Goal: Task Accomplishment & Management: Use online tool/utility

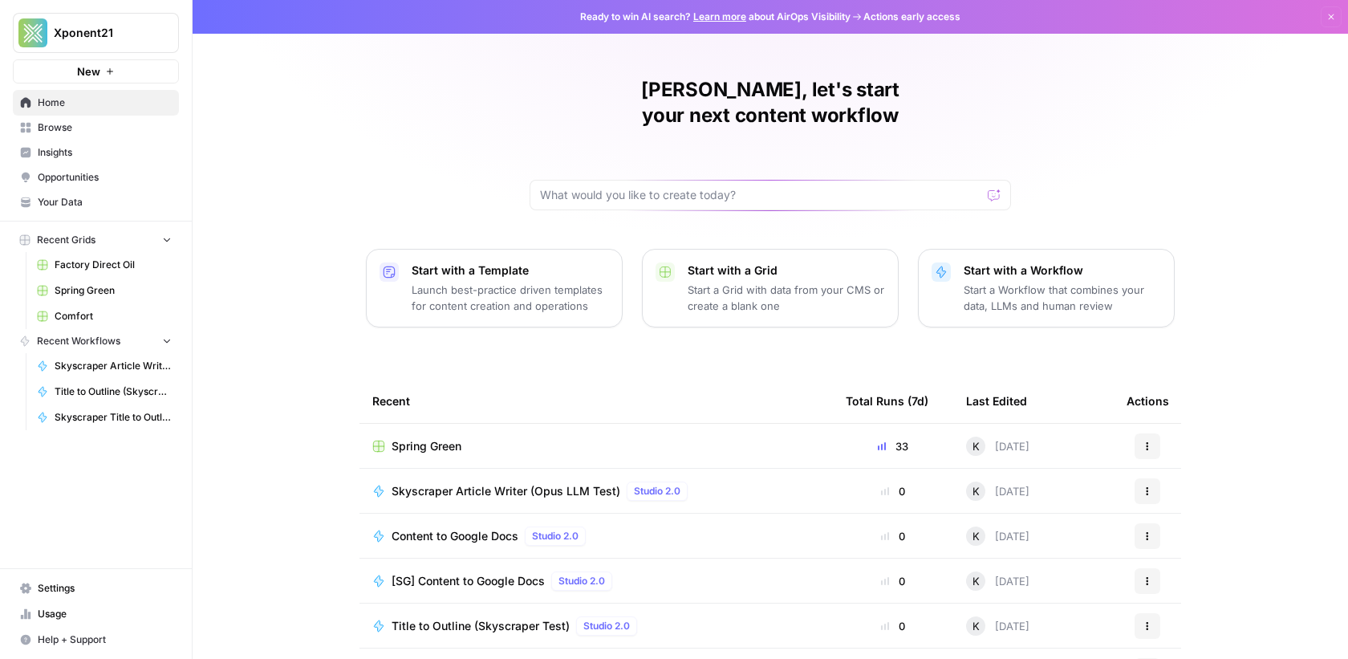
click at [95, 278] on link "Spring Green" at bounding box center [104, 291] width 149 height 26
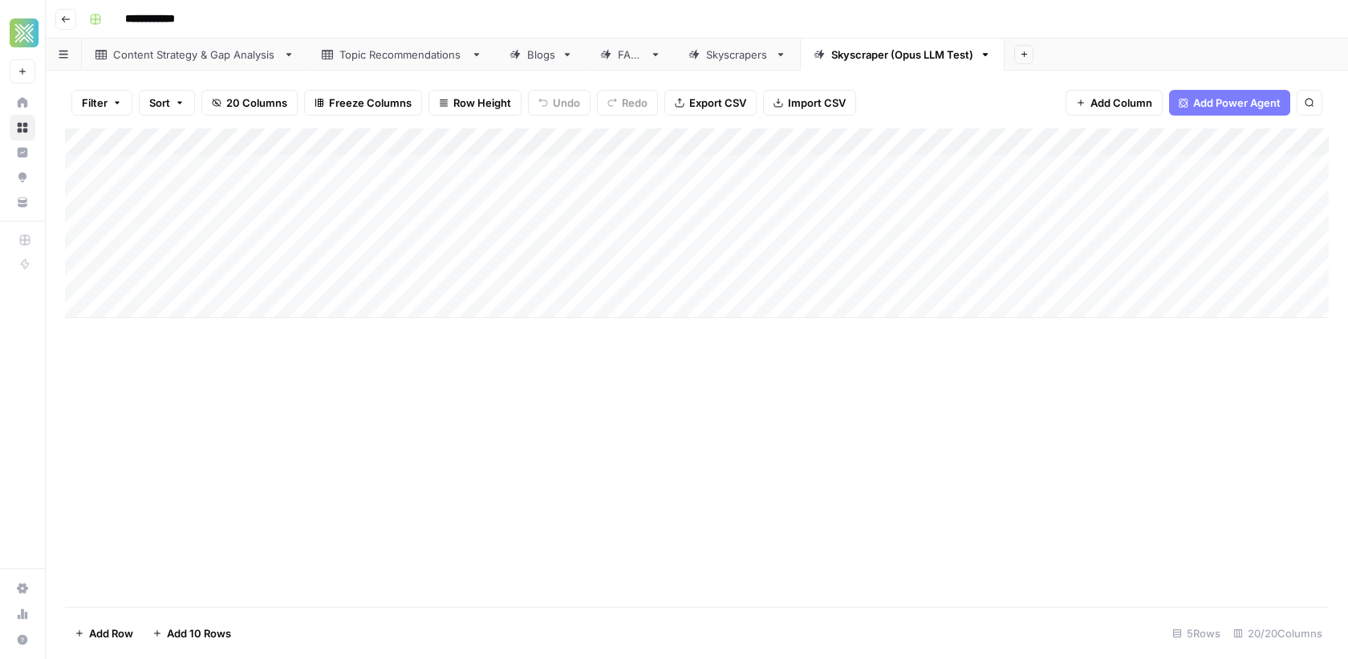
click at [625, 59] on div "FAQs" at bounding box center [631, 55] width 26 height 16
click at [299, 168] on div "Add Column" at bounding box center [697, 195] width 1264 height 135
drag, startPoint x: 352, startPoint y: 136, endPoint x: 396, endPoint y: 133, distance: 44.2
click at [396, 133] on div "Add Column" at bounding box center [697, 195] width 1264 height 135
drag, startPoint x: 389, startPoint y: 110, endPoint x: 385, endPoint y: 85, distance: 25.2
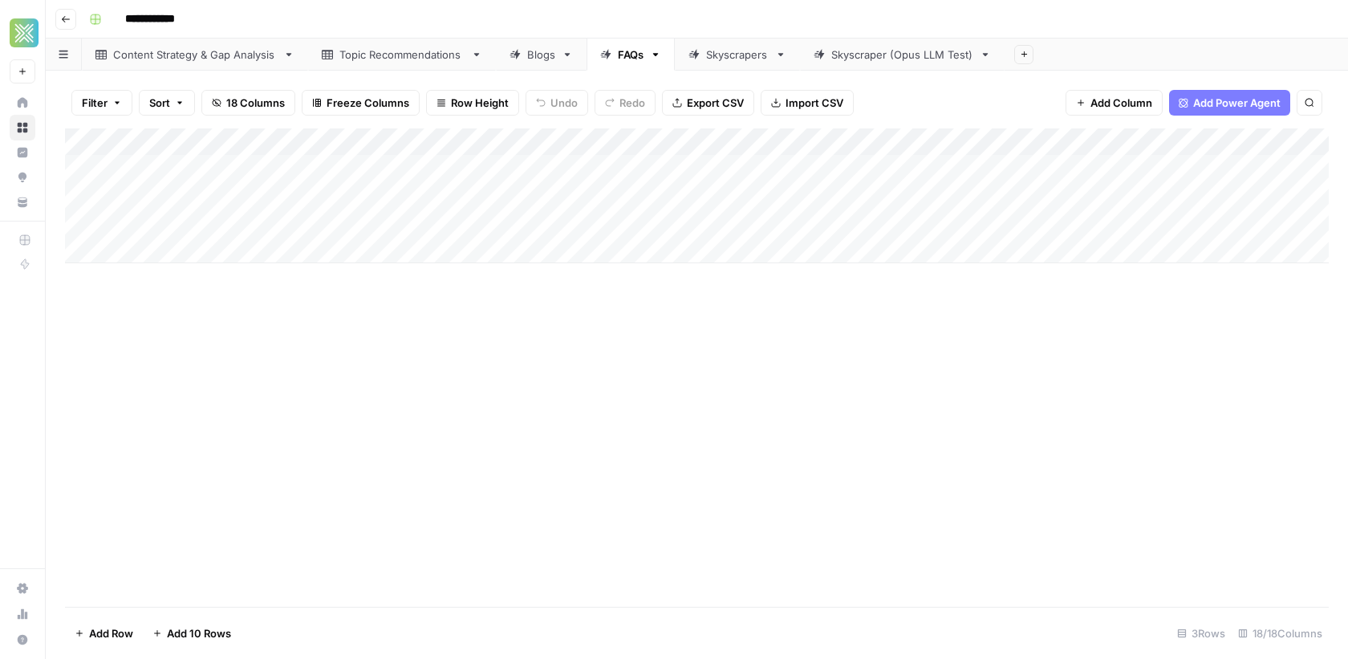
click at [385, 85] on div "Filter Sort 18 Columns Freeze Columns Row Height Undo Redo Export CSV Import CS…" at bounding box center [697, 365] width 1302 height 588
click at [732, 51] on div "Skyscrapers" at bounding box center [737, 55] width 63 height 16
click at [873, 60] on div "Skyscraper (Opus LLM Test)" at bounding box center [902, 55] width 142 height 16
click at [730, 55] on div "Skyscrapers" at bounding box center [737, 55] width 63 height 16
drag, startPoint x: 397, startPoint y: 189, endPoint x: 551, endPoint y: 189, distance: 154.1
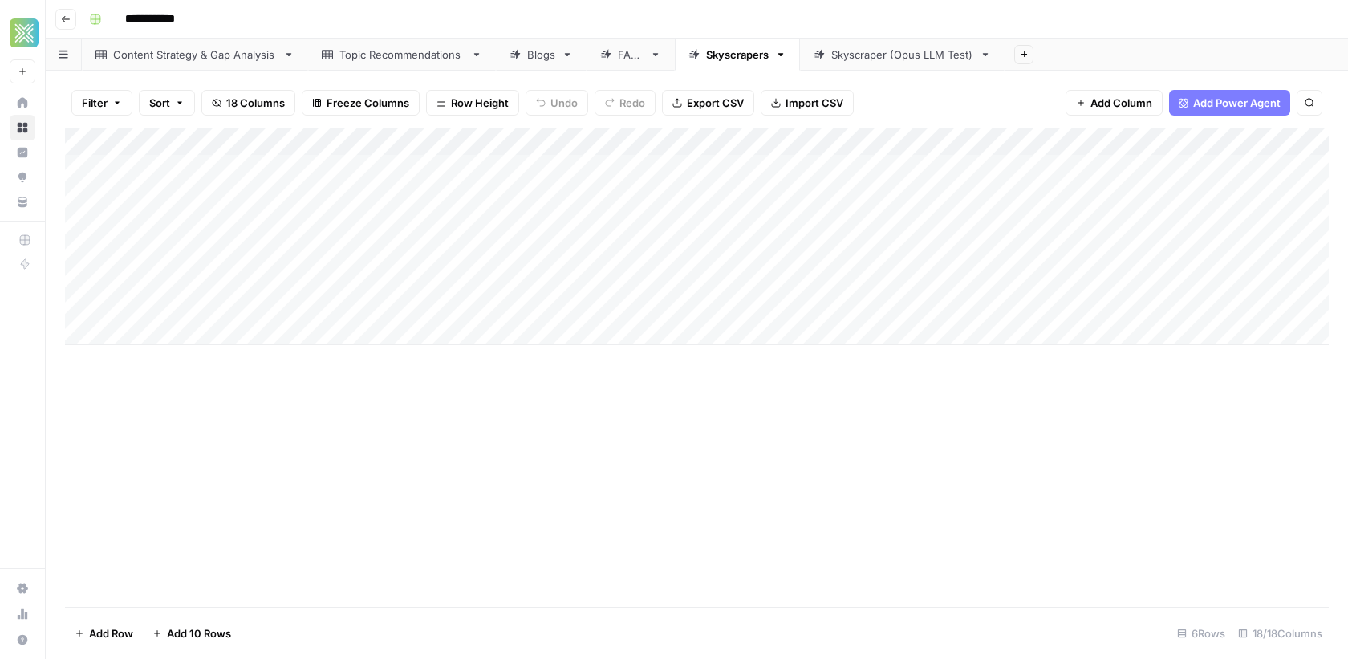
click at [551, 189] on div "Add Column" at bounding box center [697, 236] width 1264 height 217
click at [814, 50] on icon at bounding box center [819, 54] width 11 height 11
click at [268, 201] on div "Add Column" at bounding box center [697, 222] width 1264 height 189
drag, startPoint x: 581, startPoint y: 136, endPoint x: 627, endPoint y: 135, distance: 46.5
click at [627, 135] on div "Add Column" at bounding box center [697, 222] width 1264 height 189
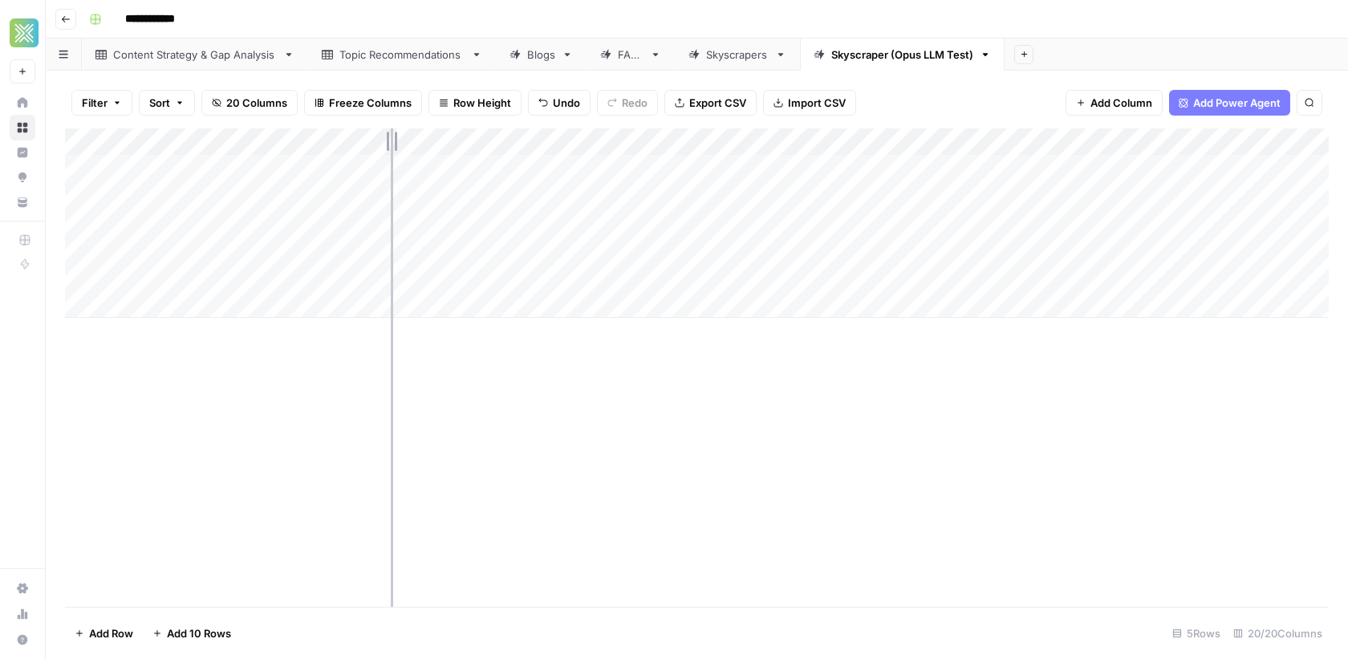
drag, startPoint x: 351, startPoint y: 136, endPoint x: 390, endPoint y: 136, distance: 38.5
click at [390, 136] on div "Add Column" at bounding box center [697, 222] width 1264 height 189
click at [550, 391] on div "Add Column" at bounding box center [697, 367] width 1264 height 478
click at [444, 356] on div "Add Column" at bounding box center [697, 367] width 1264 height 478
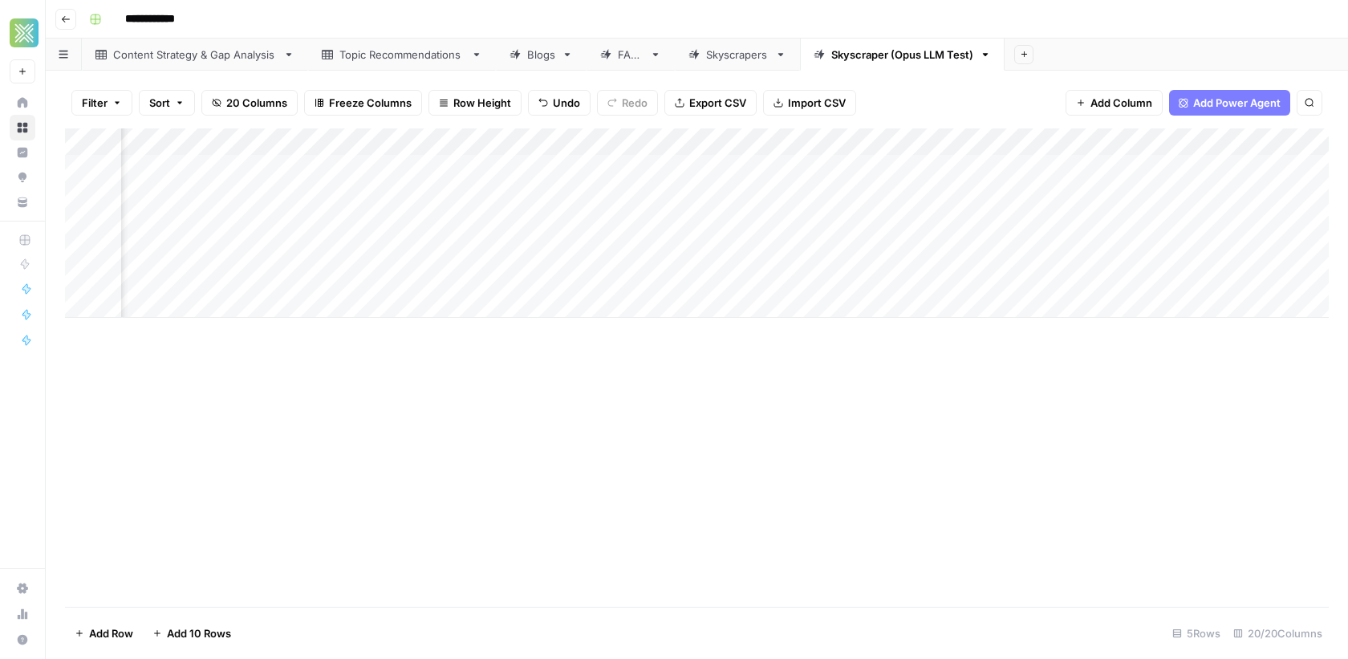
scroll to position [0, 0]
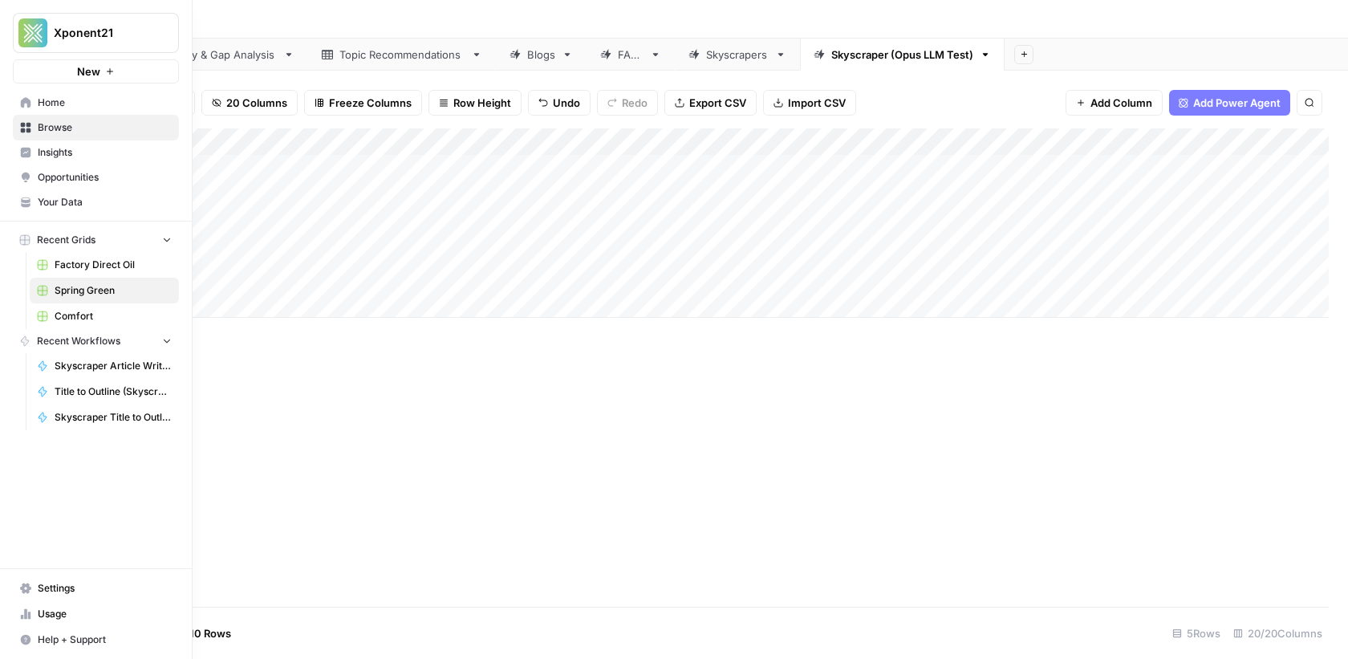
click at [30, 129] on link "Browse" at bounding box center [96, 128] width 166 height 26
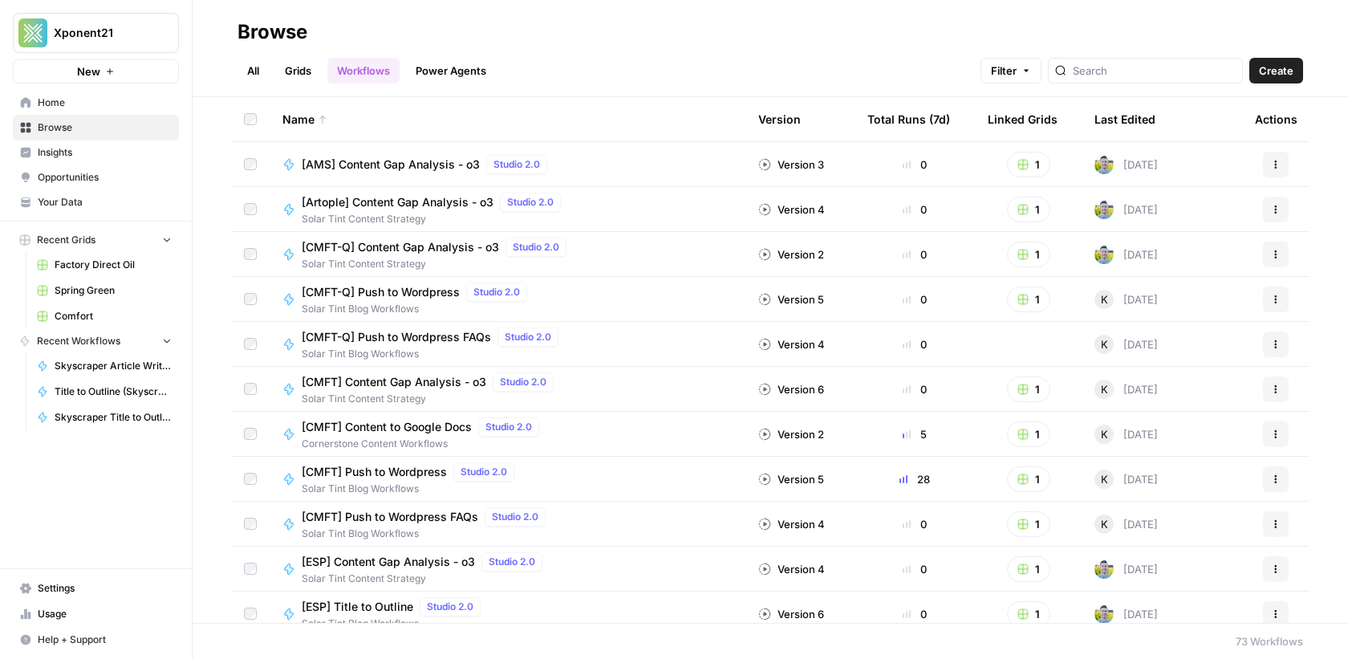
click at [1290, 79] on button "Create" at bounding box center [1276, 71] width 54 height 26
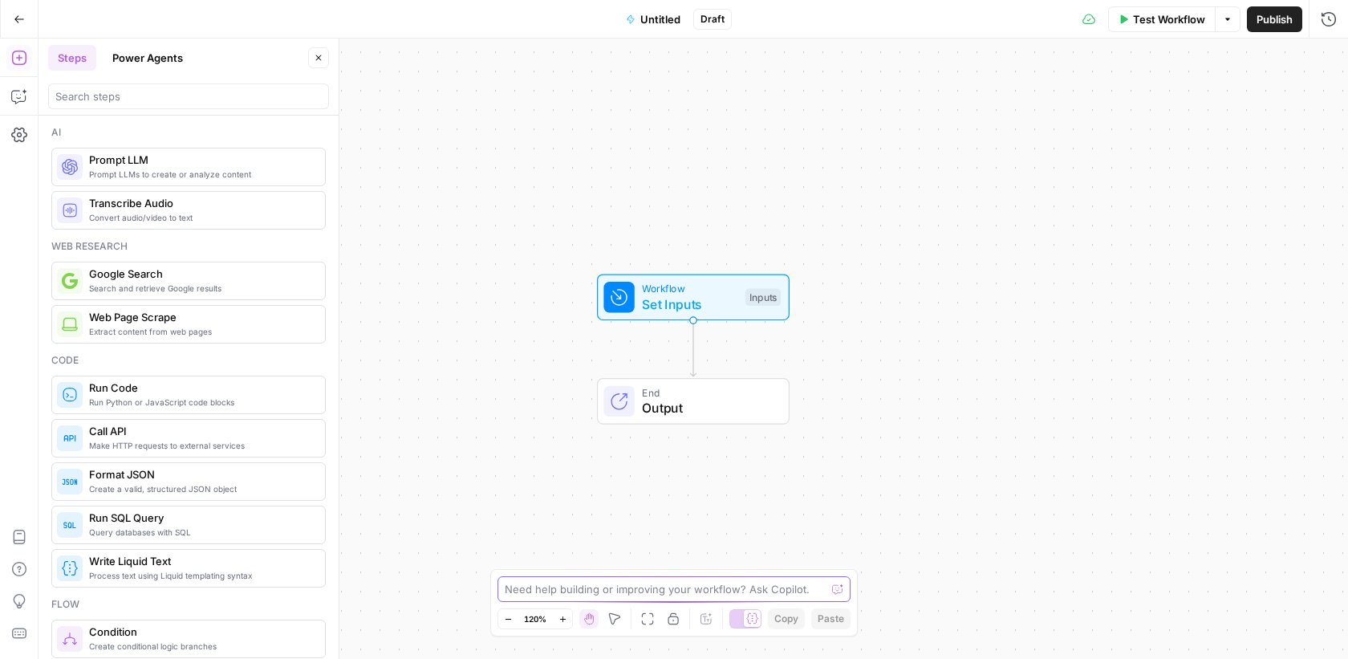
click at [644, 590] on textarea at bounding box center [665, 589] width 321 height 16
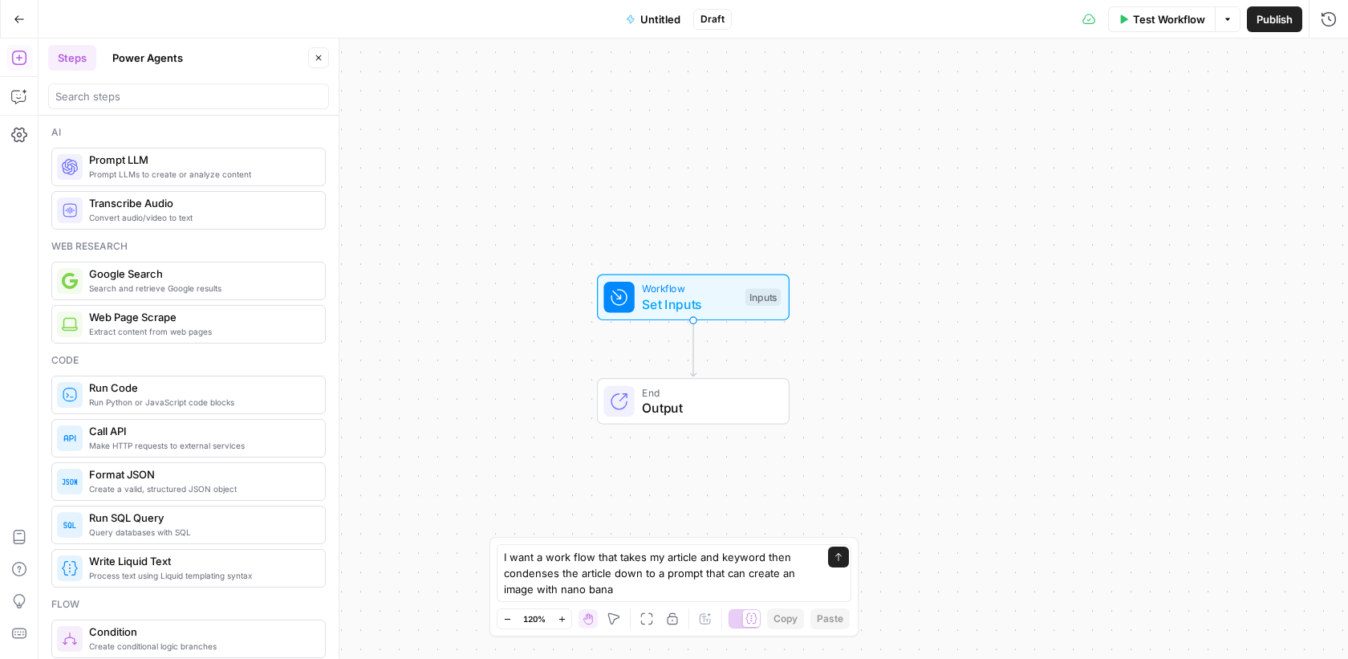
drag, startPoint x: 650, startPoint y: 598, endPoint x: 563, endPoint y: 593, distance: 86.8
click at [563, 593] on div "I want a work flow that takes my article and keyword then condenses the article…" at bounding box center [674, 573] width 355 height 58
drag, startPoint x: 558, startPoint y: 590, endPoint x: 620, endPoint y: 591, distance: 61.8
click at [621, 591] on textarea "I want a work flow that takes my article and keyword then condenses the article…" at bounding box center [658, 573] width 308 height 48
paste textarea "Gemini Nano Banana Image Generation"
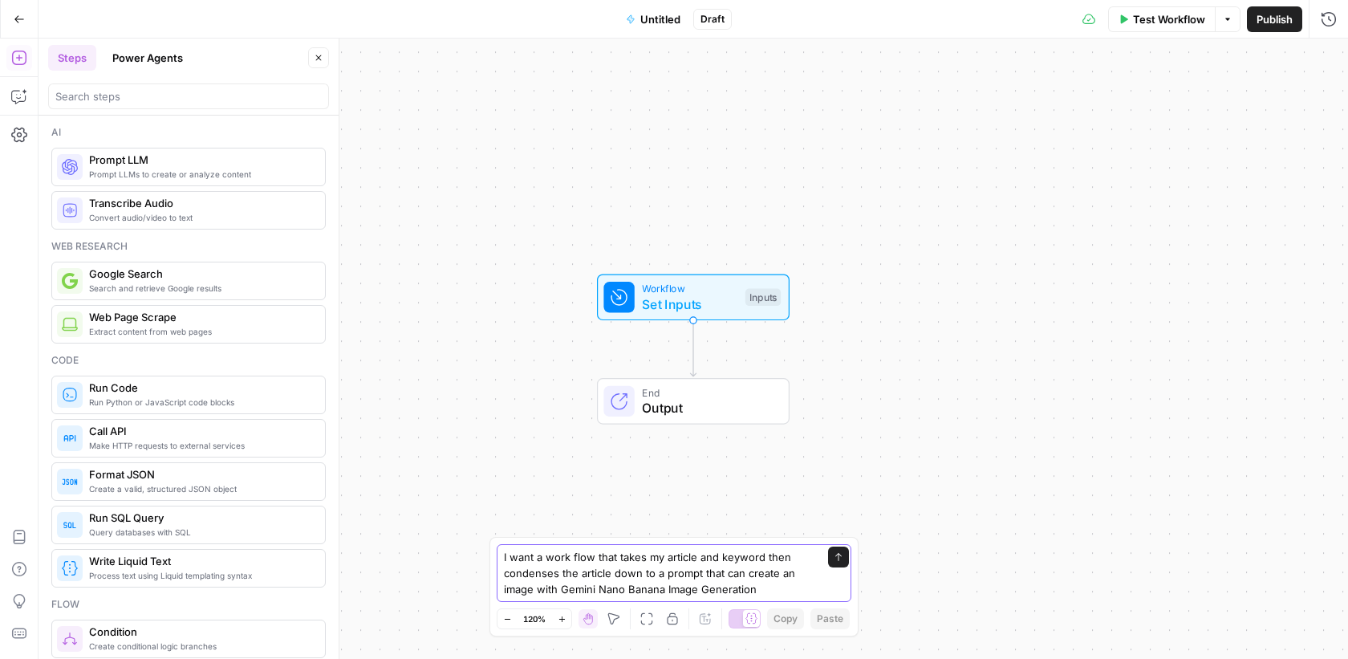
type textarea "I want a work flow that takes my article and keyword then condenses the article…"
click at [843, 565] on button "Send" at bounding box center [838, 556] width 21 height 21
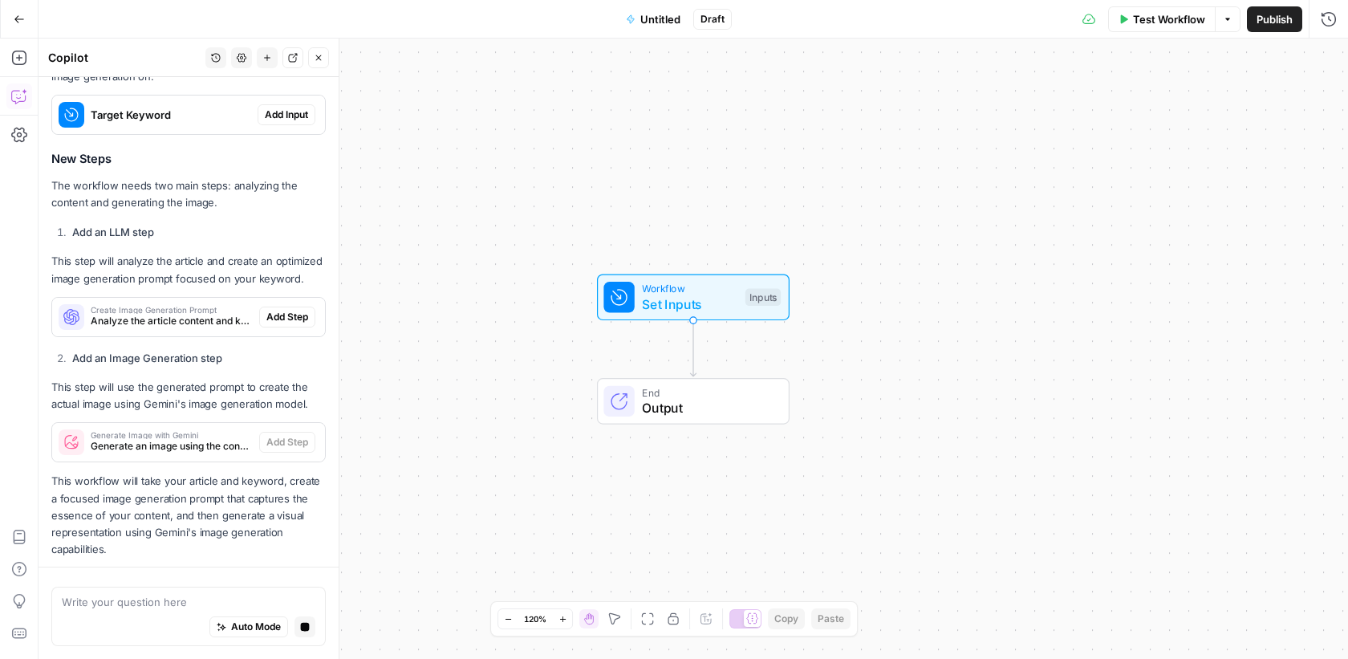
scroll to position [745, 0]
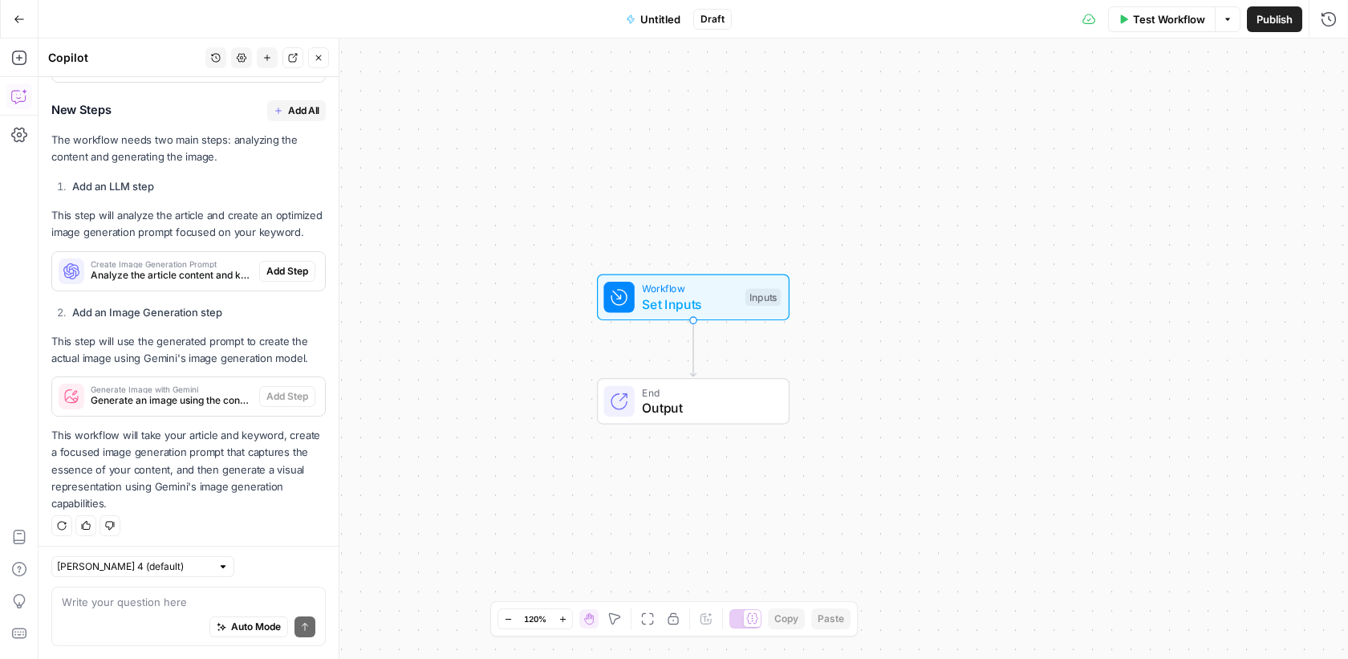
click at [290, 100] on button "Add All" at bounding box center [296, 110] width 59 height 21
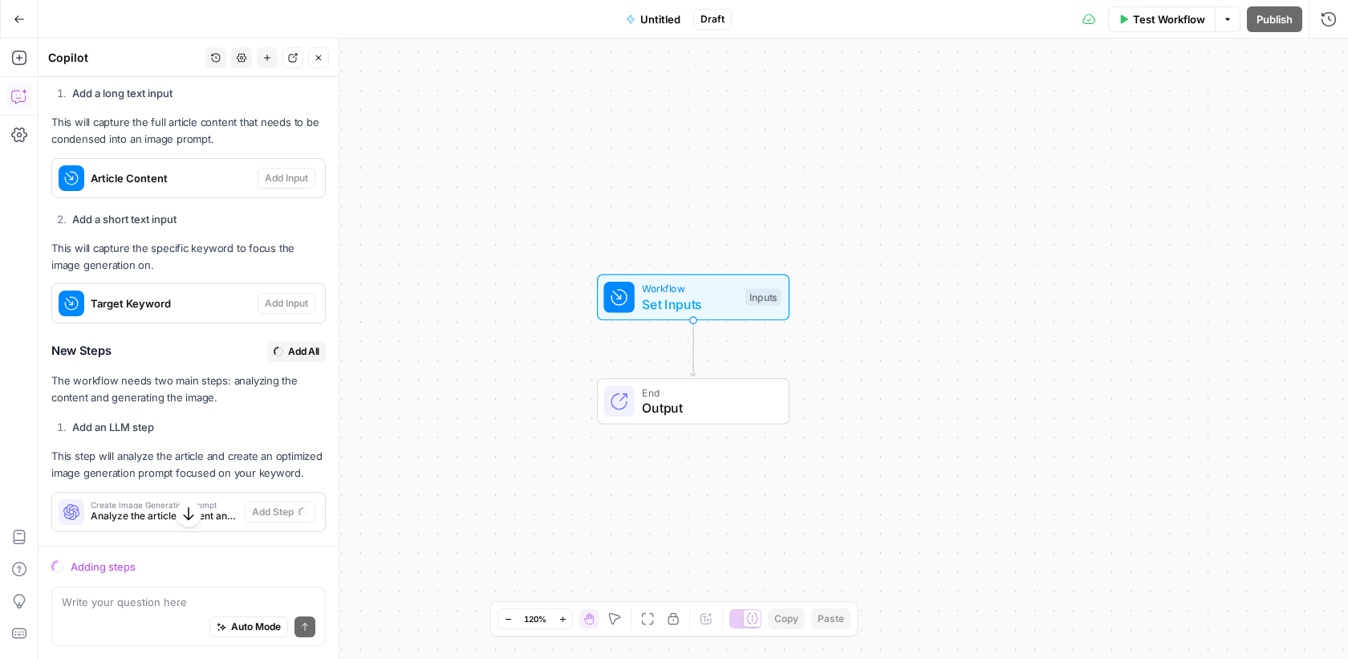
scroll to position [505, 0]
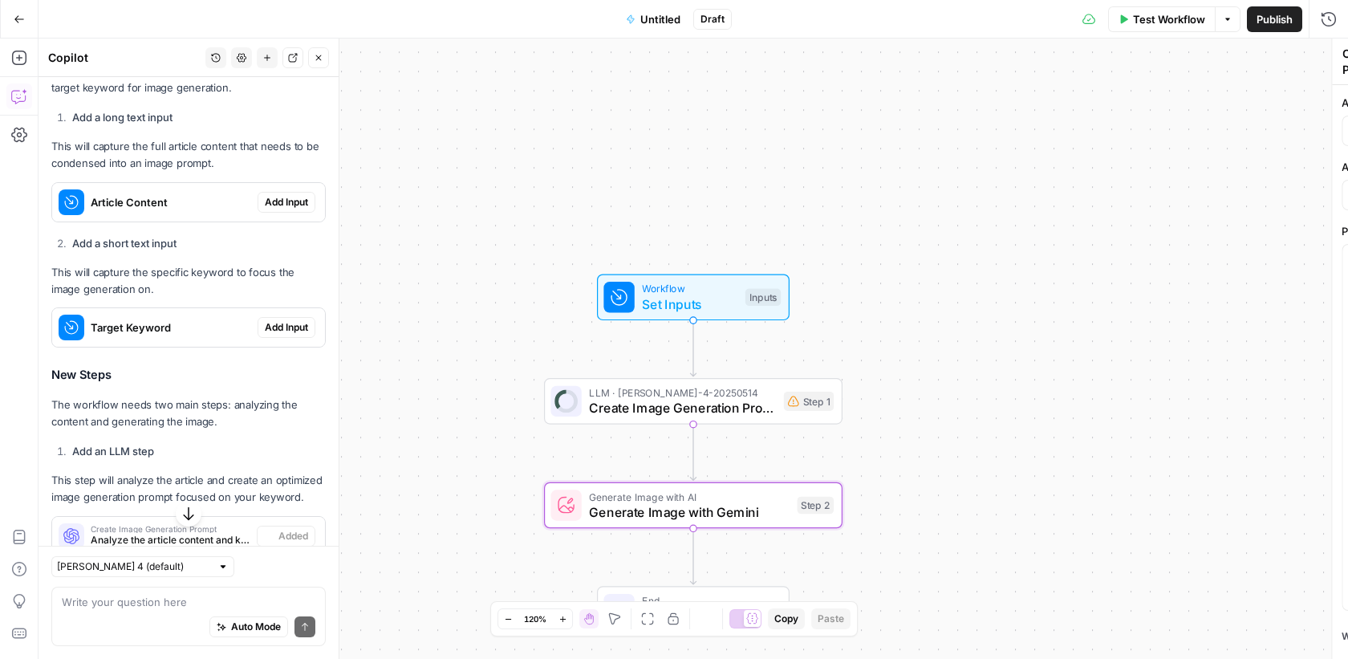
type textarea "Generate Image with Gemini"
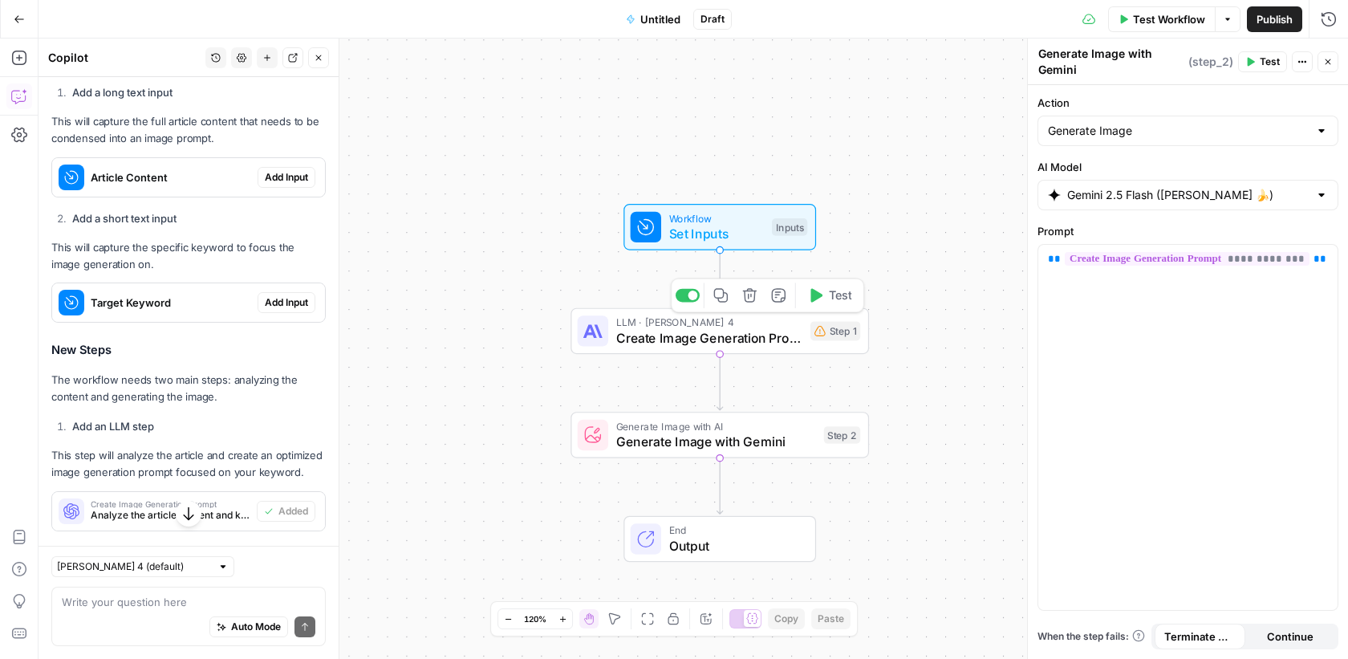
click at [732, 344] on span "Create Image Generation Prompt" at bounding box center [709, 337] width 187 height 19
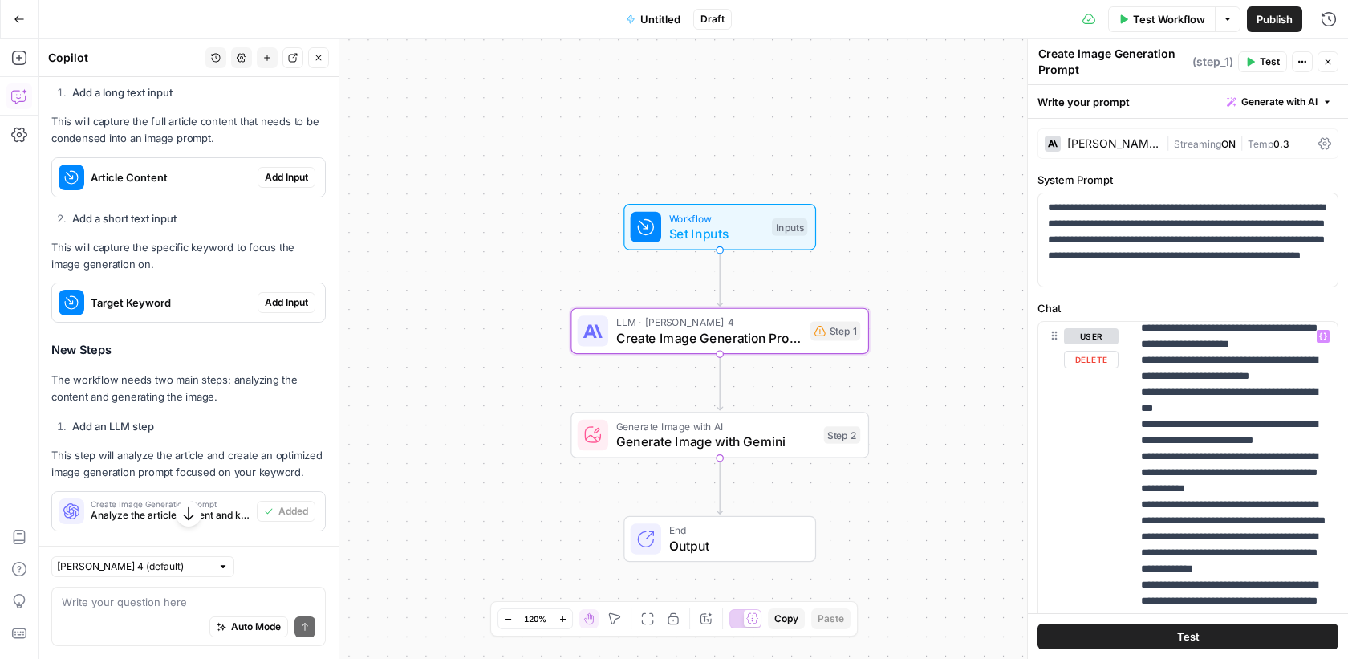
scroll to position [306, 0]
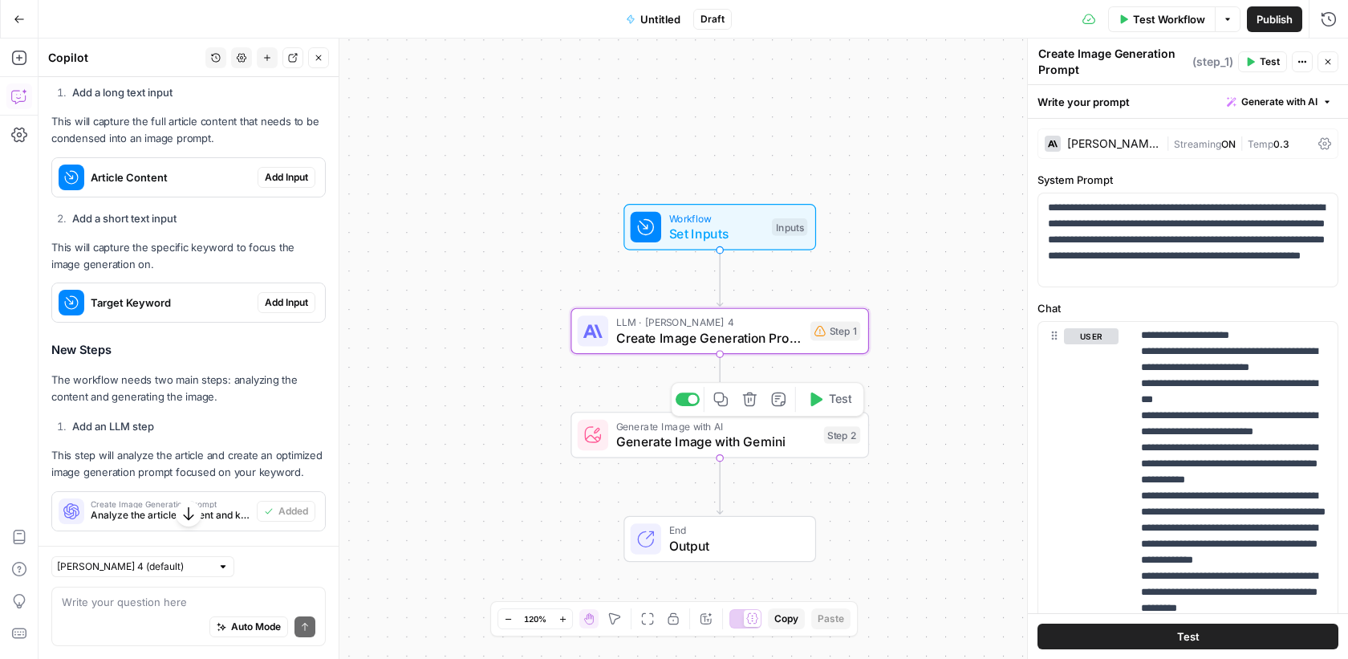
click at [705, 435] on span "Generate Image with Gemini" at bounding box center [716, 441] width 200 height 19
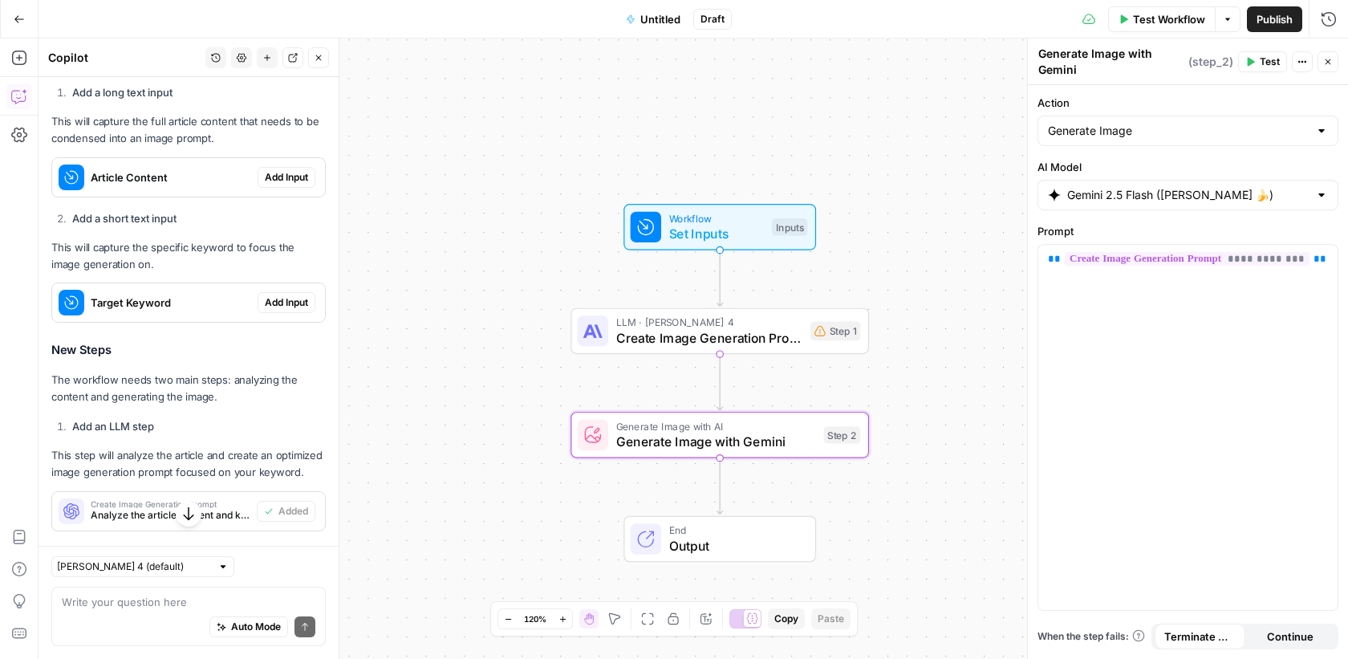
click at [665, 18] on span "Untitled" at bounding box center [660, 19] width 40 height 16
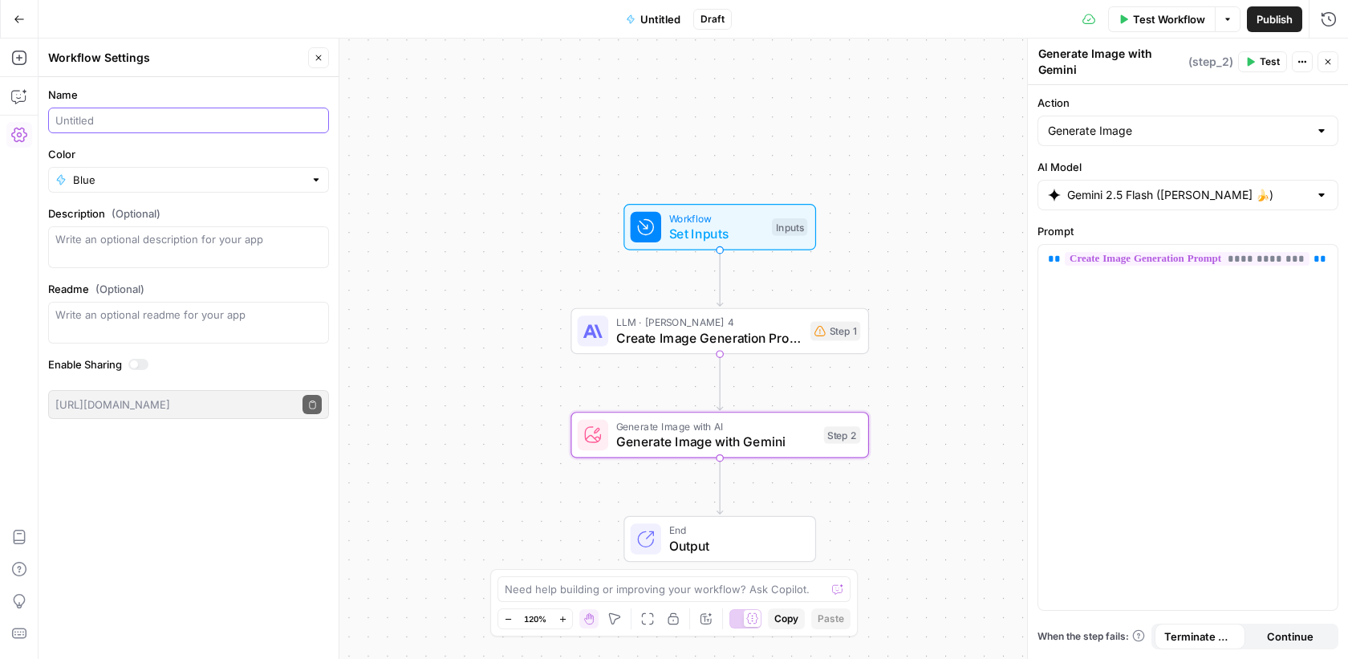
click at [112, 123] on input "Name" at bounding box center [188, 120] width 266 height 16
click at [53, 114] on div "Nano Banana" at bounding box center [188, 121] width 281 height 26
click at [55, 121] on input "Nano Banana" at bounding box center [188, 120] width 266 height 16
type input "Image Generator - [PERSON_NAME]"
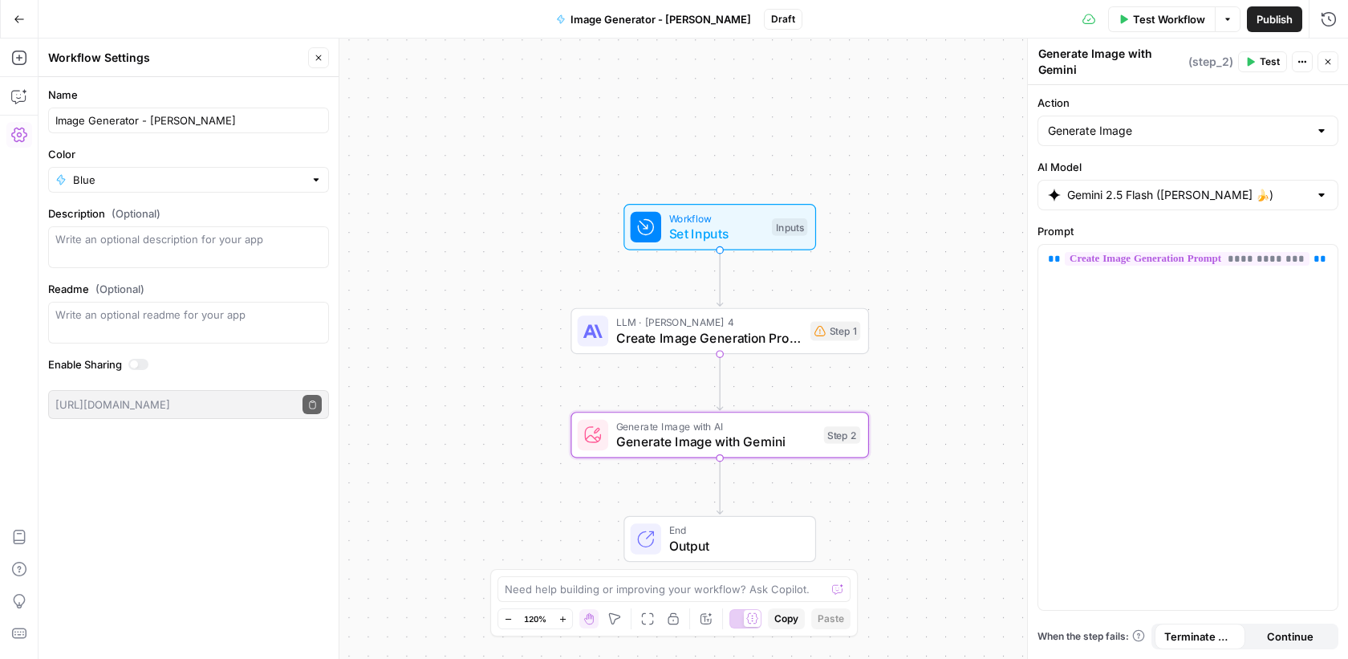
click at [1275, 21] on span "Publish" at bounding box center [1274, 19] width 36 height 16
click at [14, 16] on icon "button" at bounding box center [19, 19] width 11 height 11
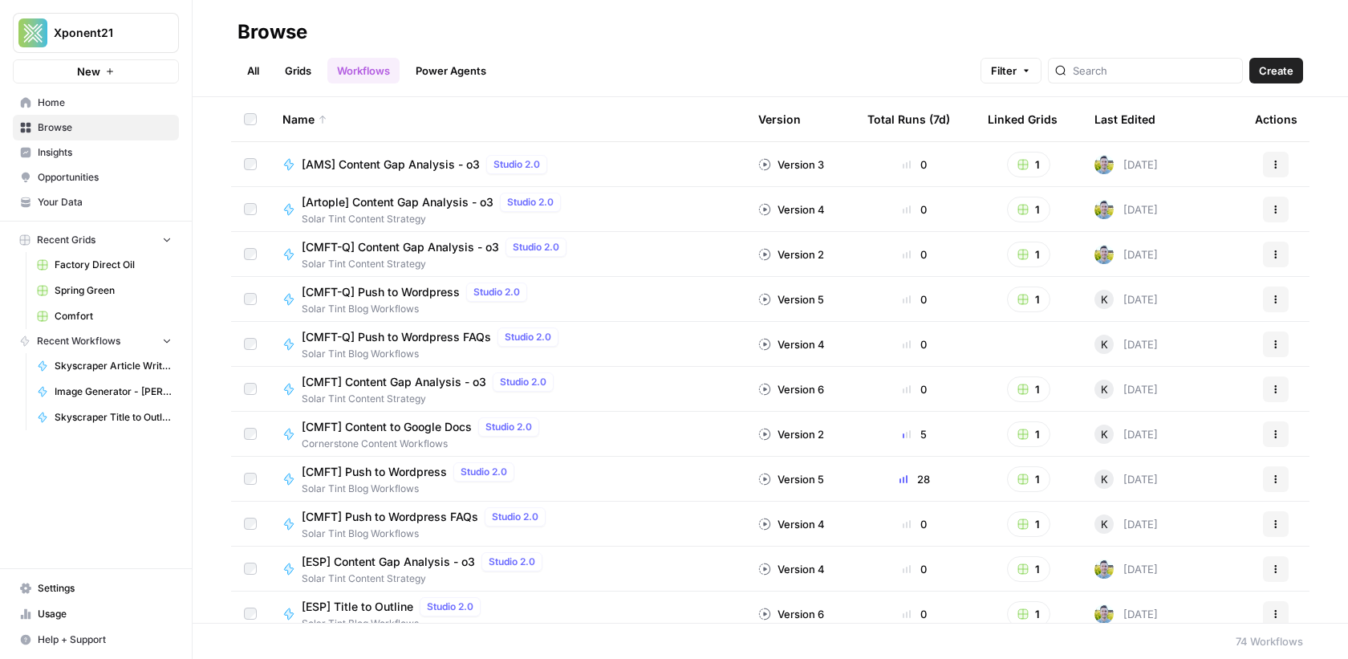
click at [142, 278] on link "Spring Green" at bounding box center [104, 291] width 149 height 26
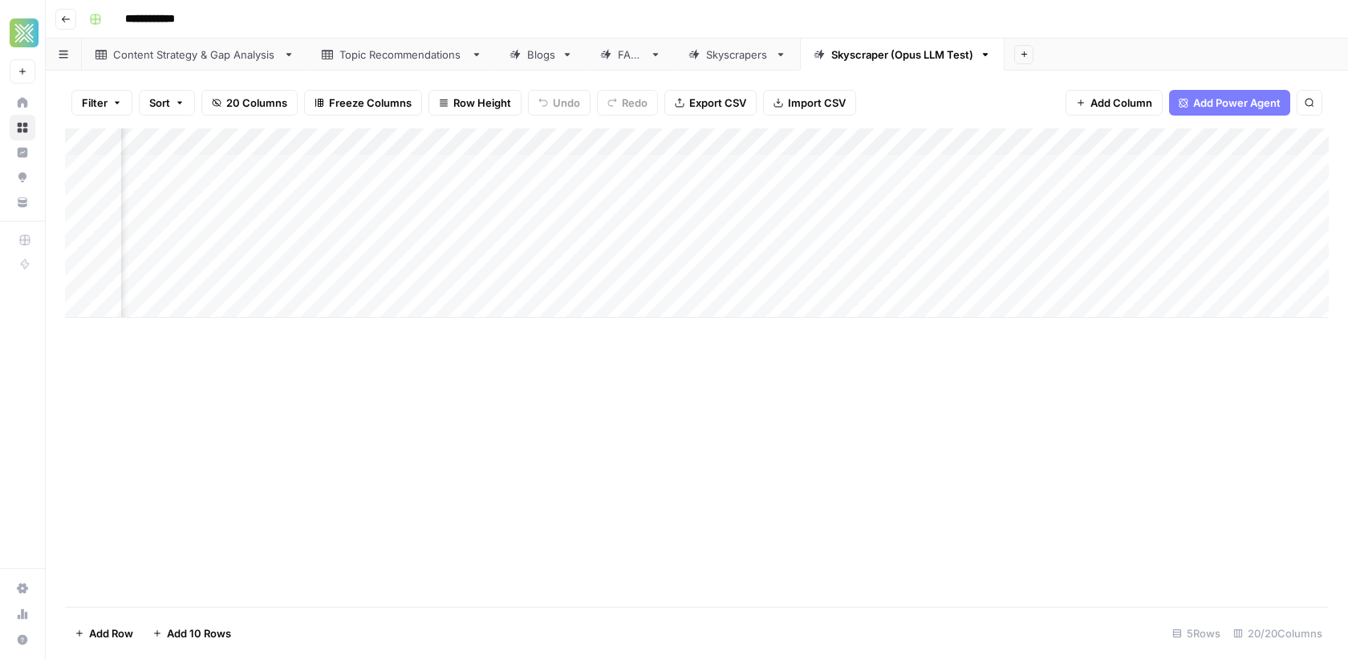
scroll to position [0, 2368]
click at [1272, 144] on span "Add Column" at bounding box center [1292, 142] width 56 height 14
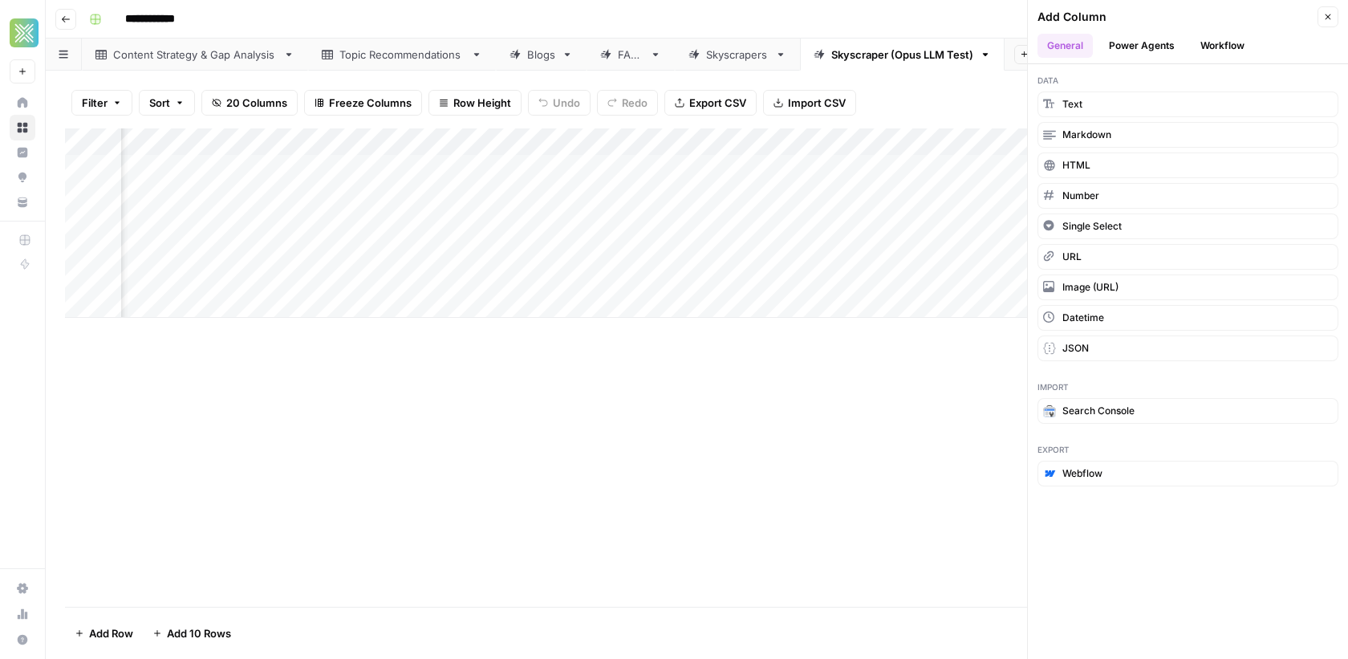
click at [1221, 50] on button "Workflow" at bounding box center [1222, 46] width 63 height 24
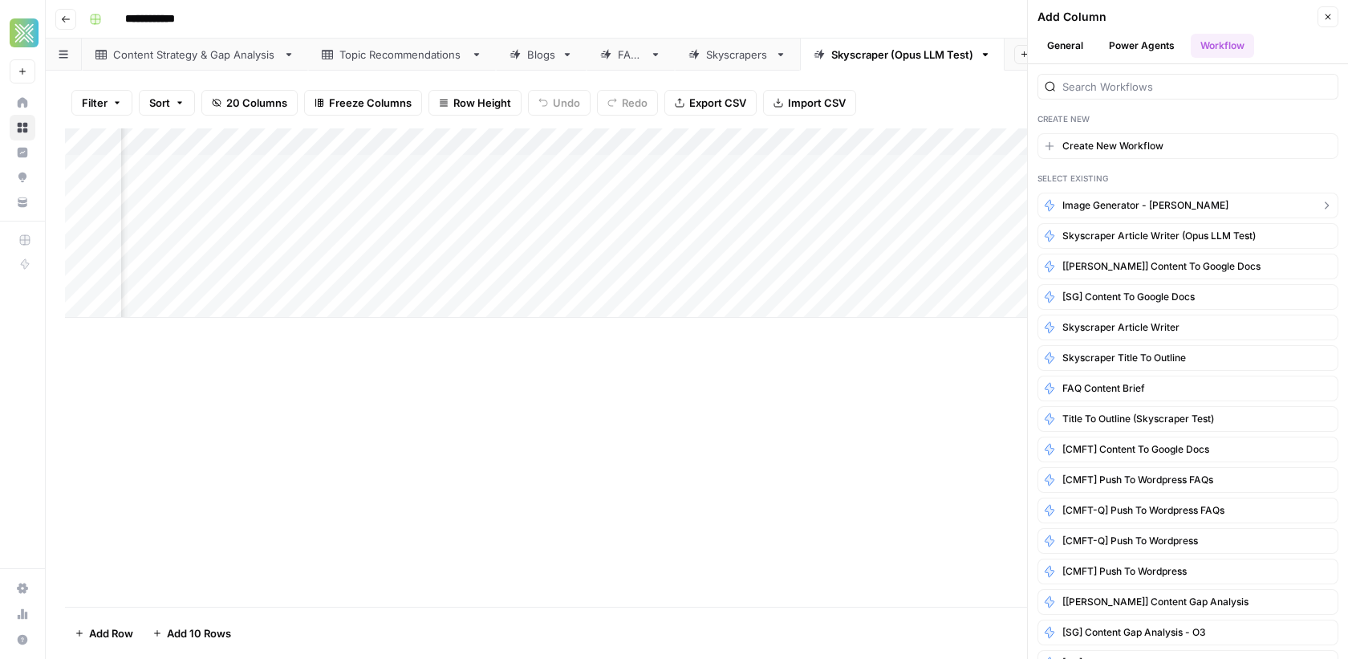
click at [1161, 207] on span "Image Generator - [PERSON_NAME]" at bounding box center [1145, 205] width 166 height 14
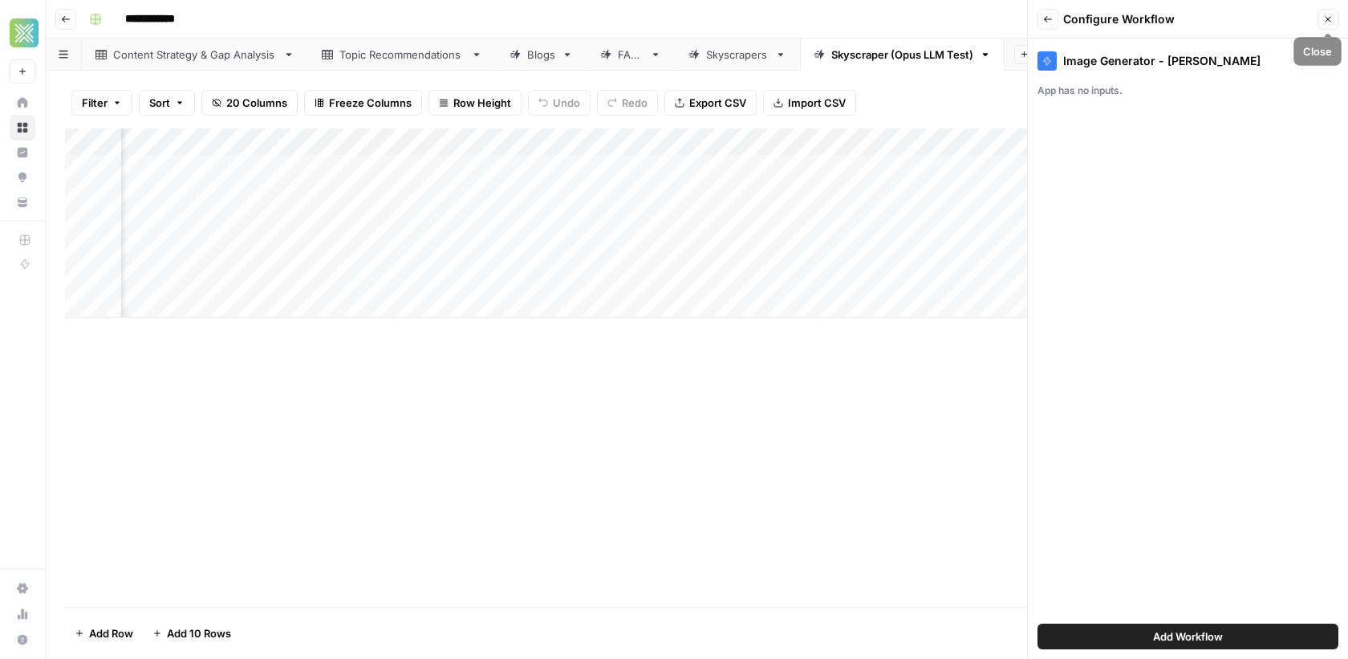
click at [1320, 21] on button "Close" at bounding box center [1327, 19] width 21 height 21
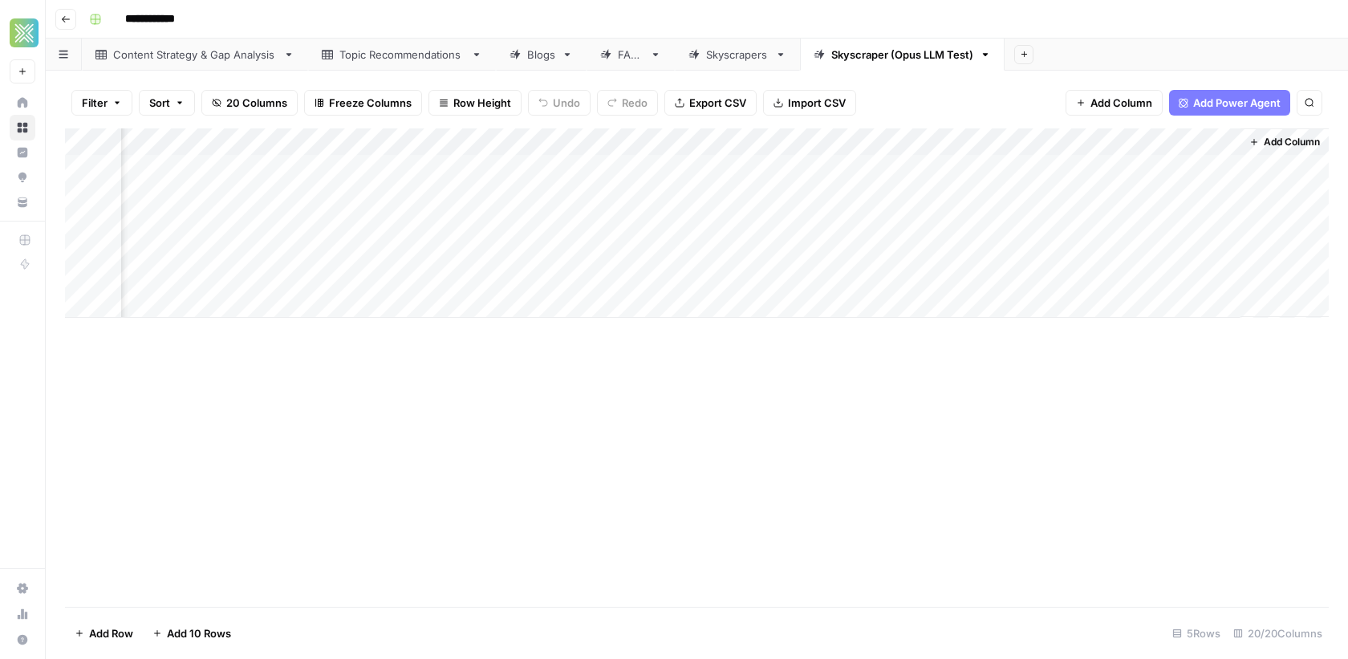
click at [1266, 139] on span "Add Column" at bounding box center [1292, 142] width 56 height 14
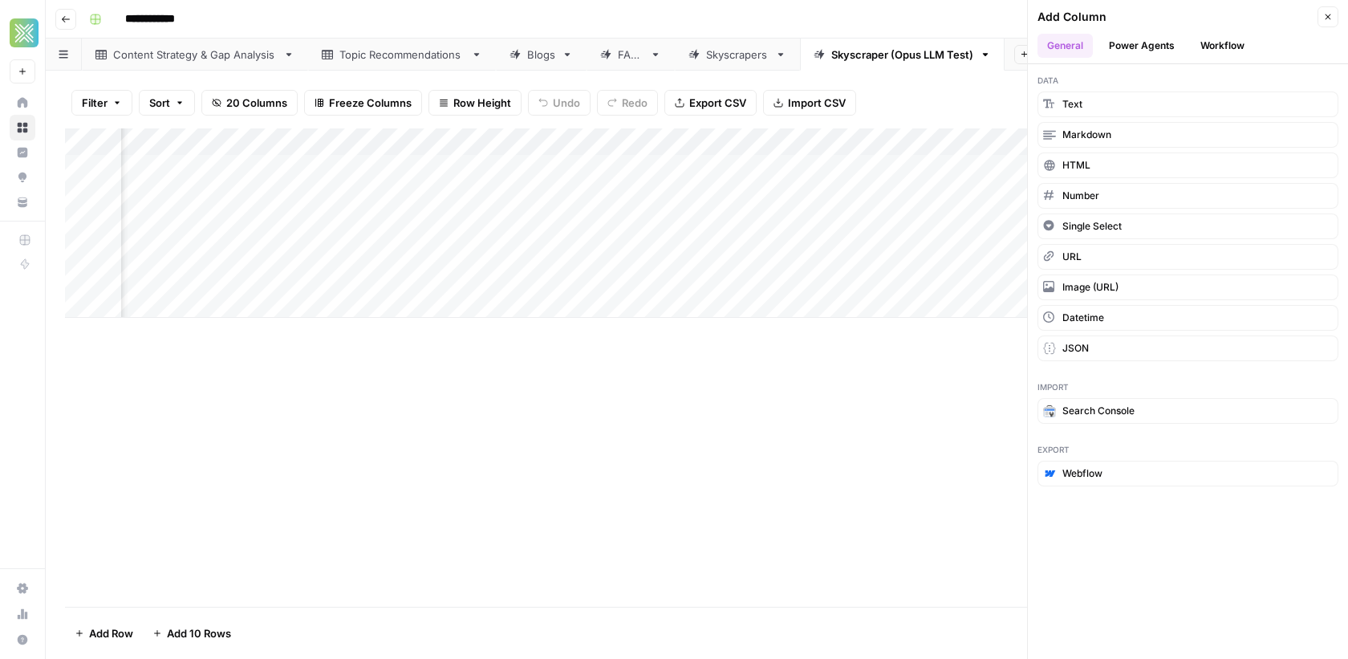
click at [1225, 50] on button "Workflow" at bounding box center [1222, 46] width 63 height 24
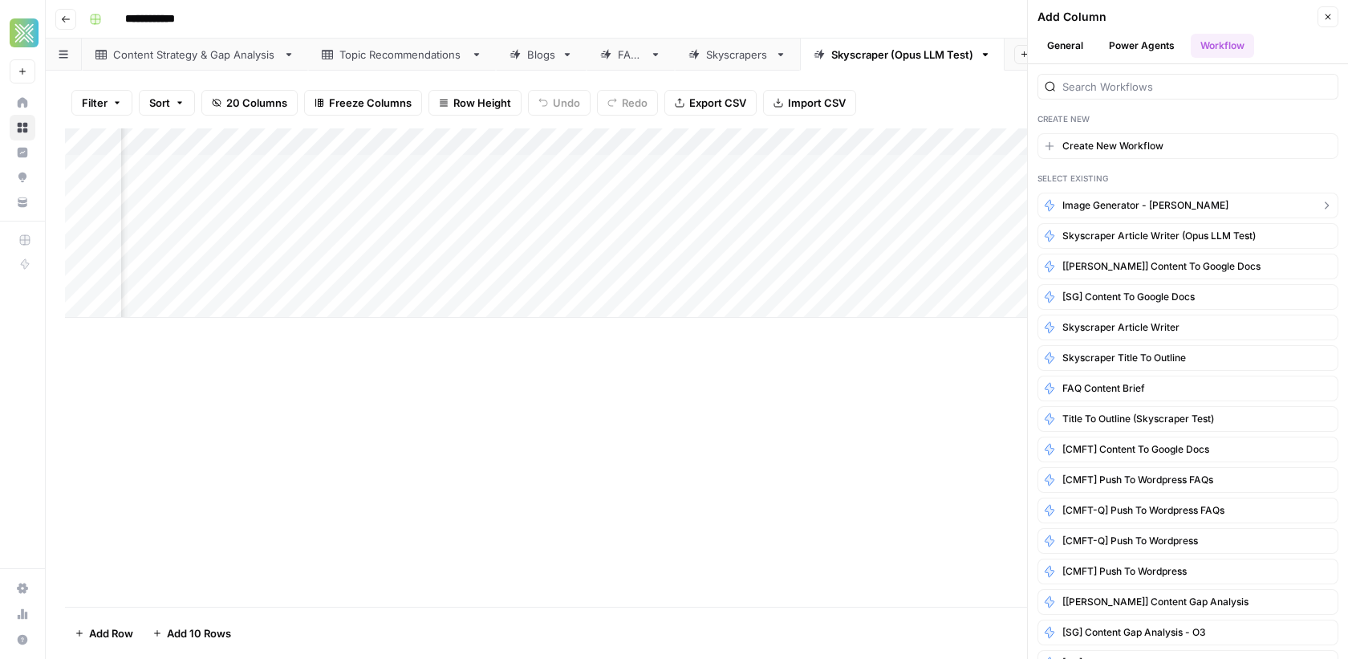
click at [1139, 198] on span "Image Generator - [PERSON_NAME]" at bounding box center [1145, 205] width 166 height 14
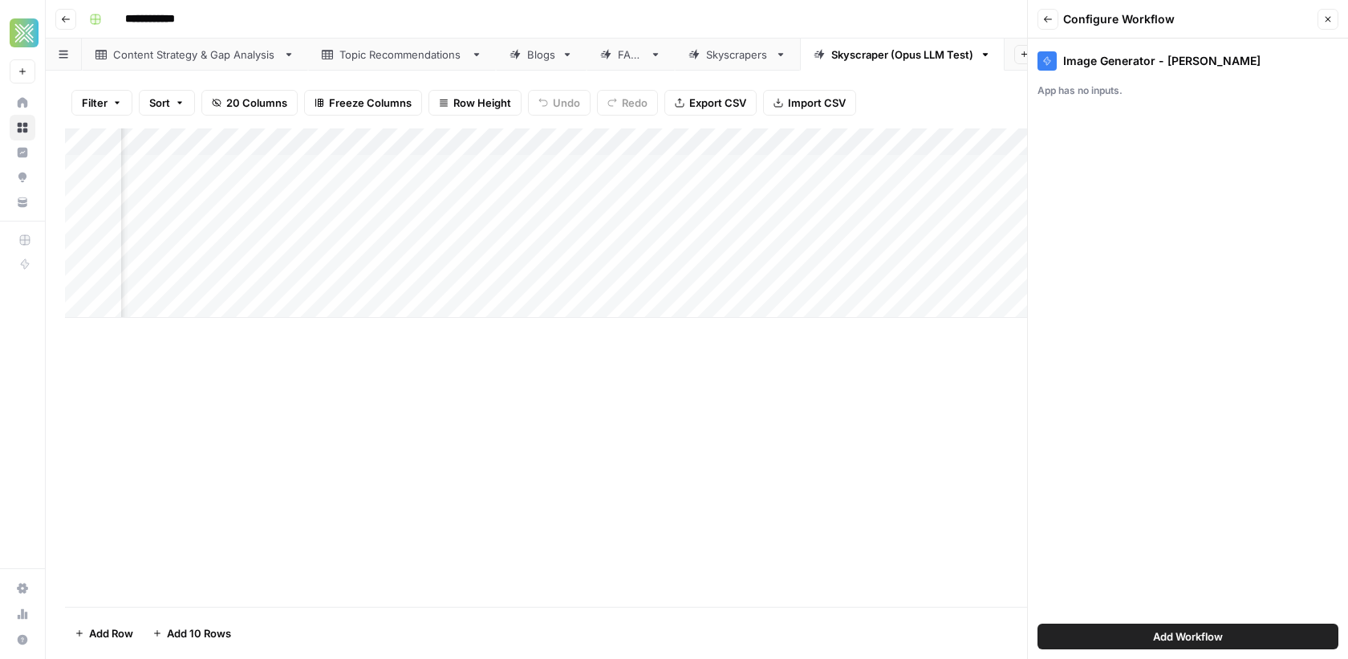
click at [1323, 14] on icon "button" at bounding box center [1328, 19] width 10 height 10
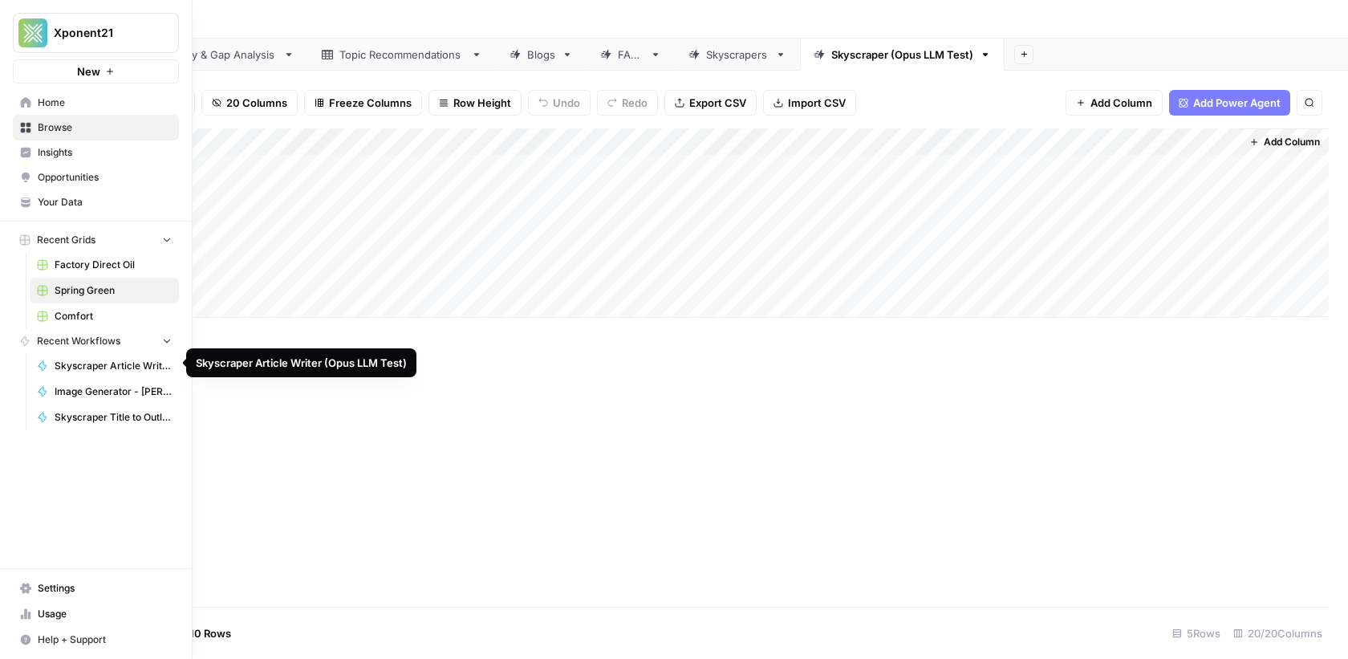
click at [82, 391] on span "Image Generator - [PERSON_NAME]" at bounding box center [113, 391] width 117 height 14
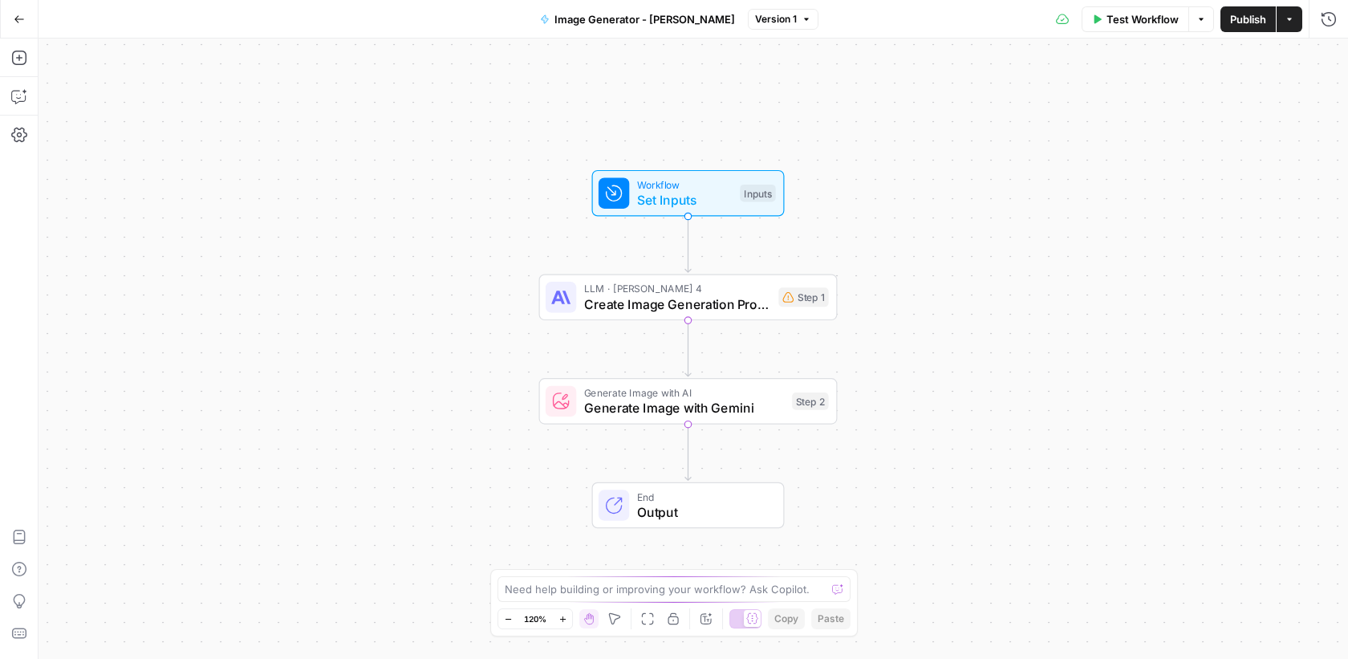
click at [661, 197] on span "Set Inputs" at bounding box center [684, 199] width 95 height 19
click at [1179, 112] on span "Add Field" at bounding box center [1167, 109] width 47 height 16
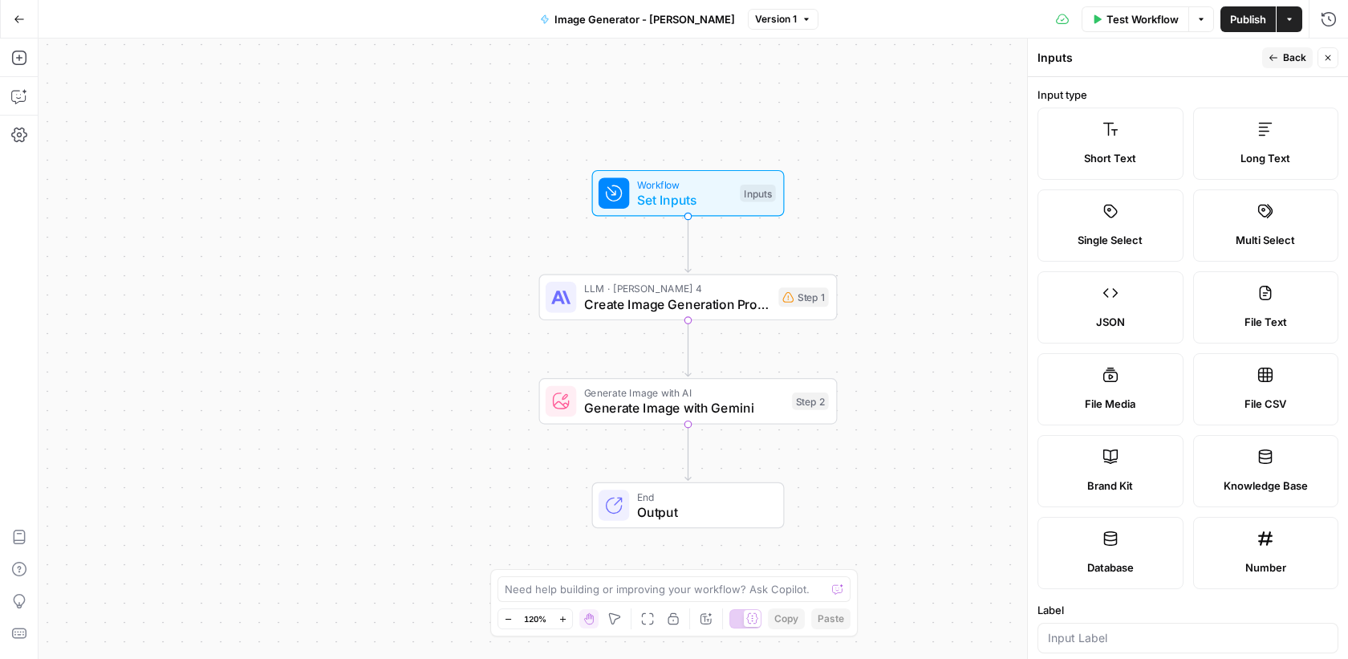
click at [1333, 60] on button "Close" at bounding box center [1327, 57] width 21 height 21
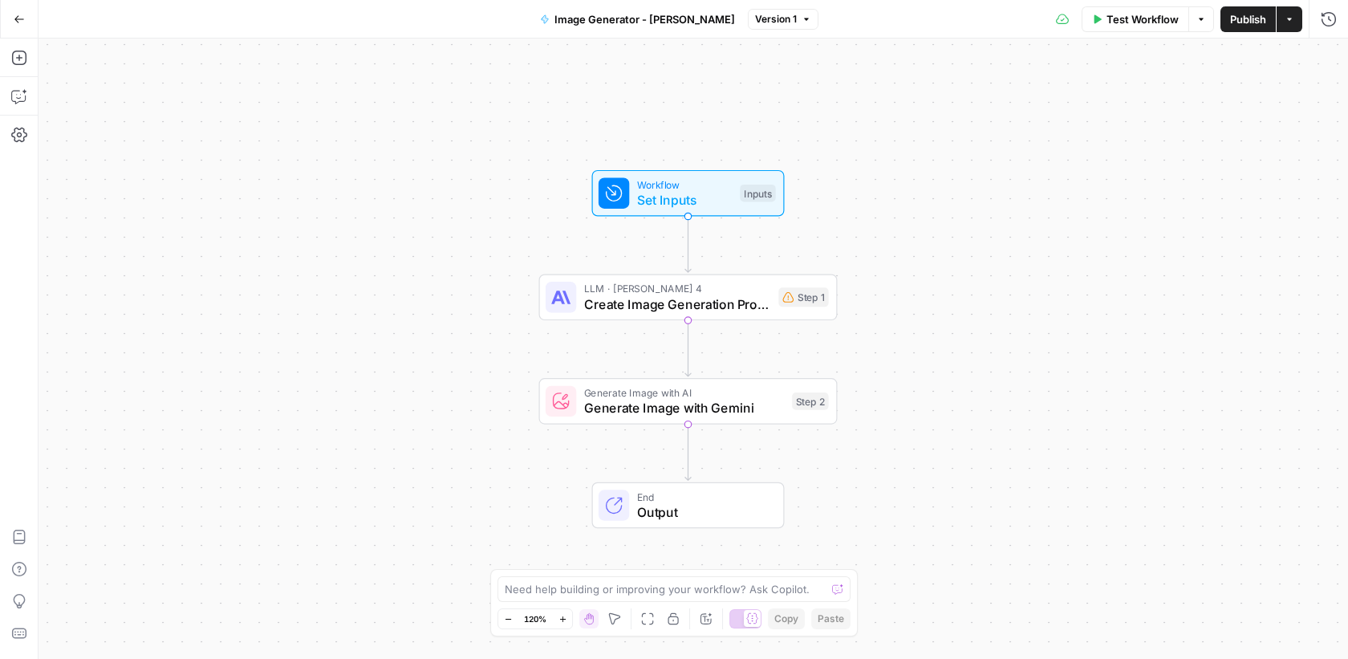
click at [13, 31] on button "Go Back" at bounding box center [19, 19] width 29 height 29
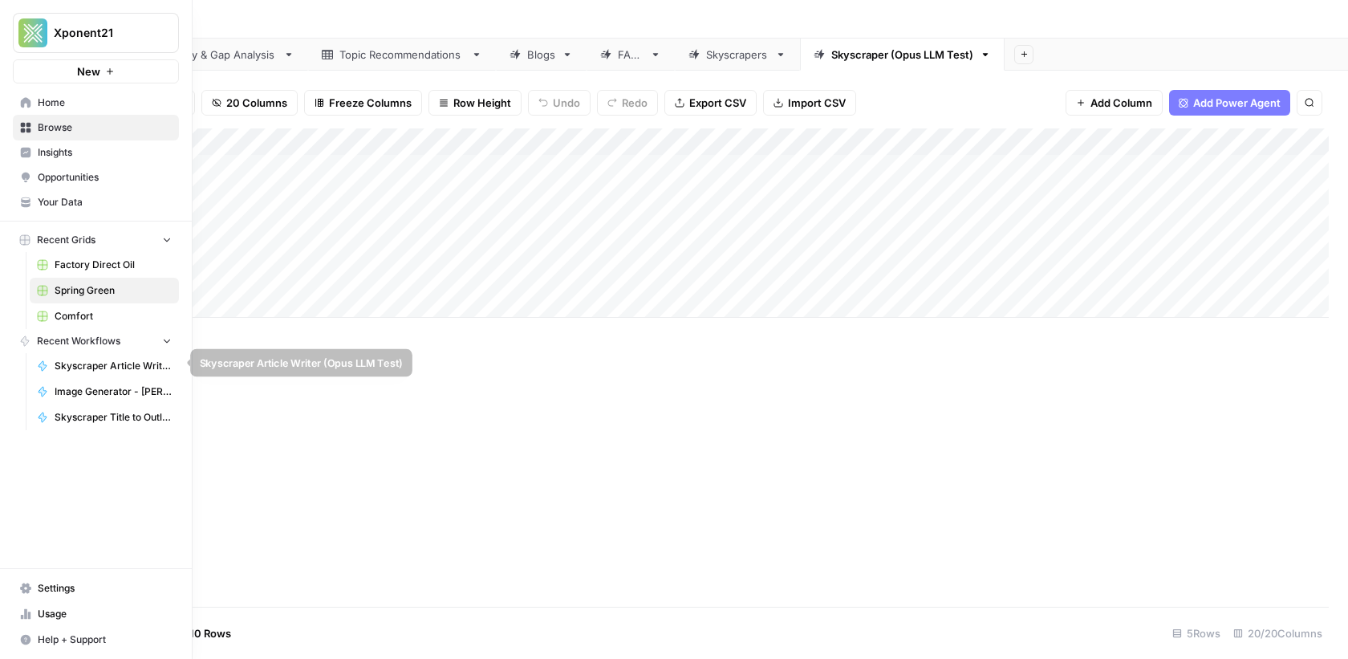
click at [86, 354] on link "Skyscraper Article Writer (Opus LLM Test)" at bounding box center [104, 366] width 149 height 26
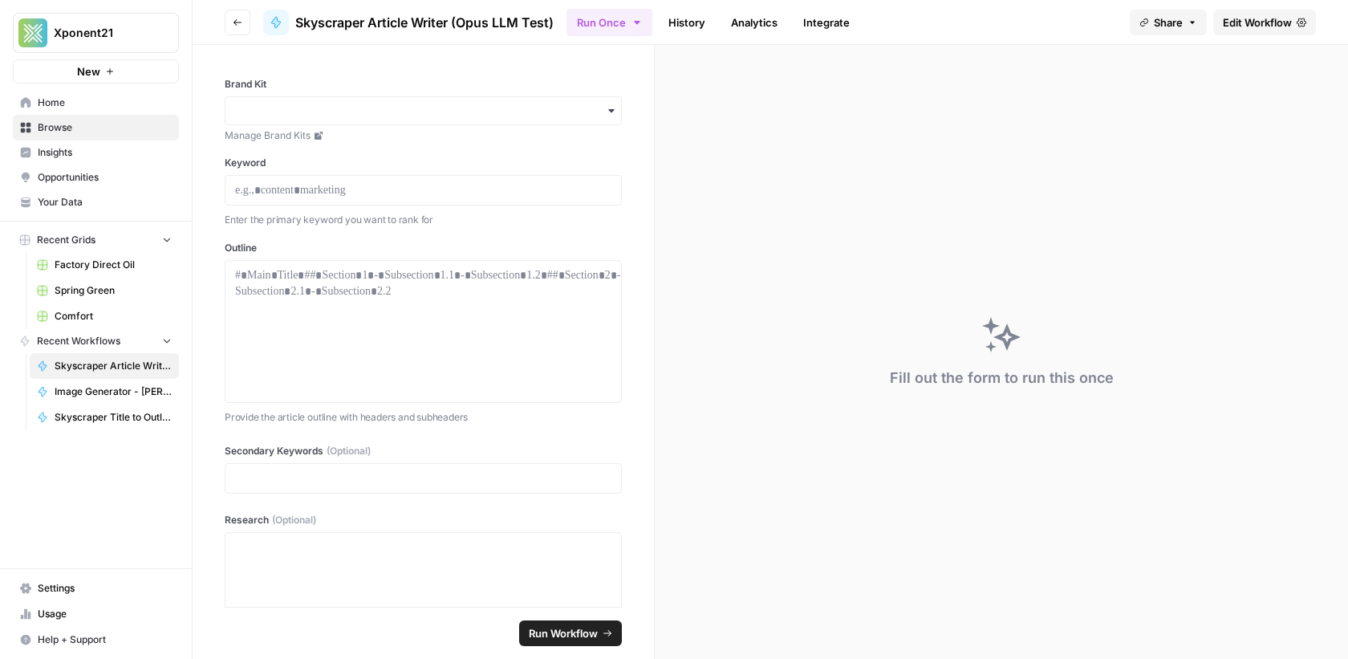
click at [1281, 26] on span "Edit Workflow" at bounding box center [1257, 22] width 69 height 16
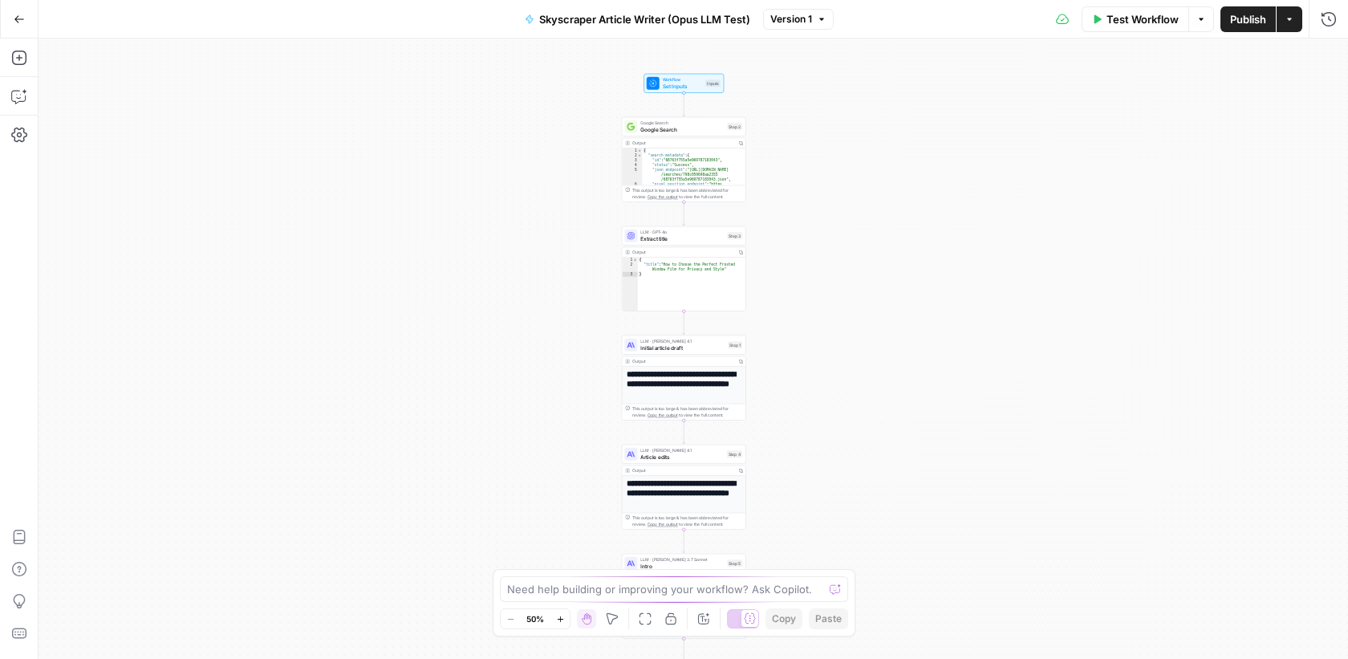
click at [709, 93] on div "**********" at bounding box center [693, 349] width 1309 height 620
click at [680, 86] on span "Set Inputs" at bounding box center [683, 86] width 40 height 8
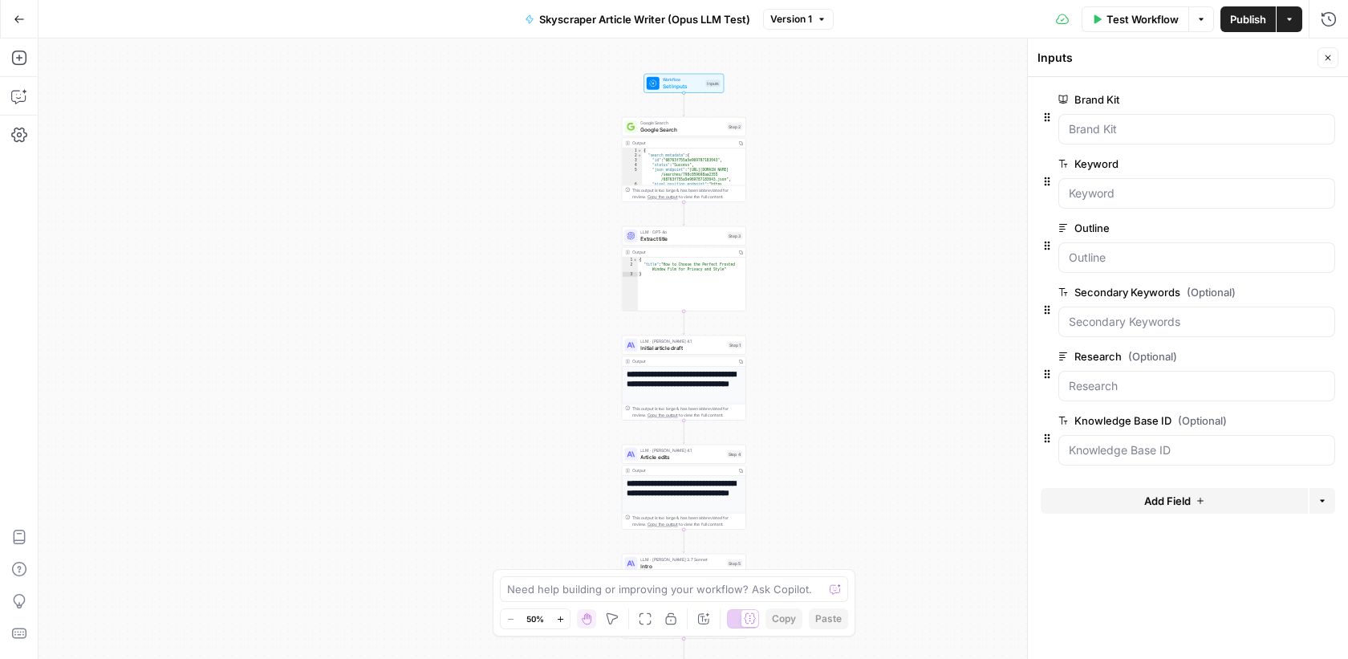
click at [1329, 56] on icon "button" at bounding box center [1328, 58] width 6 height 6
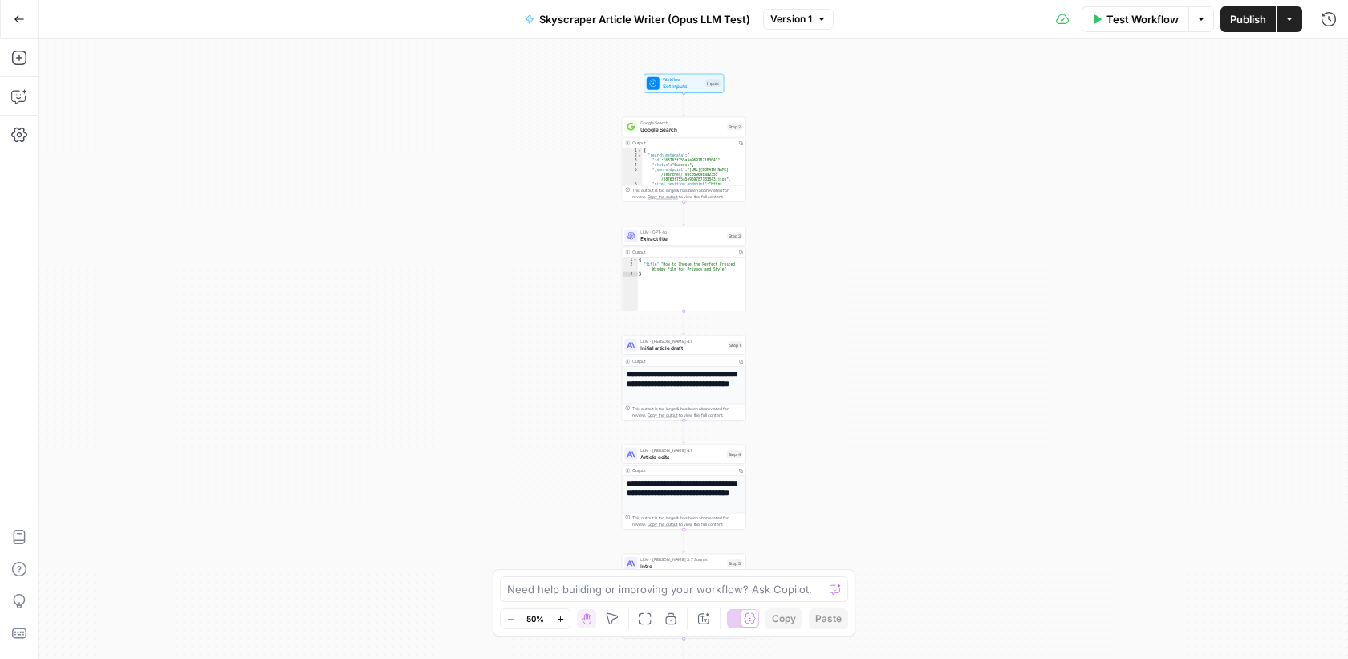
click at [22, 22] on icon "button" at bounding box center [19, 19] width 11 height 11
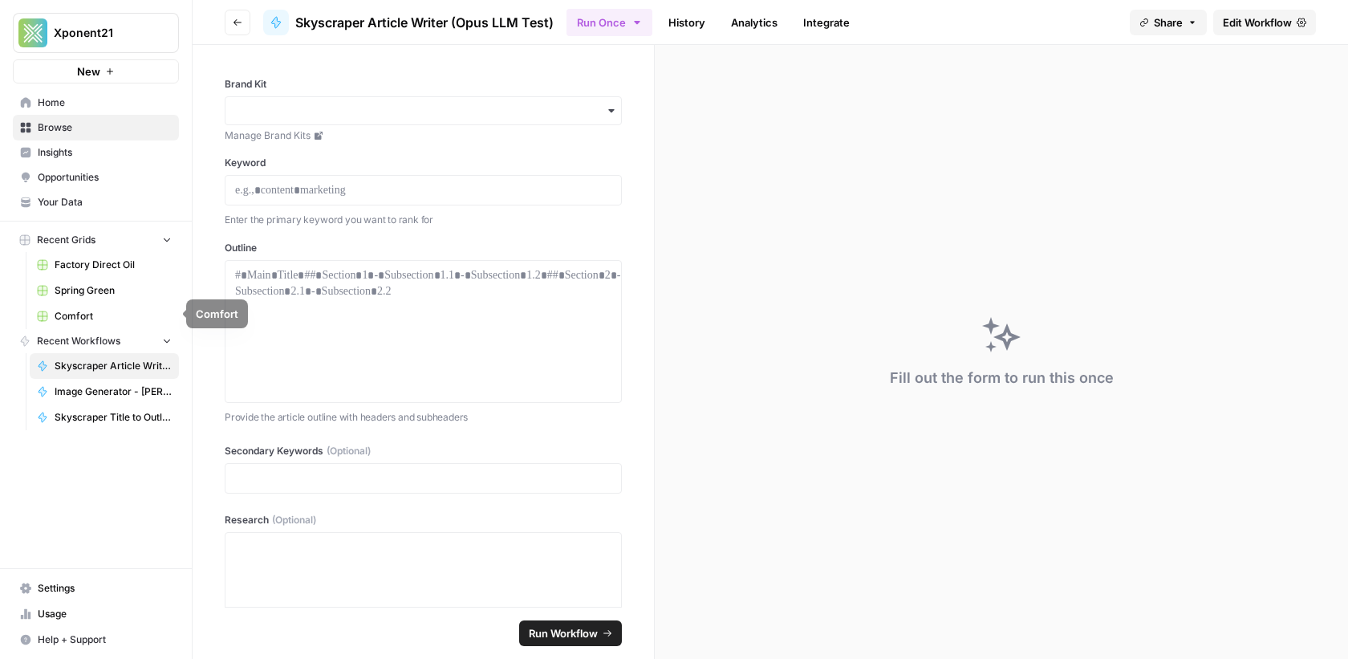
click at [94, 384] on span "Image Generator - [PERSON_NAME]" at bounding box center [113, 391] width 117 height 14
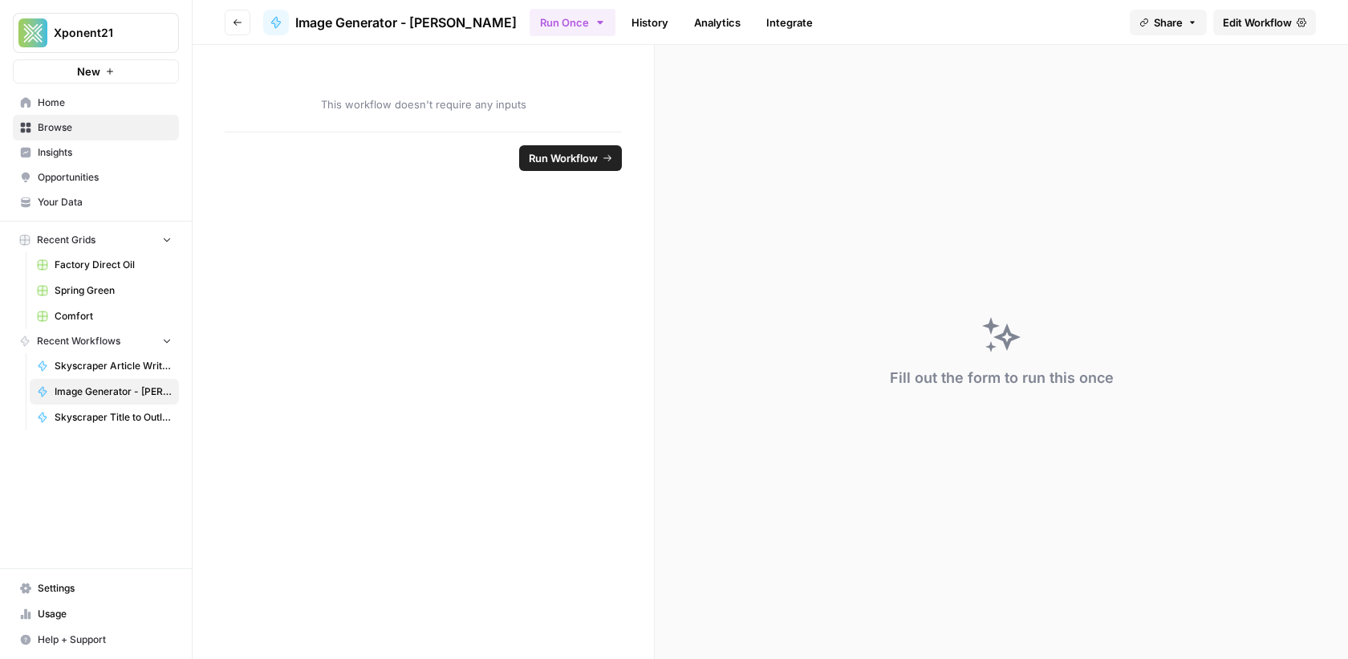
click at [1277, 22] on span "Edit Workflow" at bounding box center [1257, 22] width 69 height 16
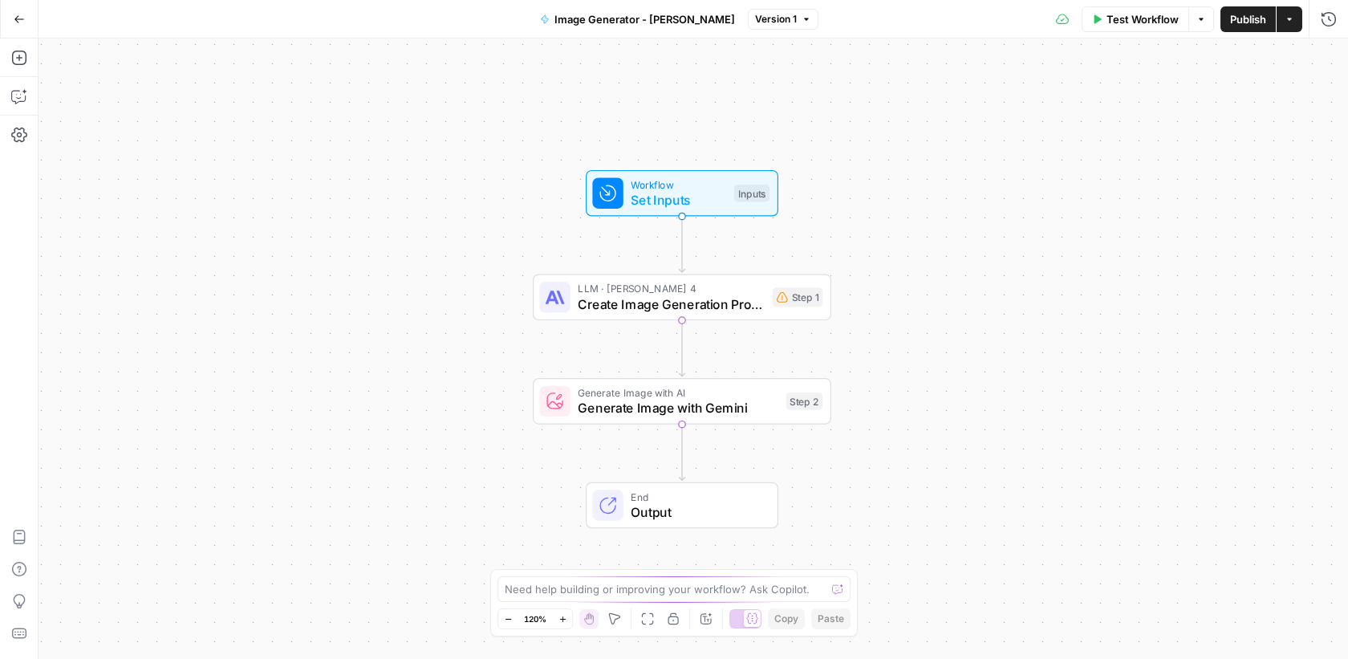
click at [721, 192] on span "Set Inputs" at bounding box center [678, 199] width 95 height 19
click at [658, 193] on span "Set Inputs" at bounding box center [677, 199] width 95 height 19
click at [1212, 111] on button "Add Field" at bounding box center [1174, 109] width 267 height 26
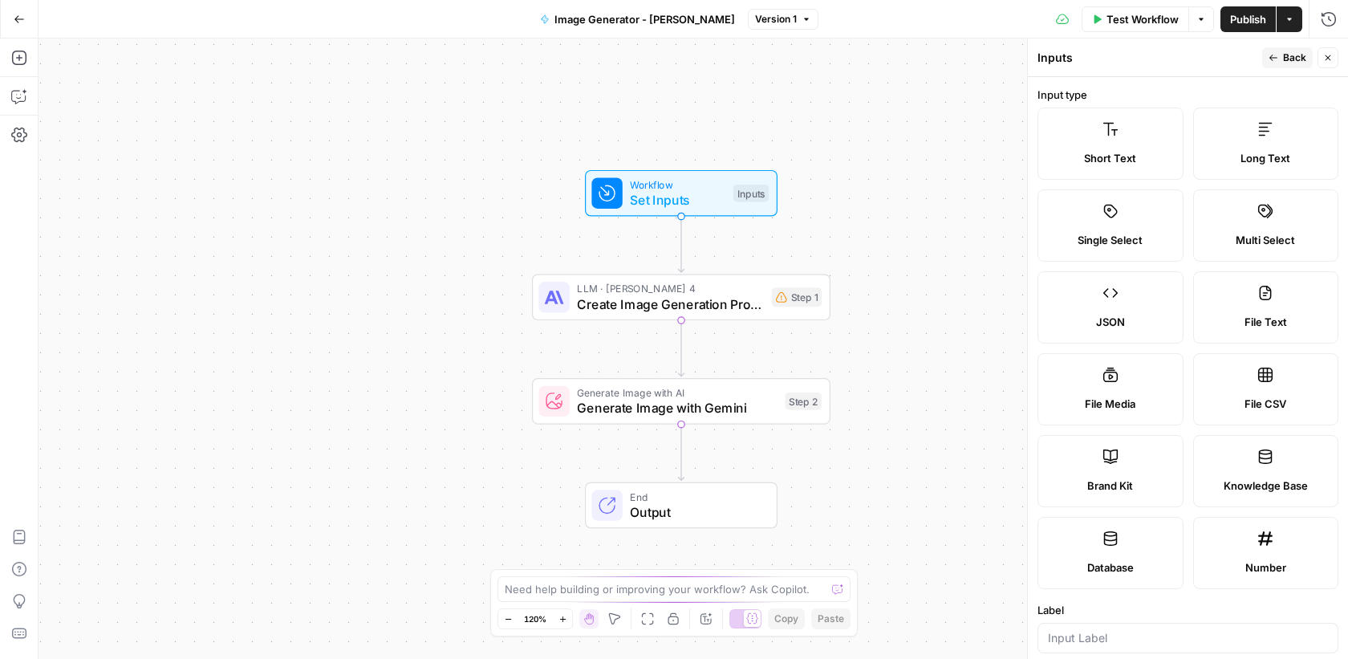
click at [1104, 472] on label "Brand Kit" at bounding box center [1110, 471] width 146 height 72
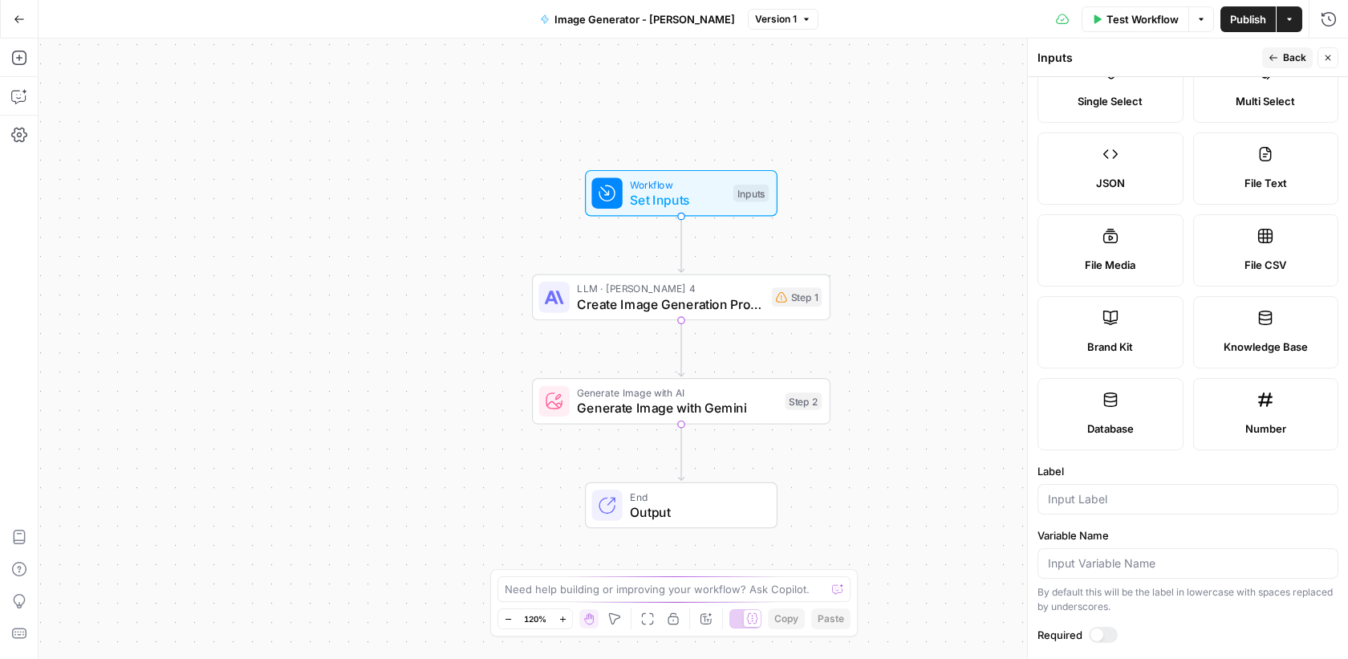
scroll to position [216, 0]
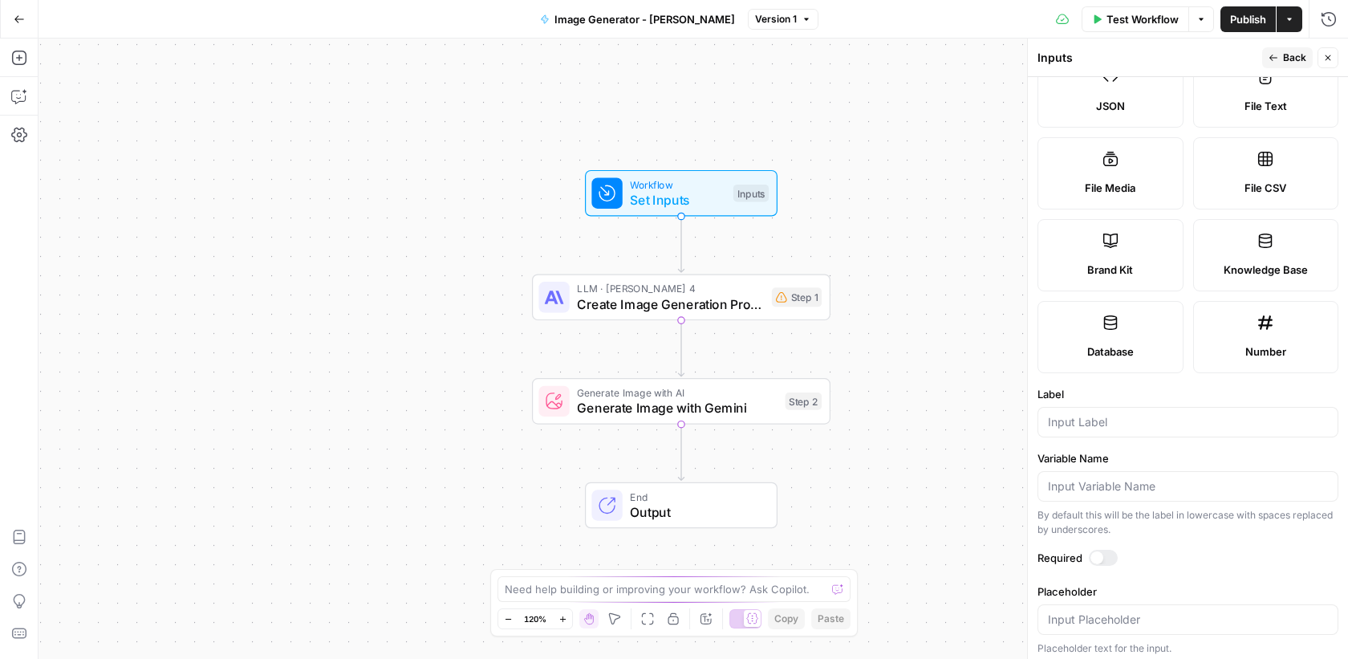
click at [1333, 56] on icon "button" at bounding box center [1328, 58] width 10 height 10
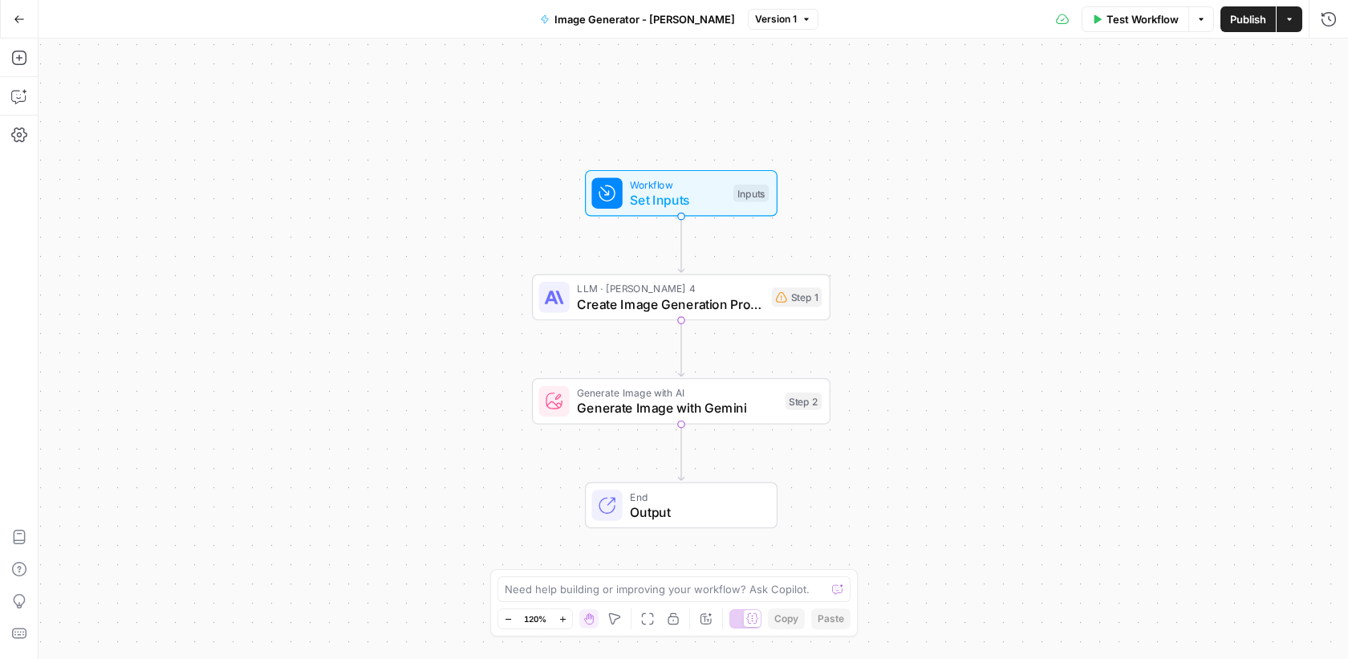
click at [713, 199] on span "Set Inputs" at bounding box center [677, 199] width 95 height 19
click at [1202, 112] on icon "button" at bounding box center [1200, 109] width 10 height 10
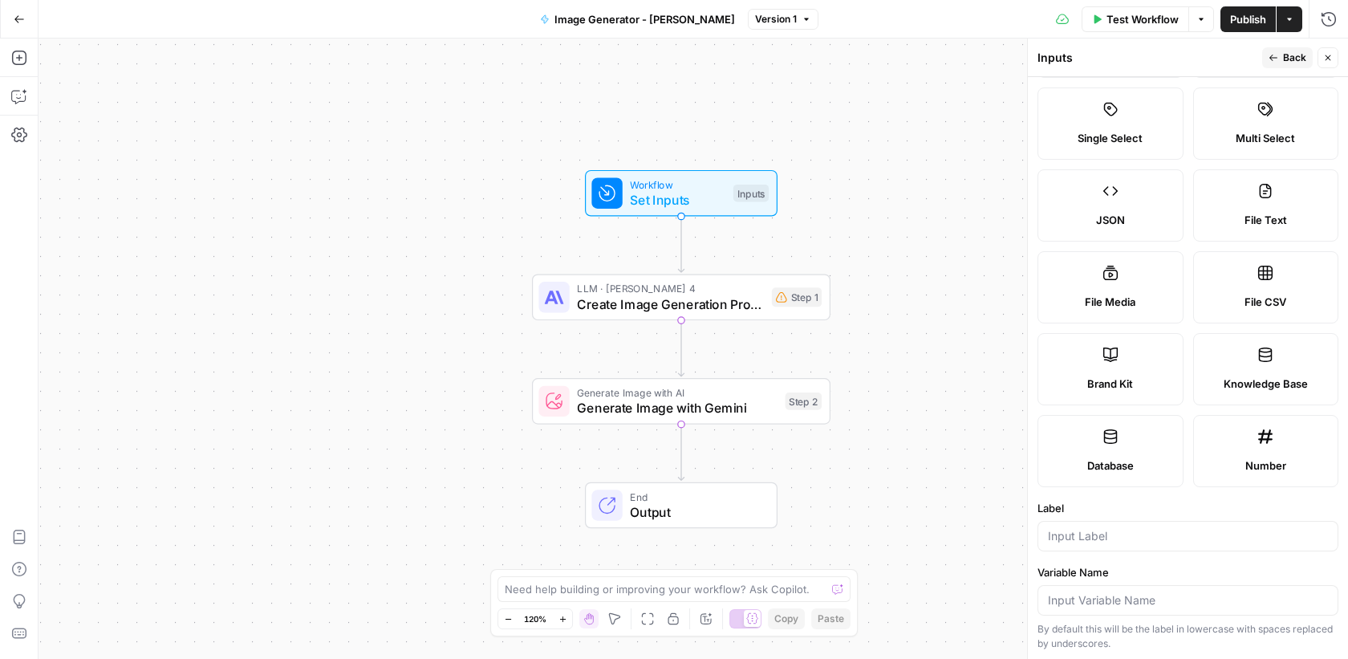
scroll to position [0, 0]
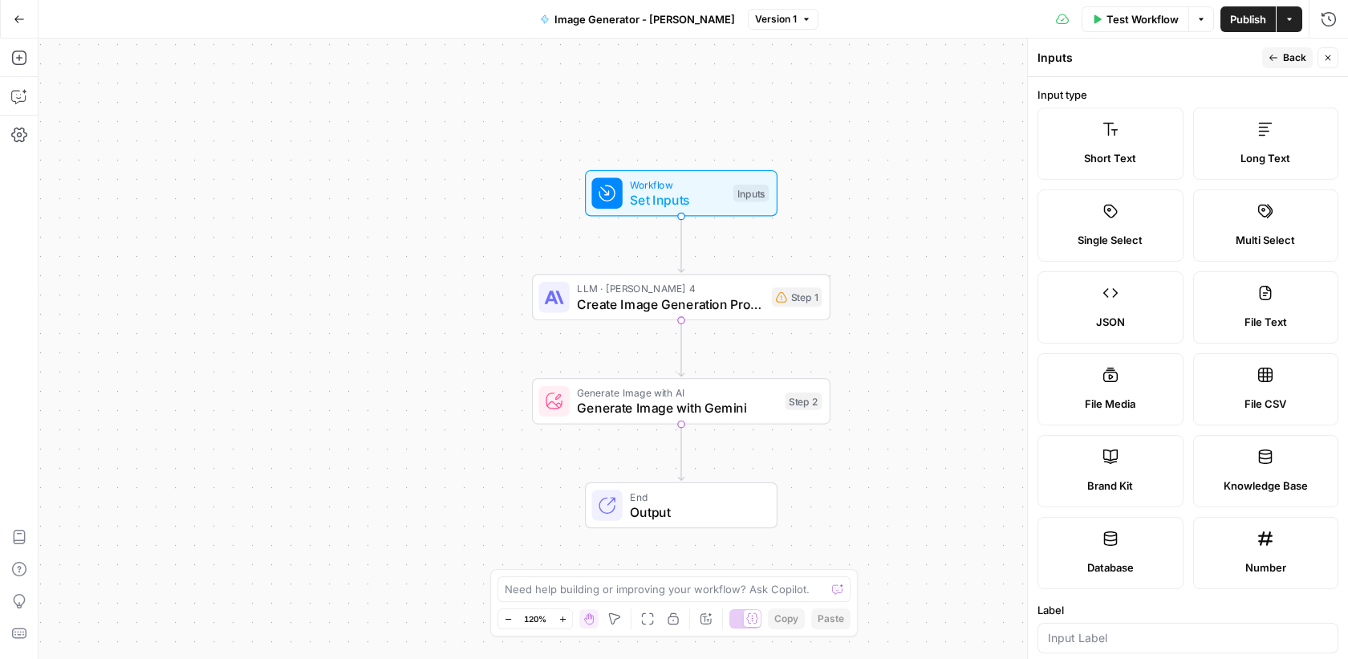
click at [1110, 474] on label "Brand Kit" at bounding box center [1110, 471] width 146 height 72
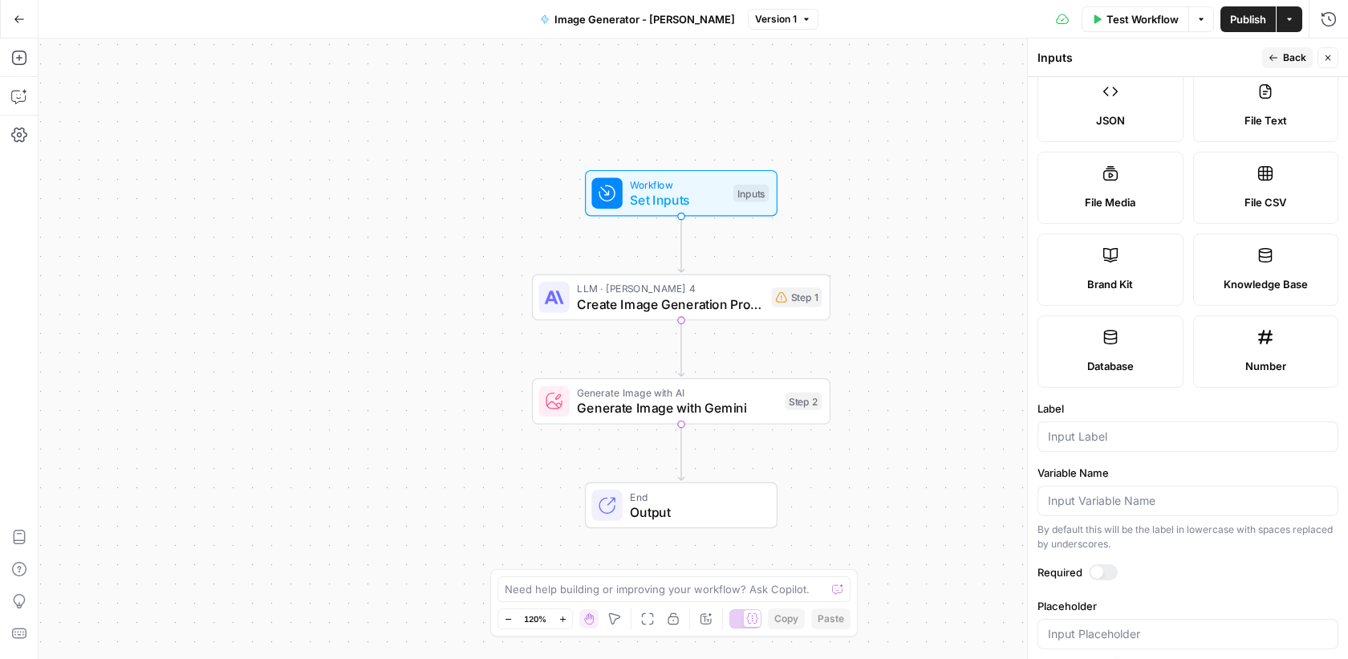
scroll to position [216, 0]
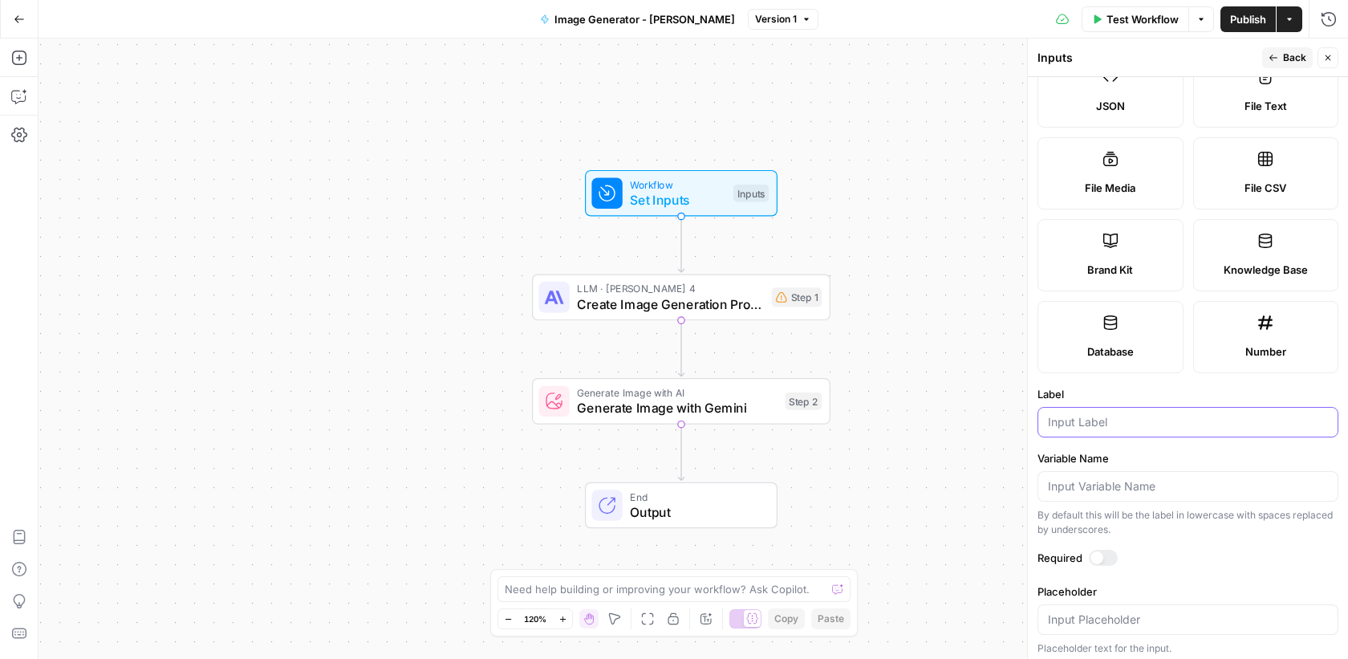
click at [1115, 422] on input "Label" at bounding box center [1188, 422] width 280 height 16
type input "Brand Kit"
click at [1285, 55] on span "Back" at bounding box center [1294, 58] width 23 height 14
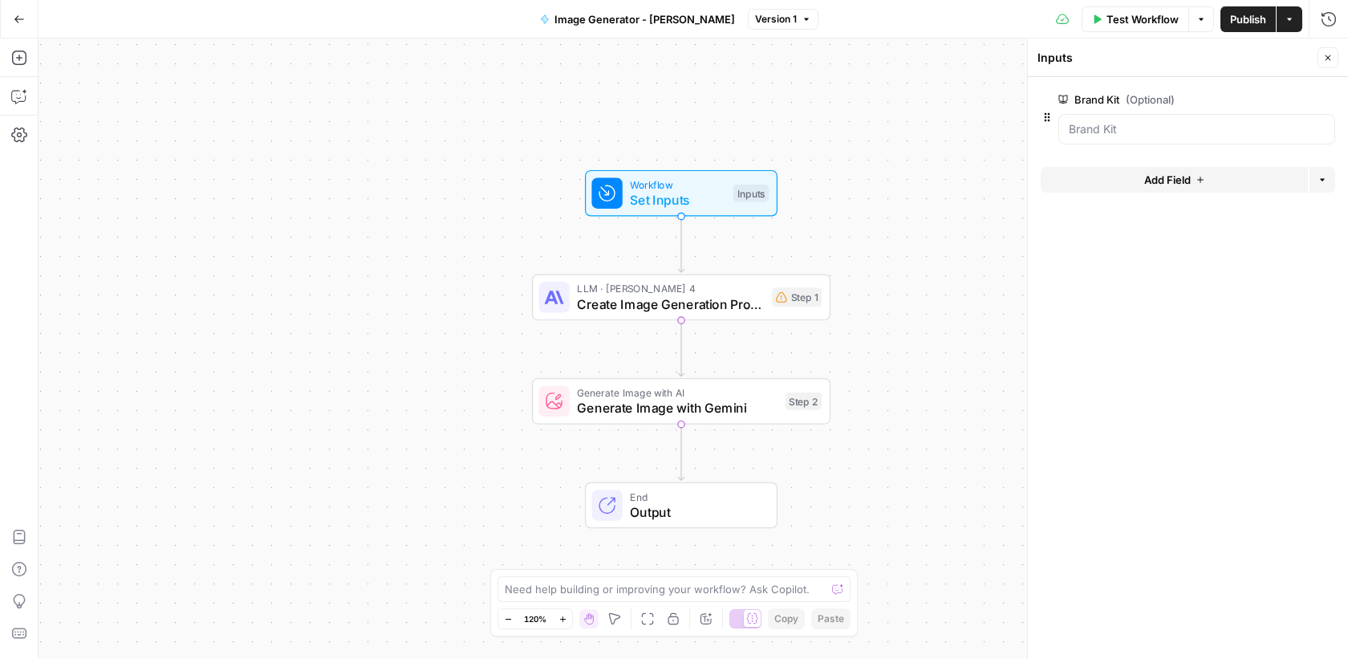
click at [1166, 181] on span "Add Field" at bounding box center [1167, 180] width 47 height 16
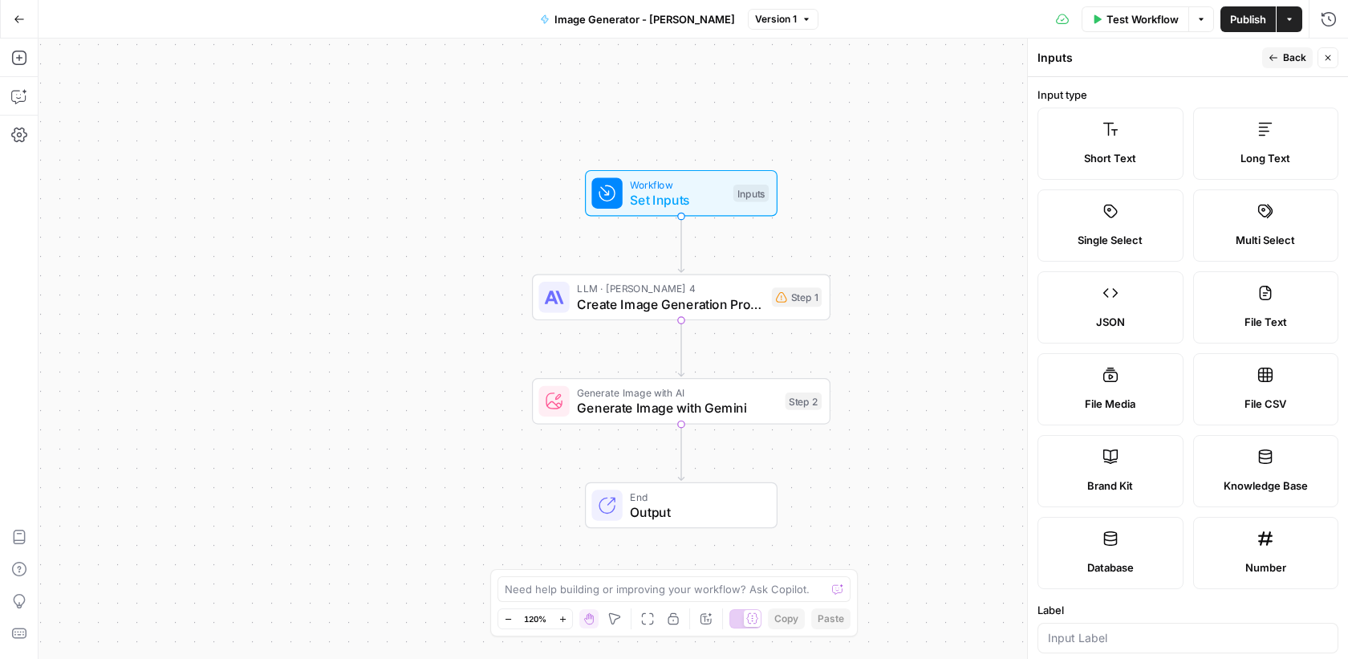
click at [1099, 151] on span "Short Text" at bounding box center [1110, 158] width 52 height 16
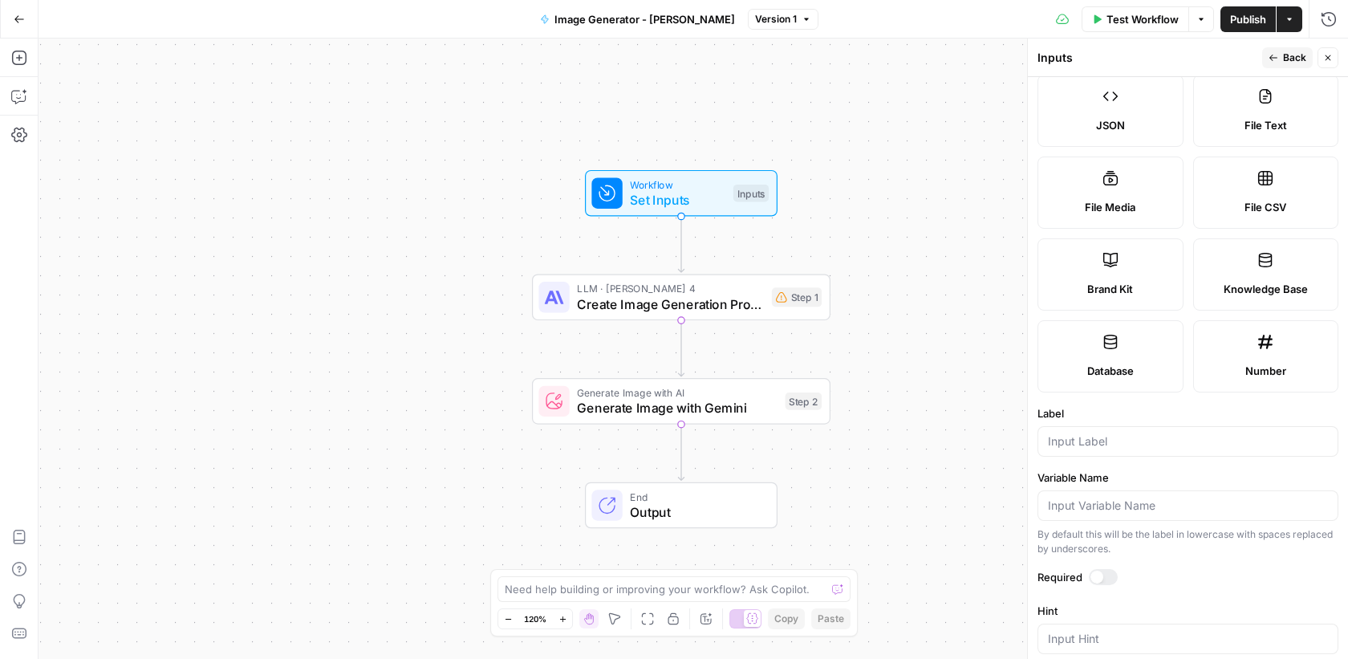
scroll to position [270, 0]
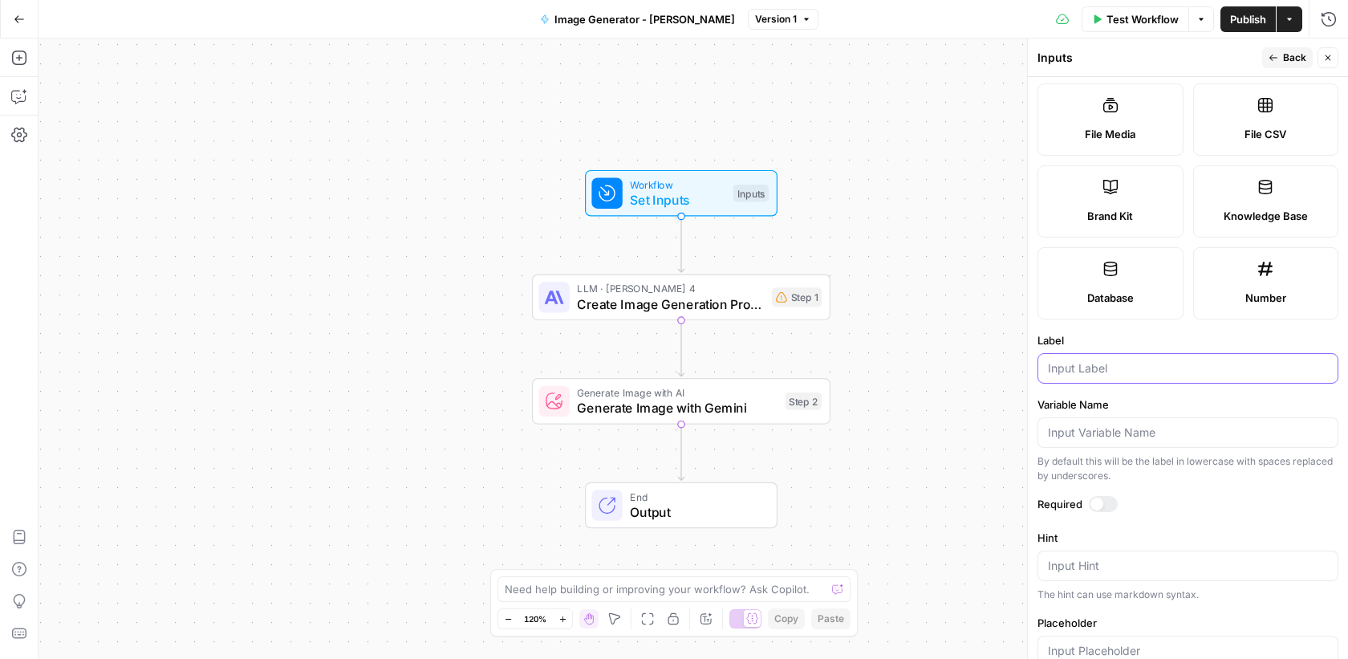
click at [1086, 367] on input "Label" at bounding box center [1188, 368] width 280 height 16
type input "Article"
click at [1271, 54] on span "P" at bounding box center [1266, 54] width 13 height 16
drag, startPoint x: 1271, startPoint y: 54, endPoint x: 1292, endPoint y: 59, distance: 21.4
click at [1295, 59] on span "Back" at bounding box center [1294, 58] width 23 height 14
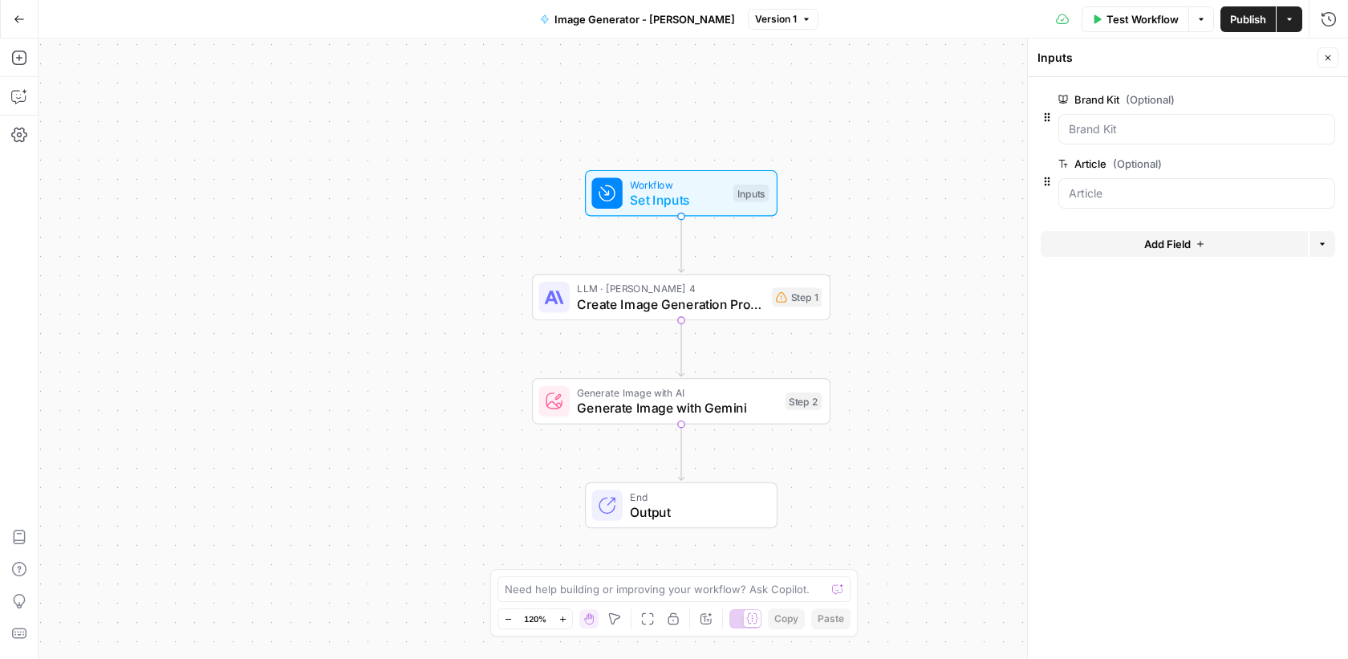
click at [1169, 240] on span "Add Field" at bounding box center [1167, 244] width 47 height 16
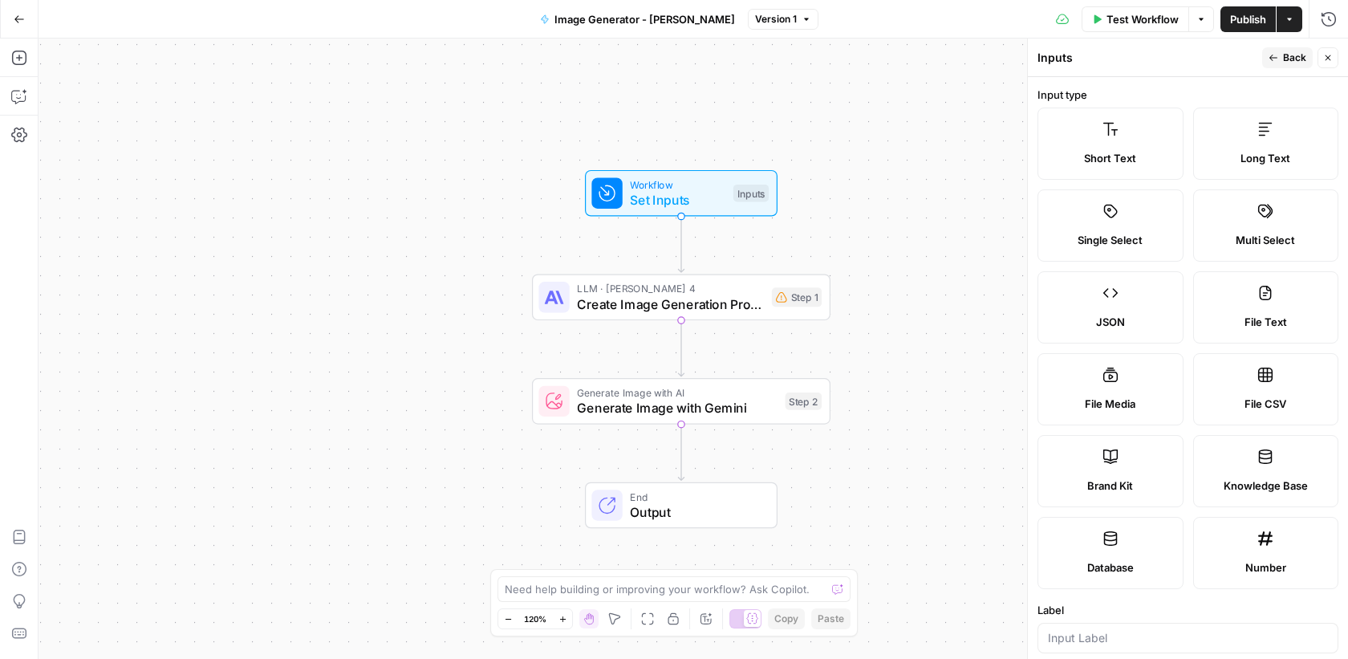
click at [1130, 173] on label "Short Text" at bounding box center [1110, 144] width 146 height 72
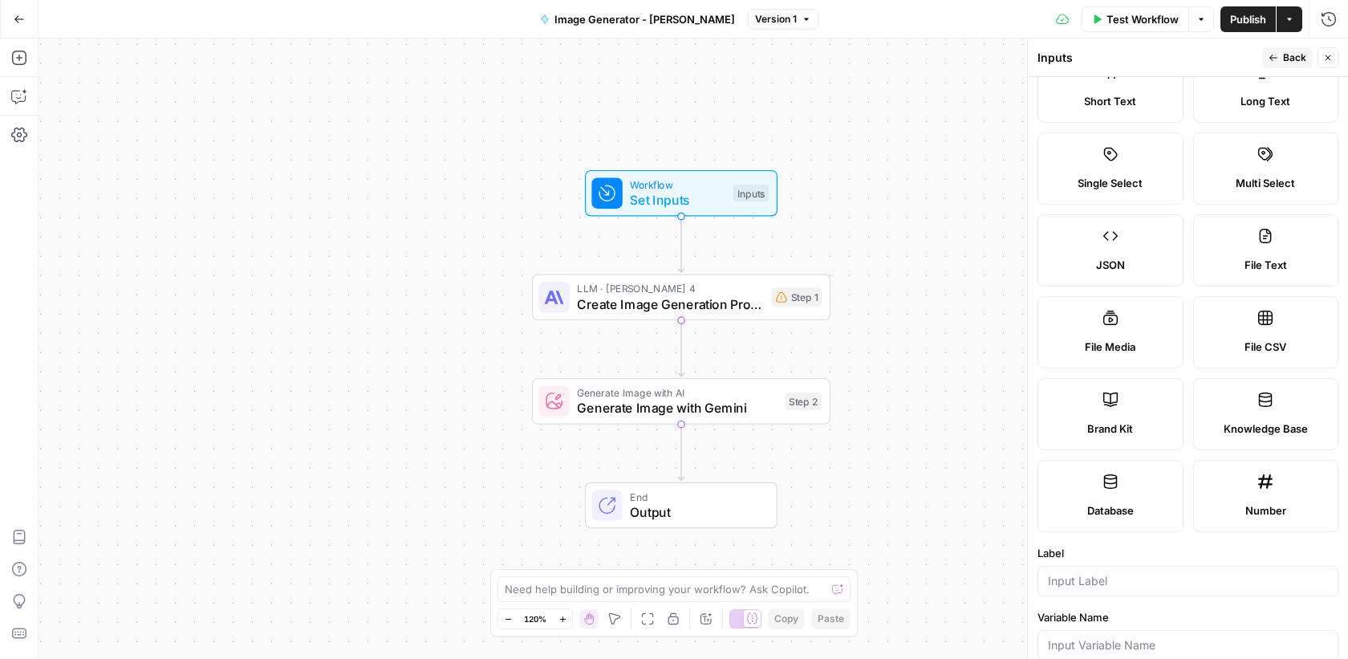
scroll to position [58, 0]
click at [1082, 572] on input "Label" at bounding box center [1188, 580] width 280 height 16
type input "Keyword"
click at [1298, 52] on span "Back" at bounding box center [1294, 58] width 23 height 14
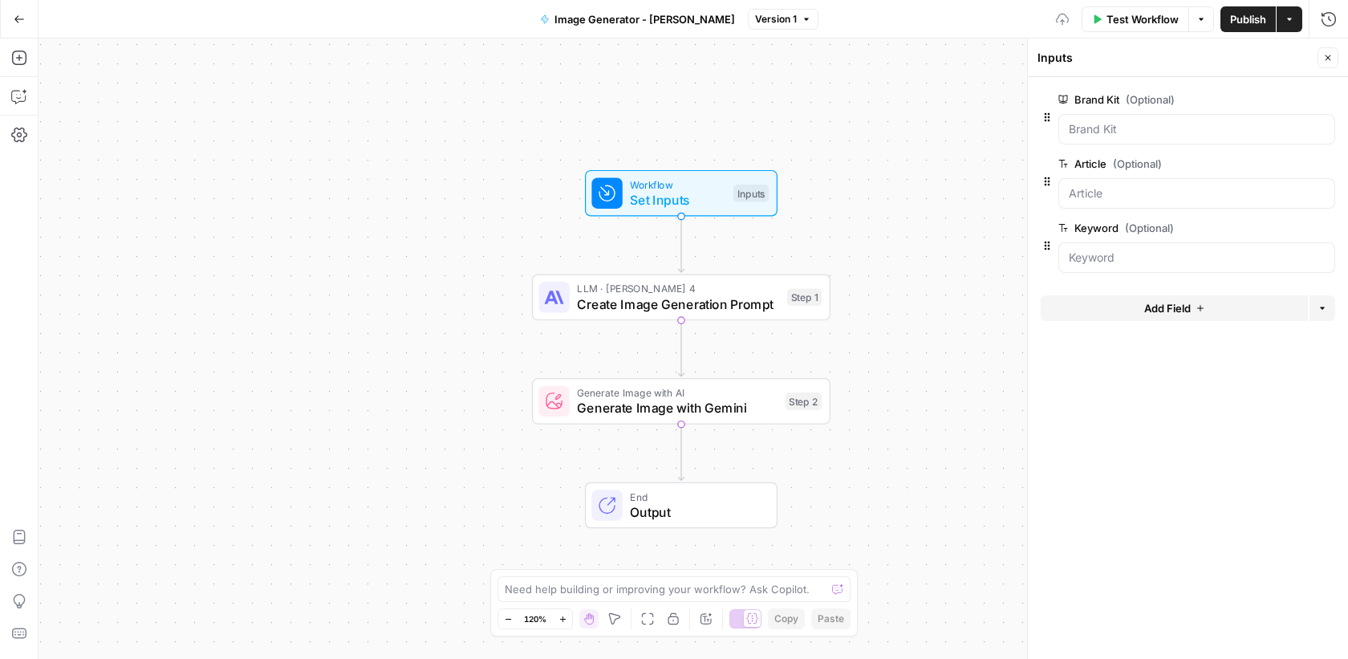
click at [1248, 12] on span "Publish" at bounding box center [1248, 19] width 36 height 16
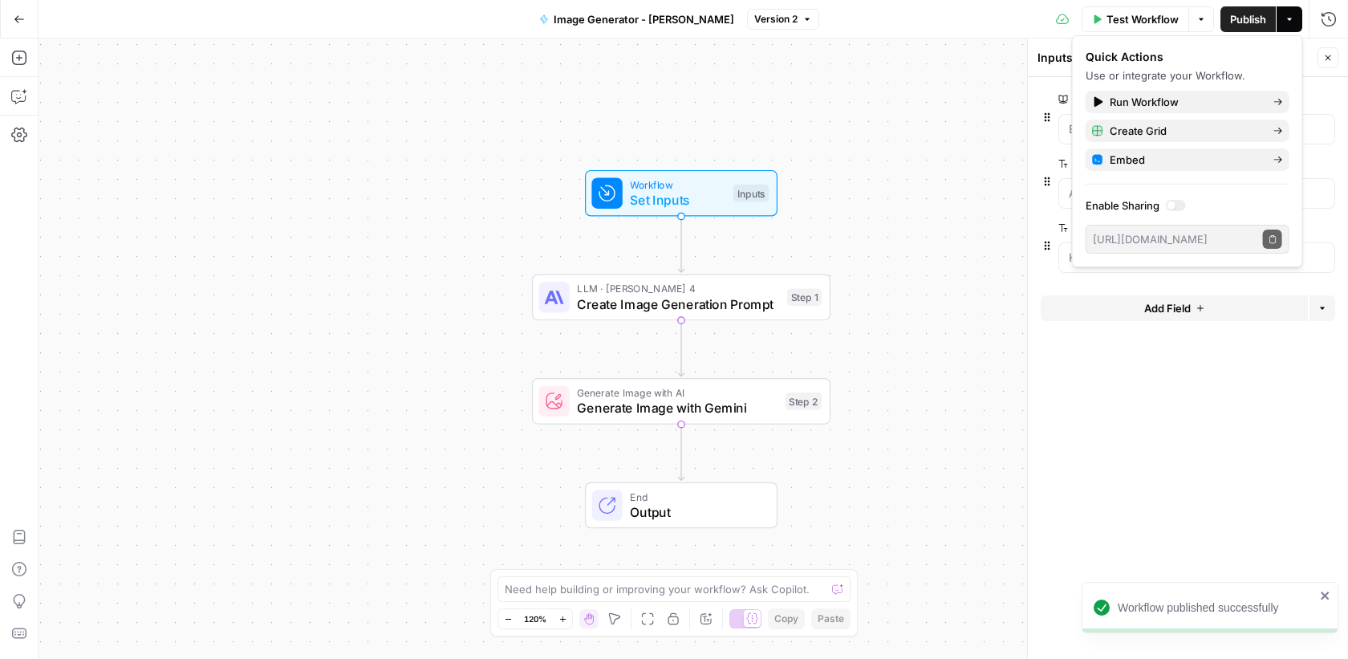
click at [19, 14] on icon "button" at bounding box center [19, 19] width 11 height 11
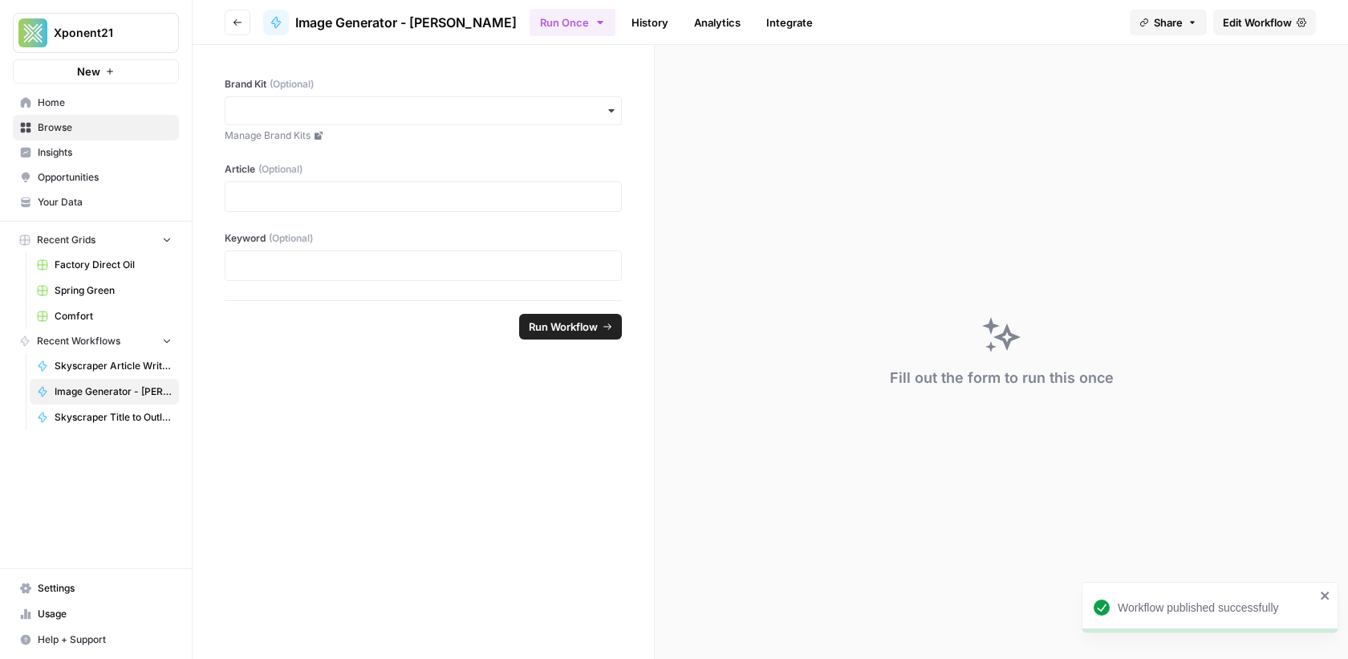
click at [115, 294] on span "Spring Green" at bounding box center [113, 290] width 117 height 14
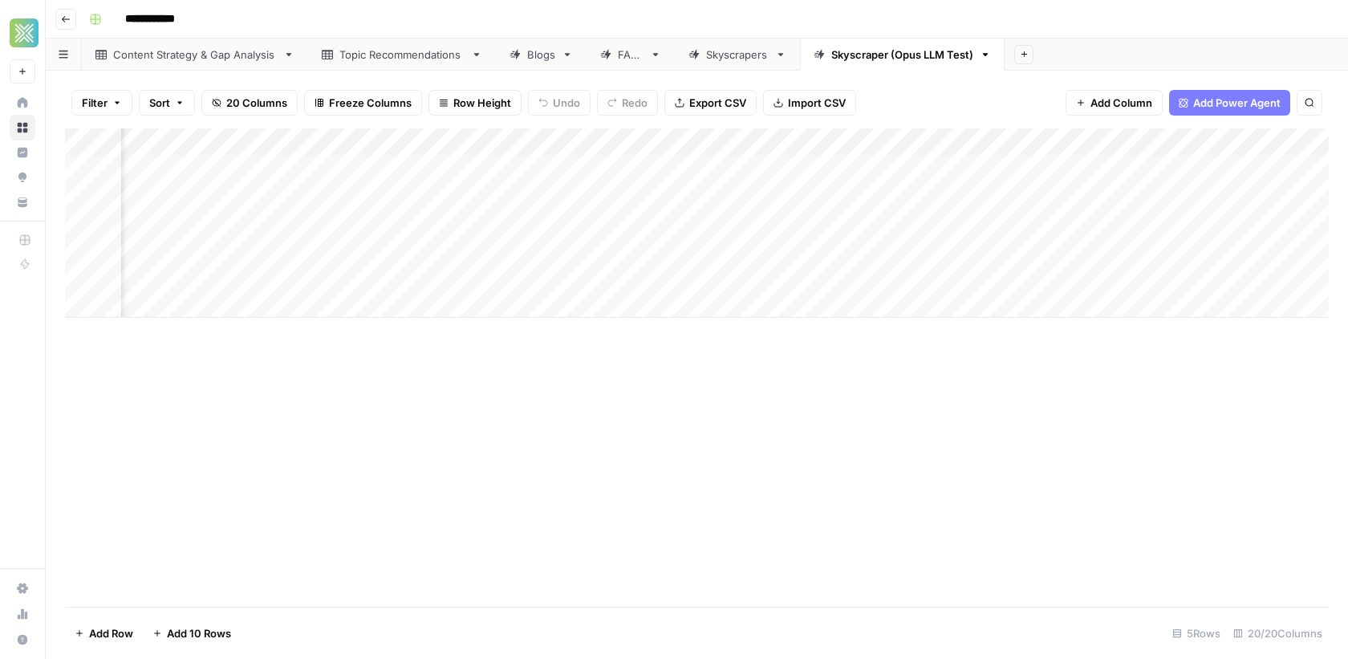
scroll to position [0, 2368]
click at [1301, 132] on button "Add Column" at bounding box center [1284, 142] width 83 height 21
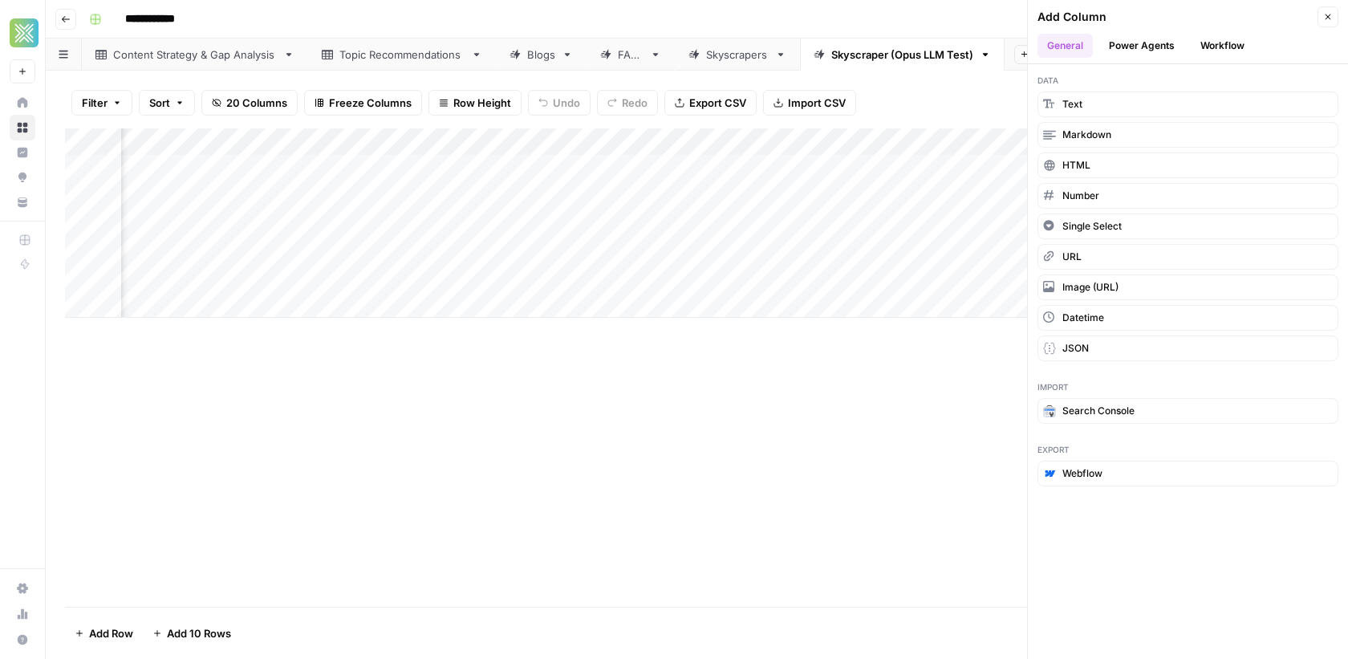
click at [1208, 45] on button "Workflow" at bounding box center [1222, 46] width 63 height 24
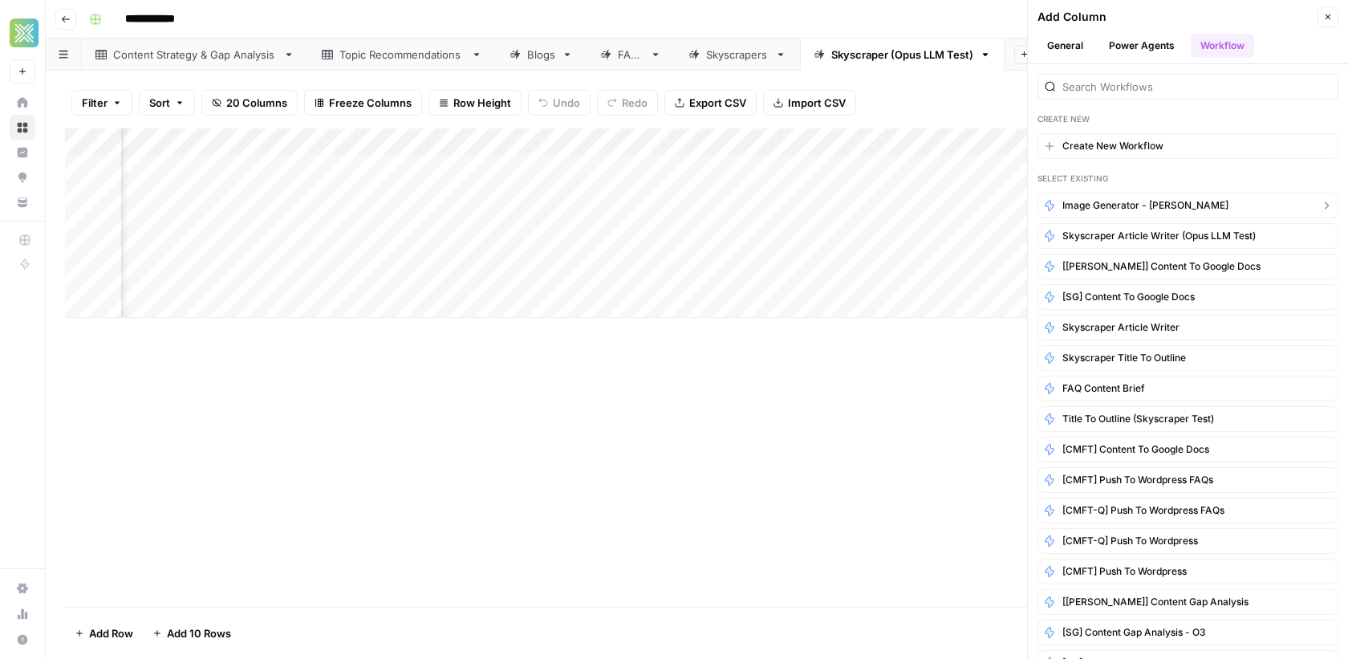
click at [1154, 202] on span "Image Generator - [PERSON_NAME]" at bounding box center [1145, 205] width 166 height 14
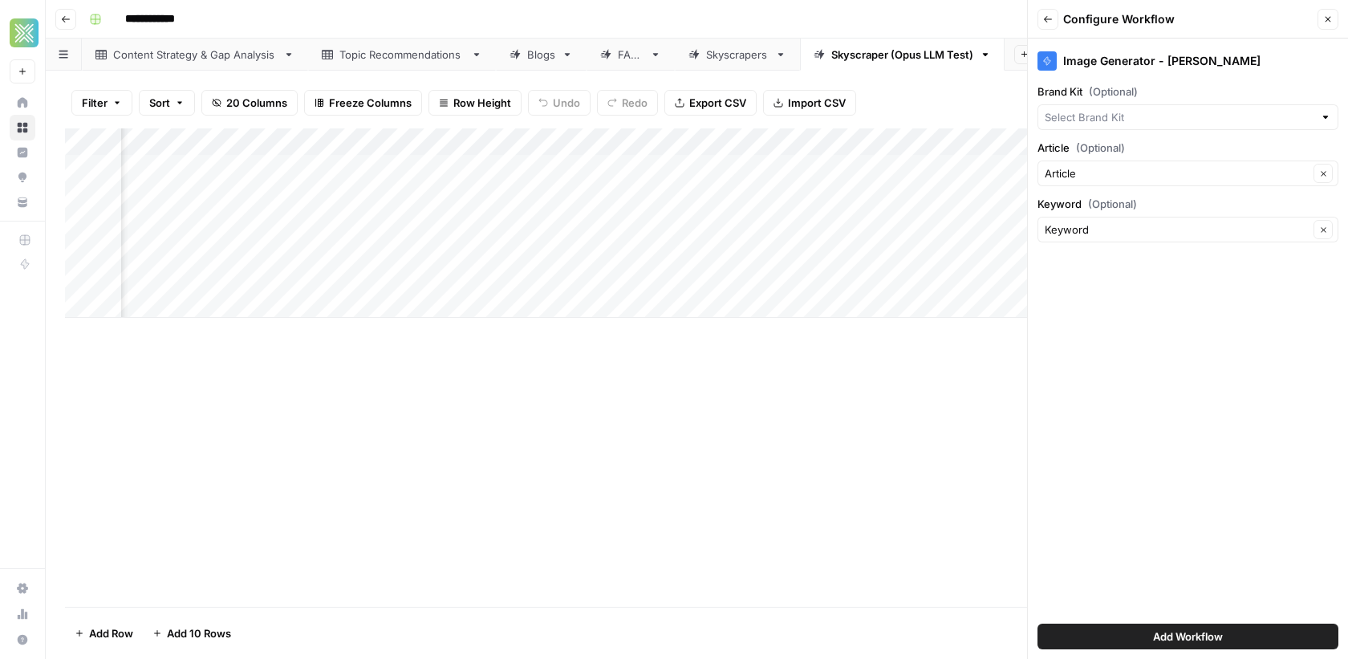
click at [1250, 635] on button "Add Workflow" at bounding box center [1187, 636] width 301 height 26
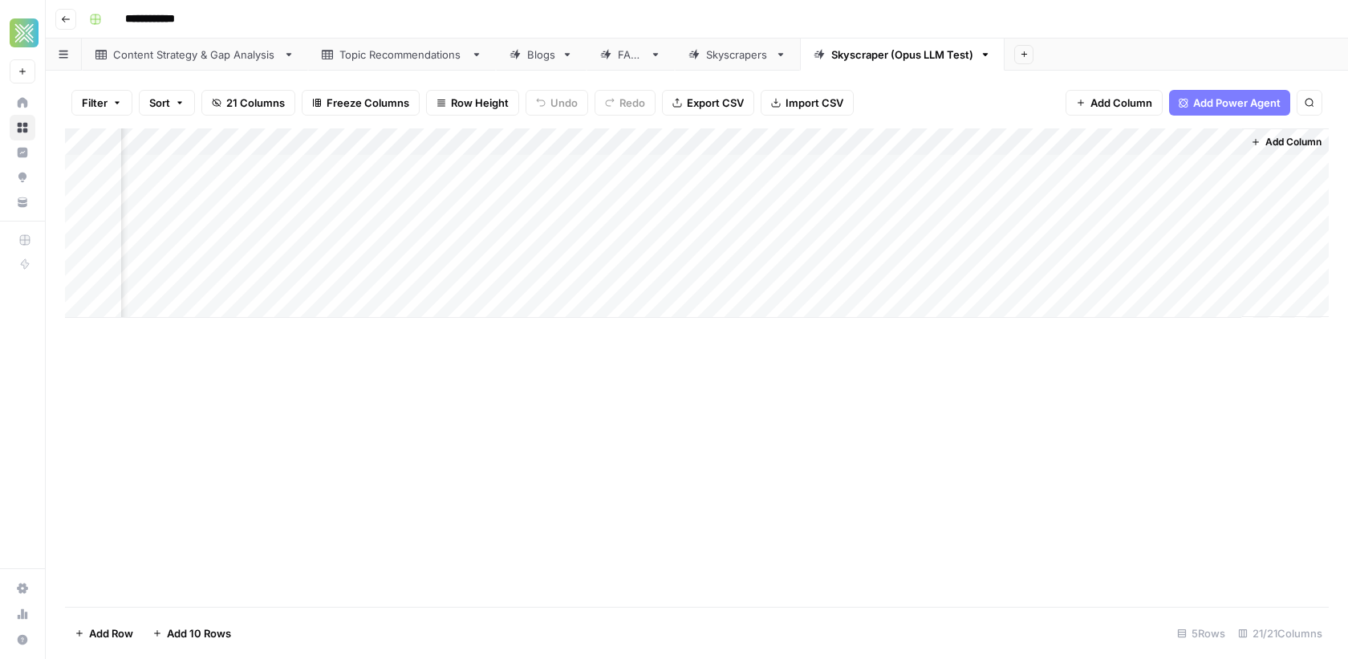
scroll to position [0, 2604]
click at [1201, 146] on div "Add Column" at bounding box center [697, 222] width 1264 height 189
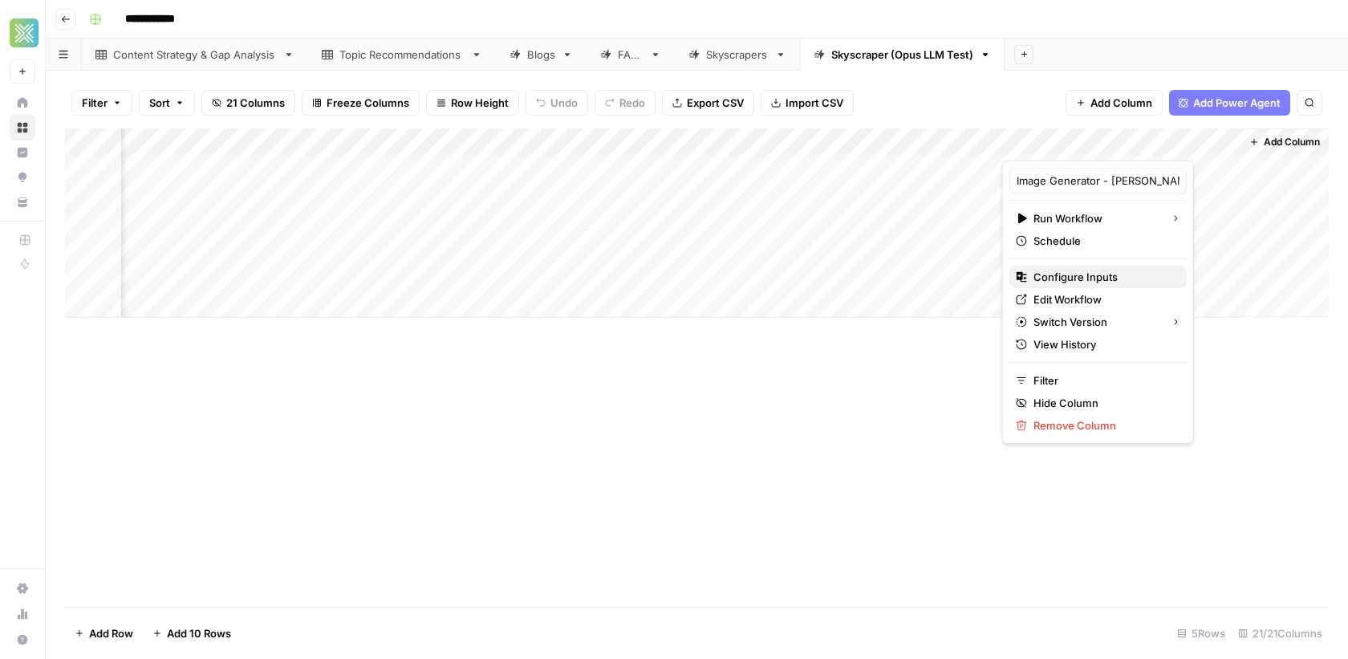
click at [1076, 276] on span "Configure Inputs" at bounding box center [1103, 277] width 140 height 16
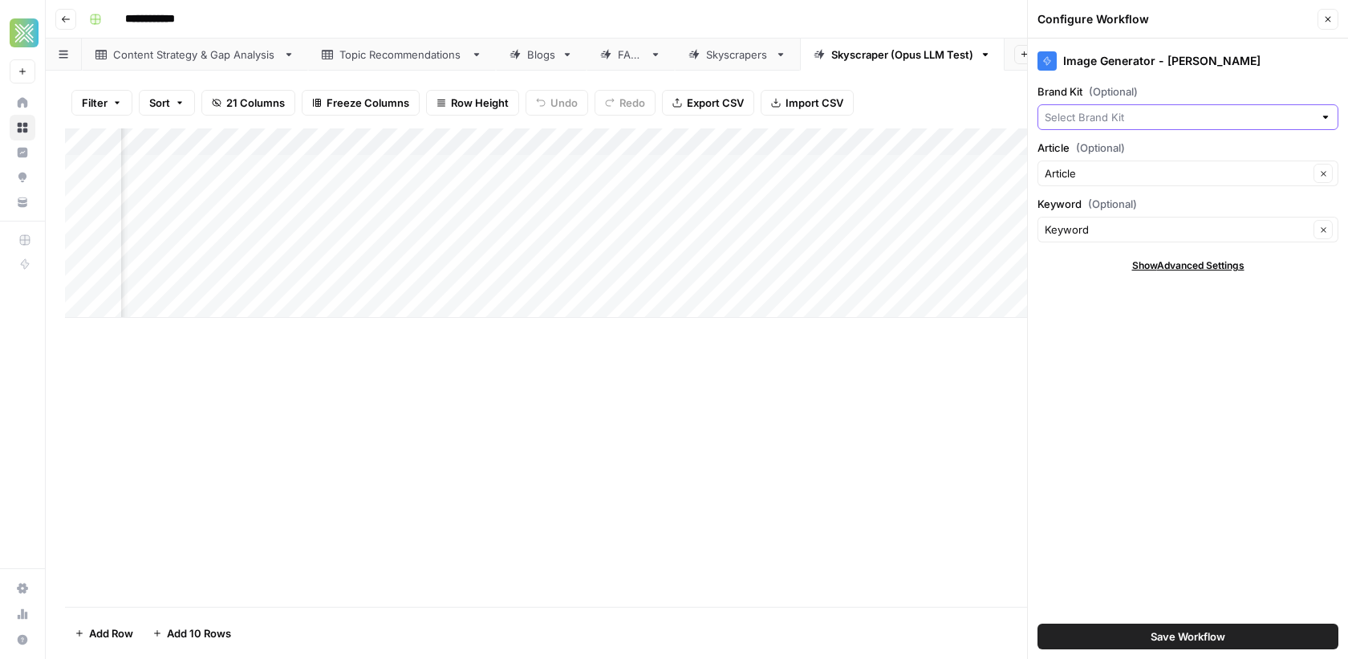
click at [1174, 117] on input "Brand Kit (Optional)" at bounding box center [1179, 117] width 269 height 16
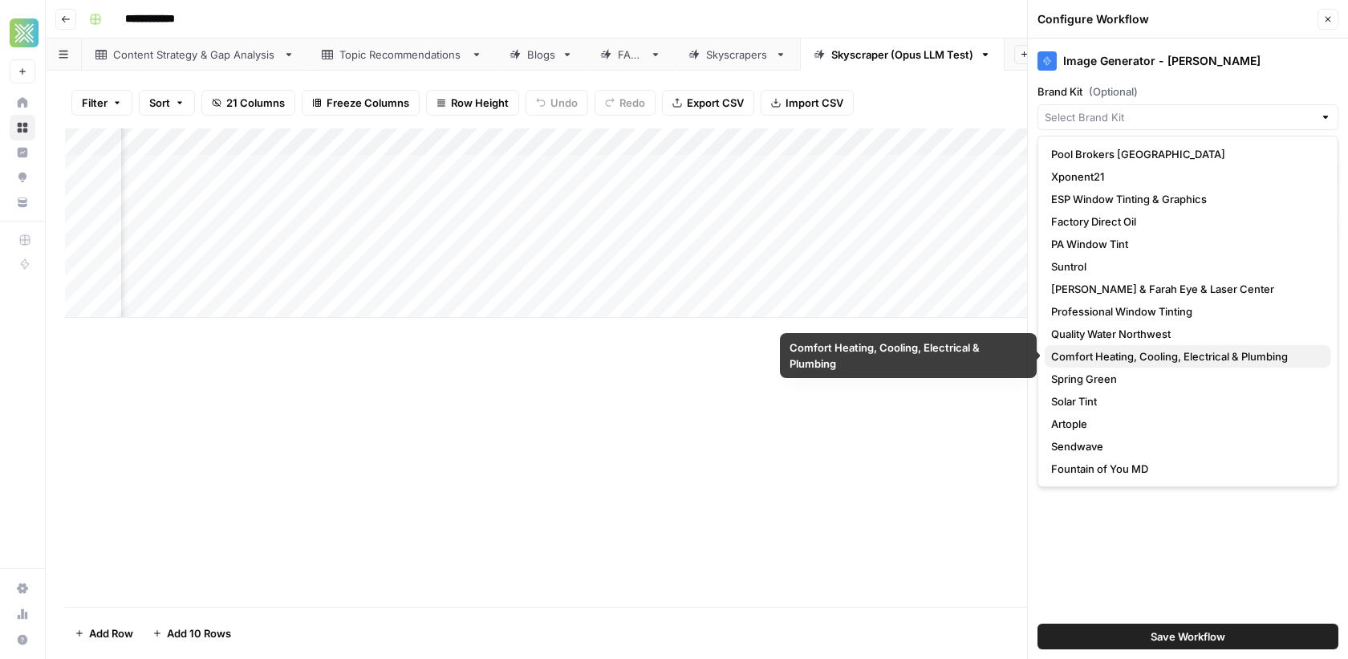
click at [1093, 366] on div "Pool Brokers USA Xponent21 ESP Window Tinting & Graphics Factory Direct Oil PA …" at bounding box center [1188, 322] width 286 height 359
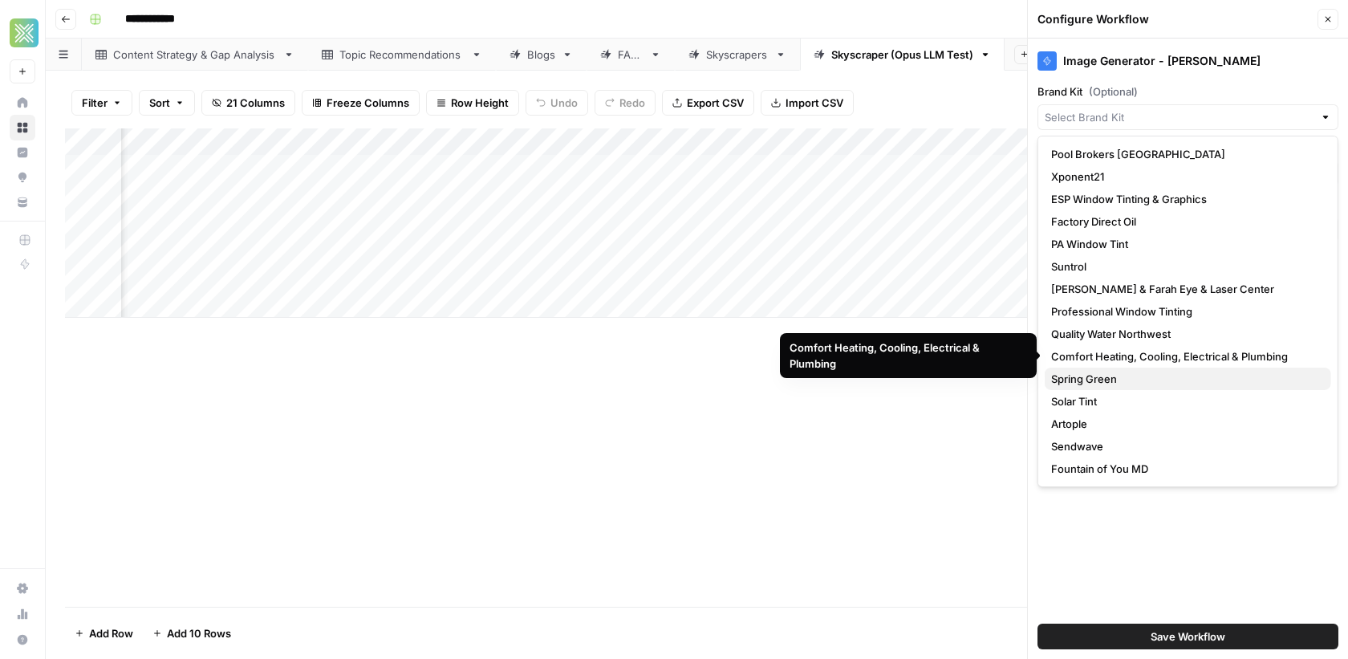
click at [1087, 382] on span "Spring Green" at bounding box center [1184, 379] width 267 height 16
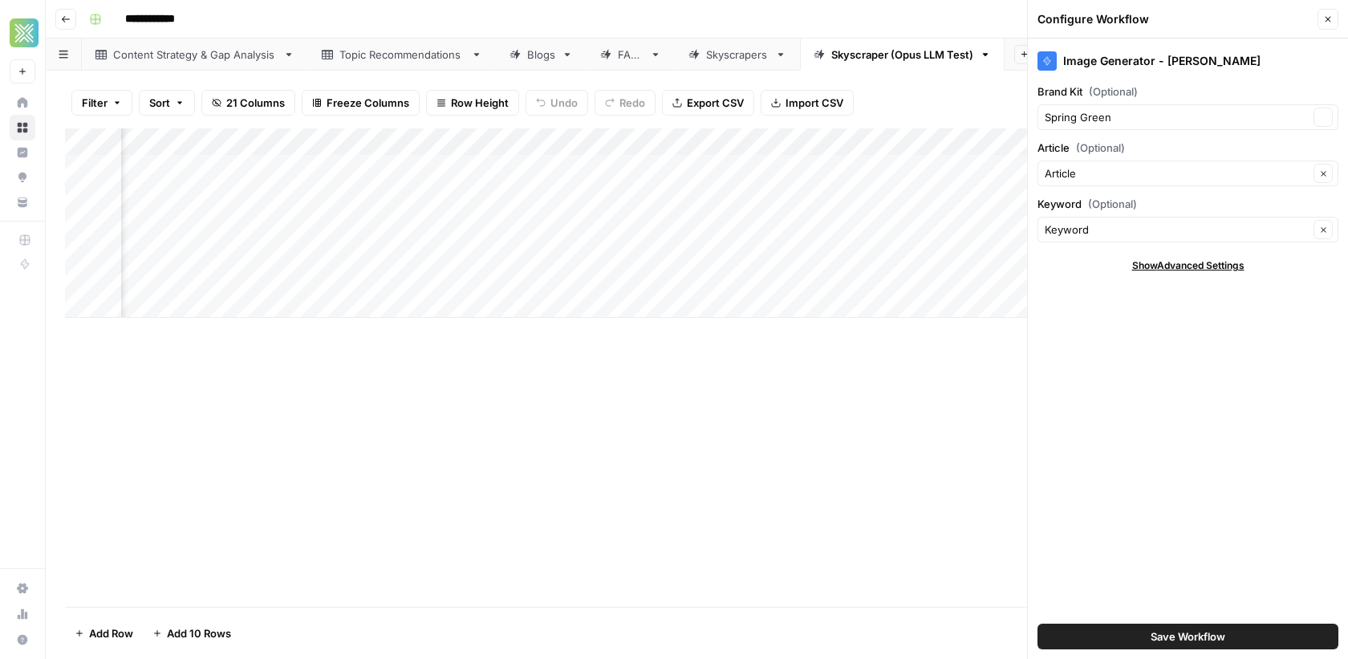
type input "Spring Green"
click at [1163, 171] on input "Article (Optional)" at bounding box center [1177, 173] width 264 height 16
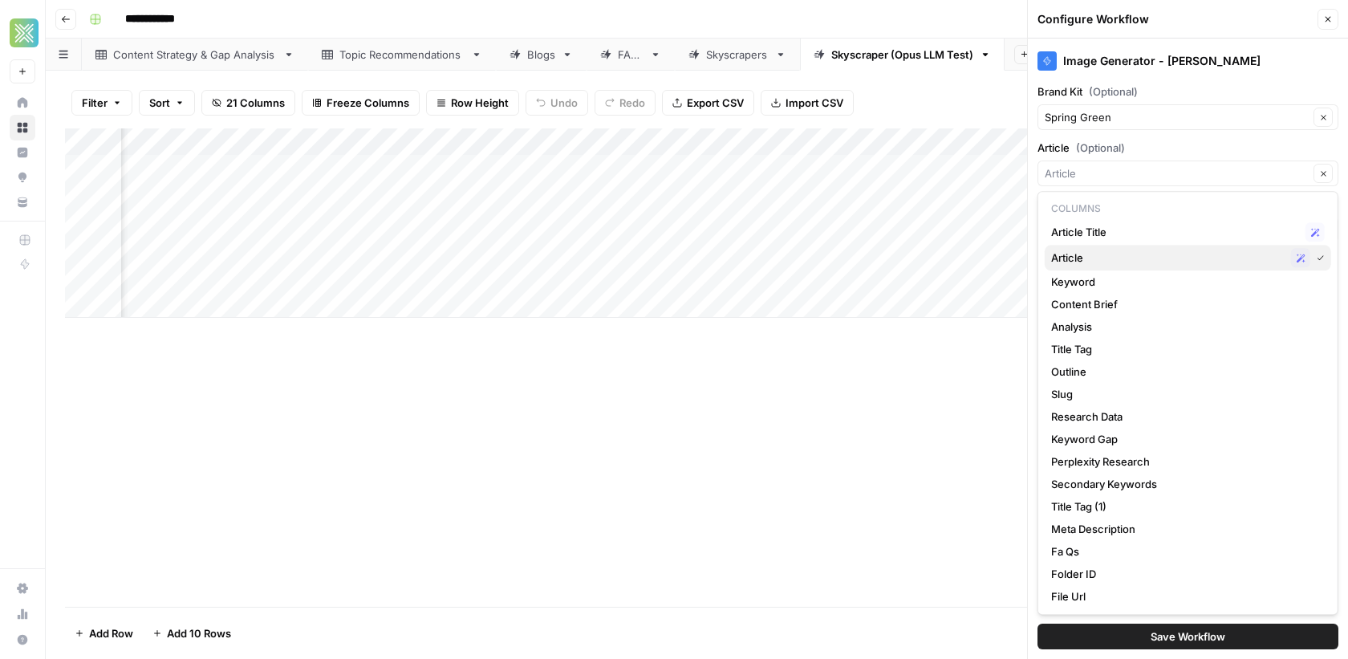
click at [1098, 257] on span "Article" at bounding box center [1167, 258] width 233 height 16
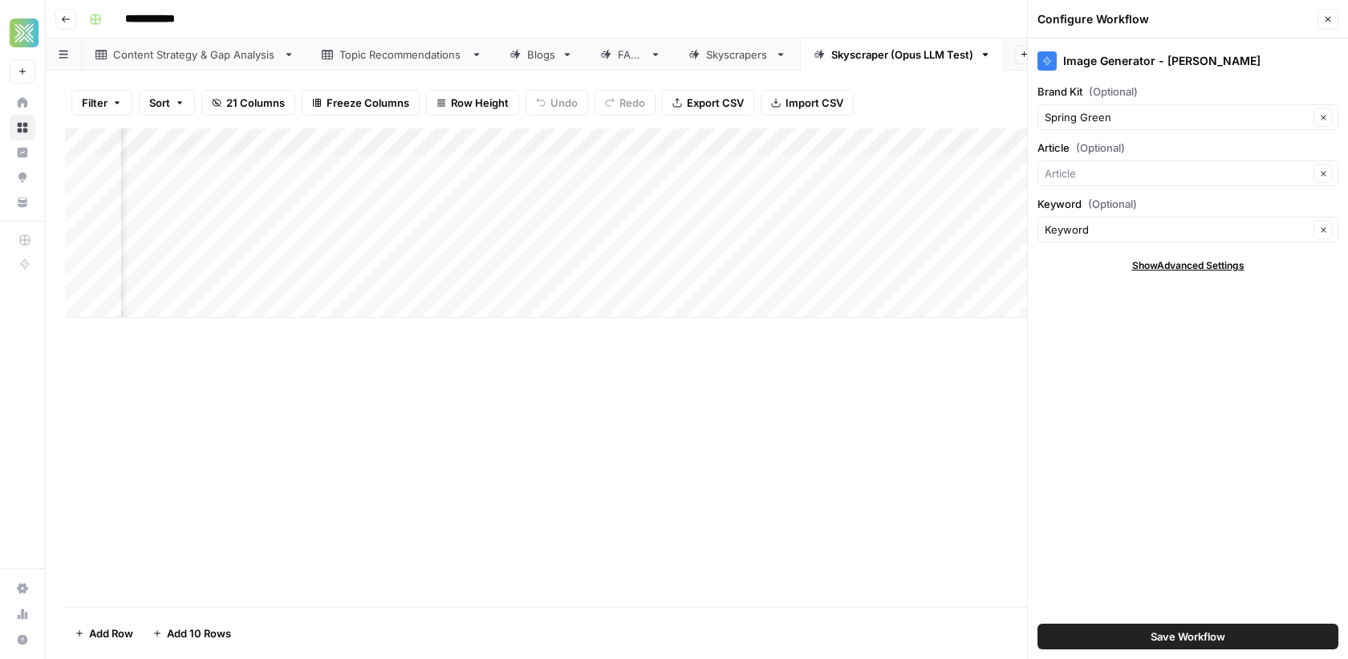
type input "Article"
click at [1136, 636] on button "Save Workflow" at bounding box center [1187, 636] width 301 height 26
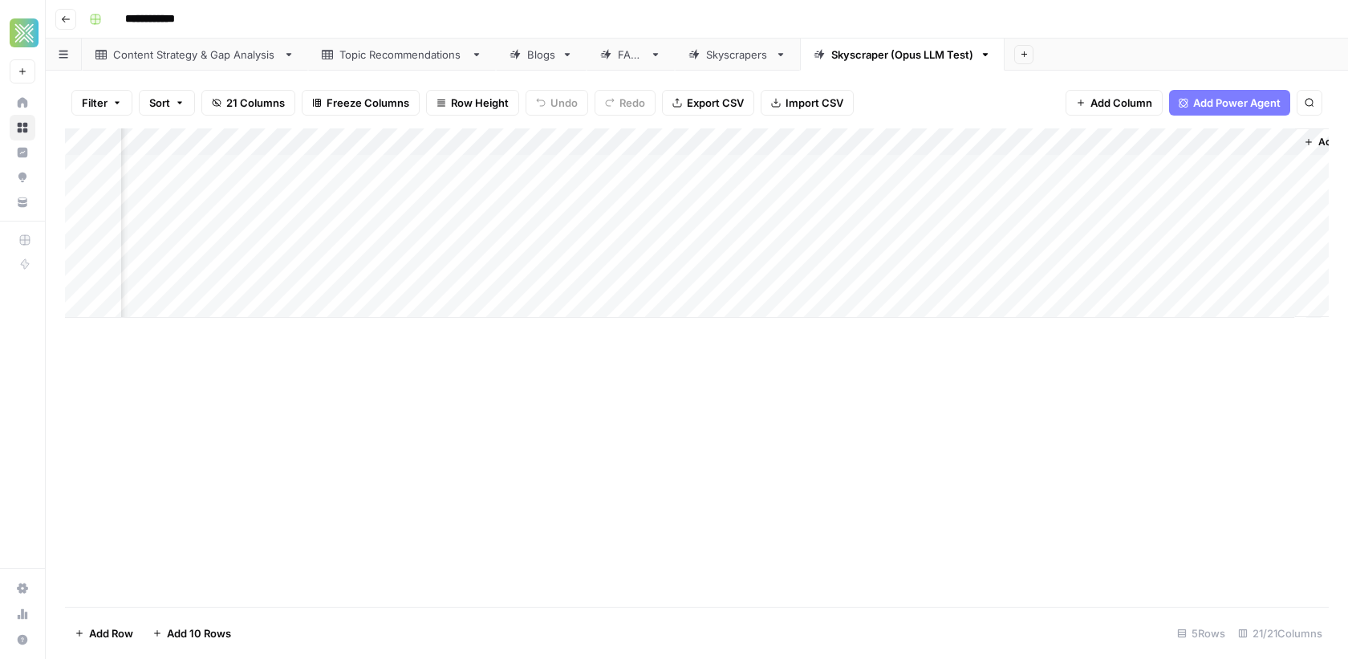
scroll to position [0, 2579]
click at [1156, 166] on div "Add Column" at bounding box center [697, 222] width 1264 height 189
click at [1230, 166] on div "Add Column" at bounding box center [697, 222] width 1264 height 189
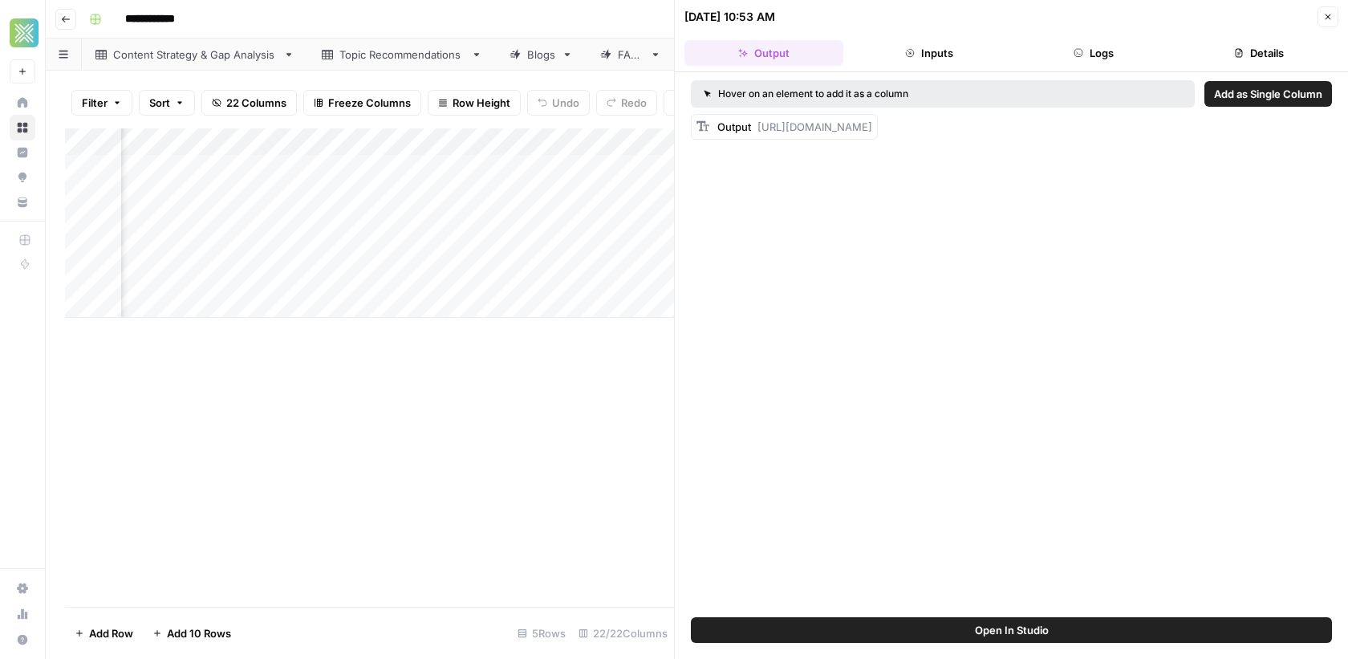
click at [872, 128] on span "https://cdn.airops.com/rails/active_storage/blobs/proxy/eyJfcmFpbHMiOnsiZGF0YSI…" at bounding box center [814, 126] width 115 height 13
click at [512, 436] on div "Add Column" at bounding box center [369, 367] width 609 height 478
click at [1324, 30] on header "09/11/25 at 10:53 AM Close Output Inputs Logs Details" at bounding box center [1011, 36] width 673 height 72
click at [1327, 21] on button "Close" at bounding box center [1327, 16] width 21 height 21
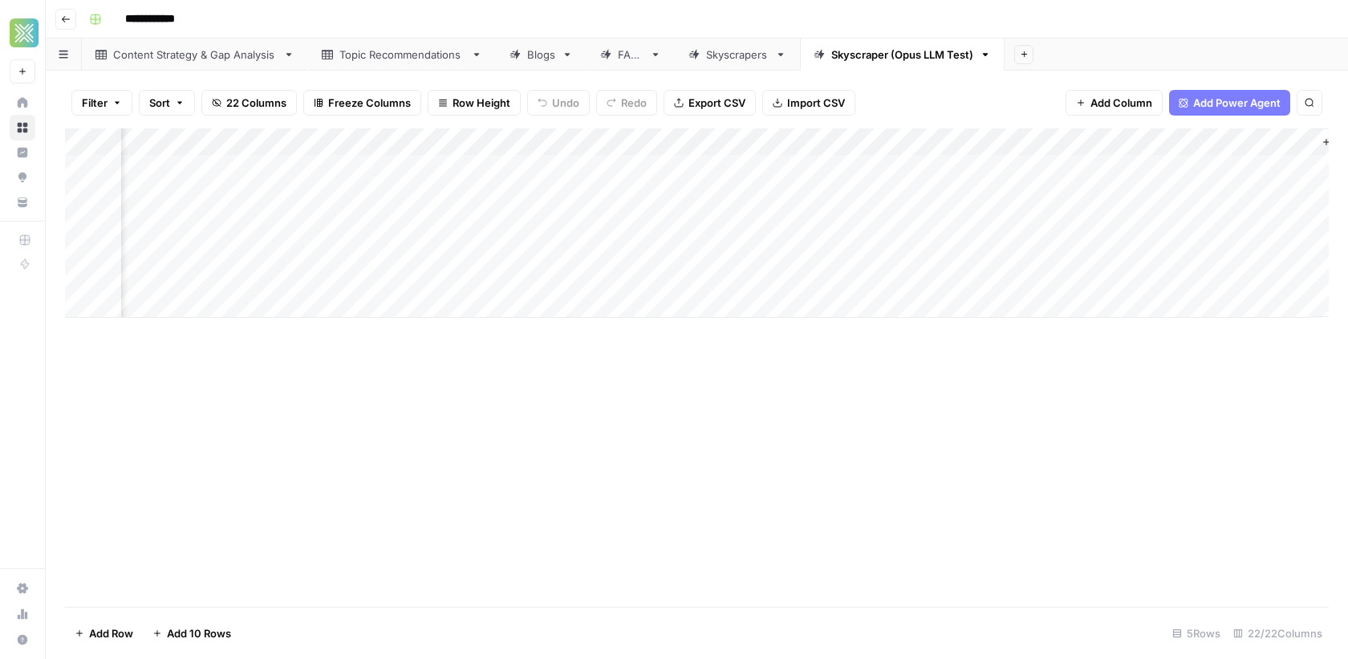
scroll to position [0, 2677]
click at [1232, 177] on div "Add Column" at bounding box center [697, 222] width 1264 height 189
click at [1293, 164] on div "Add Column" at bounding box center [697, 222] width 1264 height 189
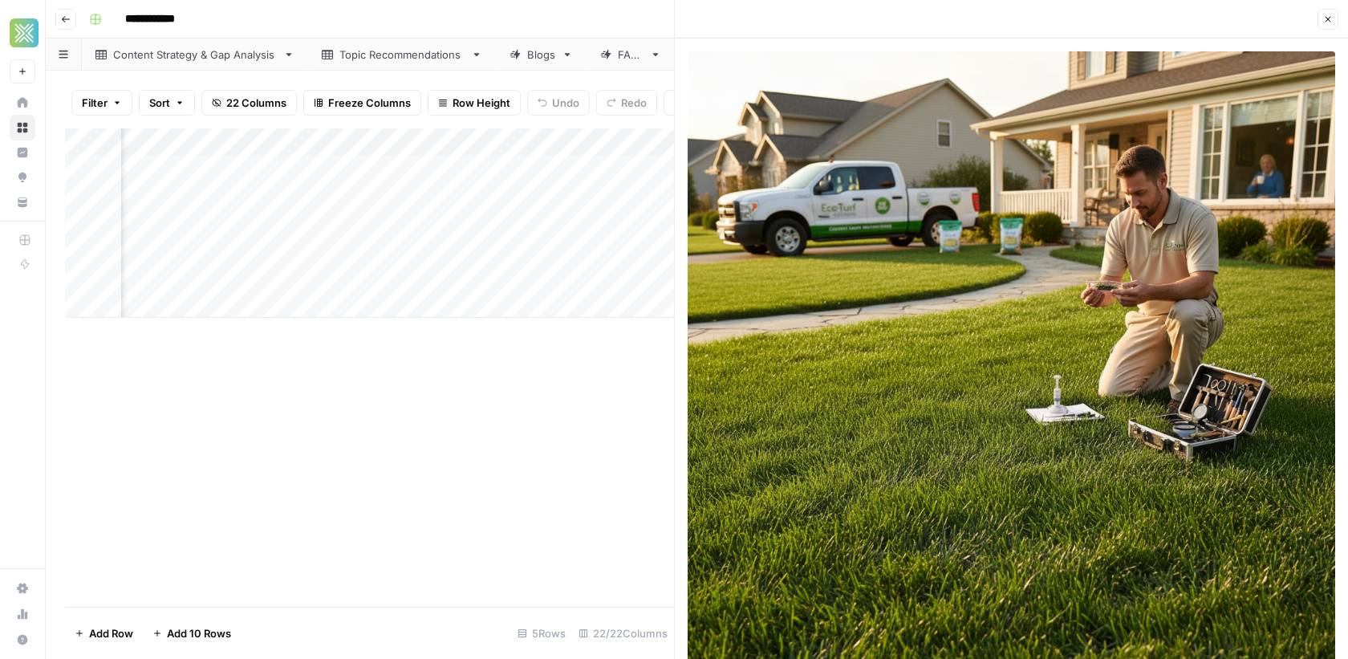
click at [421, 396] on div "Add Column" at bounding box center [369, 367] width 609 height 478
click at [1321, 26] on button "Close" at bounding box center [1327, 19] width 21 height 21
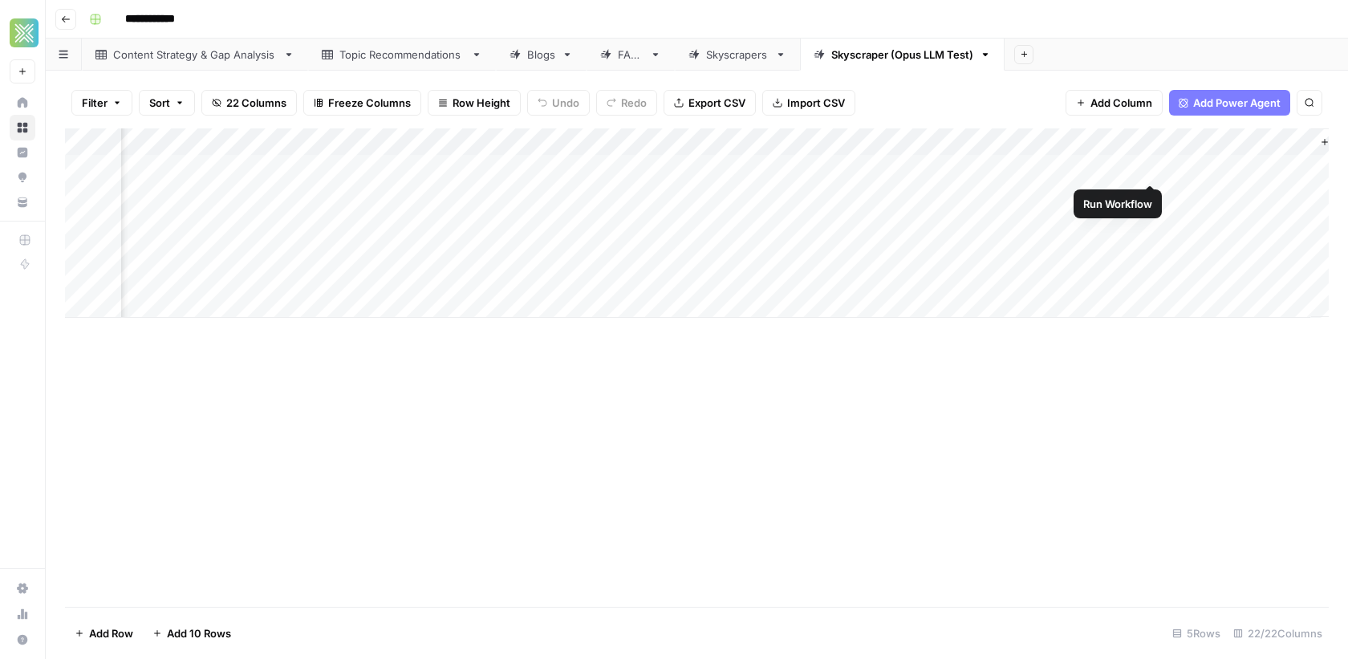
click at [1151, 164] on div "Add Column" at bounding box center [697, 222] width 1264 height 189
click at [1184, 175] on div "Add Column" at bounding box center [697, 222] width 1264 height 189
click at [1293, 169] on div "Add Column" at bounding box center [697, 222] width 1264 height 189
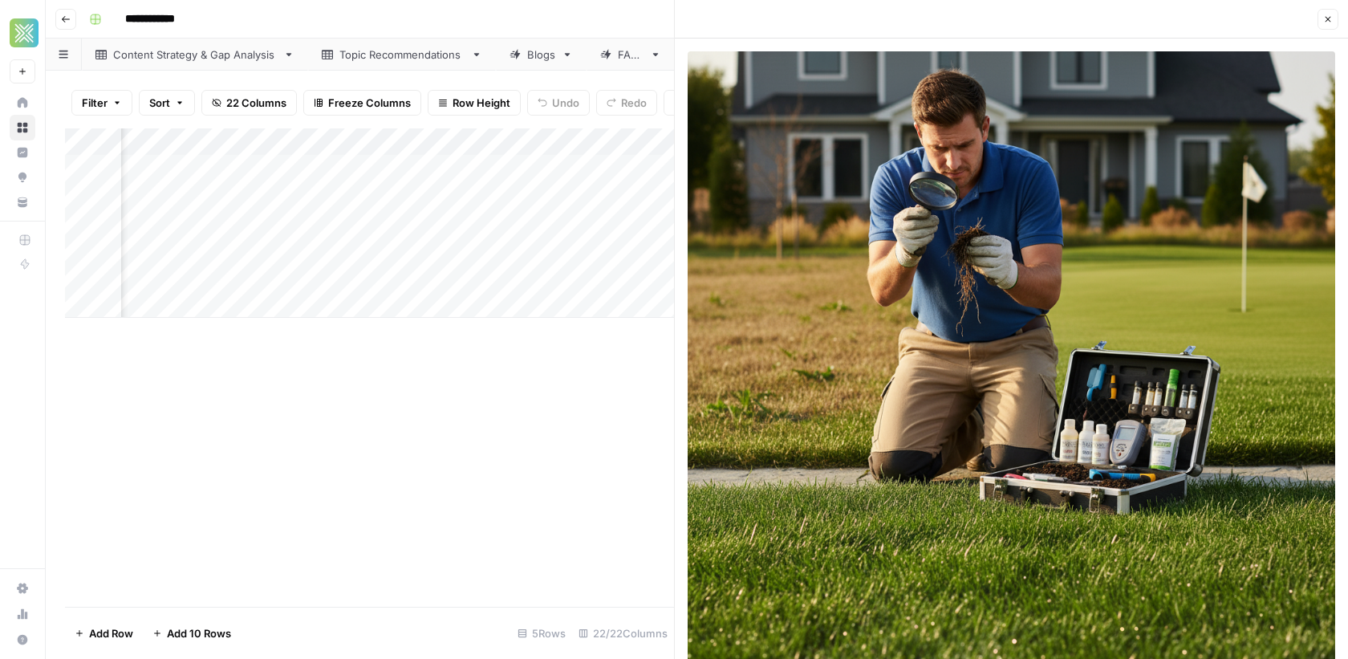
click at [1327, 30] on header "Close" at bounding box center [1011, 19] width 673 height 39
click at [1329, 22] on icon "button" at bounding box center [1328, 19] width 10 height 10
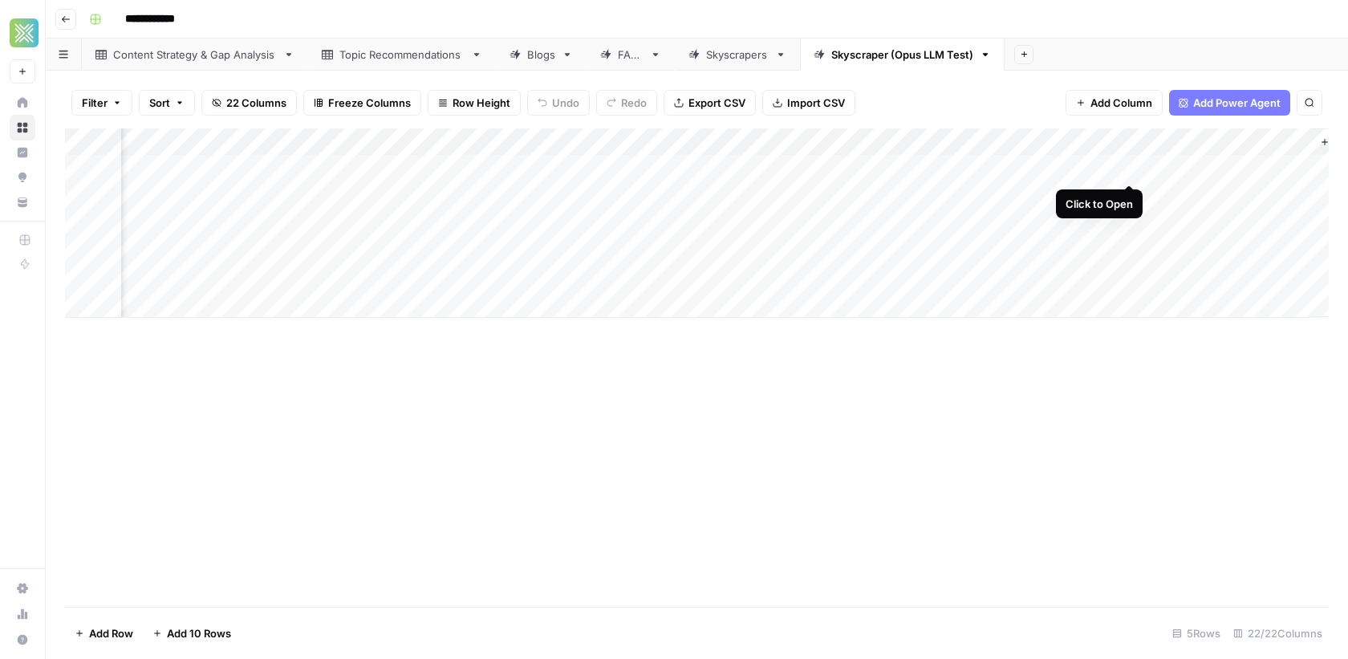
click at [1129, 168] on div "Add Column" at bounding box center [697, 222] width 1264 height 189
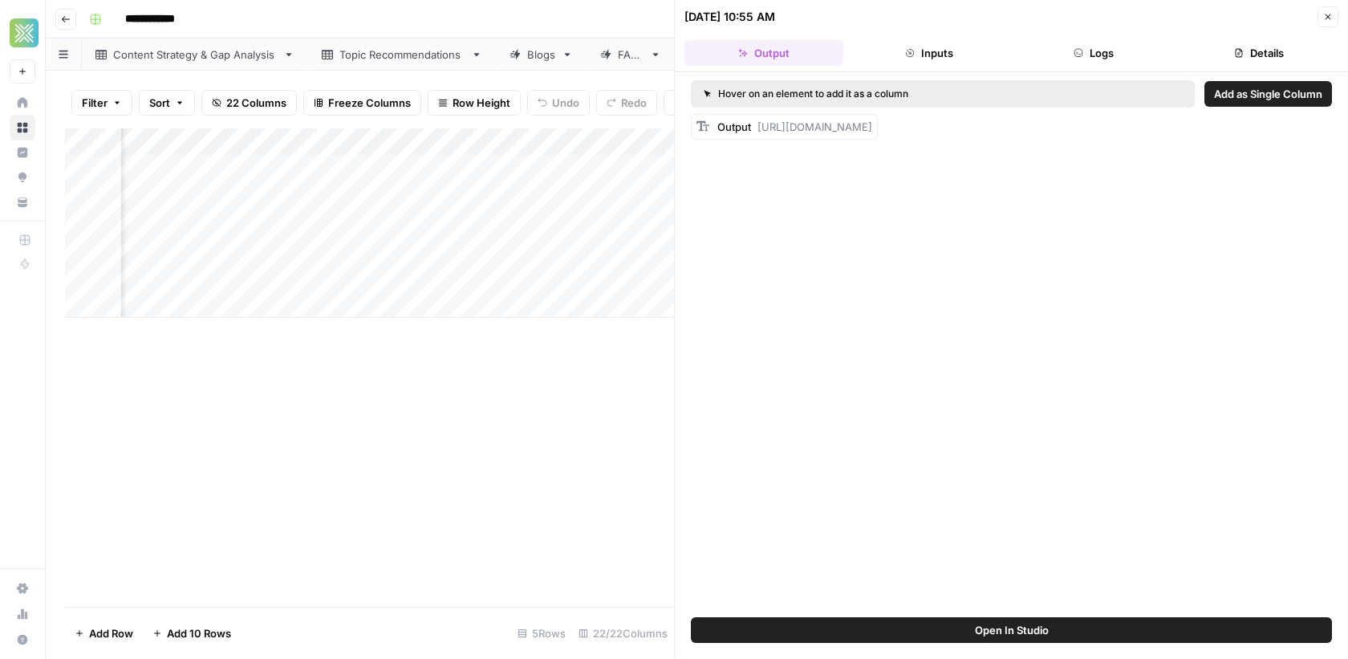
click at [1329, 24] on button "Close" at bounding box center [1327, 16] width 21 height 21
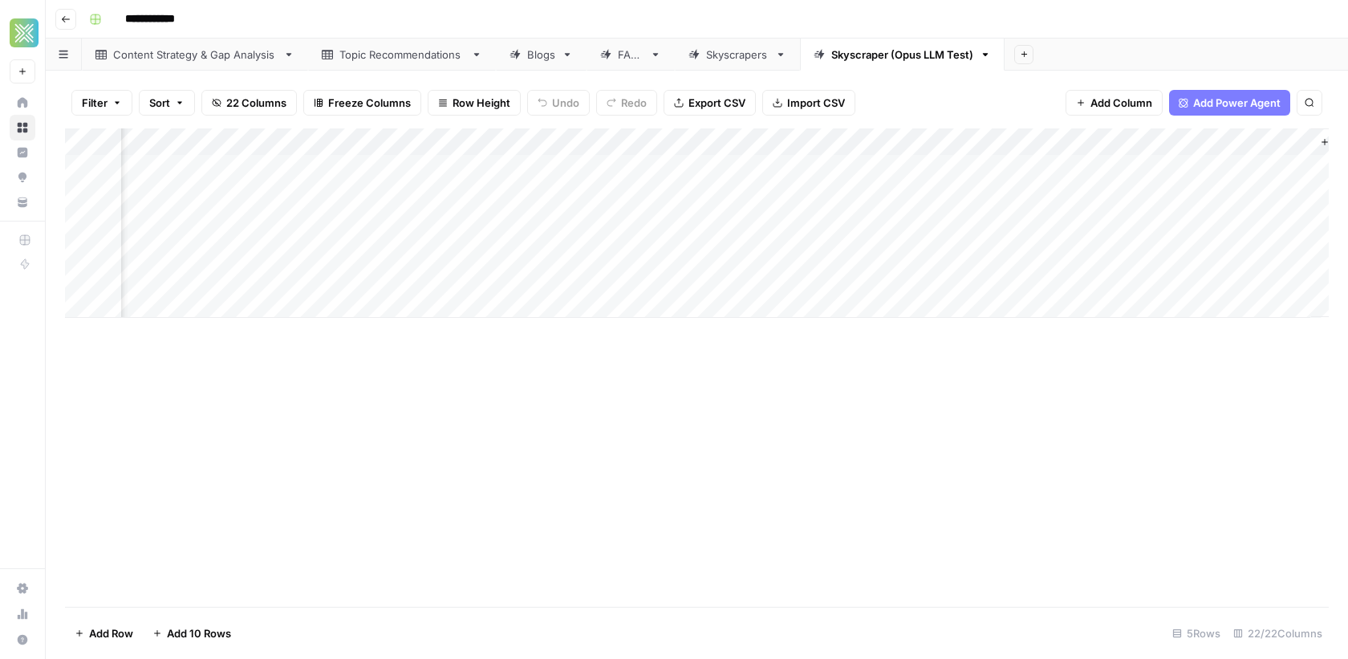
click at [1148, 166] on div "Add Column" at bounding box center [697, 222] width 1264 height 189
click at [1266, 170] on div "Add Column" at bounding box center [697, 222] width 1264 height 189
click at [1238, 172] on div "Add Column" at bounding box center [697, 222] width 1264 height 189
click at [1199, 248] on div "Add Column" at bounding box center [697, 222] width 1264 height 189
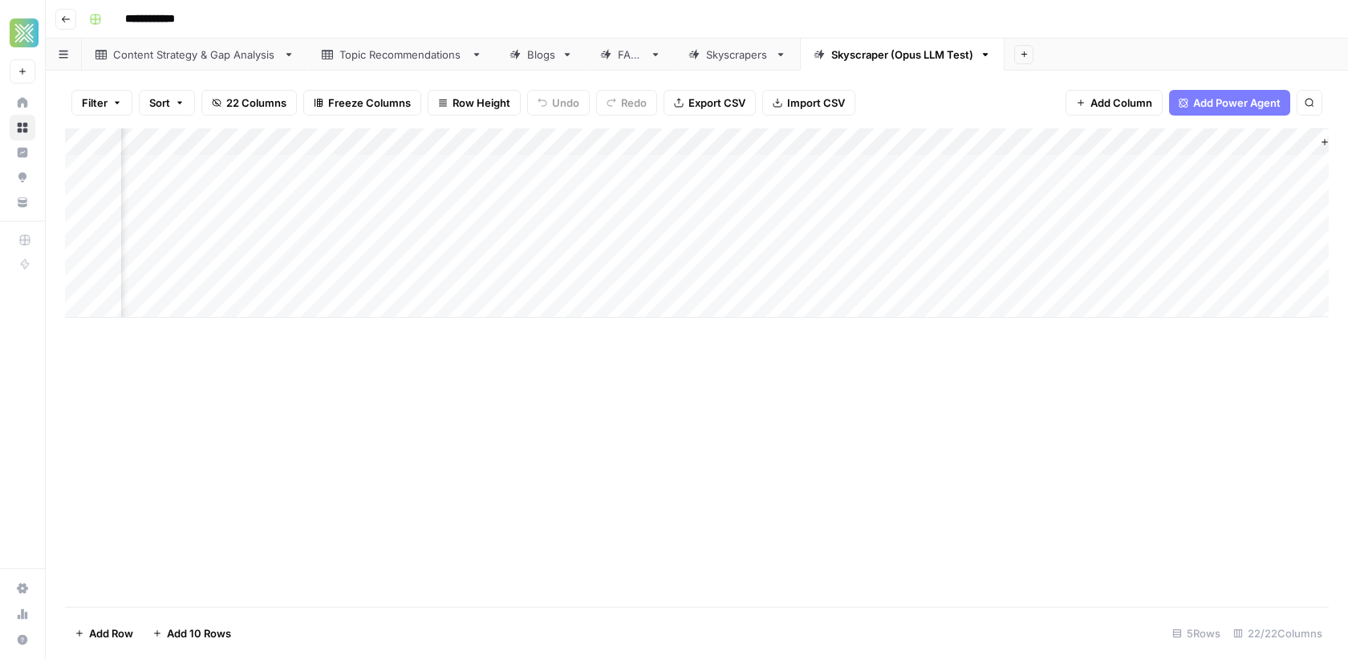
drag, startPoint x: 1171, startPoint y: 388, endPoint x: 1208, endPoint y: 245, distance: 147.7
click at [1171, 372] on div "Add Column" at bounding box center [697, 367] width 1264 height 478
click at [1291, 168] on div "Add Column" at bounding box center [697, 222] width 1264 height 189
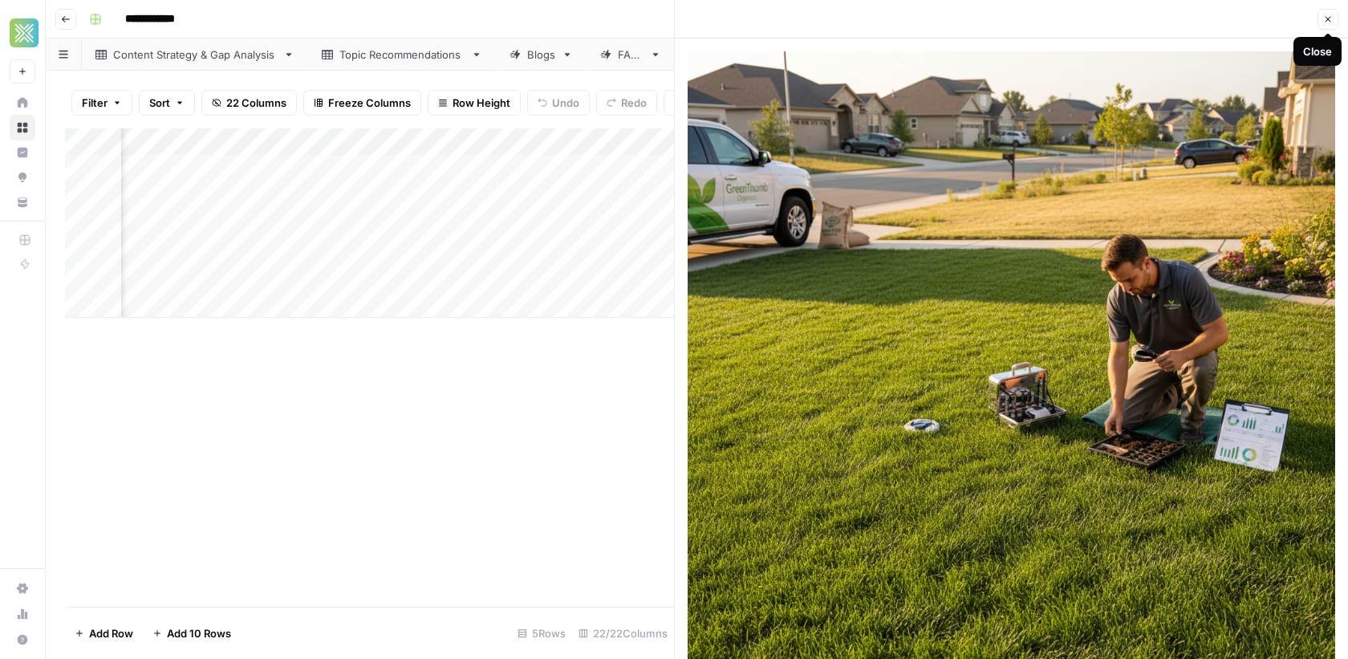
click at [1333, 9] on button "Close" at bounding box center [1327, 19] width 21 height 21
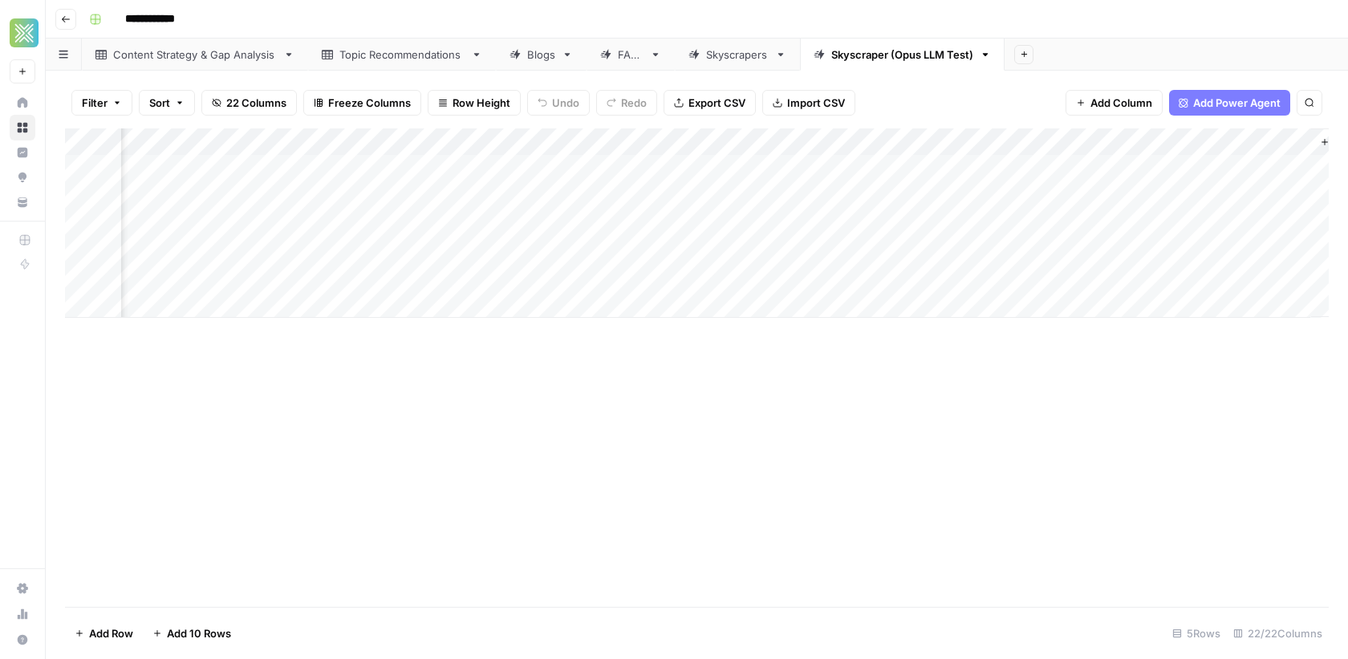
click at [1134, 142] on div "Add Column" at bounding box center [697, 222] width 1264 height 189
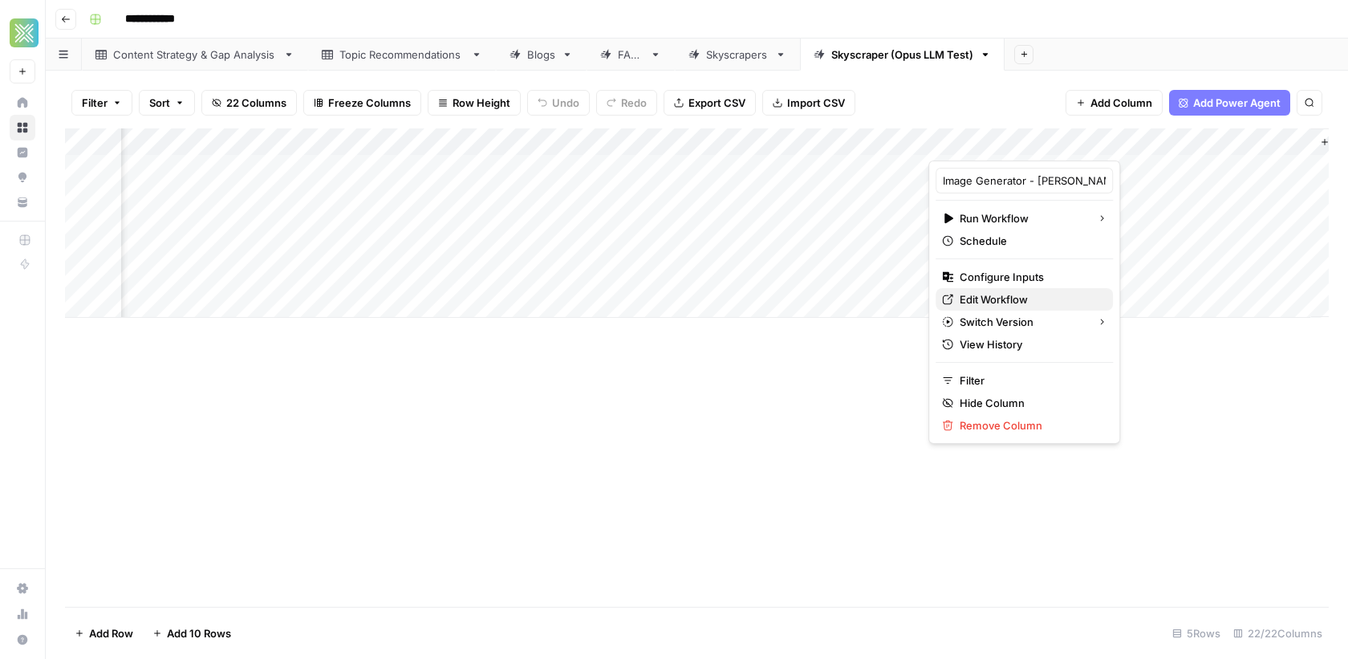
click at [986, 291] on span "Edit Workflow" at bounding box center [1030, 299] width 140 height 16
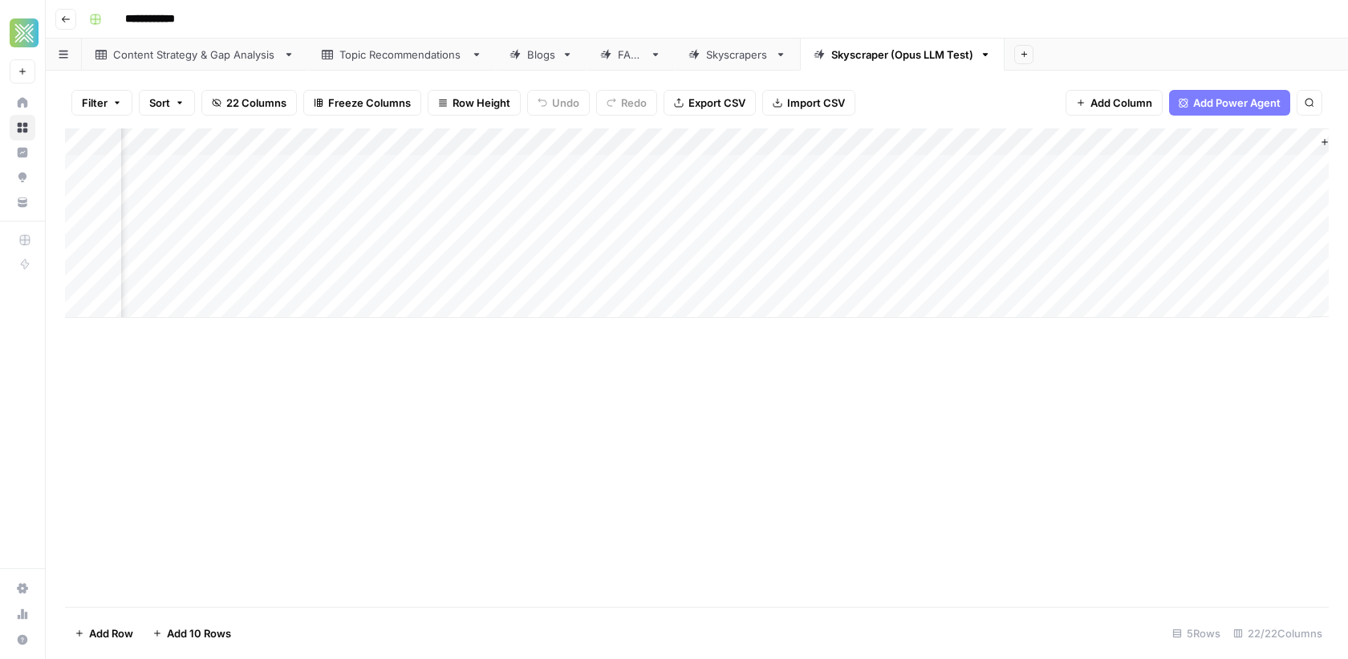
click at [1134, 146] on div "Add Column" at bounding box center [697, 222] width 1264 height 189
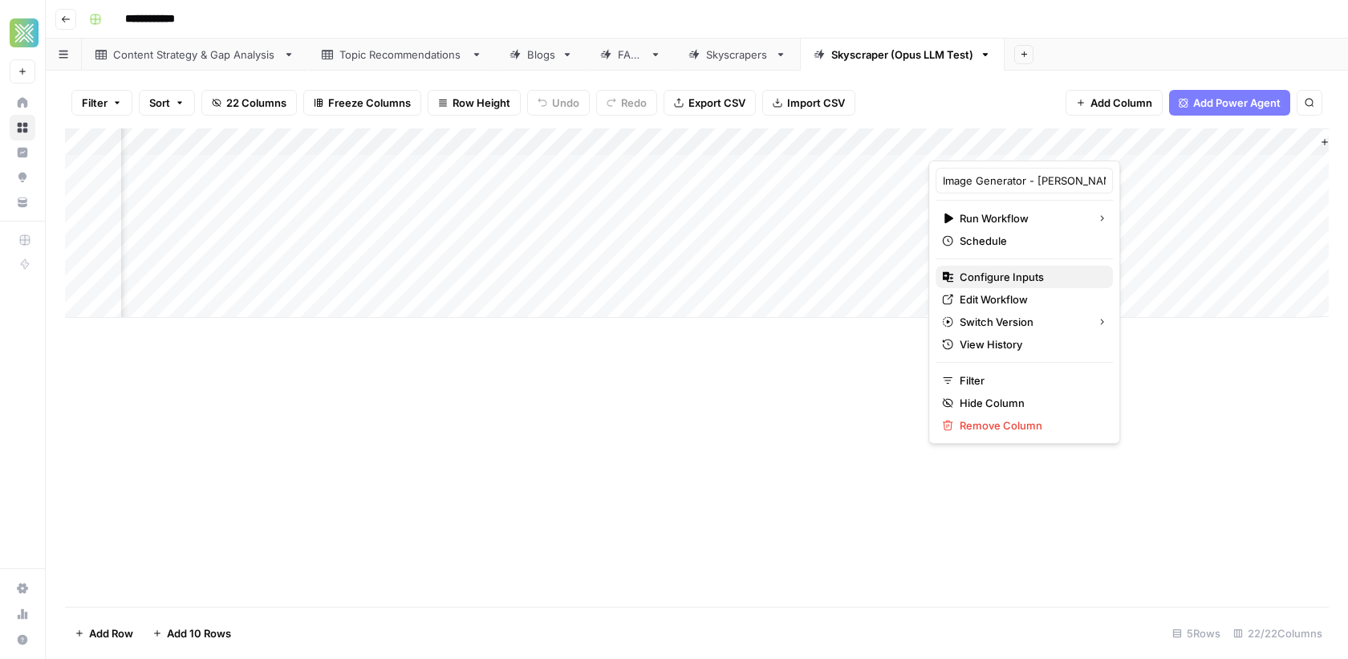
click at [1013, 271] on span "Configure Inputs" at bounding box center [1030, 277] width 140 height 16
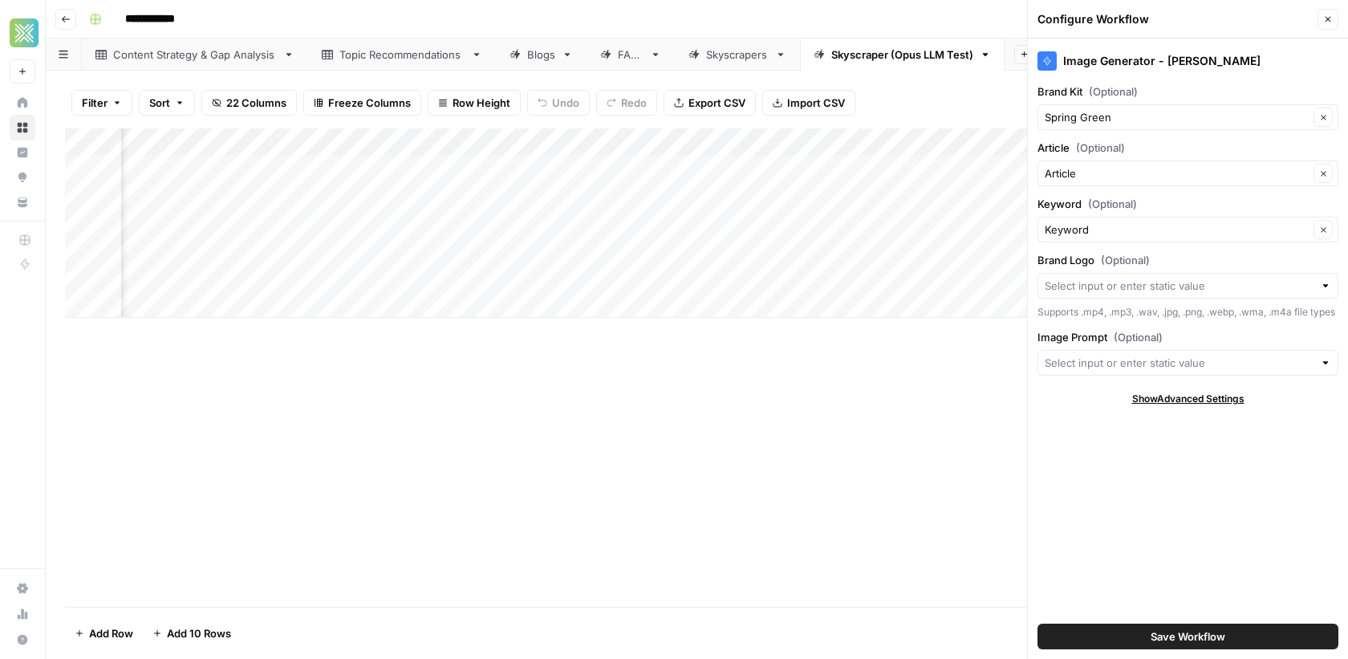
click at [1329, 286] on div at bounding box center [1325, 286] width 11 height 16
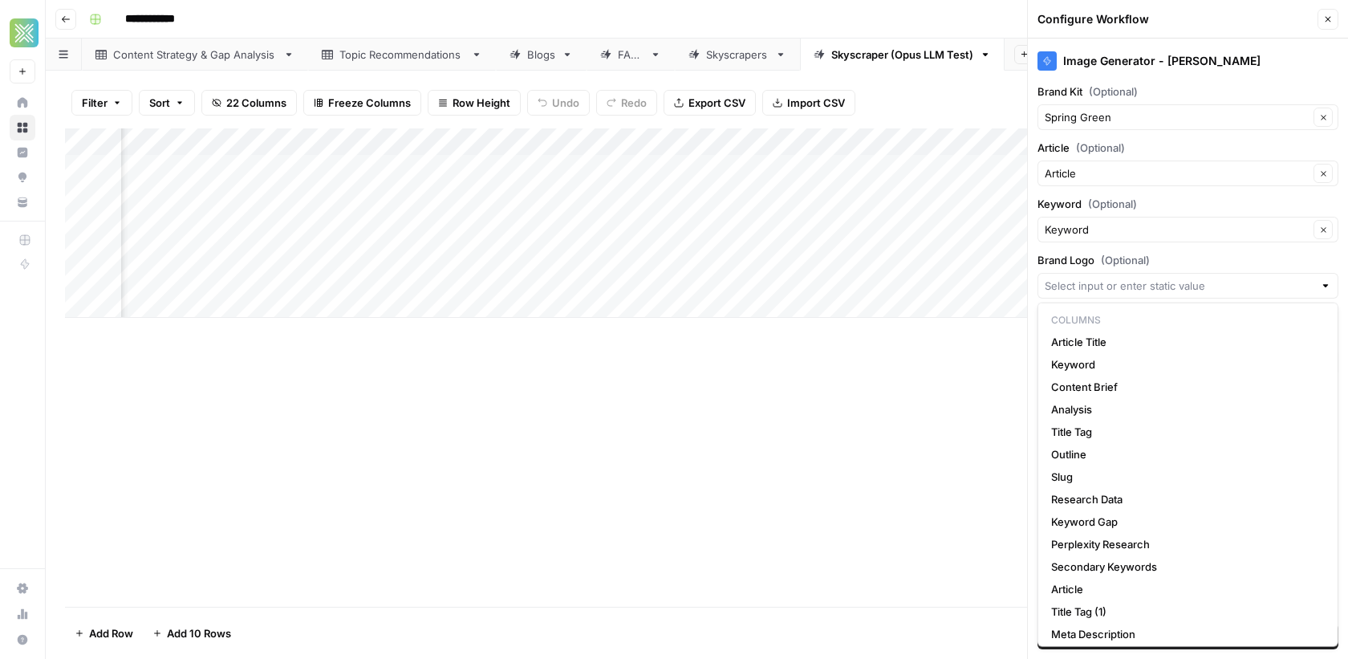
click at [1262, 266] on div "Brand Logo (Optional) Supports .mp4, .mp3, .wav, .jpg, .png, .webp, .wma, .m4a …" at bounding box center [1187, 285] width 301 height 67
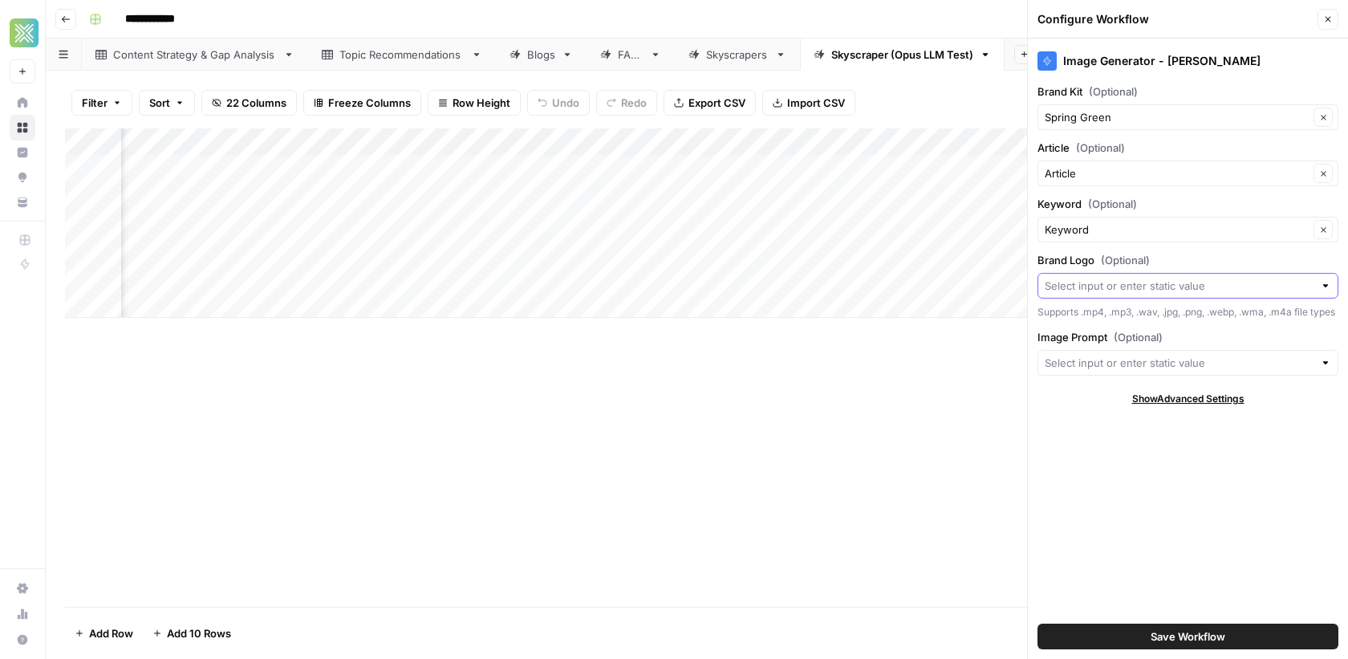
click at [1092, 290] on input "Brand Logo (Optional)" at bounding box center [1179, 286] width 269 height 16
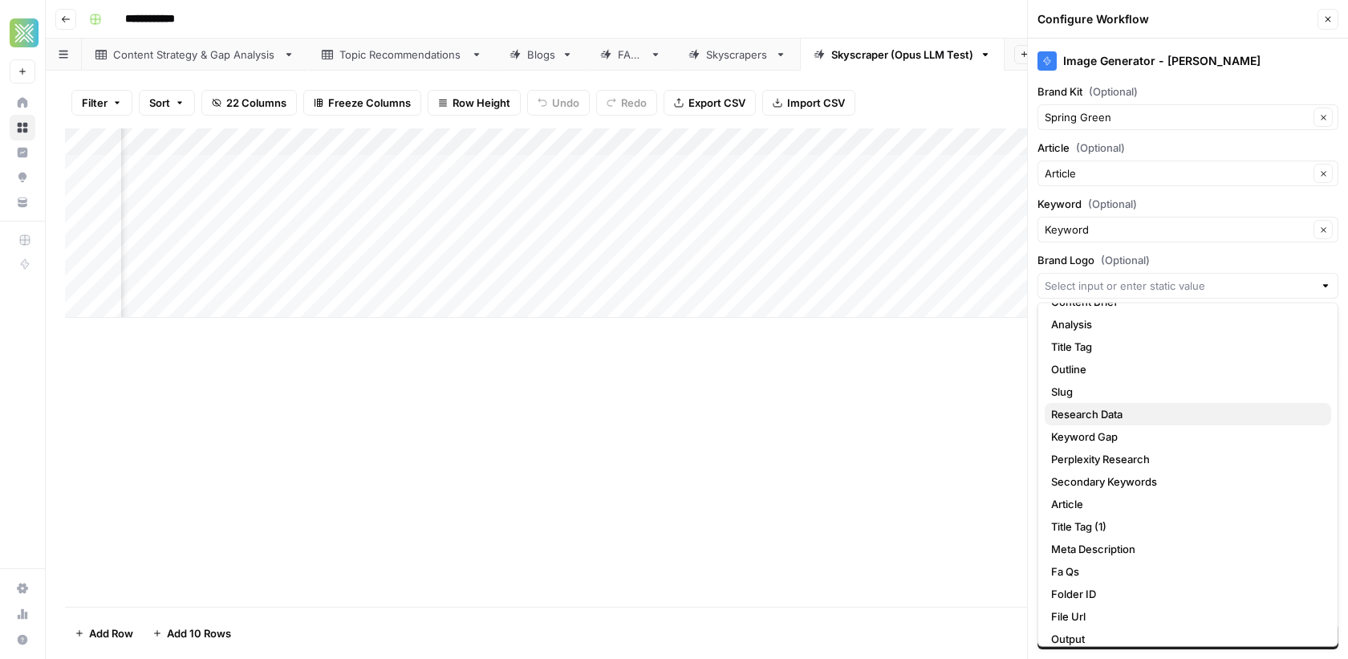
scroll to position [83, 0]
click at [896, 406] on div "Add Column" at bounding box center [697, 367] width 1264 height 478
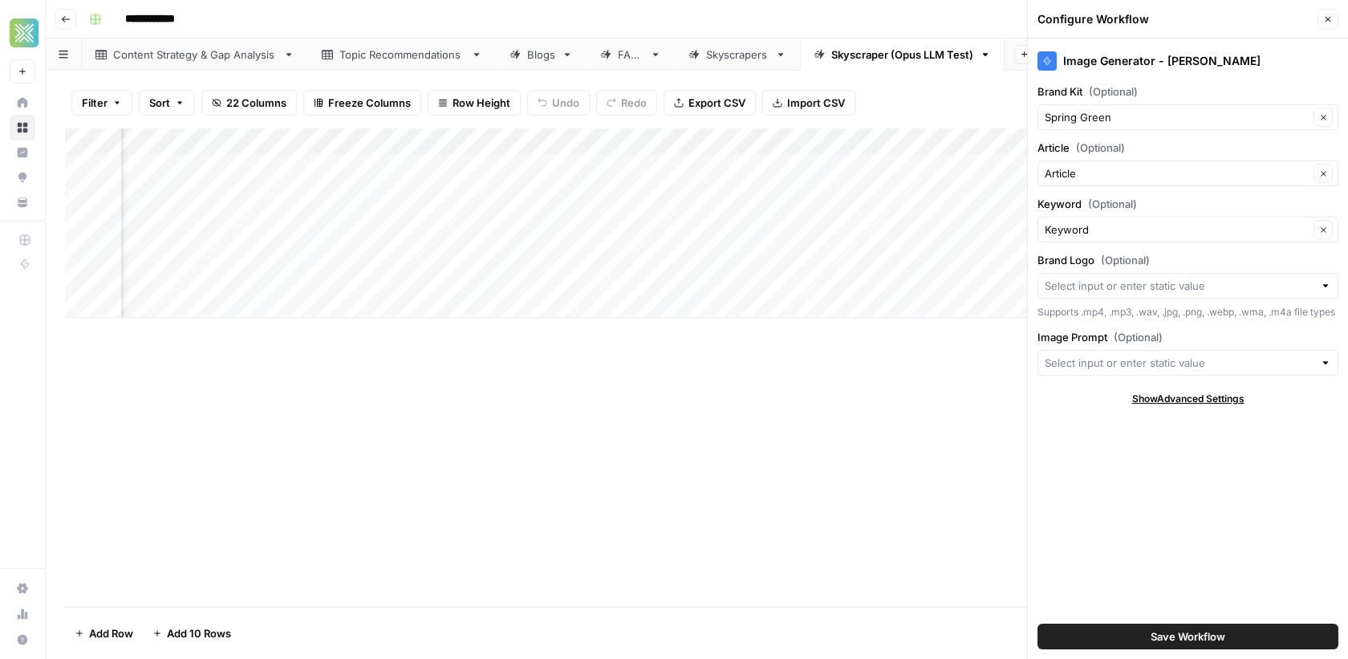
click at [930, 374] on div "Add Column" at bounding box center [697, 367] width 1264 height 478
click at [1326, 22] on icon "button" at bounding box center [1328, 19] width 10 height 10
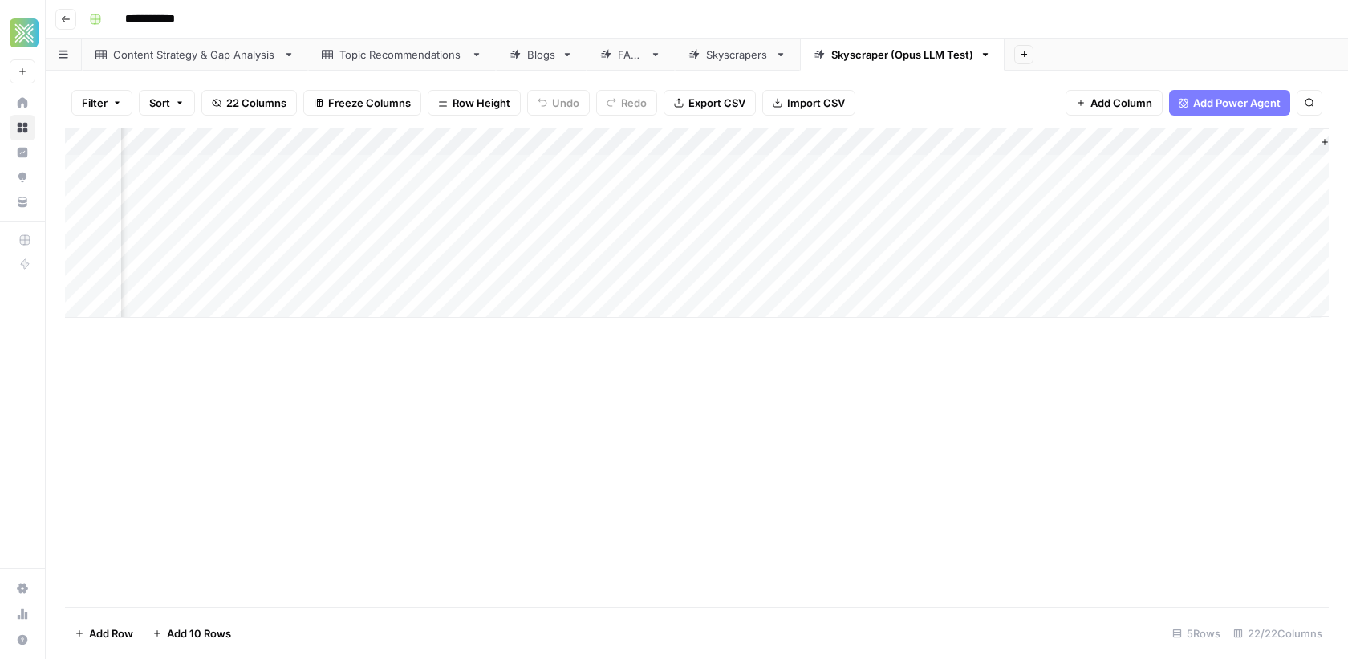
click at [1329, 139] on div "Filter Sort 22 Columns Freeze Columns Row Height Undo Redo Export CSV Import CS…" at bounding box center [697, 365] width 1302 height 588
click at [1324, 140] on icon "button" at bounding box center [1324, 142] width 6 height 6
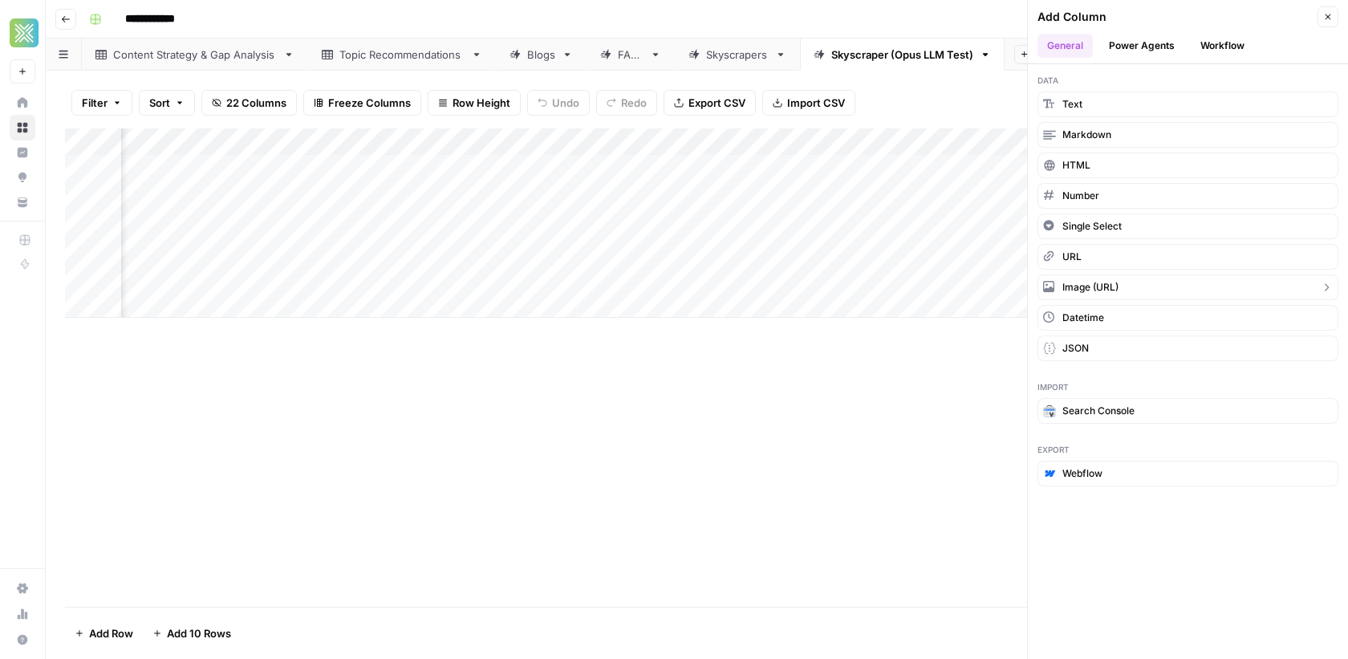
click at [1114, 286] on span "Image (URL)" at bounding box center [1090, 287] width 56 height 14
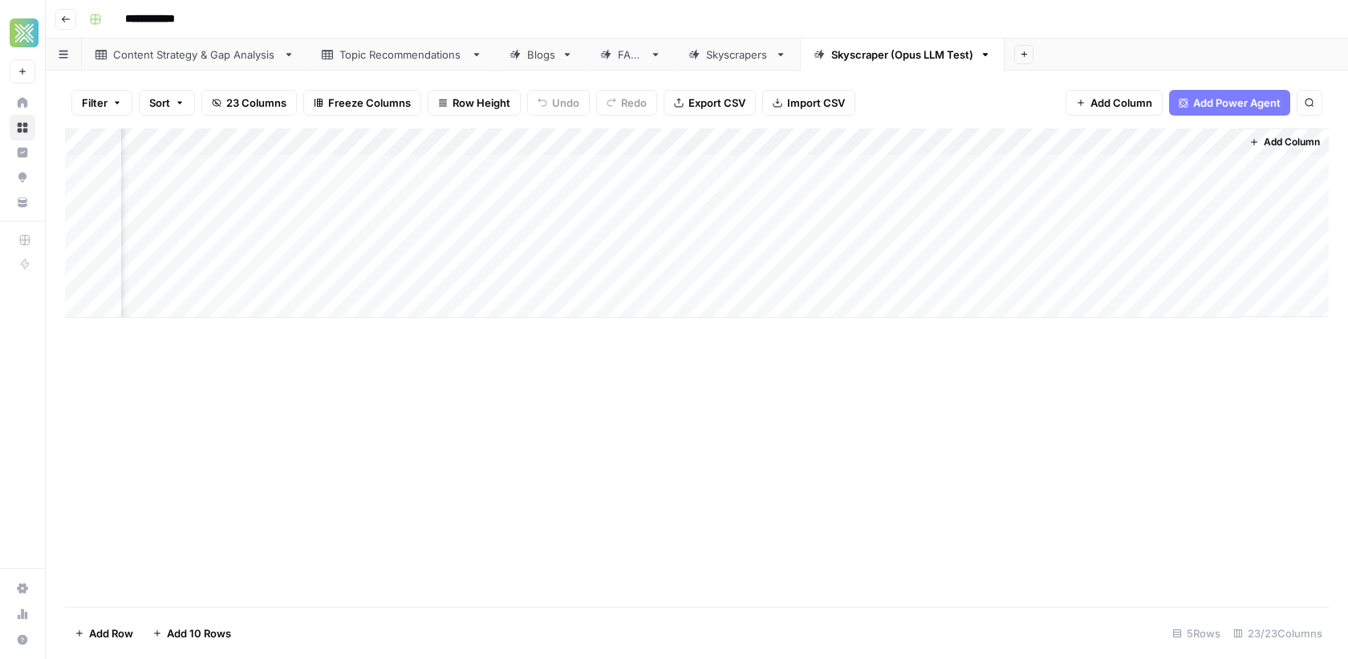
scroll to position [0, 2893]
click at [1163, 145] on div "Add Column" at bounding box center [697, 222] width 1264 height 189
click at [1163, 145] on div at bounding box center [1166, 144] width 145 height 32
drag, startPoint x: 1181, startPoint y: 178, endPoint x: 1097, endPoint y: 177, distance: 84.3
click at [1097, 178] on div "New Column Image (URL) Hide Column Remove Column" at bounding box center [1190, 227] width 192 height 135
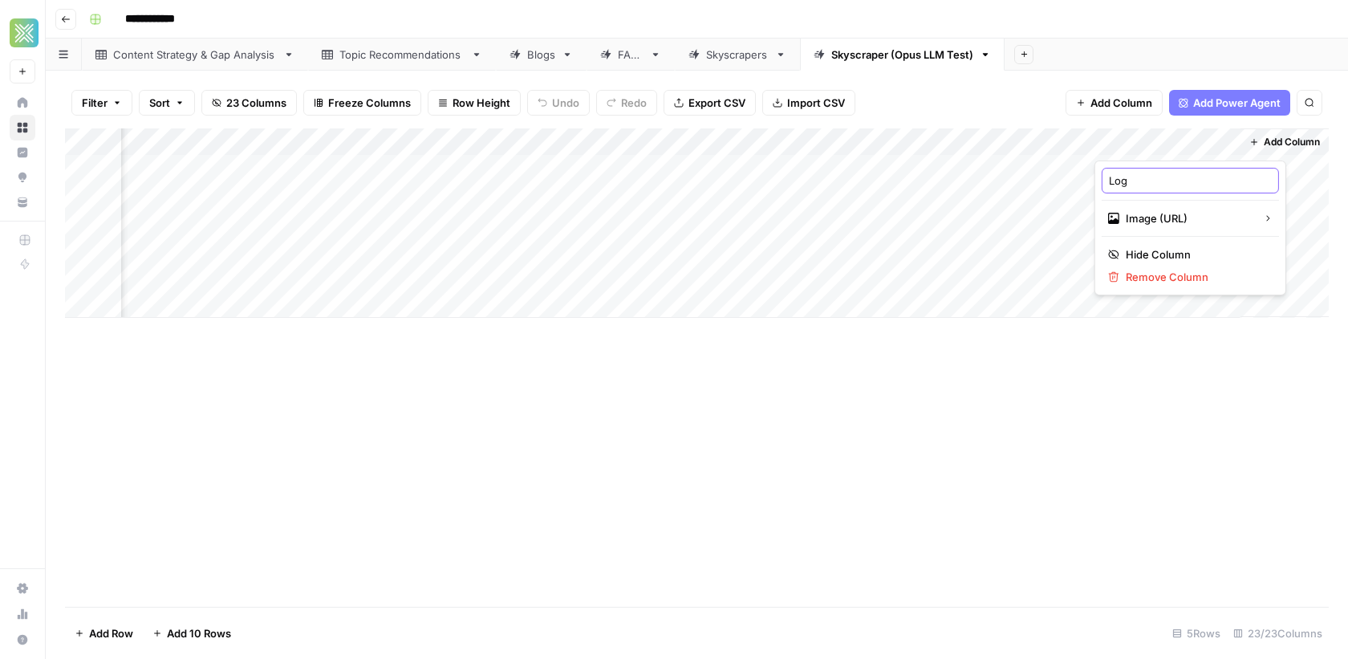
type input "Logo"
click at [1056, 396] on div "Add Column" at bounding box center [697, 367] width 1264 height 478
click at [1171, 168] on div "Add Column" at bounding box center [697, 222] width 1264 height 189
click at [1135, 168] on div "Add Column" at bounding box center [697, 222] width 1264 height 189
type input "**********"
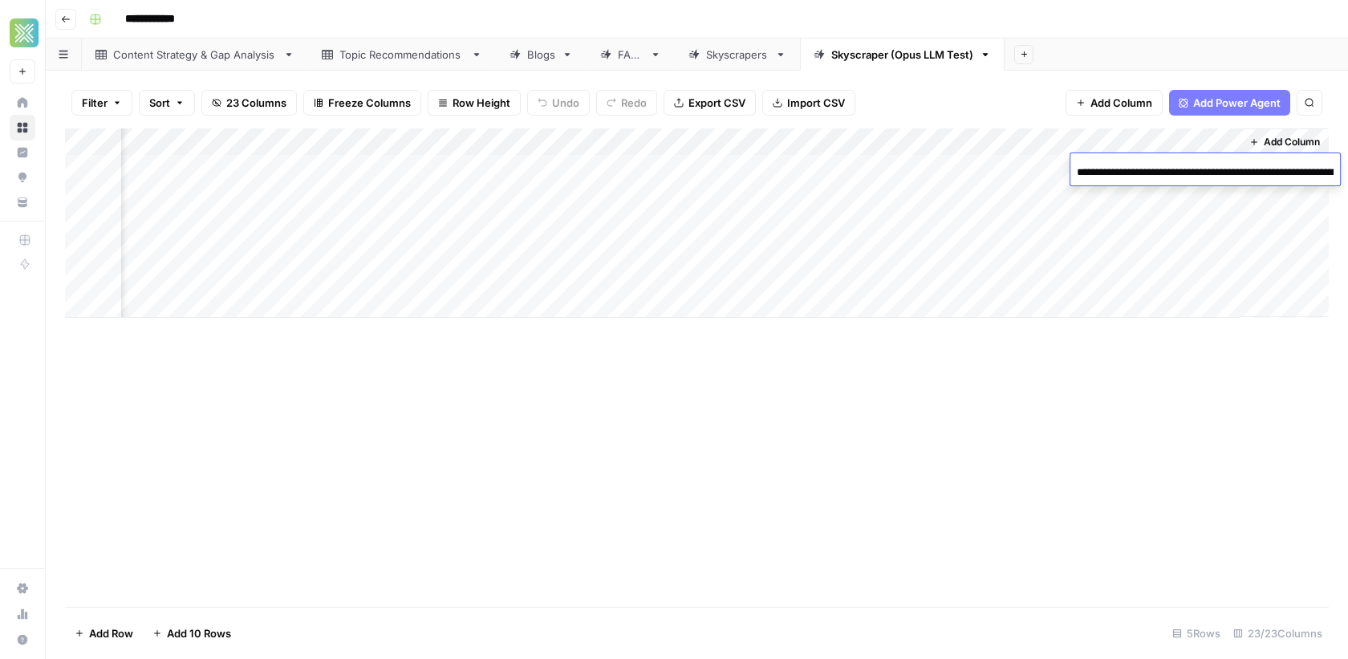
scroll to position [0, 107]
click at [1078, 144] on div "Add Column" at bounding box center [697, 222] width 1264 height 189
click at [1156, 143] on div "Add Column" at bounding box center [697, 222] width 1264 height 189
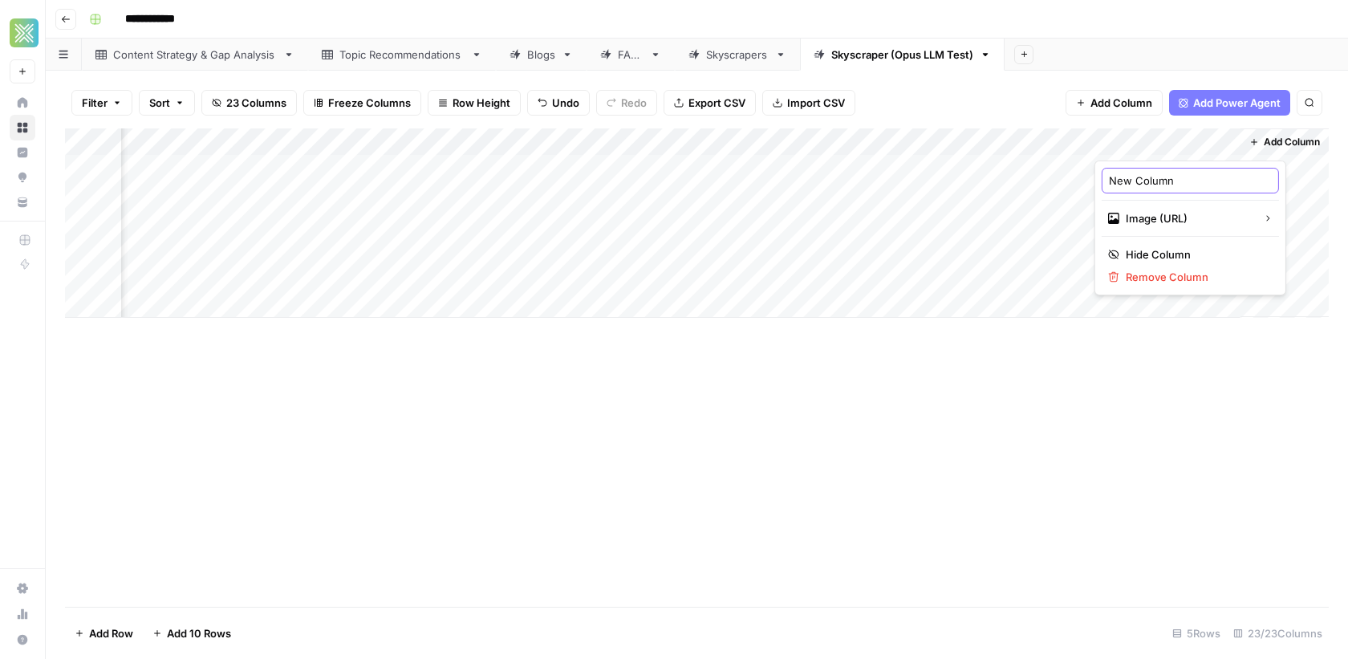
drag, startPoint x: 1181, startPoint y: 180, endPoint x: 1082, endPoint y: 178, distance: 98.7
click at [1081, 179] on body "**********" at bounding box center [674, 329] width 1348 height 659
click at [1147, 184] on input "New Column" at bounding box center [1190, 181] width 163 height 16
click at [1167, 184] on input "New Column" at bounding box center [1190, 181] width 163 height 16
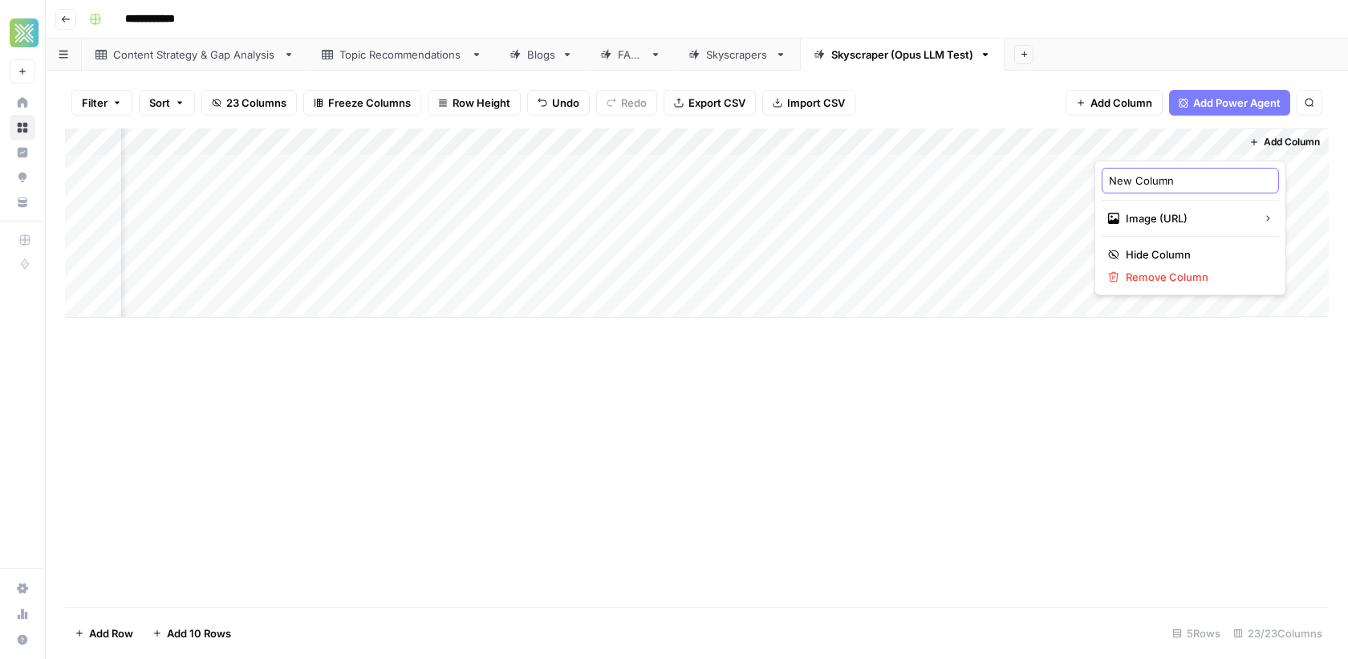
drag, startPoint x: 1174, startPoint y: 185, endPoint x: 1070, endPoint y: 175, distance: 104.7
click at [1070, 175] on body "**********" at bounding box center [674, 329] width 1348 height 659
click at [1082, 143] on div "Add Column" at bounding box center [697, 222] width 1264 height 189
click at [891, 412] on div "Add Column" at bounding box center [697, 367] width 1264 height 478
click at [919, 140] on div "Add Column" at bounding box center [697, 222] width 1264 height 189
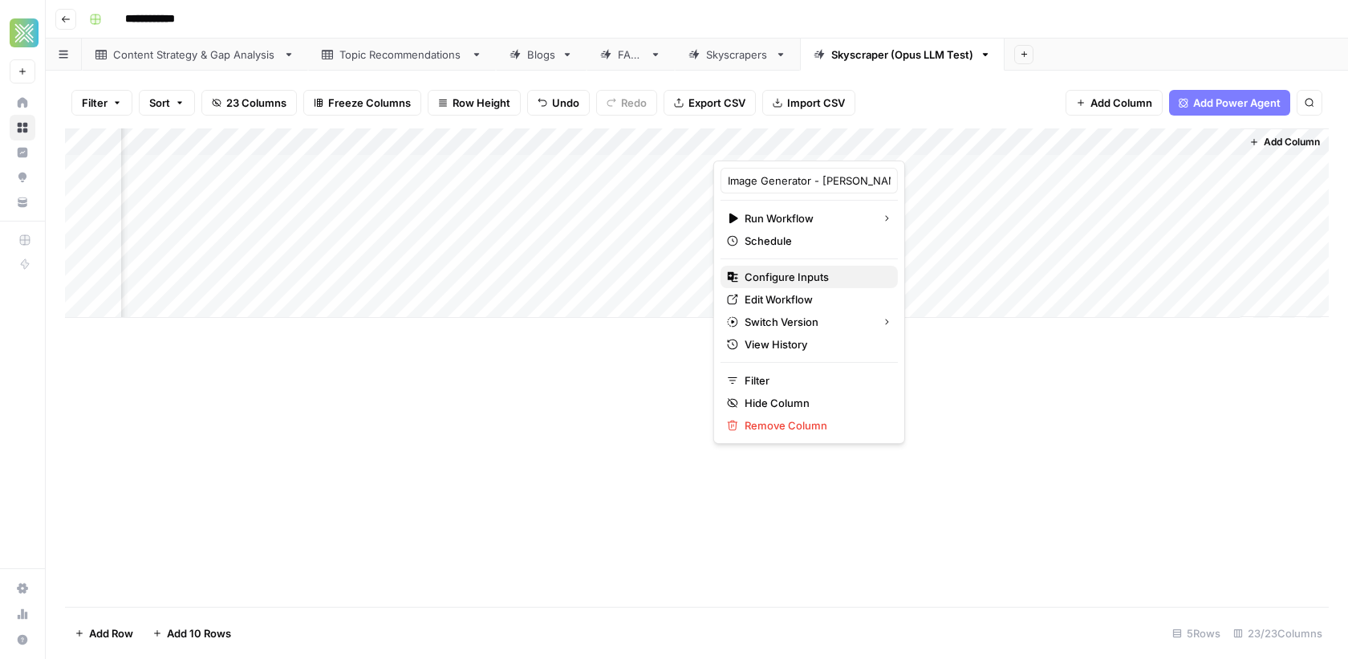
click at [785, 275] on span "Configure Inputs" at bounding box center [815, 277] width 140 height 16
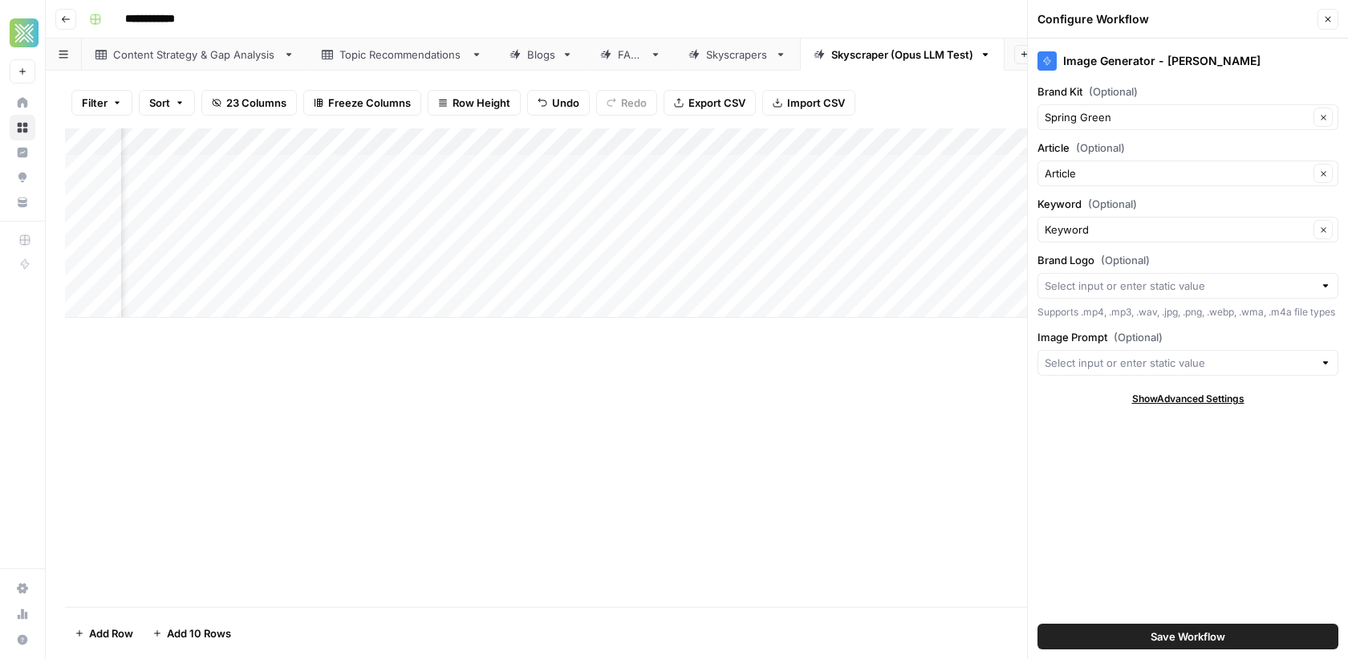
click at [1327, 18] on icon "button" at bounding box center [1328, 20] width 6 height 6
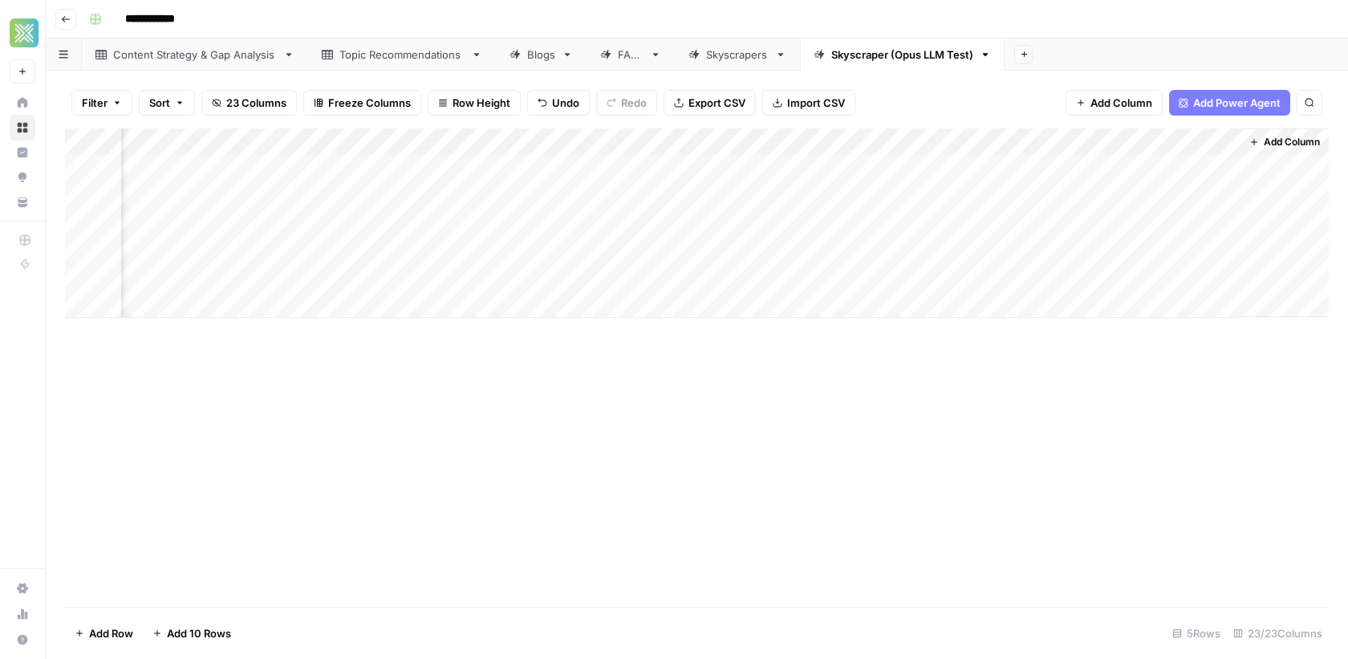
click at [1153, 144] on div "Add Column" at bounding box center [697, 222] width 1264 height 189
drag, startPoint x: 1175, startPoint y: 181, endPoint x: 1104, endPoint y: 176, distance: 71.6
click at [1104, 176] on div "New Column" at bounding box center [1190, 181] width 177 height 26
type input "Brand Logo"
click at [914, 142] on div "Add Column" at bounding box center [697, 222] width 1264 height 189
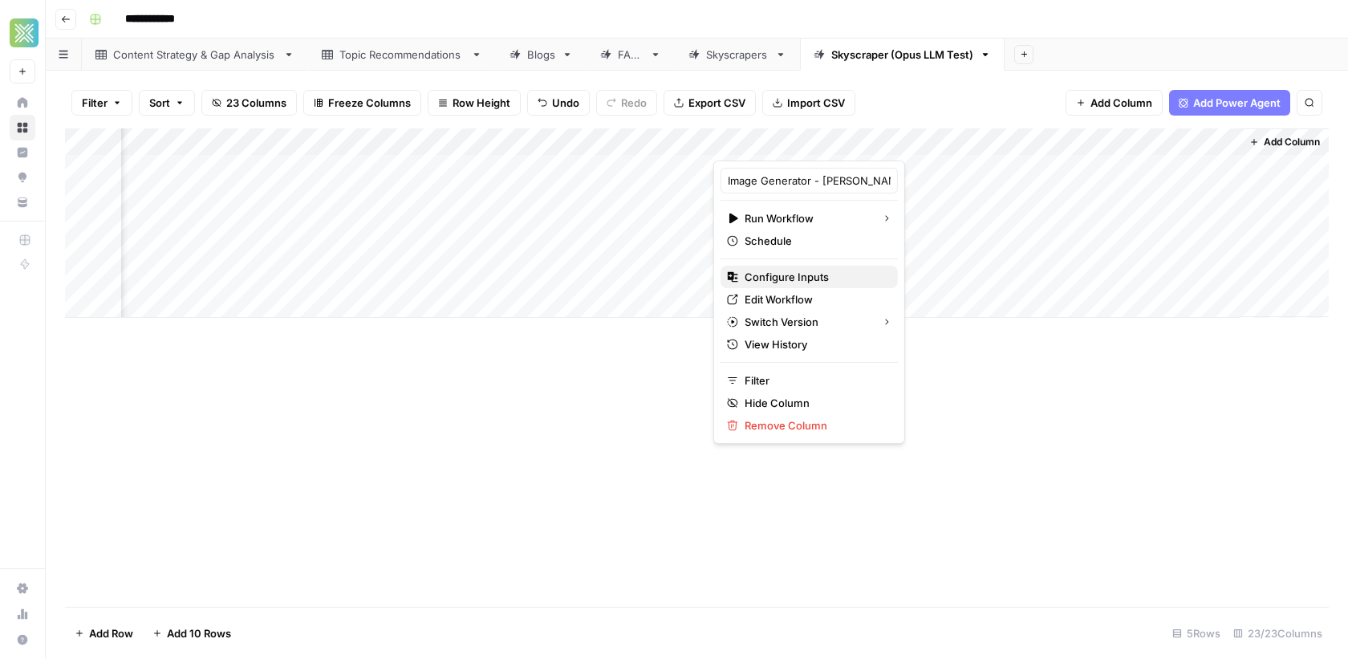
click at [795, 269] on span "Configure Inputs" at bounding box center [815, 277] width 140 height 16
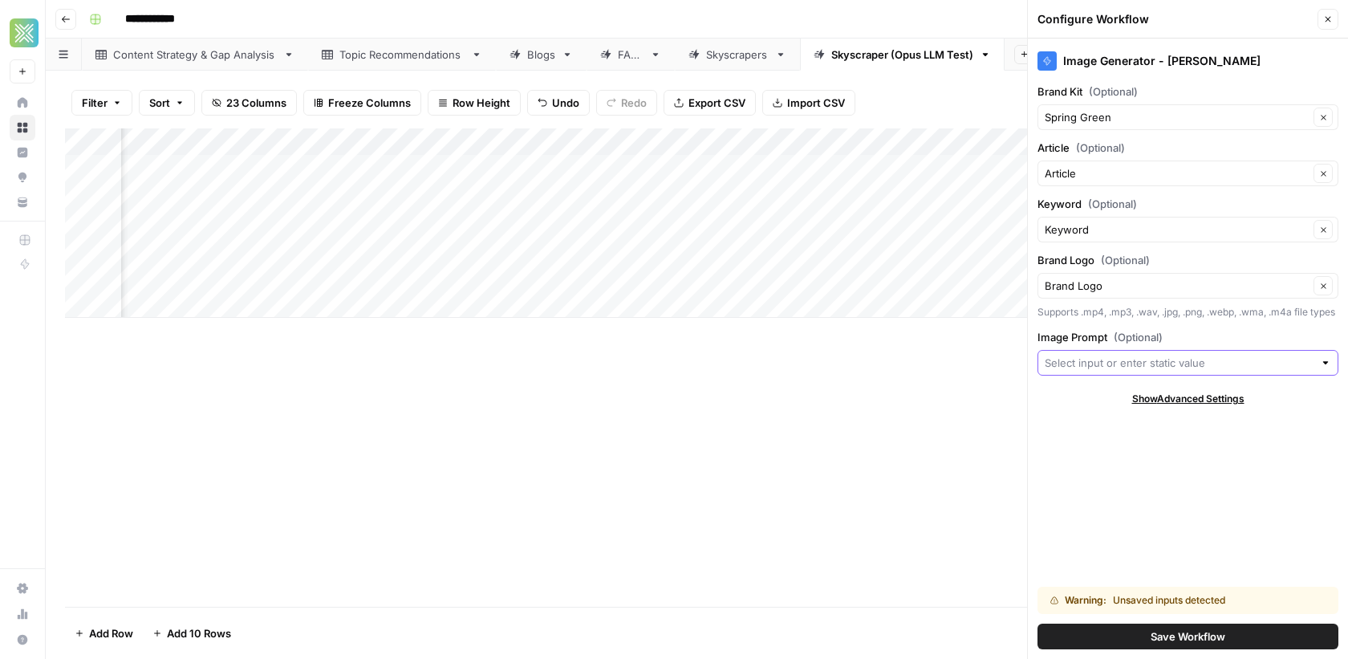
click at [1167, 371] on input "Image Prompt (Optional)" at bounding box center [1179, 363] width 269 height 16
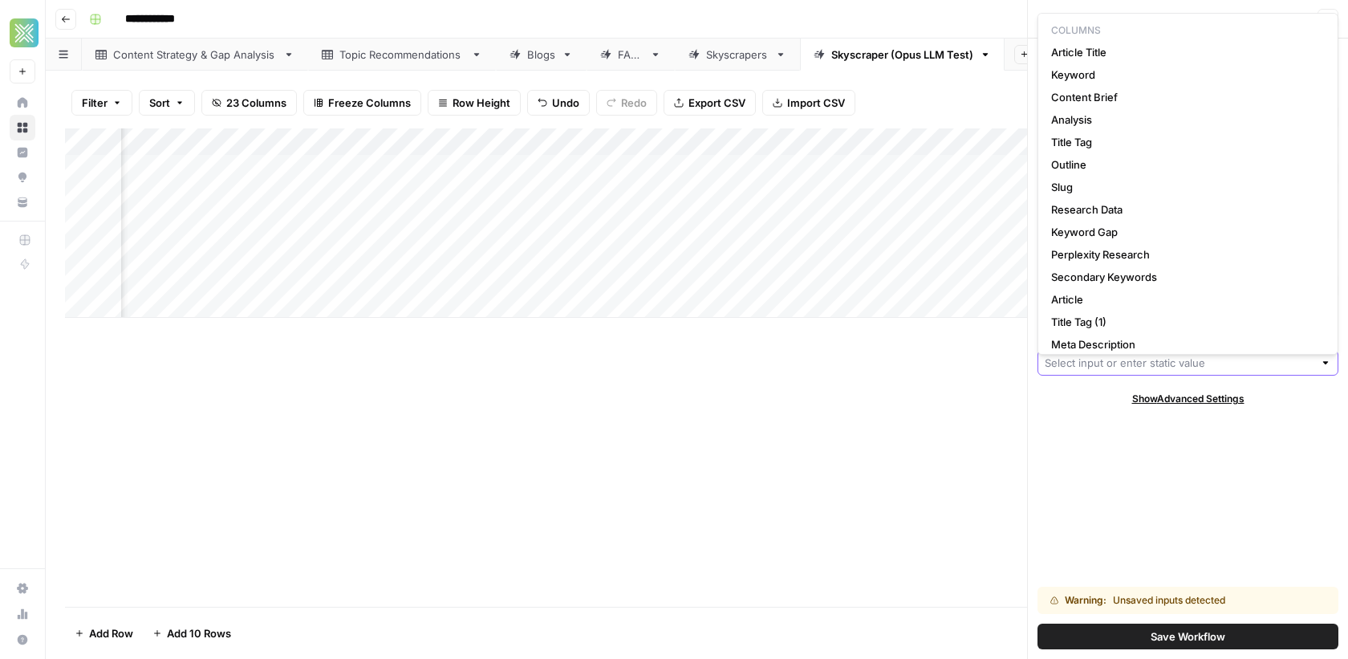
scroll to position [0, 0]
click at [367, 173] on div "Add Column" at bounding box center [697, 222] width 1264 height 189
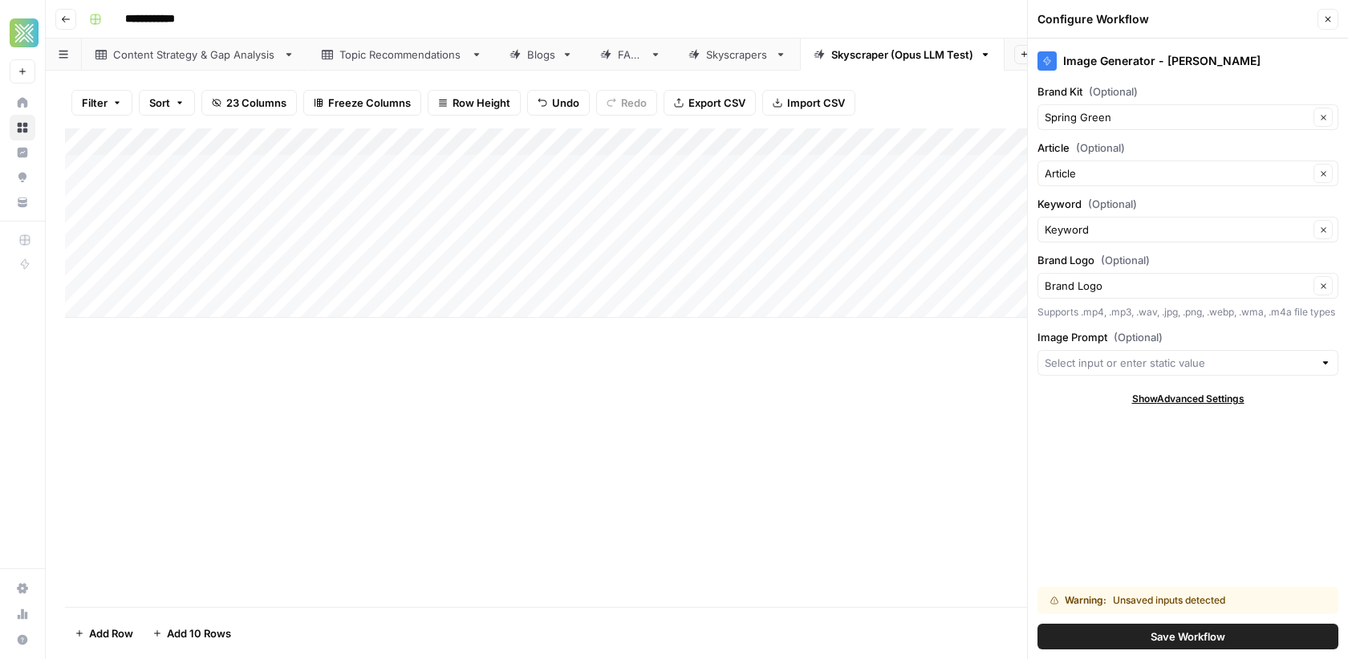
click at [332, 168] on div "Add Column" at bounding box center [697, 222] width 1264 height 189
drag, startPoint x: 366, startPoint y: 168, endPoint x: 108, endPoint y: 177, distance: 258.5
click at [107, 177] on body "**********" at bounding box center [674, 329] width 1348 height 659
click at [1113, 367] on input "Image Prompt (Optional)" at bounding box center [1179, 363] width 269 height 16
paste input "Lawn Care & Pest Control Companies Compared"
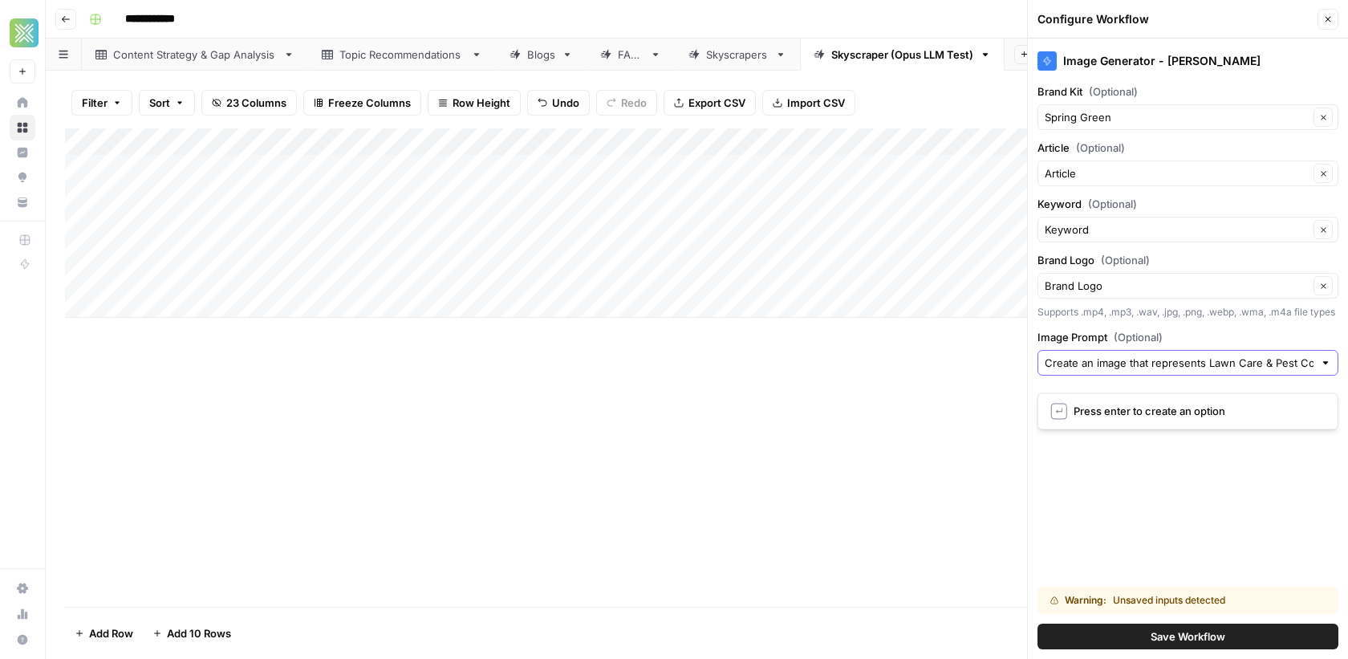
scroll to position [0, 130]
click at [1264, 371] on input "Create an image that represents Lawn Care & Pest Control Companies Compared" at bounding box center [1179, 363] width 269 height 16
type input "Create an image that represents Lawn Care & Pest Control Companies being Compar…"
click at [1216, 371] on input "Image Prompt (Optional)" at bounding box center [1177, 363] width 264 height 16
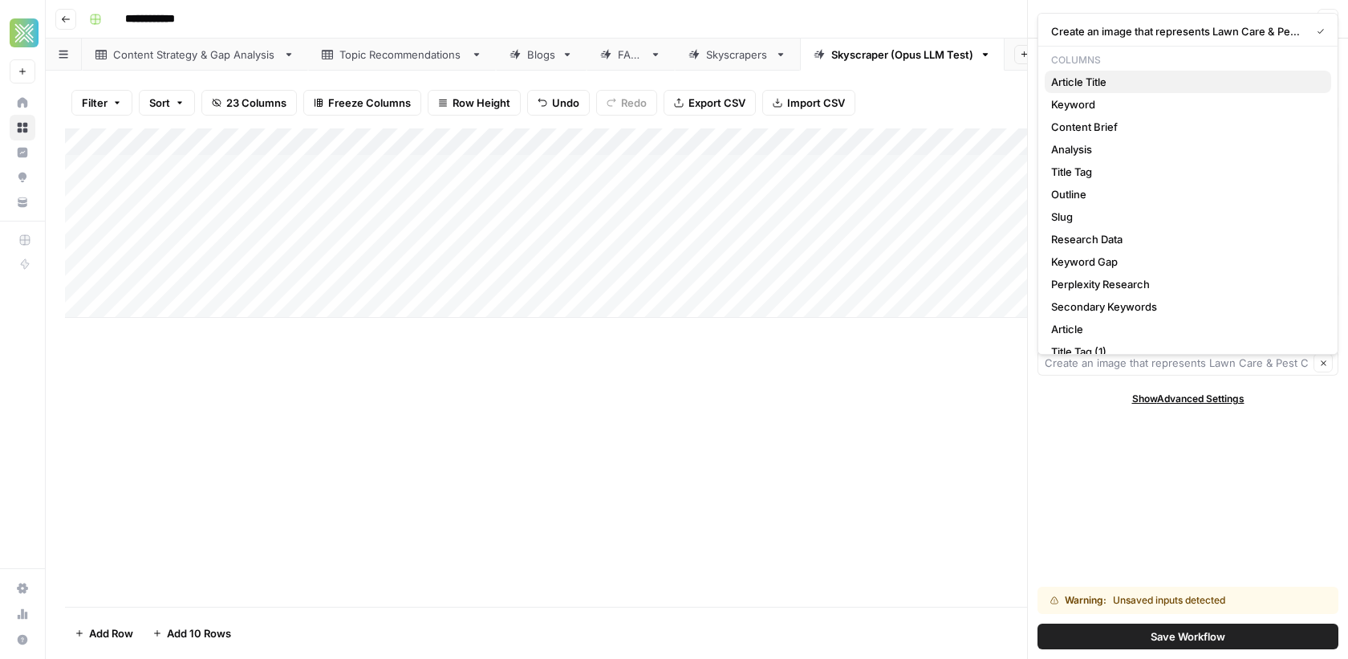
click at [1109, 75] on span "Article Title" at bounding box center [1184, 82] width 267 height 16
type input "Article Title"
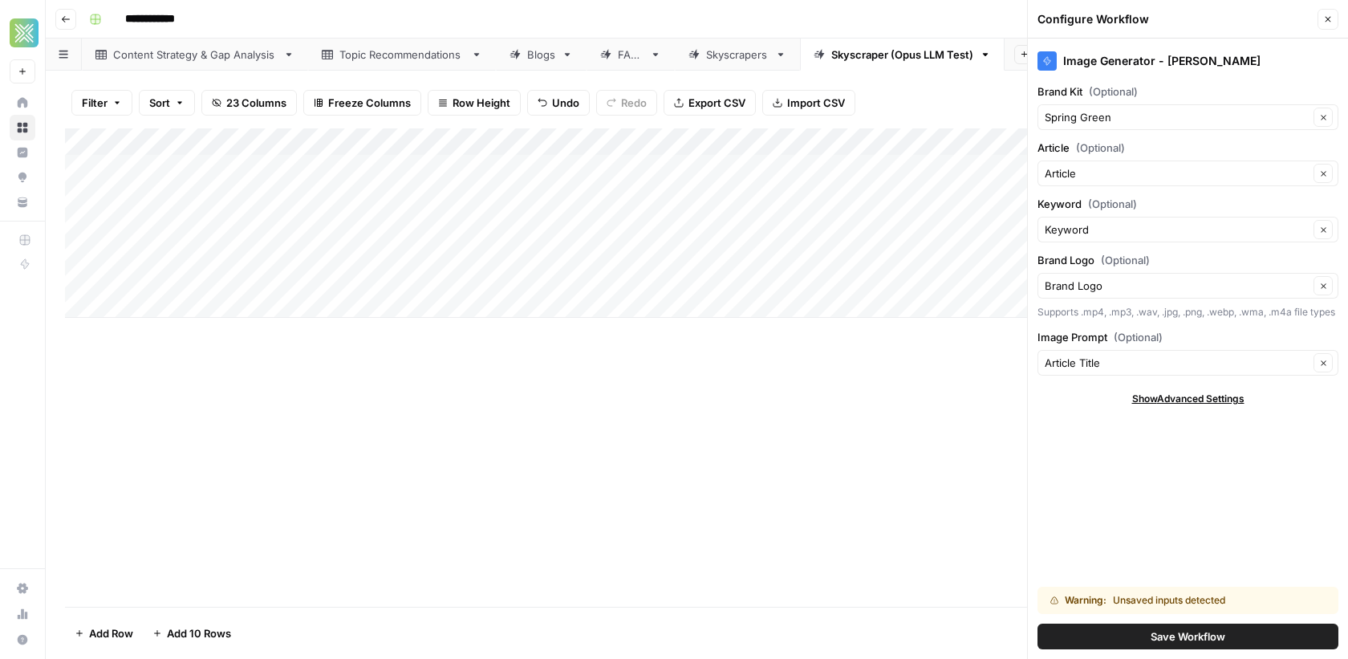
click at [1144, 638] on button "Save Workflow" at bounding box center [1187, 636] width 301 height 26
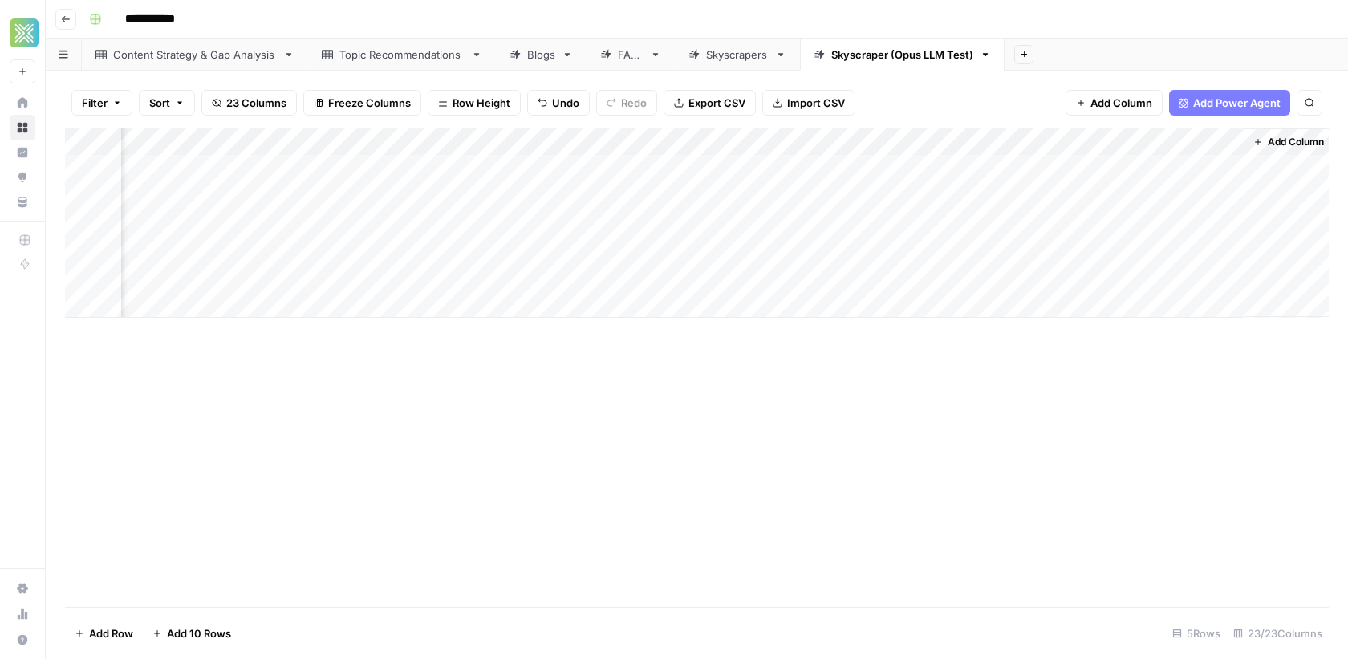
scroll to position [0, 2893]
click at [1076, 168] on div "Add Column" at bounding box center [697, 222] width 1264 height 189
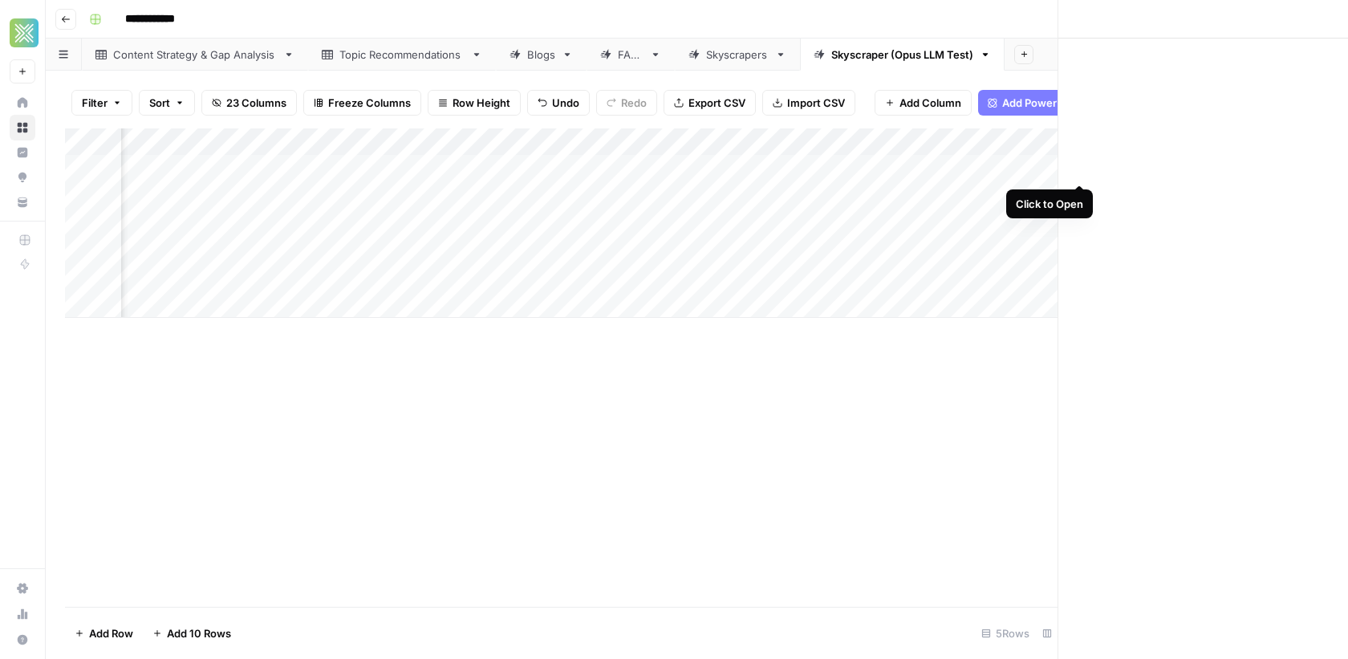
scroll to position [0, 2879]
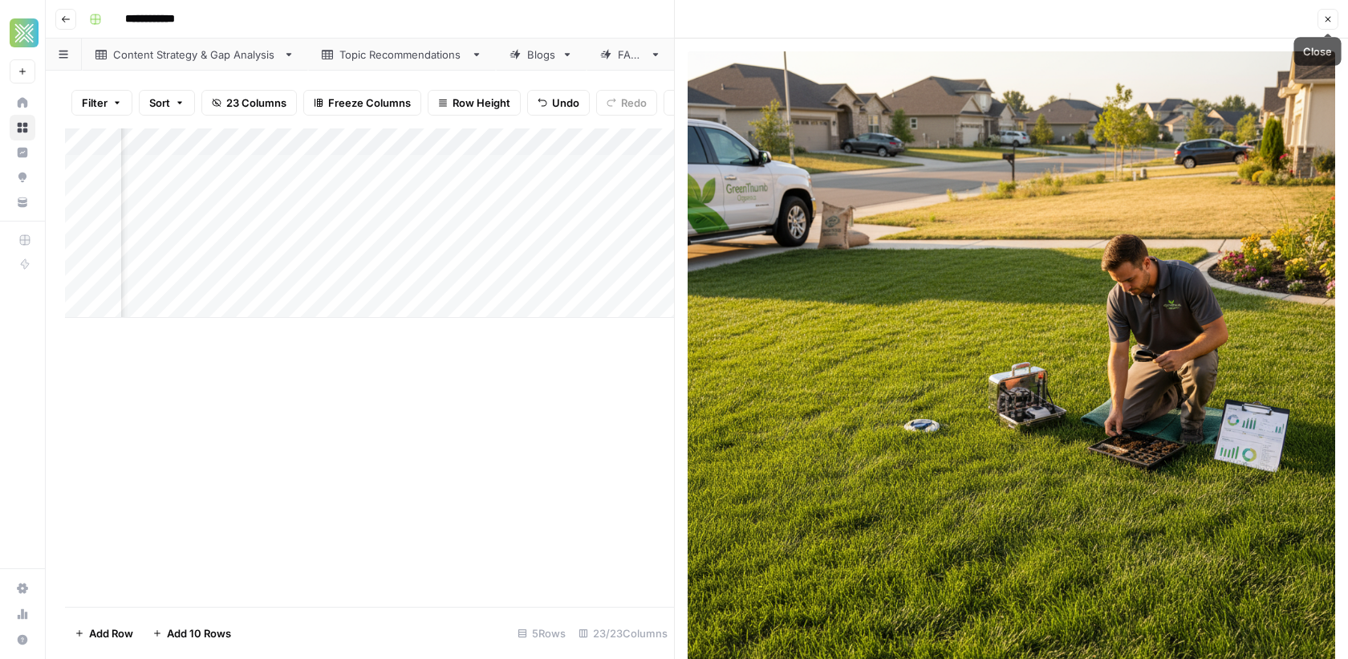
click at [1325, 18] on icon "button" at bounding box center [1328, 19] width 10 height 10
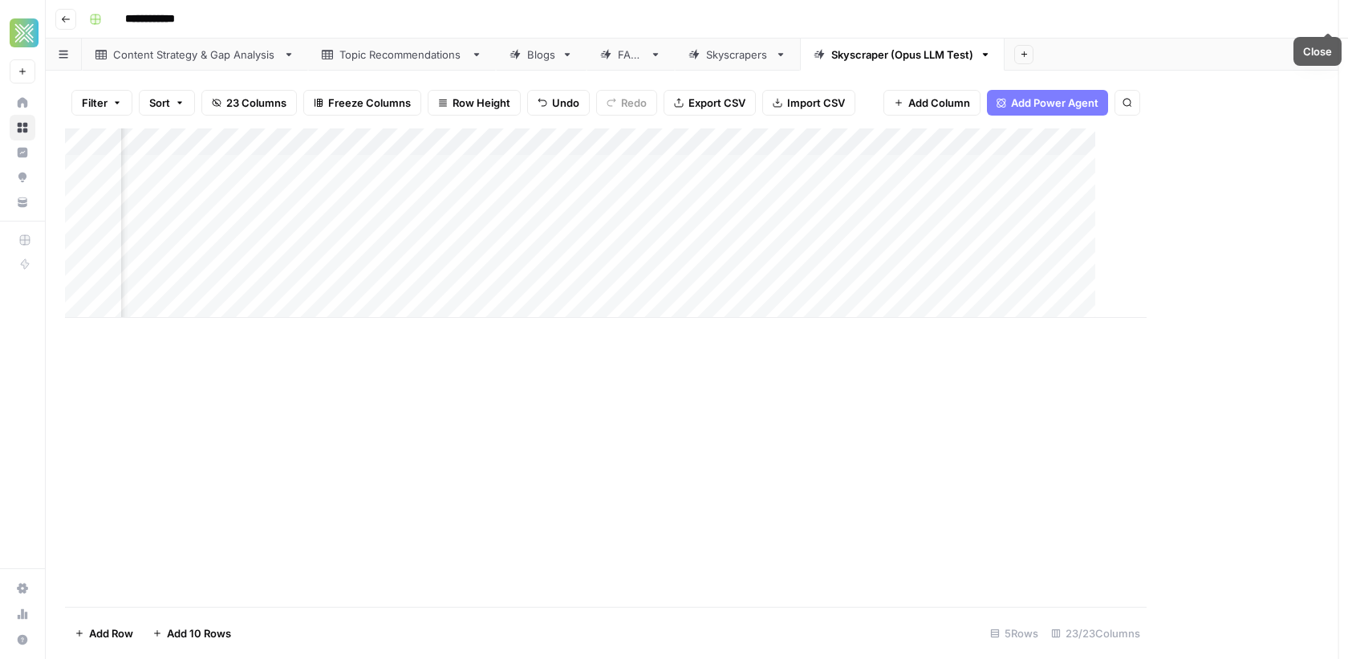
scroll to position [0, 2874]
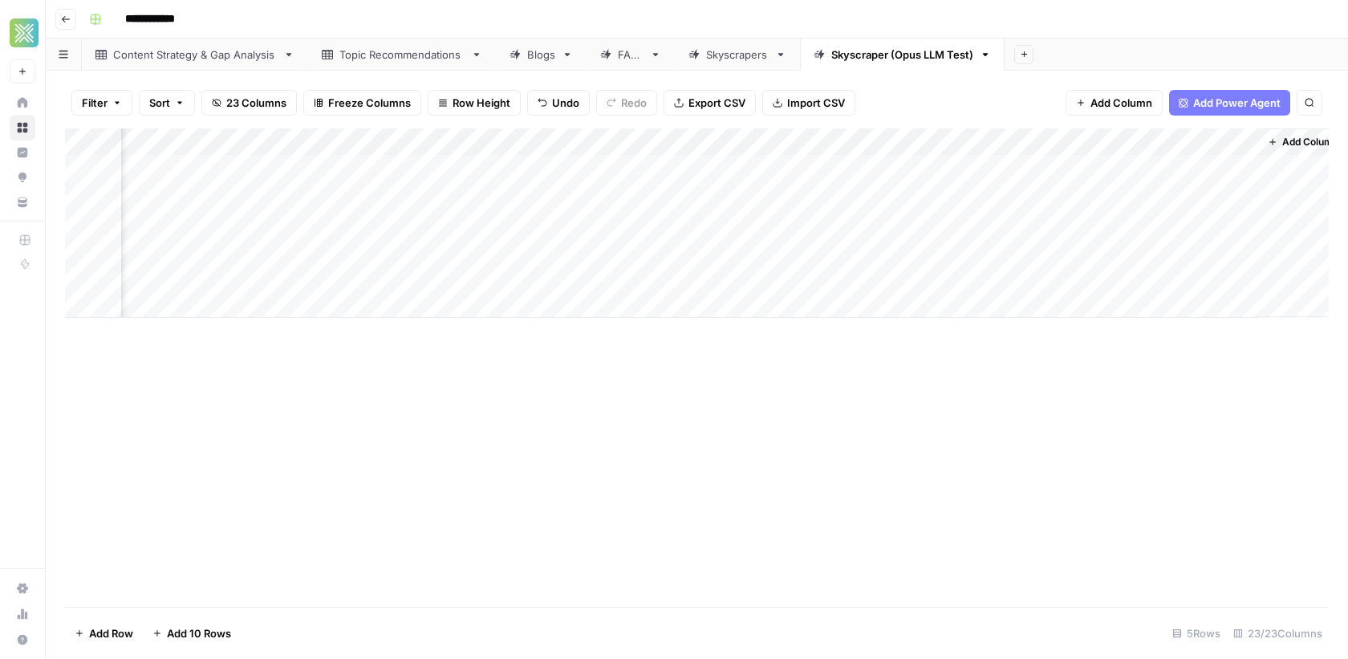
click at [936, 141] on div "Add Column" at bounding box center [697, 222] width 1264 height 189
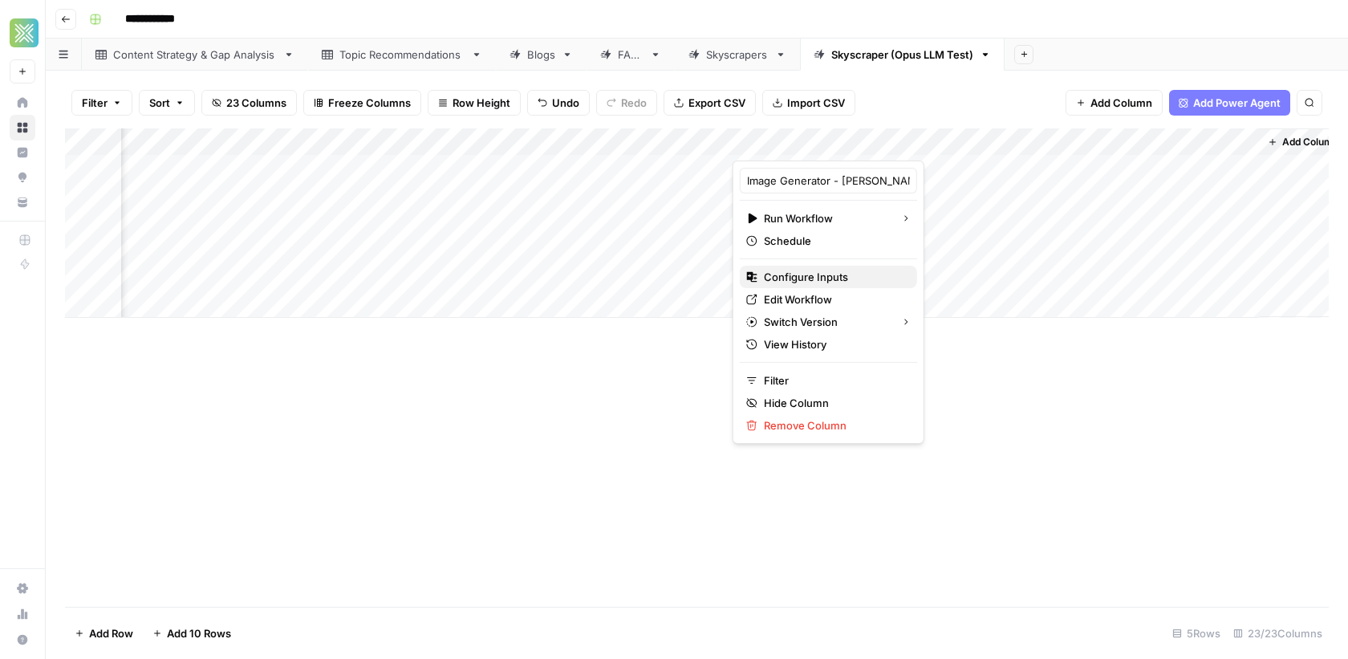
click at [793, 274] on span "Configure Inputs" at bounding box center [834, 277] width 140 height 16
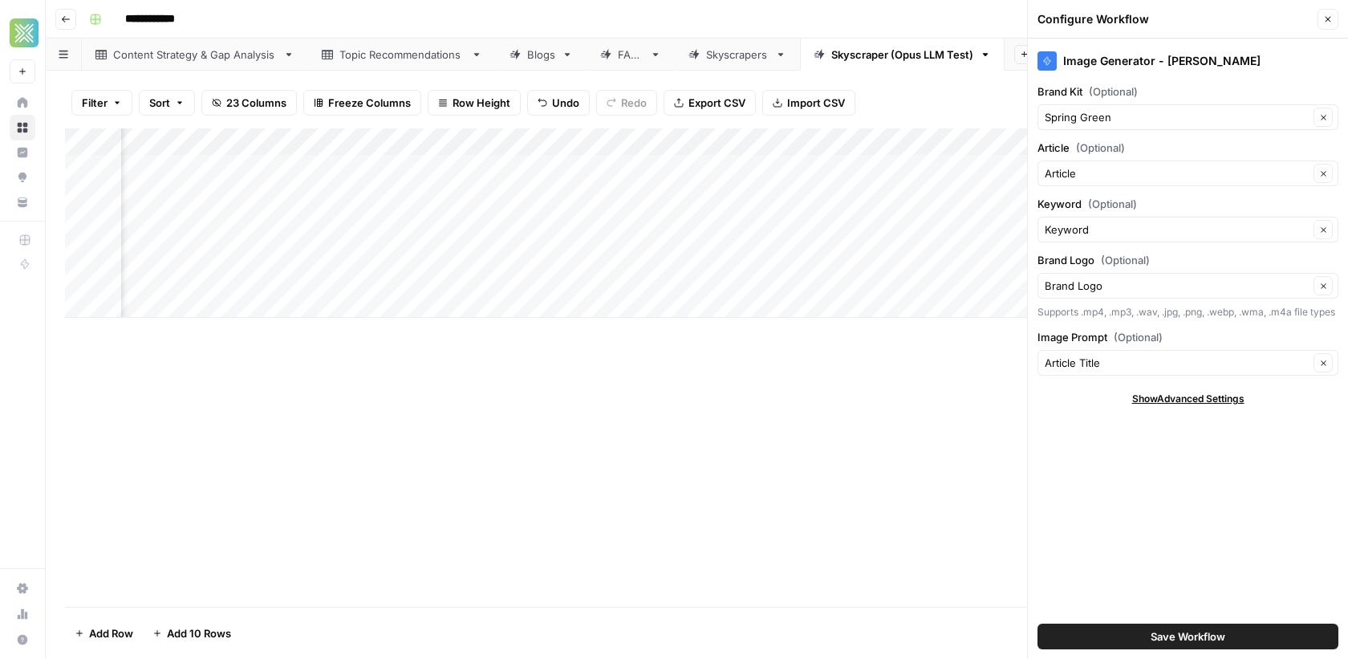
click at [850, 528] on div "Add Column" at bounding box center [697, 367] width 1264 height 478
click at [1325, 22] on icon "button" at bounding box center [1328, 19] width 10 height 10
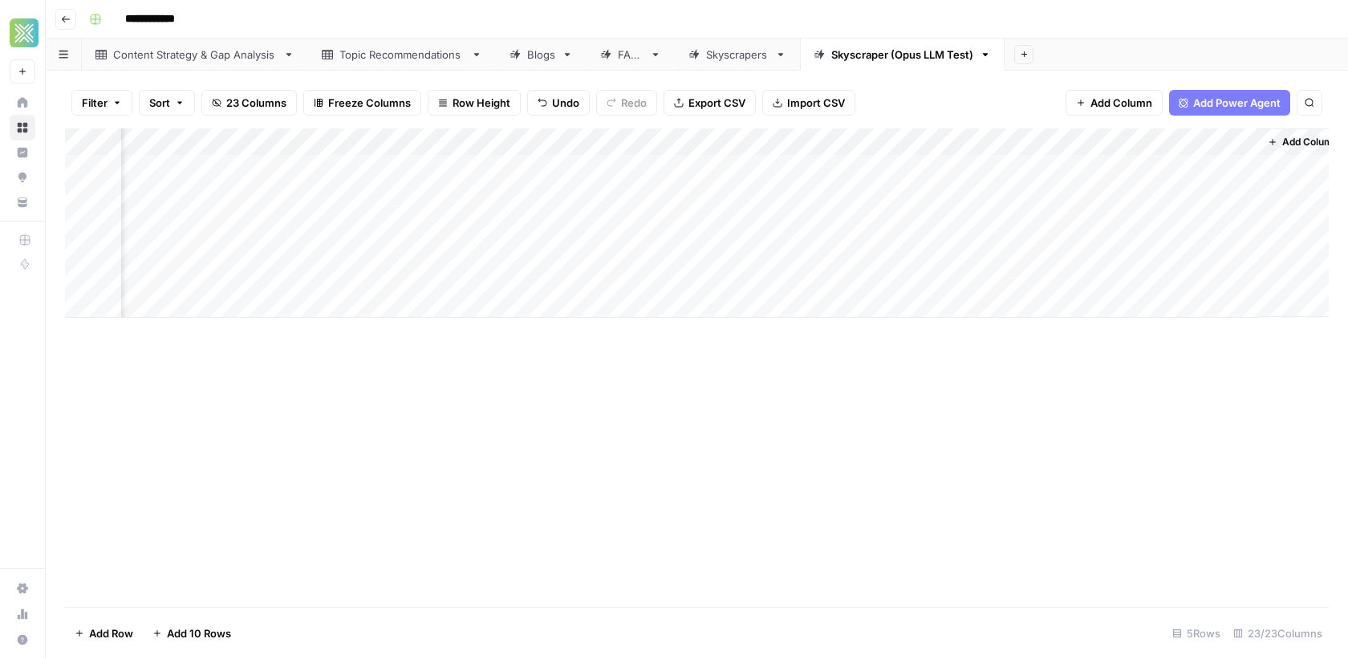
click at [954, 170] on div "Add Column" at bounding box center [697, 222] width 1264 height 189
click at [935, 143] on div "Add Column" at bounding box center [697, 222] width 1264 height 189
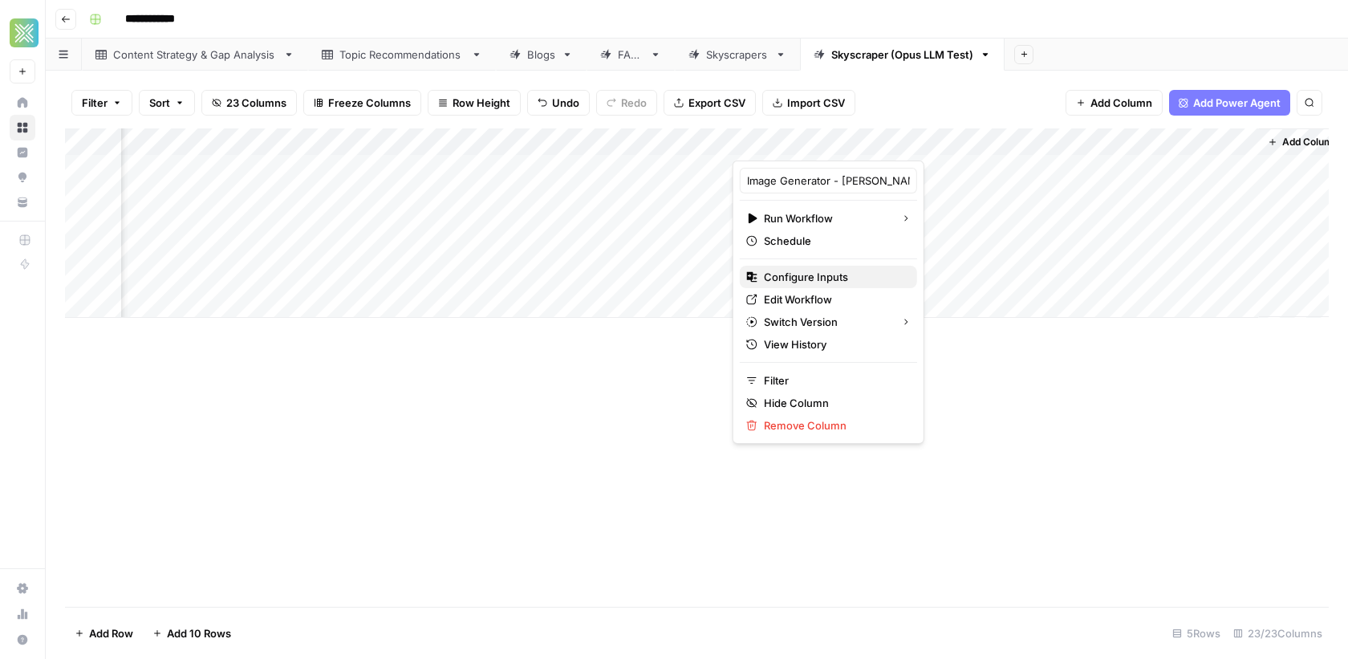
click at [802, 278] on span "Configure Inputs" at bounding box center [834, 277] width 140 height 16
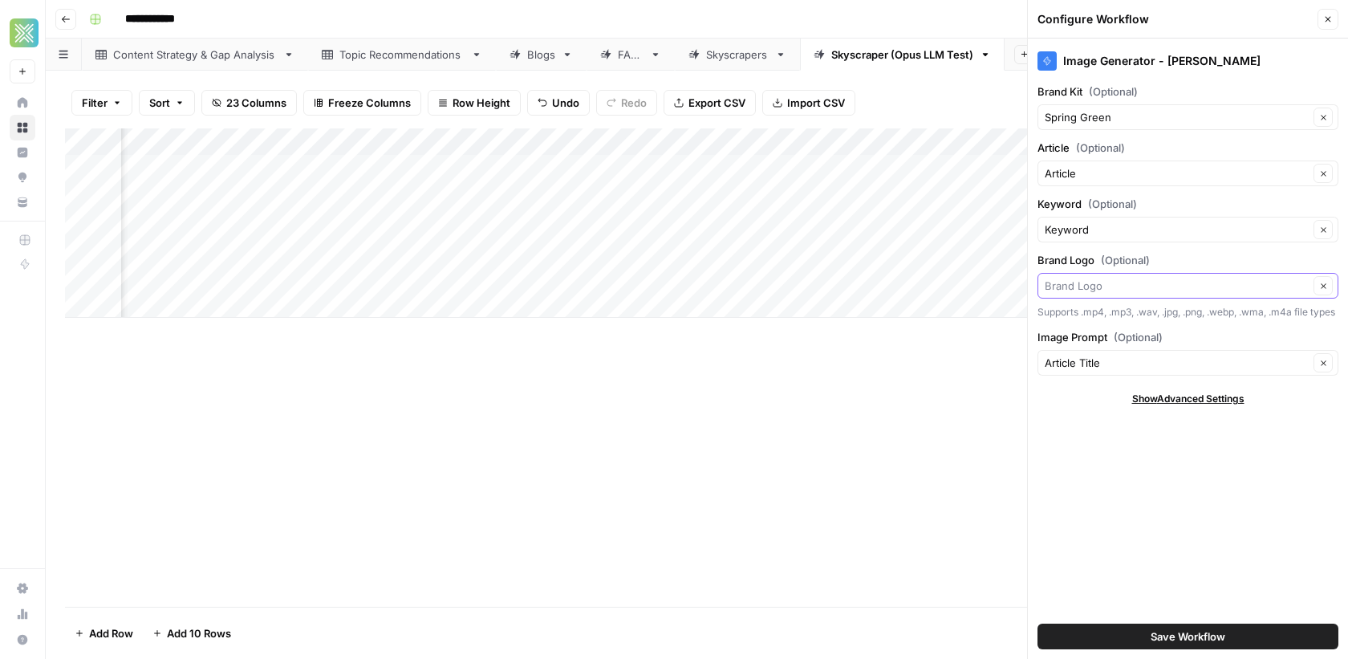
click at [1289, 282] on input "Brand Logo (Optional)" at bounding box center [1177, 286] width 264 height 16
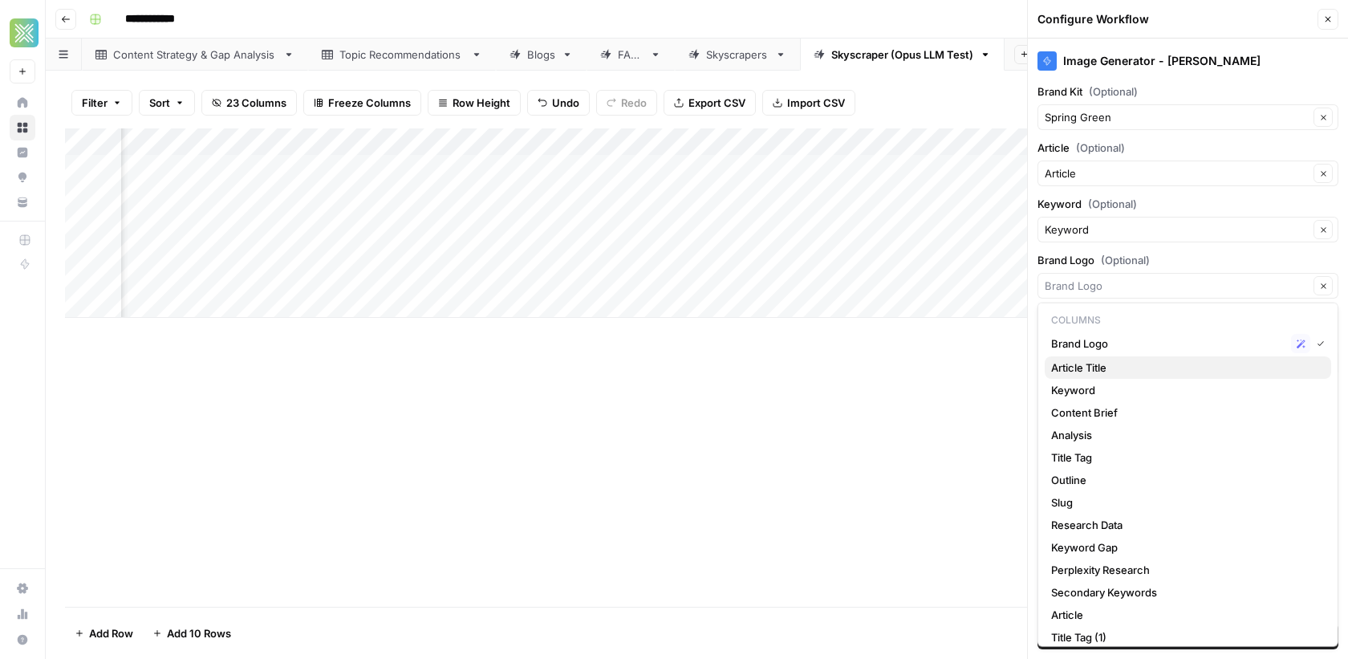
click at [1092, 360] on span "Article Title" at bounding box center [1184, 367] width 267 height 16
type input "Article Title"
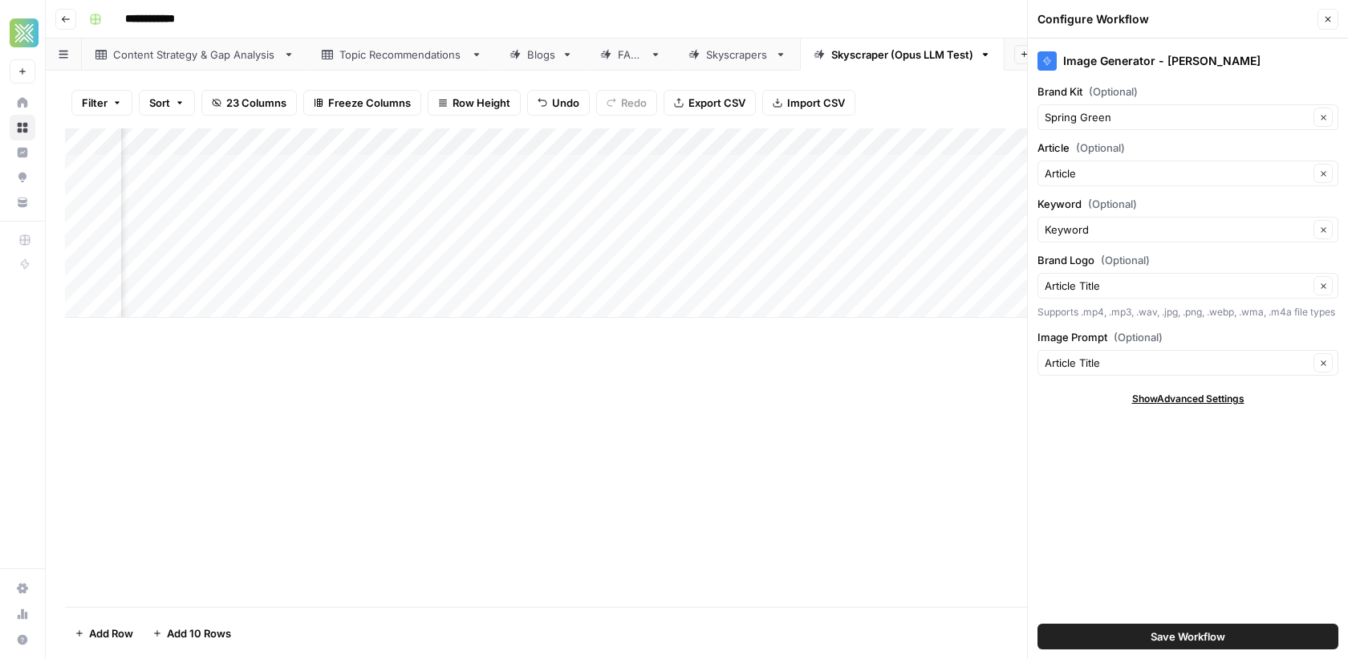
click at [1096, 296] on div "Brand Logo (Optional) Article Title Clear Supports .mp4, .mp3, .wav, .jpg, .png…" at bounding box center [1187, 285] width 301 height 67
click at [1096, 284] on input "Brand Logo (Optional)" at bounding box center [1177, 286] width 264 height 16
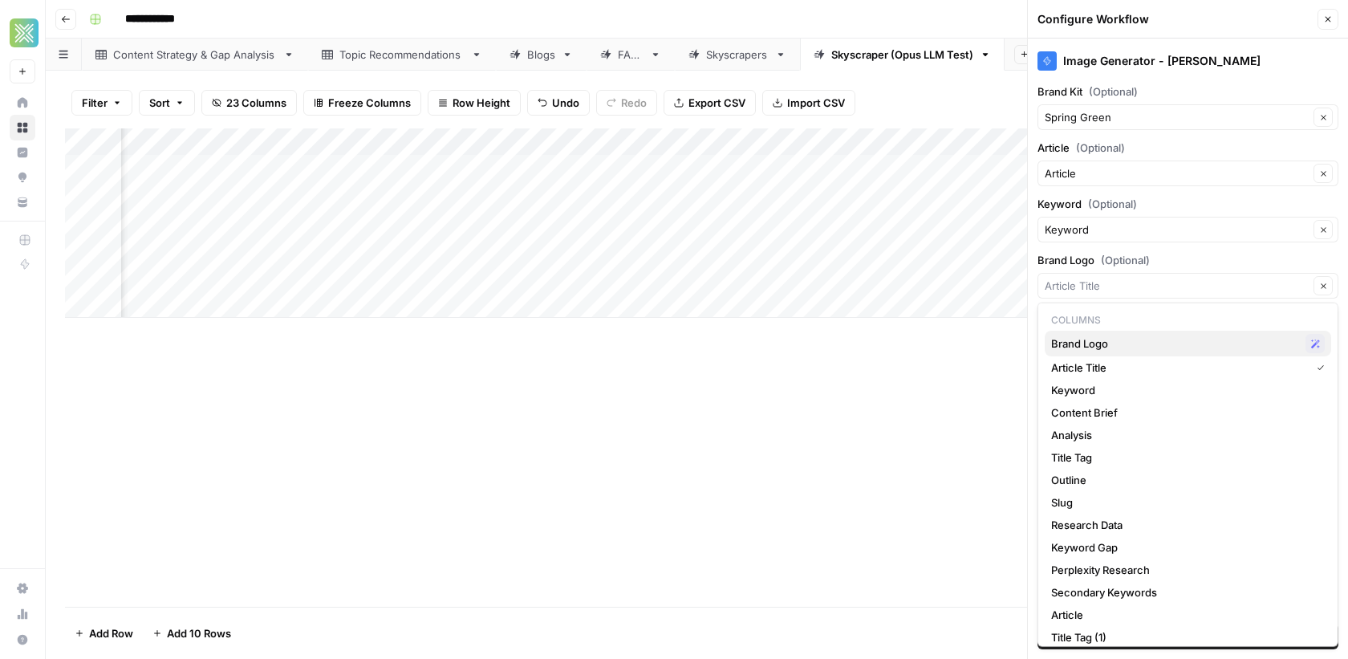
click at [1082, 343] on span "Brand Logo" at bounding box center [1175, 343] width 248 height 16
type input "Brand Logo"
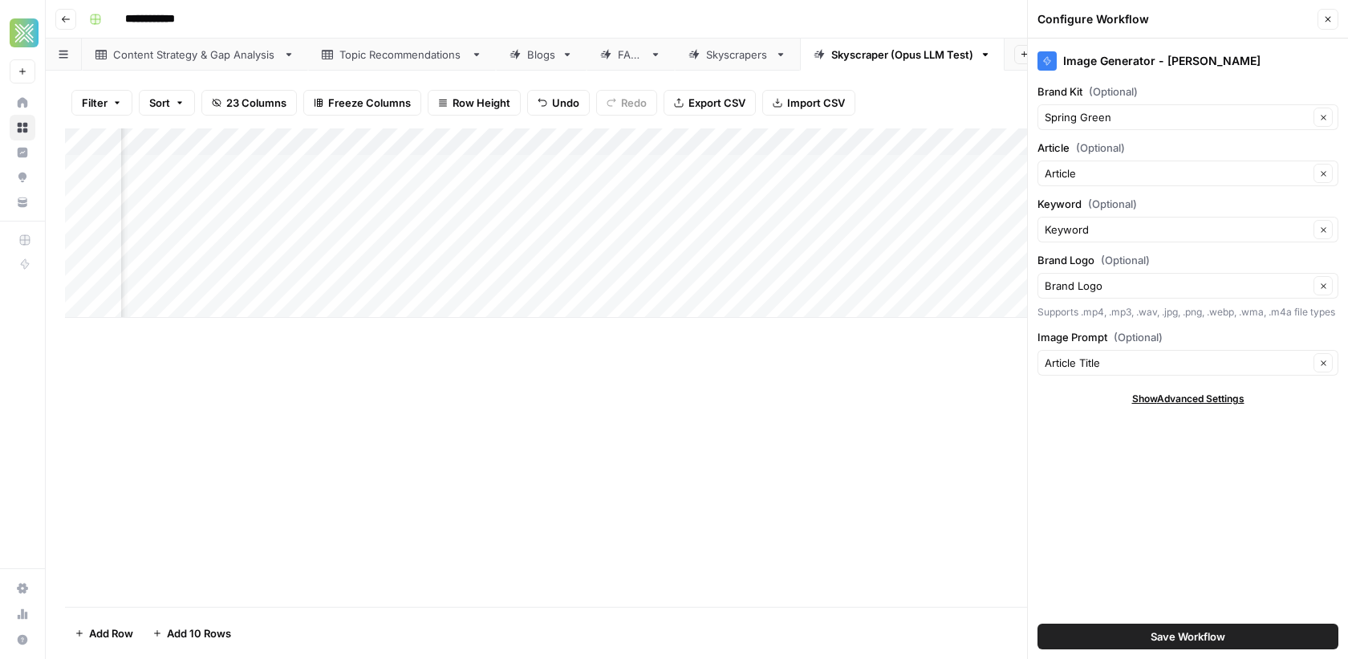
click at [1082, 630] on button "Save Workflow" at bounding box center [1187, 636] width 301 height 26
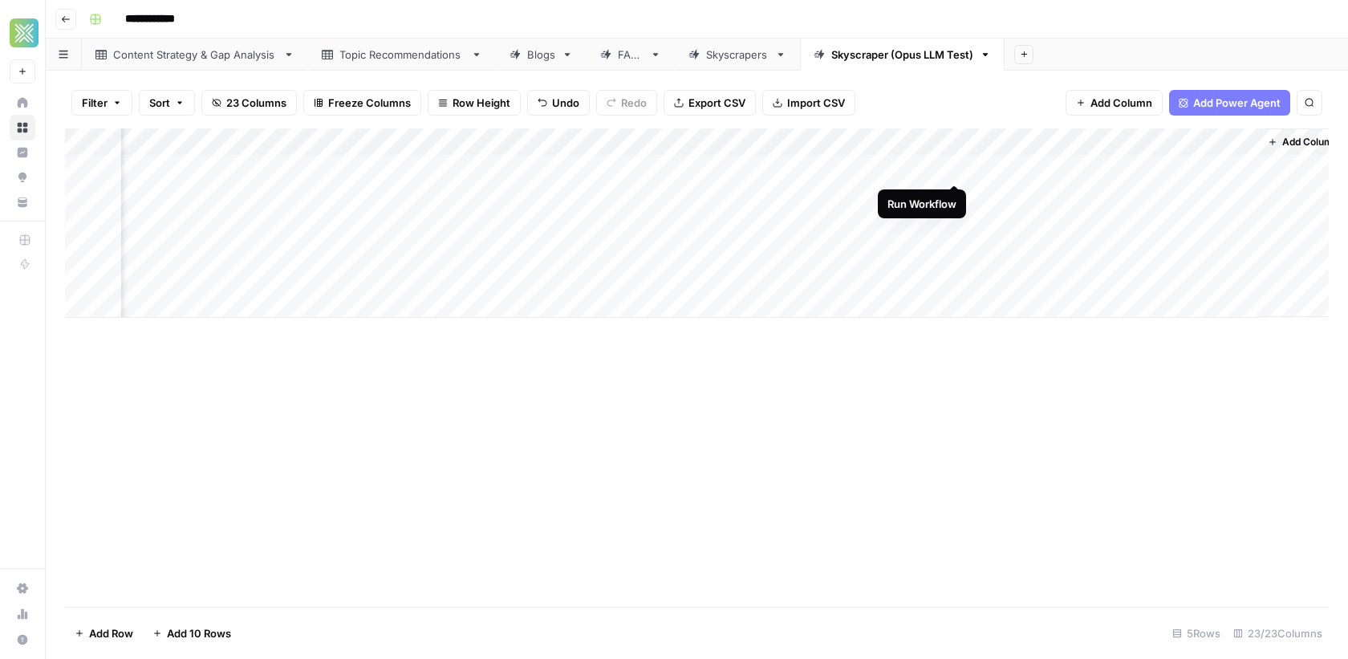
click at [952, 169] on div "Add Column" at bounding box center [697, 222] width 1264 height 189
click at [1194, 167] on div "Add Column" at bounding box center [697, 222] width 1264 height 189
click at [1191, 148] on div "Add Column" at bounding box center [697, 222] width 1264 height 189
click at [1216, 145] on div at bounding box center [1186, 144] width 145 height 32
click at [1010, 546] on div "Add Column" at bounding box center [697, 367] width 1264 height 478
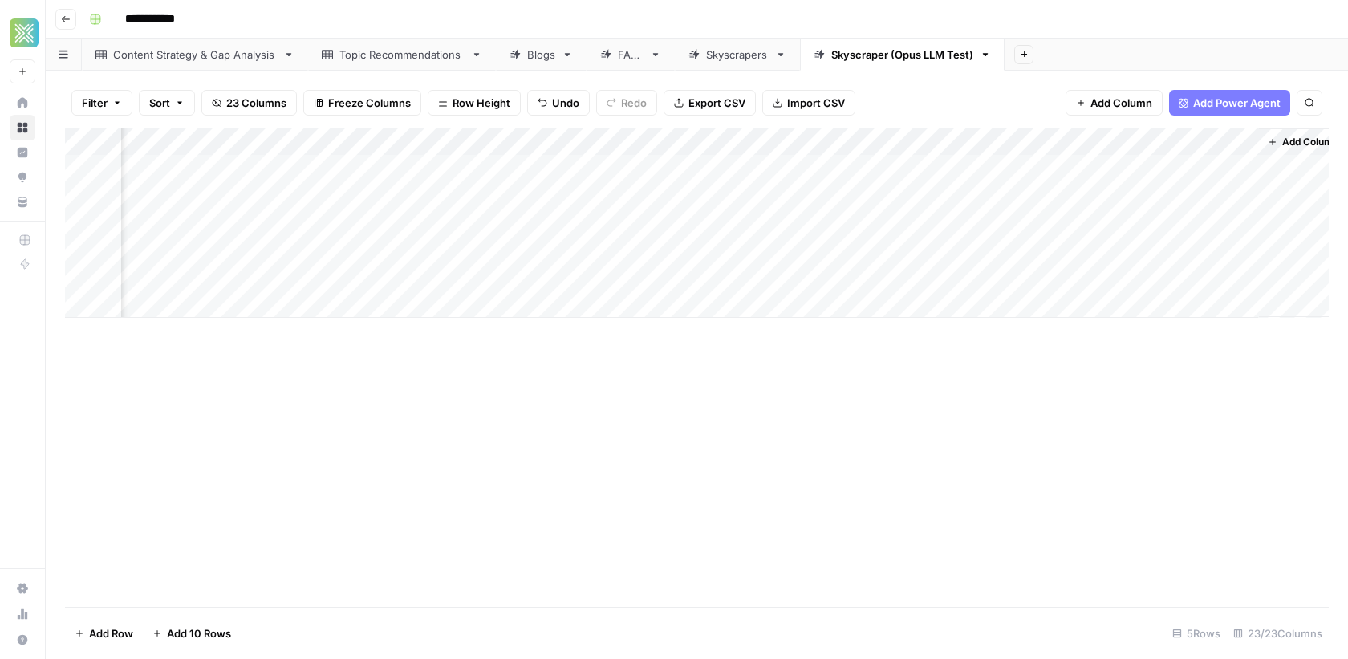
click at [1186, 180] on div "Add Column" at bounding box center [697, 222] width 1264 height 189
click at [1225, 168] on div "Add Column" at bounding box center [697, 222] width 1264 height 189
click at [1225, 168] on input "**********" at bounding box center [1205, 172] width 257 height 19
type input "**********"
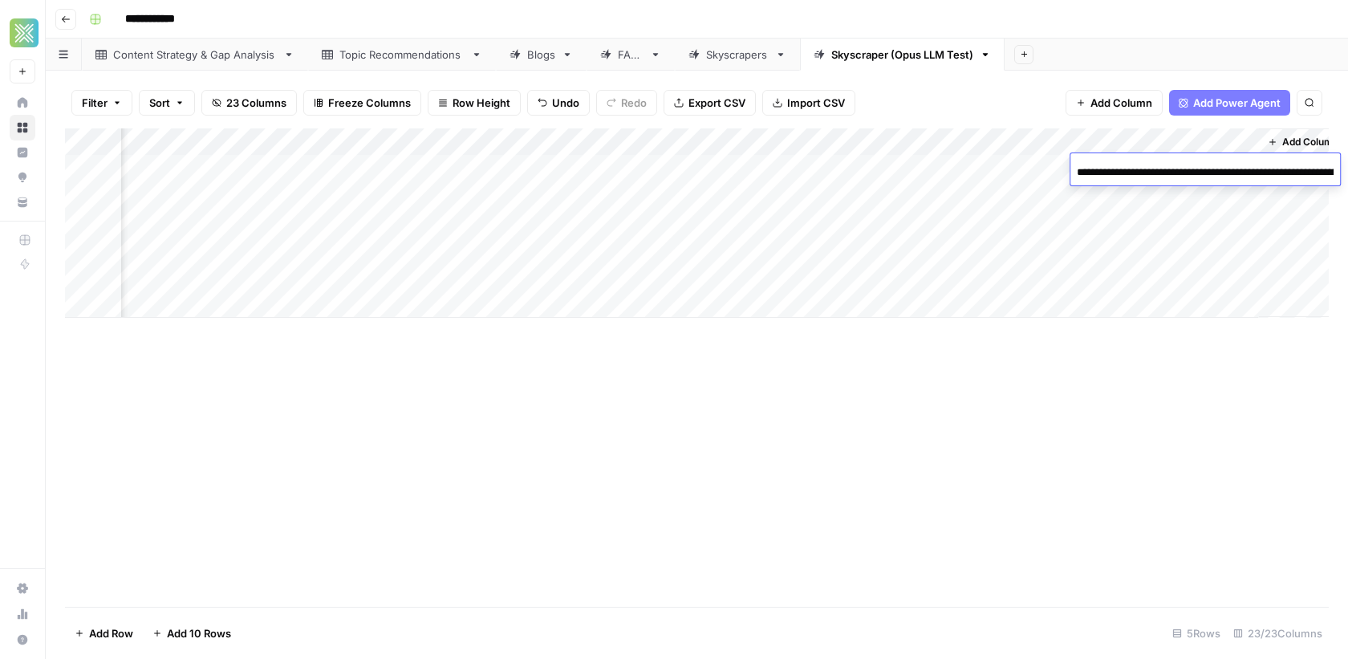
scroll to position [0, 107]
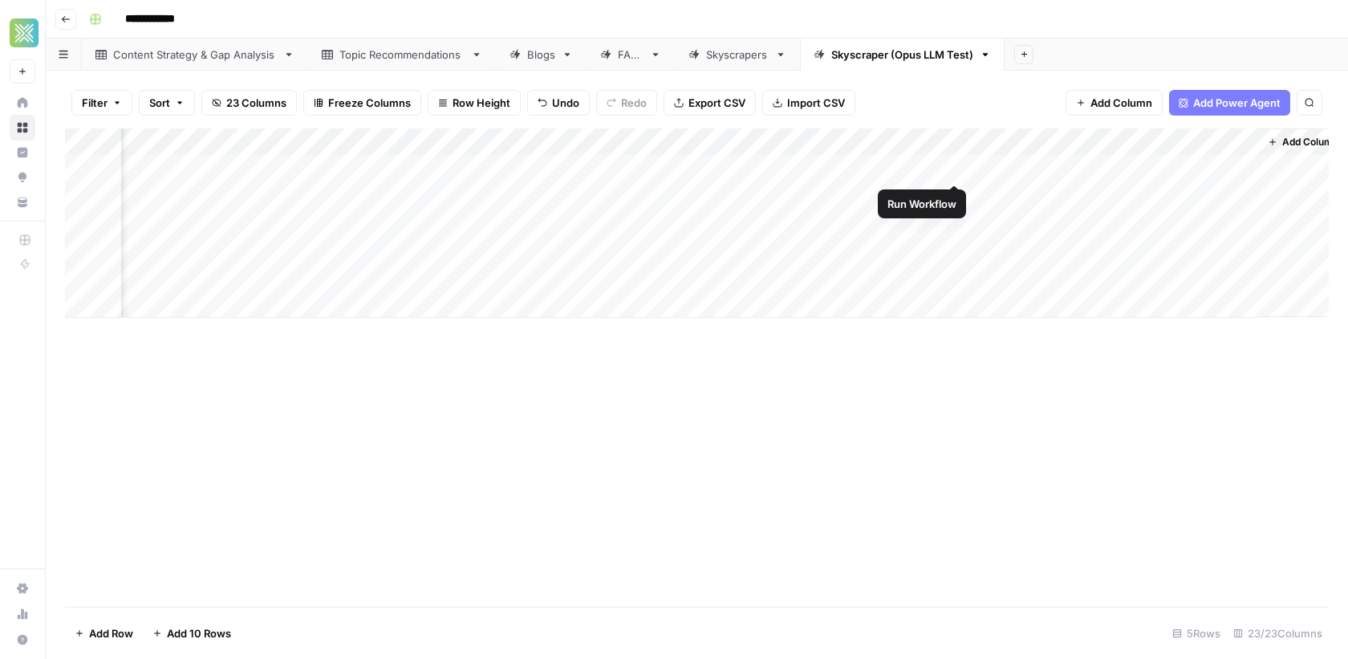
click at [952, 168] on div "Add Column" at bounding box center [697, 222] width 1264 height 189
click at [1187, 601] on div "brand_logo_input_value File not found. Docs: https://developers.airops.com/refe…" at bounding box center [1216, 605] width 197 height 32
click at [931, 166] on div "Add Column" at bounding box center [697, 222] width 1264 height 189
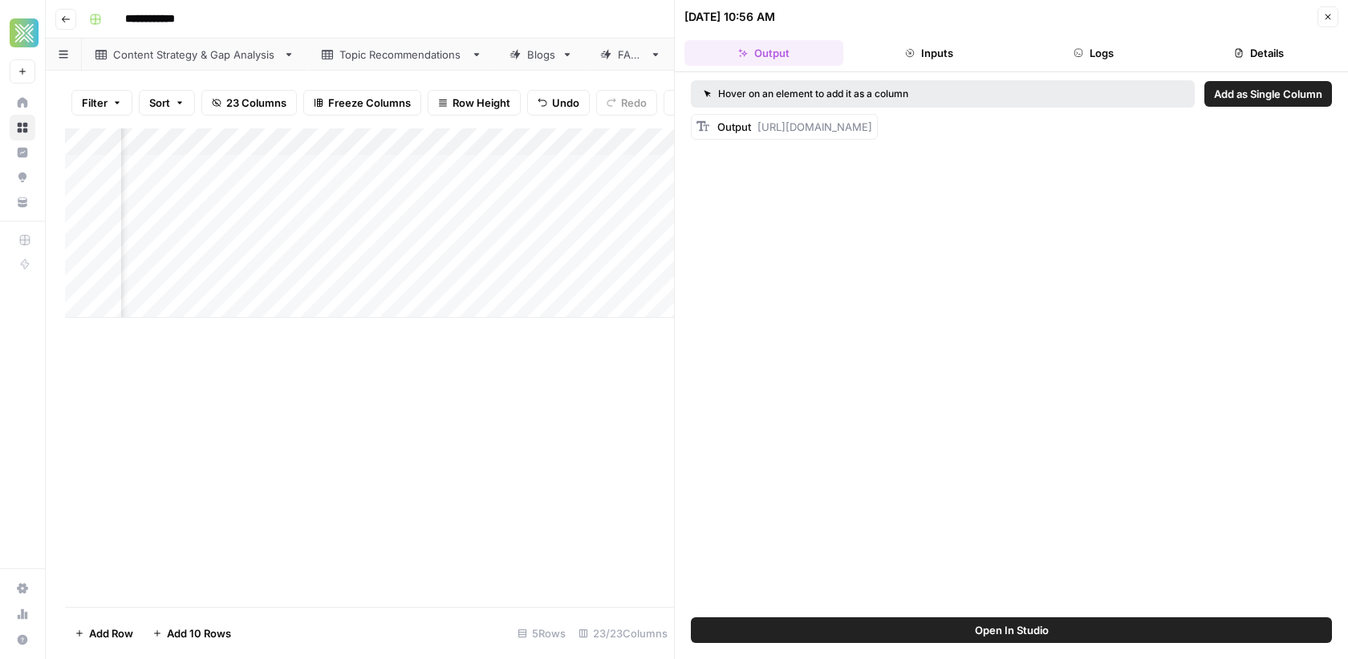
click at [931, 55] on button "Inputs" at bounding box center [929, 53] width 159 height 26
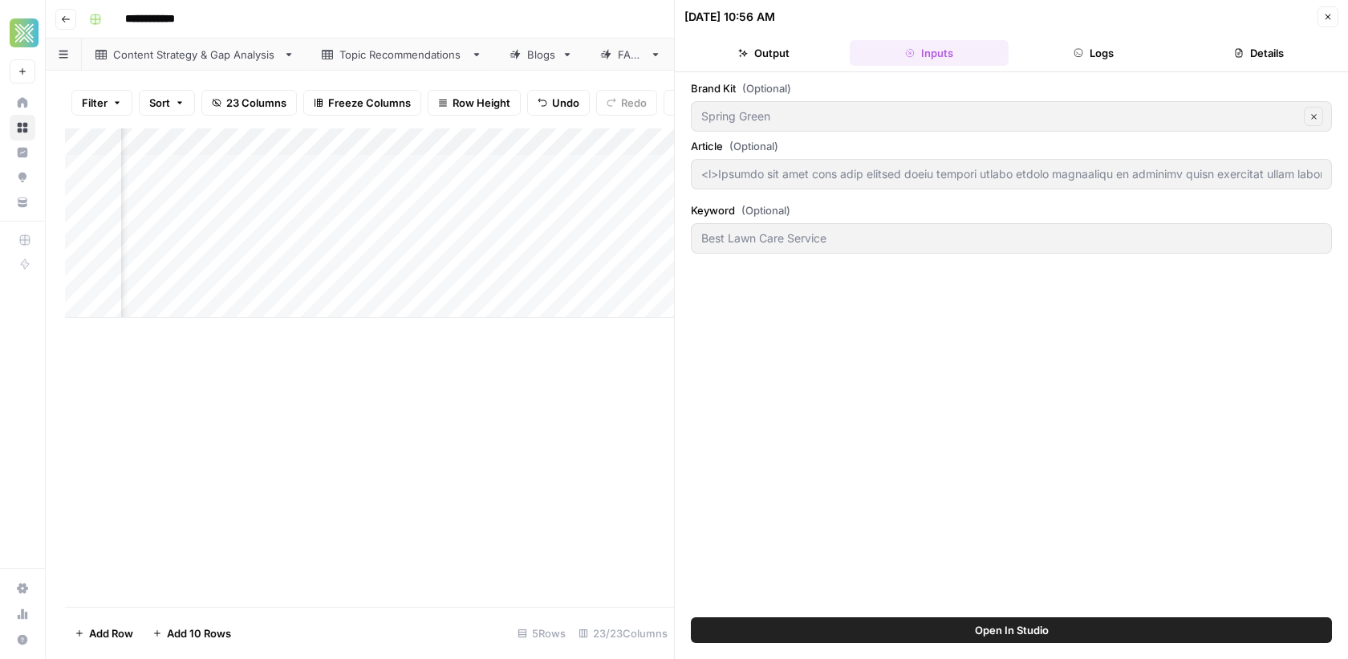
click at [1096, 63] on button "Logs" at bounding box center [1094, 53] width 159 height 26
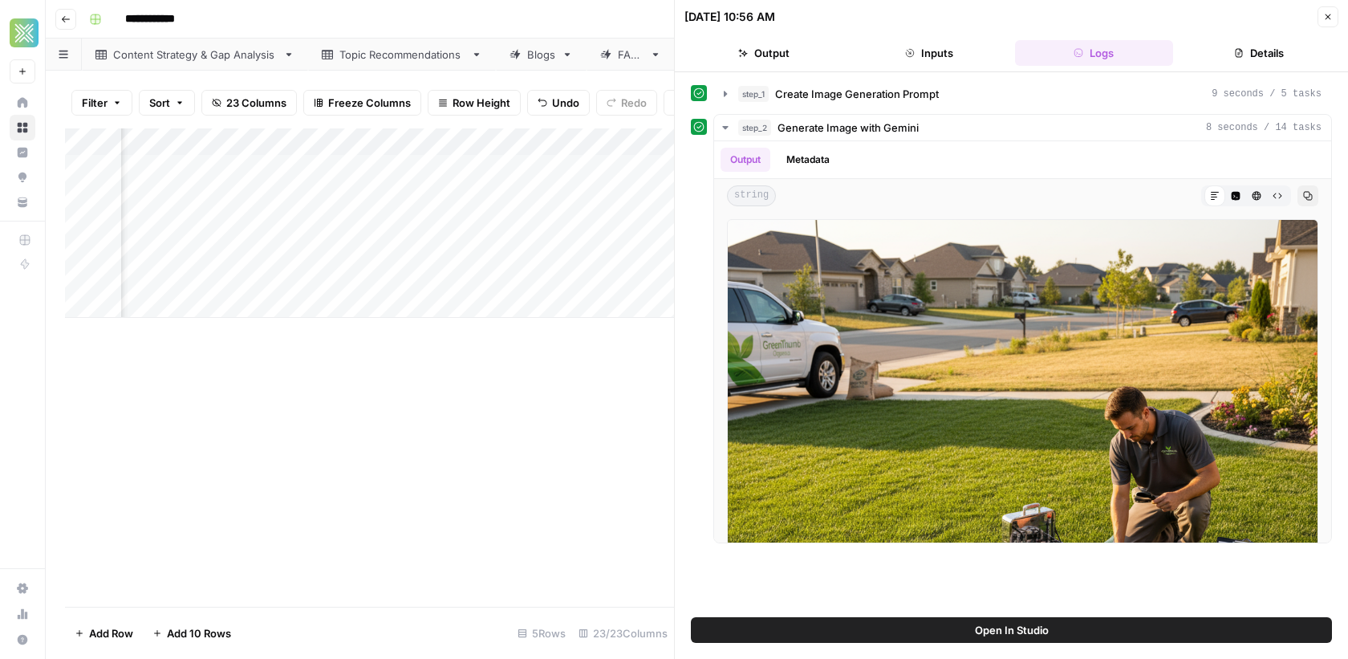
click at [1325, 17] on icon "button" at bounding box center [1328, 17] width 10 height 10
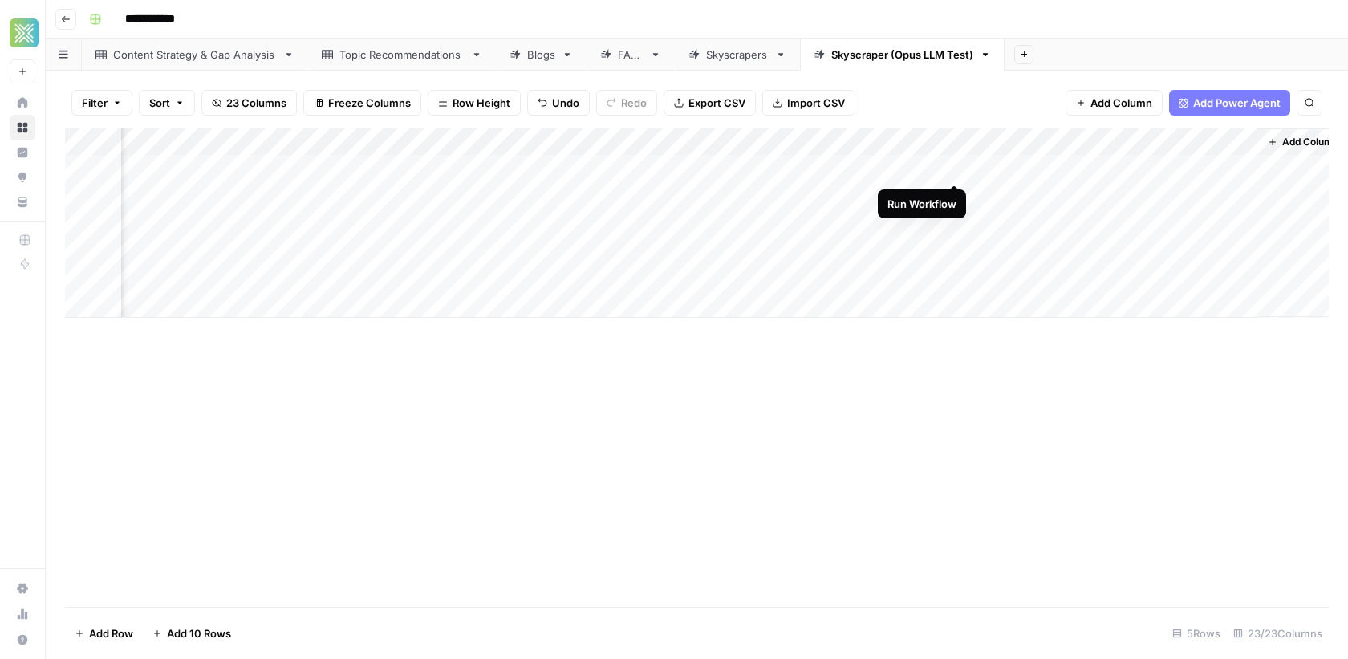
click at [952, 168] on div "Add Column" at bounding box center [697, 222] width 1264 height 189
drag, startPoint x: 1222, startPoint y: 611, endPoint x: 1118, endPoint y: 591, distance: 106.1
click at [1118, 591] on div "brand_logo_input_value File not found. Docs: https://developers.airops.com/refe…" at bounding box center [1216, 605] width 197 height 32
copy div "https://developers.airops.com/reference/workspacefileupload"
click at [1168, 144] on div "Add Column" at bounding box center [697, 222] width 1264 height 189
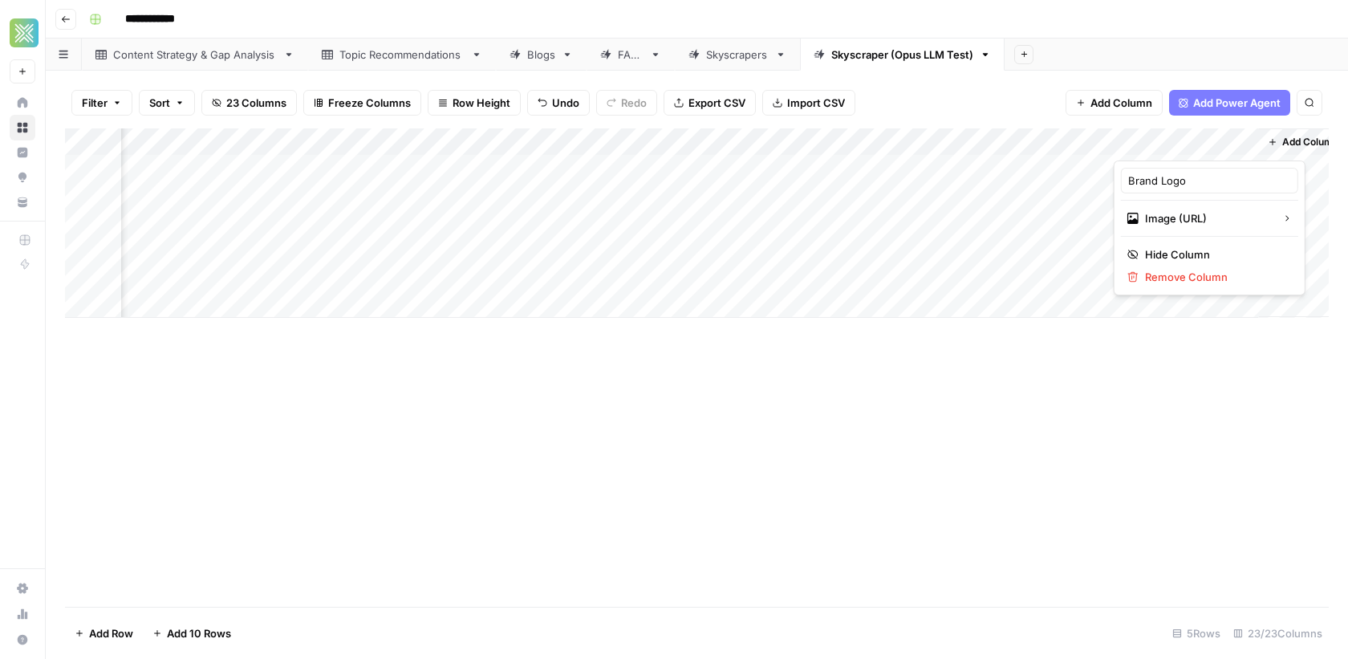
click at [1303, 161] on div "Add Column" at bounding box center [1303, 222] width 88 height 189
click at [1305, 144] on span "Add Column" at bounding box center [1310, 142] width 56 height 14
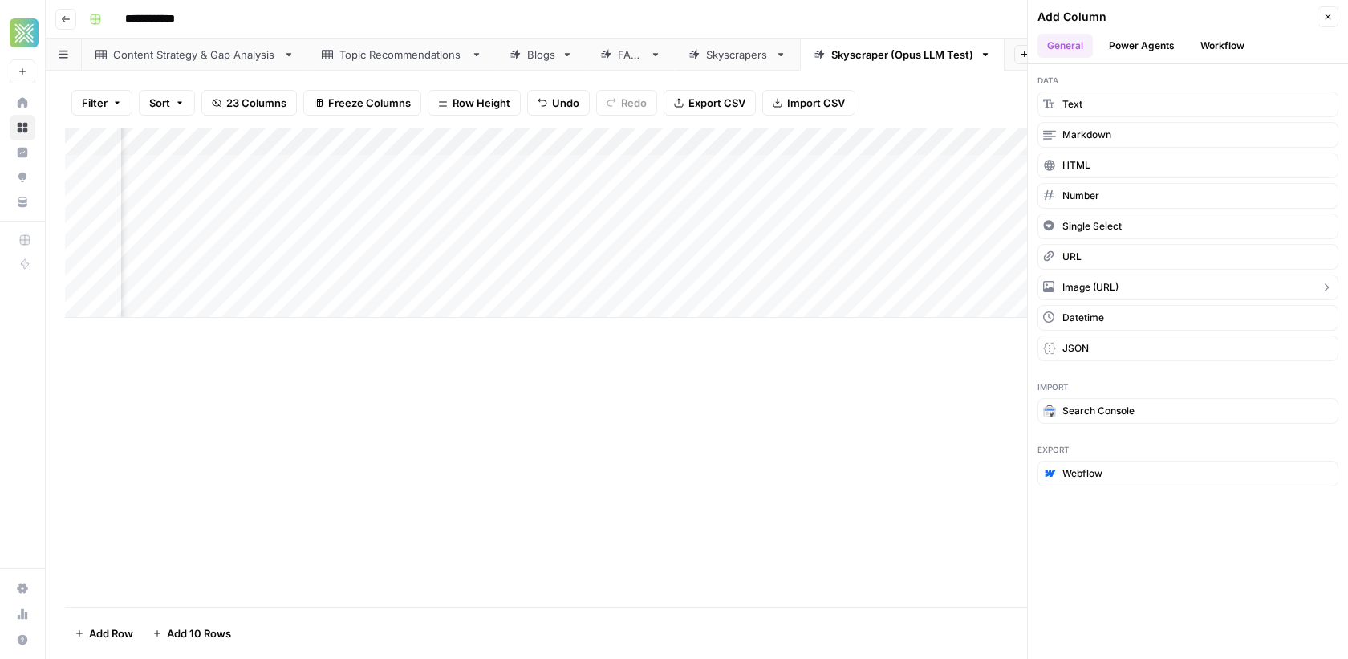
click at [1110, 281] on span "Image (URL)" at bounding box center [1090, 287] width 56 height 14
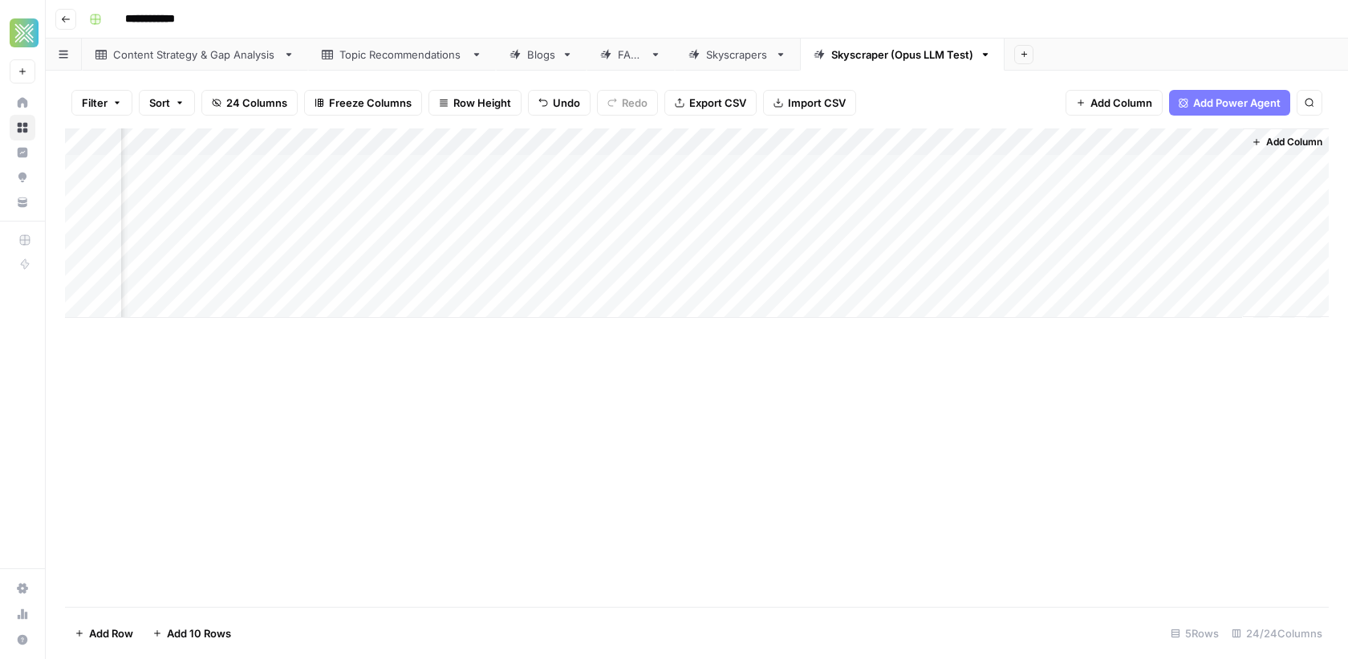
scroll to position [0, 3038]
click at [1165, 135] on div "Add Column" at bounding box center [697, 222] width 1264 height 189
click at [1226, 140] on div at bounding box center [1166, 144] width 145 height 32
click at [1167, 270] on span "Remove Column" at bounding box center [1196, 277] width 140 height 16
click at [607, 164] on span "Delete" at bounding box center [616, 166] width 35 height 16
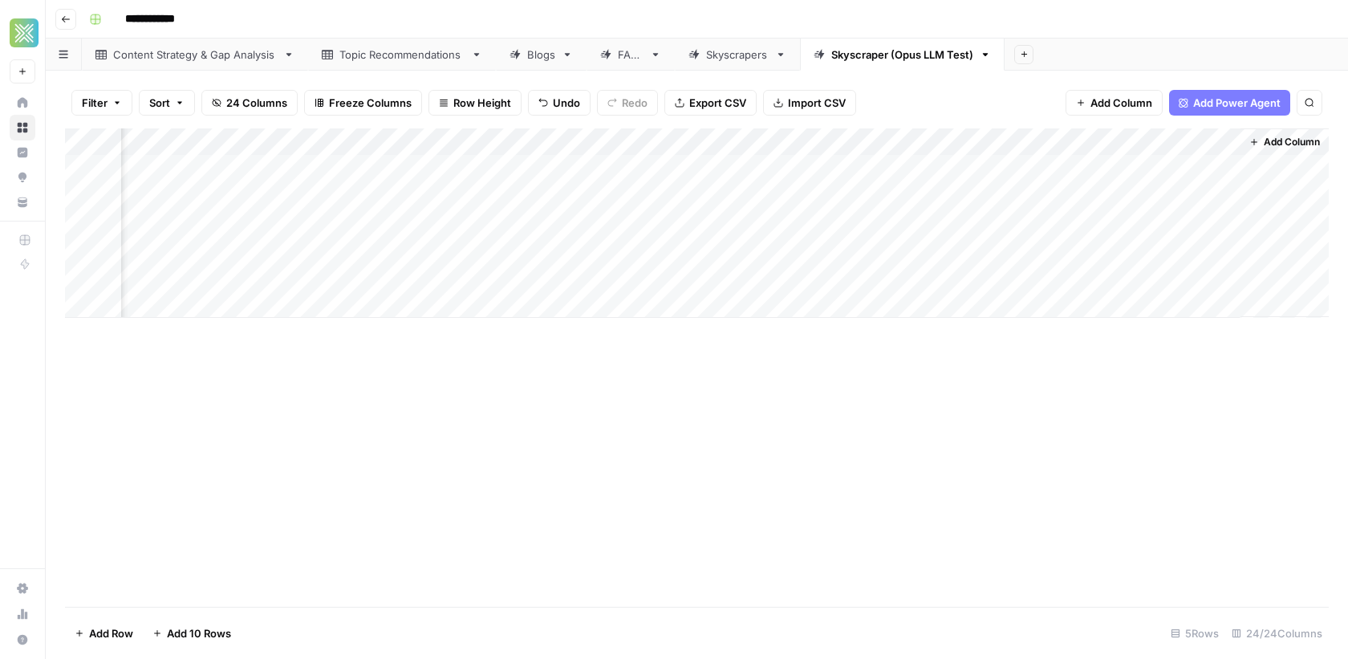
scroll to position [0, 2893]
click at [1223, 145] on div "Add Column" at bounding box center [697, 222] width 1264 height 189
click at [1185, 443] on div "Add Column" at bounding box center [697, 367] width 1264 height 478
click at [882, 140] on div "Add Column" at bounding box center [697, 222] width 1264 height 189
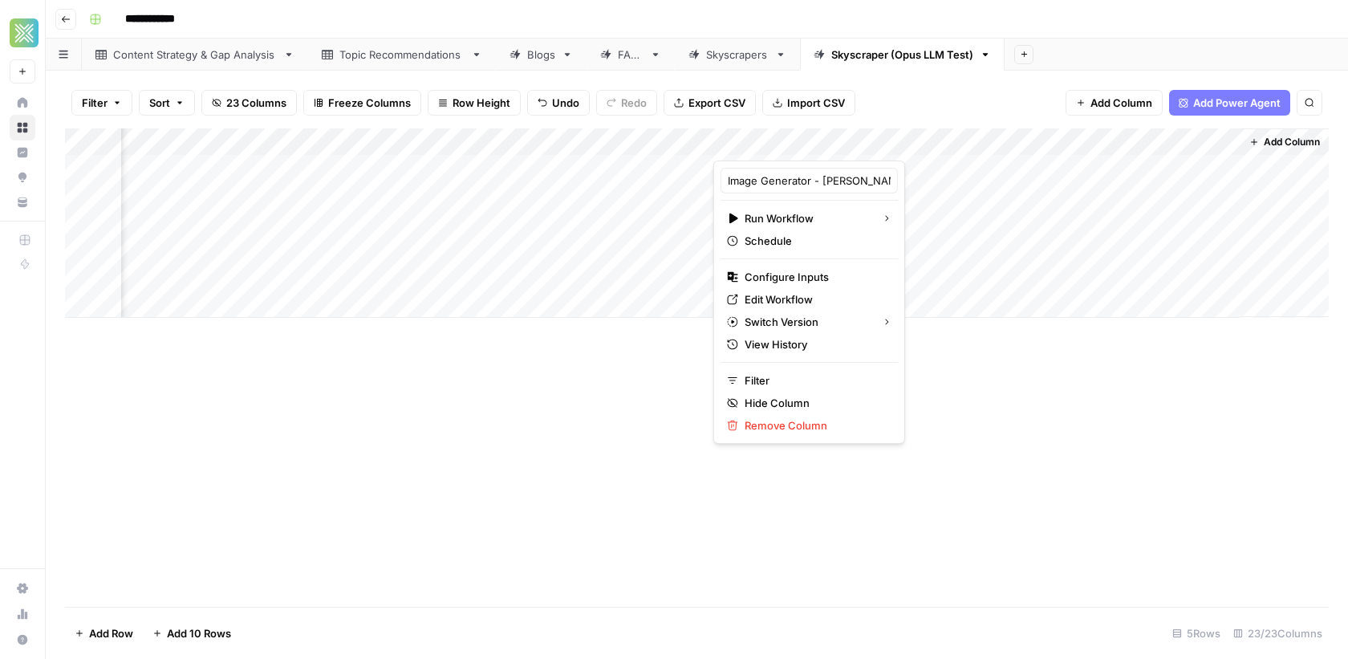
click at [916, 142] on div at bounding box center [831, 144] width 237 height 32
click at [781, 296] on span "Edit Workflow" at bounding box center [815, 299] width 140 height 16
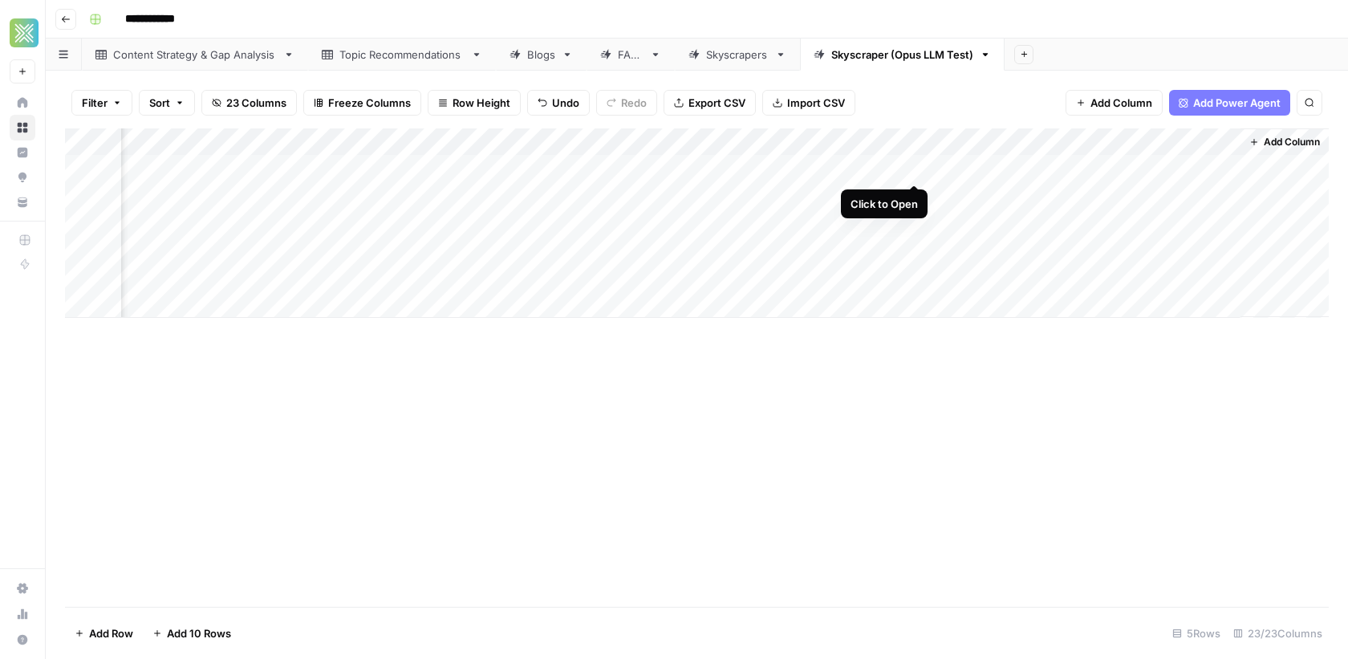
click at [917, 164] on div "Add Column" at bounding box center [697, 222] width 1264 height 189
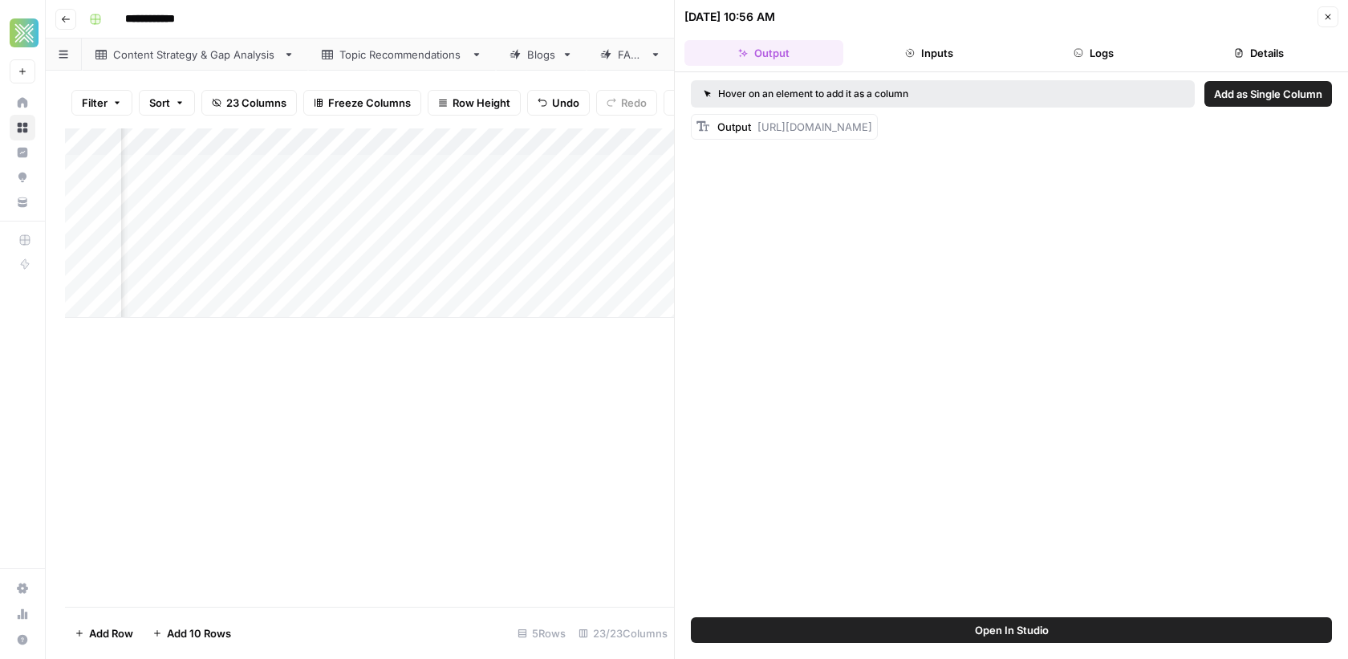
click at [1332, 25] on button "Close" at bounding box center [1327, 16] width 21 height 21
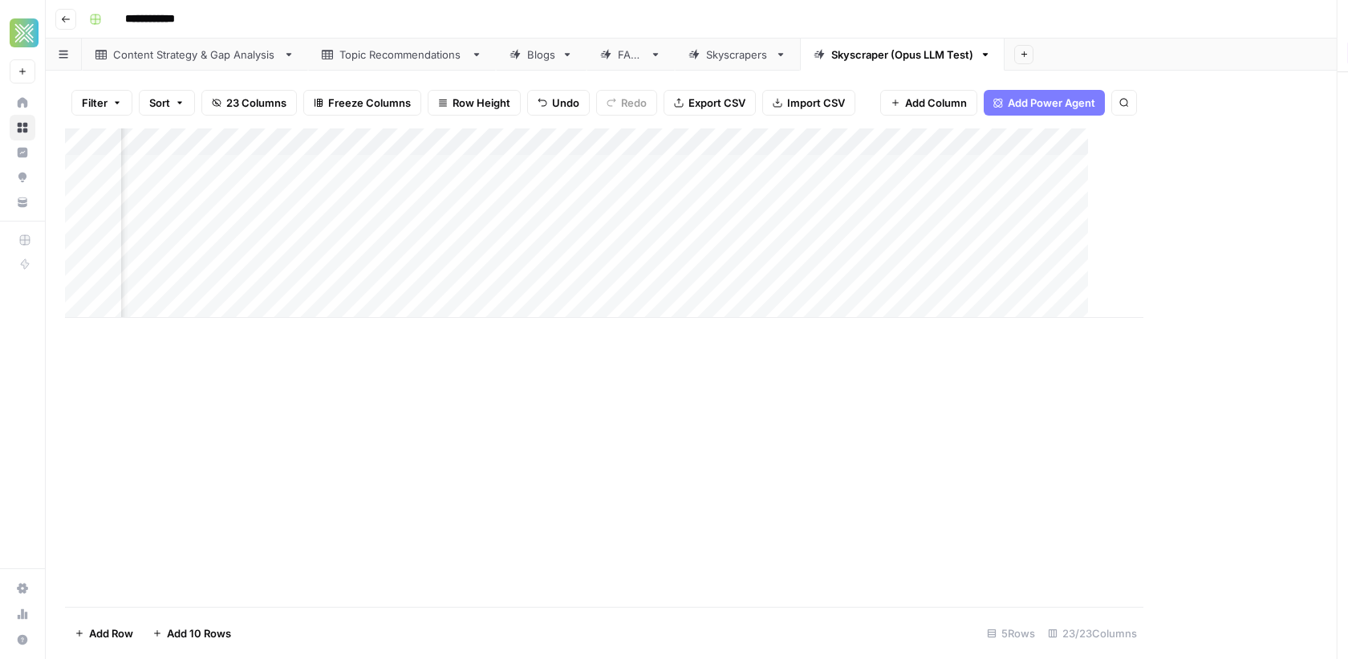
scroll to position [0, 2874]
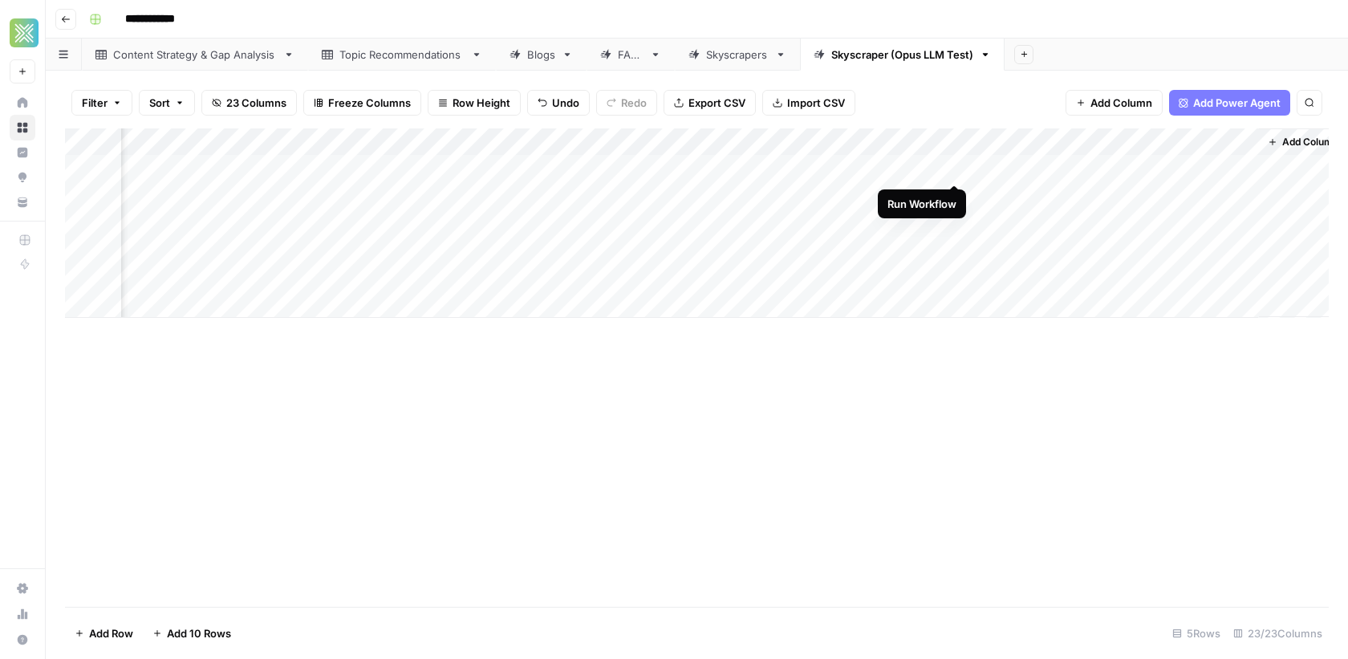
click at [952, 170] on div "Add Column" at bounding box center [697, 222] width 1264 height 189
drag, startPoint x: 1239, startPoint y: 615, endPoint x: 1115, endPoint y: 563, distance: 133.8
click at [1115, 584] on div "brand_logo_input_value File not found. Docs: https://developers.airops.com/refe…" at bounding box center [1204, 605] width 231 height 42
copy div "brand_logo_input_value File not found. Docs: https://developers.airops.com/refe…"
click at [958, 172] on div "Add Column" at bounding box center [697, 222] width 1264 height 189
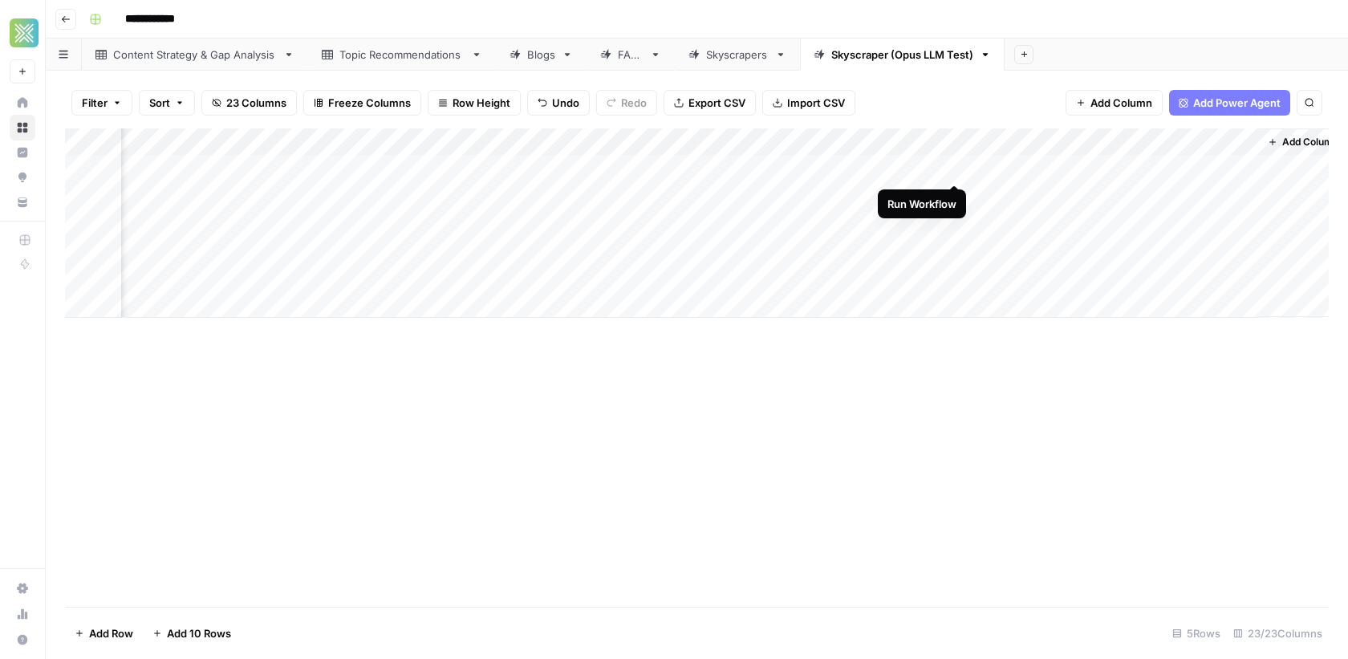
click at [949, 170] on div "Add Column" at bounding box center [697, 222] width 1264 height 189
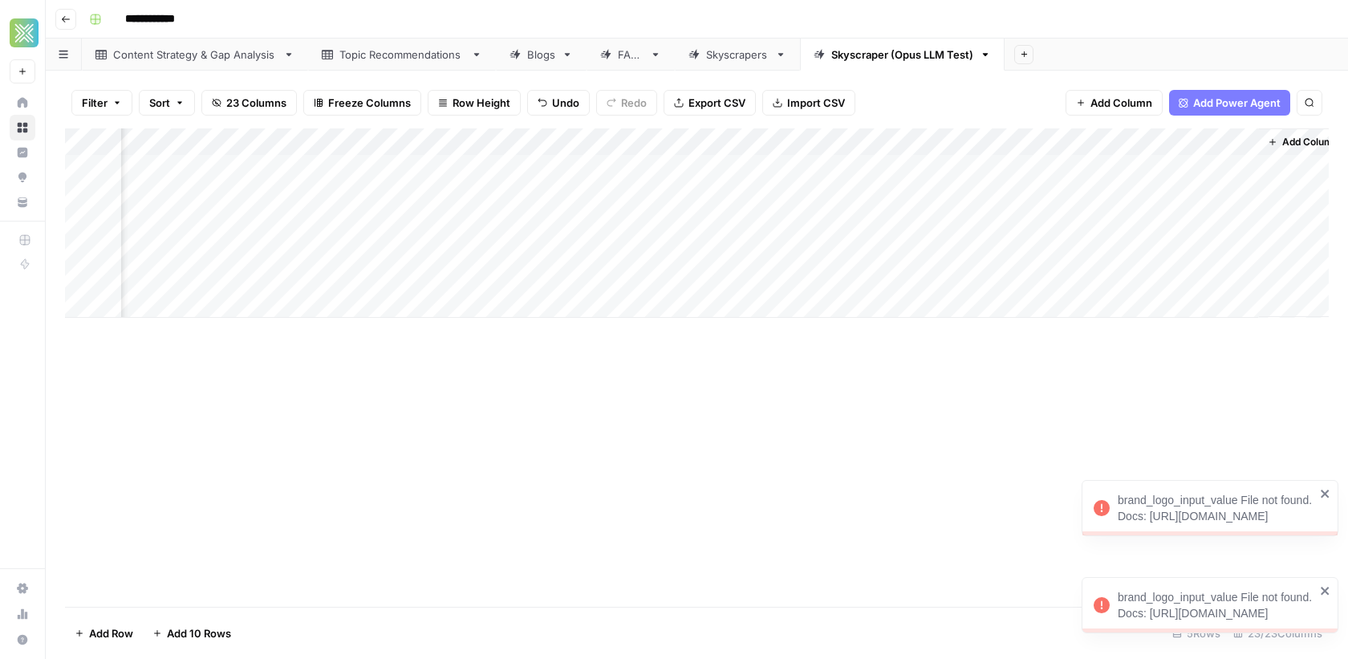
drag, startPoint x: 1224, startPoint y: 611, endPoint x: 1119, endPoint y: 563, distance: 114.9
click at [1119, 589] on div "brand_logo_input_value File not found. Docs: https://developers.airops.com/refe…" at bounding box center [1216, 605] width 197 height 32
copy div "brand_logo_input_value File not found. Docs: https://developers.airops.com/refe…"
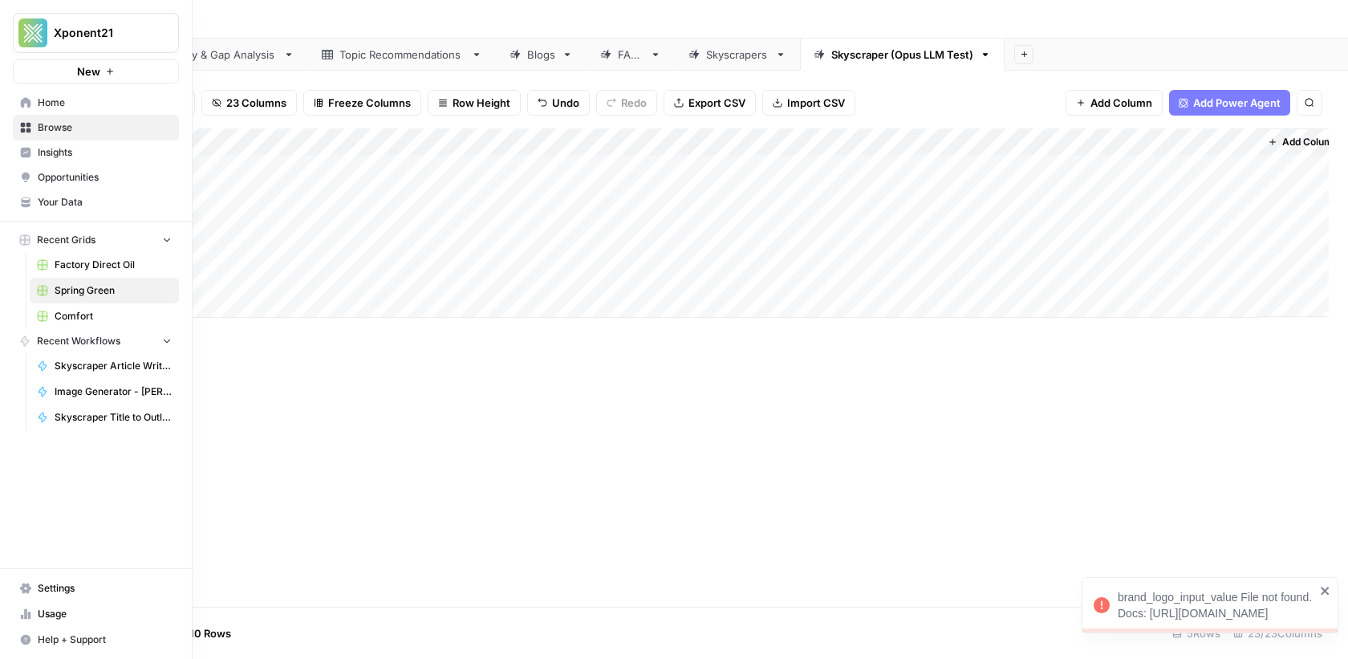
click at [113, 388] on span "Image Generator - [PERSON_NAME]" at bounding box center [113, 391] width 117 height 14
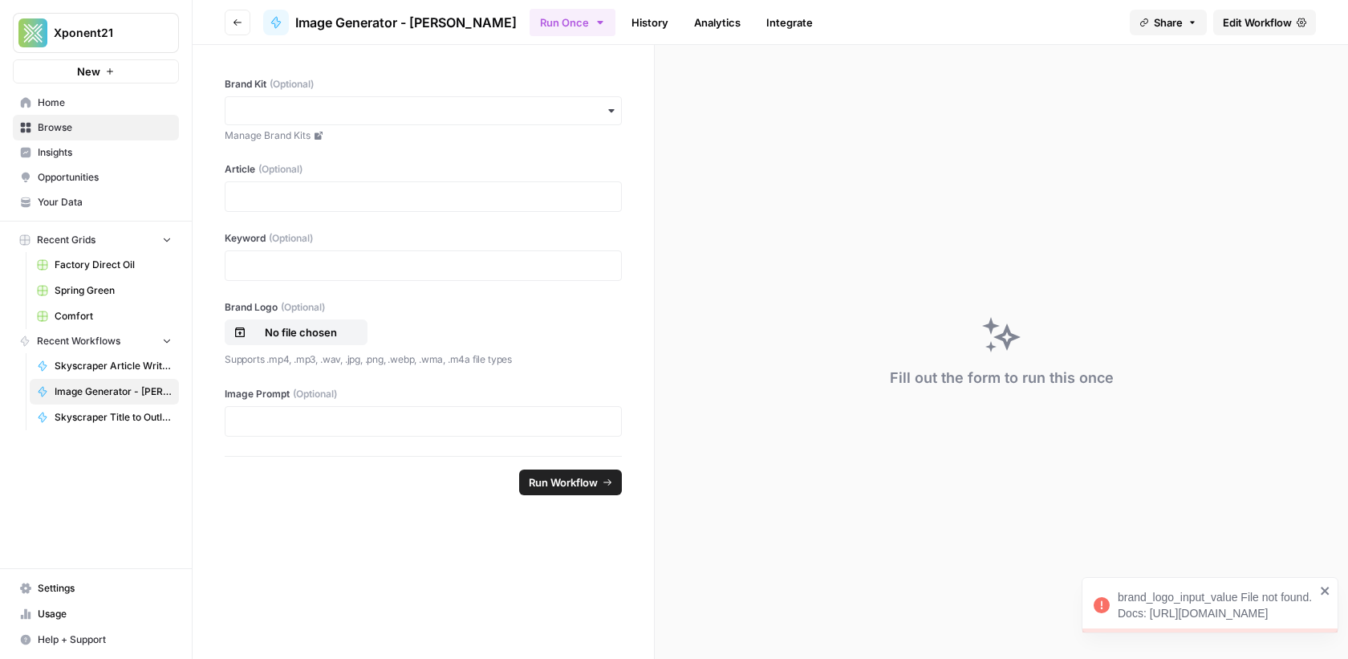
click at [1284, 23] on span "Edit Workflow" at bounding box center [1257, 22] width 69 height 16
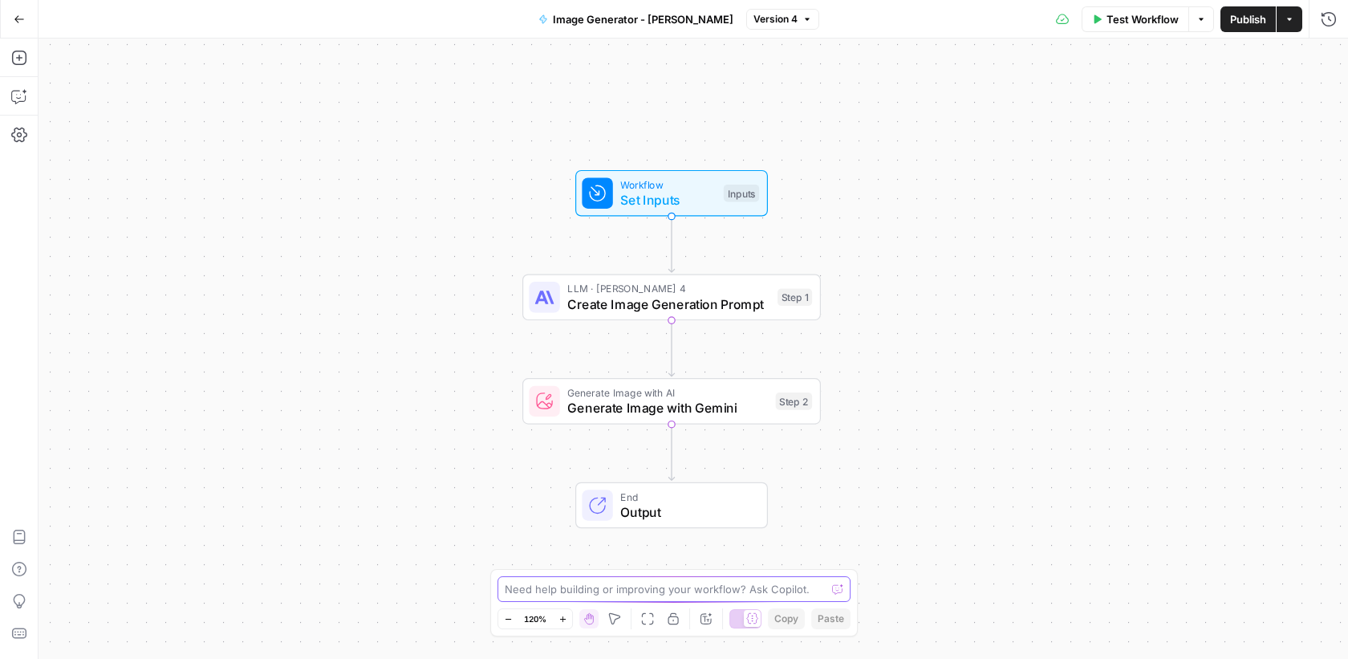
click at [645, 595] on textarea at bounding box center [665, 589] width 321 height 16
paste textarea "brand_logo_input_value File not found. Docs: https://developers.airops.com/refe…"
type textarea "I'm getting the following error "brand_logo_input_value File not found. Docs: h…"
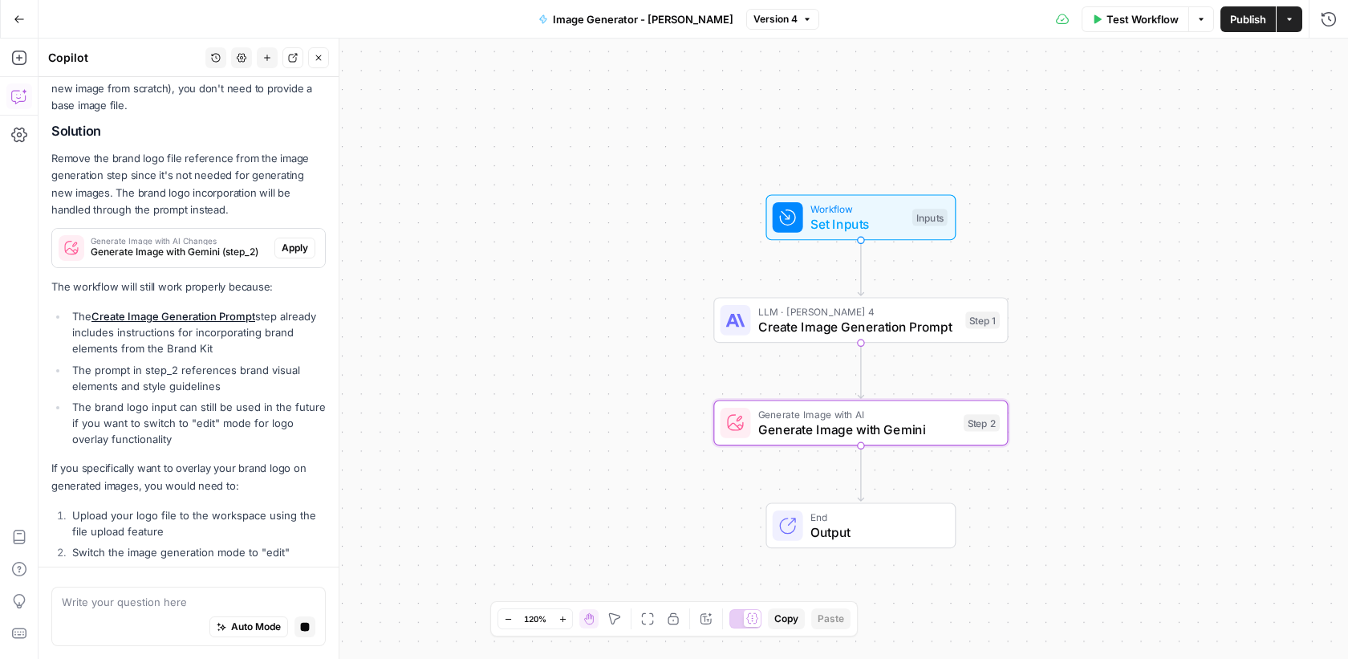
scroll to position [319, 0]
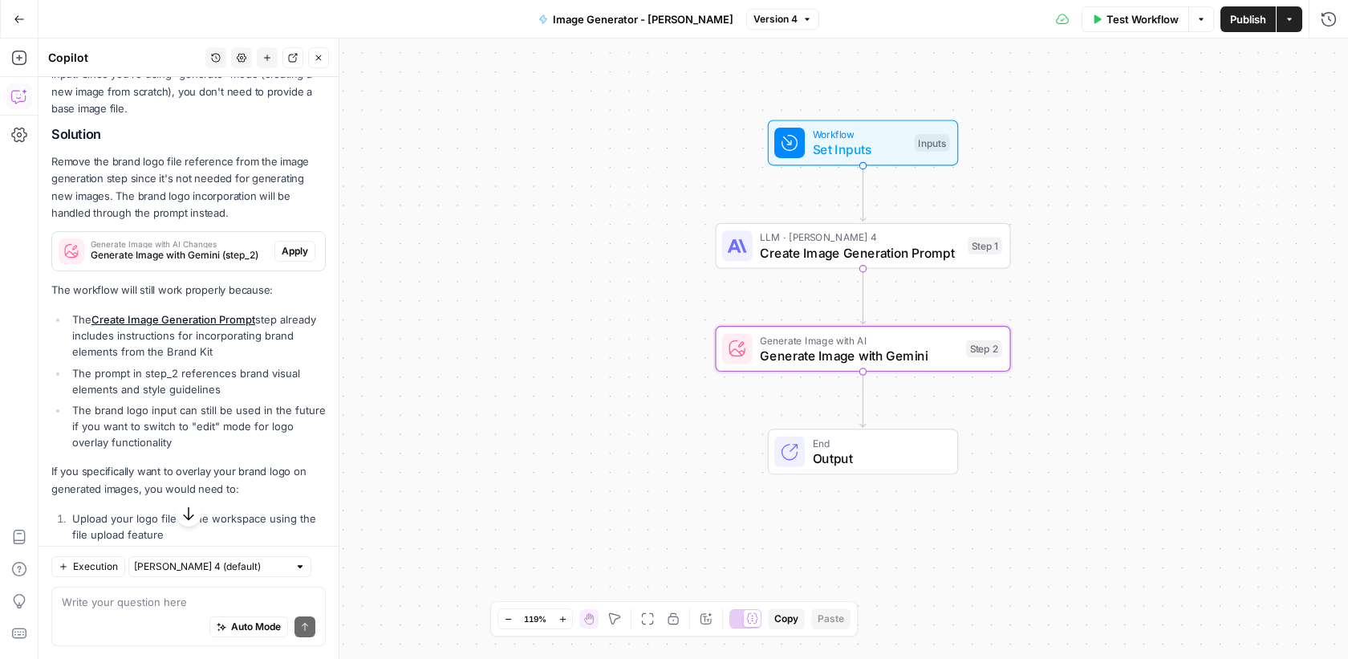
click at [298, 249] on span "Apply" at bounding box center [295, 251] width 26 height 14
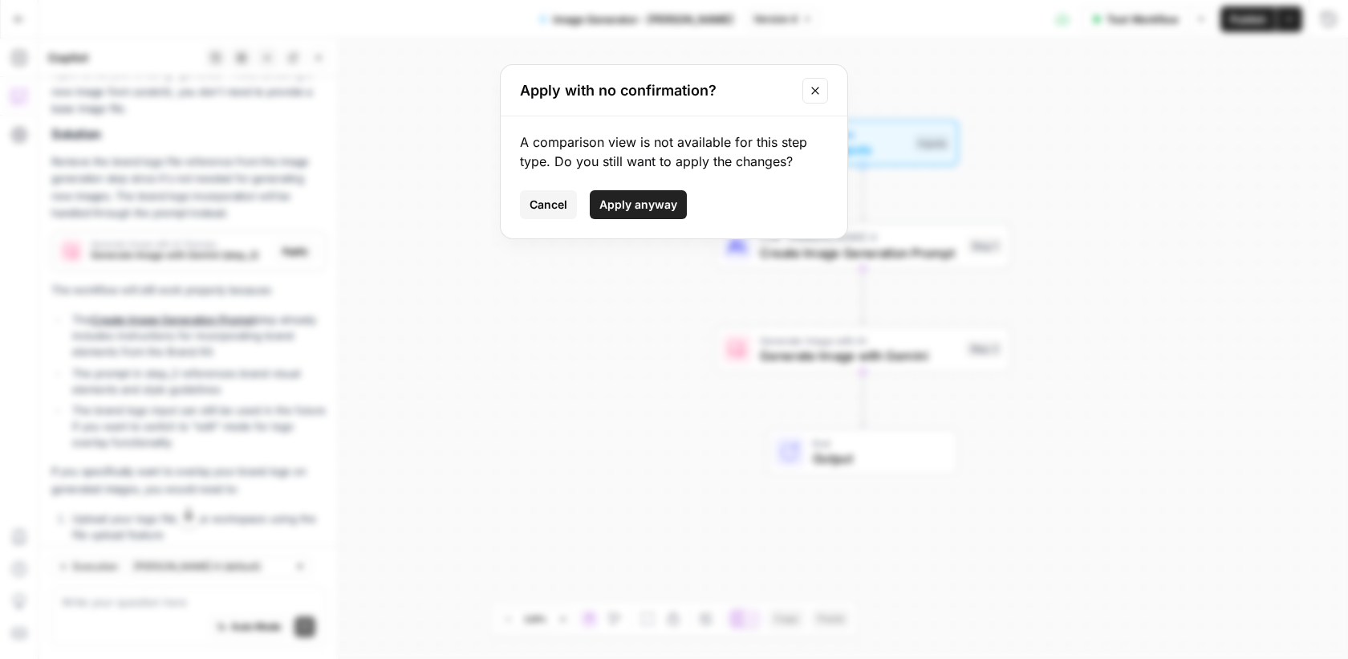
click at [635, 201] on span "Apply anyway" at bounding box center [638, 205] width 78 height 16
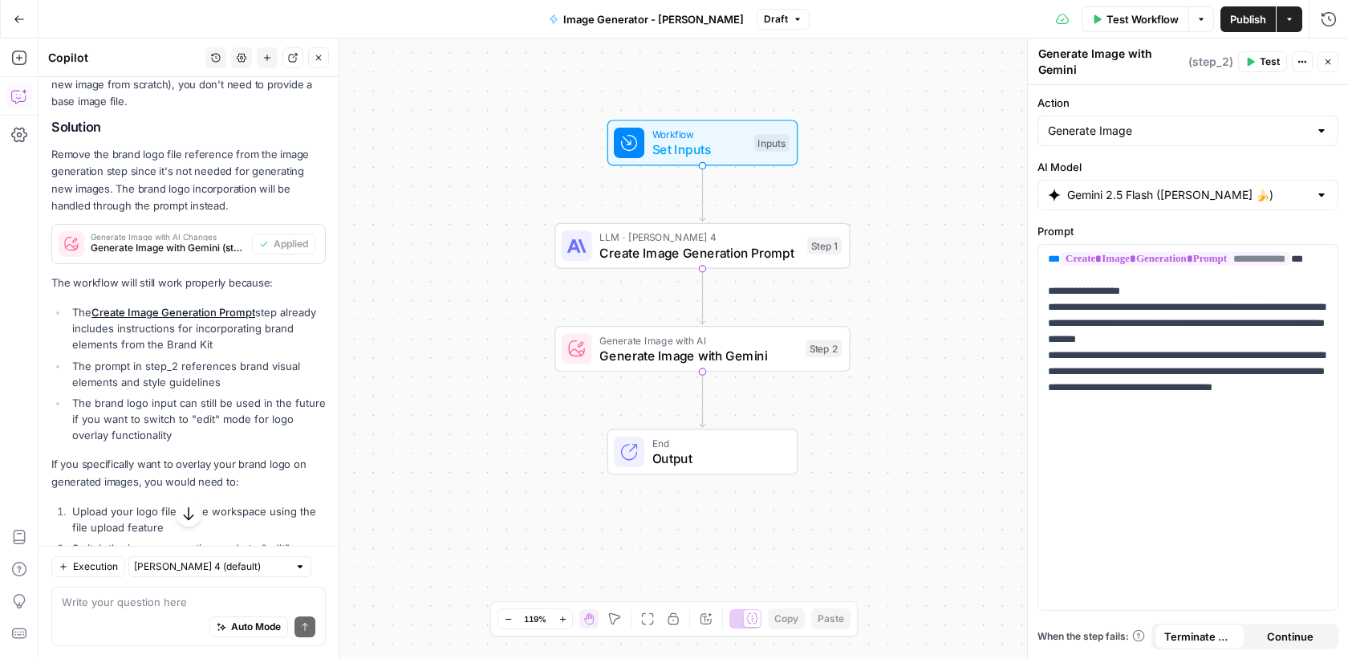
scroll to position [482, 0]
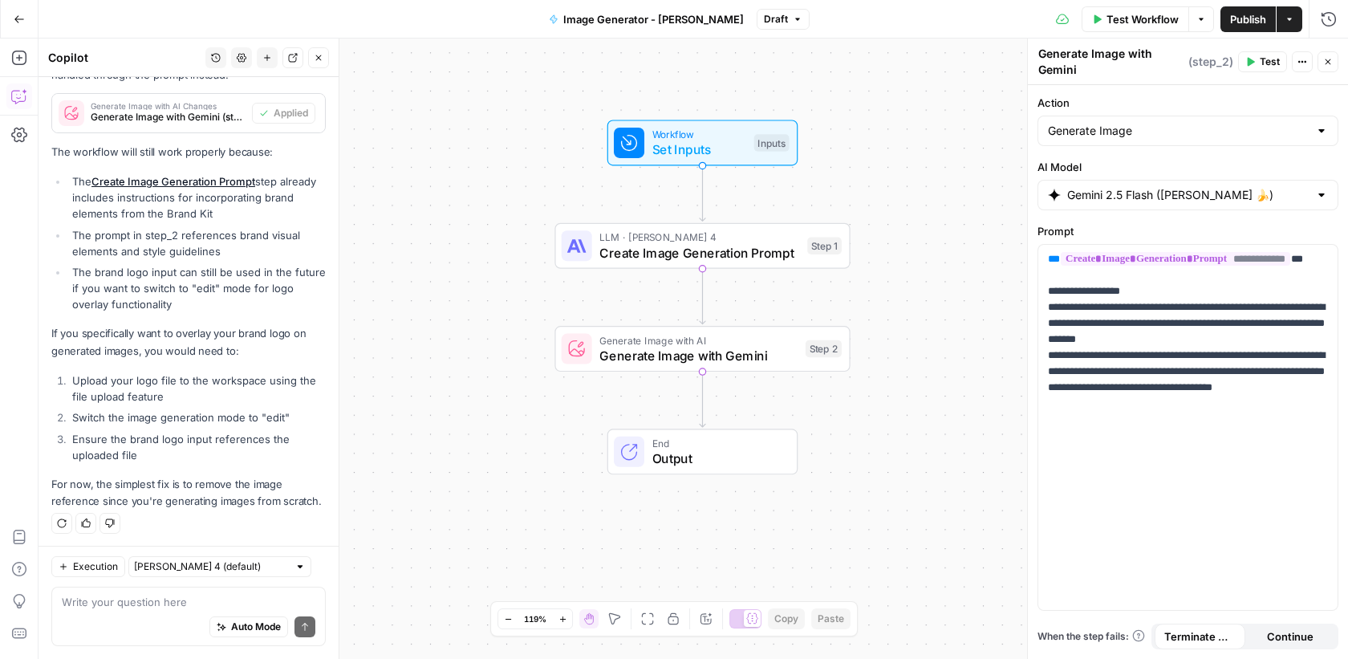
click at [1237, 14] on span "Publish" at bounding box center [1248, 19] width 36 height 16
click at [14, 21] on icon "button" at bounding box center [19, 19] width 11 height 11
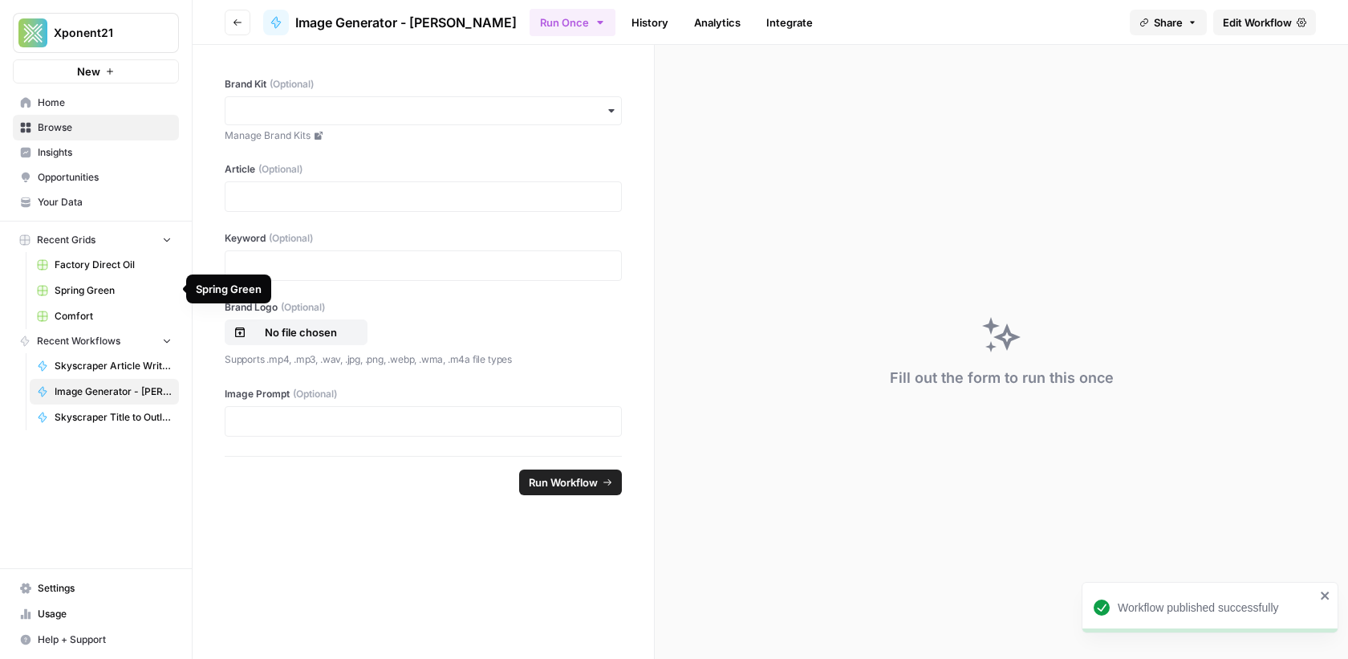
click at [99, 294] on span "Spring Green" at bounding box center [113, 290] width 117 height 14
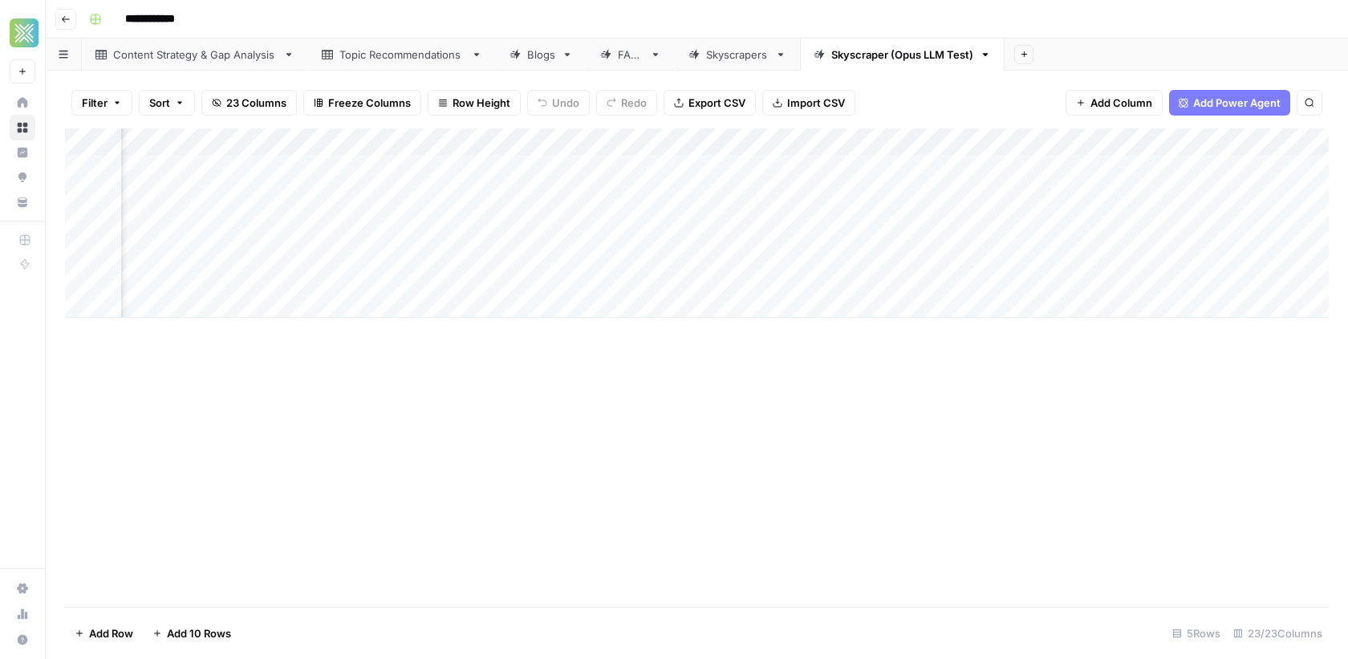
scroll to position [0, 2893]
click at [932, 168] on div "Add Column" at bounding box center [697, 222] width 1264 height 189
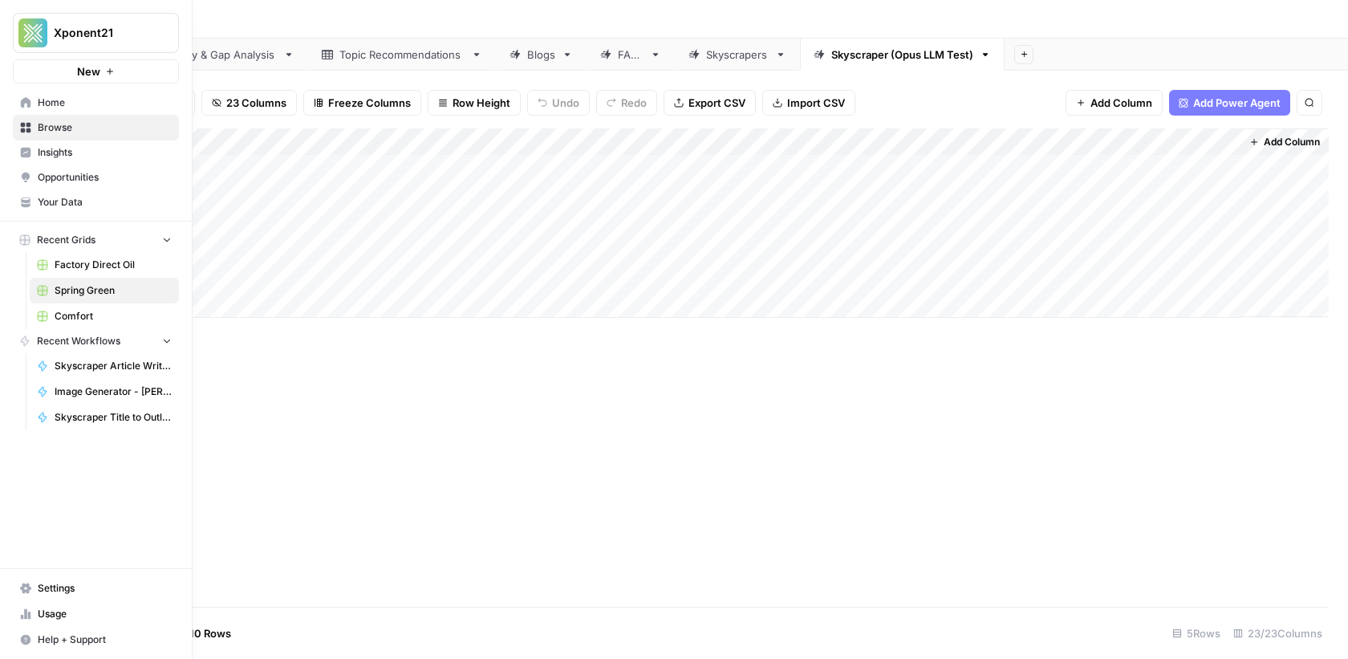
click at [78, 384] on span "Image Generator - [PERSON_NAME]" at bounding box center [113, 391] width 117 height 14
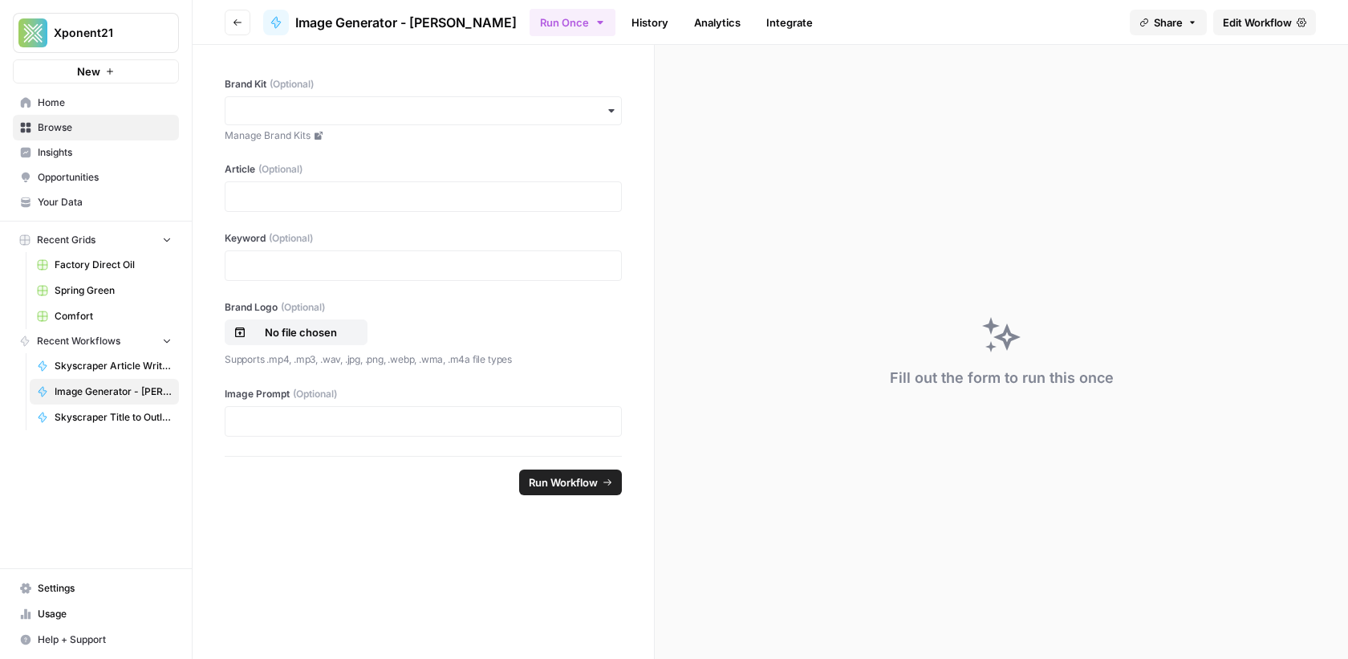
click at [1260, 24] on span "Edit Workflow" at bounding box center [1257, 22] width 69 height 16
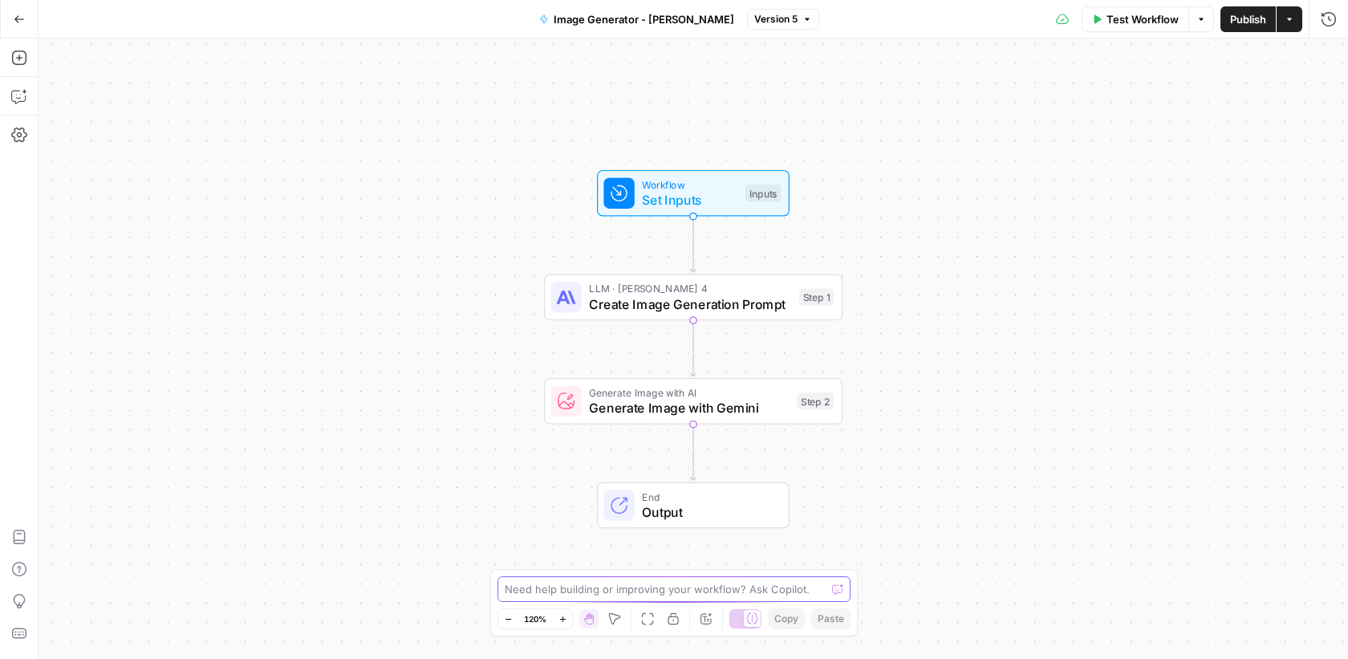
click at [572, 596] on textarea at bounding box center [665, 589] width 321 height 16
paste textarea "brand_logo_input_value File not found. Docs: https://developers.airops.com/refe…"
click at [623, 565] on textarea "I'm still getting the error brand_logo_input_value File not found. Docs: https:…" at bounding box center [658, 581] width 308 height 32
type textarea "I'm still getting the error: brand_logo_input_value File not found. Docs: https…"
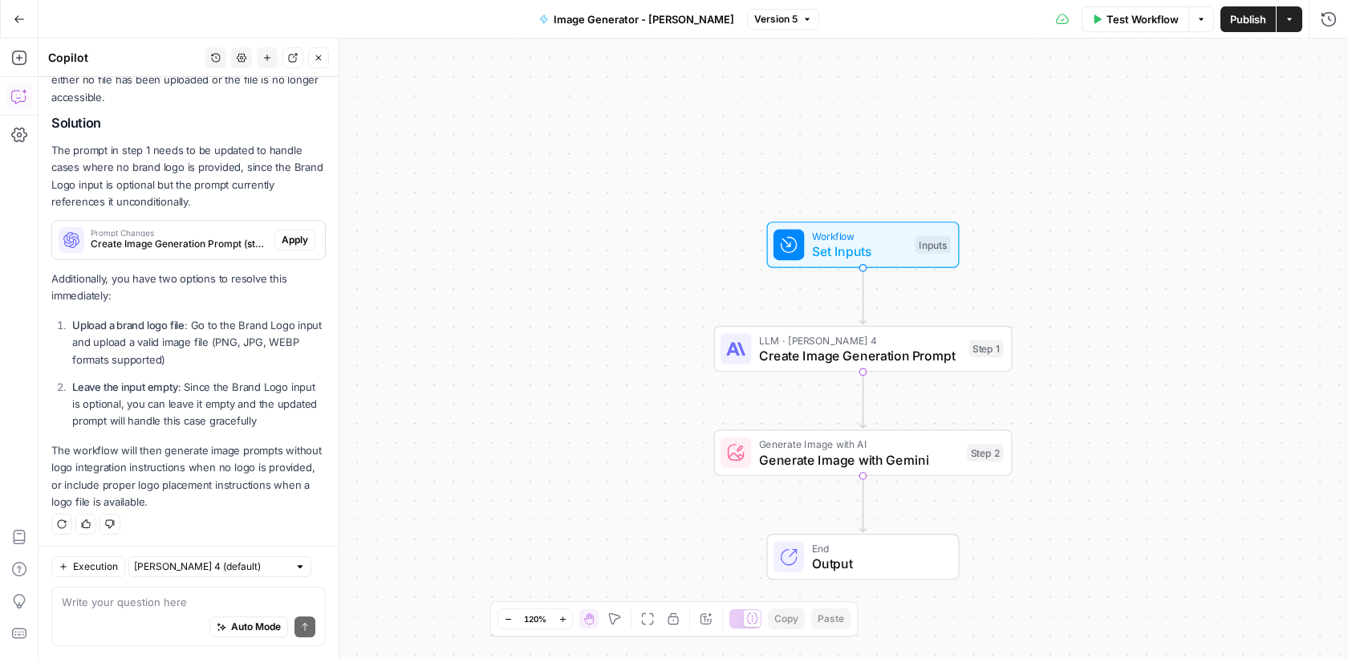
scroll to position [269, 0]
click at [302, 241] on span "Apply" at bounding box center [295, 240] width 26 height 14
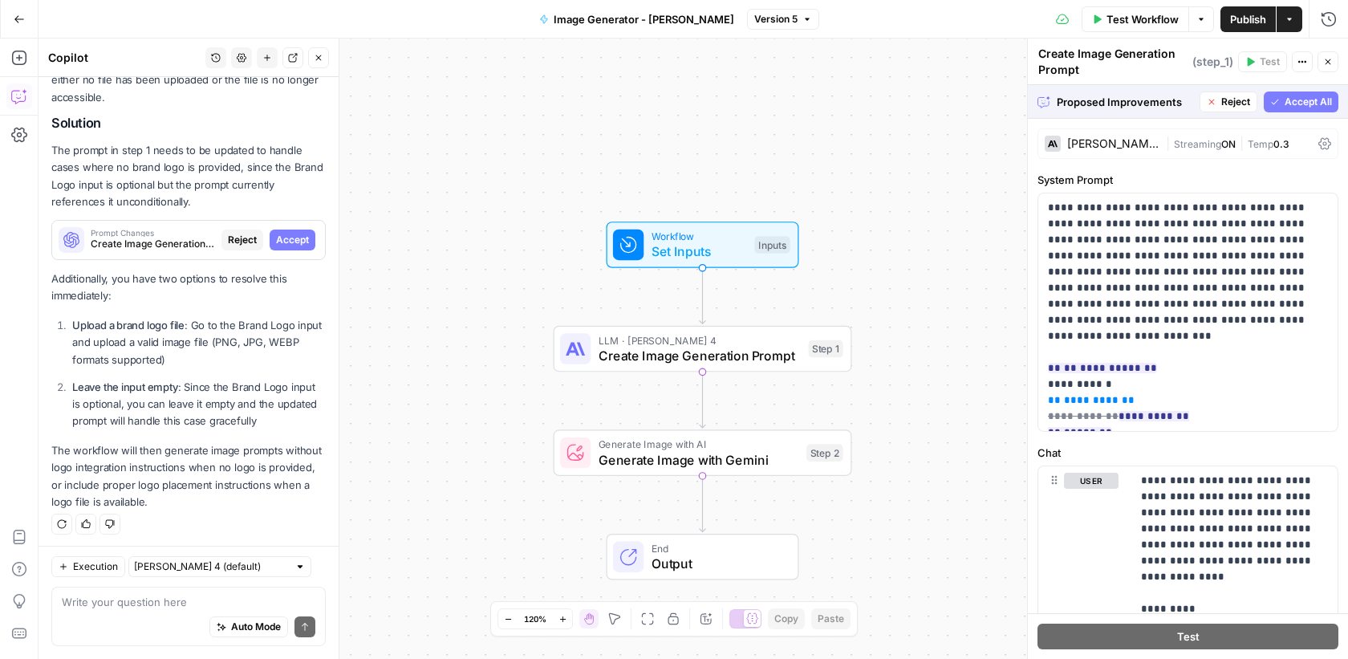
click at [13, 11] on button "Go Back" at bounding box center [19, 19] width 29 height 29
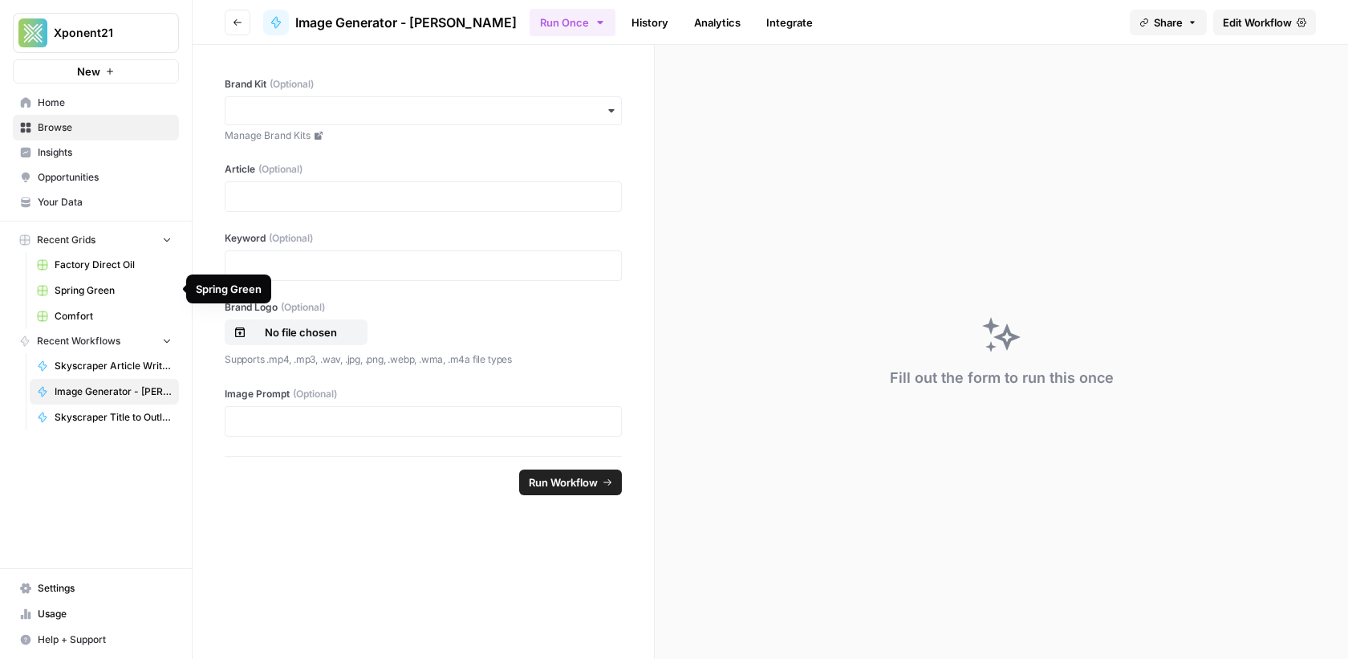
click at [89, 294] on span "Spring Green" at bounding box center [113, 290] width 117 height 14
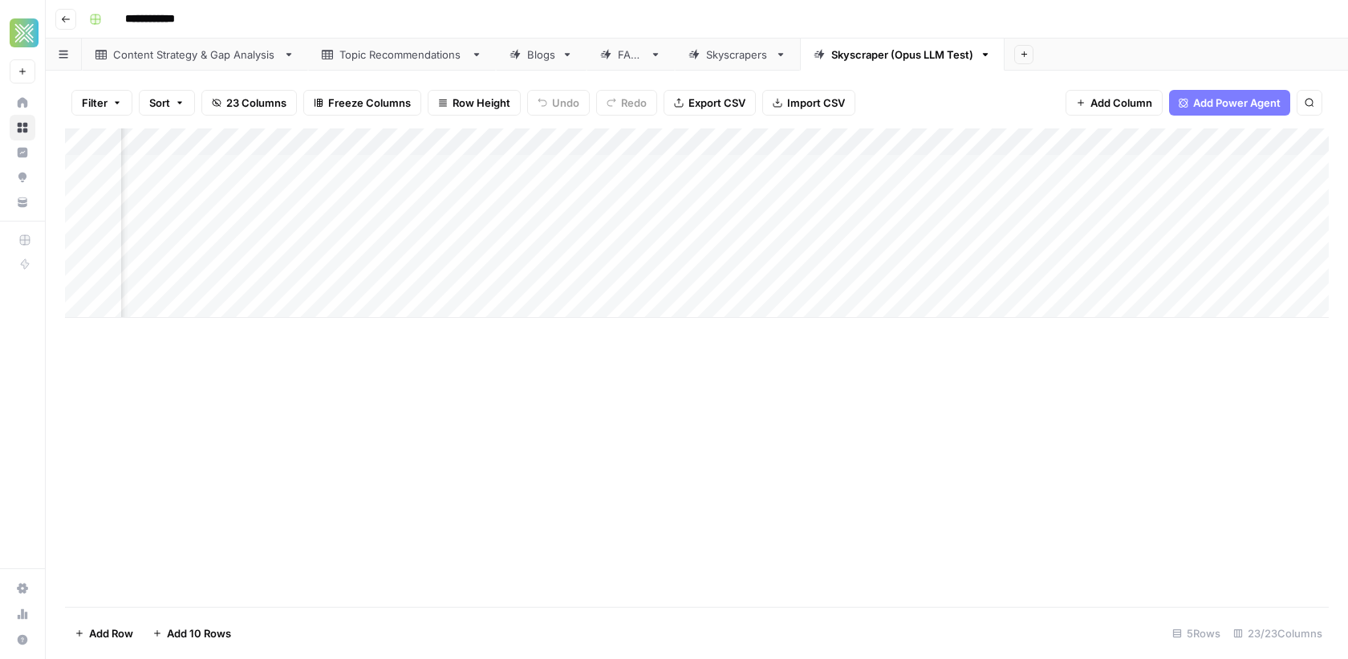
scroll to position [0, 2893]
click at [936, 167] on div "Add Column" at bounding box center [697, 222] width 1264 height 189
click at [1156, 173] on div "Add Column" at bounding box center [697, 222] width 1264 height 189
click at [1191, 162] on div "Add Column" at bounding box center [697, 222] width 1264 height 189
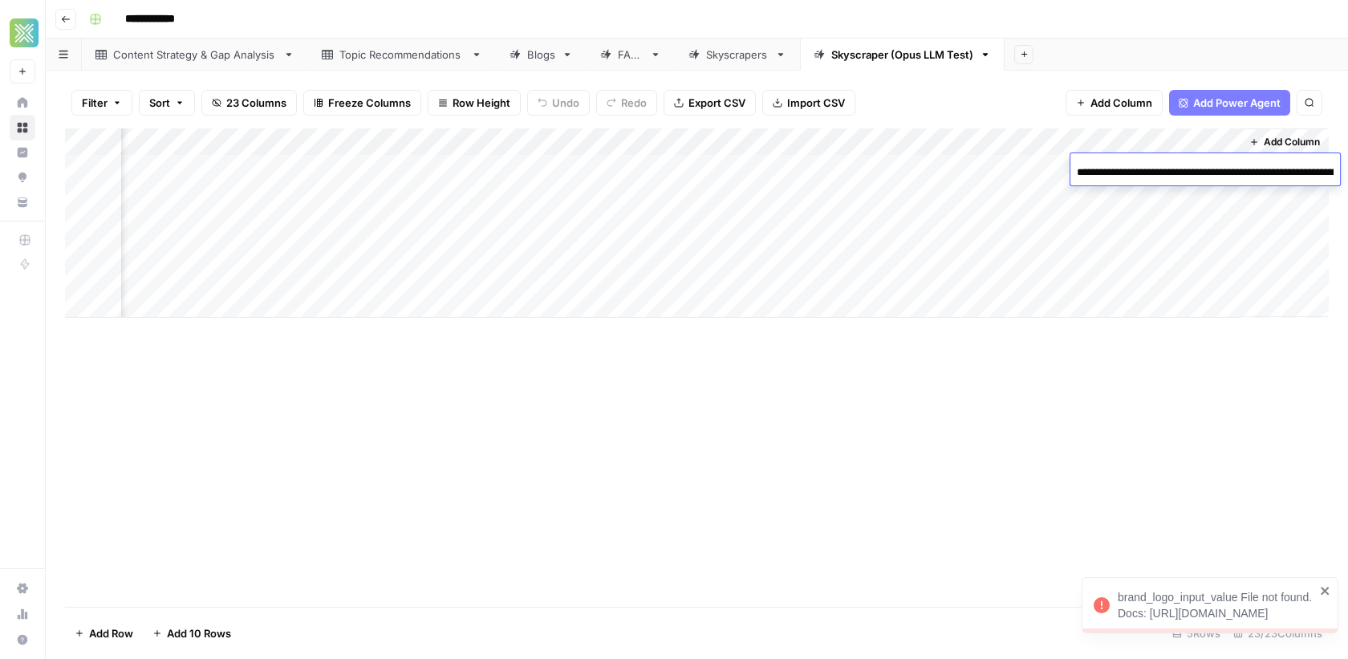
click at [1191, 163] on input "**********" at bounding box center [1205, 172] width 257 height 19
type input "**********"
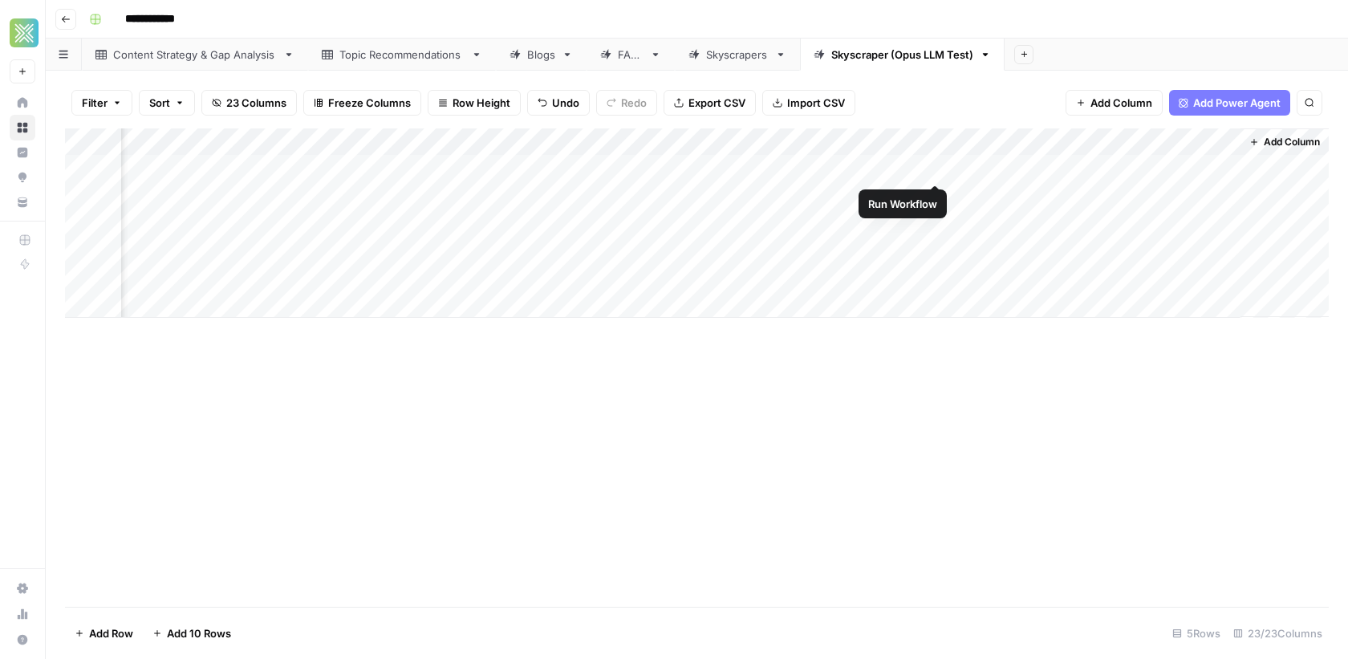
click at [939, 168] on div "Add Column" at bounding box center [697, 222] width 1264 height 189
click at [916, 142] on div "Add Column" at bounding box center [697, 222] width 1264 height 189
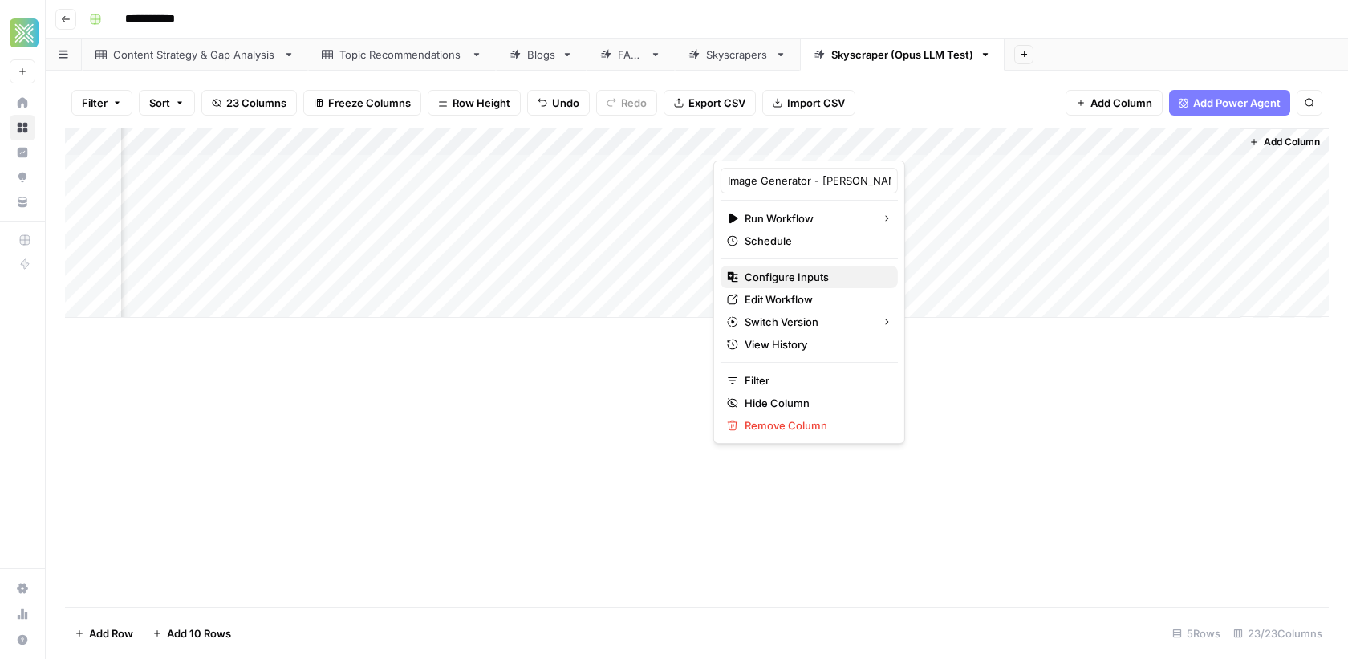
click at [802, 277] on span "Configure Inputs" at bounding box center [815, 277] width 140 height 16
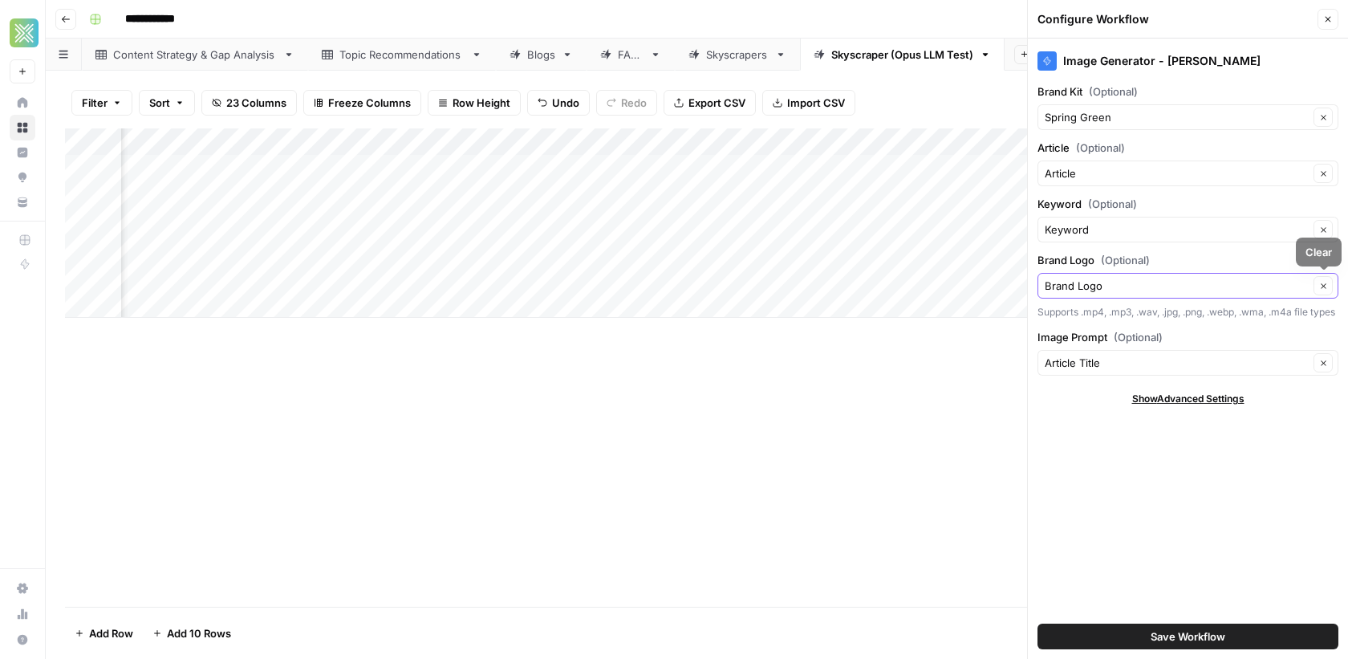
click at [1319, 282] on icon "button" at bounding box center [1323, 286] width 9 height 9
click at [1325, 284] on icon "button" at bounding box center [1323, 286] width 9 height 9
click at [1204, 286] on input "Brand Logo (Optional)" at bounding box center [1177, 286] width 264 height 16
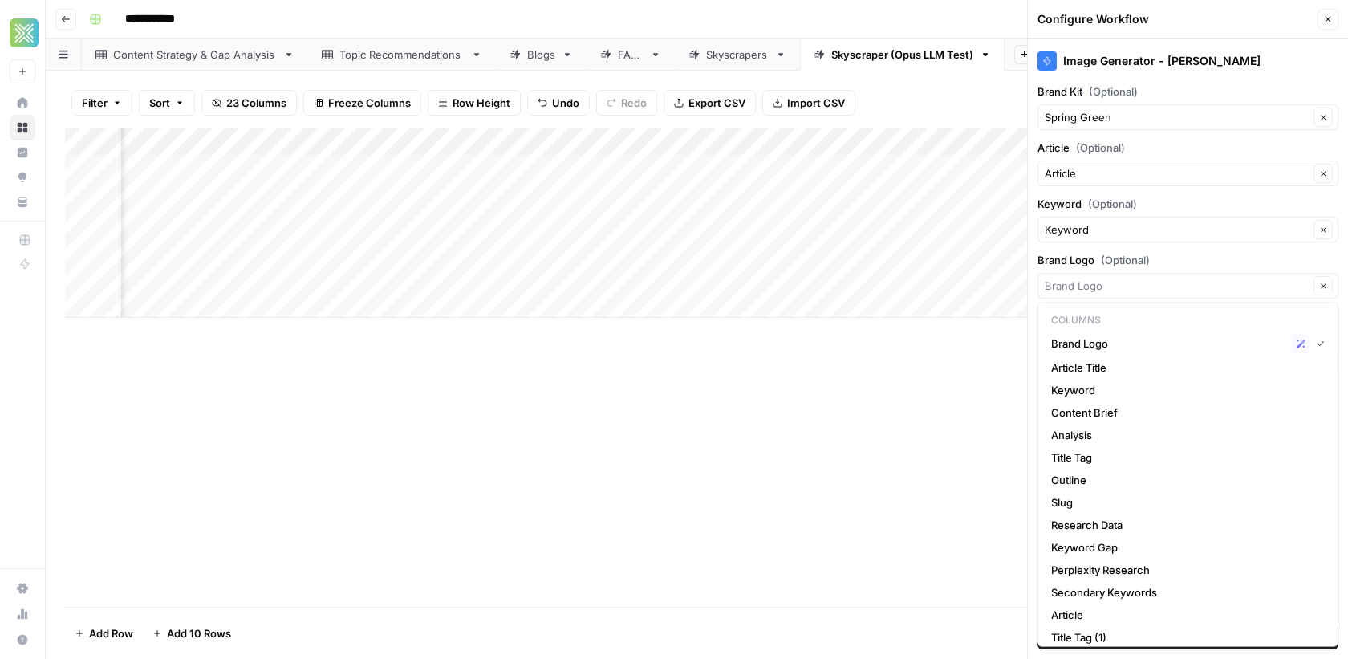
type input "Brand Logo"
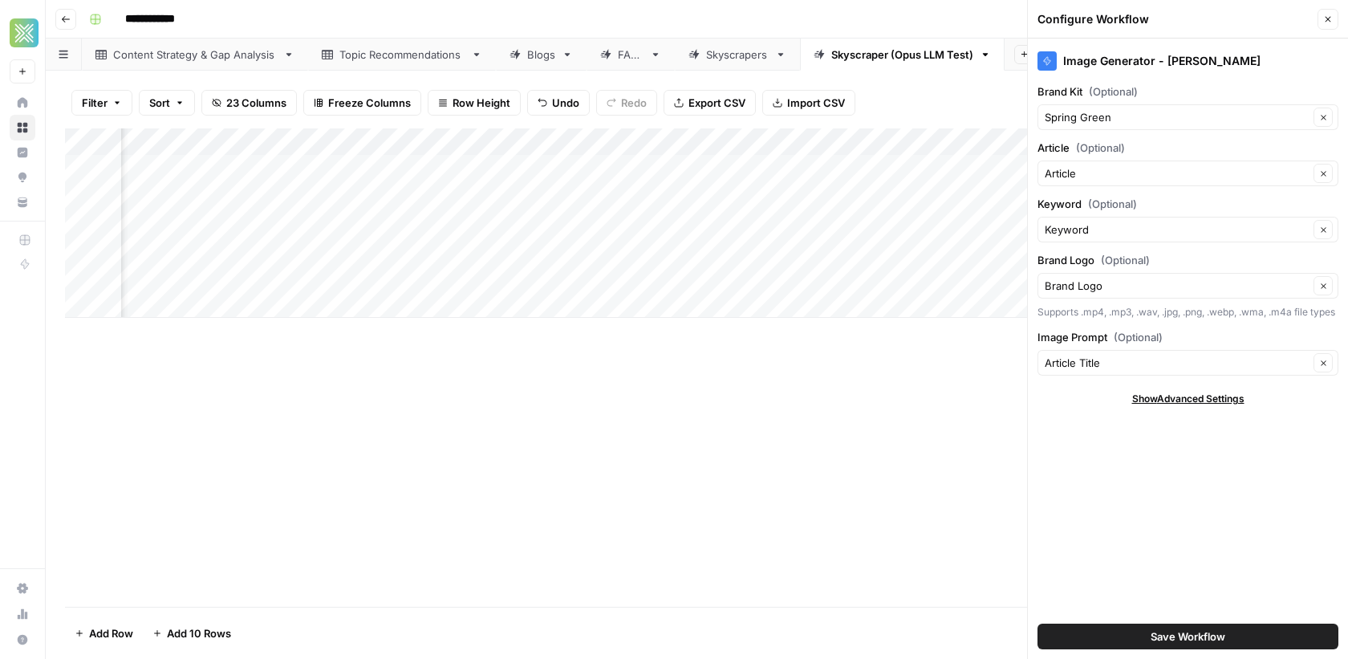
click at [1259, 253] on label "Brand Logo (Optional)" at bounding box center [1187, 260] width 301 height 16
click at [1259, 278] on input "Brand Logo" at bounding box center [1177, 286] width 264 height 16
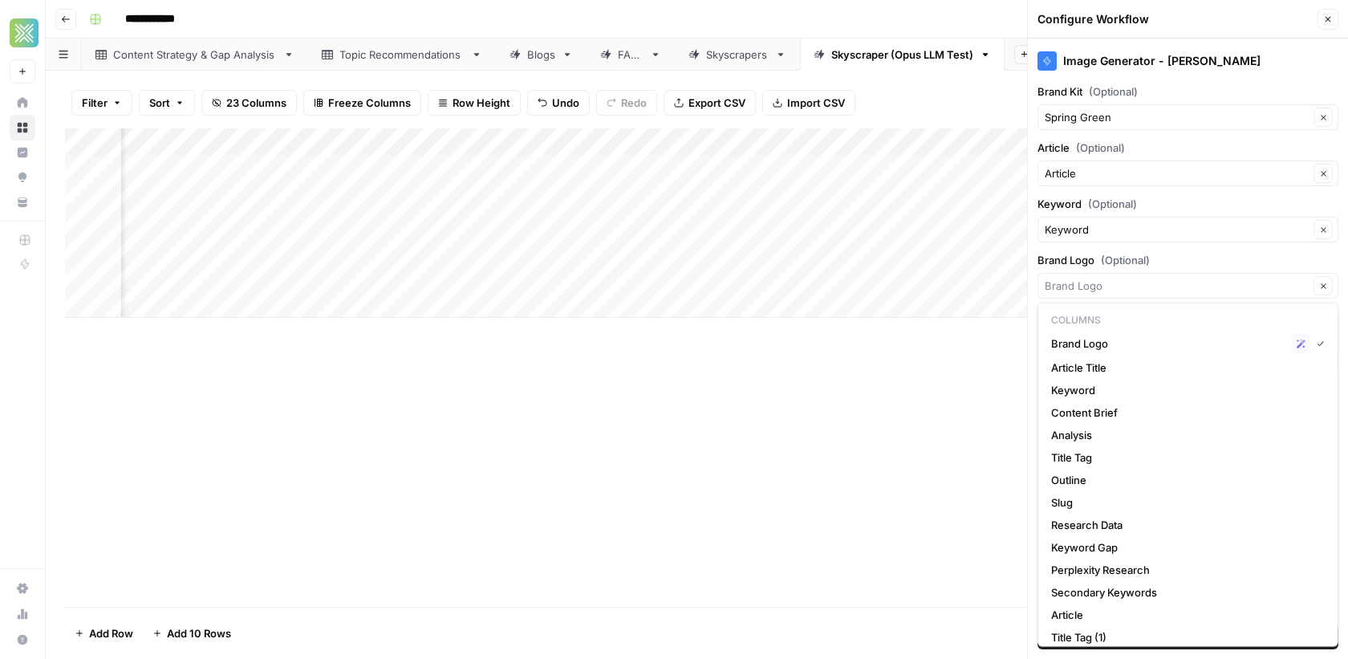
type input "Brand Logo"
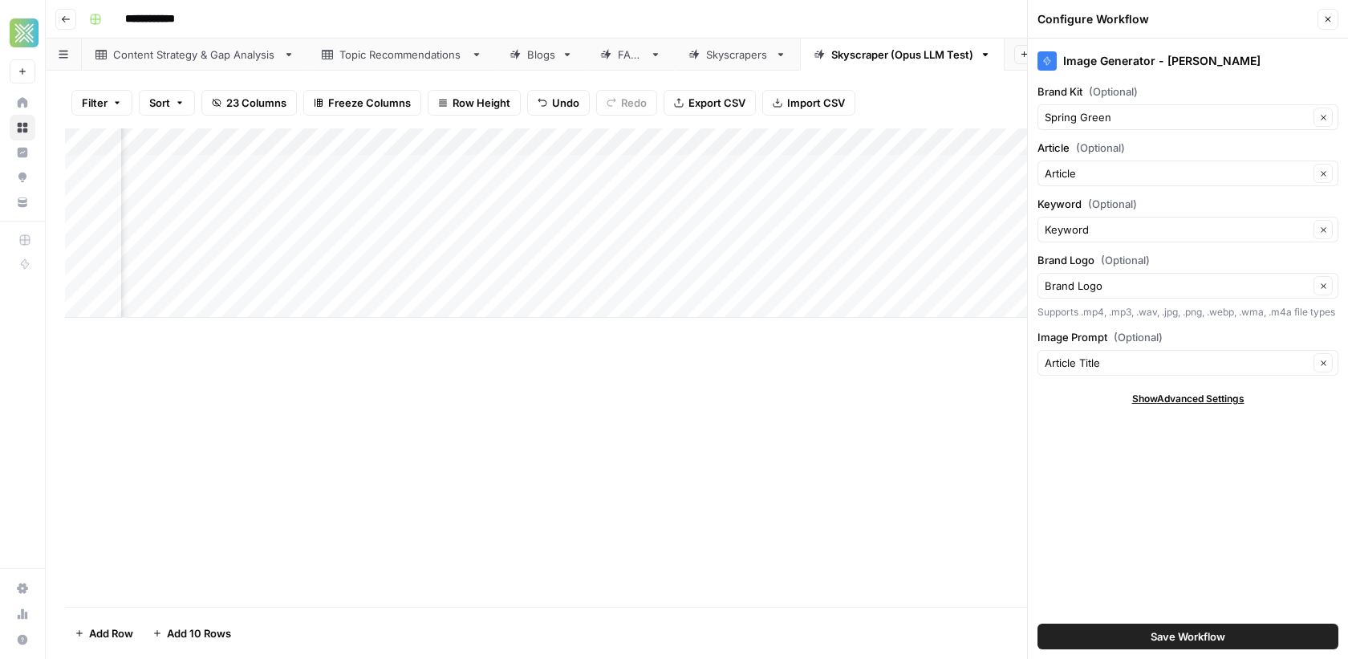
click at [957, 375] on div "Add Column" at bounding box center [697, 367] width 1264 height 478
click at [1327, 18] on icon "button" at bounding box center [1328, 20] width 6 height 6
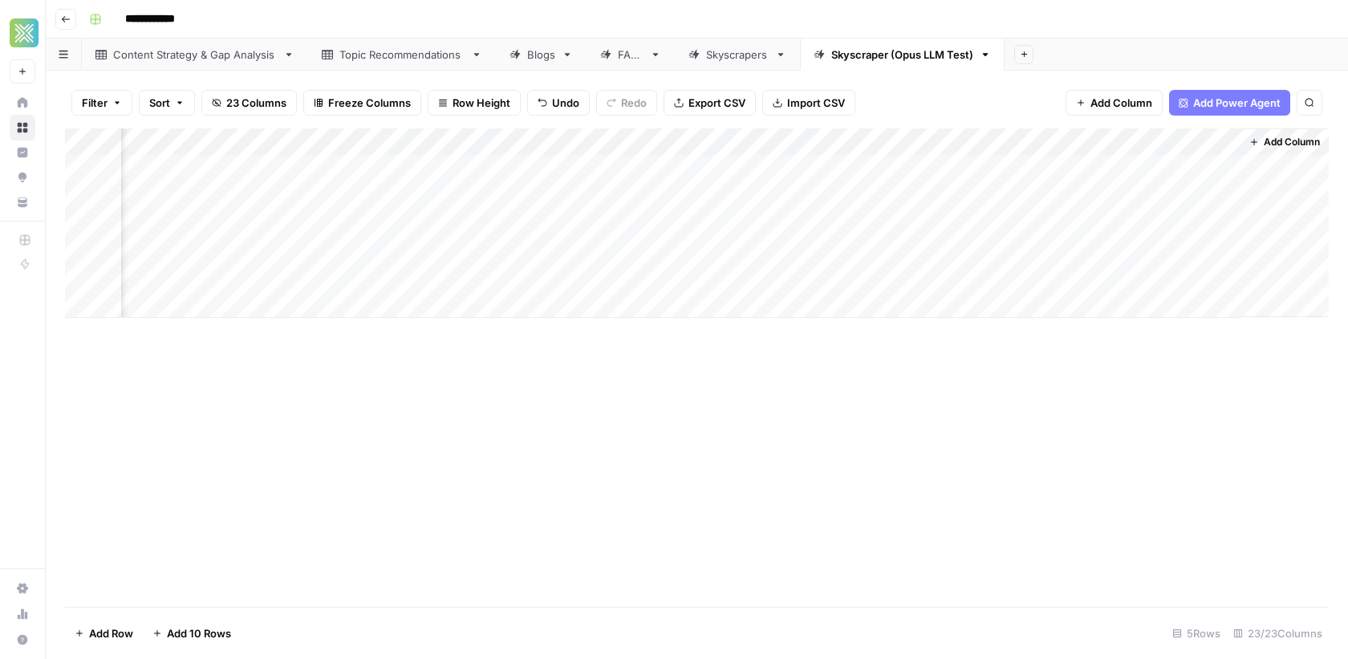
click at [1229, 140] on div "Add Column" at bounding box center [697, 222] width 1264 height 189
click at [1143, 270] on span "Remove Column" at bounding box center [1196, 277] width 140 height 16
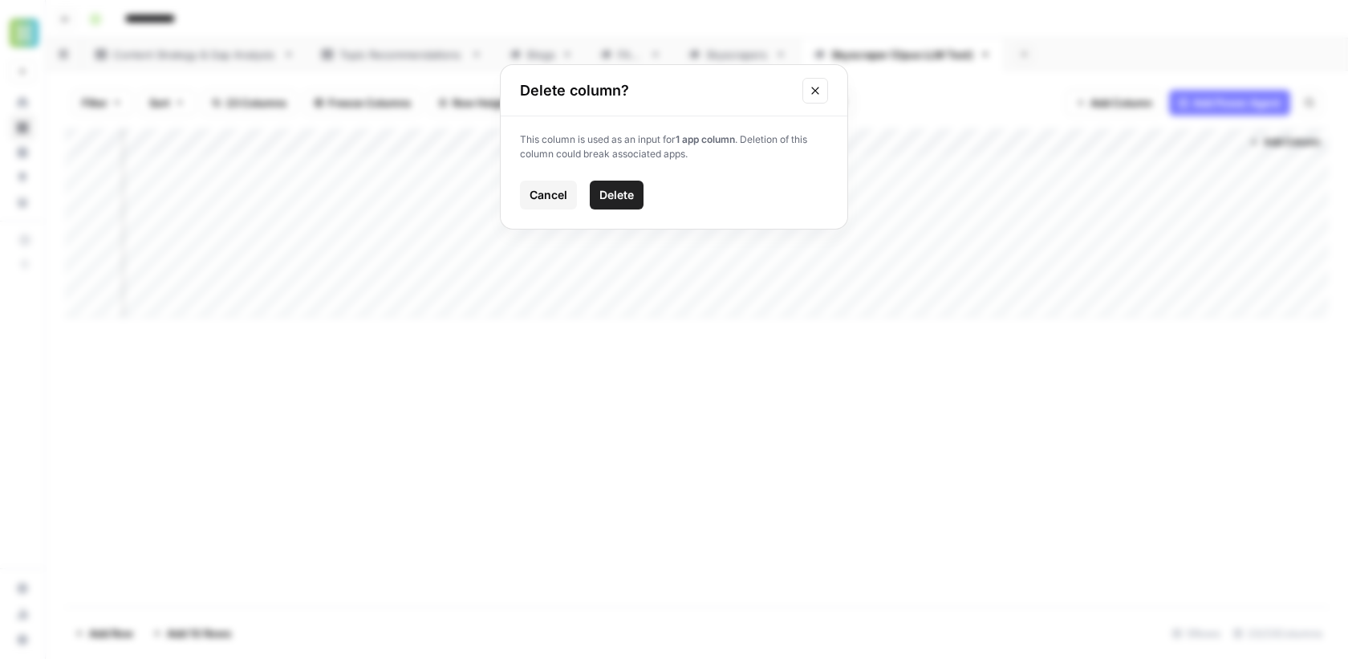
click at [626, 193] on span "Delete" at bounding box center [616, 195] width 35 height 16
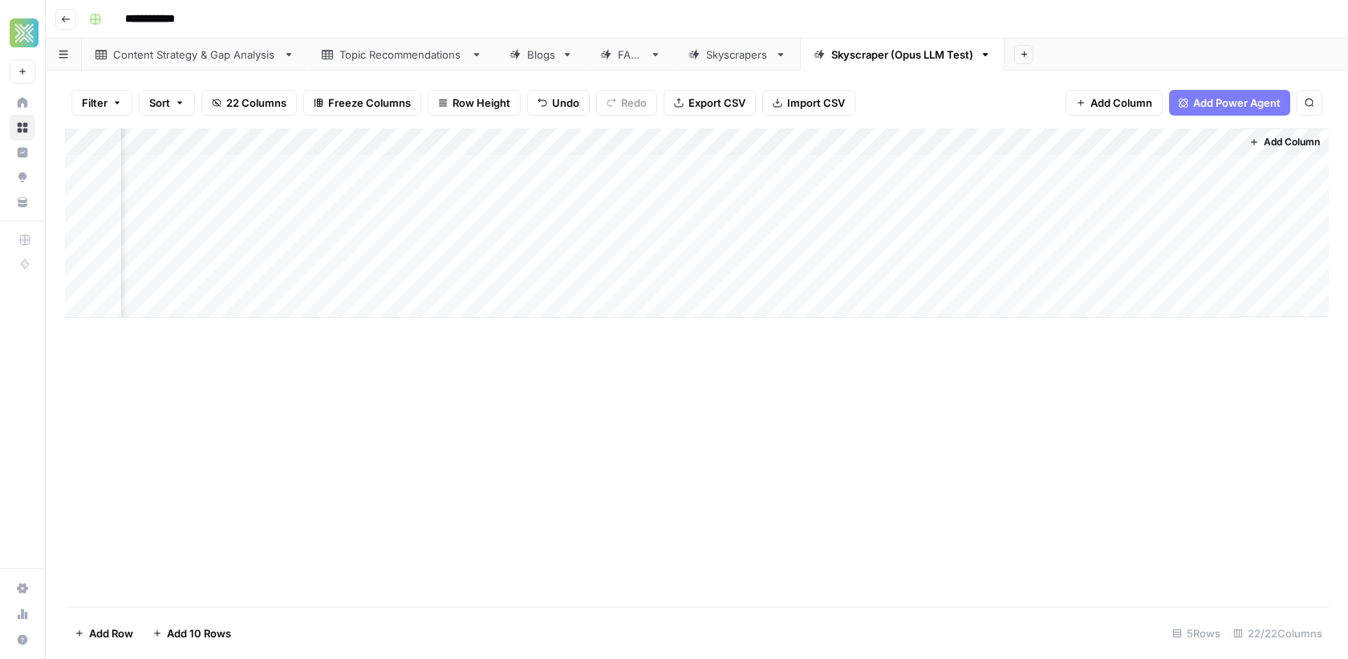
scroll to position [0, 2749]
click at [1079, 169] on div "Add Column" at bounding box center [697, 222] width 1264 height 189
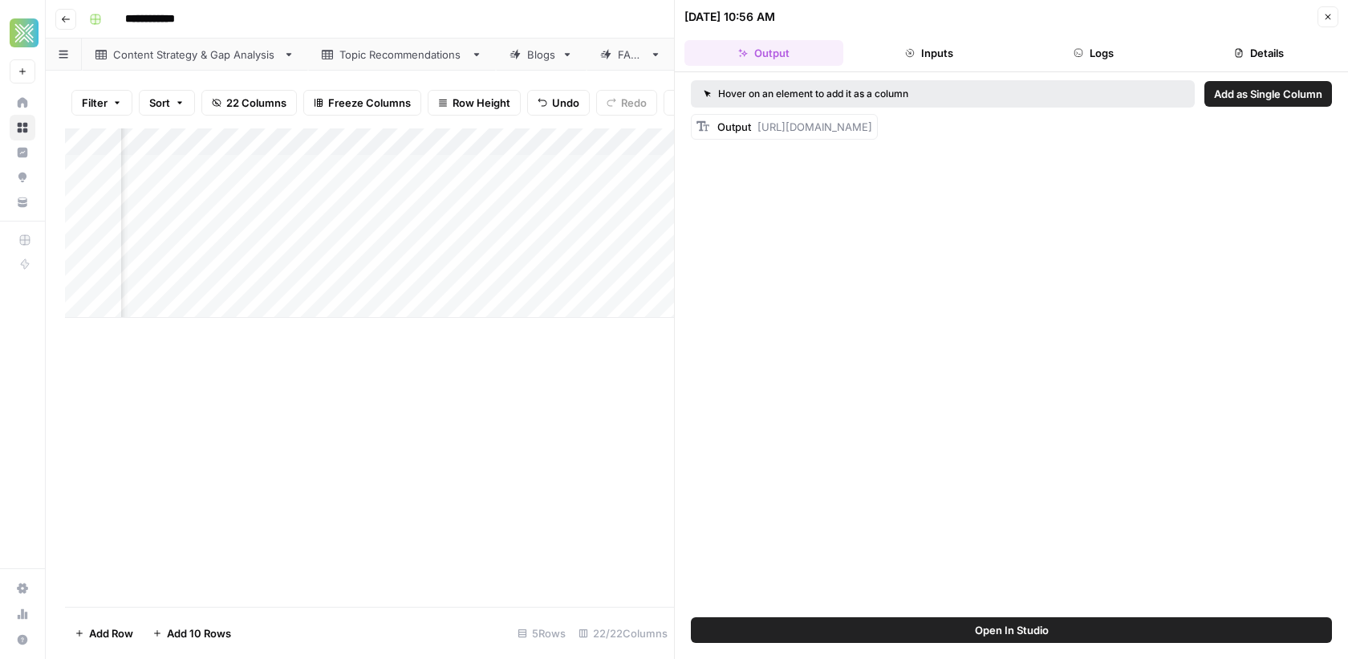
click at [1338, 12] on button "Close" at bounding box center [1327, 16] width 21 height 21
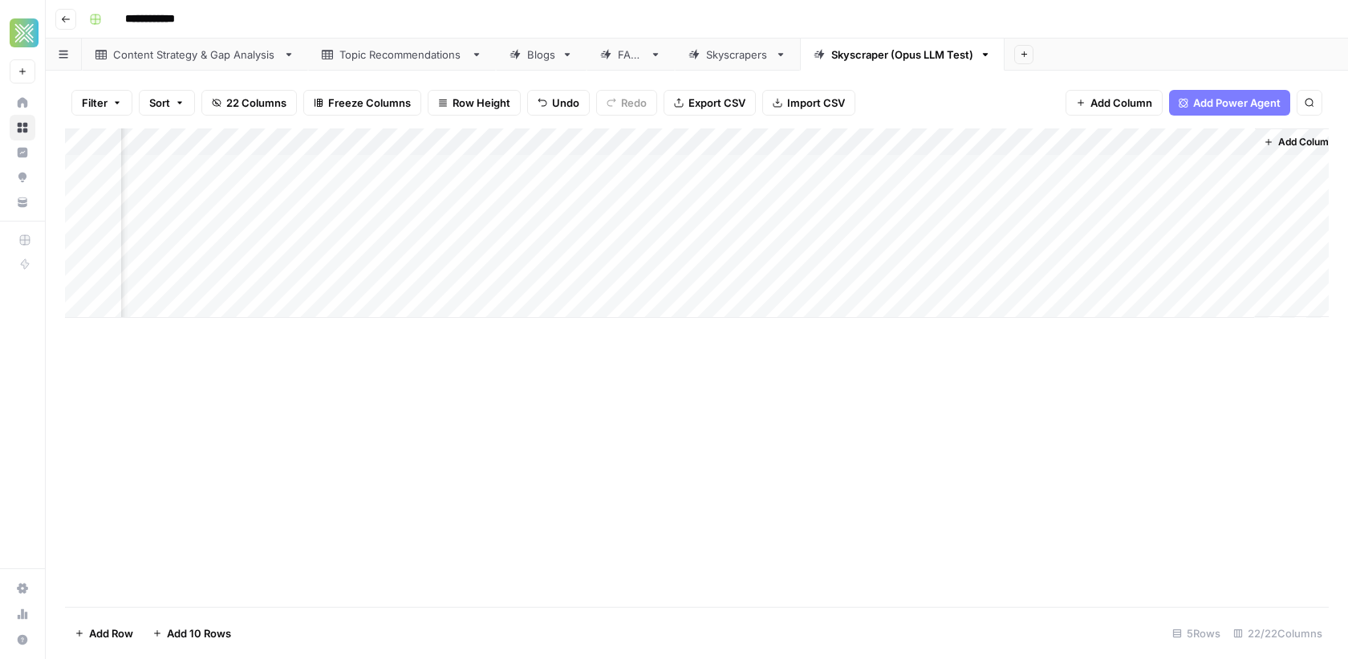
scroll to position [0, 2730]
click at [1051, 165] on div "Add Column" at bounding box center [697, 222] width 1264 height 189
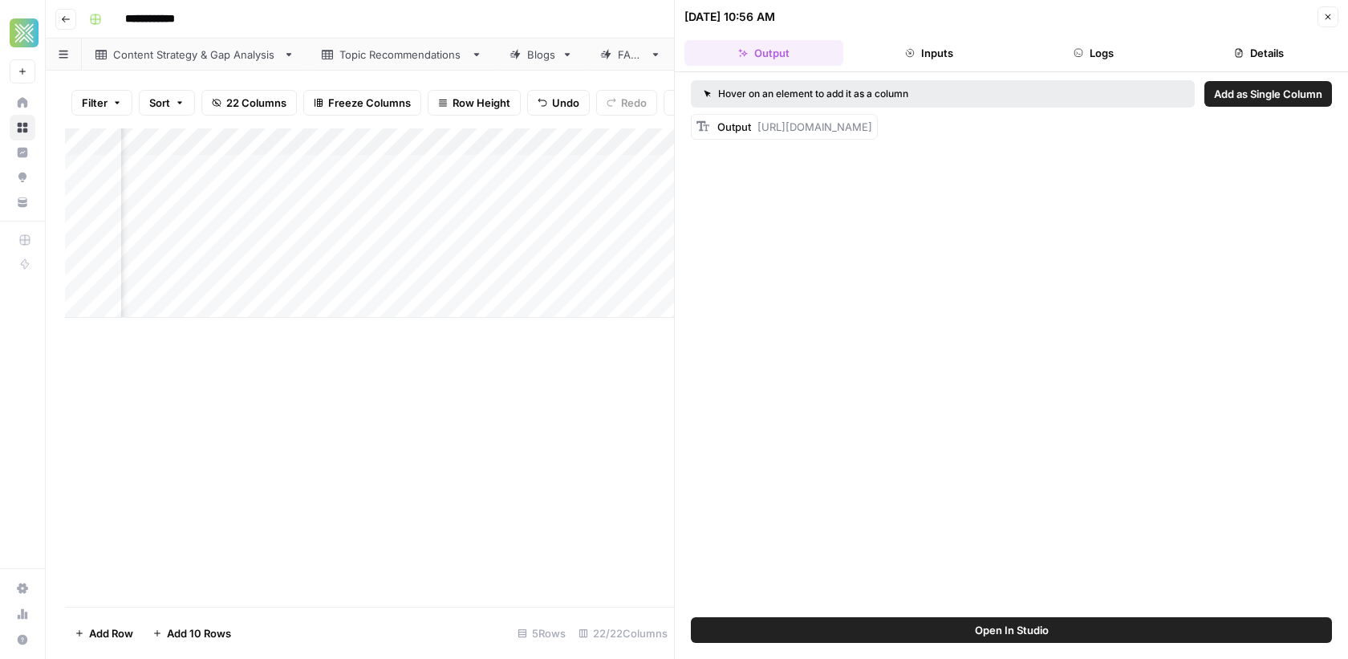
click at [1331, 26] on button "Close" at bounding box center [1327, 16] width 21 height 21
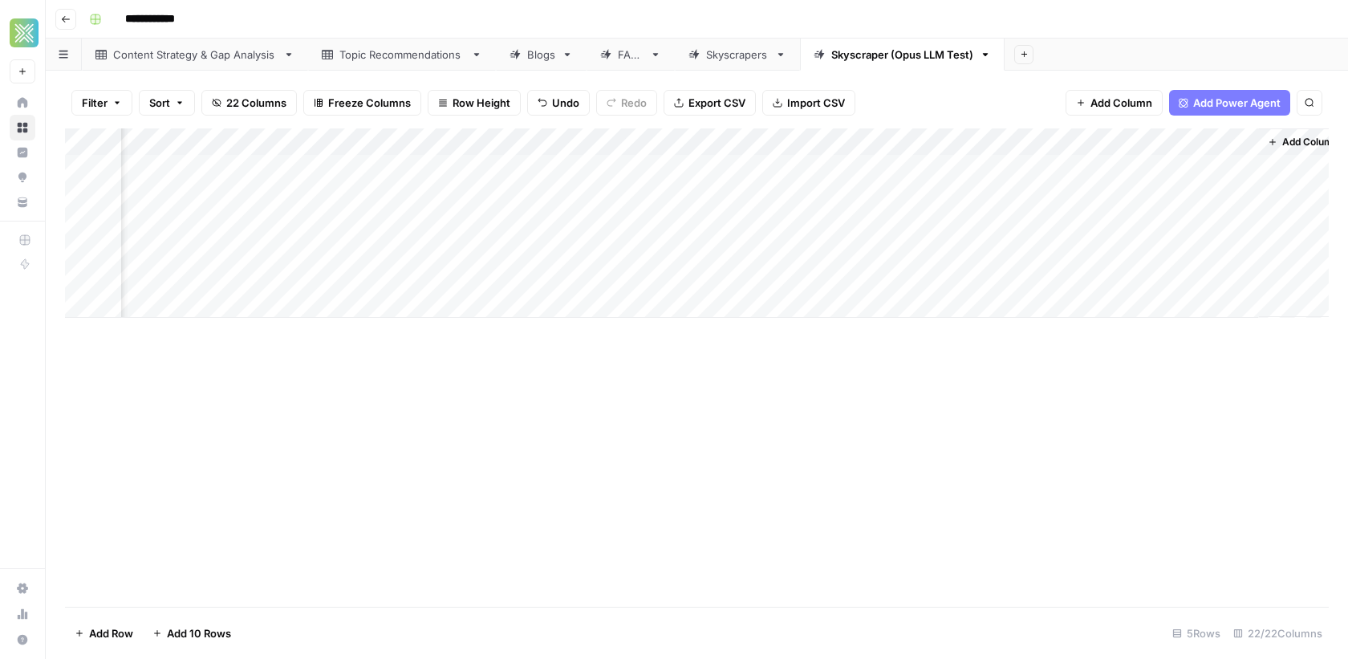
click at [919, 142] on div "Add Column" at bounding box center [697, 222] width 1264 height 189
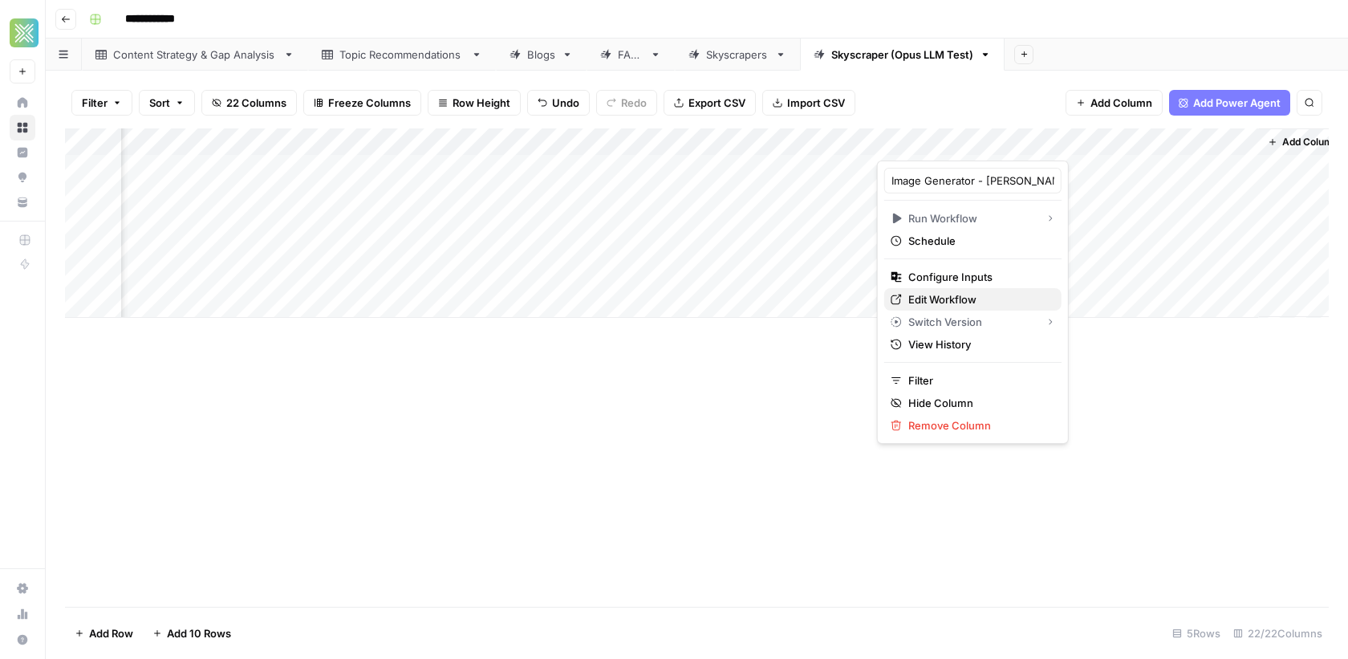
click at [924, 293] on span "Edit Workflow" at bounding box center [978, 299] width 140 height 16
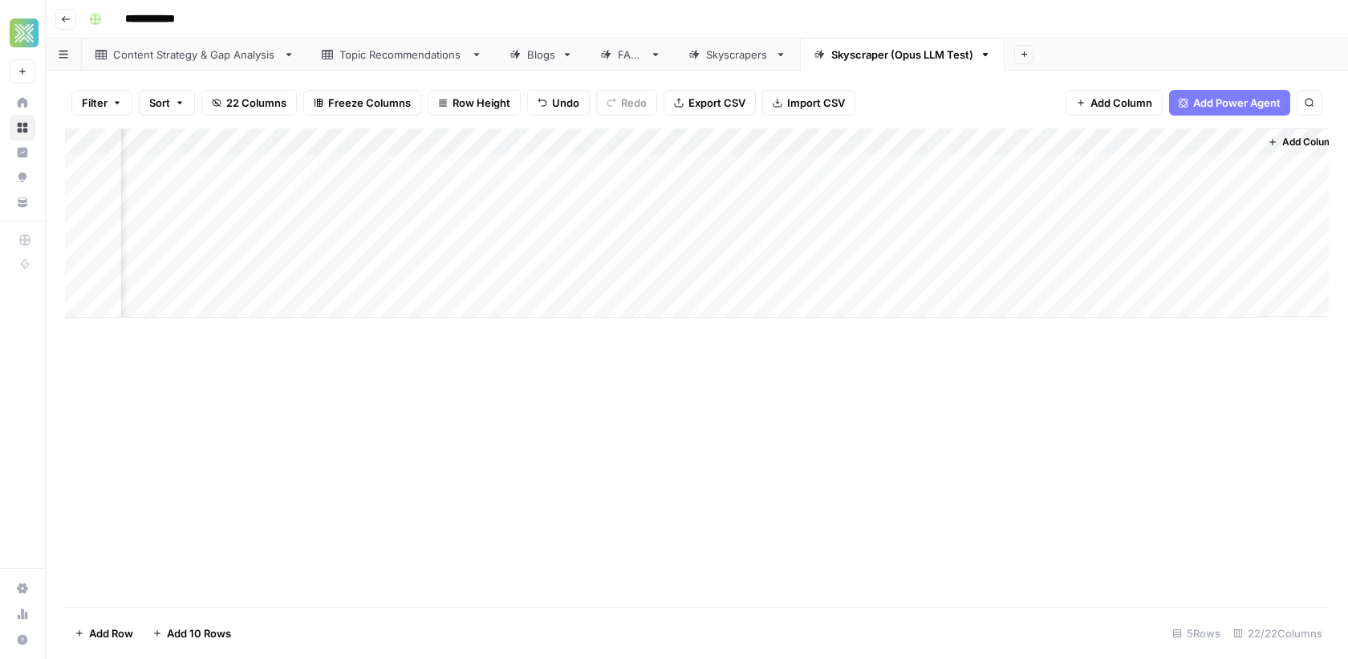
click at [1291, 163] on div "Add Column" at bounding box center [1303, 222] width 88 height 189
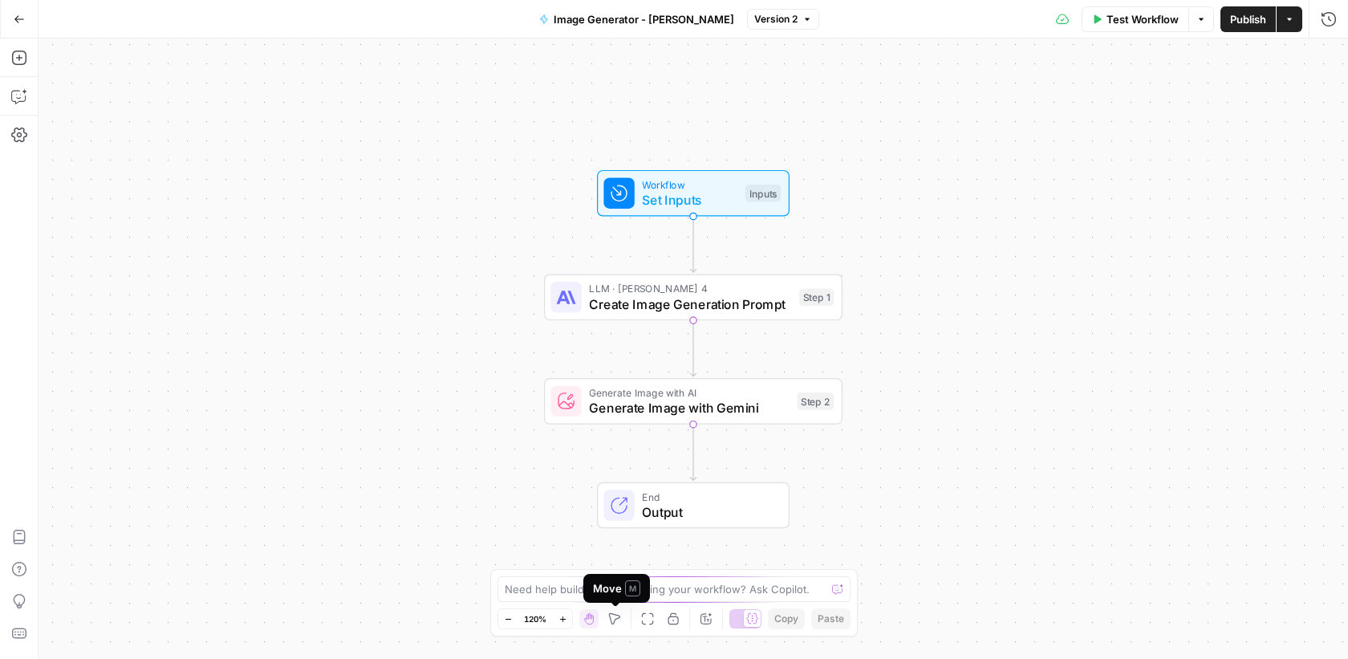
click at [628, 588] on span "M" at bounding box center [632, 588] width 15 height 16
click at [725, 588] on textarea at bounding box center [665, 589] width 321 height 16
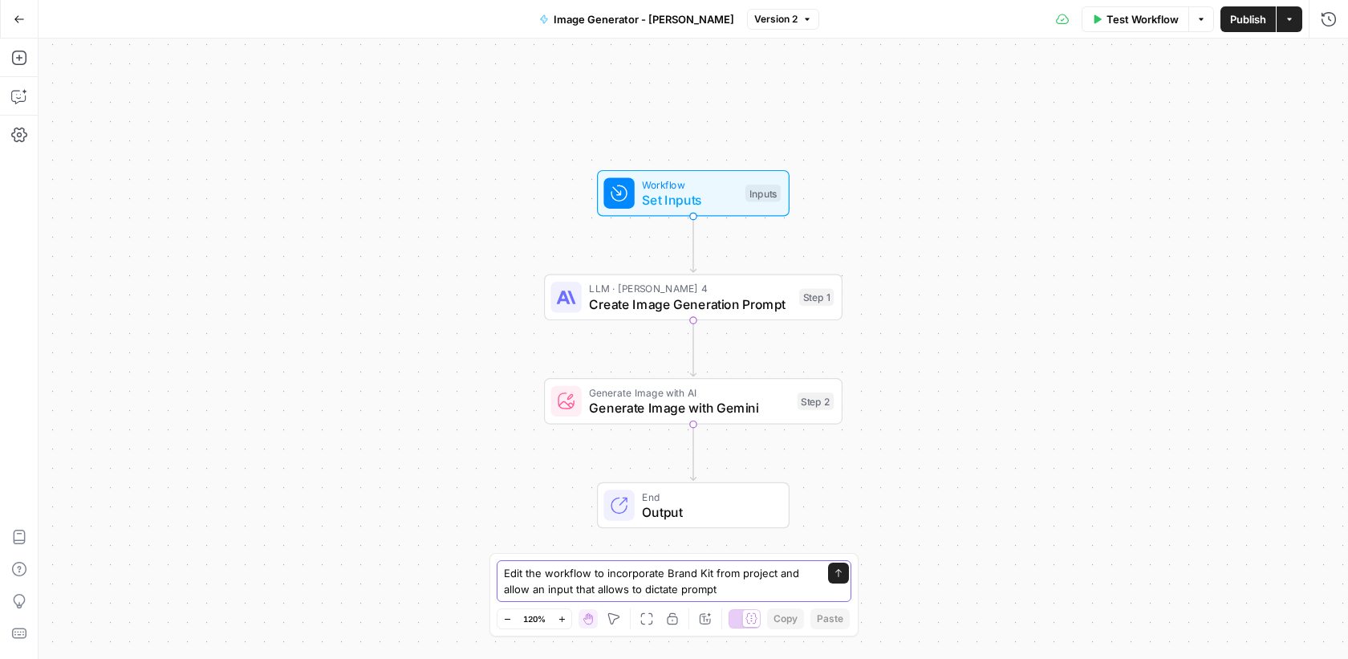
type textarea "Edit the workflow to incorporate Brand Kit from project and allow an input that…"
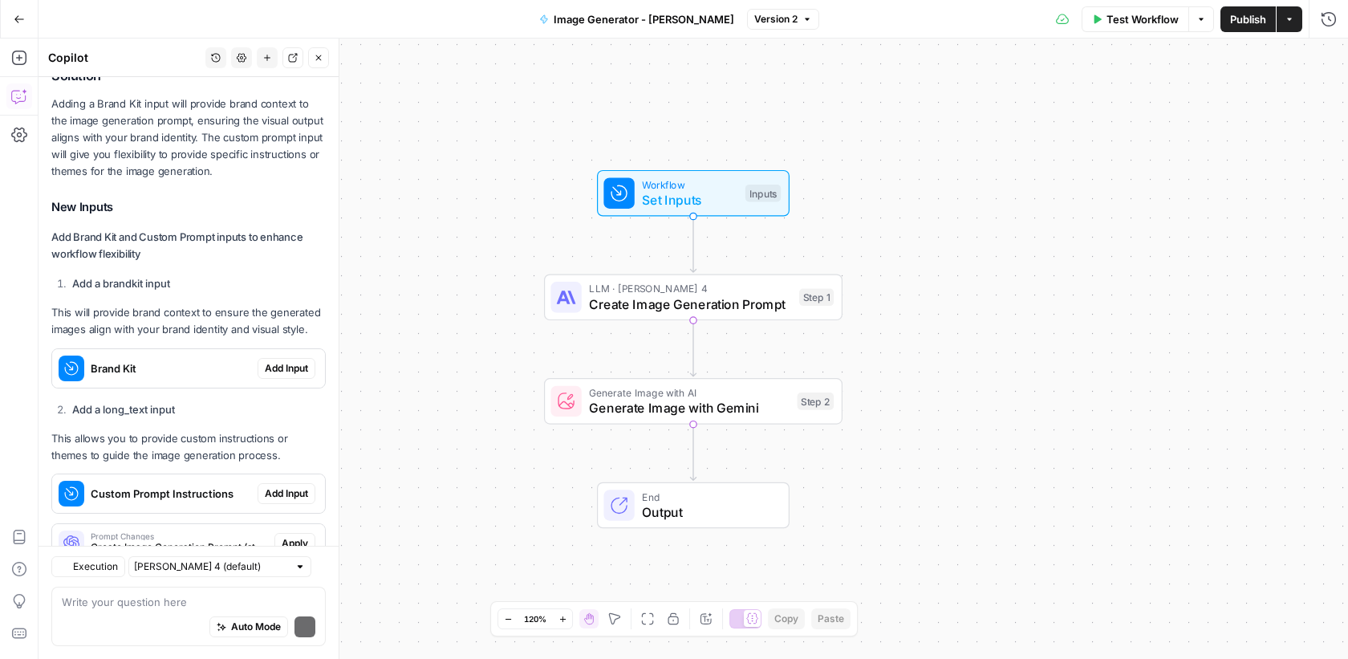
scroll to position [334, 0]
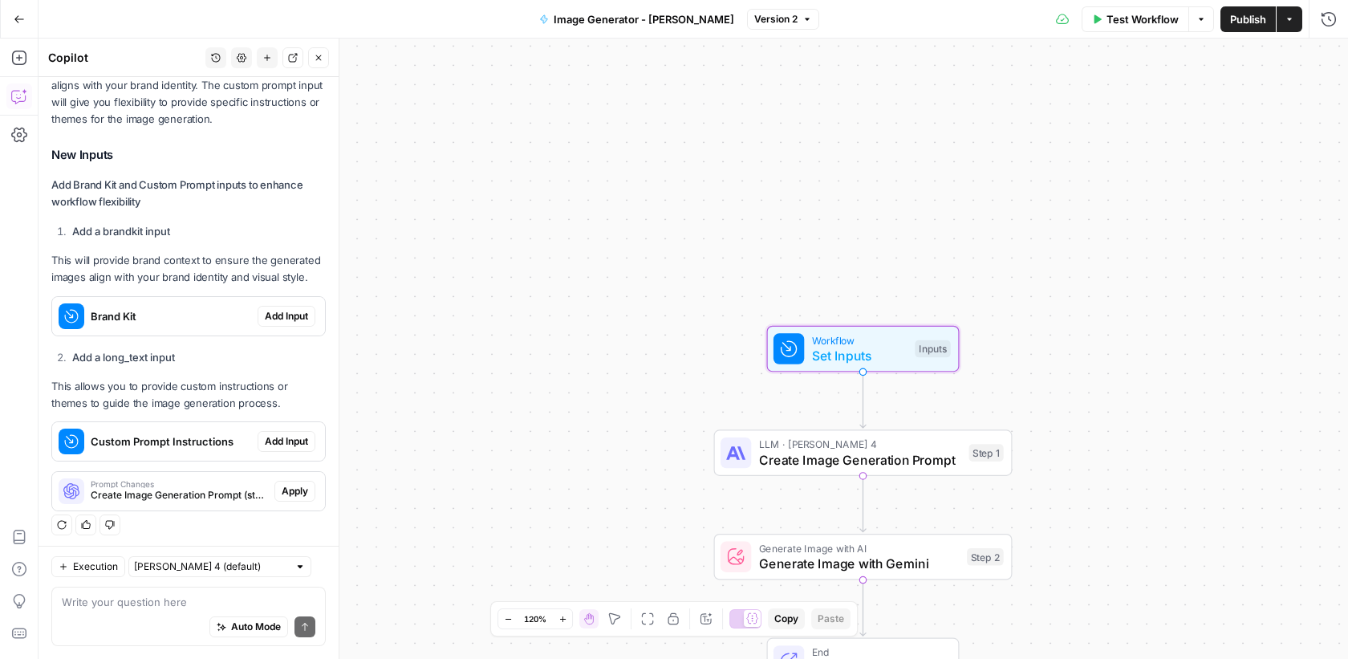
click at [285, 317] on span "Add Input" at bounding box center [286, 316] width 43 height 14
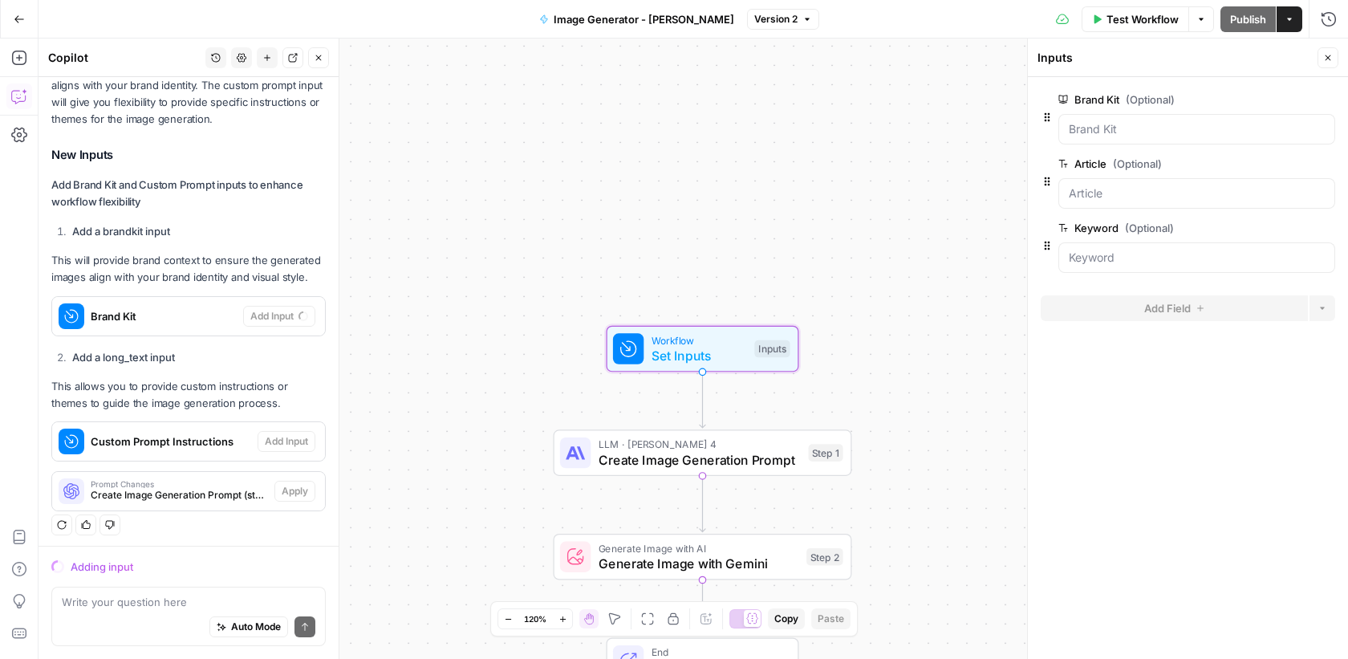
scroll to position [335, 0]
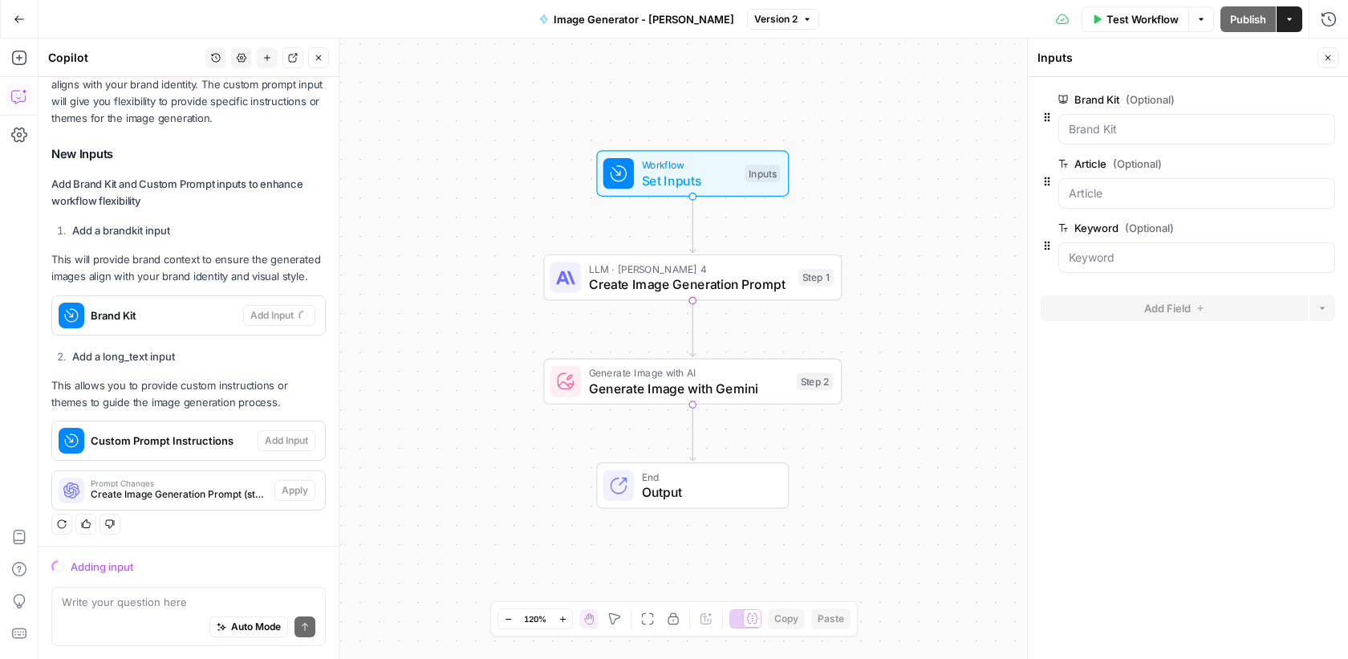
click at [665, 171] on span "Set Inputs" at bounding box center [689, 180] width 95 height 19
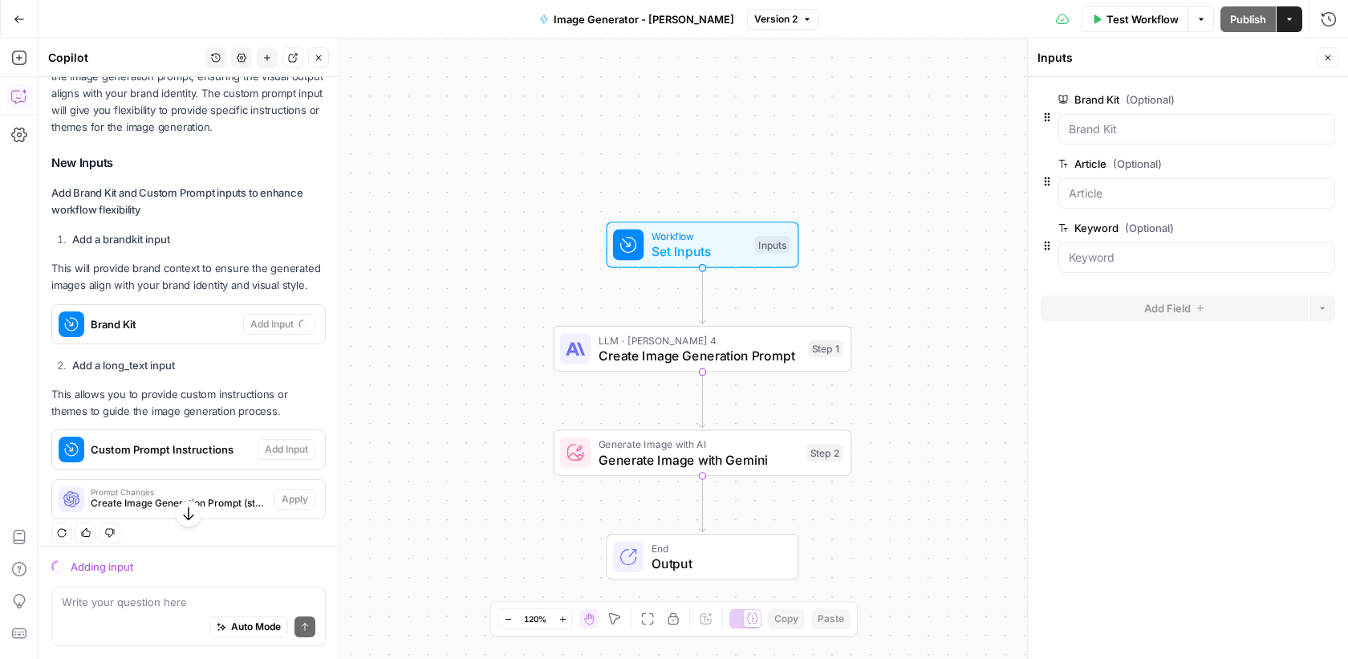
scroll to position [325, 0]
click at [189, 511] on icon "button" at bounding box center [189, 513] width 16 height 16
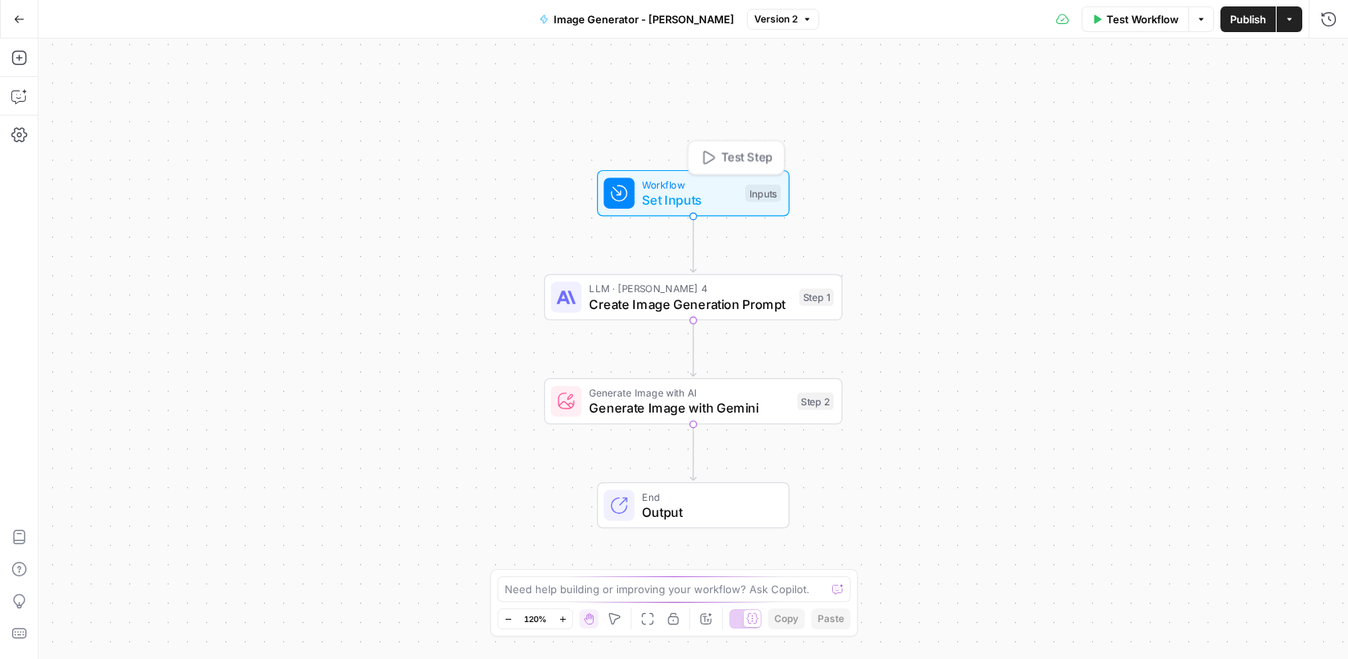
click at [654, 190] on span "Set Inputs" at bounding box center [689, 199] width 95 height 19
click at [294, 213] on div "Workflow Set Inputs Inputs Test Step LLM · [PERSON_NAME] 4 Create Image Generat…" at bounding box center [693, 349] width 1309 height 620
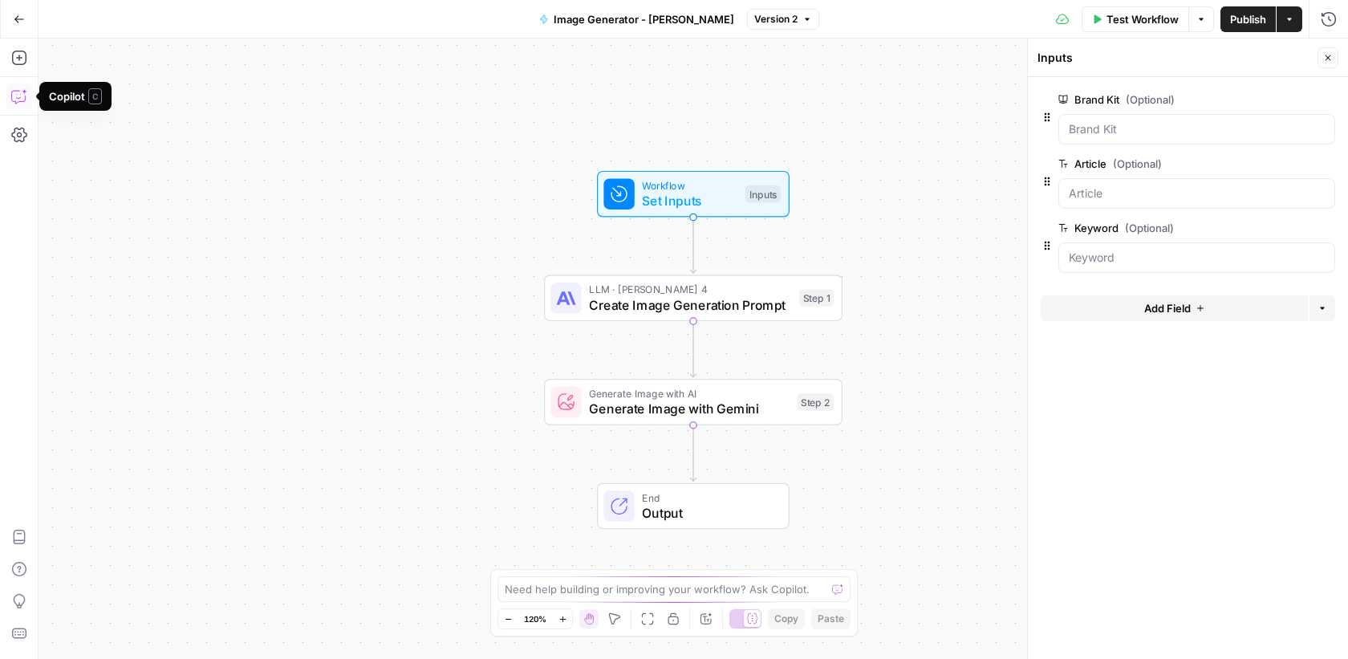
click at [18, 104] on button "Copilot" at bounding box center [19, 96] width 26 height 26
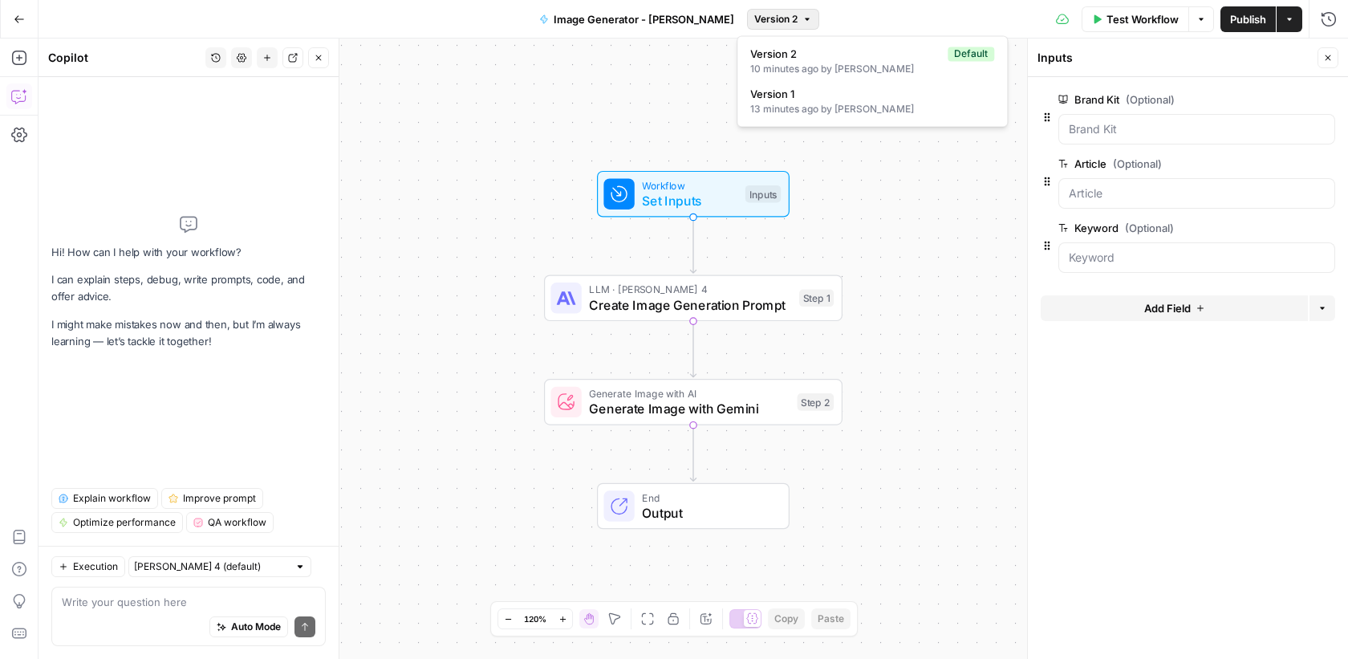
click at [802, 14] on icon "button" at bounding box center [807, 19] width 10 height 10
click at [722, 114] on div "Workflow Set Inputs Inputs LLM · Claude Sonnet 4 Create Image Generation Prompt…" at bounding box center [693, 349] width 1309 height 620
click at [754, 311] on span "Create Image Generation Prompt" at bounding box center [689, 304] width 202 height 19
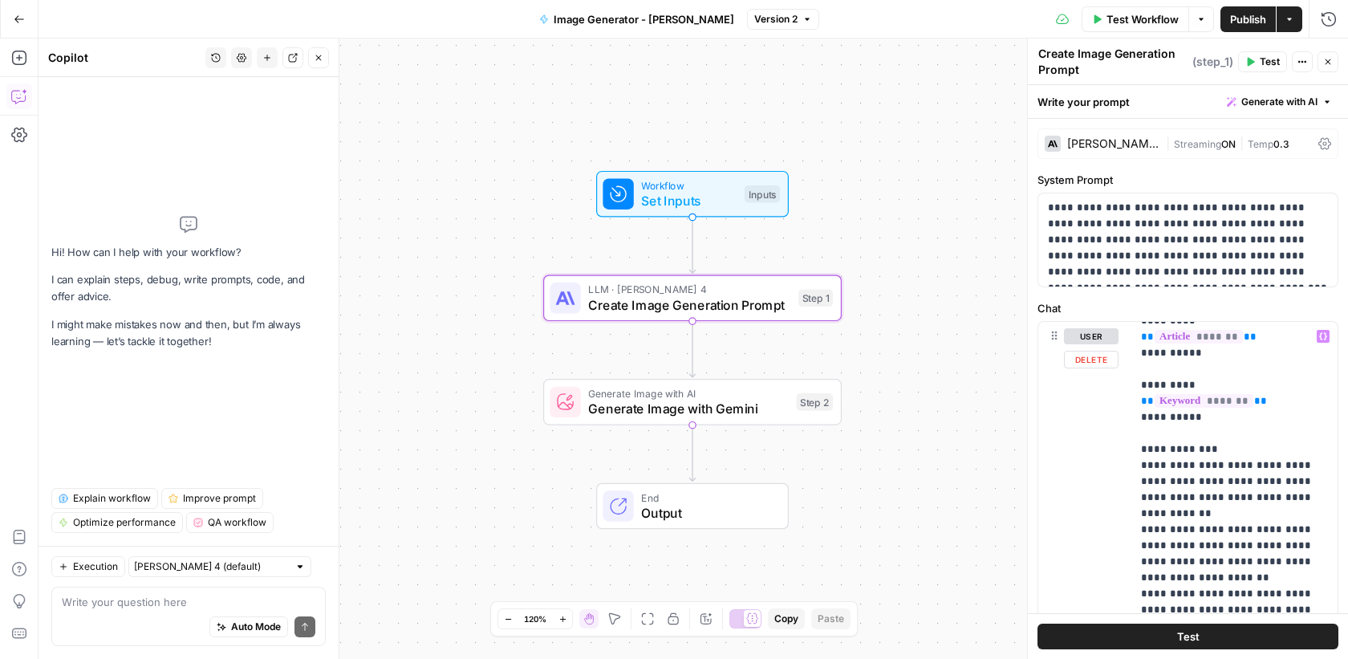
scroll to position [306, 0]
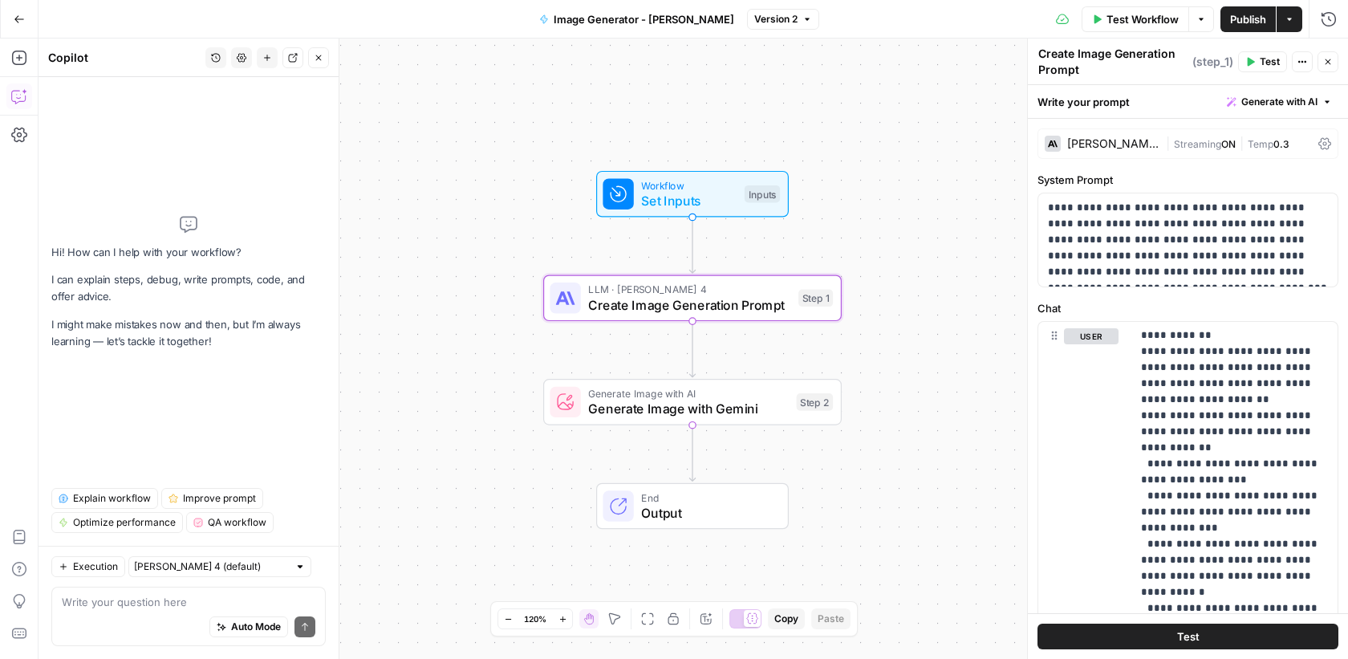
click at [703, 401] on span "Generate Image with Gemini" at bounding box center [688, 408] width 201 height 19
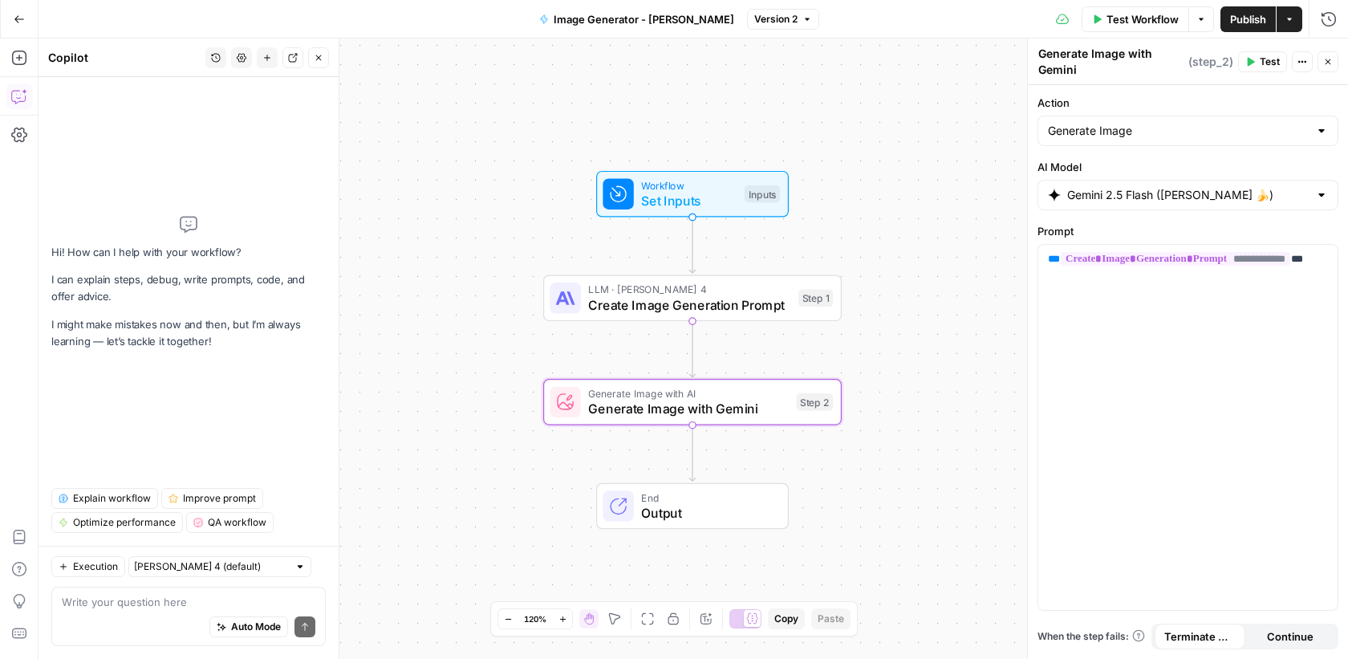
click at [713, 218] on div "Workflow Set Inputs Inputs LLM · Claude Sonnet 4 Create Image Generation Prompt…" at bounding box center [693, 349] width 1309 height 620
click at [712, 205] on span "Set Inputs" at bounding box center [688, 200] width 95 height 19
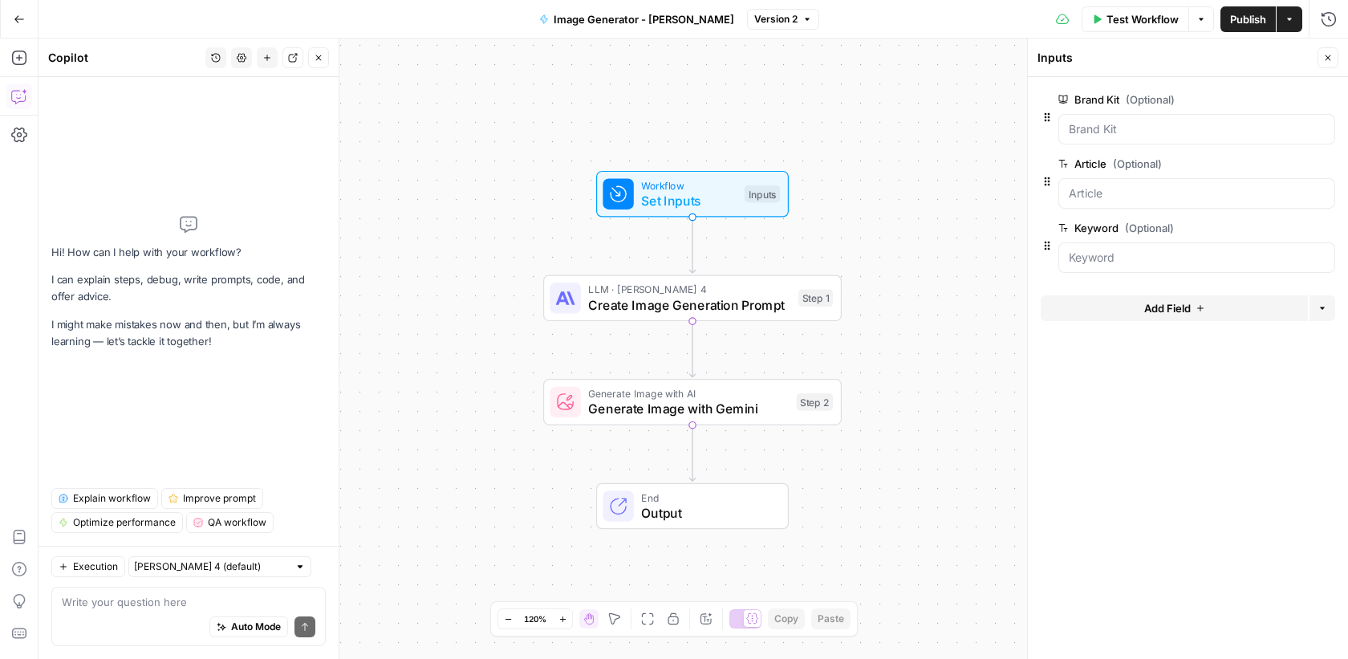
click at [1246, 311] on button "Add Field" at bounding box center [1174, 308] width 267 height 26
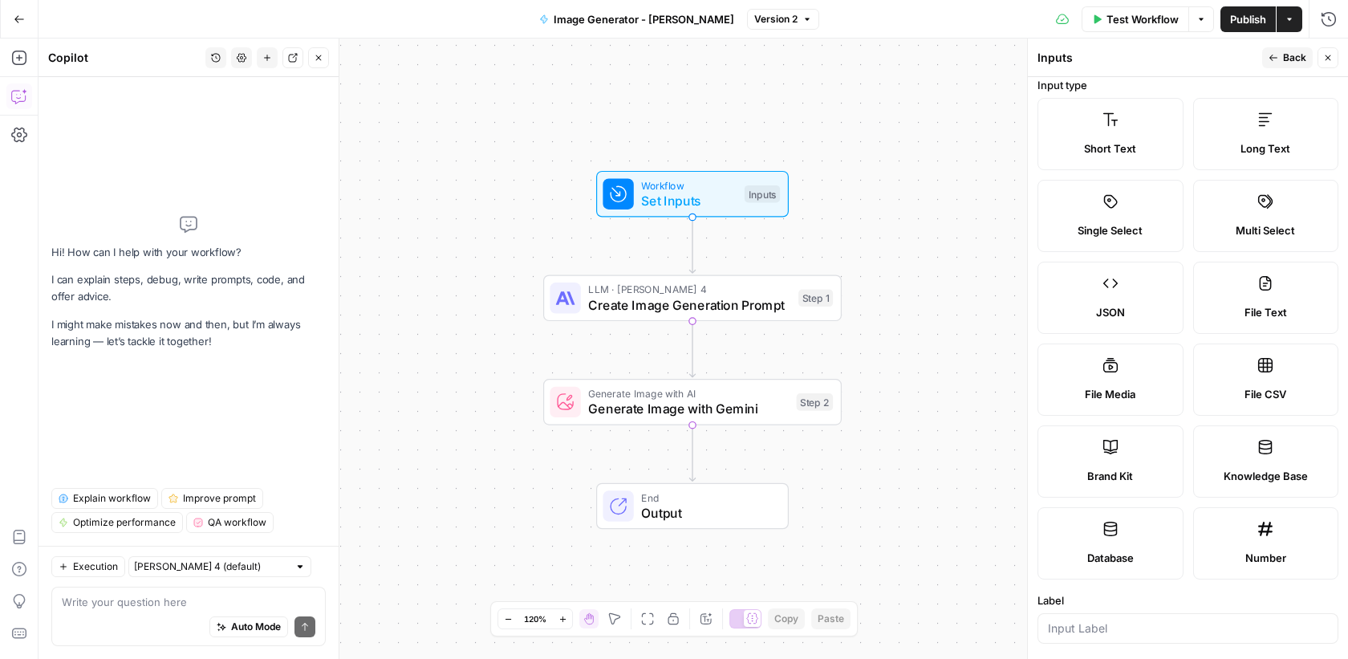
scroll to position [13, 0]
click at [1126, 383] on span "File Media" at bounding box center [1110, 391] width 51 height 16
type textarea "Supports .mp4, .mp3, .wav, .jpg, .png, .webp, .wma, .m4a file types"
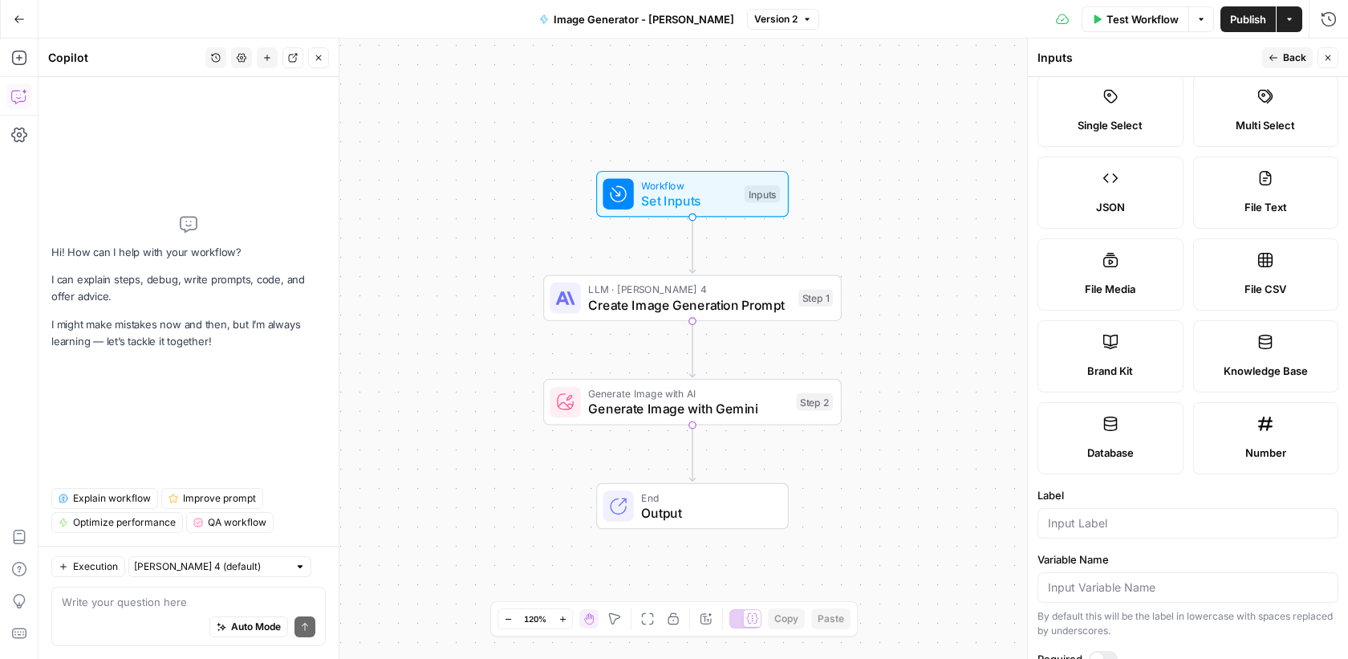
scroll to position [128, 0]
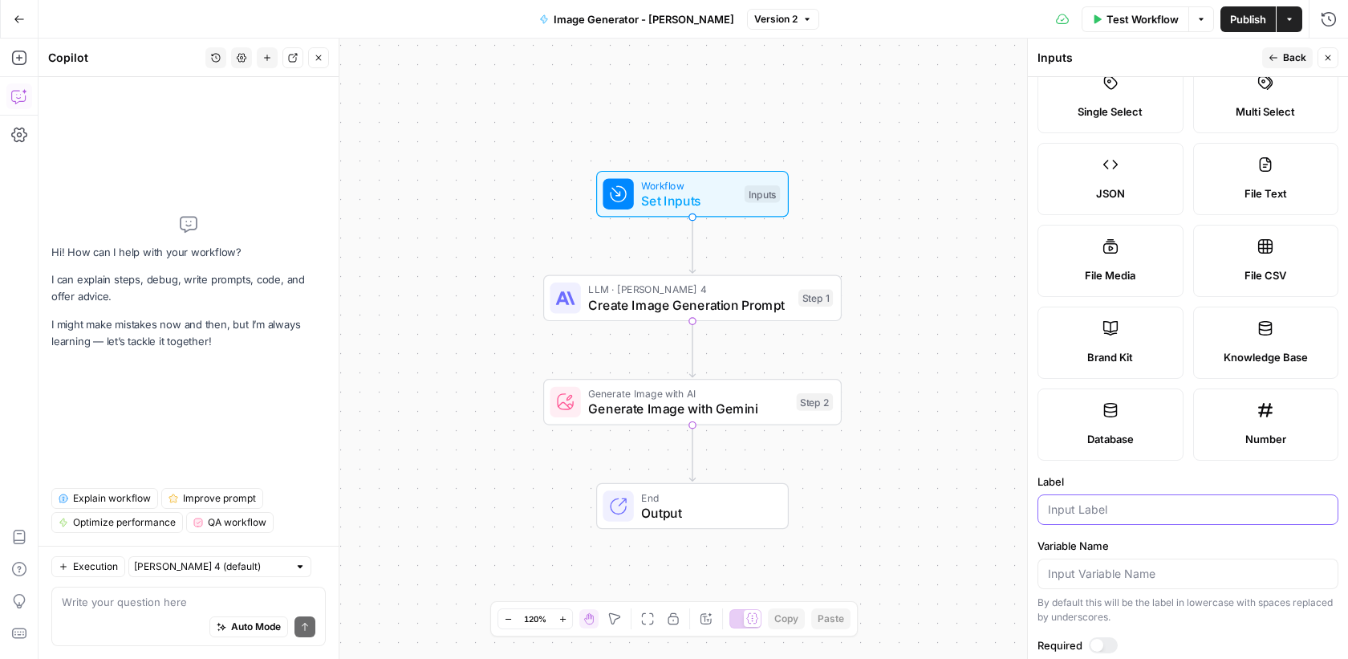
click at [1102, 505] on input "Label" at bounding box center [1188, 509] width 280 height 16
type input "Brand Logo"
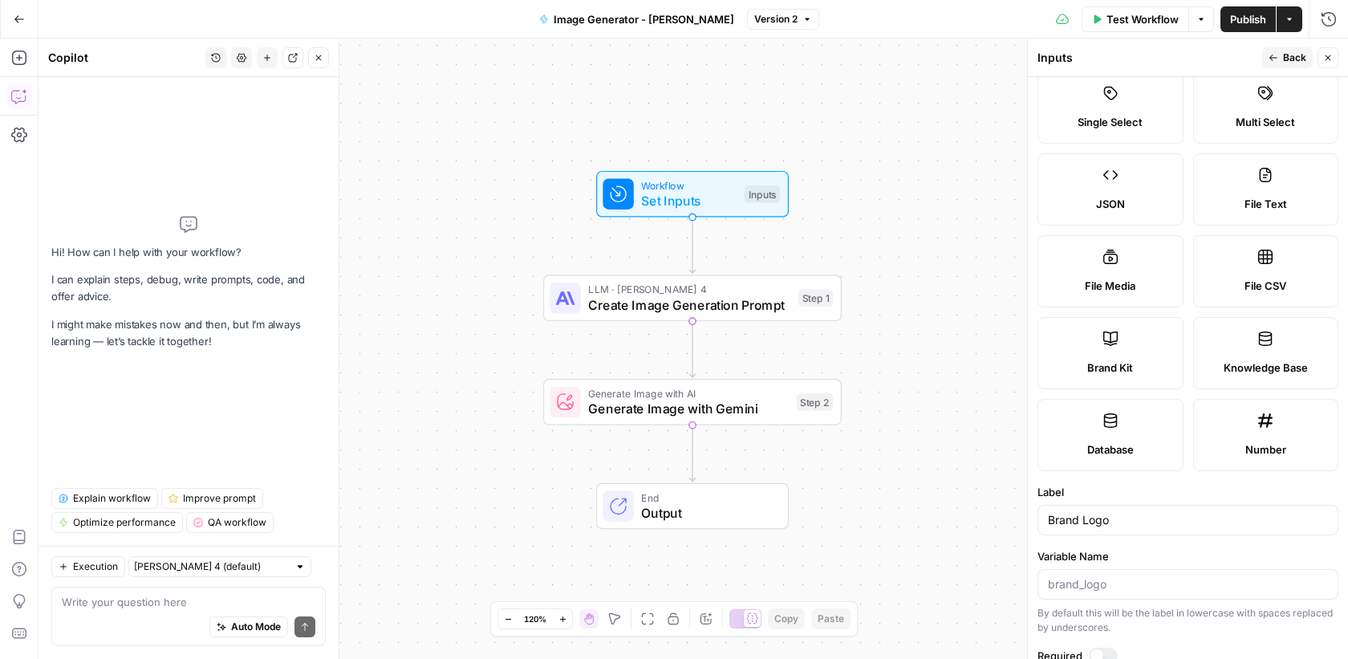
click at [1288, 63] on span "Back" at bounding box center [1294, 58] width 23 height 14
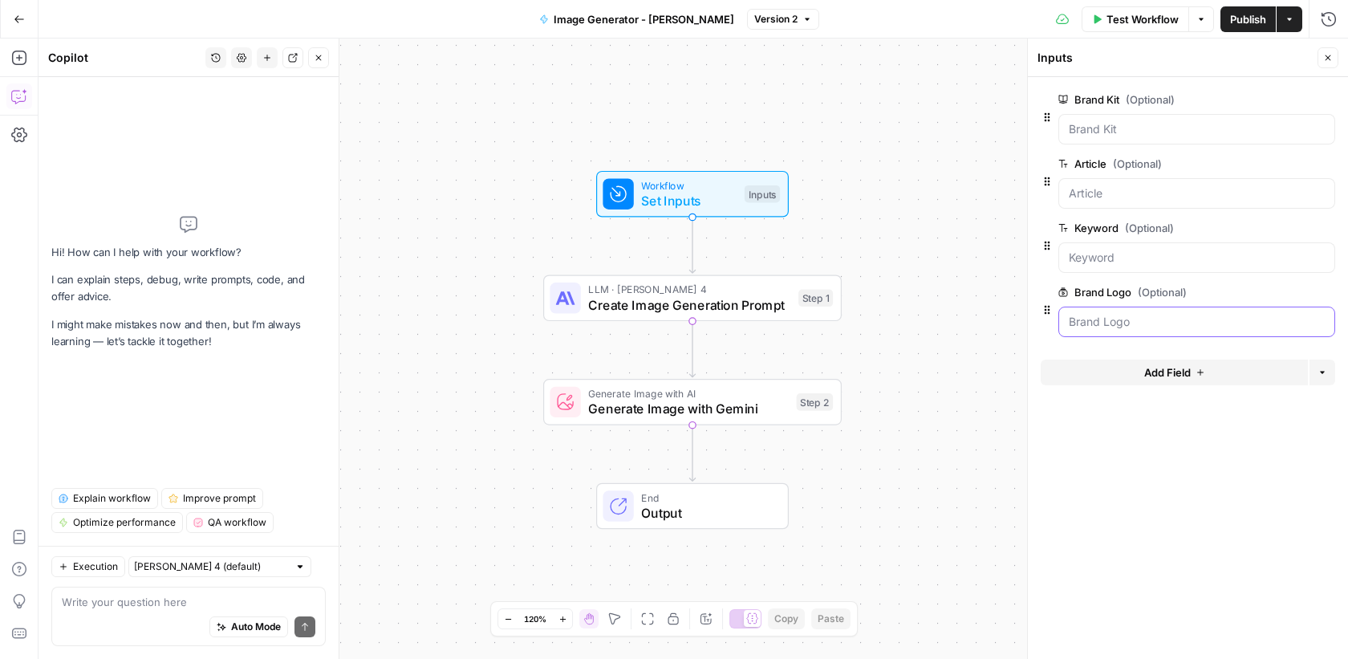
click at [1098, 323] on Logo "Brand Logo (Optional)" at bounding box center [1197, 322] width 256 height 16
click at [1196, 372] on icon "button" at bounding box center [1200, 372] width 10 height 10
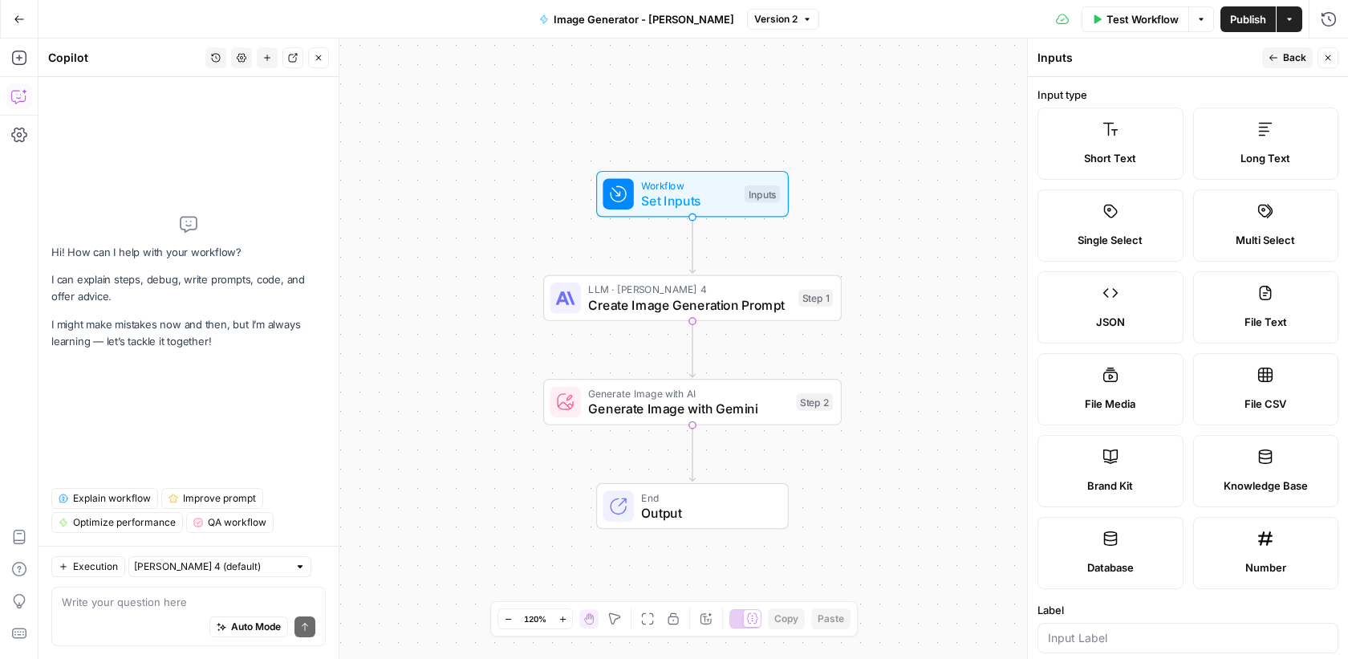
click at [1104, 151] on span "Short Text" at bounding box center [1110, 158] width 52 height 16
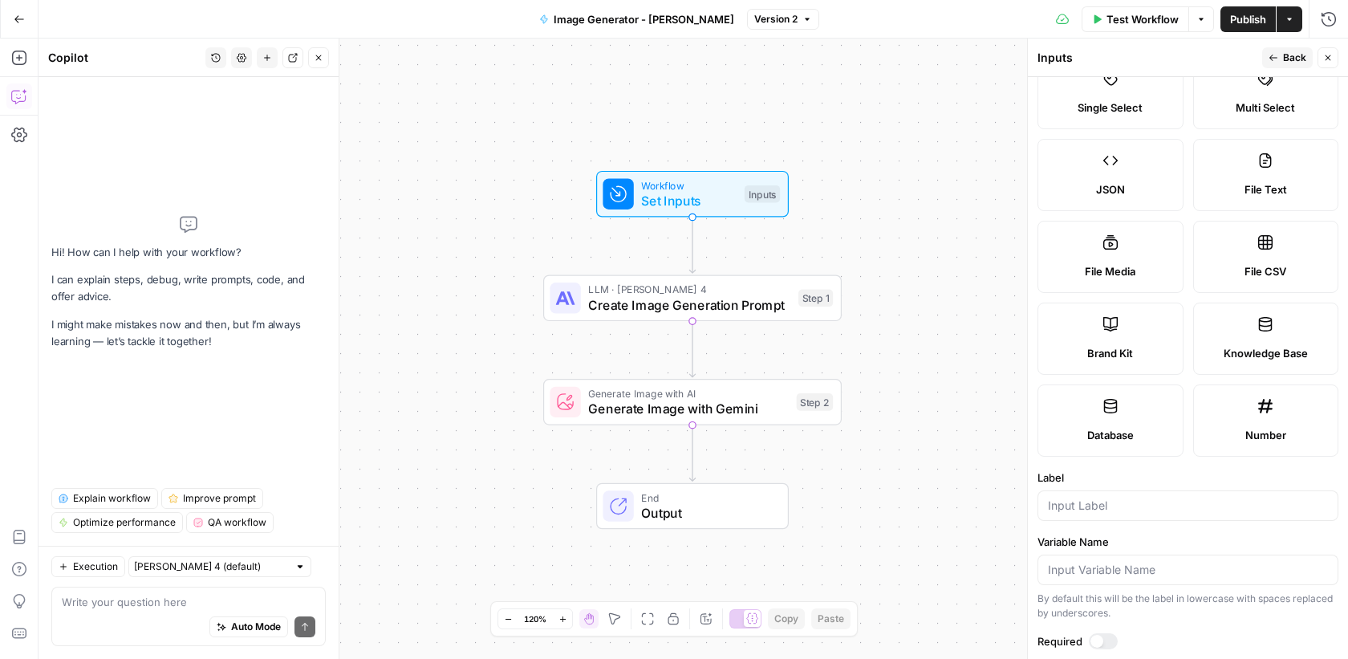
scroll to position [131, 0]
click at [1115, 512] on div at bounding box center [1187, 507] width 301 height 30
type input "Image Prompt"
click at [1296, 63] on span "Back" at bounding box center [1294, 58] width 23 height 14
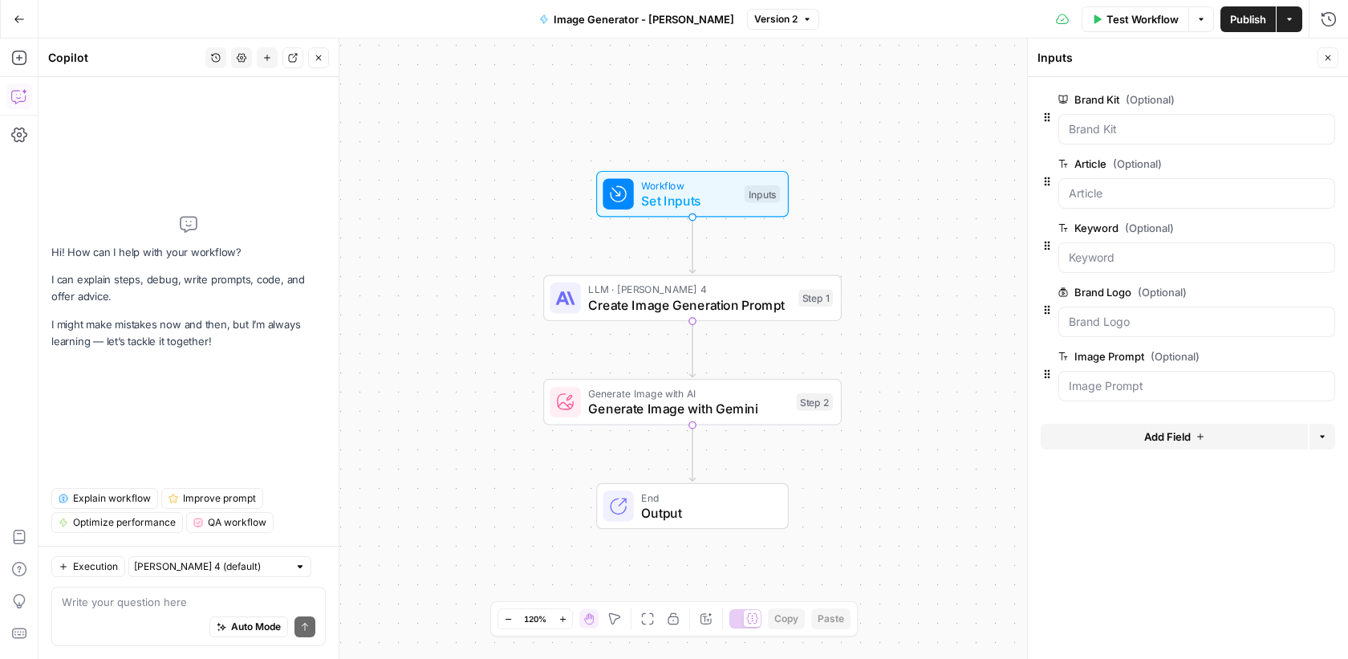
click at [1256, 21] on span "Publish" at bounding box center [1248, 19] width 36 height 16
click at [147, 607] on textarea at bounding box center [189, 602] width 254 height 16
type textarea "T"
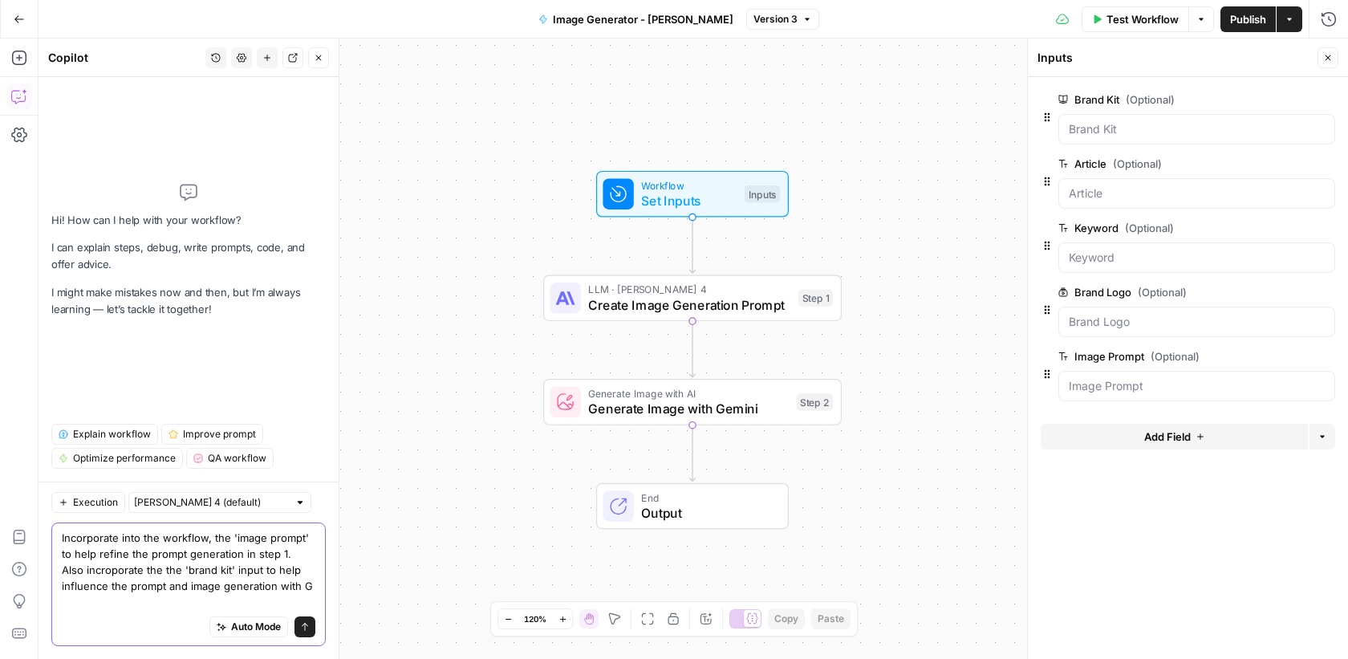
scroll to position [0, 0]
type textarea "Incorporate into the workflow, the 'image prompt' to help refine the prompt gen…"
click at [323, 631] on div "Incorporate into the workflow, the 'image prompt' to help refine the prompt gen…" at bounding box center [188, 584] width 274 height 124
click at [306, 631] on icon "submit" at bounding box center [305, 627] width 10 height 10
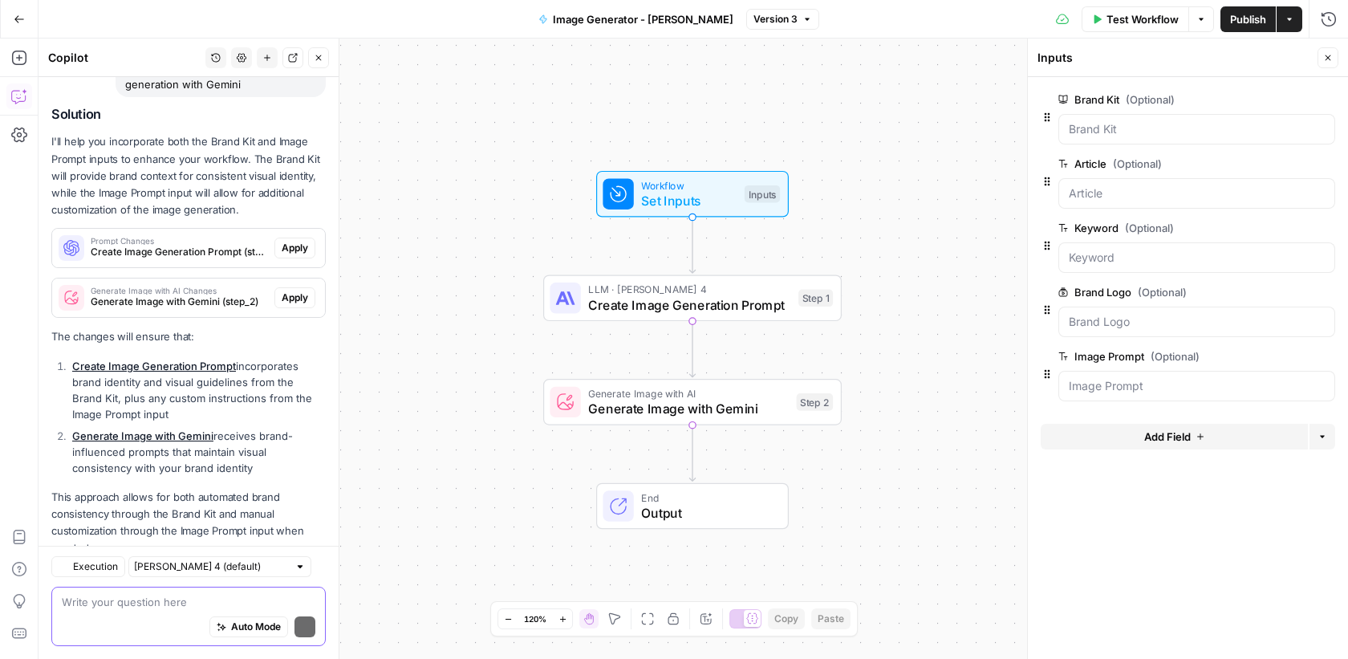
scroll to position [260, 0]
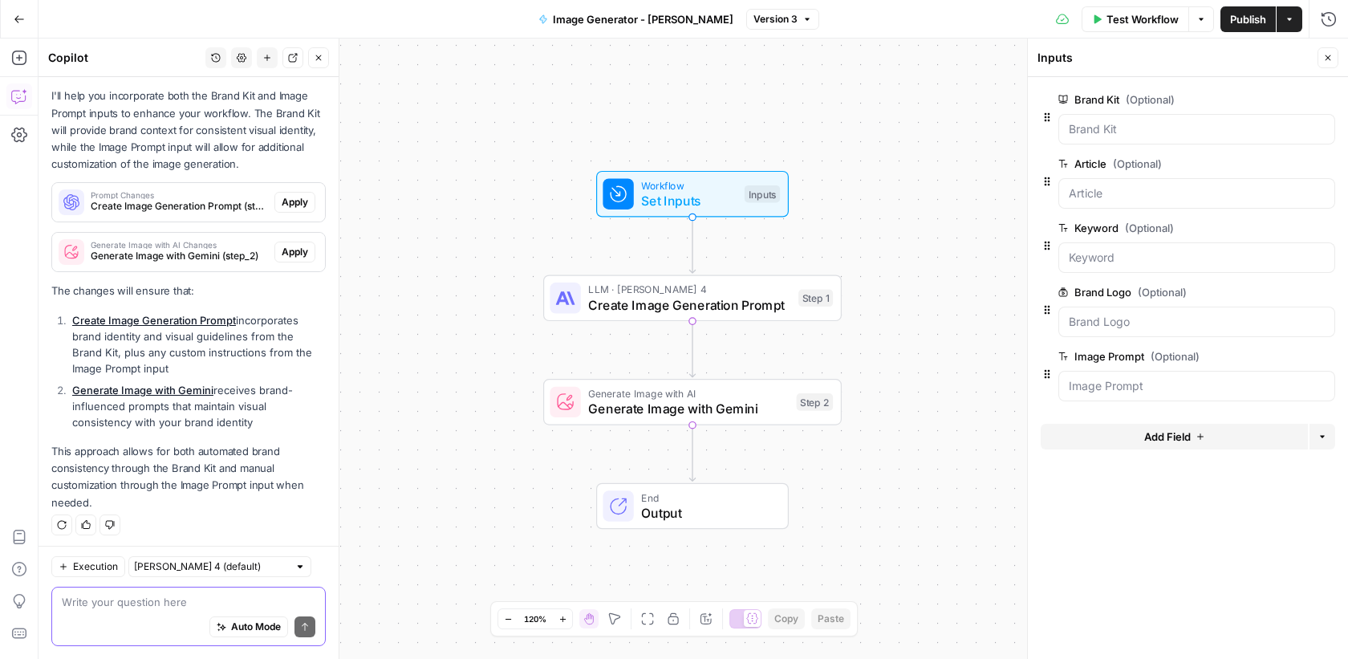
click at [161, 611] on div "Auto Mode Send" at bounding box center [189, 627] width 254 height 35
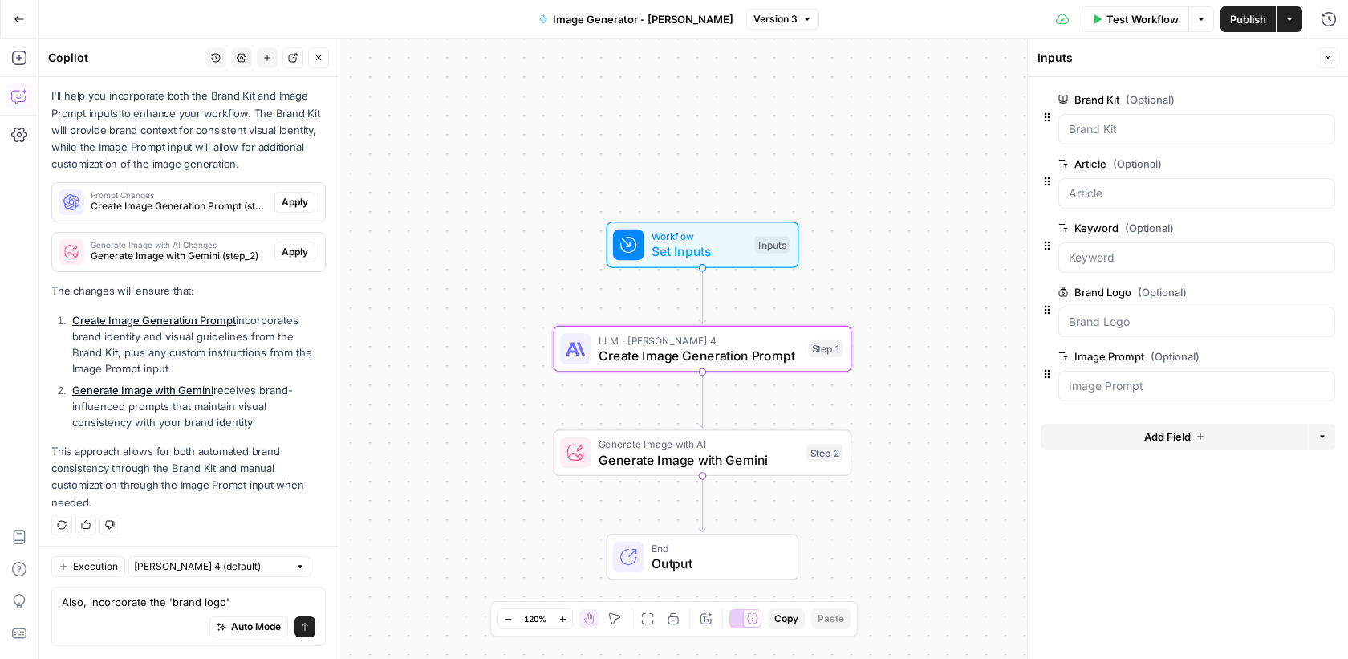
click at [290, 205] on span "Apply" at bounding box center [295, 202] width 26 height 14
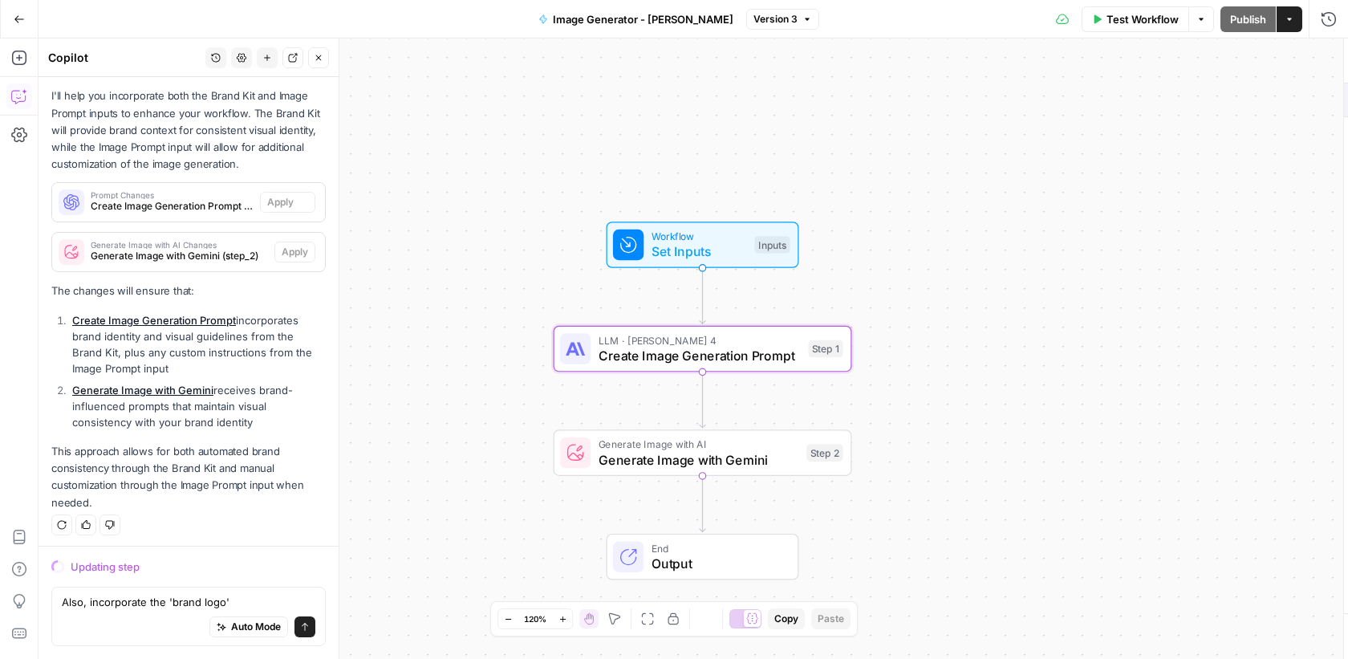
scroll to position [261, 0]
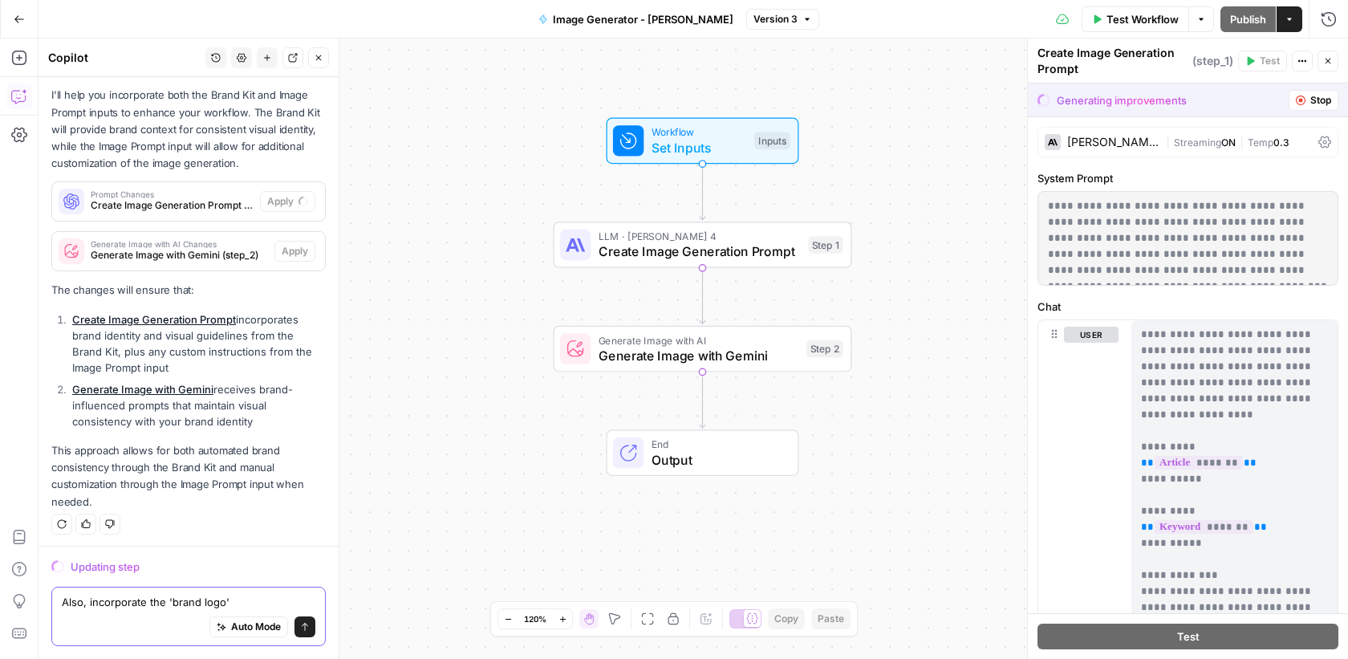
click at [249, 598] on textarea "Also, incorporate the 'brand logo'" at bounding box center [189, 602] width 254 height 16
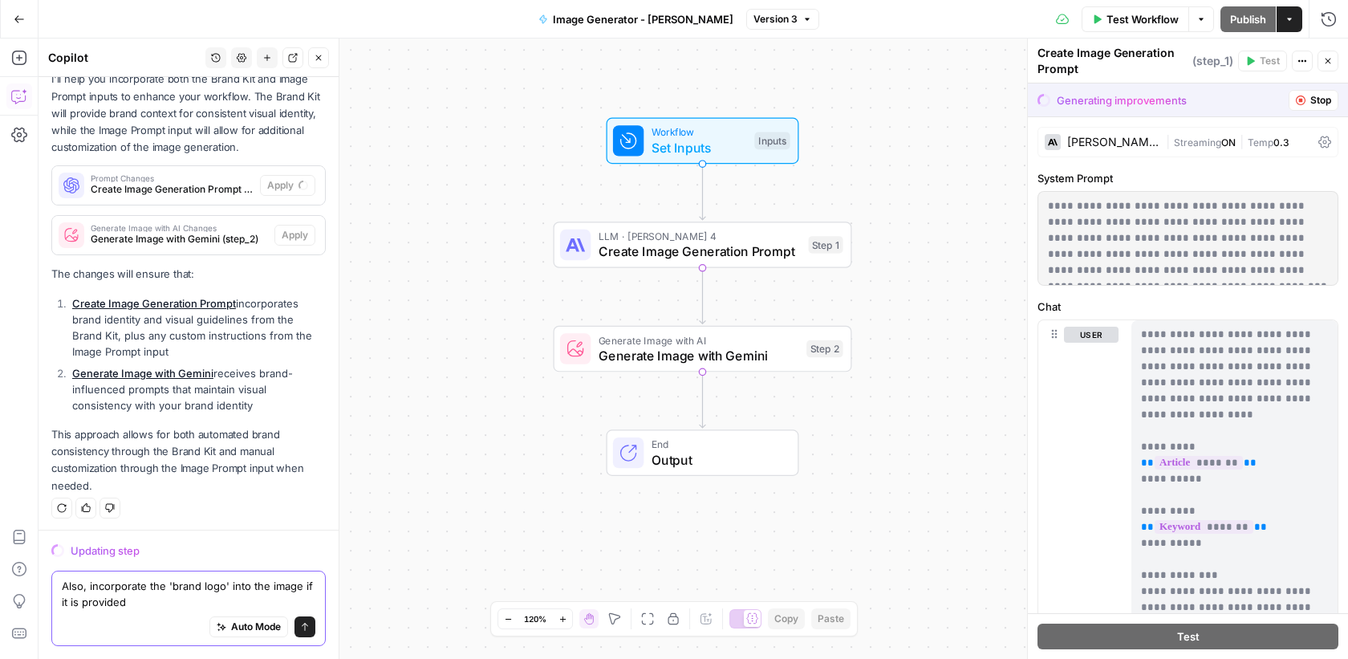
type textarea "Also, incorporate the 'brand logo' into the image if it is provided"
click at [314, 635] on button "Send" at bounding box center [304, 626] width 21 height 21
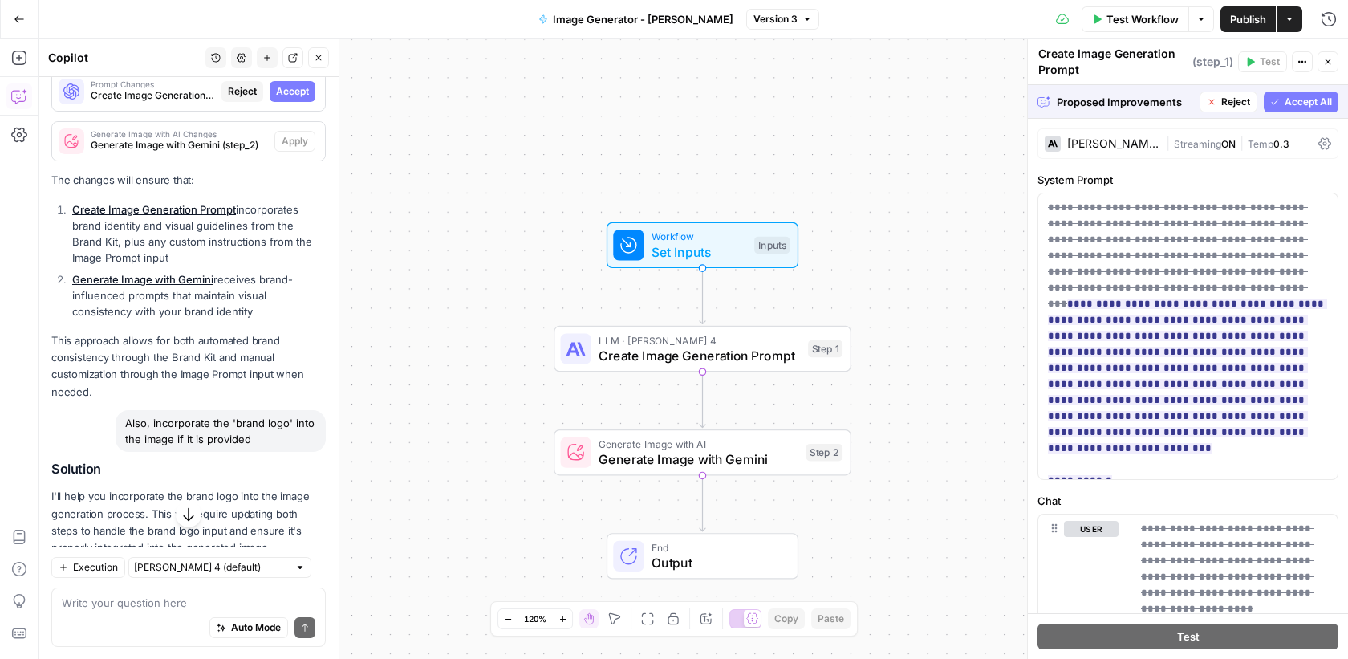
scroll to position [302, 0]
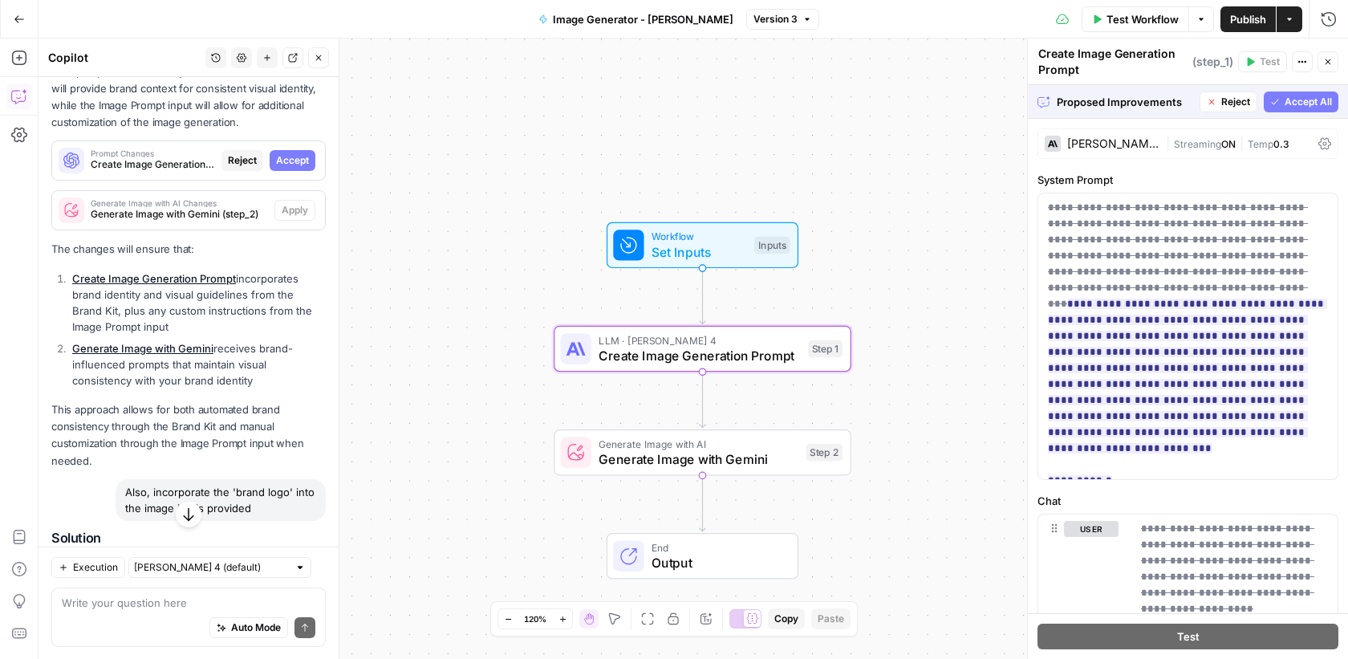
click at [289, 156] on span "Accept" at bounding box center [292, 160] width 33 height 14
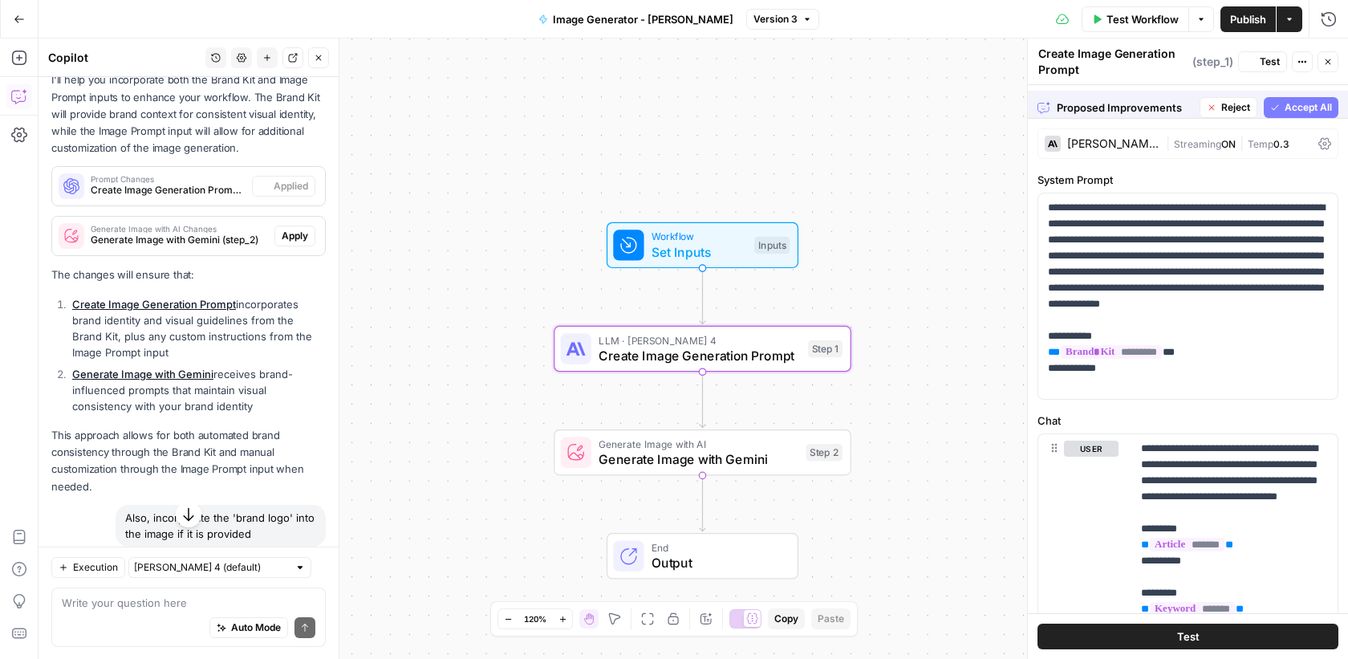
scroll to position [327, 0]
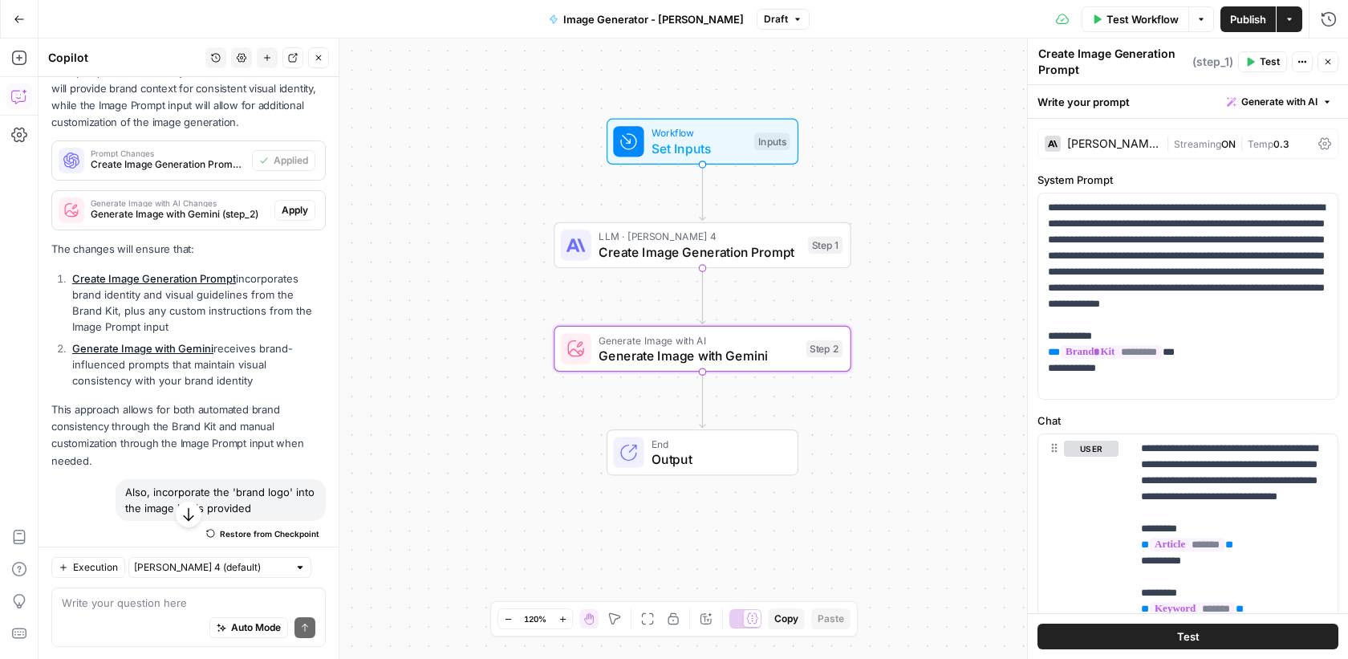
click at [303, 208] on span "Apply" at bounding box center [295, 210] width 26 height 14
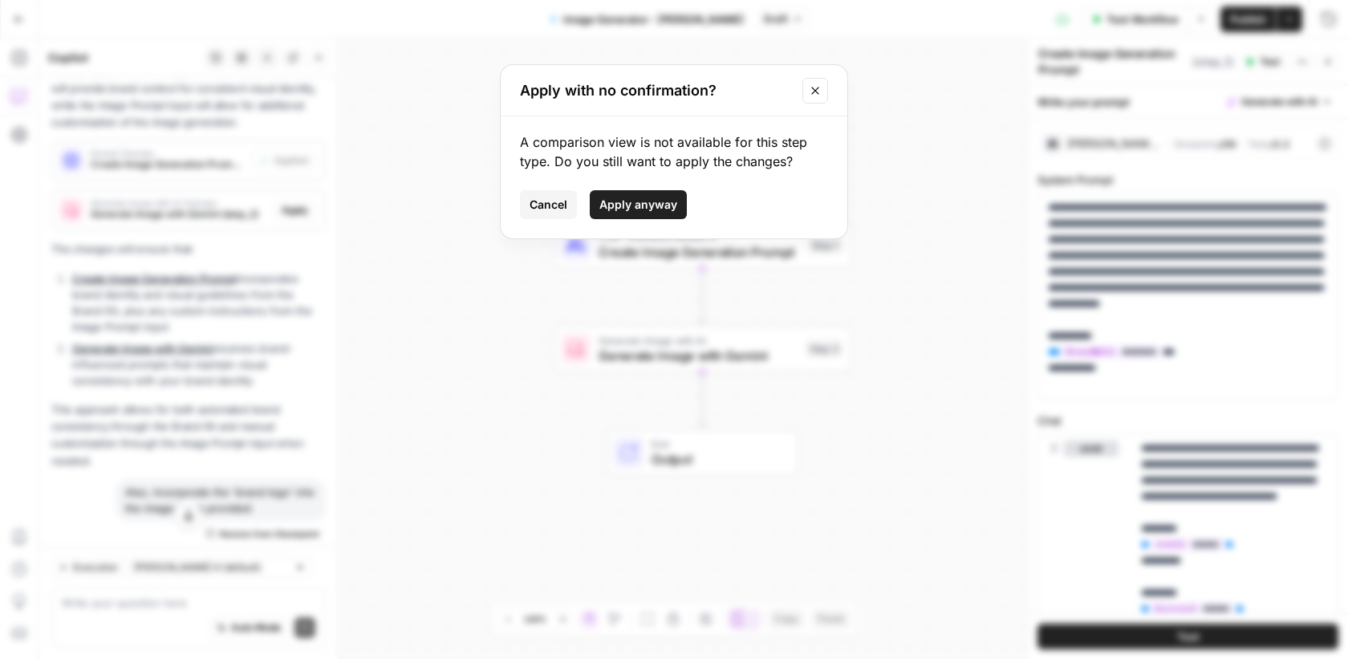
click at [827, 87] on button "Close modal" at bounding box center [815, 91] width 26 height 26
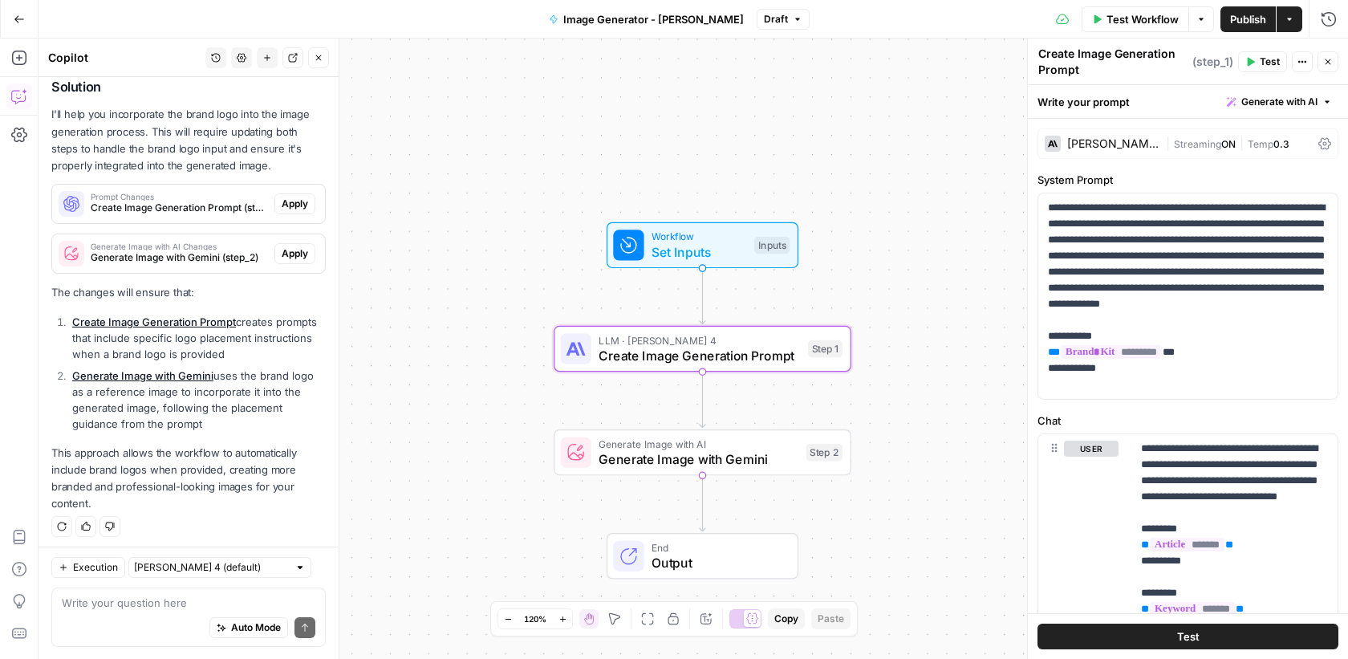
click at [303, 207] on span "Apply" at bounding box center [295, 204] width 26 height 14
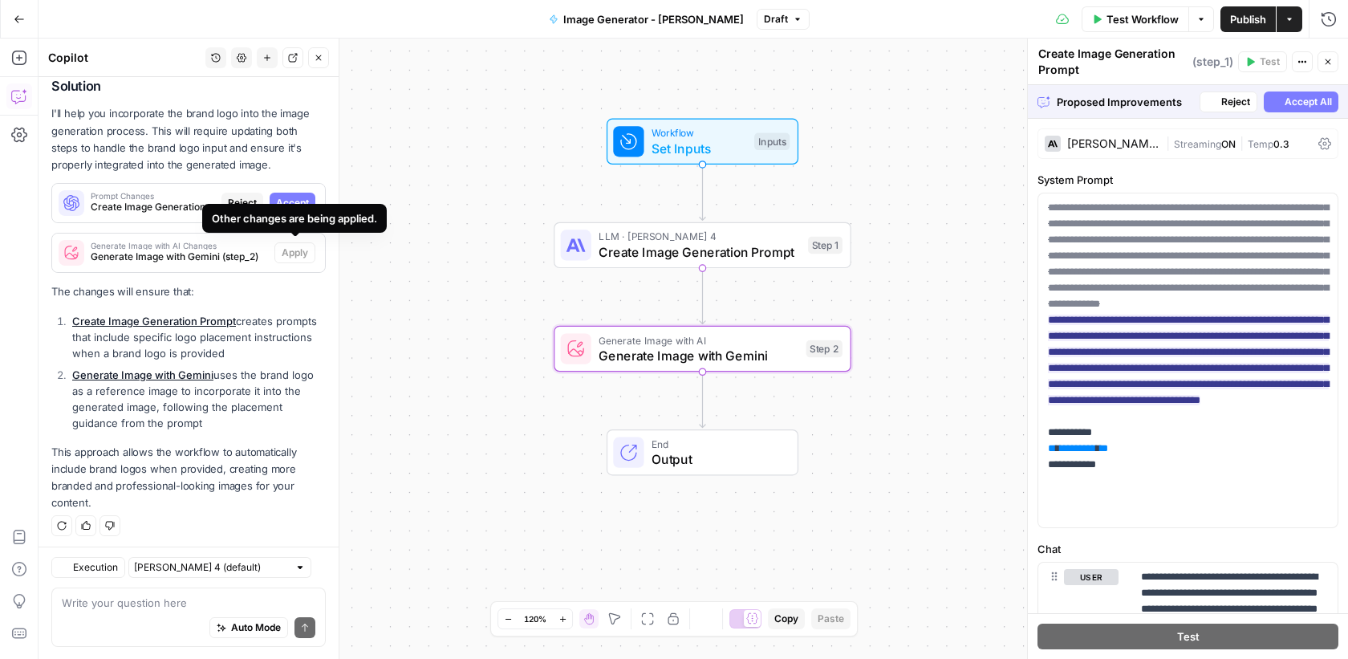
scroll to position [753, 0]
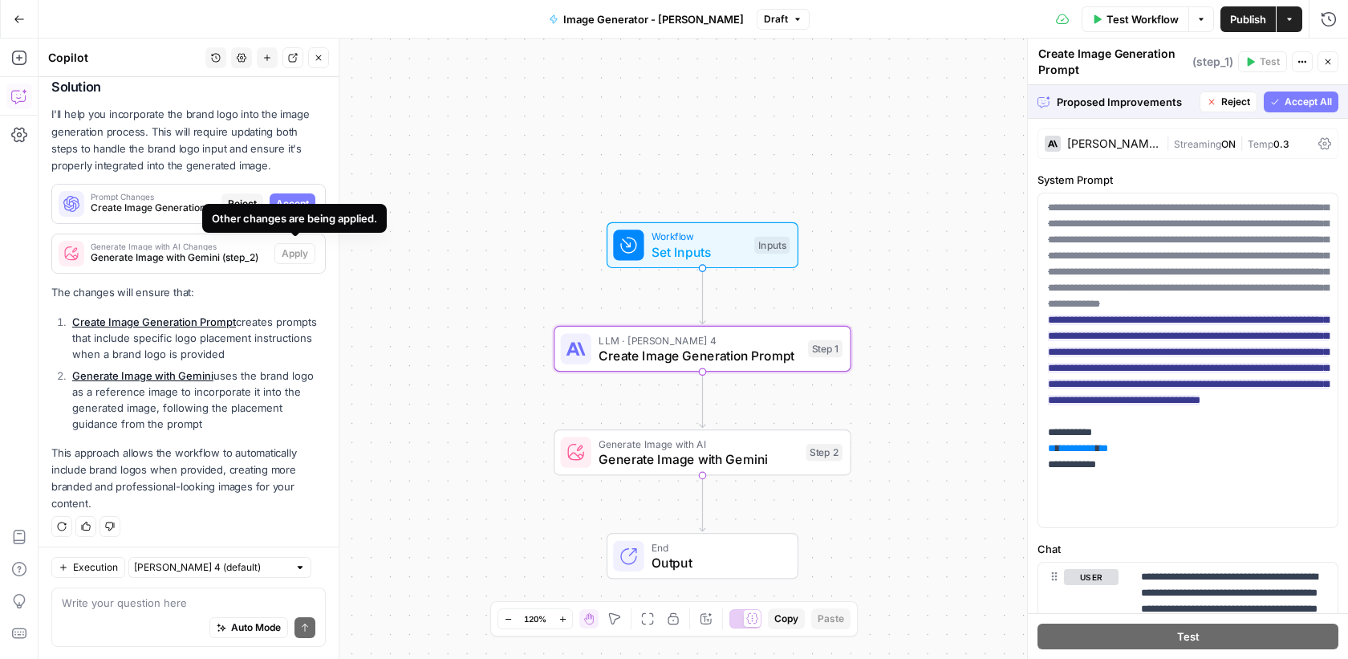
click at [298, 201] on span "Accept" at bounding box center [292, 204] width 33 height 14
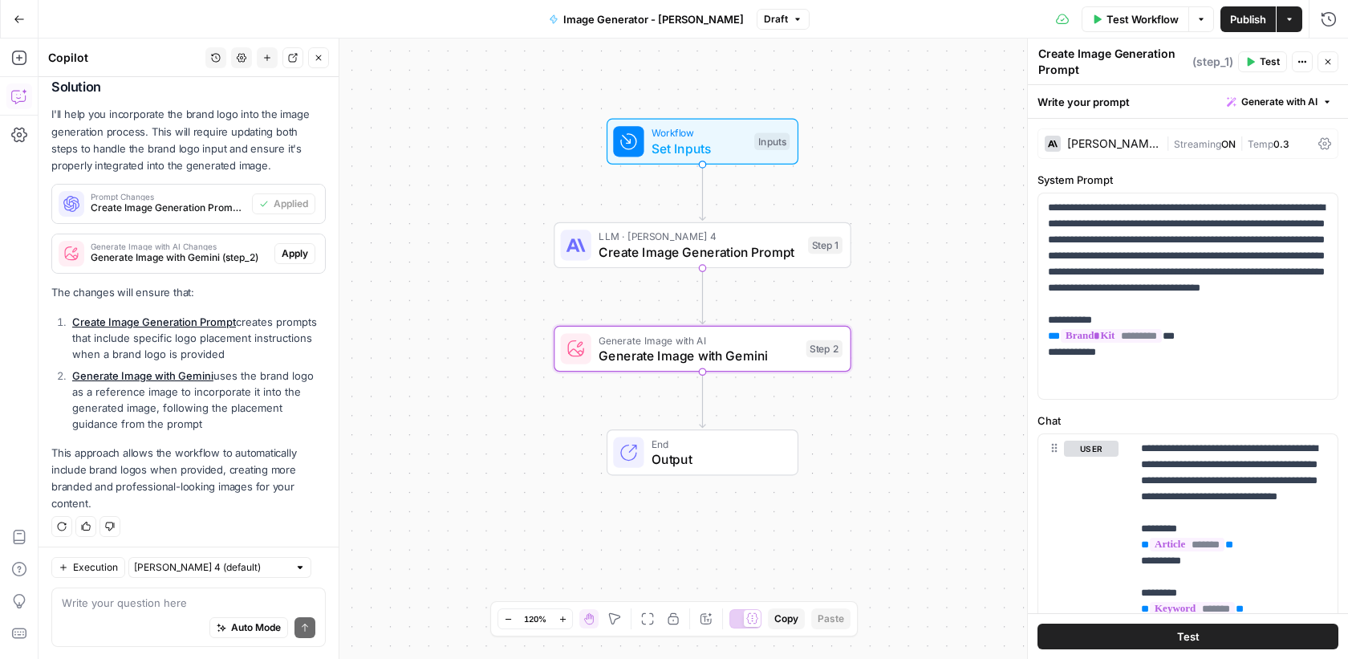
click at [296, 246] on span "Apply" at bounding box center [295, 253] width 26 height 14
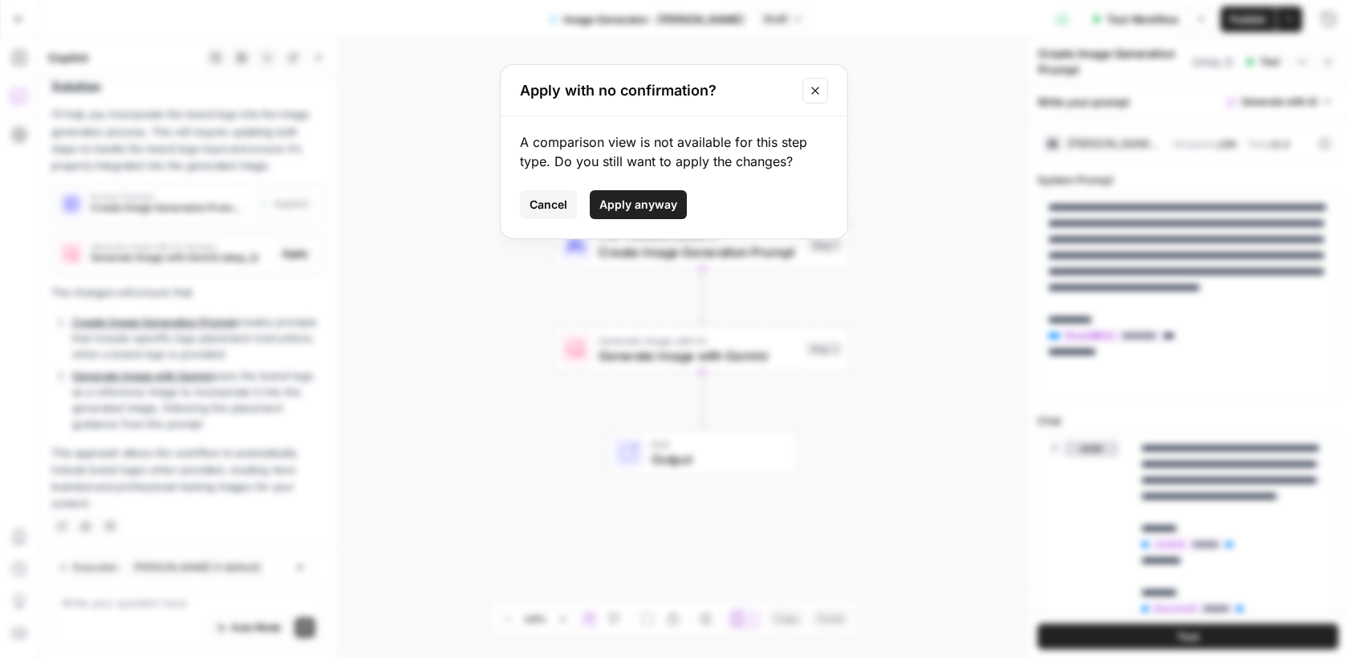
click at [627, 207] on span "Apply anyway" at bounding box center [638, 205] width 78 height 16
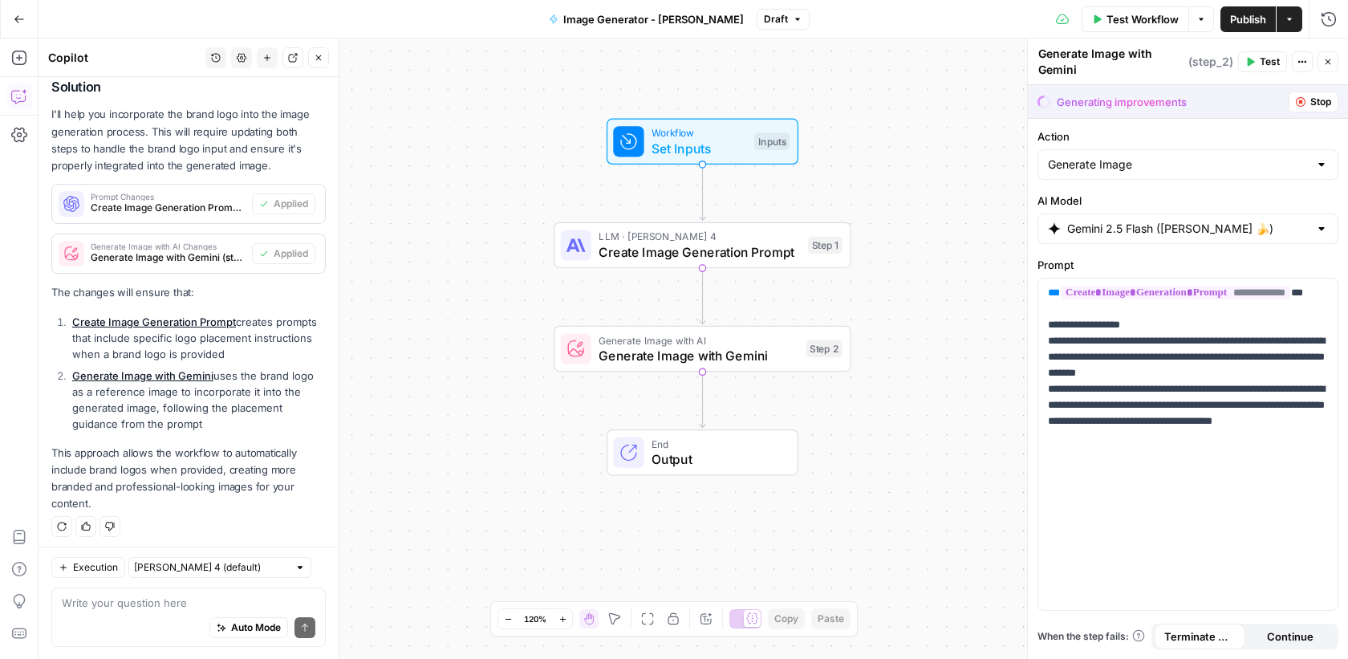
click at [717, 156] on span "Set Inputs" at bounding box center [699, 148] width 95 height 19
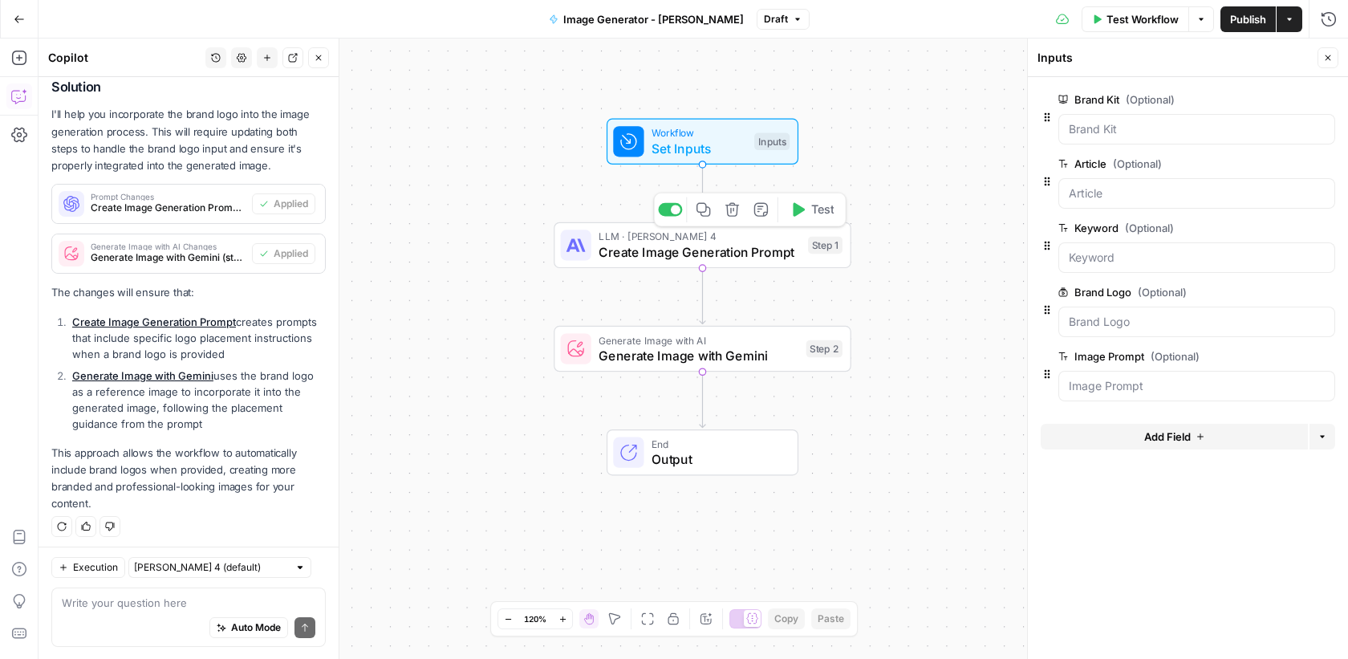
click at [728, 259] on span "Create Image Generation Prompt" at bounding box center [699, 251] width 201 height 19
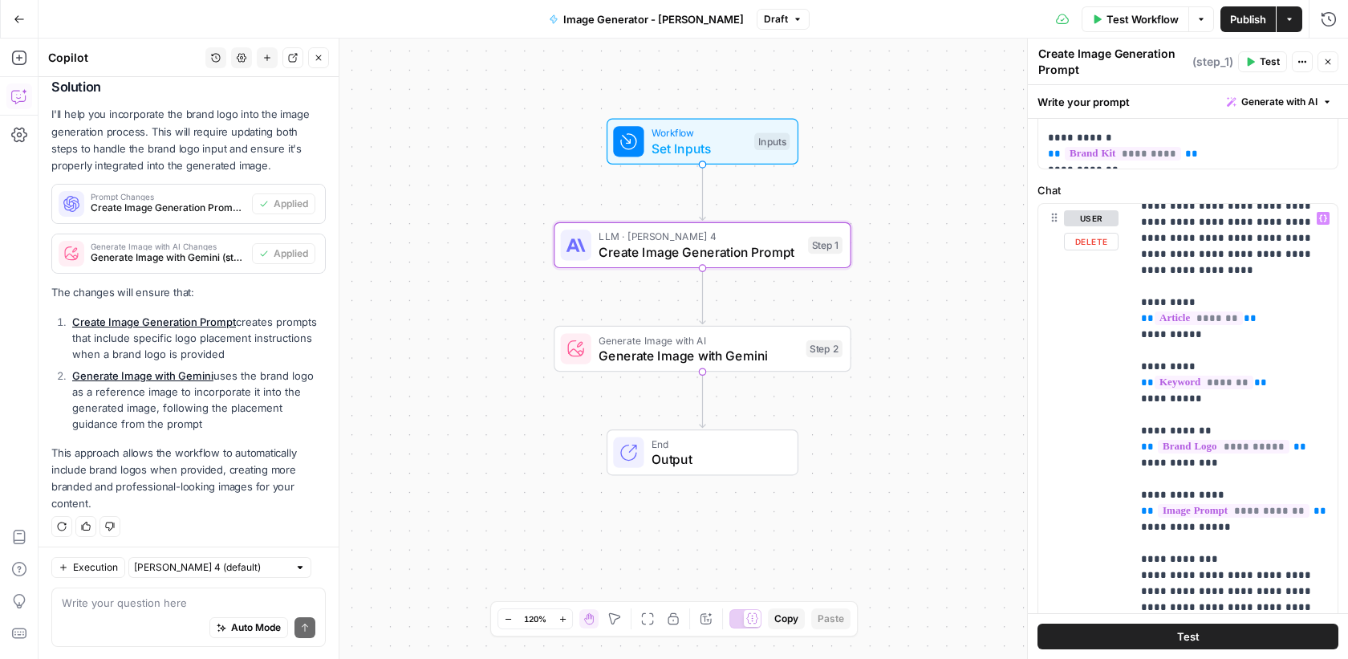
scroll to position [0, 0]
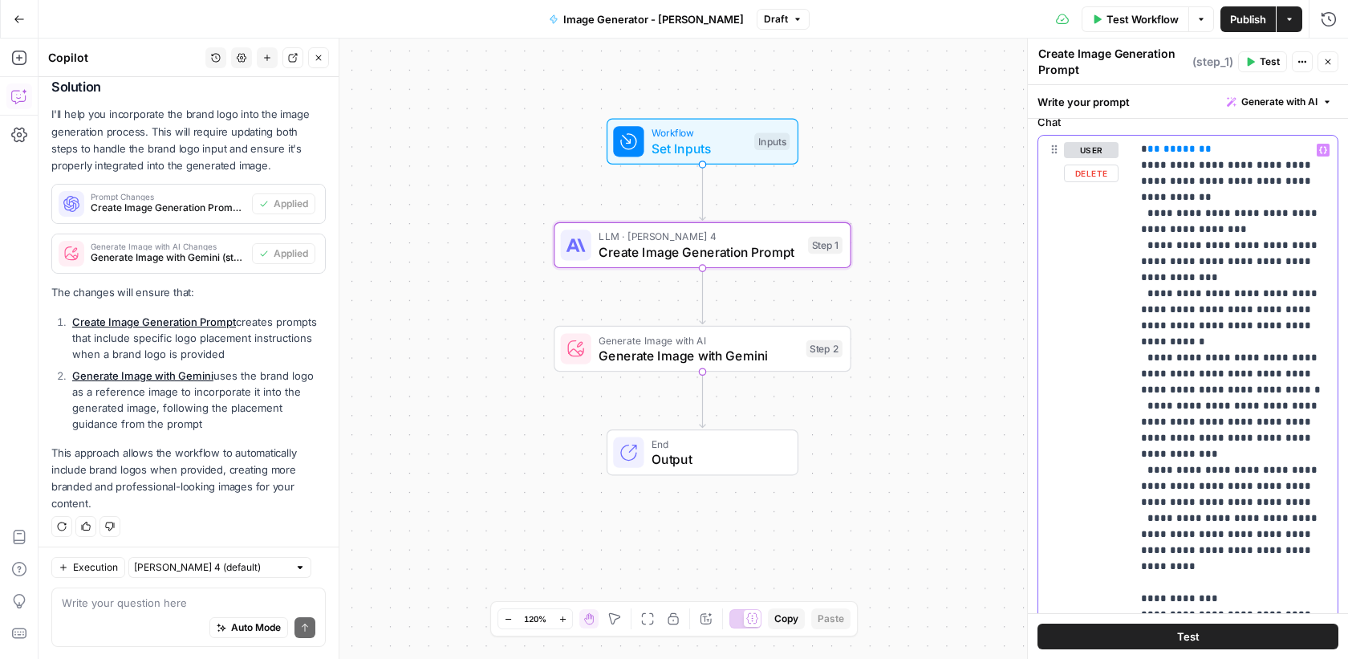
scroll to position [305, 0]
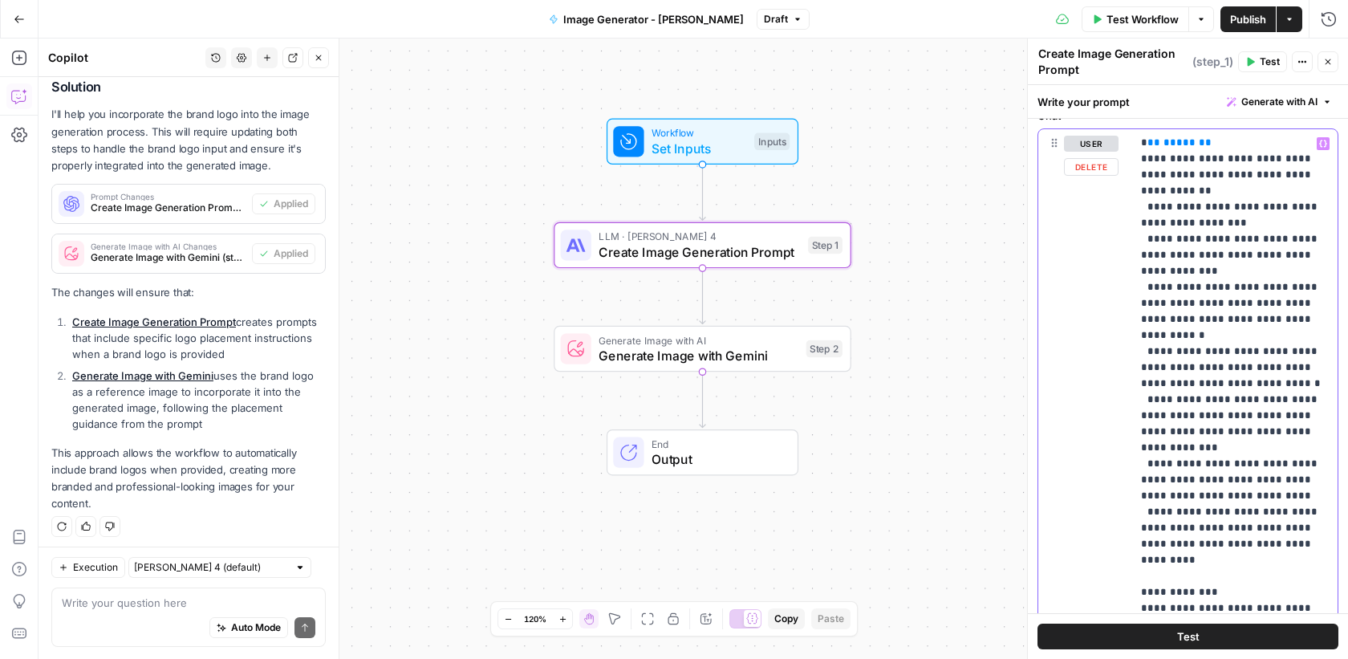
click at [1257, 412] on p "**********" at bounding box center [1235, 30] width 188 height 1492
drag, startPoint x: 1251, startPoint y: 394, endPoint x: 1256, endPoint y: 410, distance: 17.0
click at [1256, 410] on p "**********" at bounding box center [1235, 30] width 188 height 1492
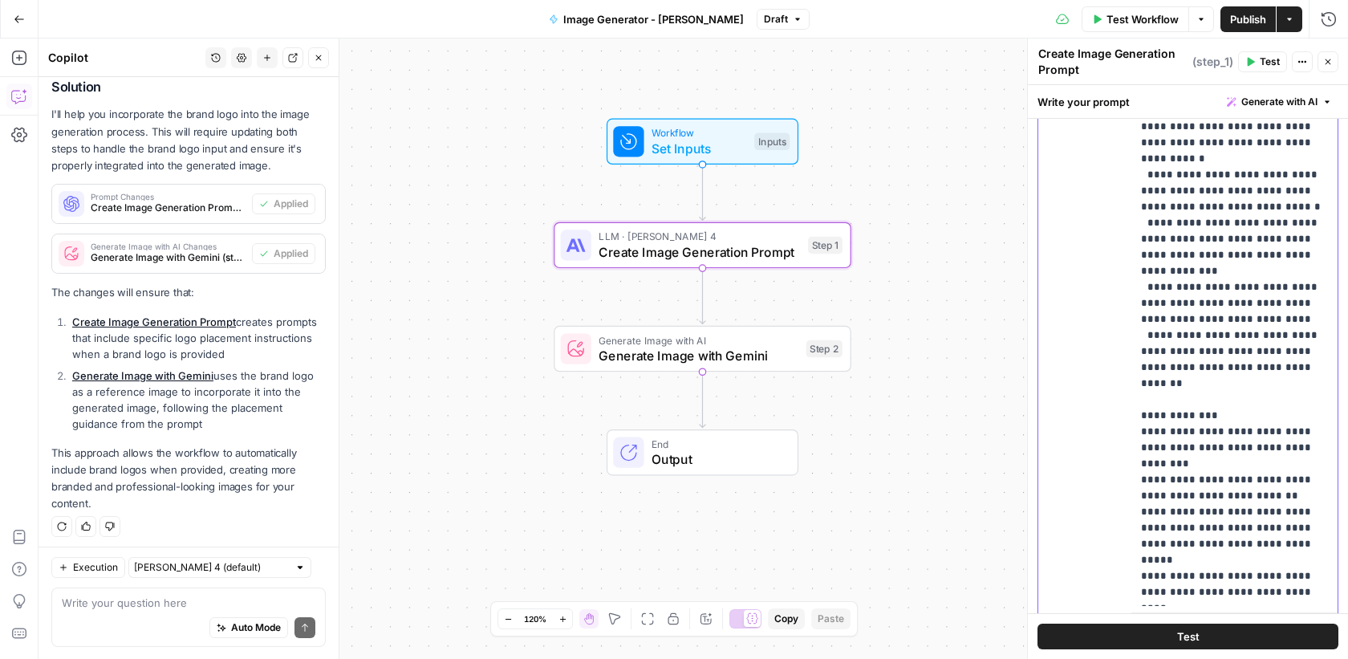
scroll to position [555, 0]
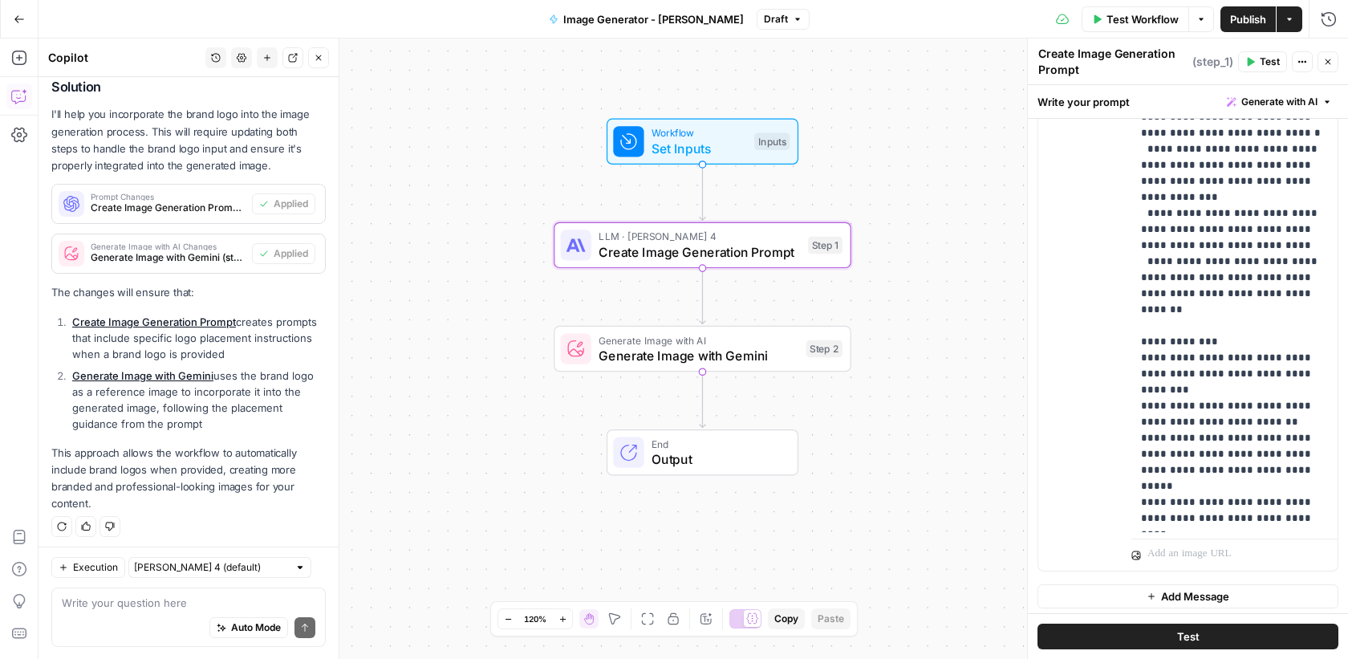
click at [993, 344] on div "Workflow Set Inputs Inputs LLM · Claude Sonnet 4 Create Image Generation Prompt…" at bounding box center [693, 349] width 1309 height 620
click at [775, 357] on span "Generate Image with Gemini" at bounding box center [699, 355] width 200 height 19
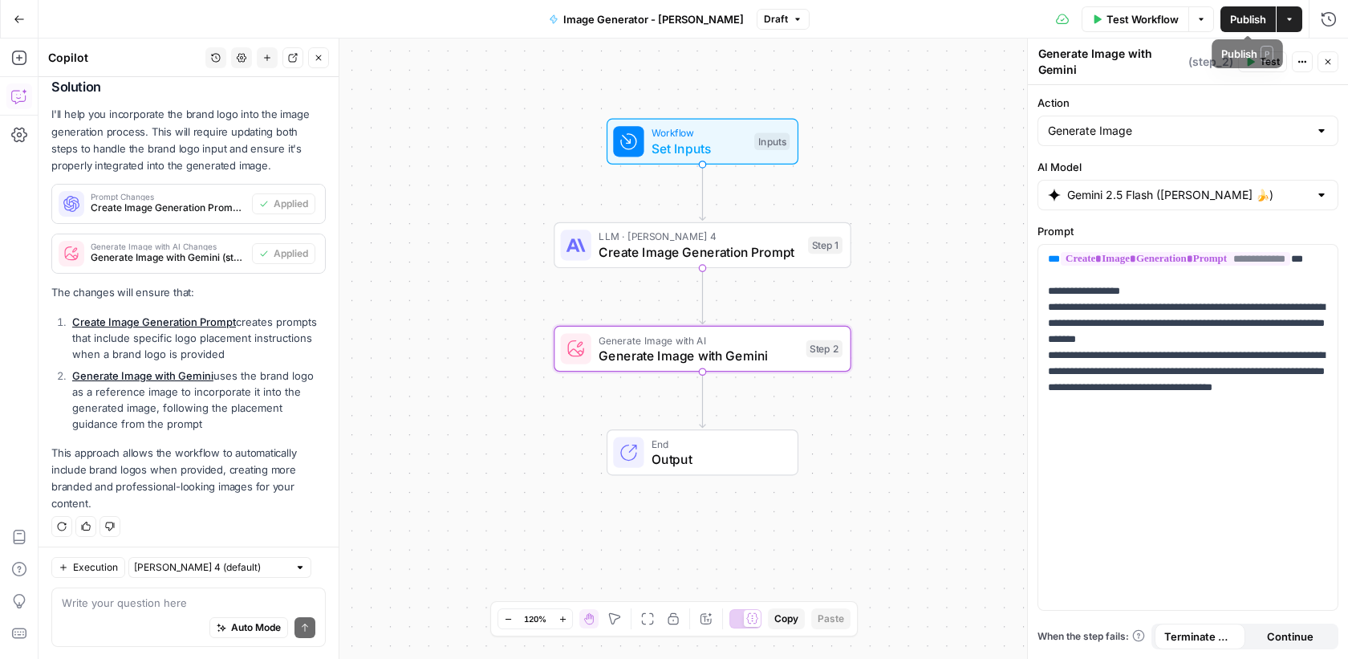
click at [1239, 20] on span "Publish" at bounding box center [1248, 19] width 36 height 16
click at [1244, 14] on span "Publish" at bounding box center [1248, 19] width 36 height 16
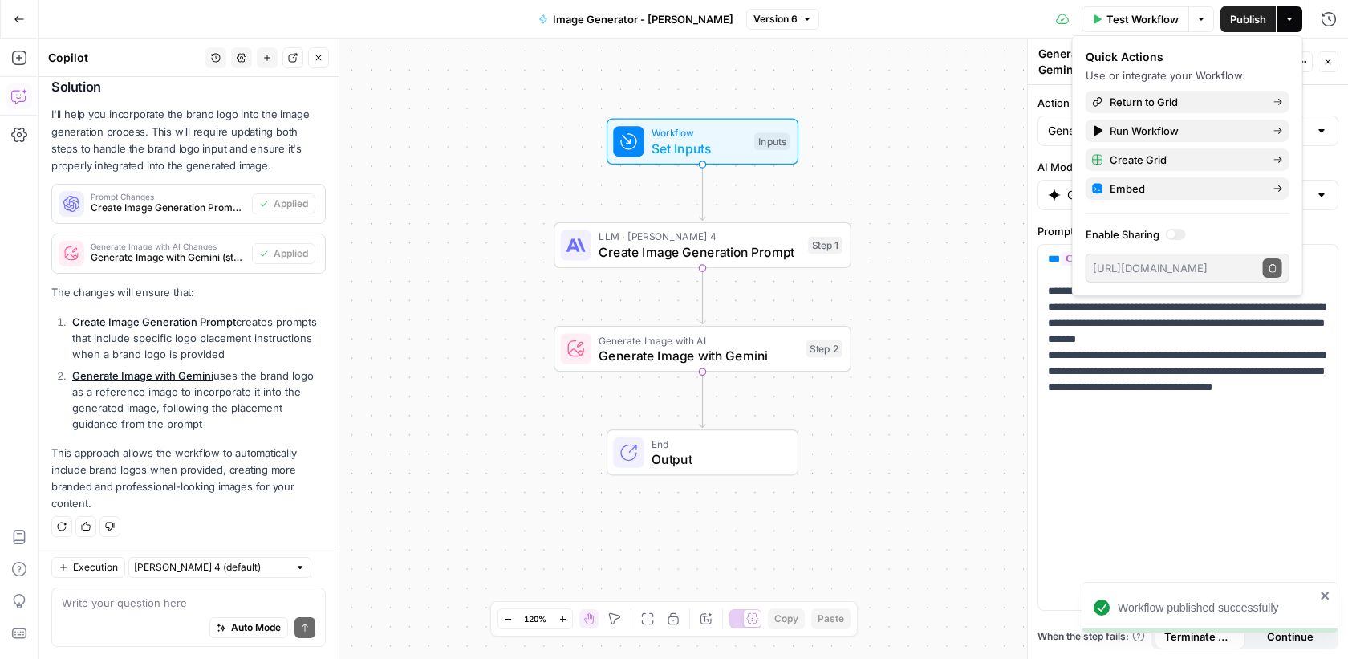
scroll to position [792, 0]
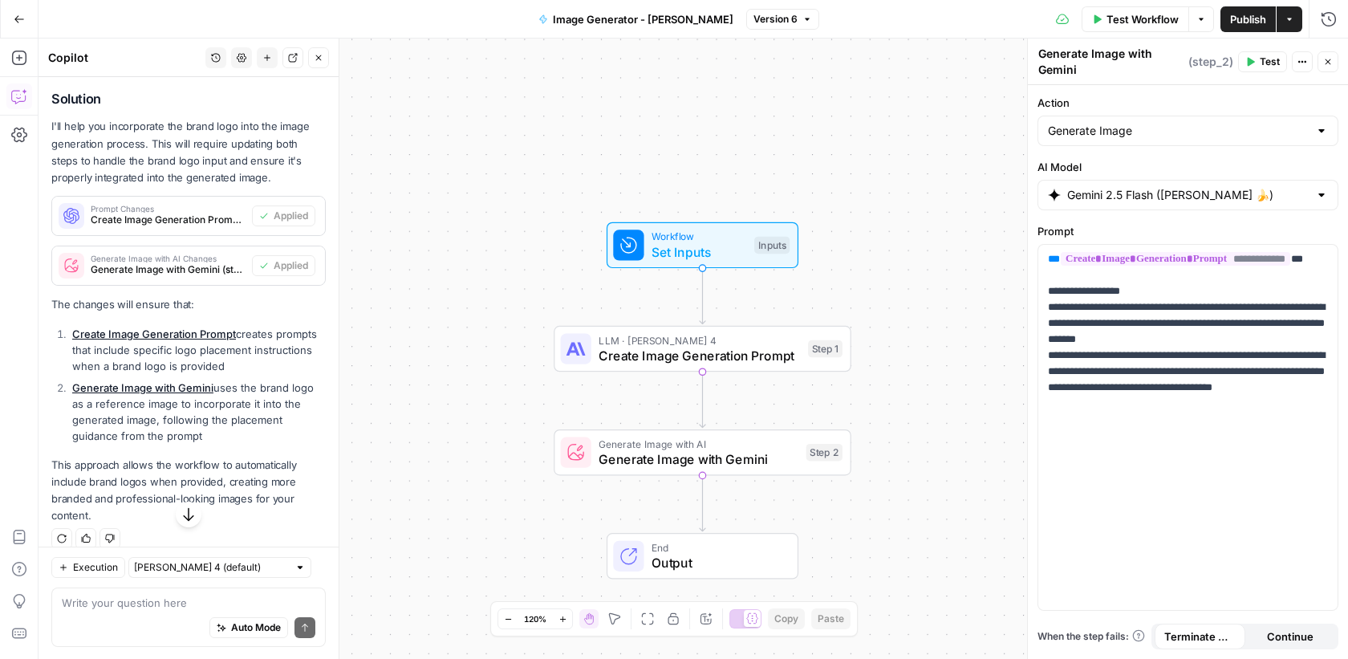
click at [716, 245] on span "Set Inputs" at bounding box center [699, 251] width 95 height 19
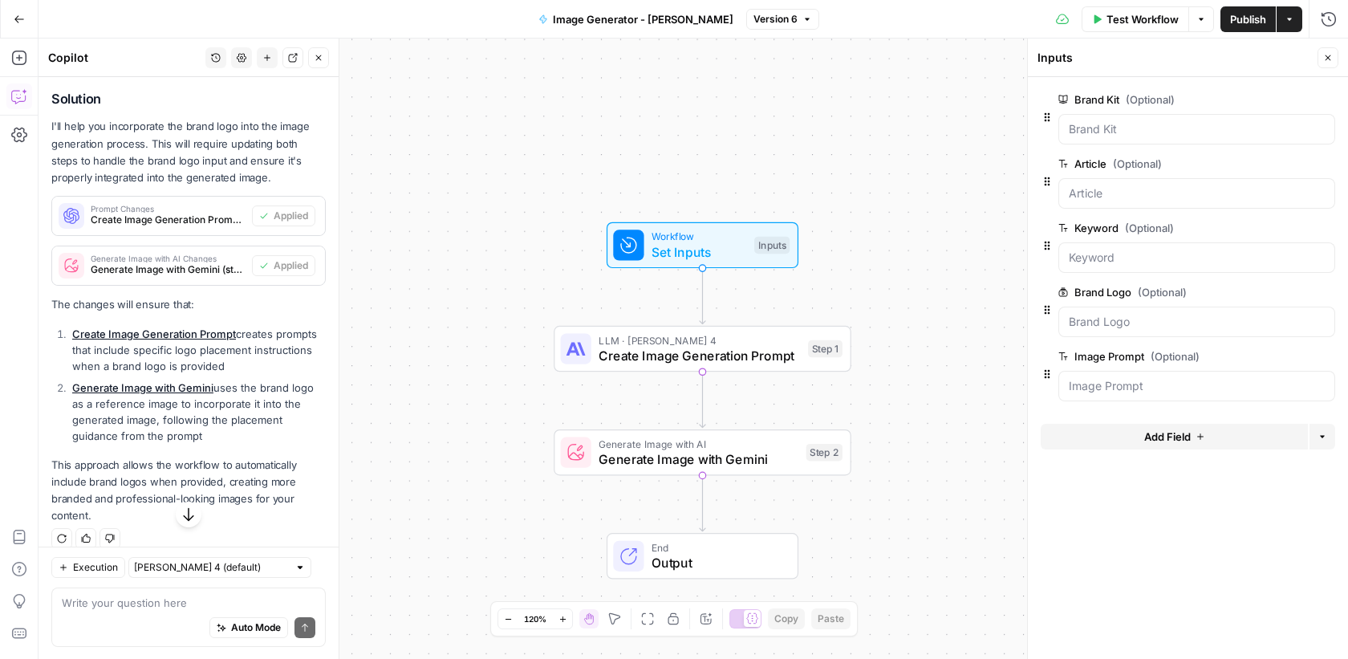
click at [1286, 291] on span "edit field" at bounding box center [1274, 292] width 35 height 13
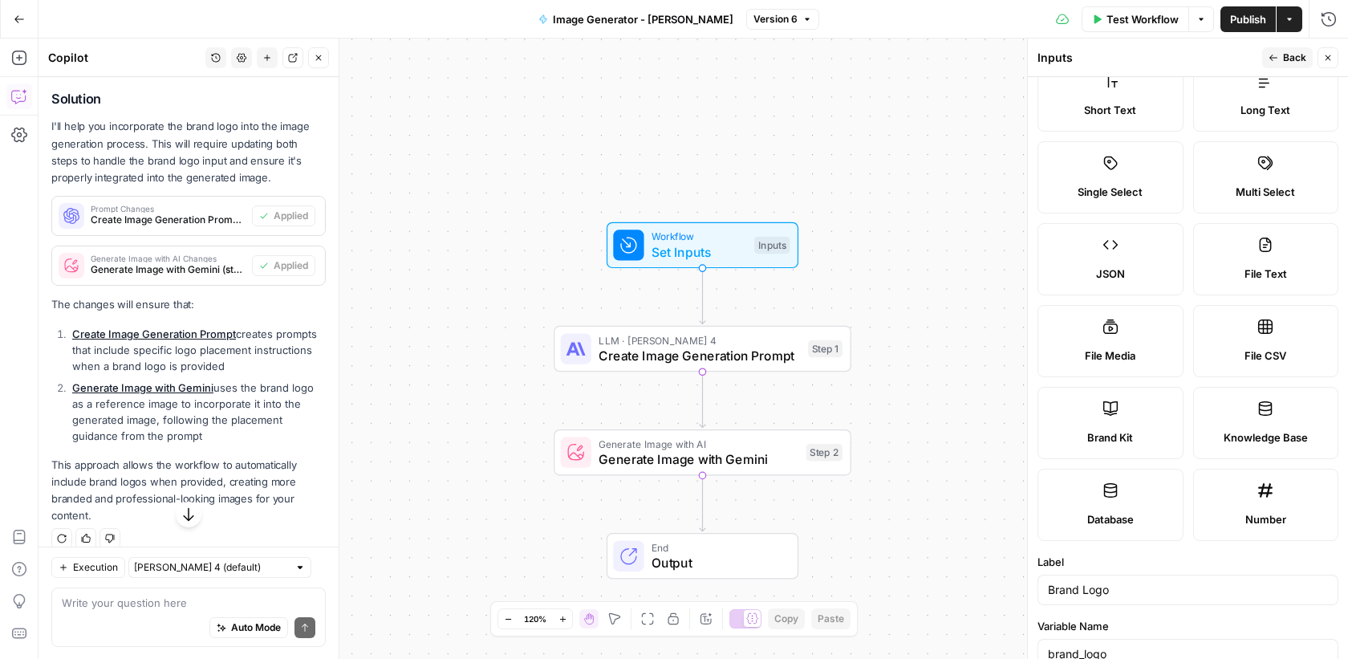
scroll to position [0, 0]
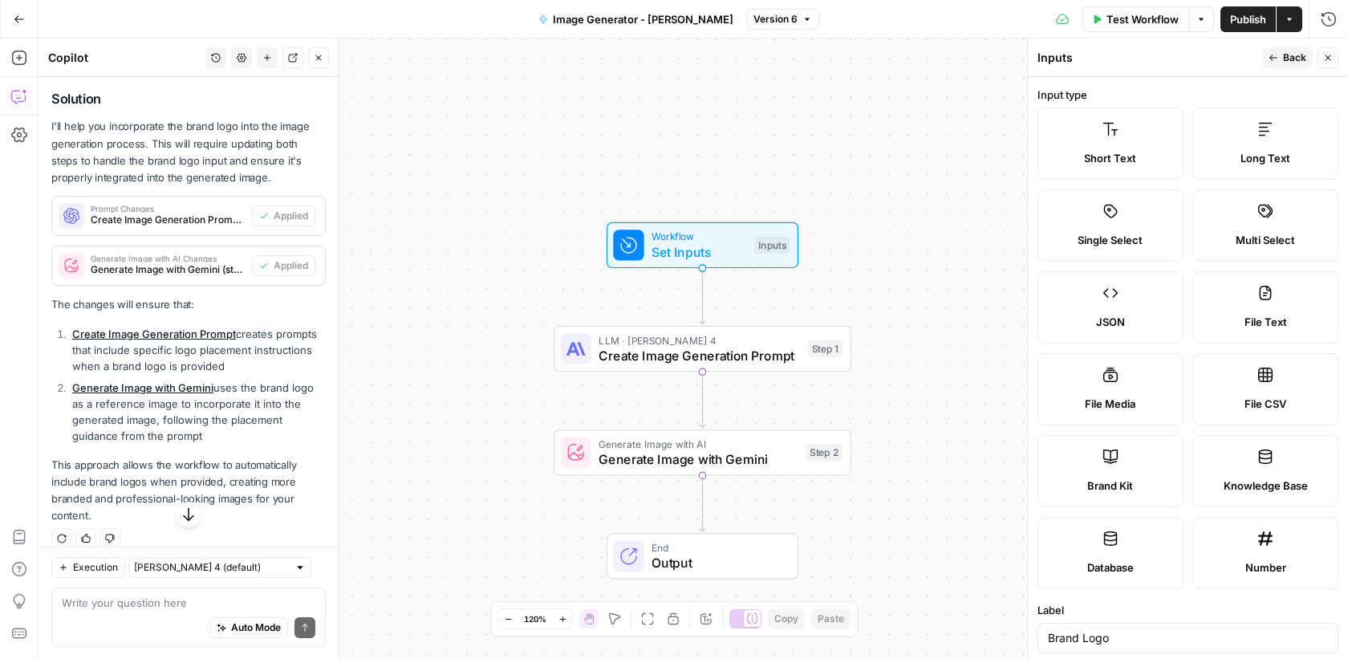
click at [1109, 130] on icon at bounding box center [1110, 129] width 16 height 16
click at [1293, 61] on span "Back" at bounding box center [1294, 58] width 23 height 14
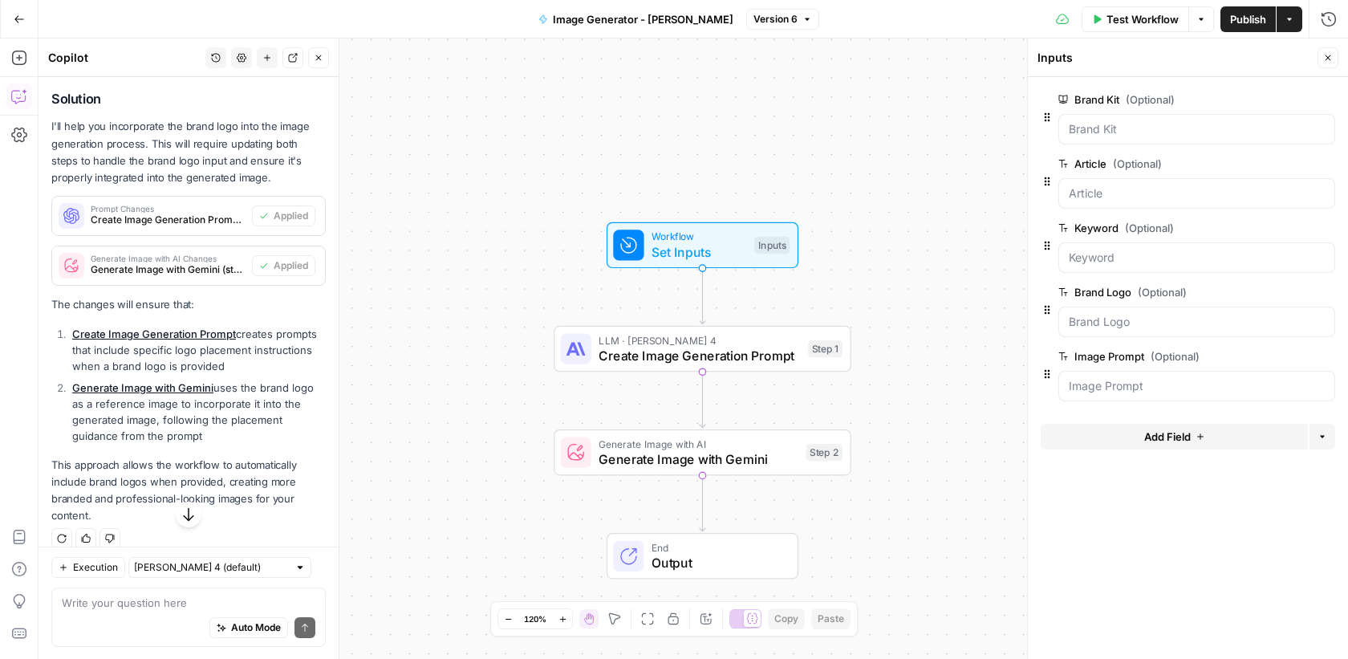
click at [1249, 21] on span "Publish" at bounding box center [1248, 19] width 36 height 16
click at [952, 290] on div "Workflow Set Inputs Inputs LLM · Claude Sonnet 4 Create Image Generation Prompt…" at bounding box center [693, 349] width 1309 height 620
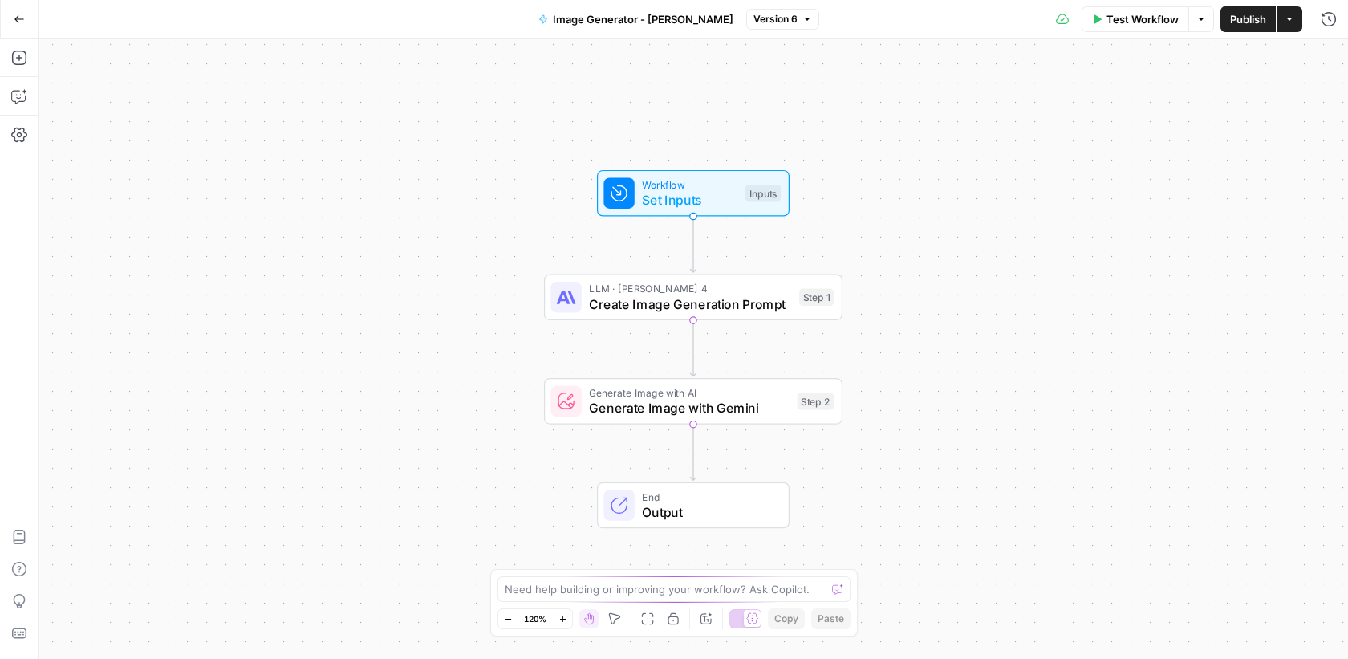
click at [639, 193] on div "Workflow Set Inputs Inputs" at bounding box center [691, 193] width 177 height 33
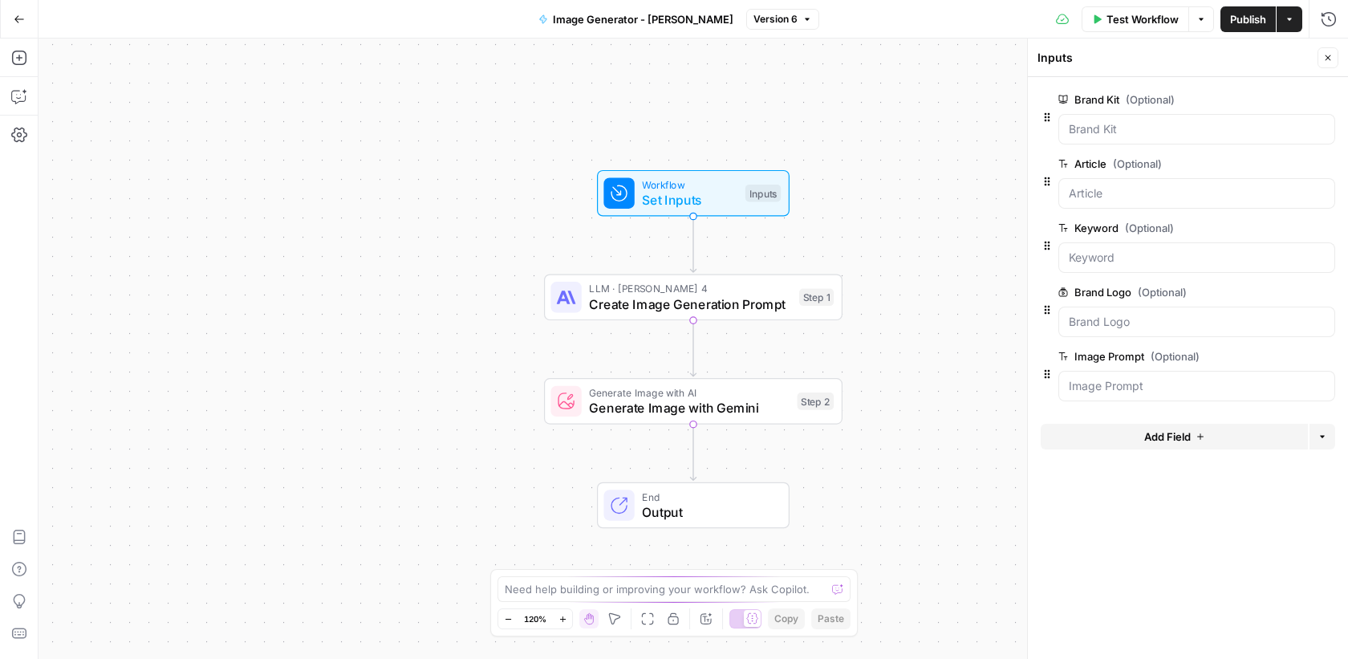
click at [1260, 289] on span "edit field" at bounding box center [1274, 292] width 35 height 13
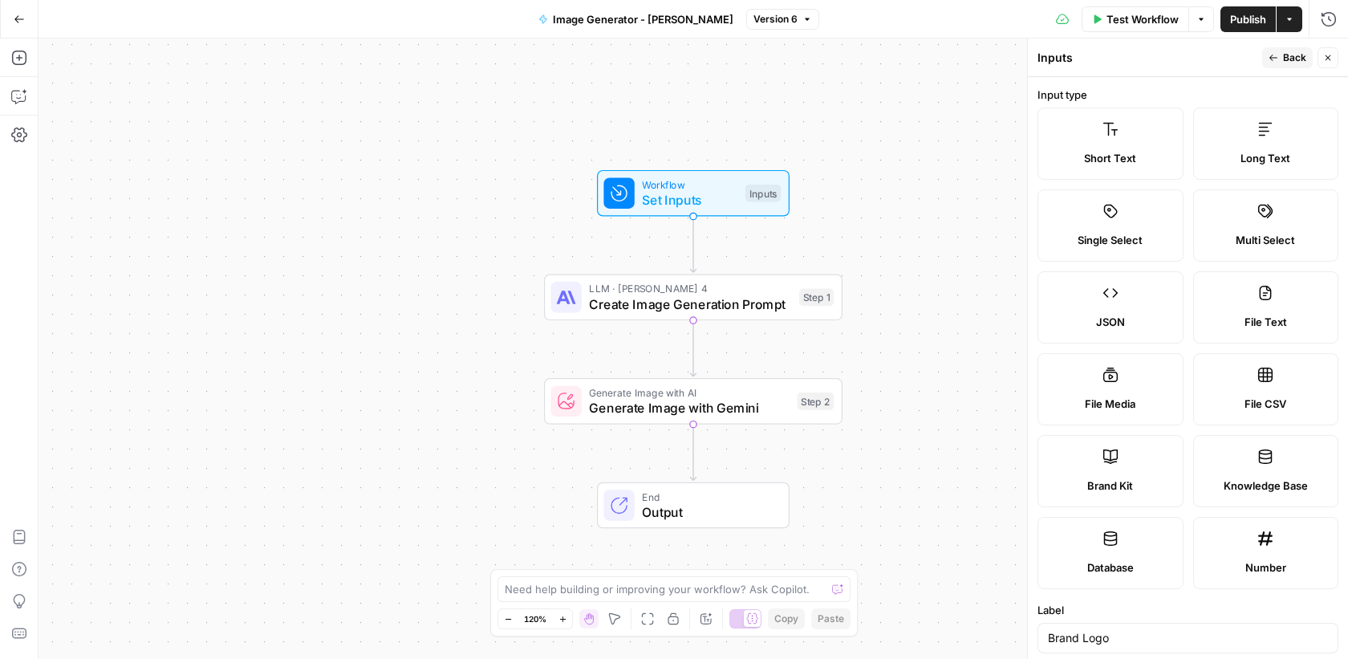
click at [14, 34] on div "Go Back" at bounding box center [19, 19] width 39 height 38
click at [14, 21] on icon "button" at bounding box center [19, 19] width 11 height 11
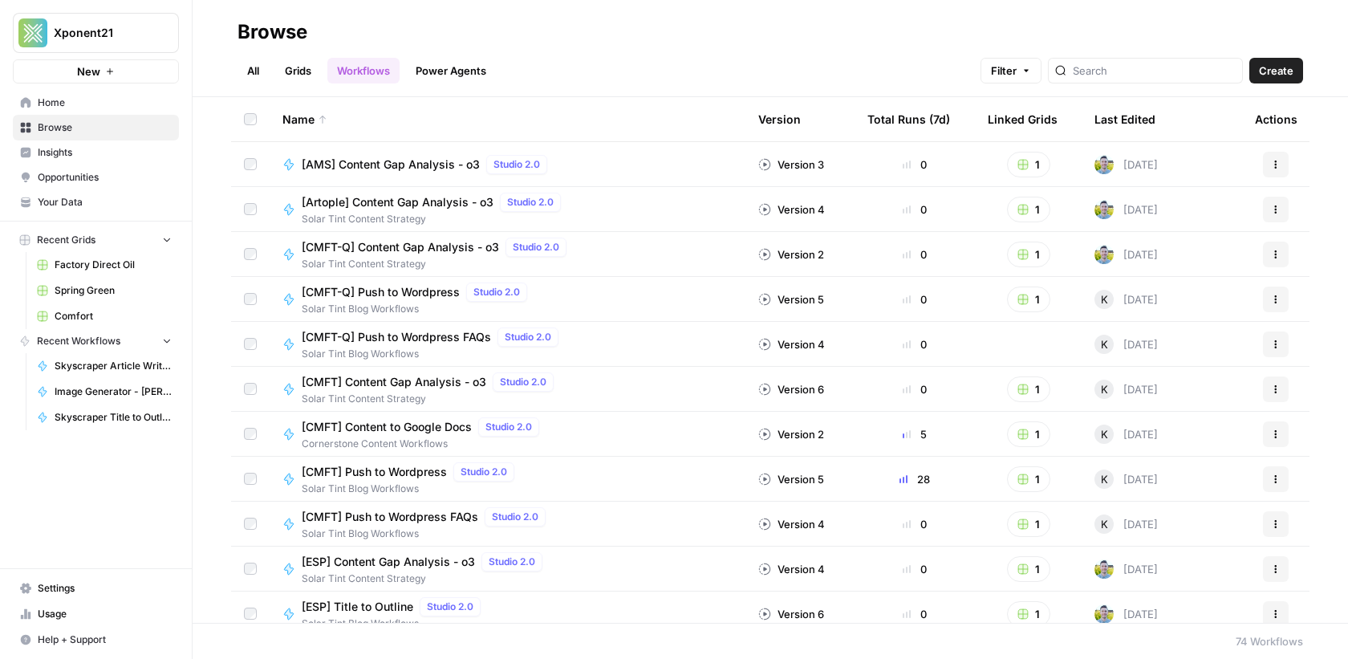
click at [88, 284] on span "Spring Green" at bounding box center [113, 290] width 117 height 14
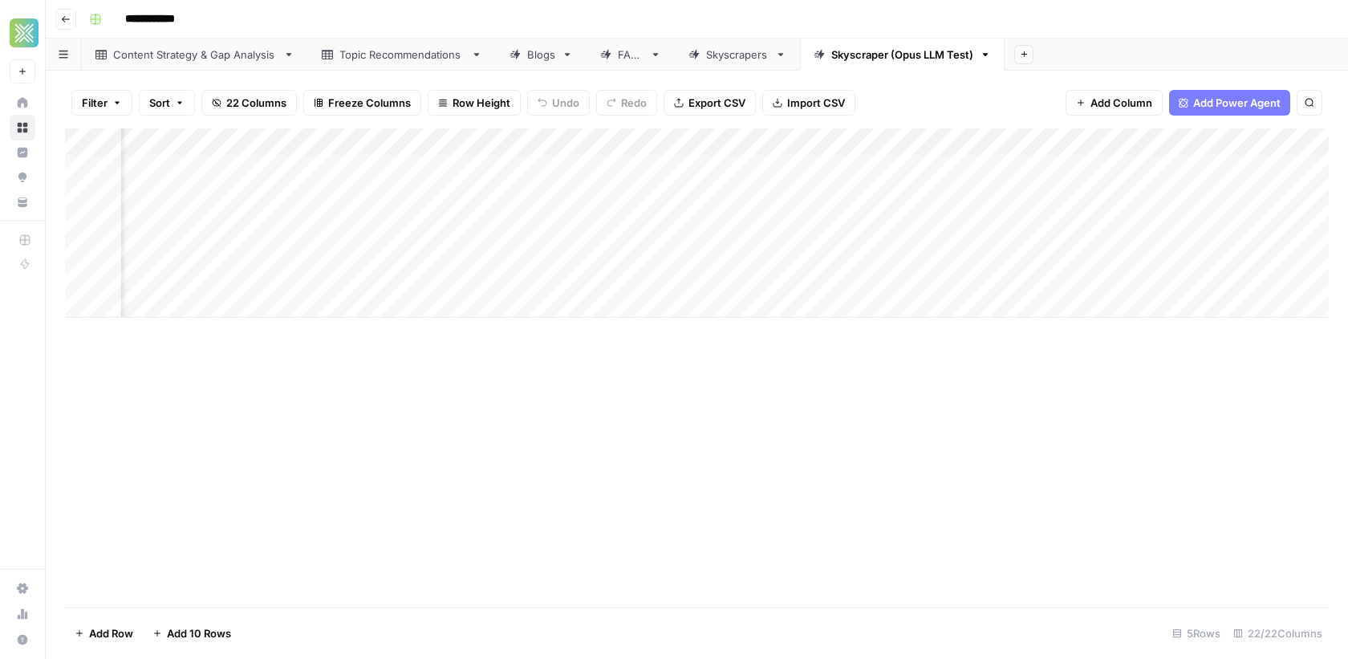
scroll to position [0, 2749]
click at [1293, 136] on span "Add Column" at bounding box center [1292, 142] width 56 height 14
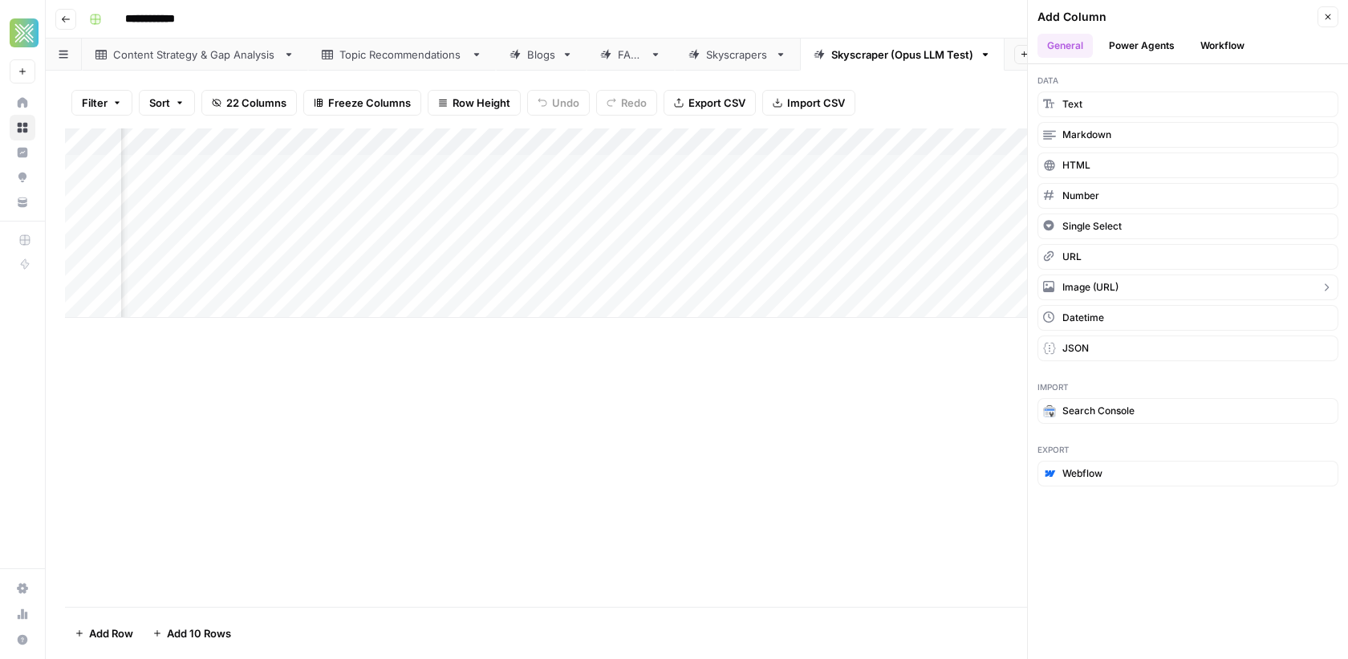
click at [1103, 282] on span "Image (URL)" at bounding box center [1090, 287] width 56 height 14
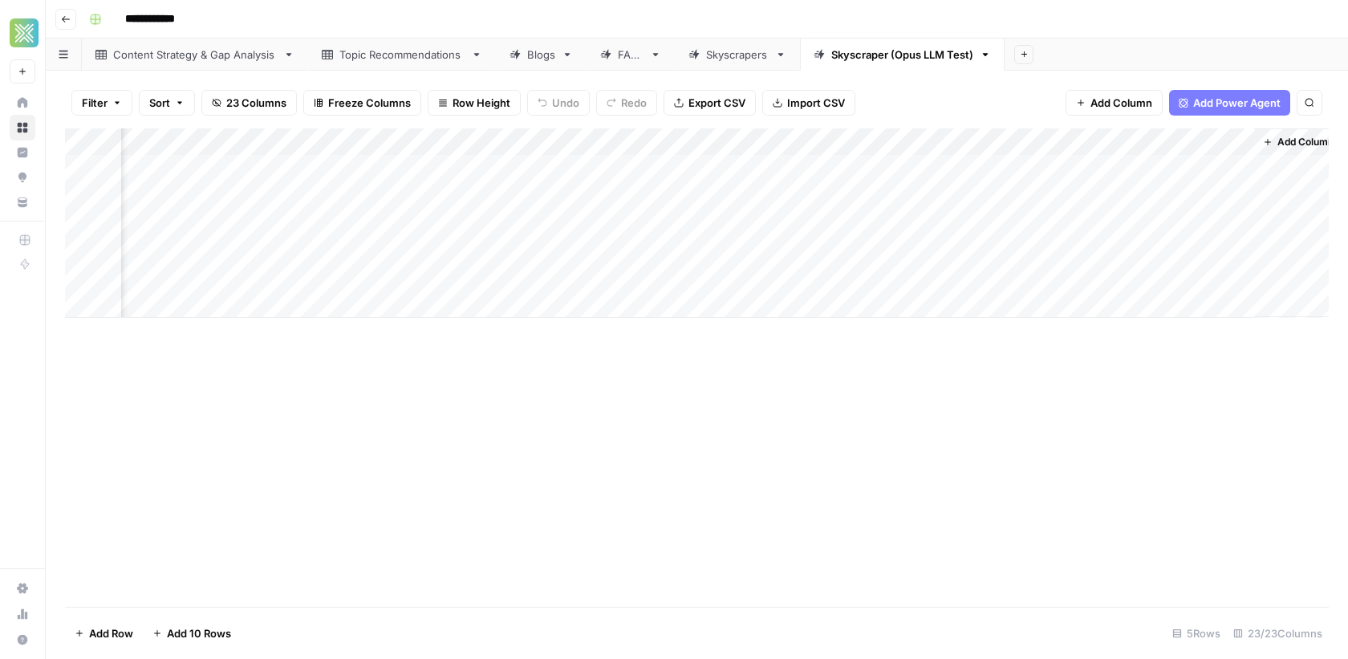
scroll to position [0, 2893]
click at [1161, 139] on div "Add Column" at bounding box center [697, 222] width 1264 height 189
click at [1161, 139] on div at bounding box center [1166, 144] width 145 height 32
drag, startPoint x: 1175, startPoint y: 180, endPoint x: 1035, endPoint y: 178, distance: 140.4
click at [1035, 178] on body "**********" at bounding box center [674, 329] width 1348 height 659
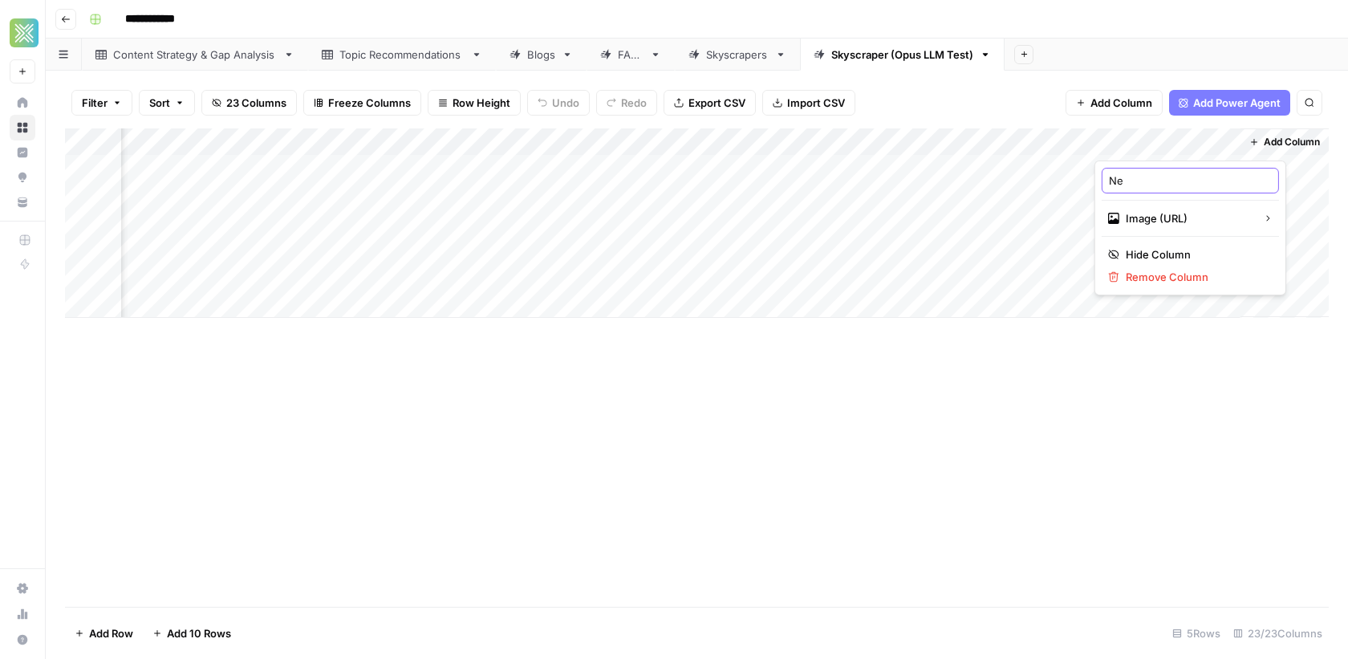
type input "N"
type input "Brand Logo"
click at [1150, 177] on div "Add Column" at bounding box center [697, 222] width 1264 height 189
click at [730, 140] on div "Add Column" at bounding box center [697, 222] width 1264 height 189
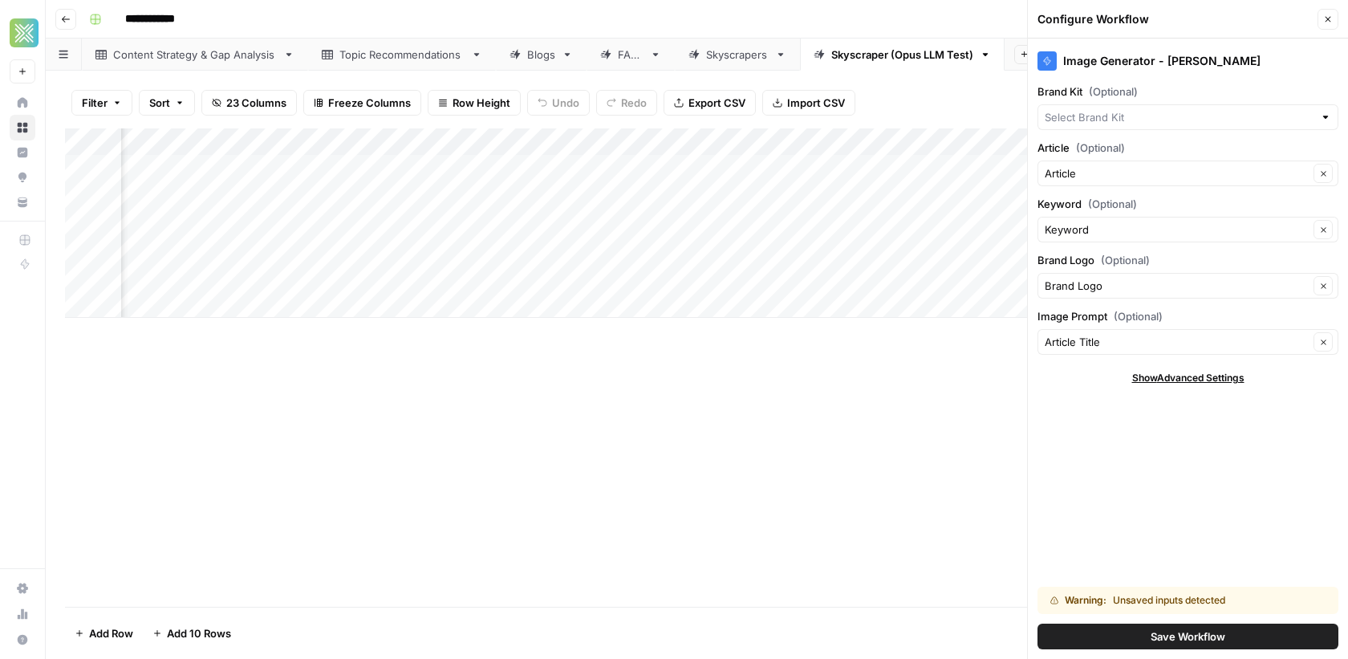
type input "Spring Green"
click at [1128, 631] on button "Save Workflow" at bounding box center [1187, 636] width 301 height 26
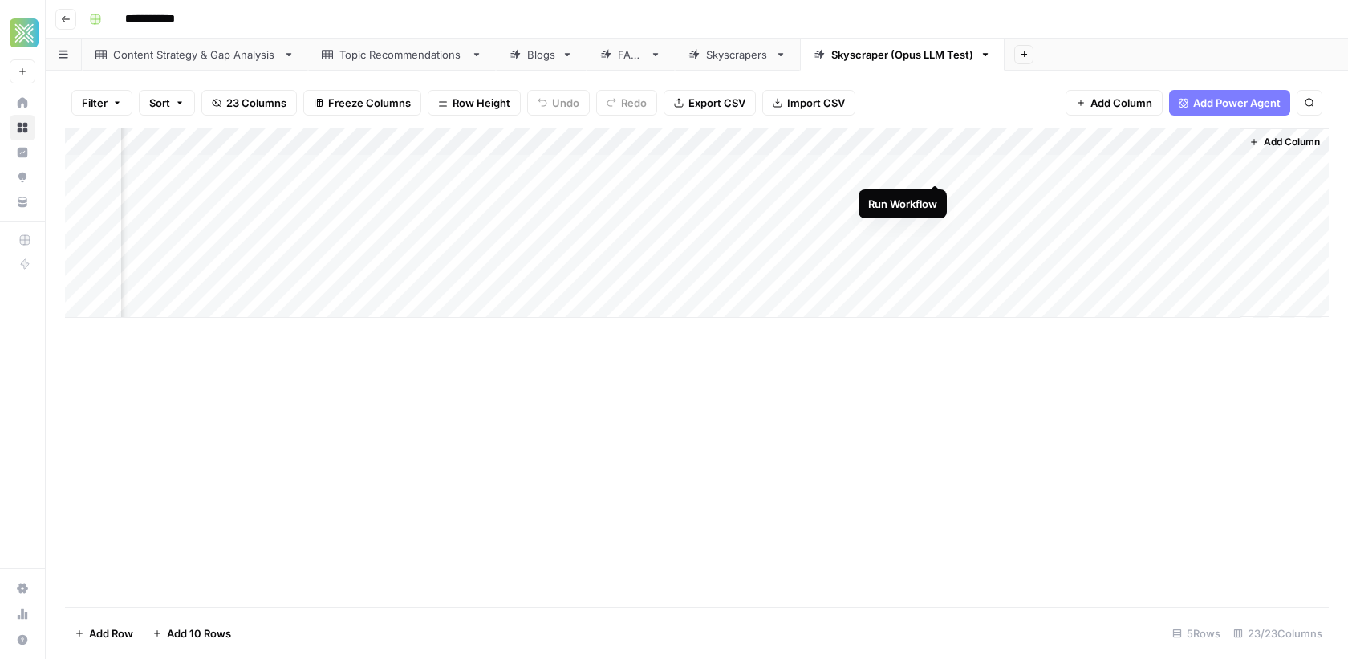
click at [932, 169] on div "Add Column" at bounding box center [697, 222] width 1264 height 189
click at [1080, 165] on div "Add Column" at bounding box center [697, 222] width 1264 height 189
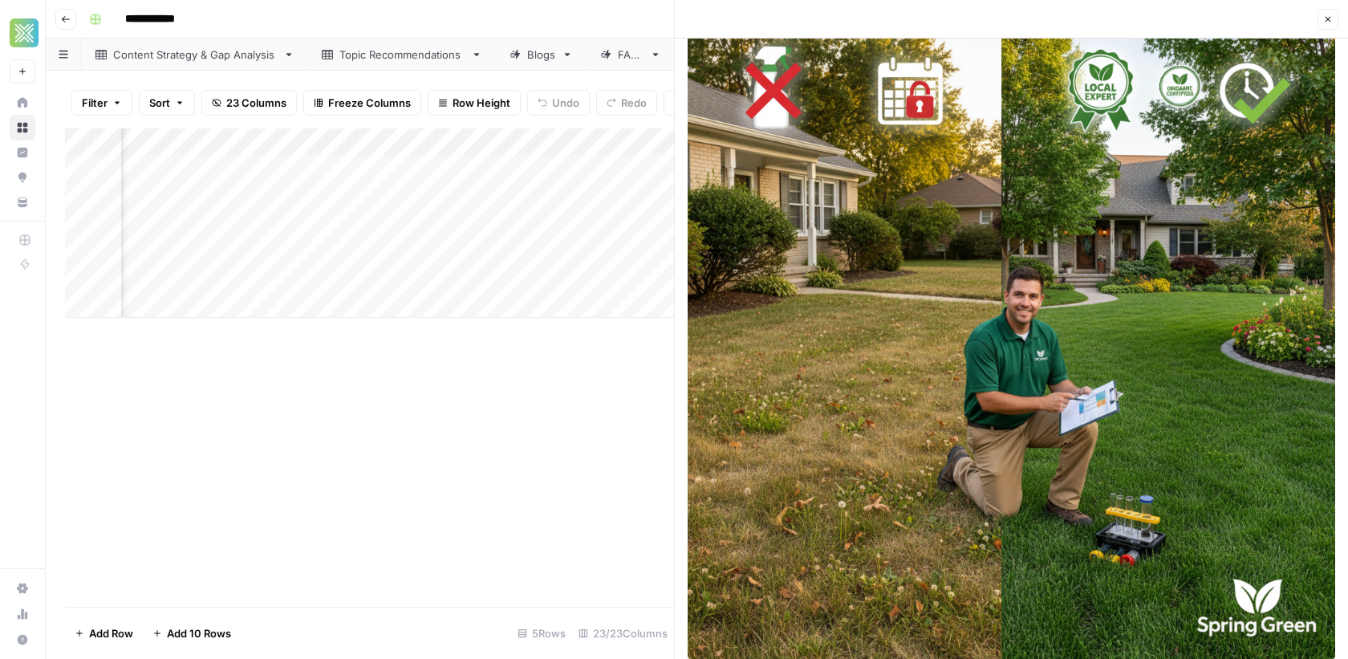
scroll to position [47, 0]
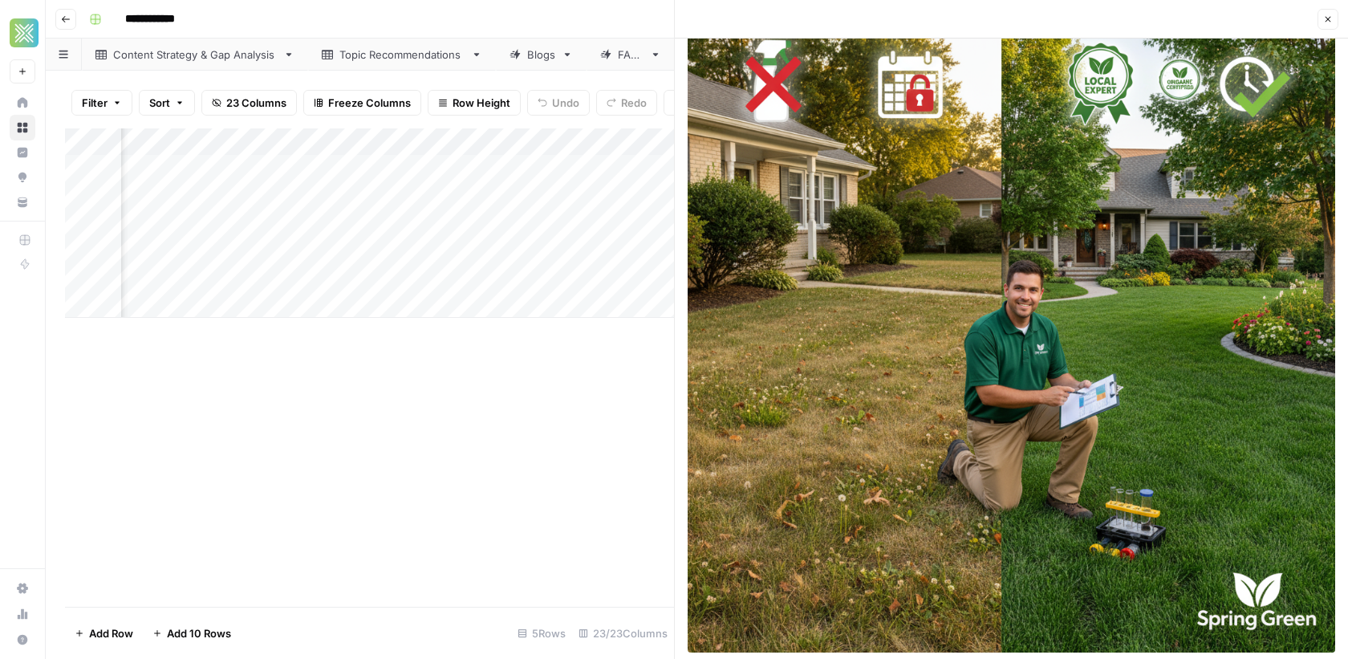
click at [1340, 14] on header "Close" at bounding box center [1011, 19] width 673 height 39
click at [1333, 14] on button "Close" at bounding box center [1327, 19] width 21 height 21
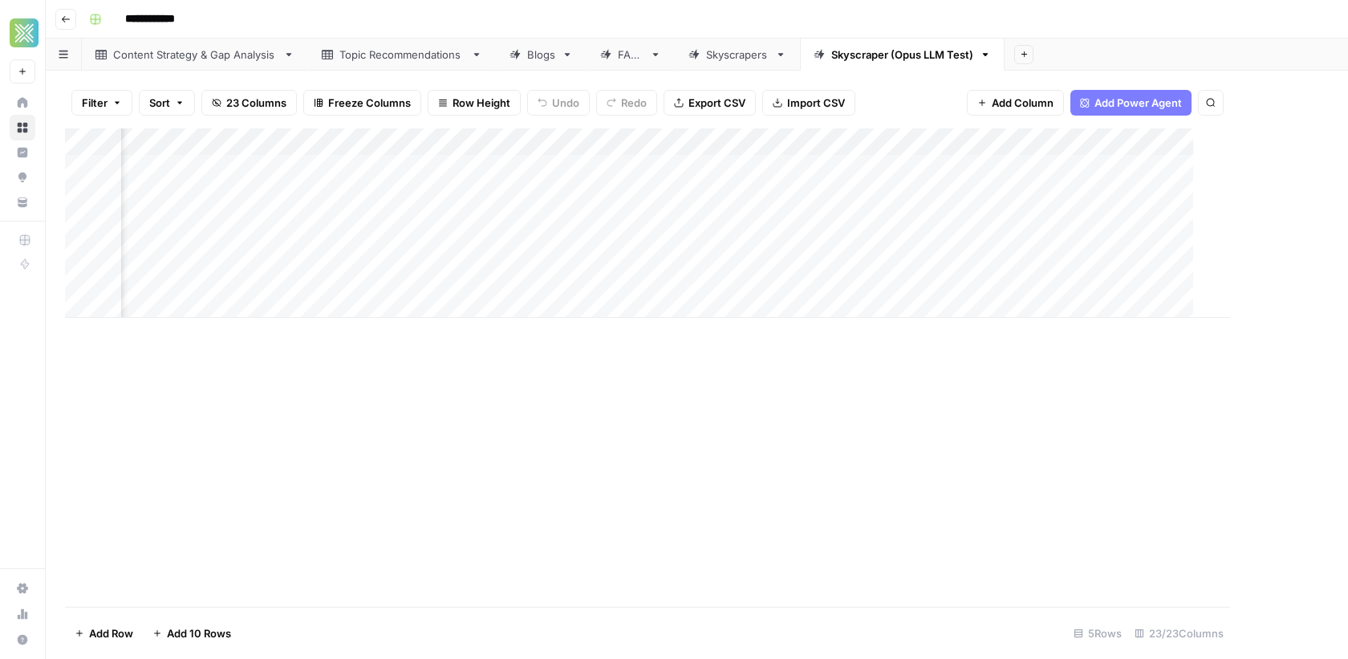
scroll to position [0, 2874]
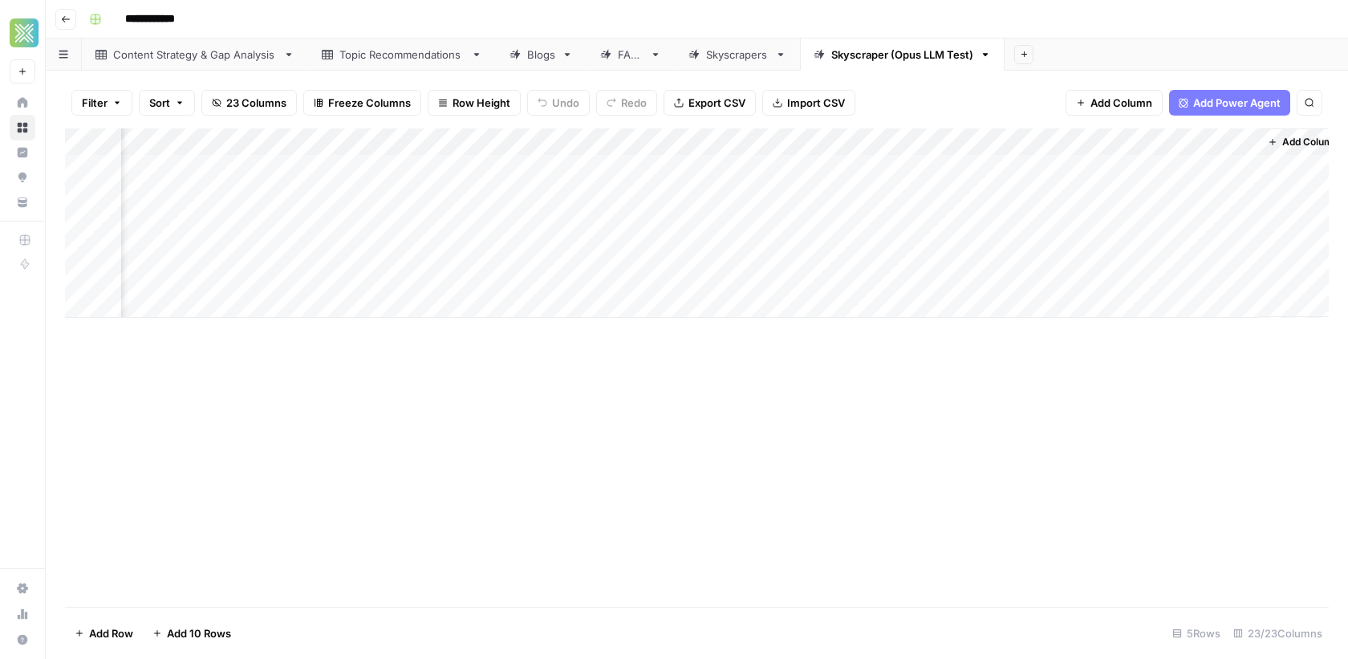
click at [936, 145] on div "Add Column" at bounding box center [697, 222] width 1264 height 189
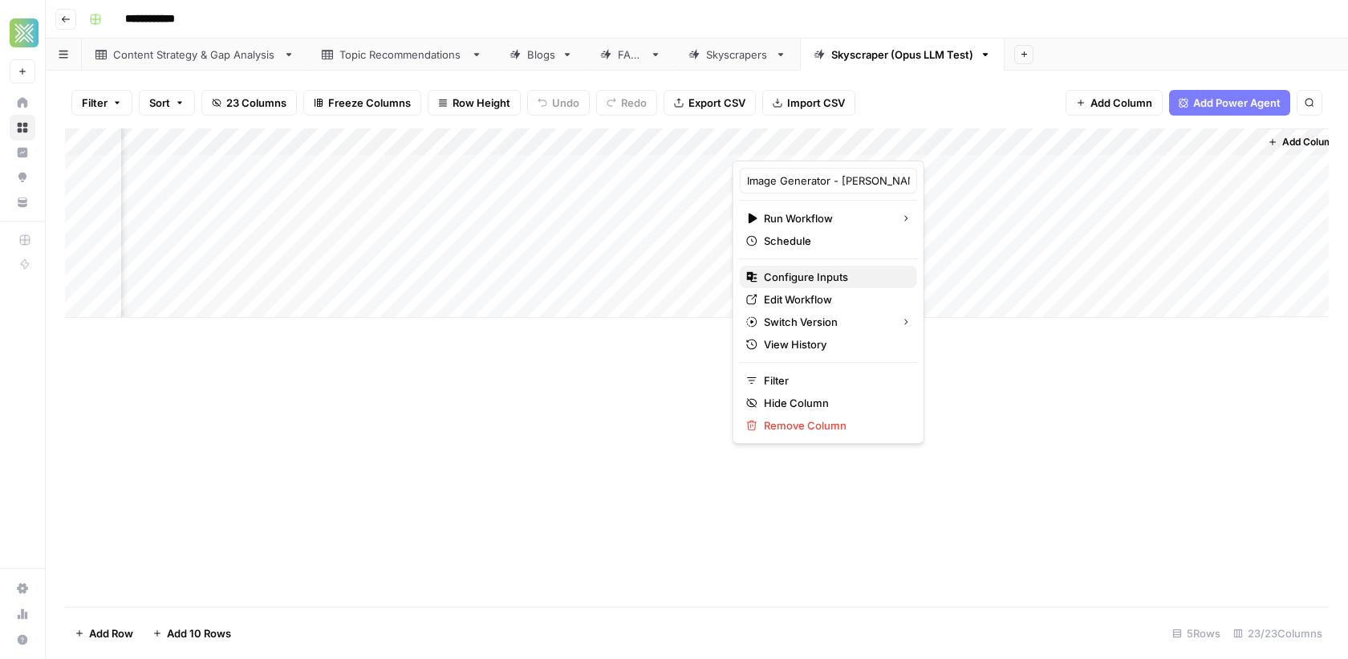
click at [783, 281] on span "Configure Inputs" at bounding box center [834, 277] width 140 height 16
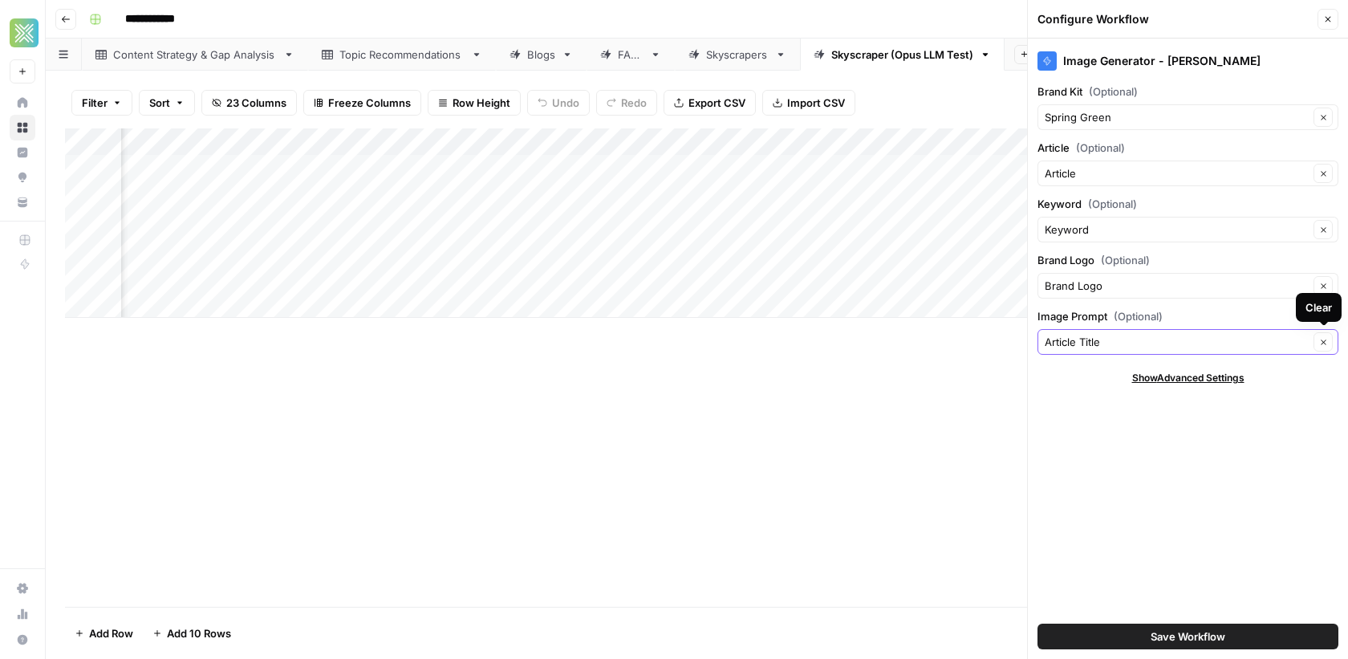
click at [1320, 338] on icon "button" at bounding box center [1323, 342] width 9 height 9
click at [784, 428] on div "Add Column" at bounding box center [697, 367] width 1264 height 478
click at [1320, 18] on button "Close" at bounding box center [1327, 19] width 21 height 21
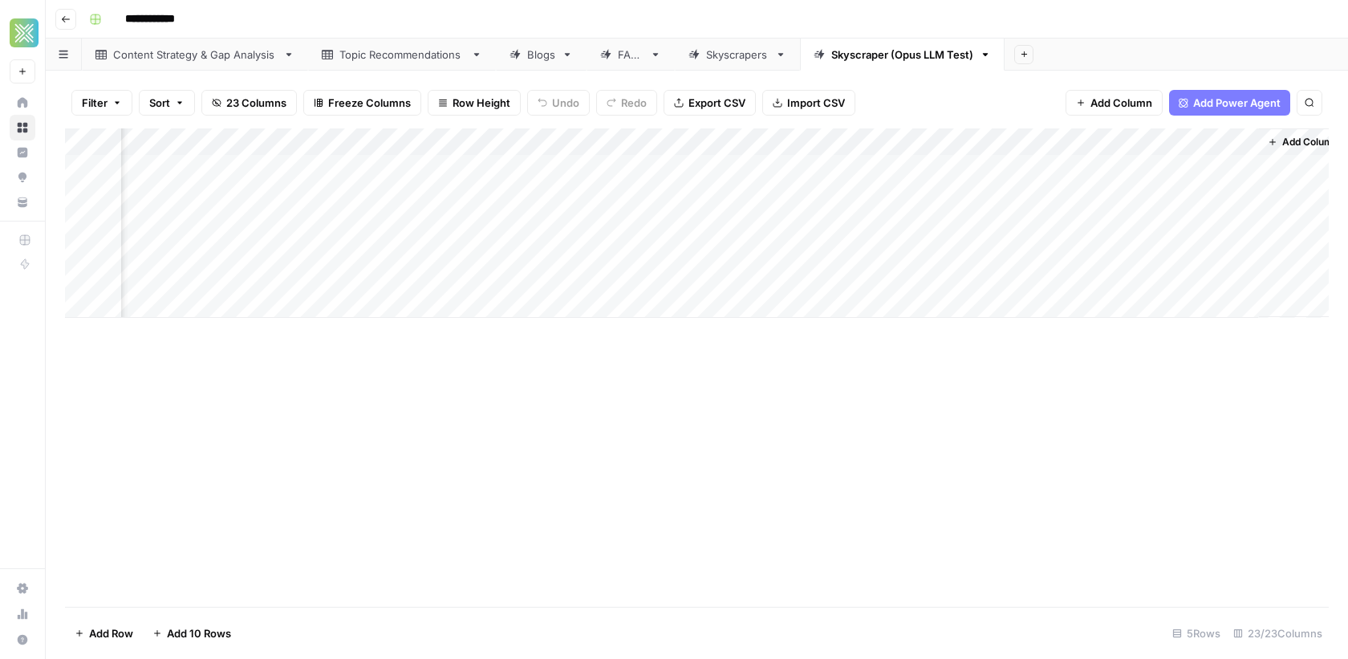
click at [1300, 140] on span "Add Column" at bounding box center [1310, 142] width 56 height 14
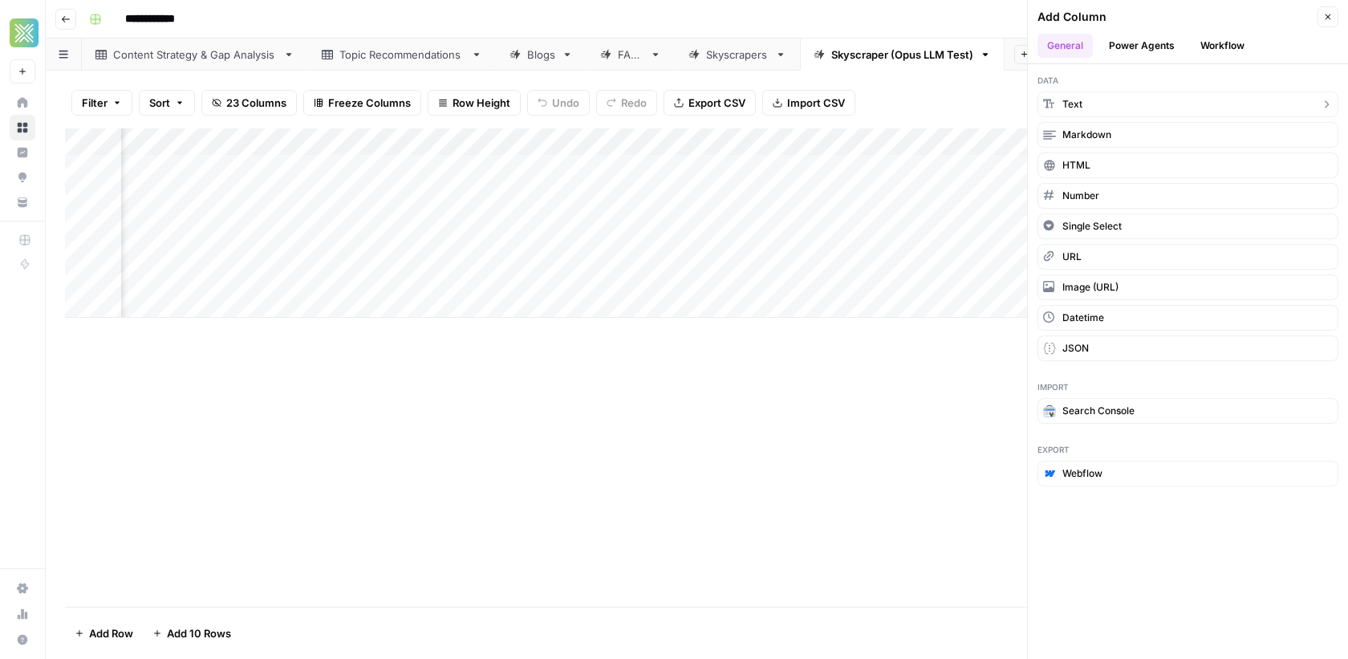
click at [1070, 107] on span "Text" at bounding box center [1072, 104] width 20 height 14
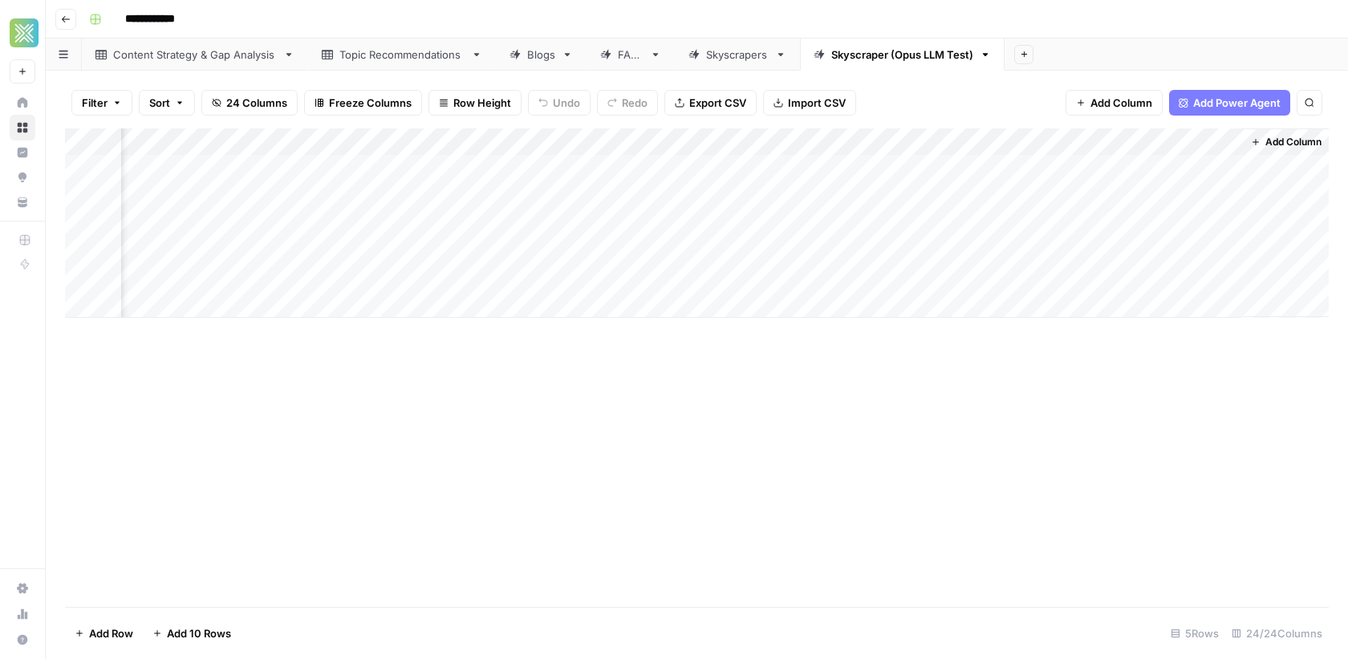
scroll to position [0, 3124]
click at [1074, 142] on div "Add Column" at bounding box center [697, 222] width 1264 height 189
click at [1106, 191] on div "New Column" at bounding box center [1103, 181] width 177 height 26
drag, startPoint x: 1106, startPoint y: 189, endPoint x: 1062, endPoint y: 188, distance: 44.2
click at [1109, 145] on div "Add Column" at bounding box center [697, 222] width 1264 height 189
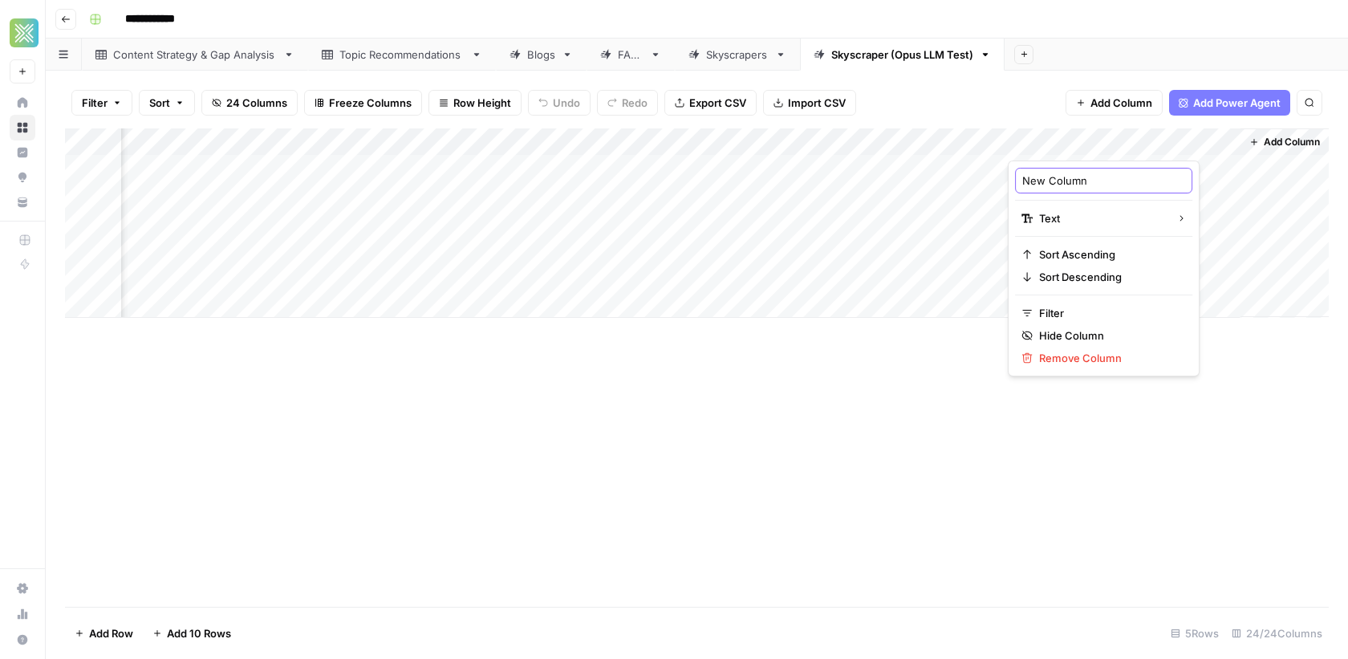
drag, startPoint x: 1090, startPoint y: 185, endPoint x: 1021, endPoint y: 177, distance: 70.3
click at [1022, 178] on input "New Column" at bounding box center [1103, 181] width 163 height 16
type input "Image Prompt"
click at [1094, 172] on div "Add Column" at bounding box center [697, 222] width 1264 height 189
click at [1071, 173] on div "Add Column" at bounding box center [697, 222] width 1264 height 189
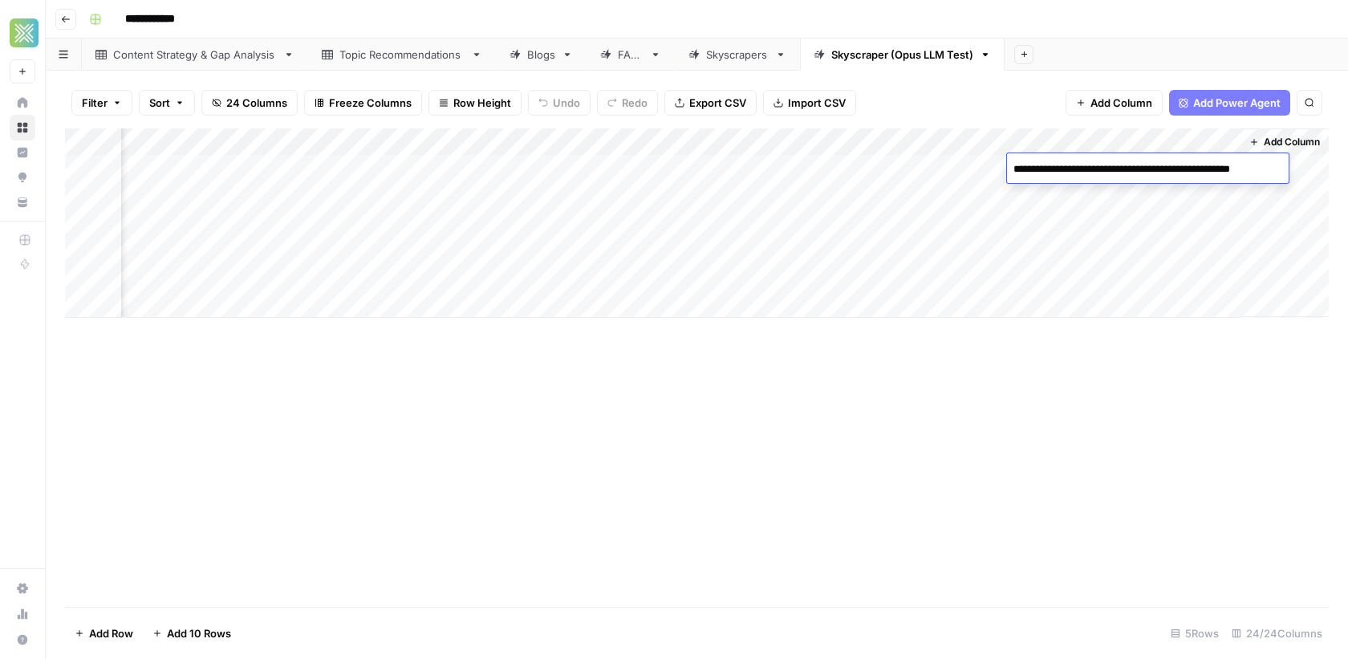
type textarea "**********"
click at [683, 143] on div "Add Column" at bounding box center [697, 222] width 1264 height 189
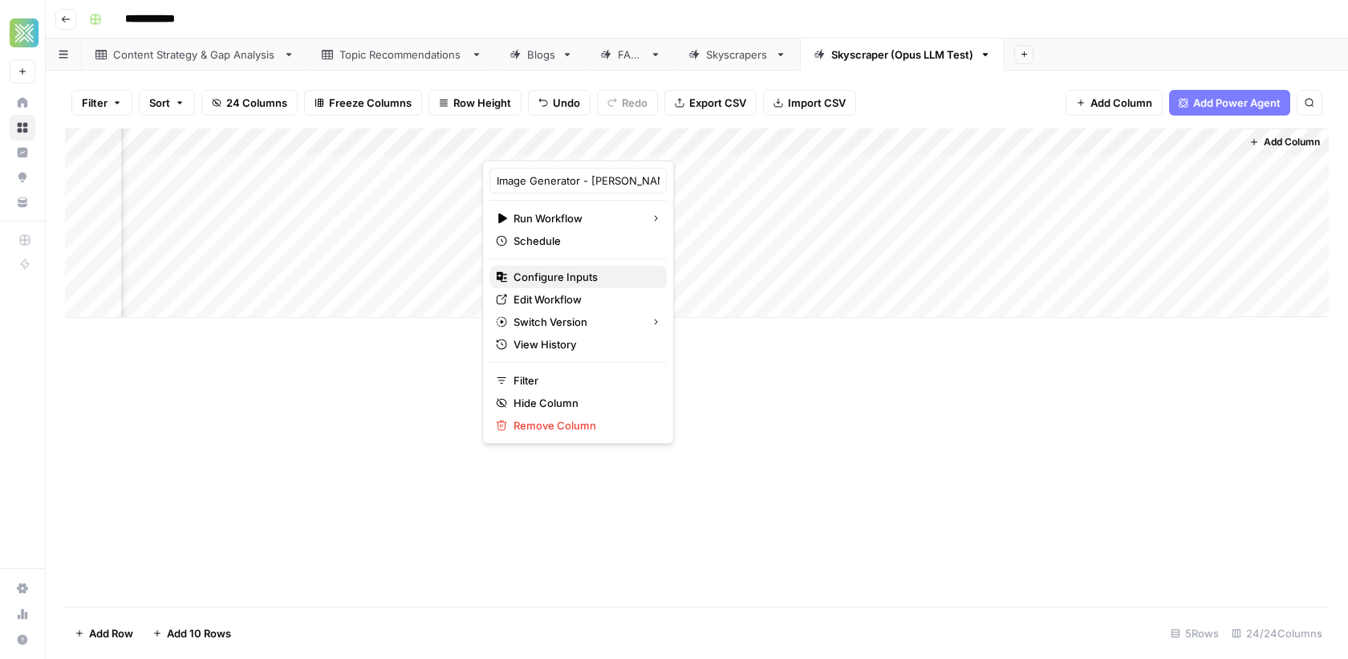
click at [558, 279] on span "Configure Inputs" at bounding box center [584, 277] width 140 height 16
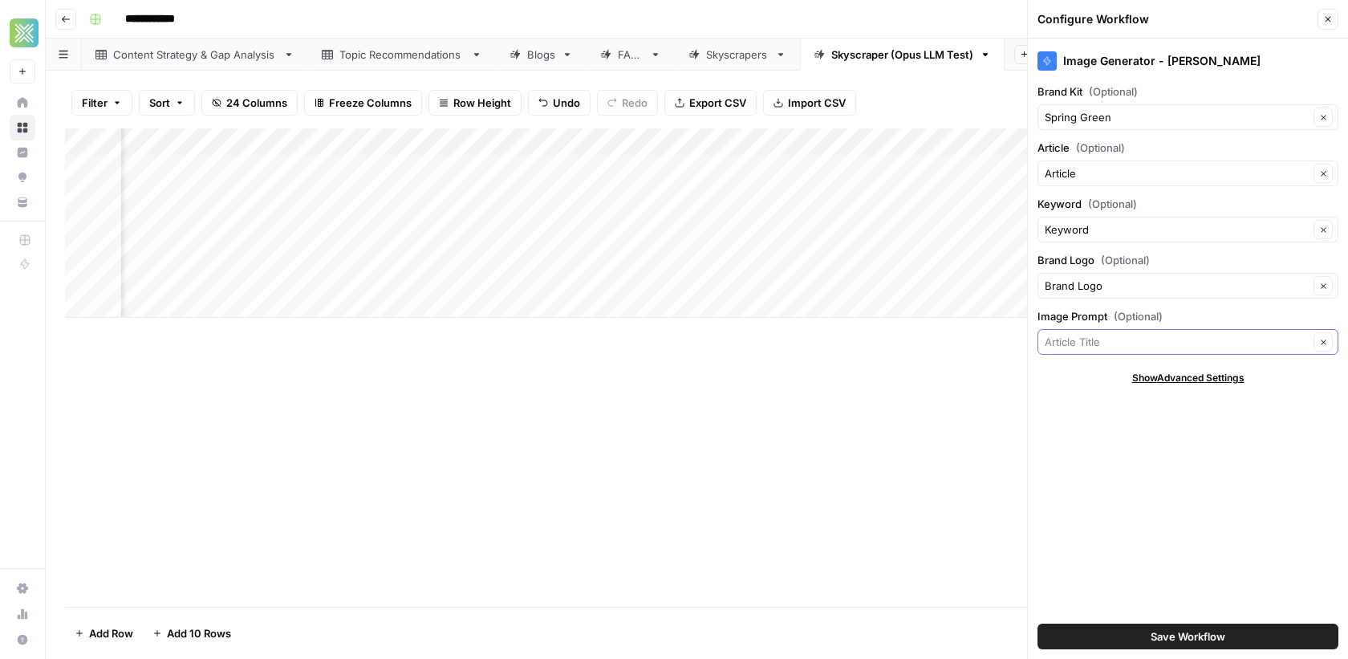
click at [1189, 334] on input "Image Prompt (Optional)" at bounding box center [1177, 342] width 264 height 16
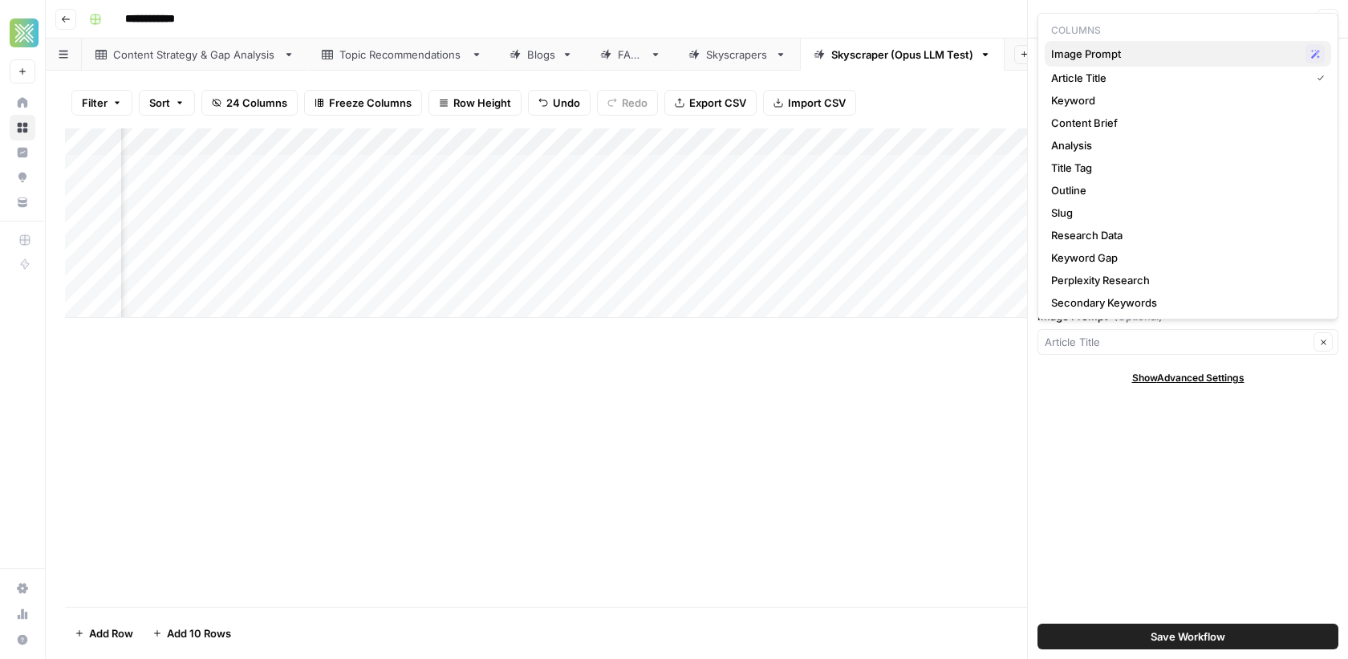
click at [1107, 55] on span "Image Prompt" at bounding box center [1175, 54] width 248 height 16
type input "Image Prompt"
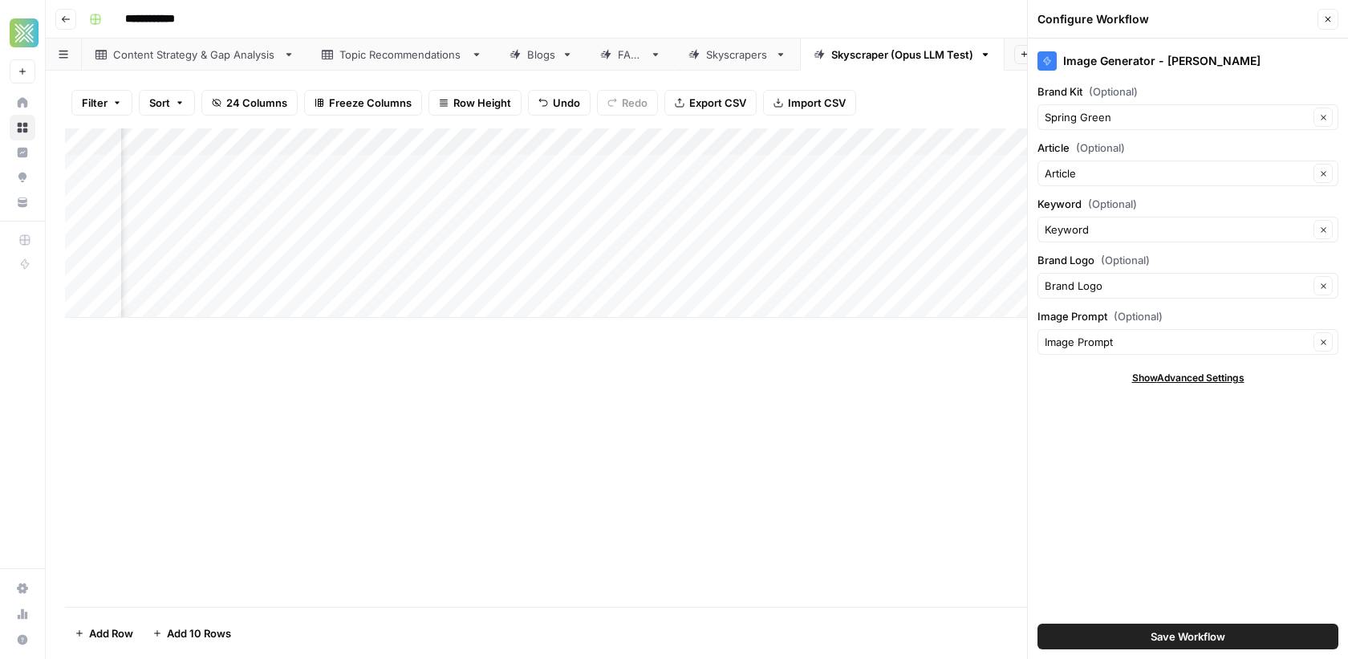
click at [1116, 633] on button "Save Workflow" at bounding box center [1187, 636] width 301 height 26
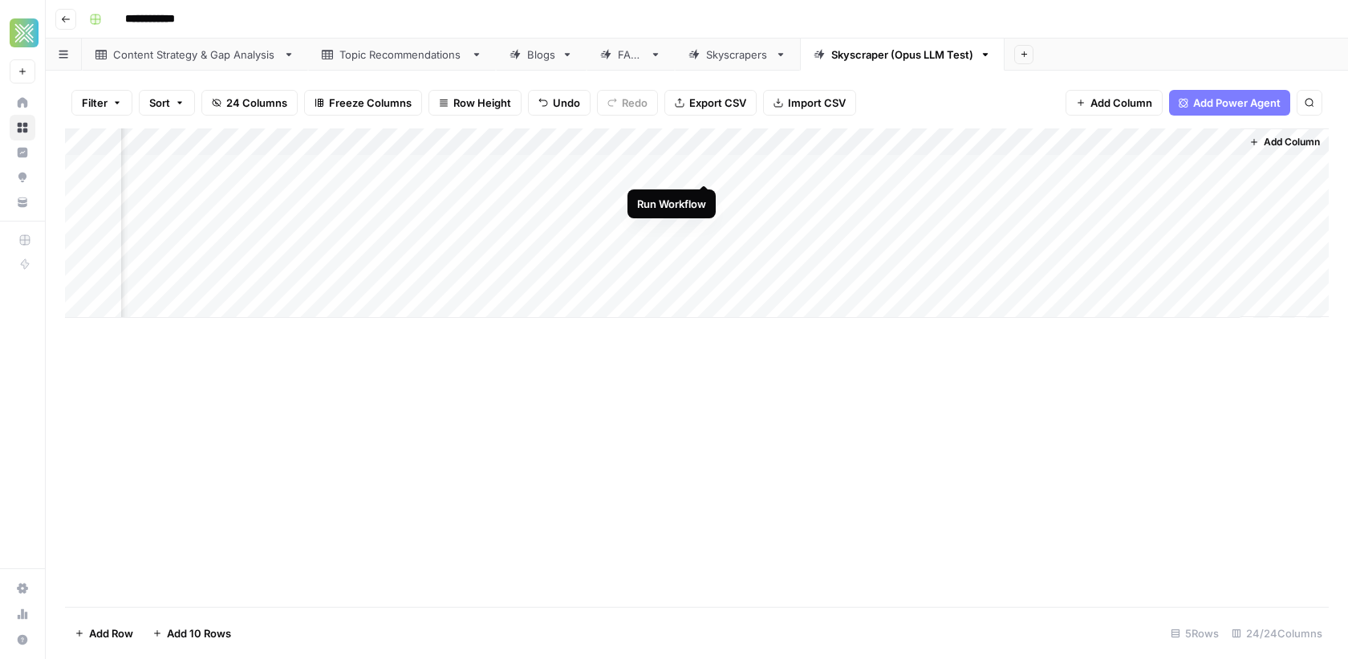
click at [705, 167] on div "Add Column" at bounding box center [697, 222] width 1264 height 189
click at [848, 168] on div "Add Column" at bounding box center [697, 222] width 1264 height 189
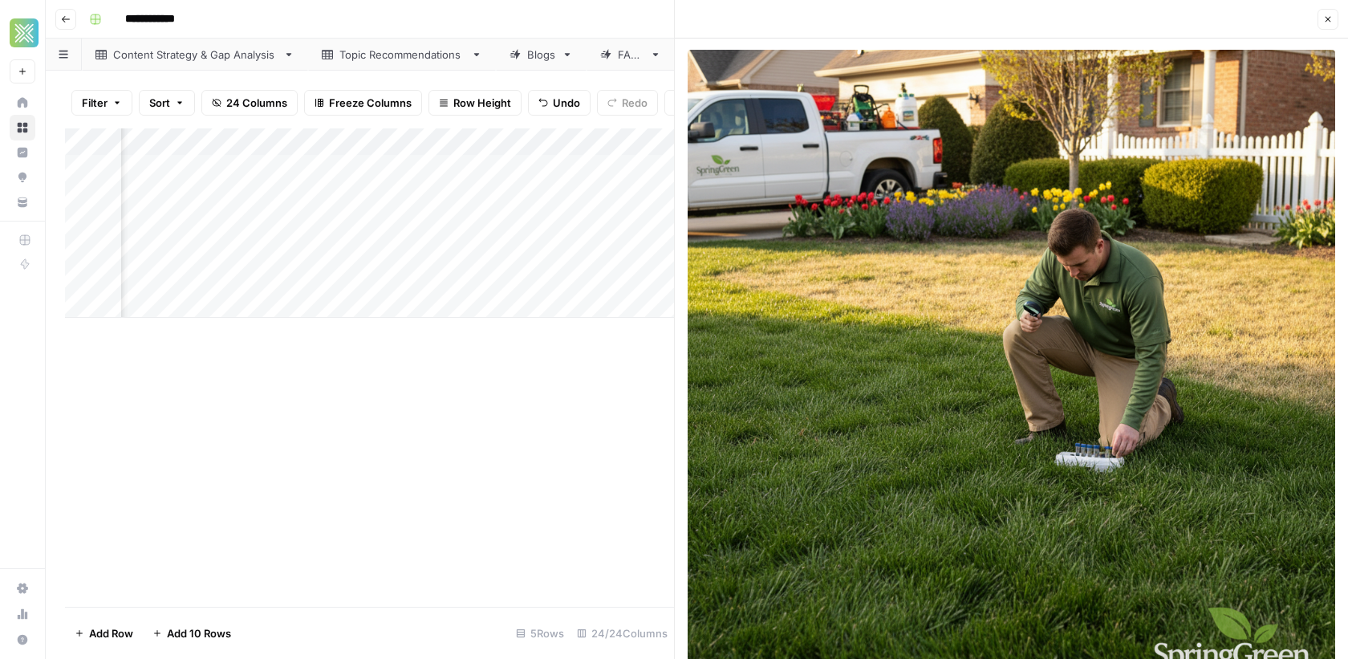
scroll to position [4, 0]
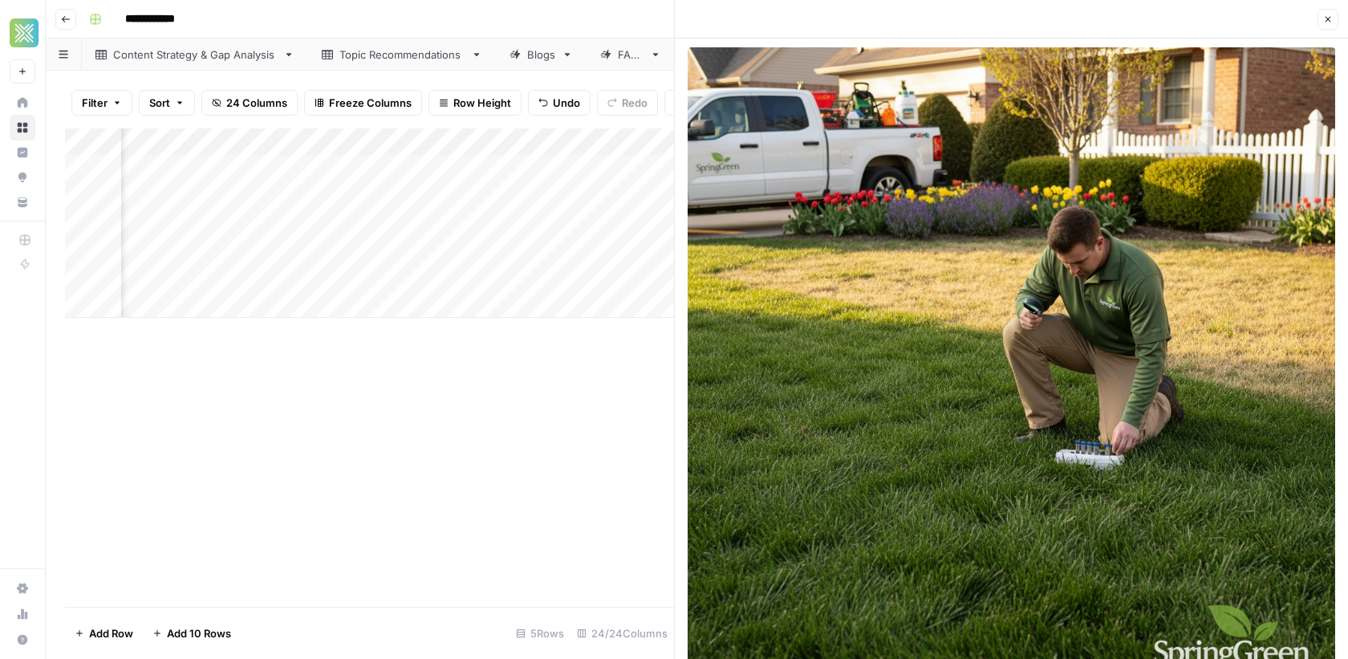
click at [424, 420] on div "Add Column" at bounding box center [369, 367] width 609 height 478
click at [1329, 23] on icon "button" at bounding box center [1328, 19] width 10 height 10
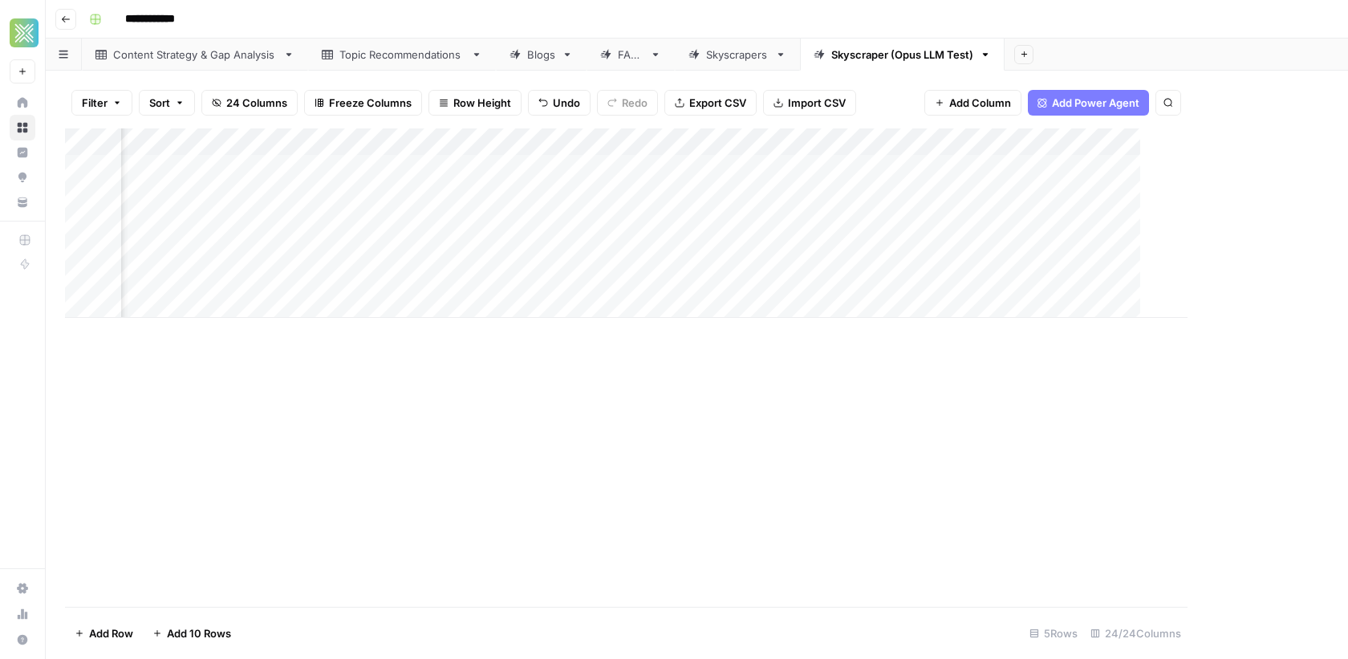
scroll to position [0, 3105]
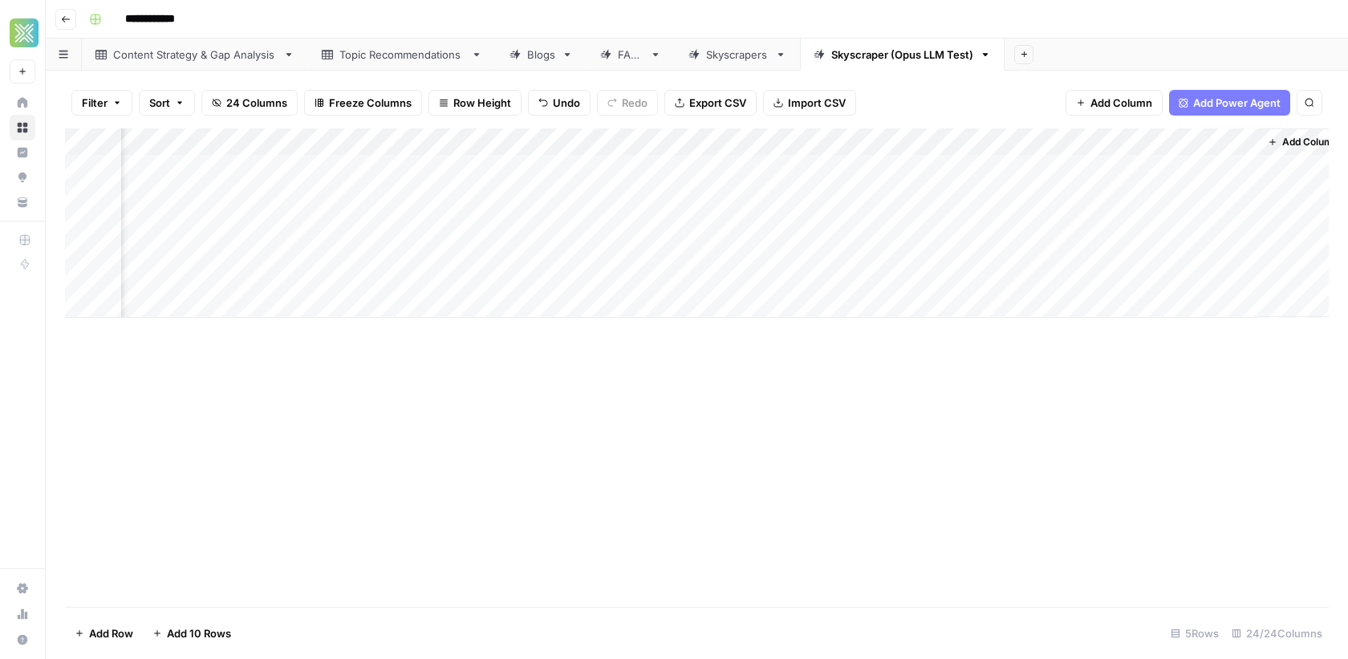
click at [696, 139] on div "Add Column" at bounding box center [697, 222] width 1264 height 189
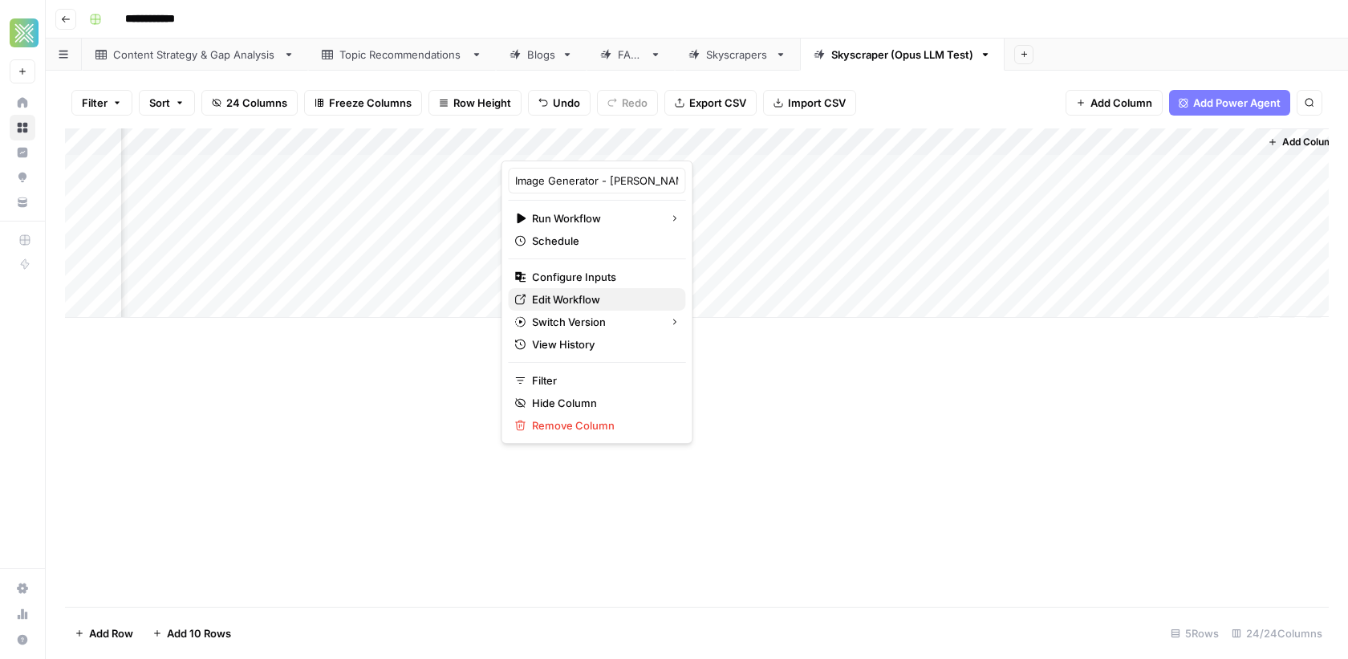
click at [574, 295] on span "Edit Workflow" at bounding box center [602, 299] width 140 height 16
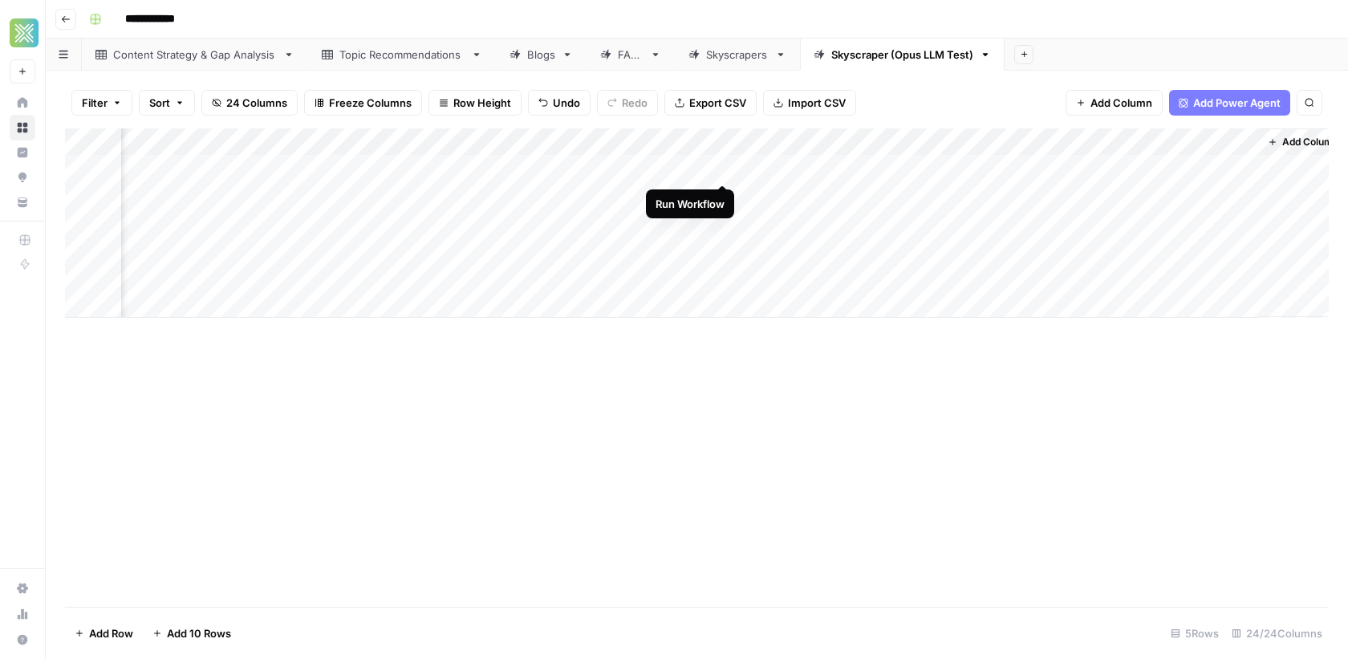
click at [722, 168] on div "Add Column" at bounding box center [697, 222] width 1264 height 189
click at [866, 166] on div "Add Column" at bounding box center [697, 222] width 1264 height 189
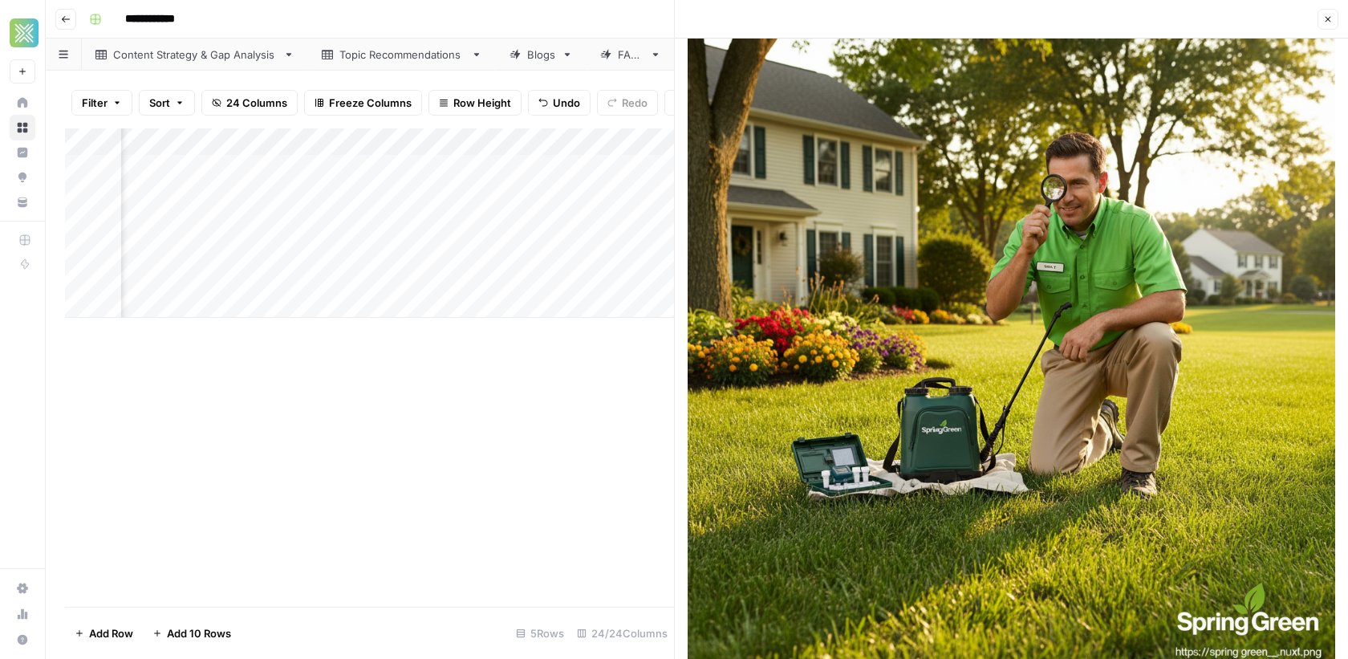
scroll to position [32, 0]
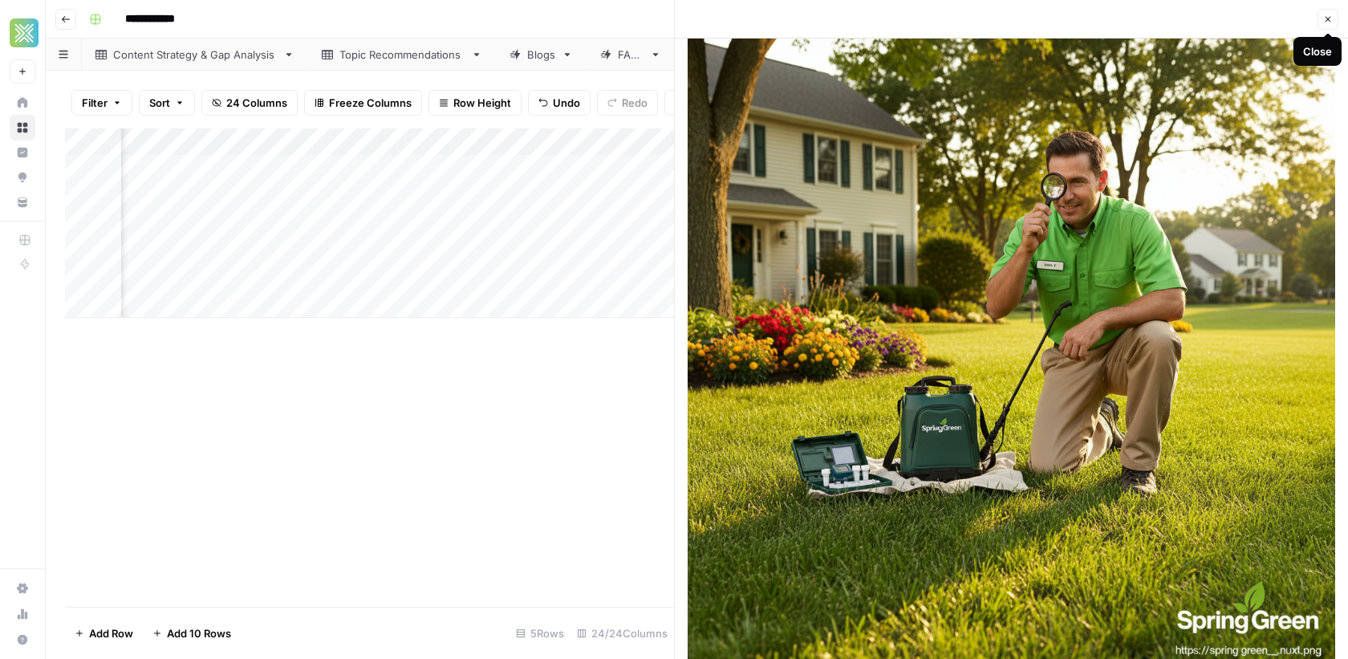
click at [1331, 22] on icon "button" at bounding box center [1328, 19] width 10 height 10
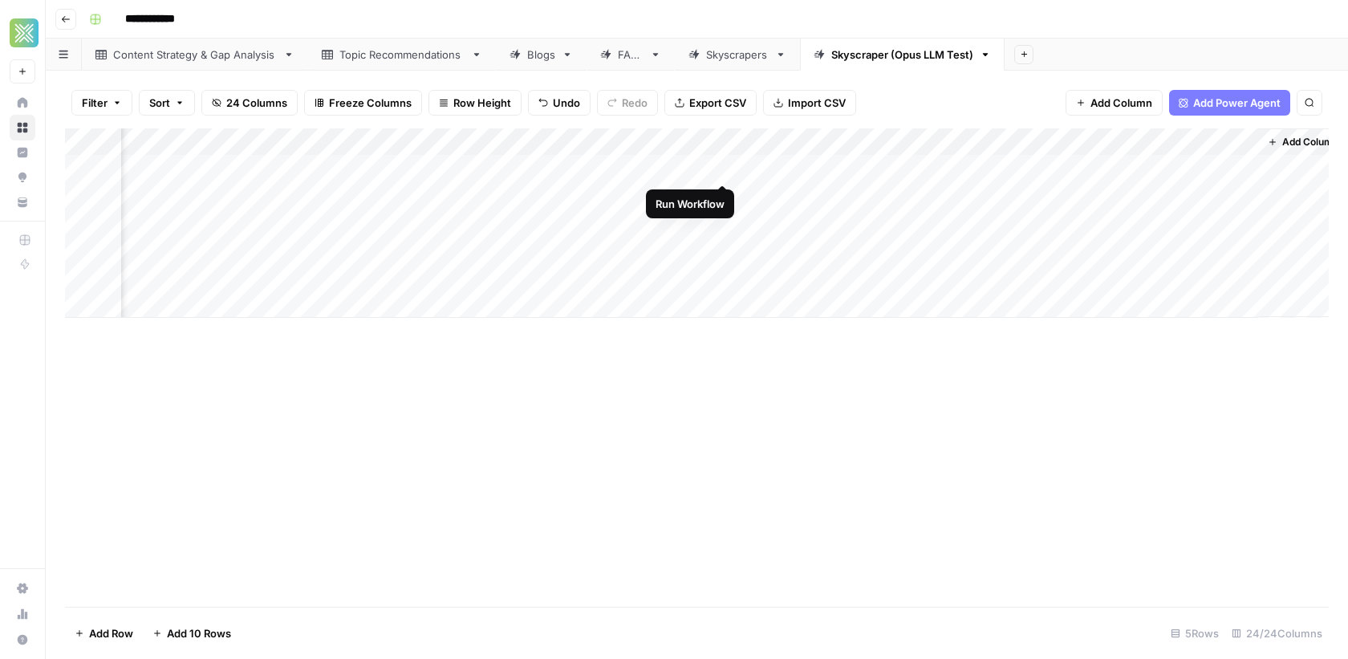
click at [718, 170] on div "Add Column" at bounding box center [697, 222] width 1264 height 189
click at [867, 171] on div "Add Column" at bounding box center [697, 222] width 1264 height 189
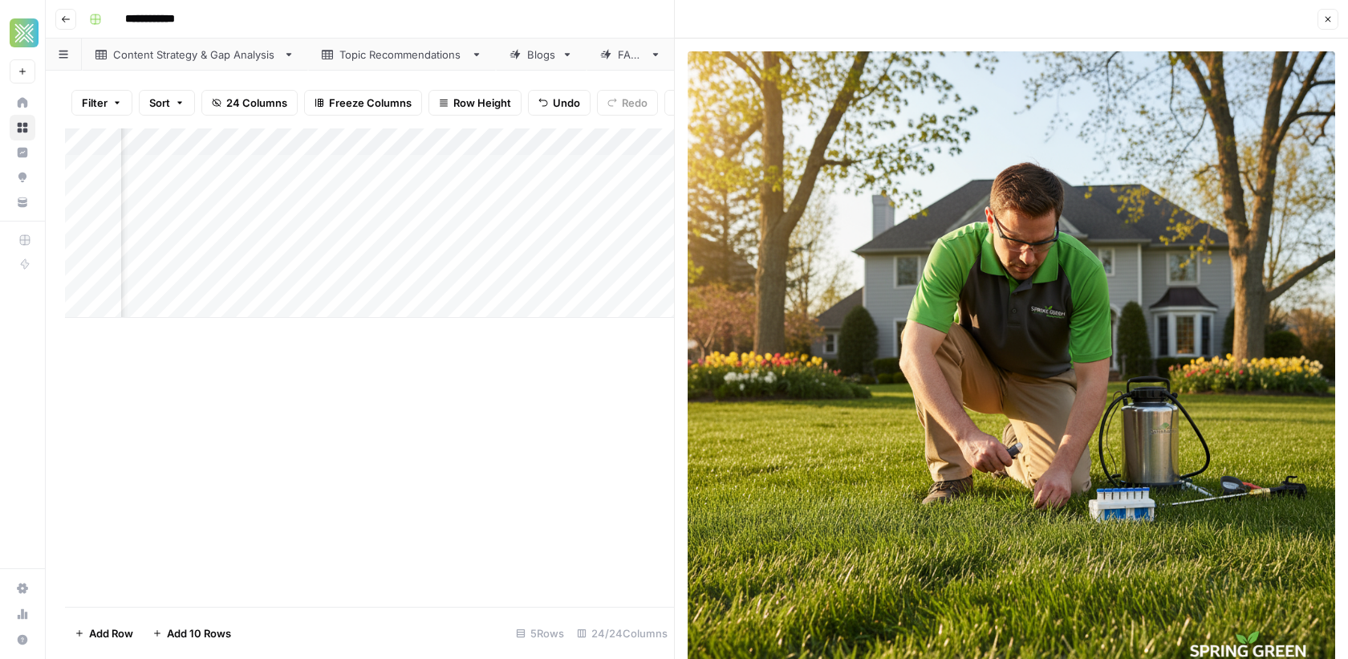
click at [1322, 22] on button "Close" at bounding box center [1327, 19] width 21 height 21
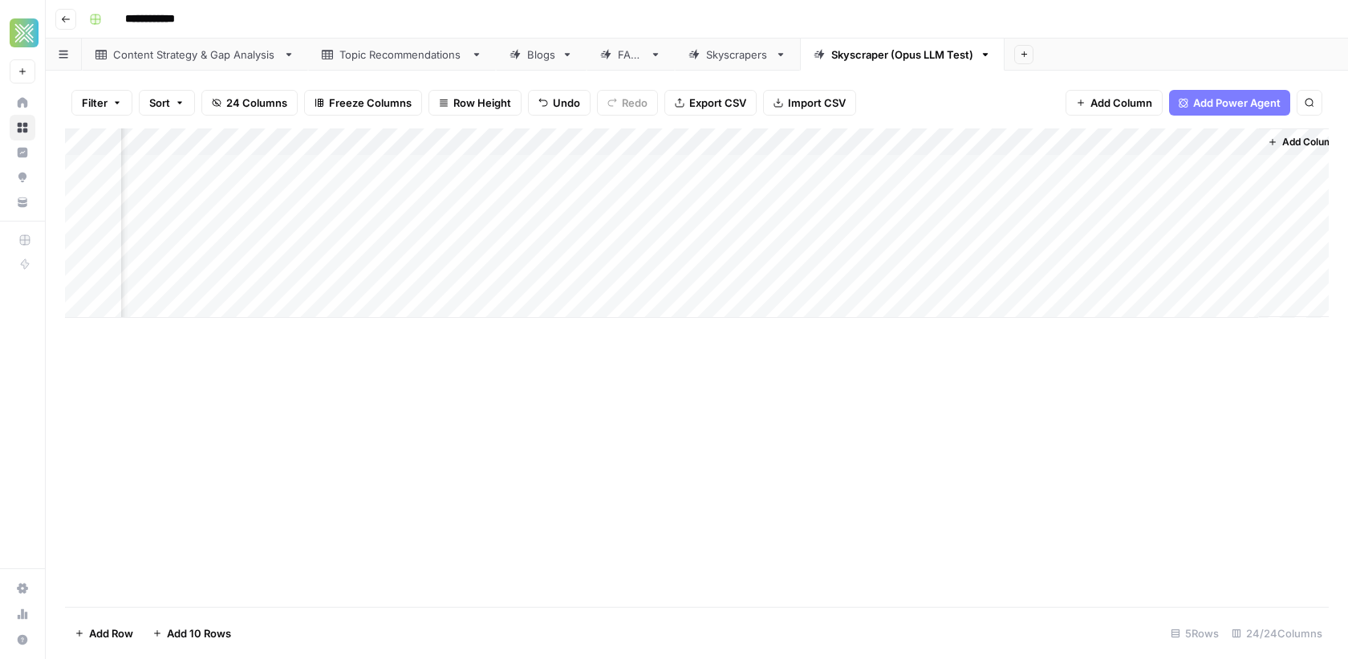
click at [867, 168] on div "Add Column" at bounding box center [697, 222] width 1264 height 189
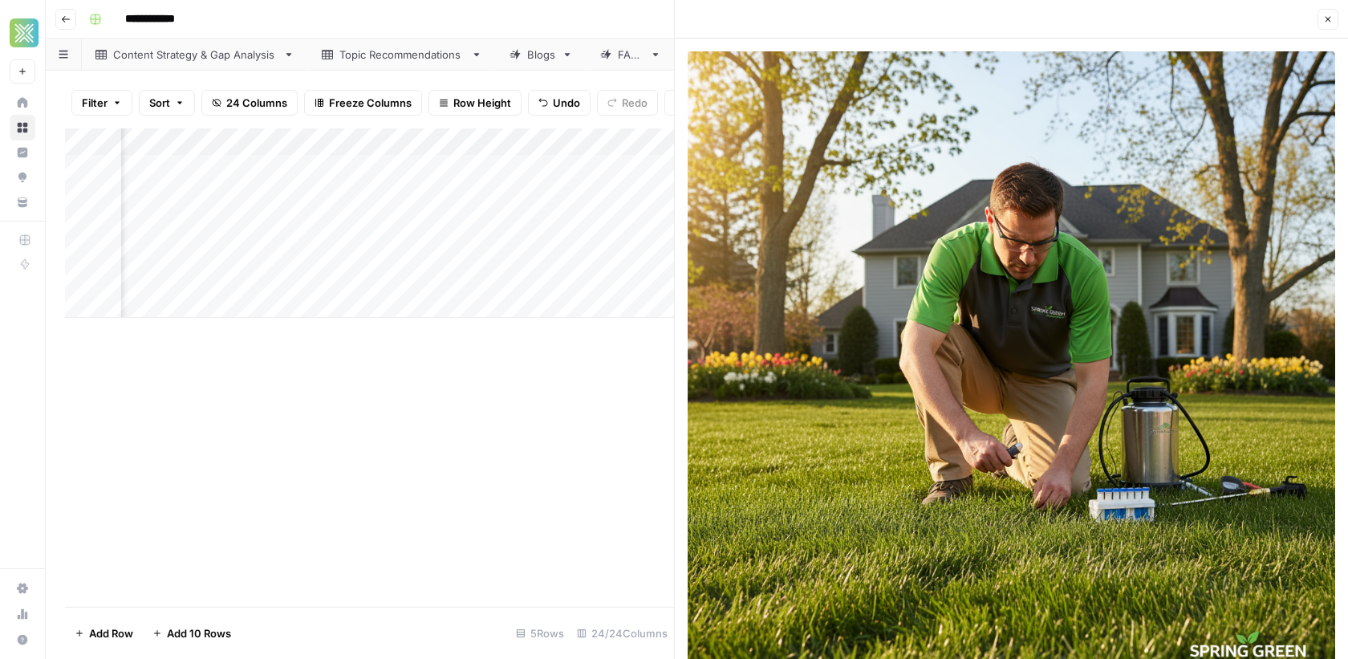
click at [439, 408] on div "Add Column" at bounding box center [369, 367] width 609 height 478
click at [1330, 20] on icon "button" at bounding box center [1328, 19] width 10 height 10
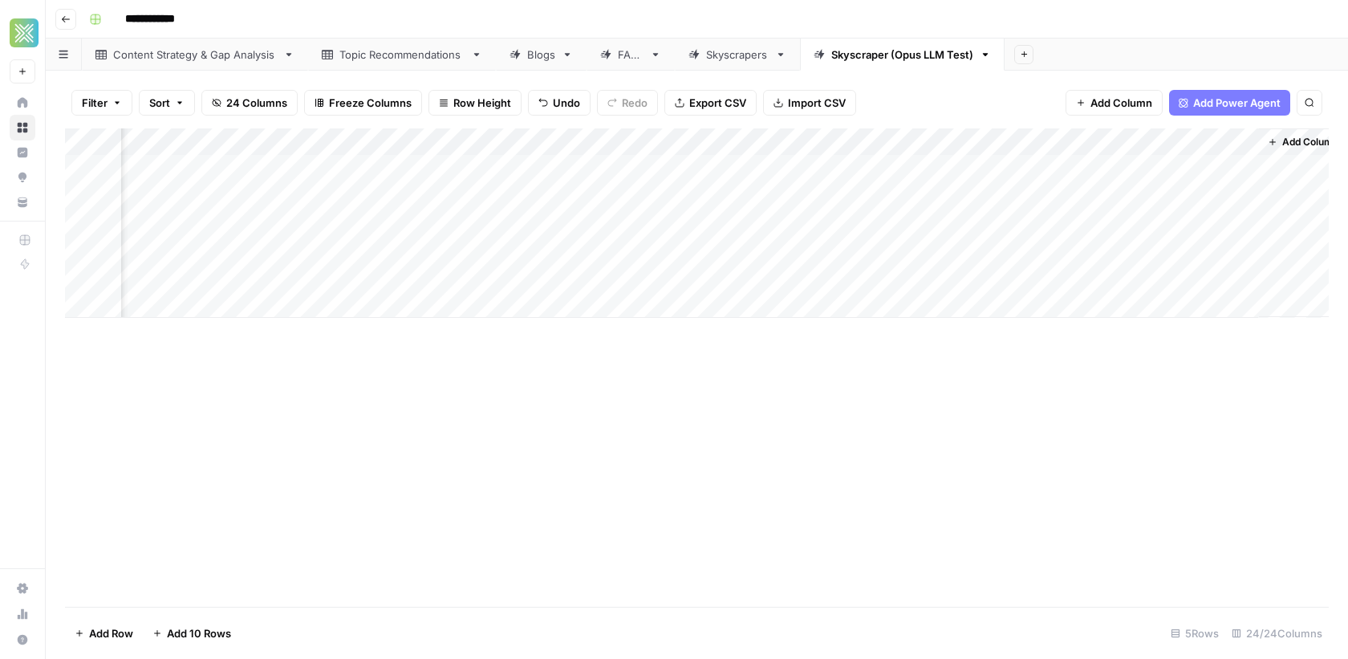
click at [1013, 140] on div "Add Column" at bounding box center [697, 222] width 1264 height 189
click at [948, 274] on span "Remove Column" at bounding box center [983, 277] width 140 height 16
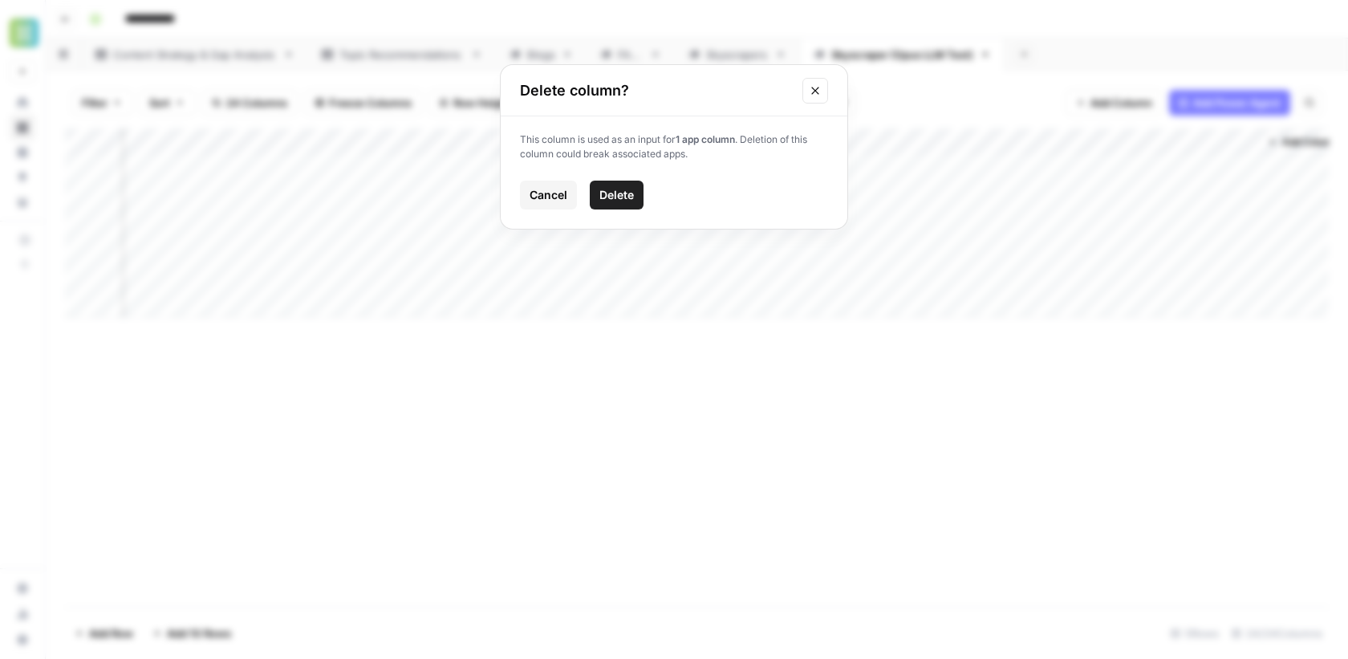
click at [811, 87] on icon "Close modal" at bounding box center [815, 90] width 13 height 13
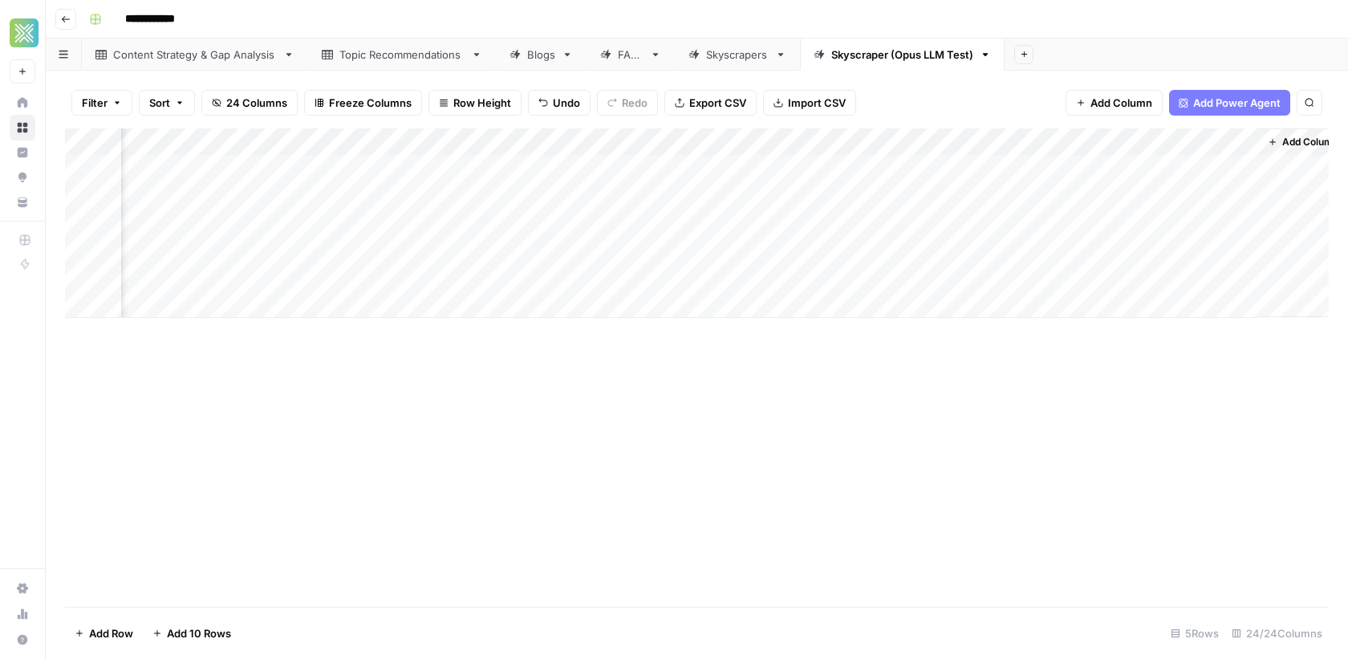
click at [876, 144] on div "Add Column" at bounding box center [697, 222] width 1264 height 189
click at [839, 112] on button "Import CSV" at bounding box center [809, 103] width 93 height 26
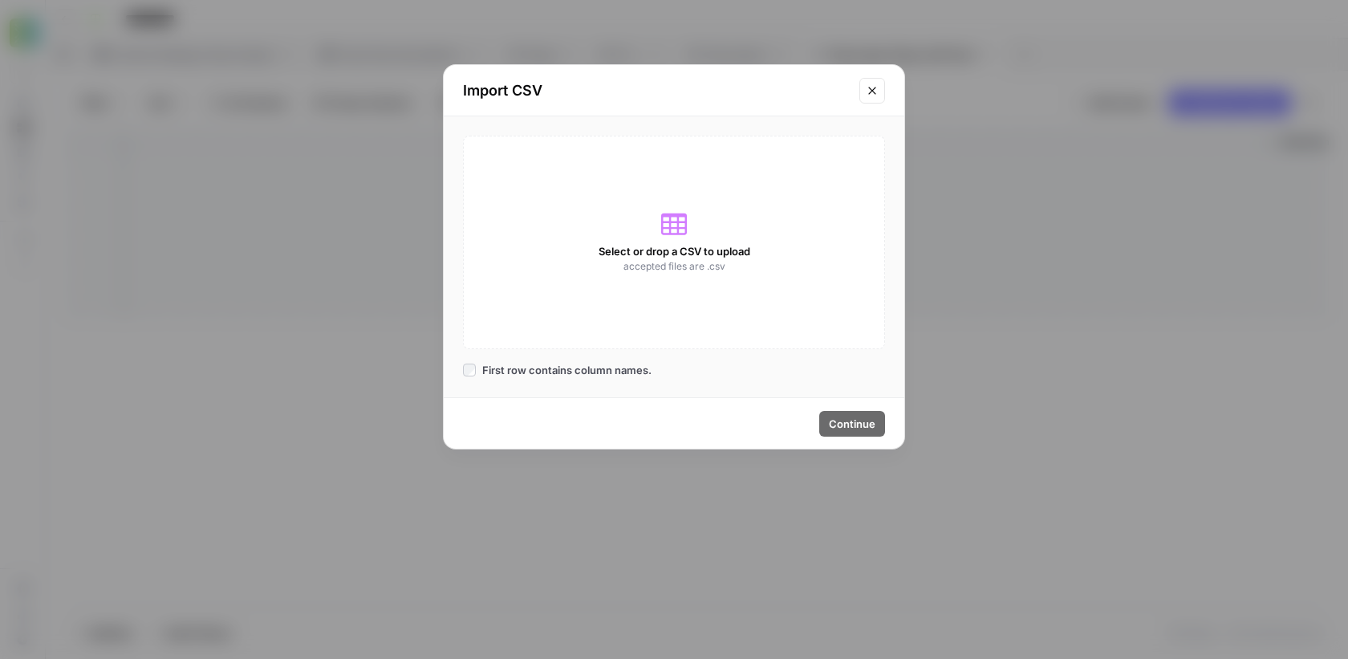
click at [873, 102] on button "Close modal" at bounding box center [872, 91] width 26 height 26
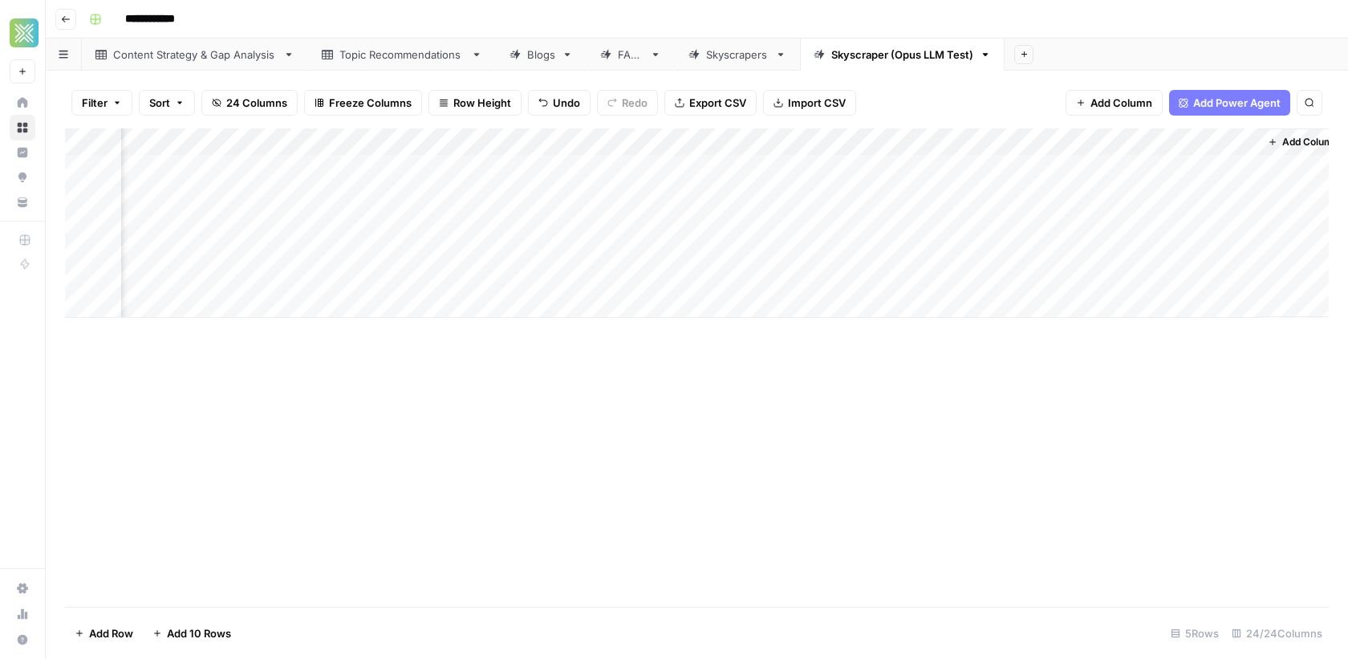
click at [704, 139] on div "Add Column" at bounding box center [697, 222] width 1264 height 189
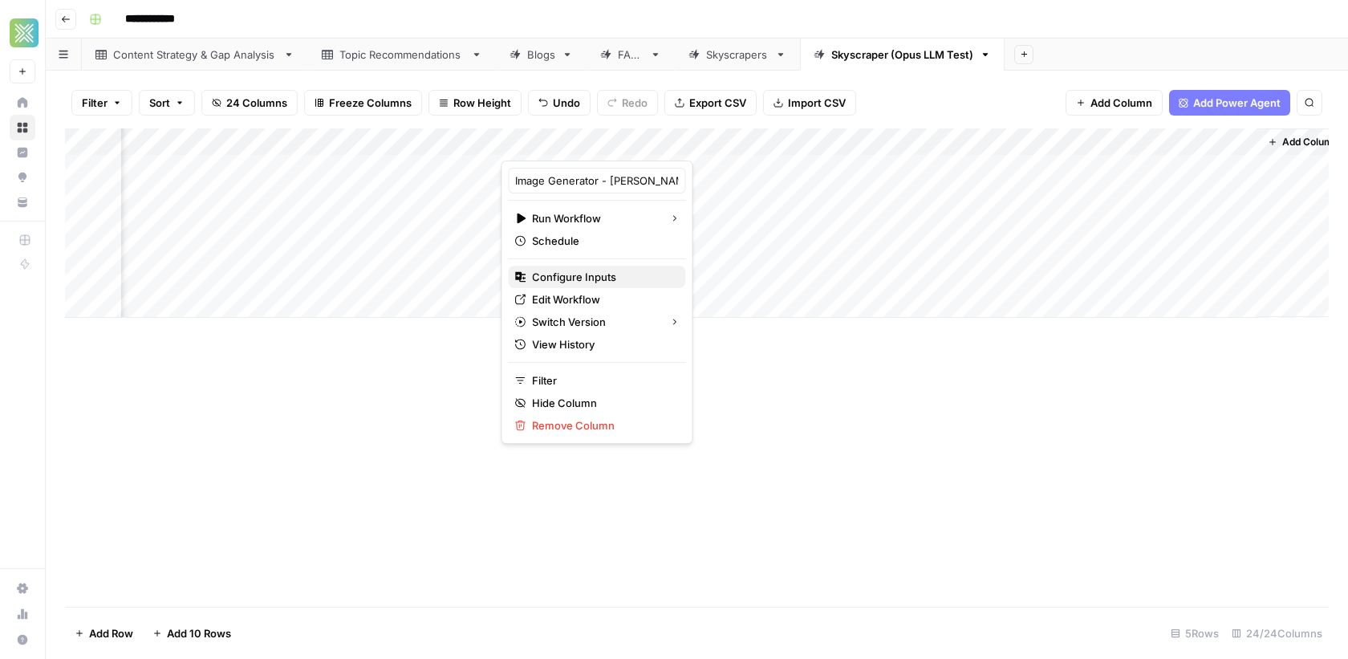
click at [576, 279] on span "Configure Inputs" at bounding box center [602, 277] width 140 height 16
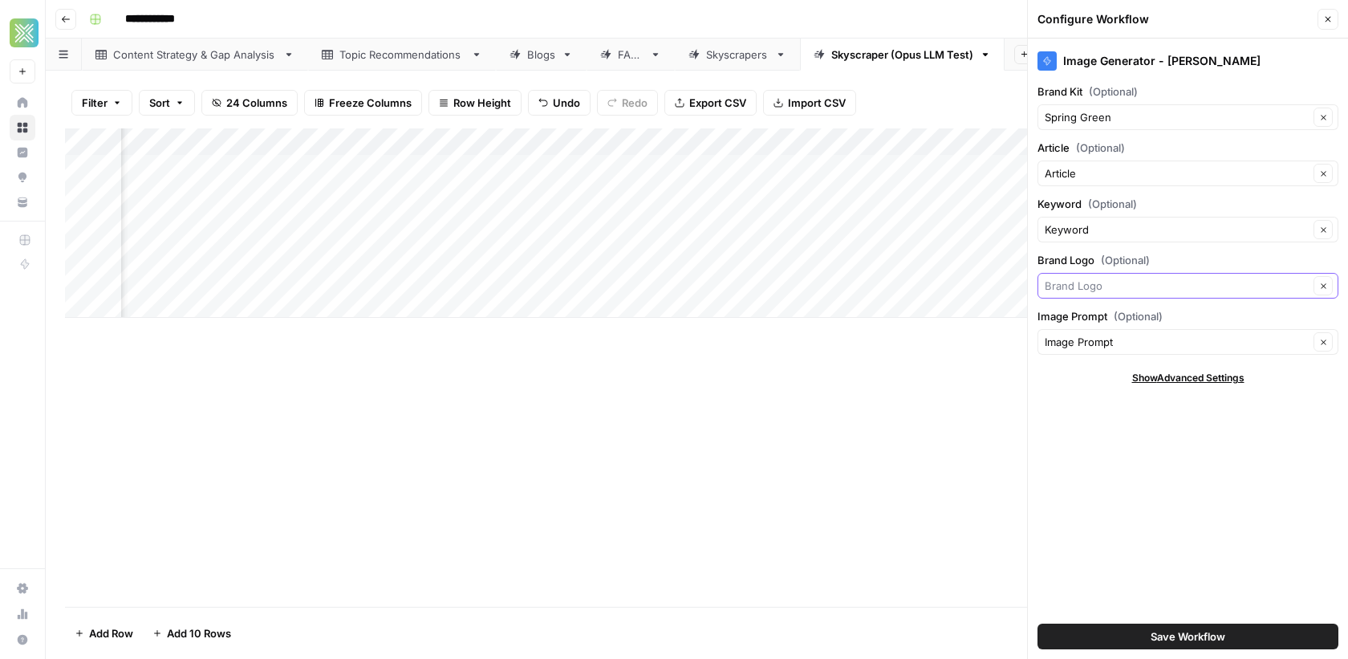
click at [1174, 278] on input "Brand Logo (Optional)" at bounding box center [1177, 286] width 264 height 16
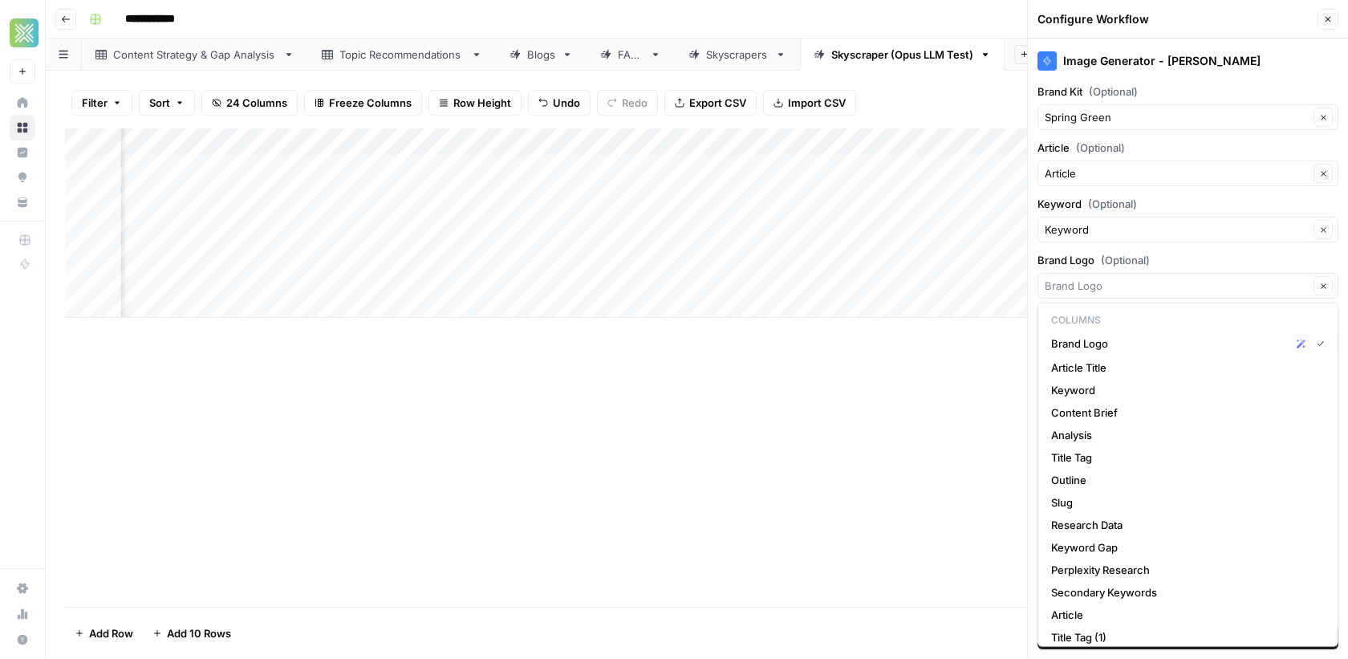
click at [1220, 320] on p "Columns" at bounding box center [1188, 320] width 286 height 21
click at [1150, 316] on p "Columns" at bounding box center [1188, 320] width 286 height 21
click at [1116, 289] on input "Brand Logo (Optional)" at bounding box center [1177, 286] width 264 height 16
click at [1324, 283] on icon "button" at bounding box center [1323, 285] width 5 height 5
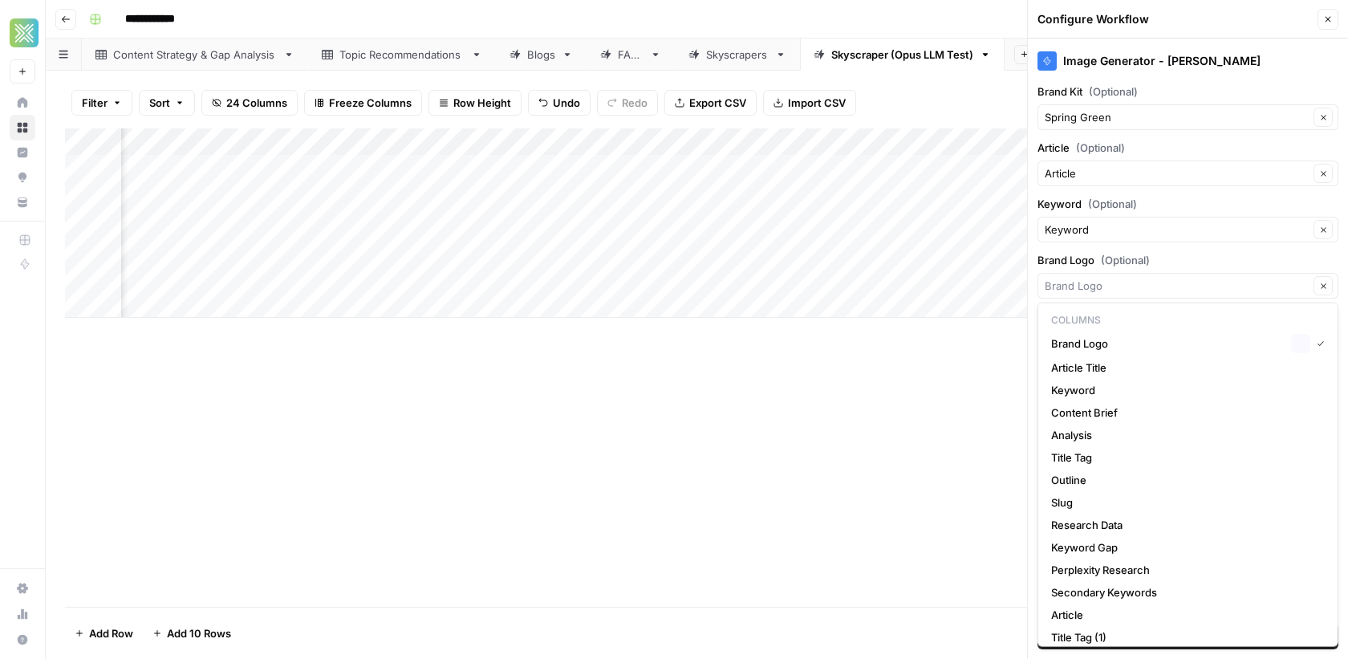
type input "Brand Logo"
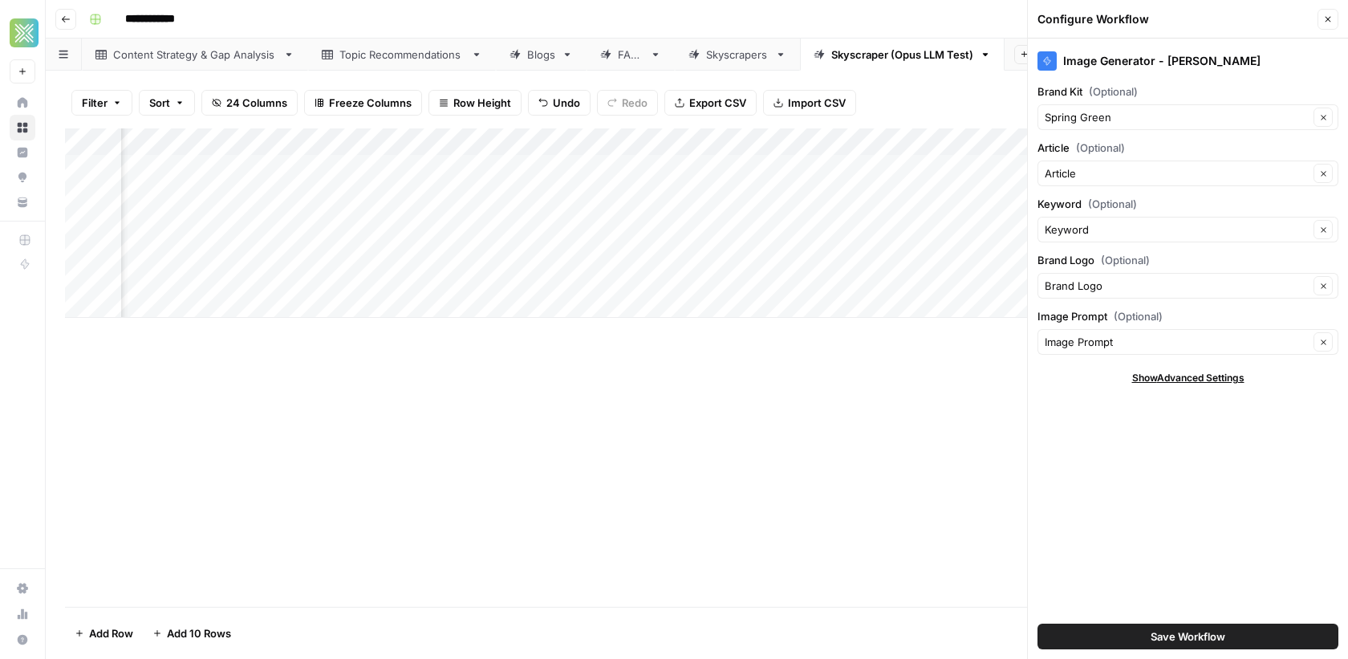
click at [886, 418] on div "Add Column" at bounding box center [697, 367] width 1264 height 478
click at [958, 131] on div "Add Column" at bounding box center [697, 222] width 1264 height 189
click at [947, 279] on span "Remove Column" at bounding box center [983, 277] width 140 height 16
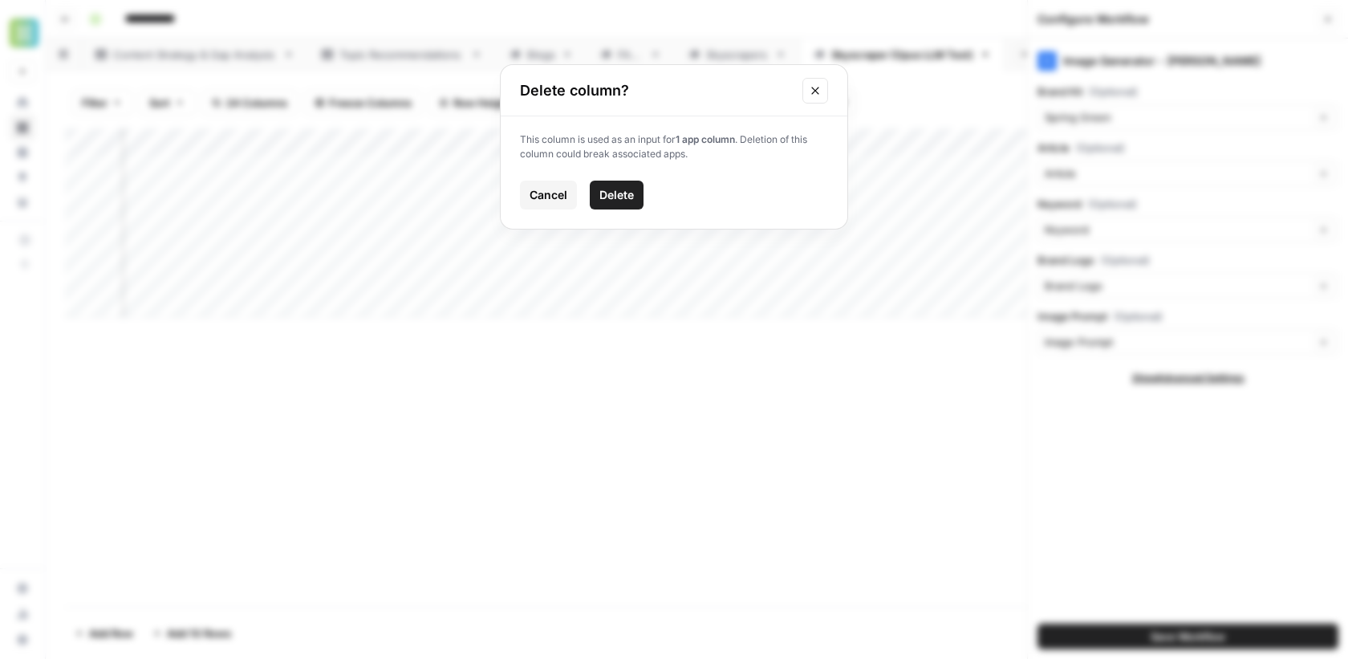
click at [636, 190] on button "Delete" at bounding box center [617, 195] width 54 height 29
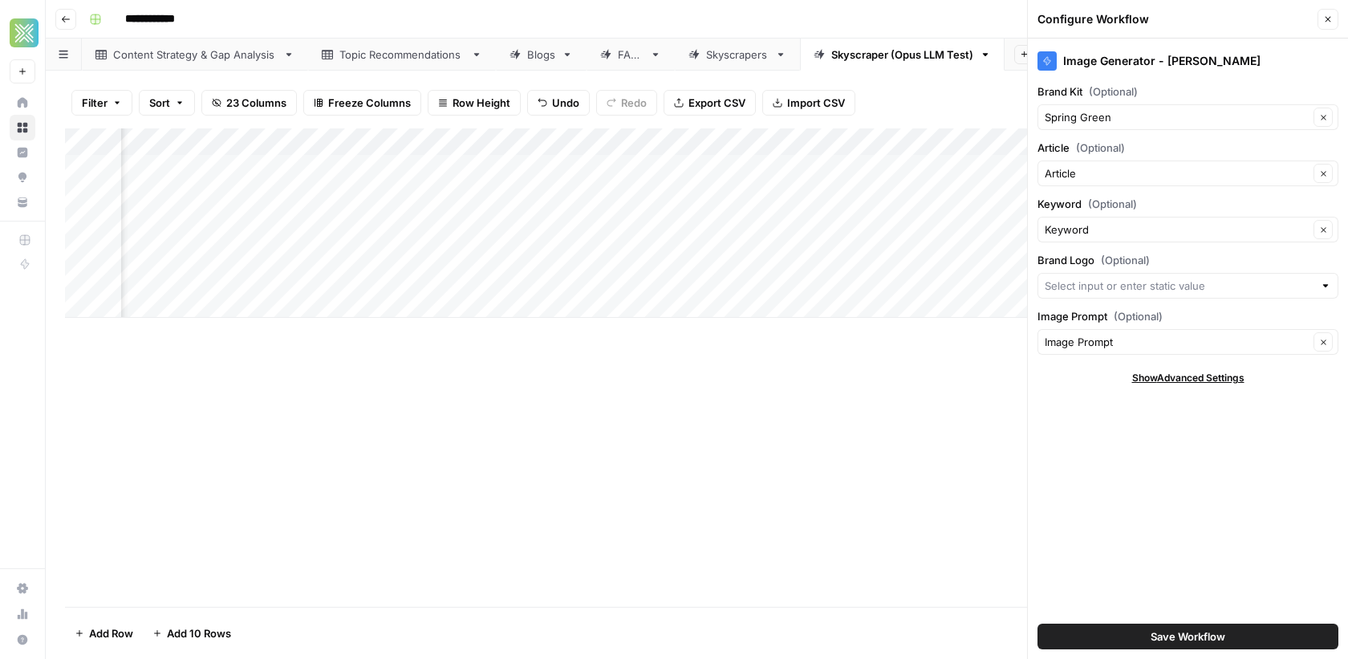
click at [524, 140] on div "Add Column" at bounding box center [697, 222] width 1264 height 189
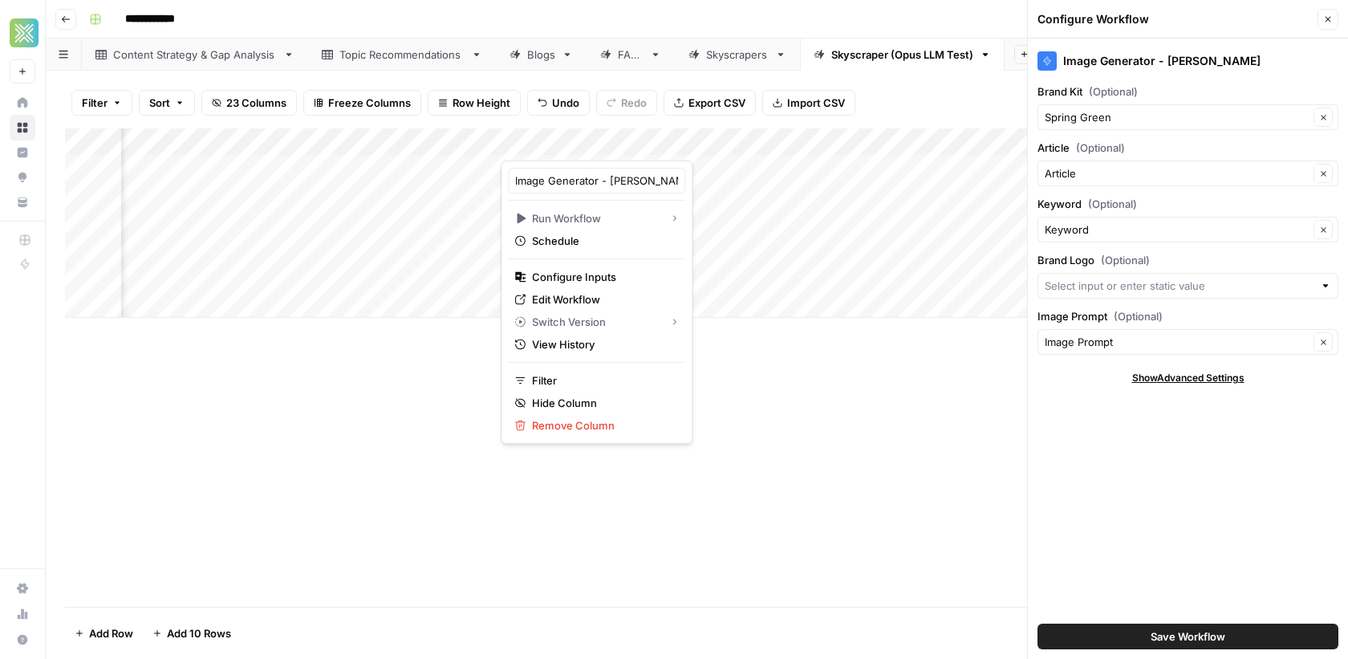
click at [514, 146] on div at bounding box center [619, 144] width 237 height 32
click at [562, 269] on span "Configure Inputs" at bounding box center [602, 277] width 140 height 16
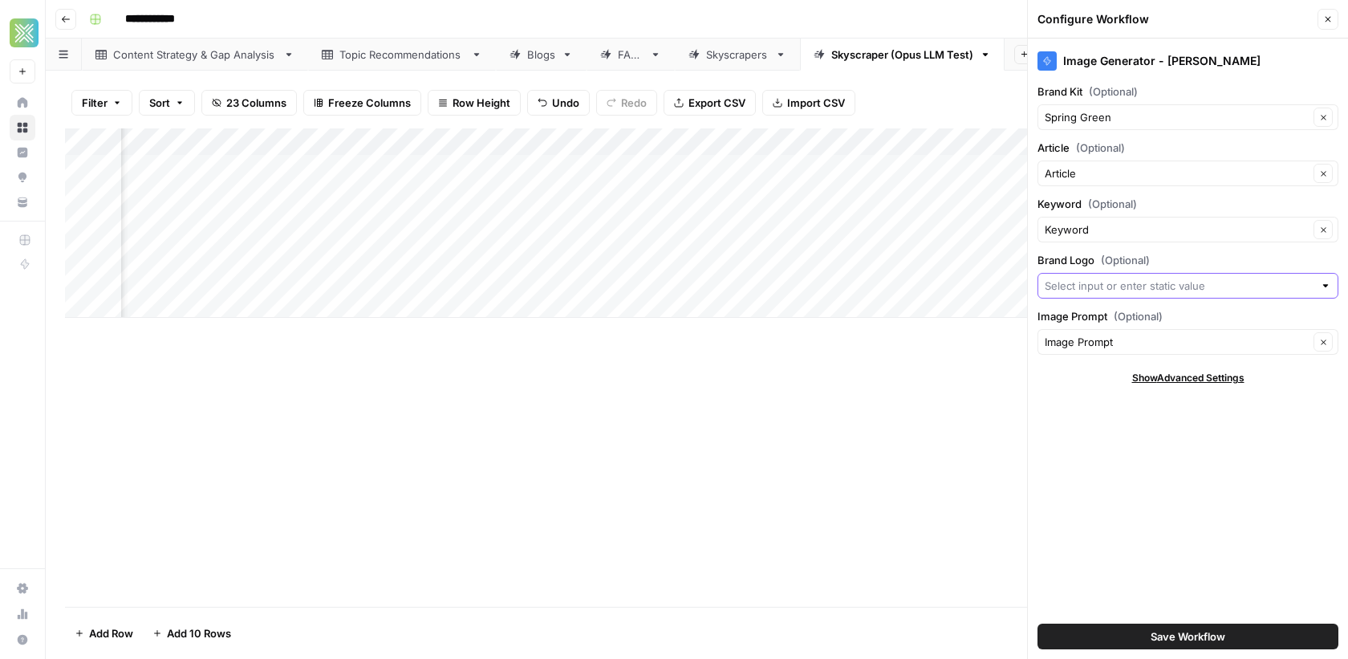
click at [1136, 287] on input "Brand Logo (Optional)" at bounding box center [1179, 286] width 269 height 16
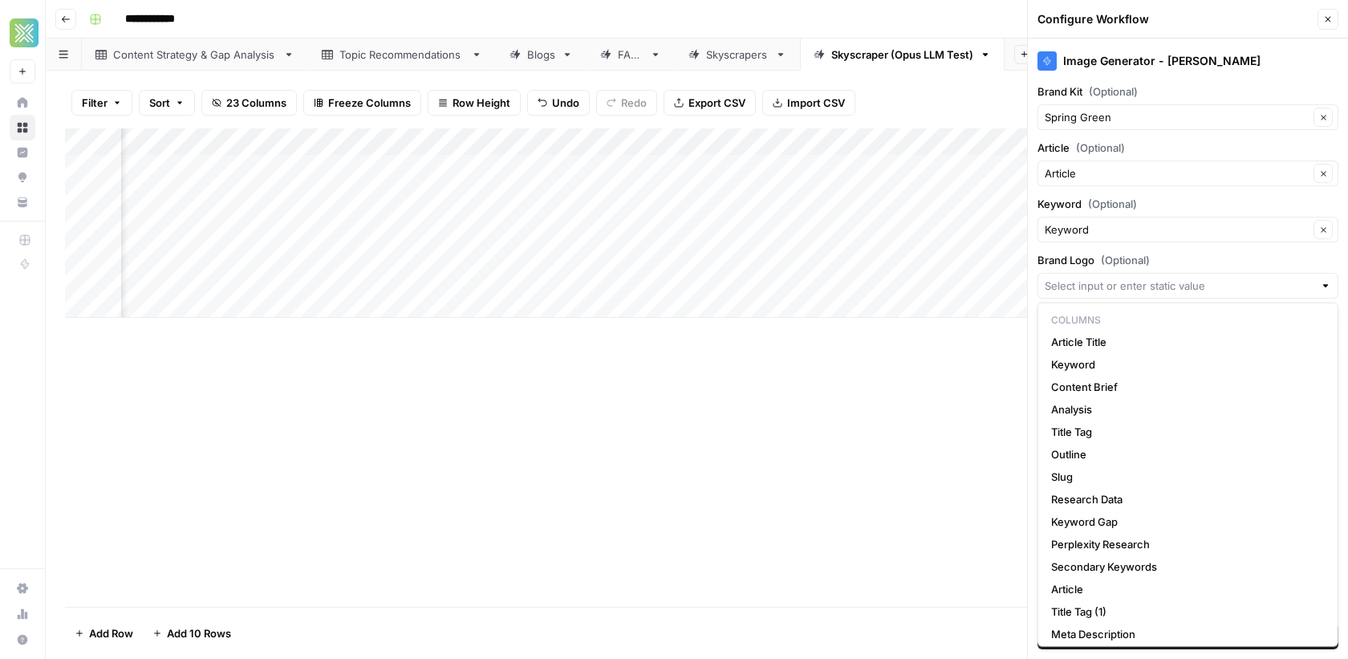
click at [850, 503] on div "Add Column" at bounding box center [697, 367] width 1264 height 478
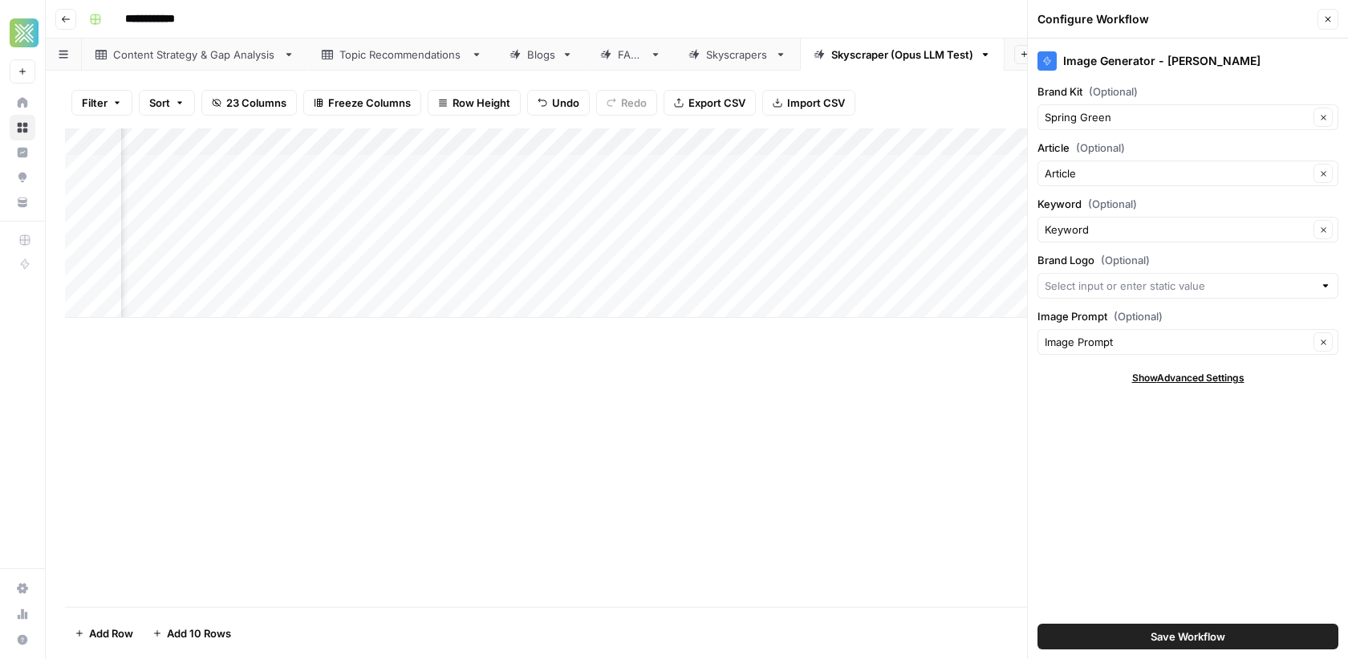
click at [1079, 636] on button "Save Workflow" at bounding box center [1187, 636] width 301 height 26
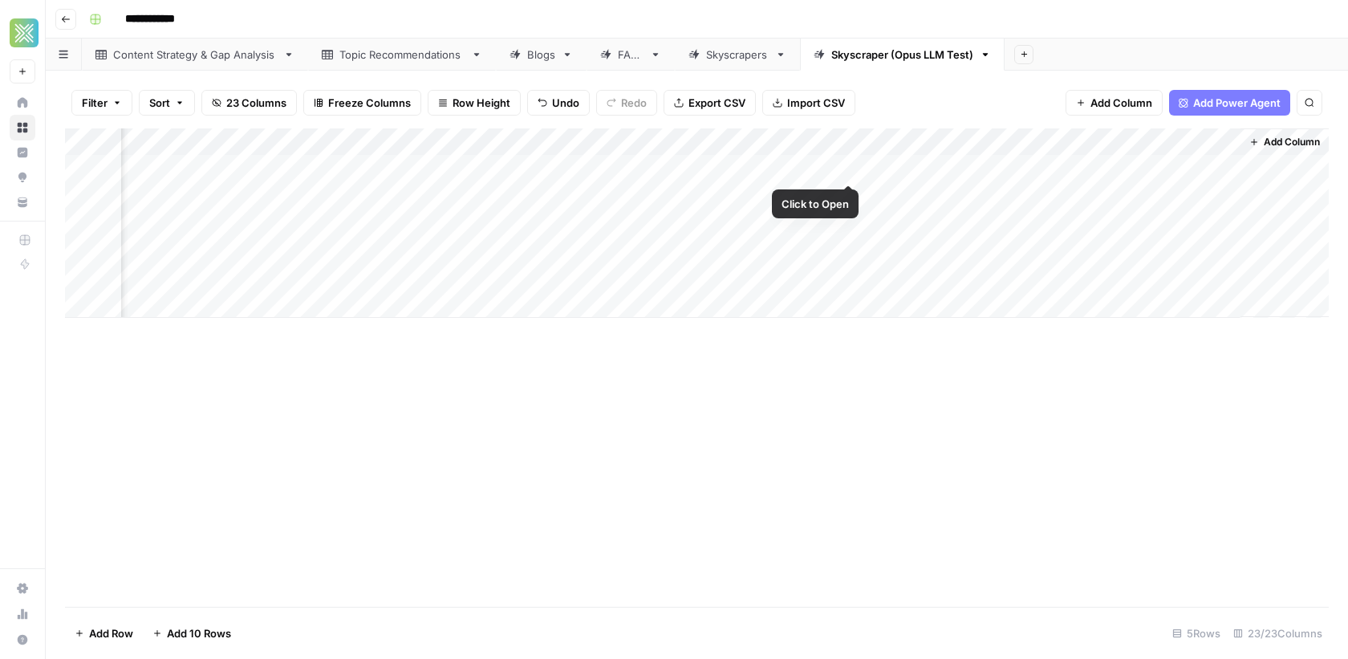
click at [825, 167] on div "Add Column" at bounding box center [697, 222] width 1264 height 189
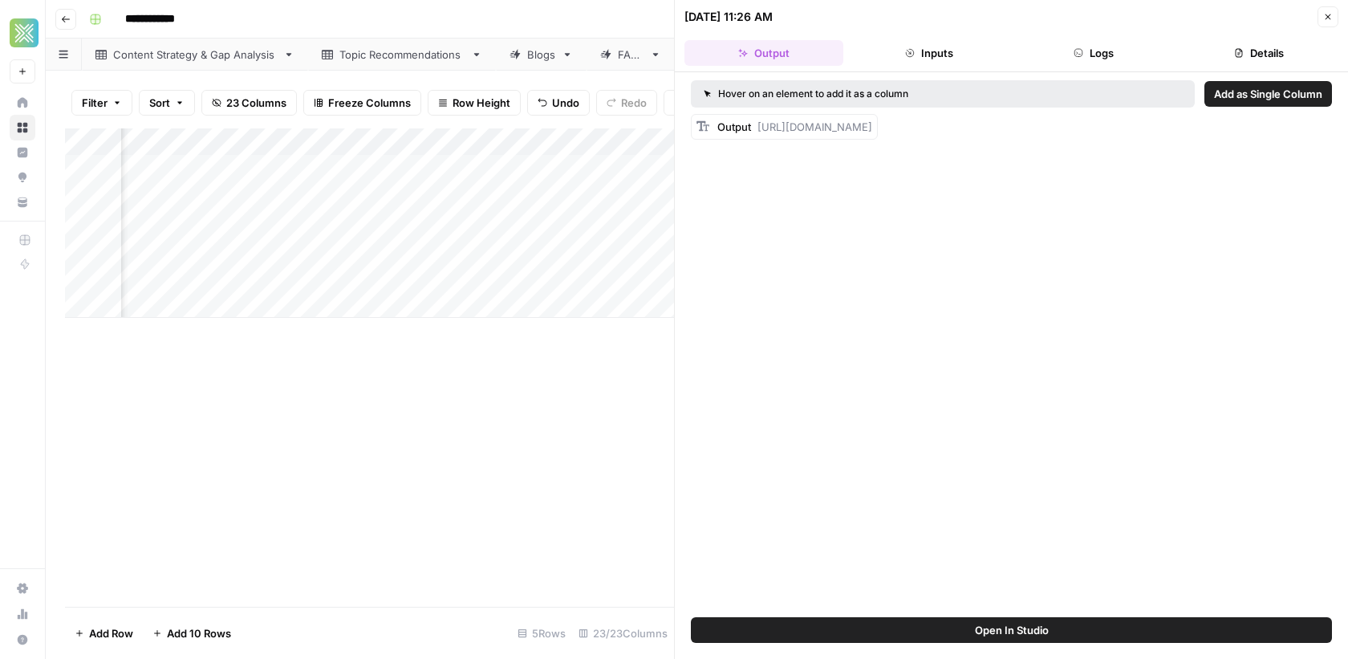
click at [1327, 17] on icon "button" at bounding box center [1328, 17] width 6 height 6
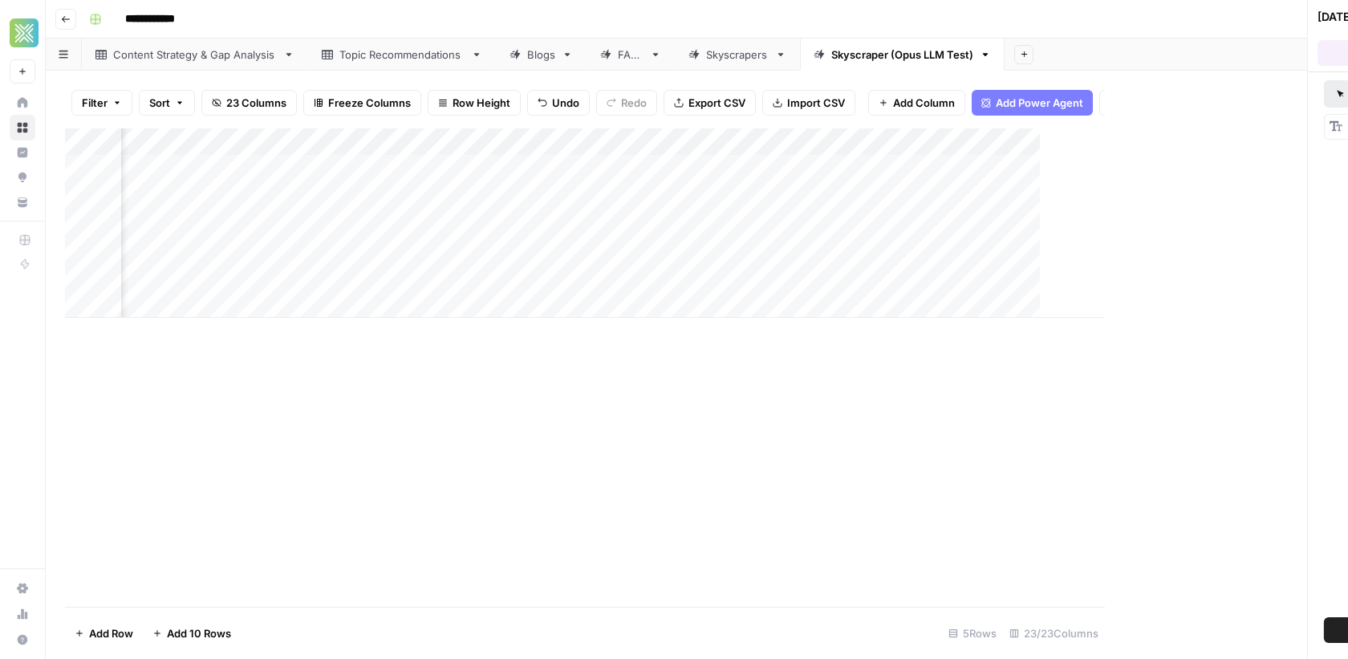
scroll to position [0, 2961]
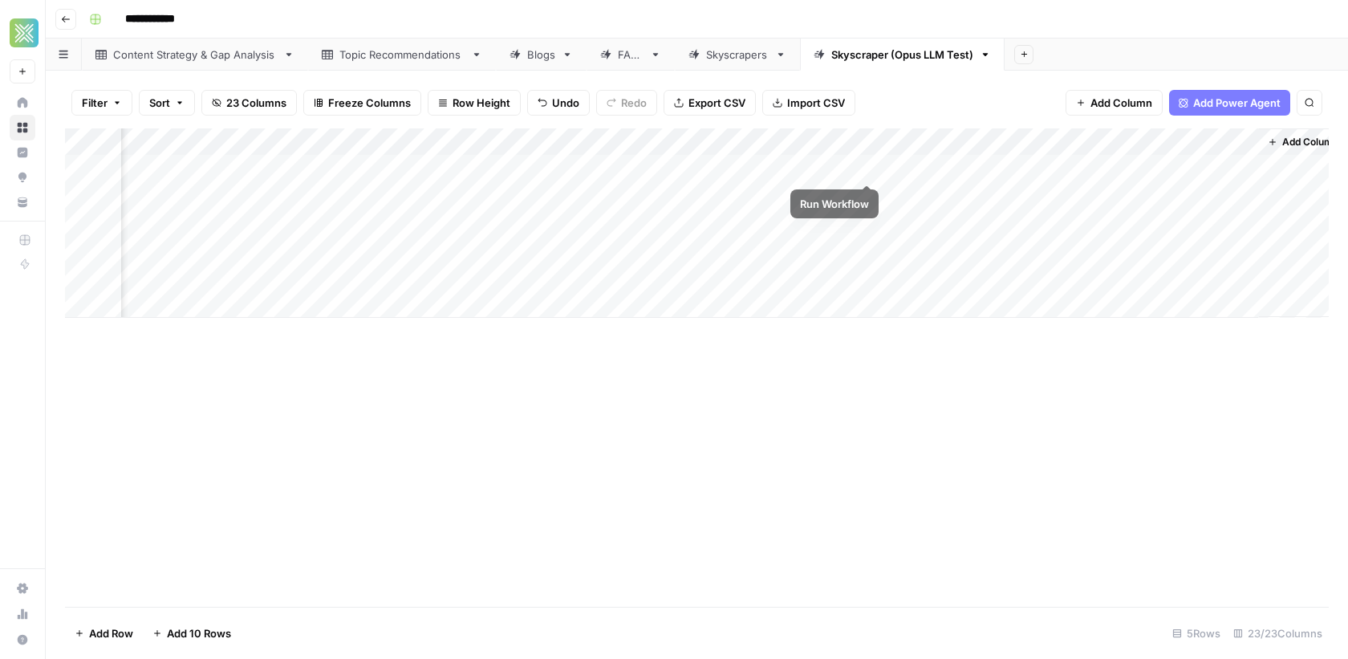
click at [867, 167] on div "Add Column" at bounding box center [697, 222] width 1264 height 189
click at [1013, 170] on div "Add Column" at bounding box center [697, 222] width 1264 height 189
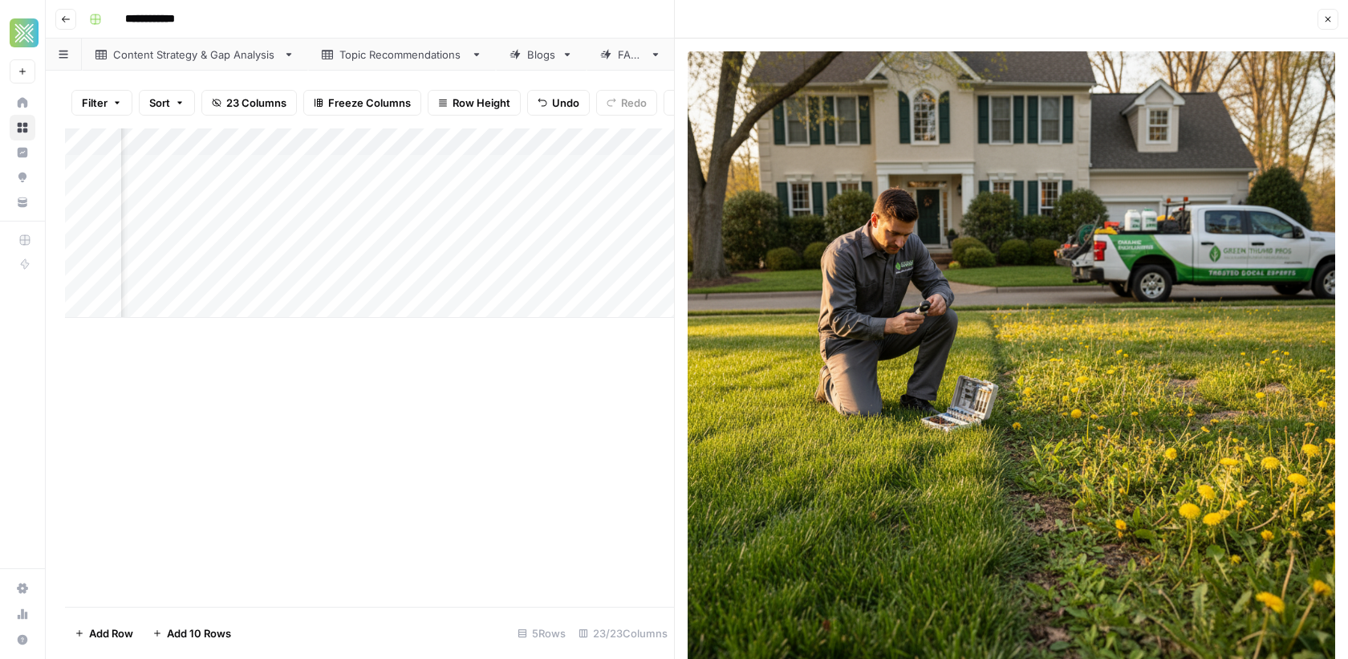
scroll to position [18, 0]
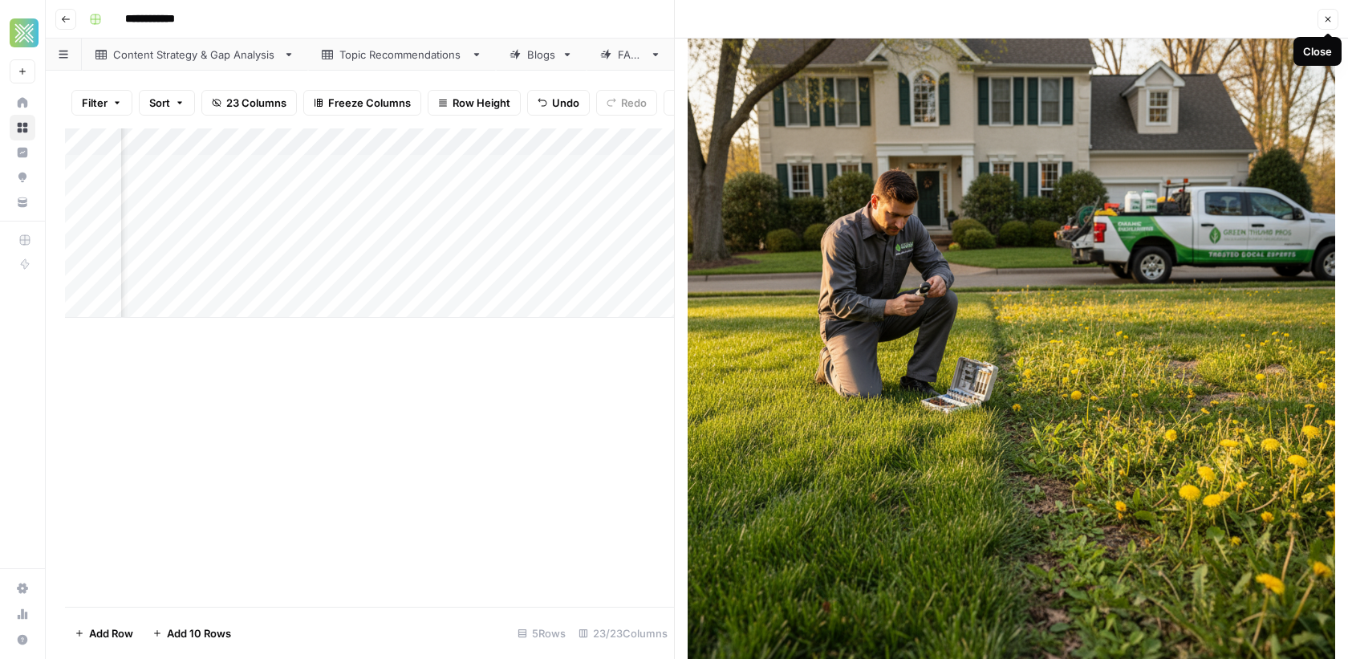
click at [1326, 21] on icon "button" at bounding box center [1328, 20] width 6 height 6
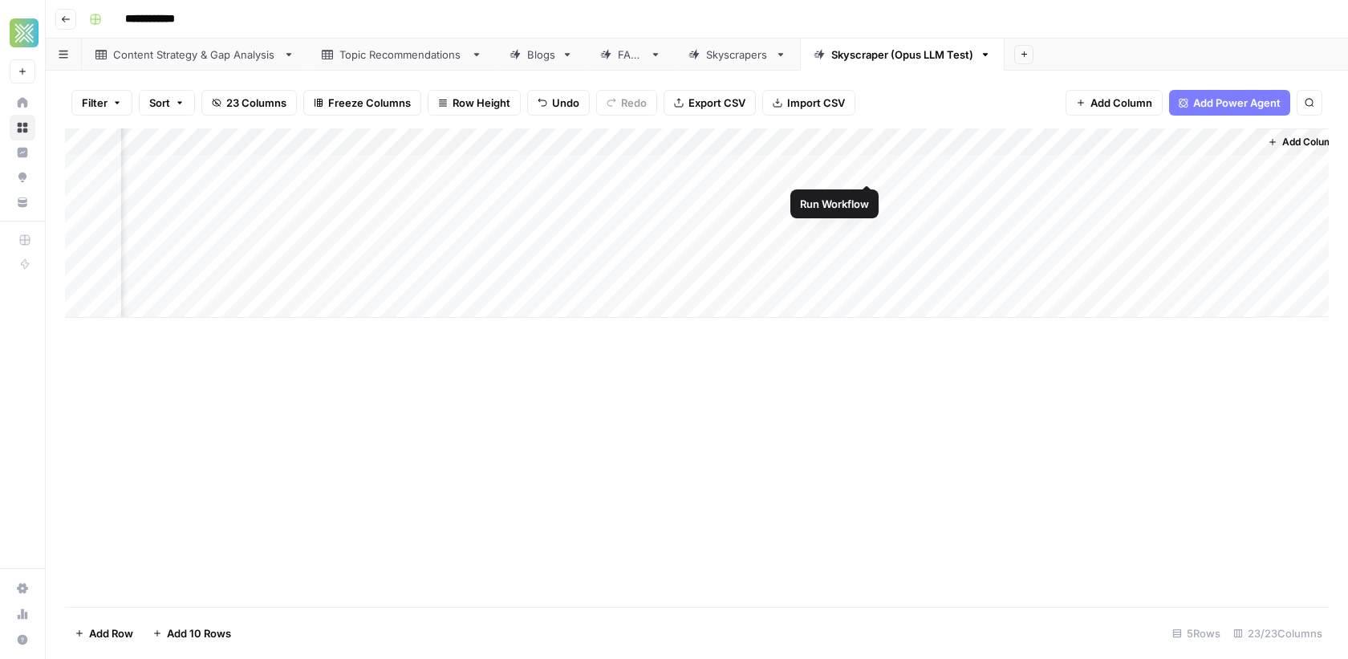
click at [865, 166] on div "Add Column" at bounding box center [697, 222] width 1264 height 189
click at [1010, 168] on div "Add Column" at bounding box center [697, 222] width 1264 height 189
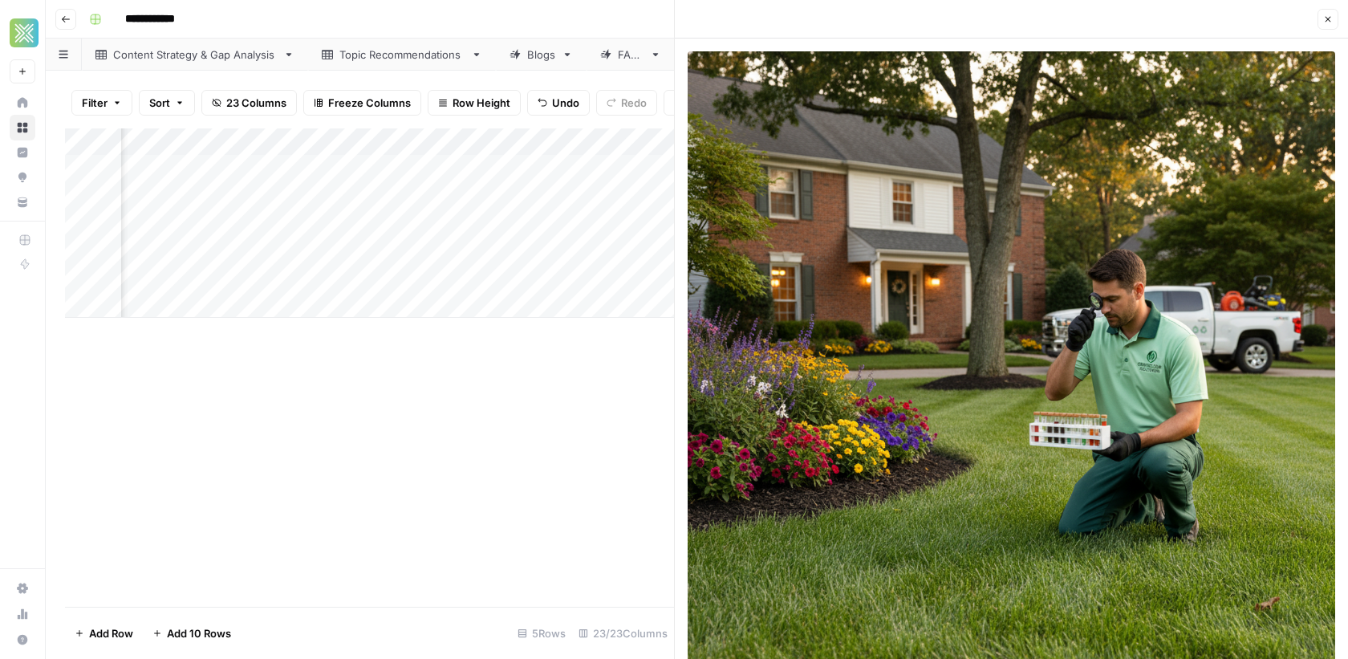
scroll to position [53, 0]
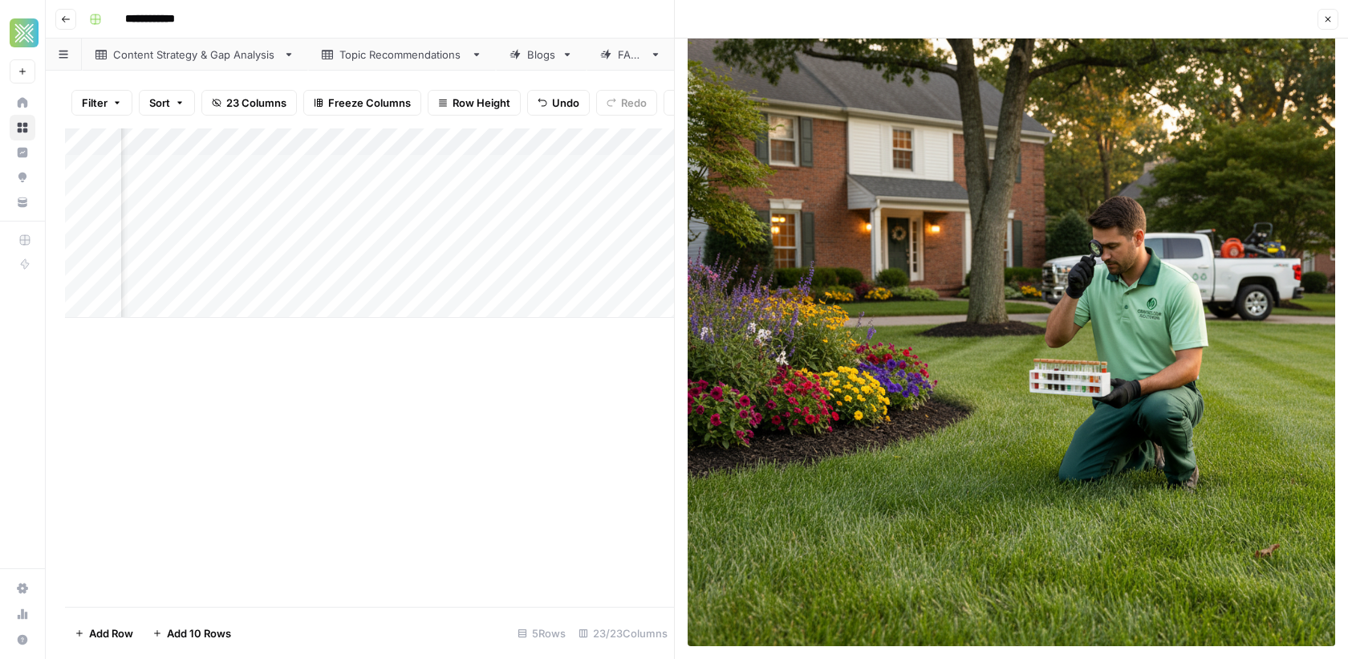
click at [1326, 27] on button "Close" at bounding box center [1327, 19] width 21 height 21
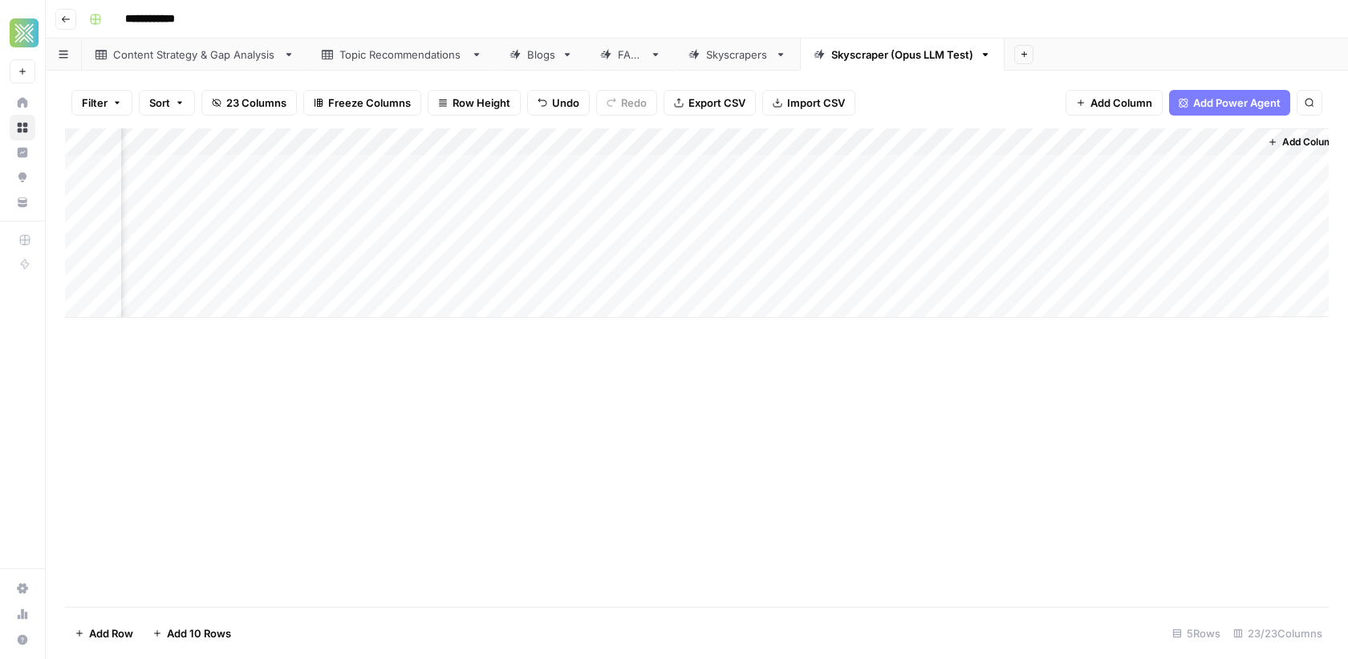
click at [1161, 159] on div "Add Column" at bounding box center [697, 222] width 1264 height 189
click at [1159, 169] on div "Add Column" at bounding box center [697, 222] width 1264 height 189
click at [1159, 169] on textarea "**********" at bounding box center [1168, 169] width 286 height 22
click at [1199, 168] on textarea "**********" at bounding box center [1168, 169] width 286 height 22
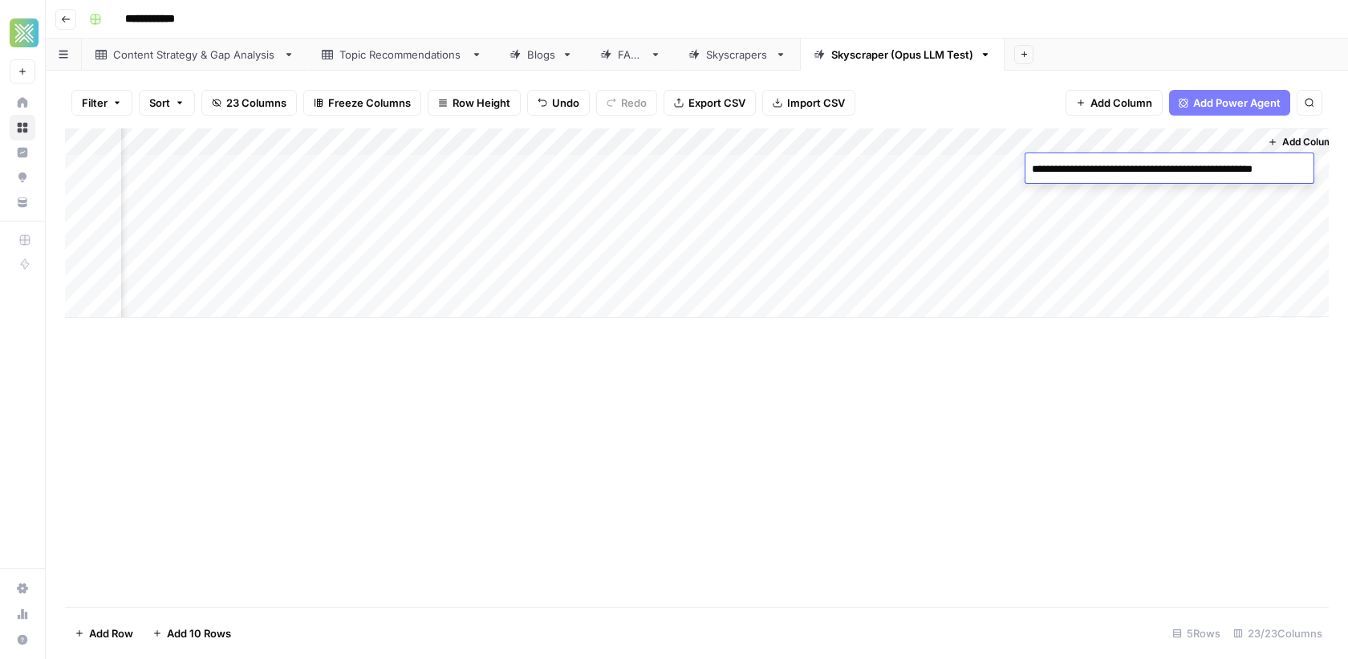
drag, startPoint x: 1228, startPoint y: 168, endPoint x: 1130, endPoint y: 169, distance: 97.9
click at [1129, 169] on textarea "**********" at bounding box center [1168, 169] width 286 height 22
click at [1267, 169] on textarea "**********" at bounding box center [1153, 169] width 257 height 22
type textarea "**********"
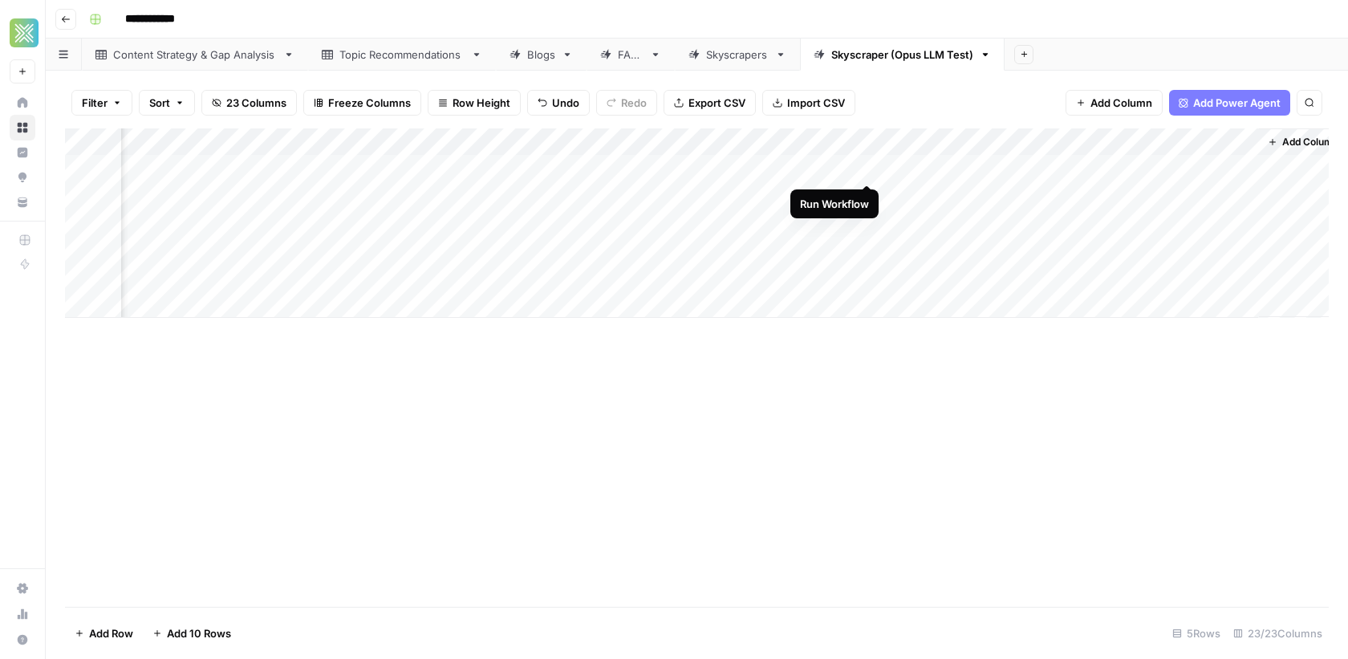
click at [870, 169] on div "Add Column" at bounding box center [697, 222] width 1264 height 189
click at [997, 160] on div "Add Column" at bounding box center [697, 222] width 1264 height 189
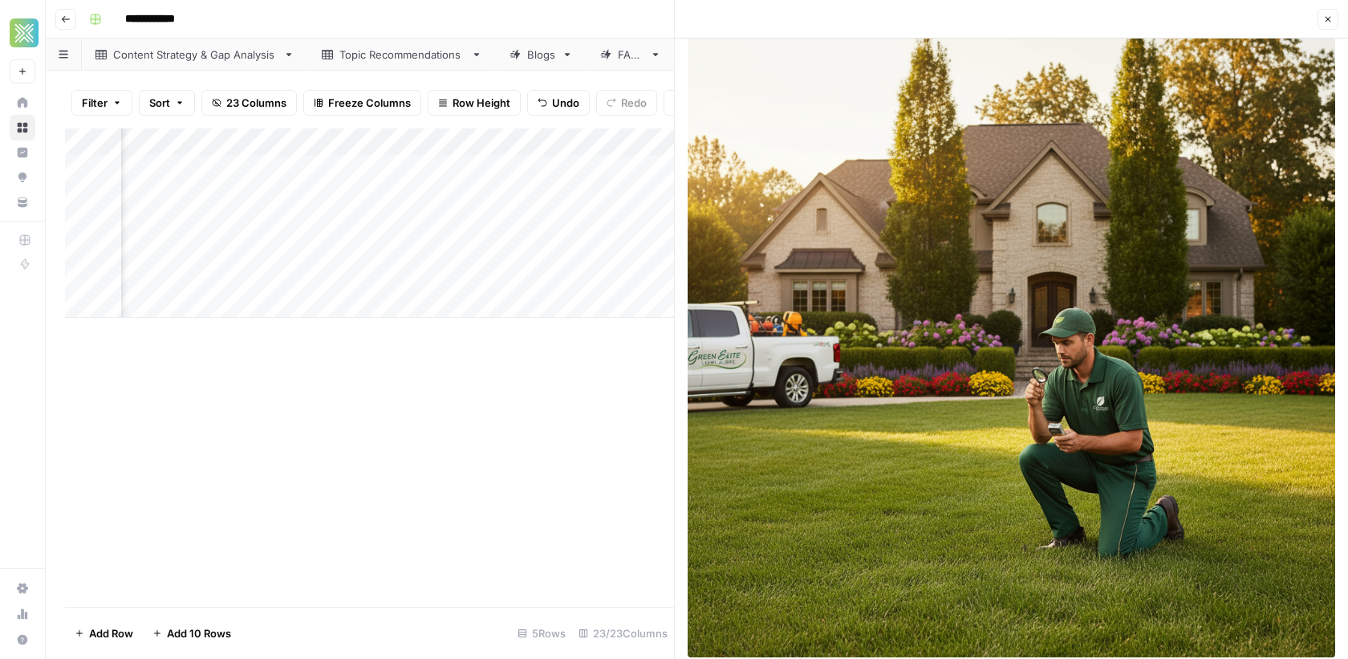
scroll to position [53, 0]
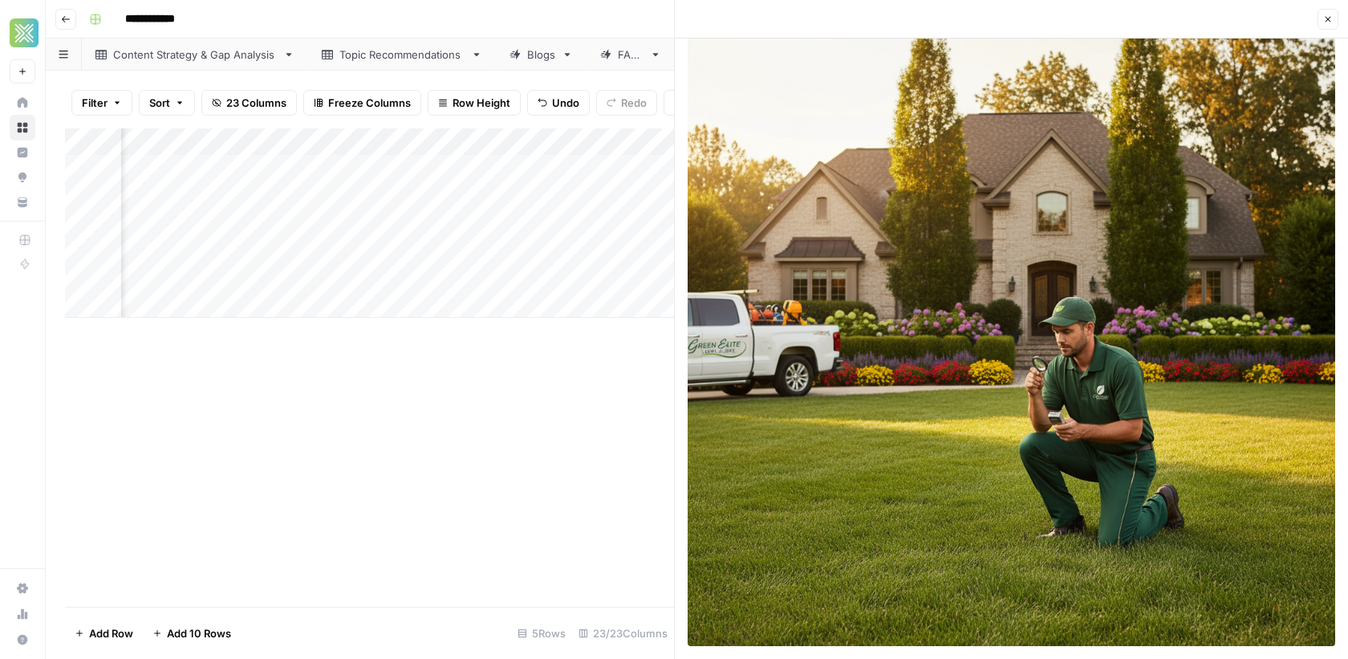
click at [1325, 15] on icon "button" at bounding box center [1328, 19] width 10 height 10
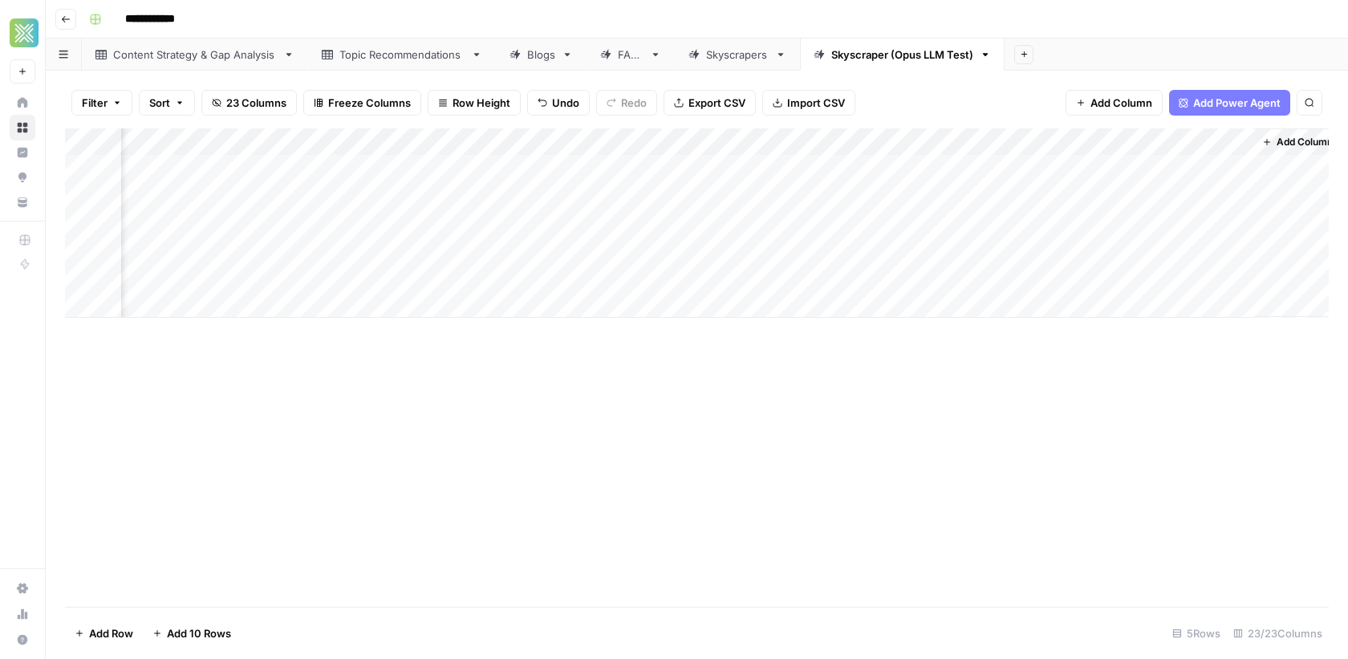
scroll to position [0, 2961]
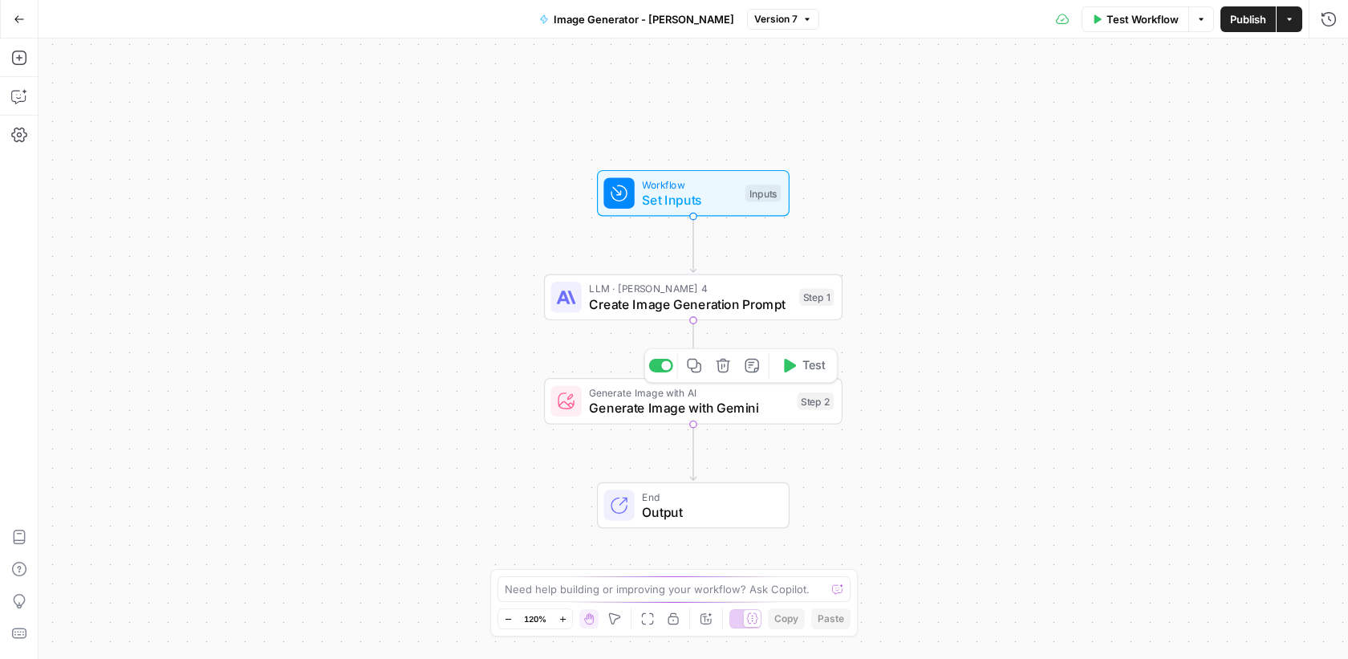
click at [693, 408] on span "Generate Image with Gemini" at bounding box center [689, 407] width 201 height 19
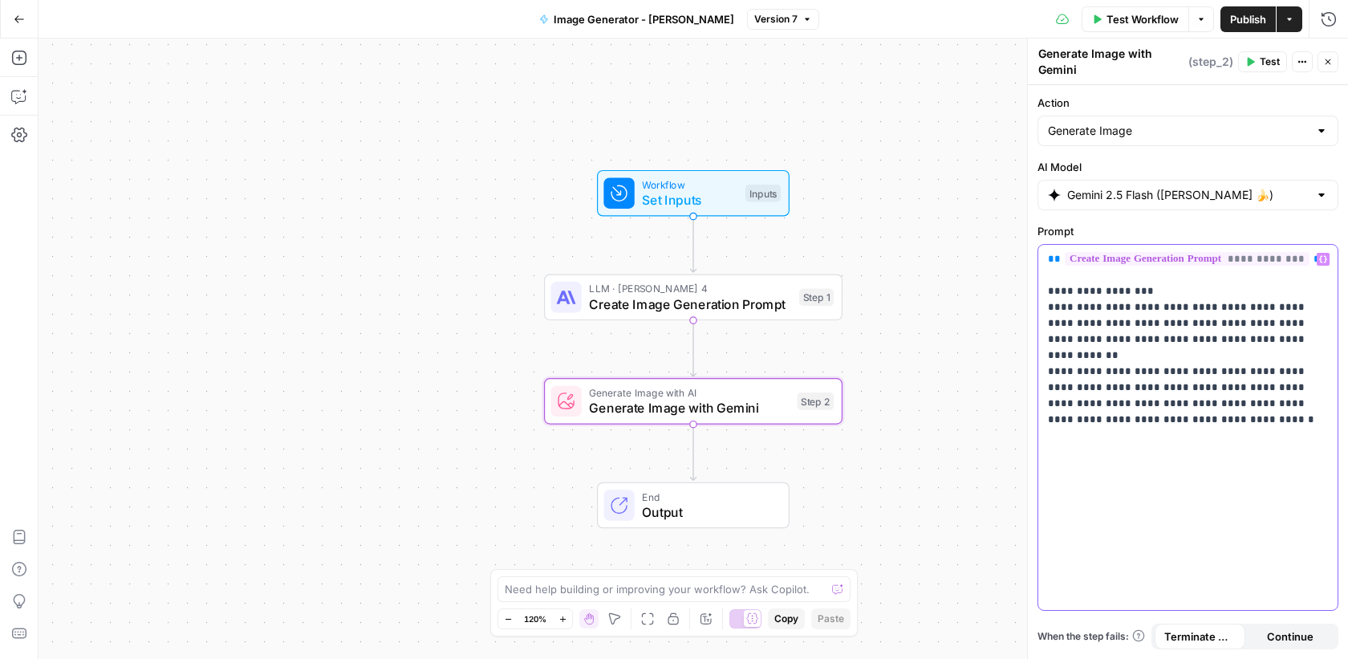
click at [1106, 400] on p "**********" at bounding box center [1188, 331] width 281 height 160
click at [1327, 258] on icon "button" at bounding box center [1323, 259] width 8 height 8
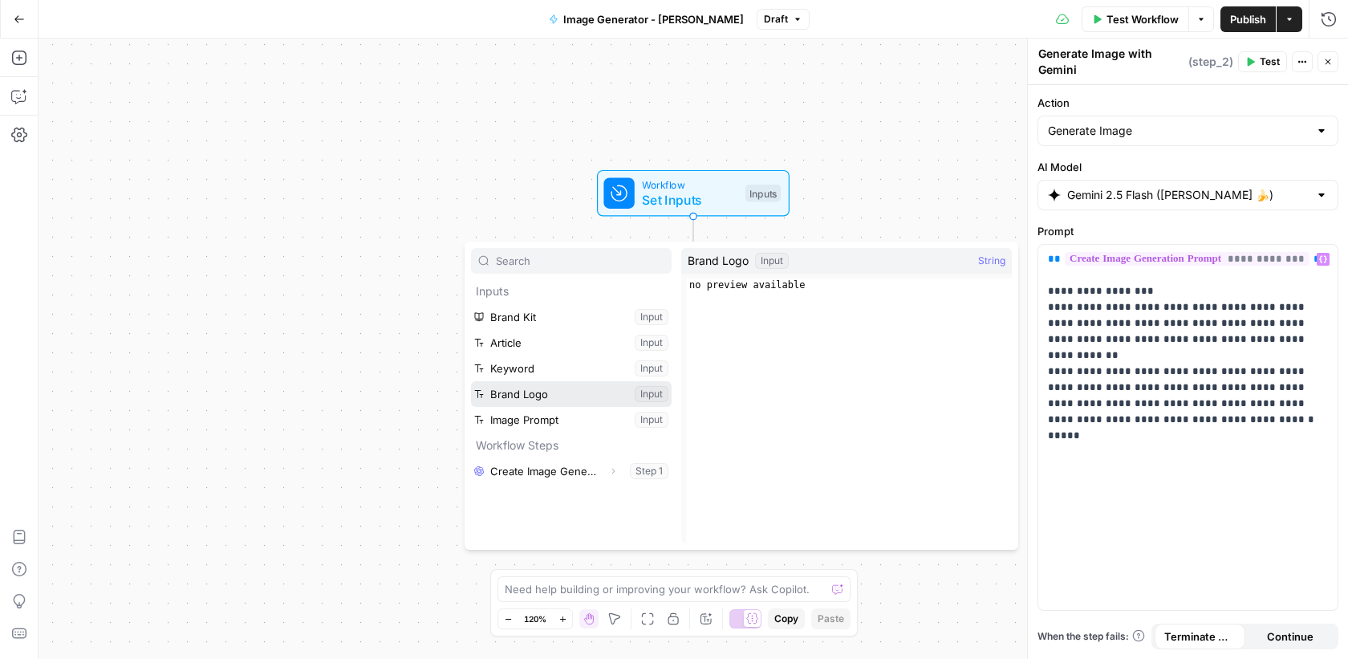
click at [552, 395] on button "Select variable Brand Logo" at bounding box center [571, 394] width 201 height 26
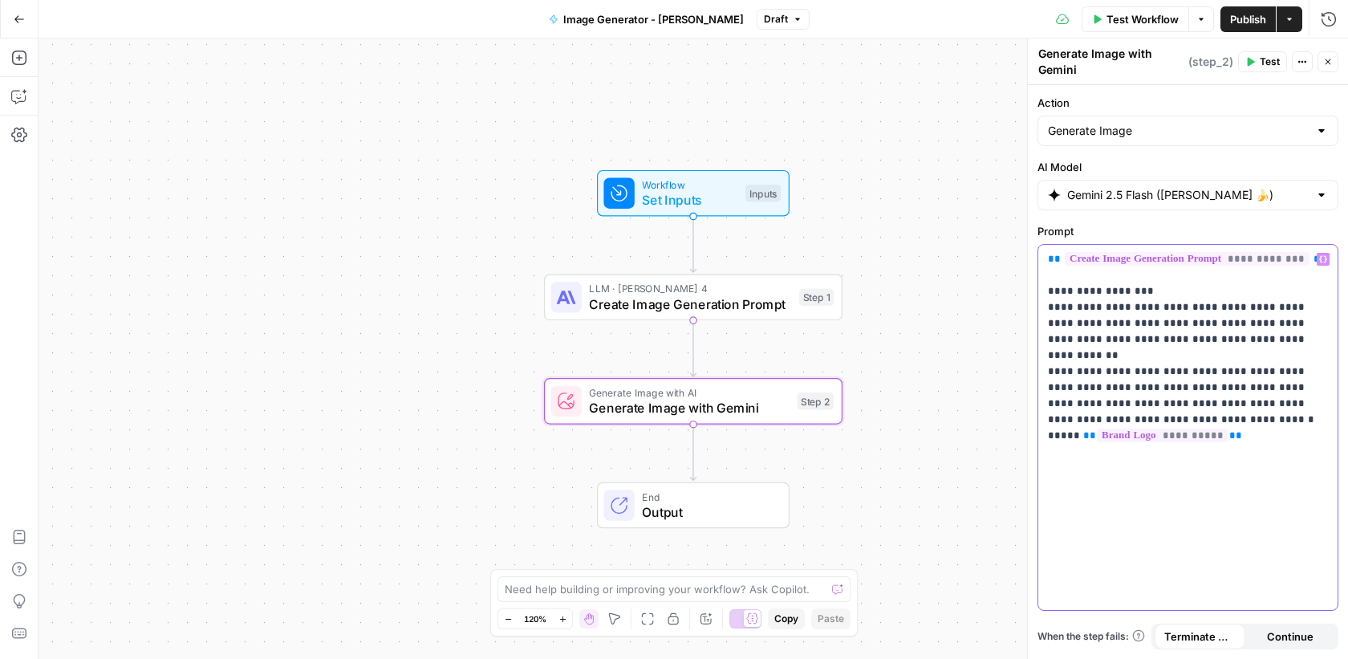
click at [1072, 355] on p "**********" at bounding box center [1188, 339] width 281 height 177
click at [1317, 255] on button "Variables Menu" at bounding box center [1323, 259] width 13 height 13
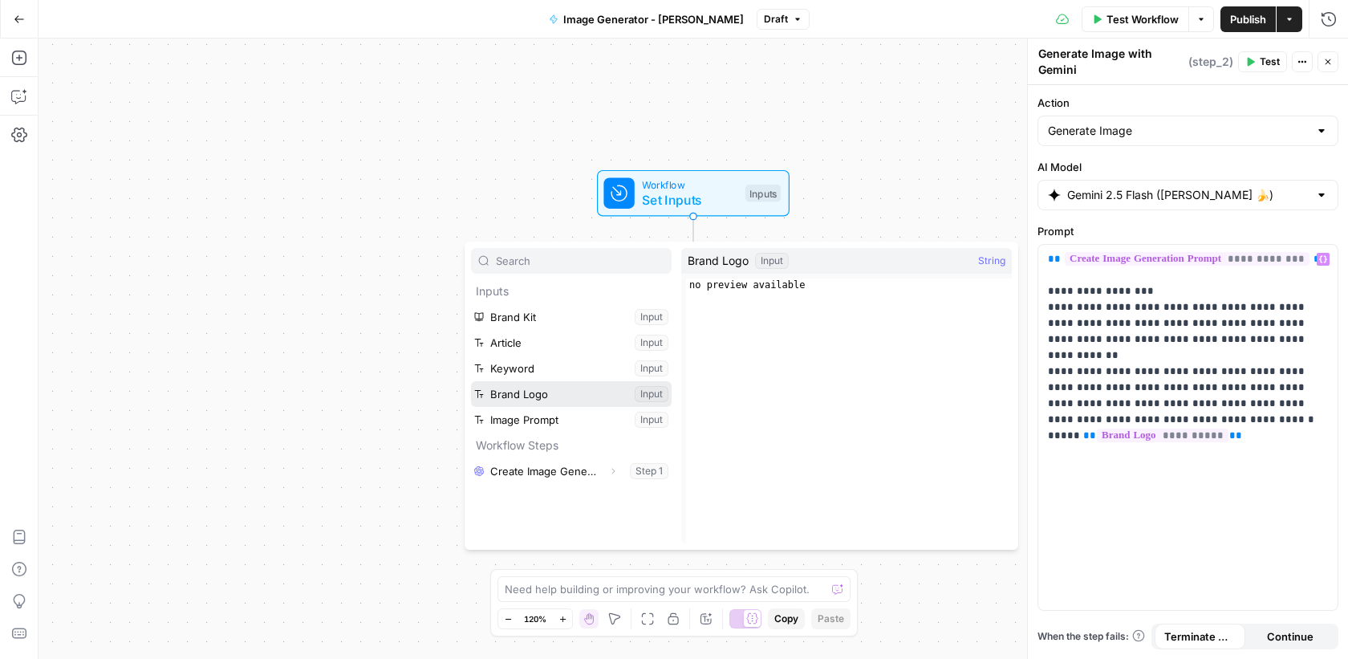
click at [530, 397] on button "Select variable Brand Logo" at bounding box center [571, 394] width 201 height 26
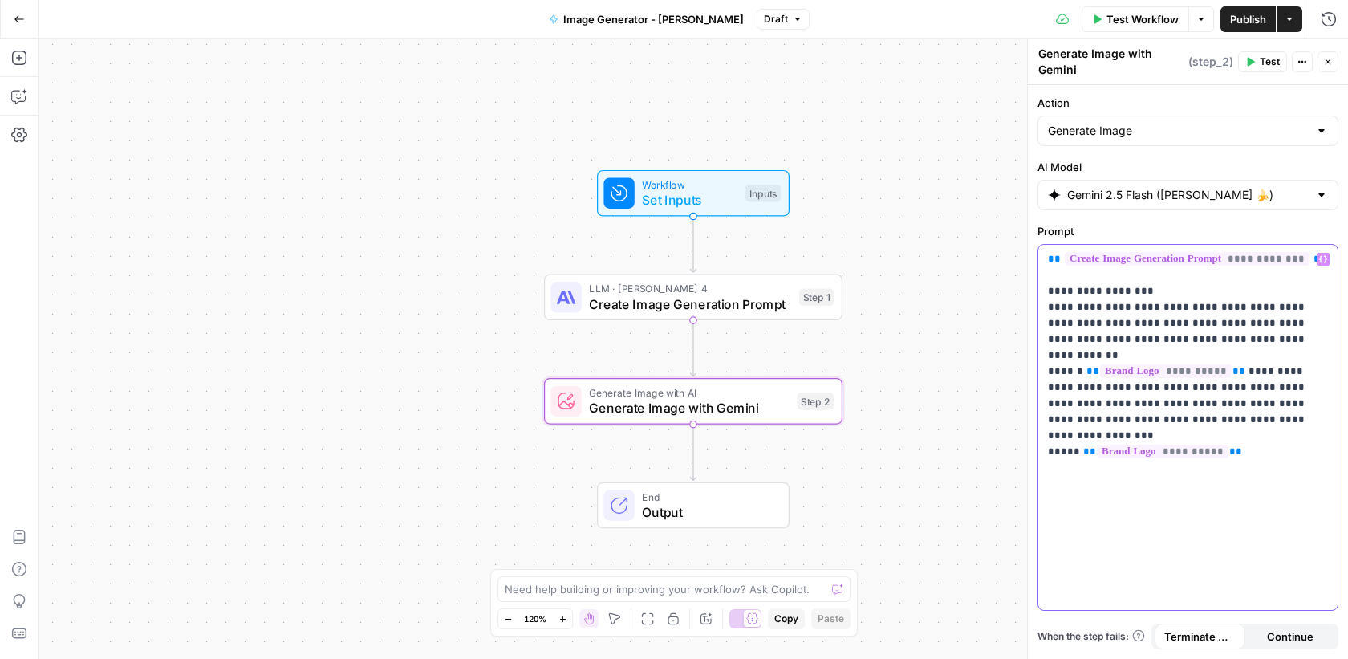
click at [1252, 424] on p "**********" at bounding box center [1188, 339] width 281 height 177
click at [1058, 422] on p "**********" at bounding box center [1188, 339] width 281 height 177
click at [1306, 423] on p "**********" at bounding box center [1188, 339] width 281 height 177
click at [1240, 22] on span "Publish" at bounding box center [1248, 19] width 36 height 16
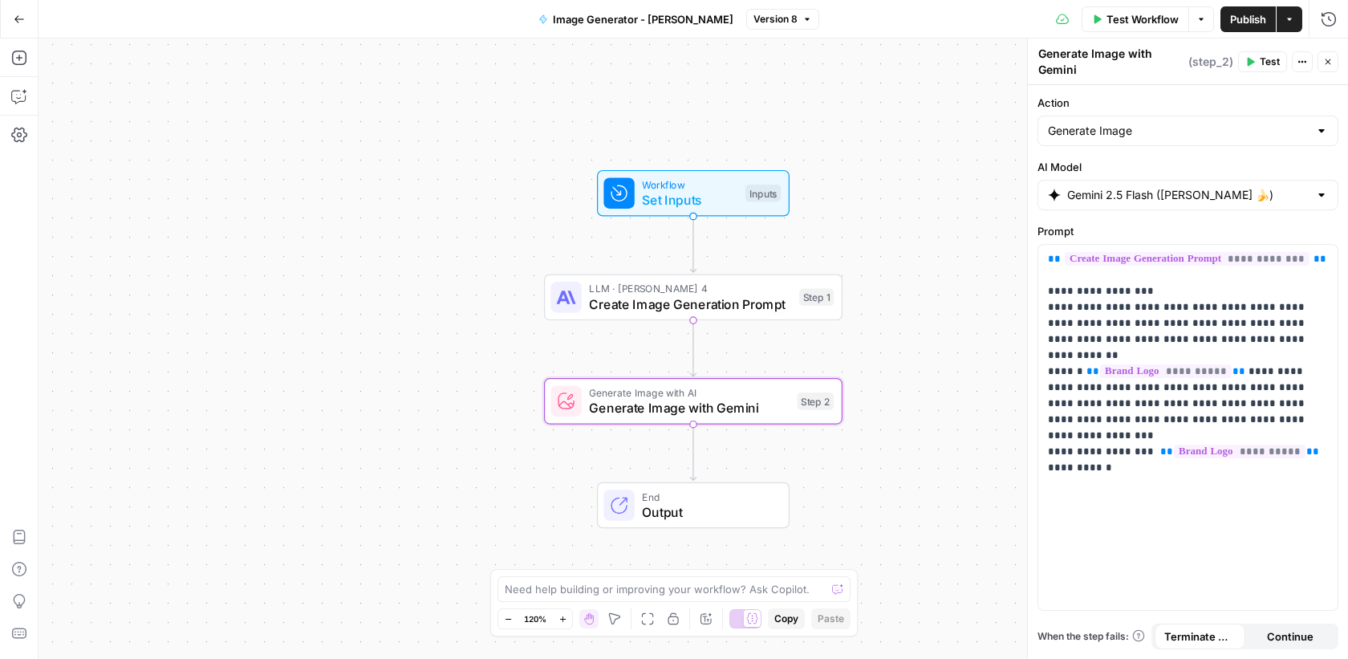
click at [22, 15] on icon "button" at bounding box center [19, 19] width 11 height 11
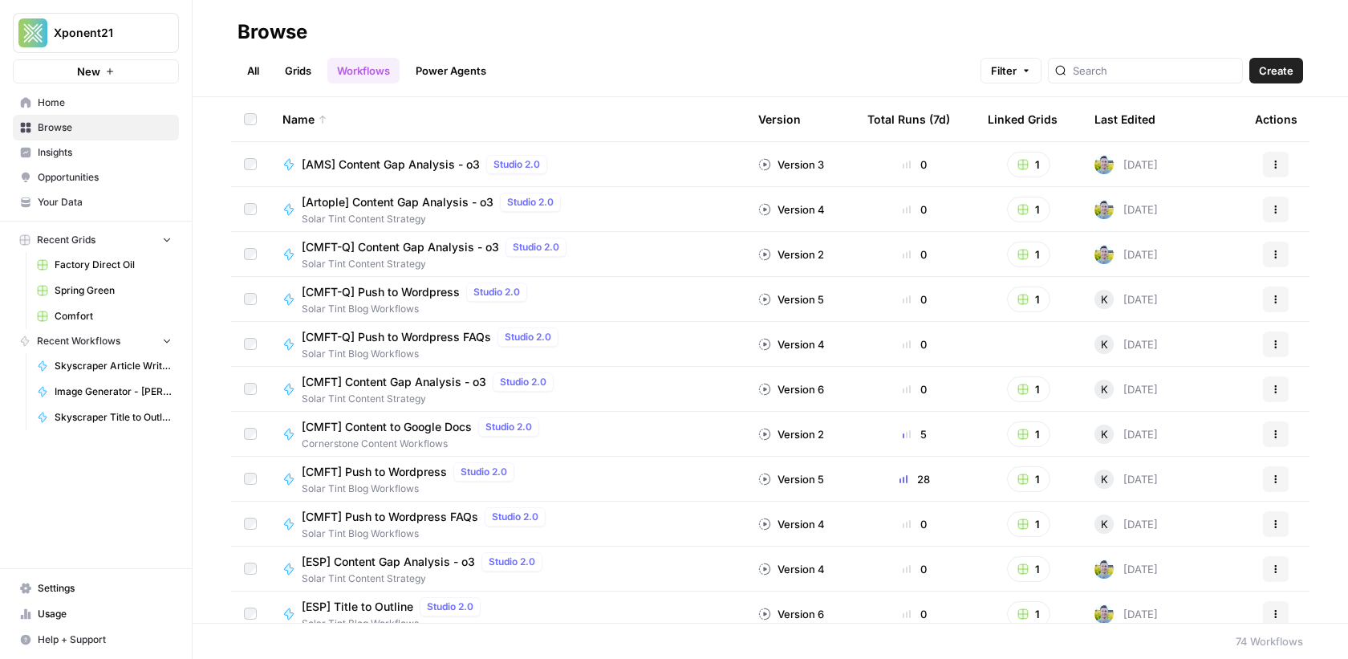
click at [118, 290] on span "Spring Green" at bounding box center [113, 290] width 117 height 14
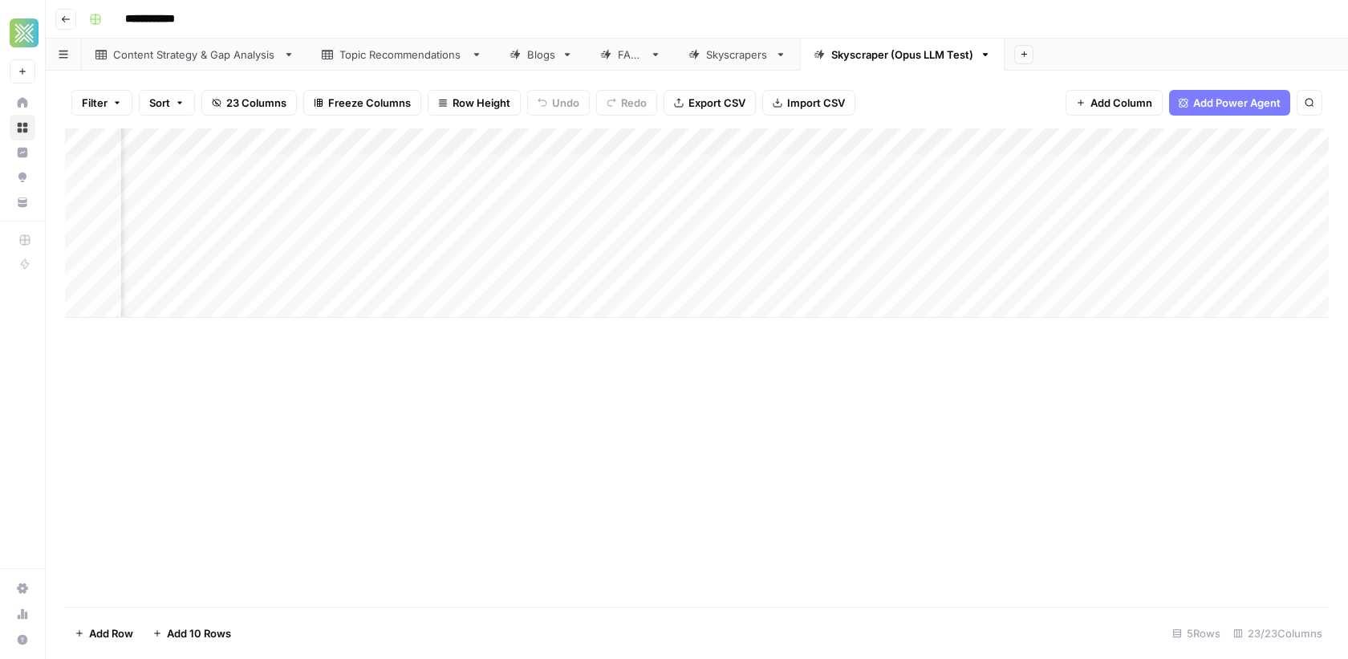
scroll to position [0, 2979]
click at [833, 141] on div "Add Column" at bounding box center [697, 222] width 1264 height 189
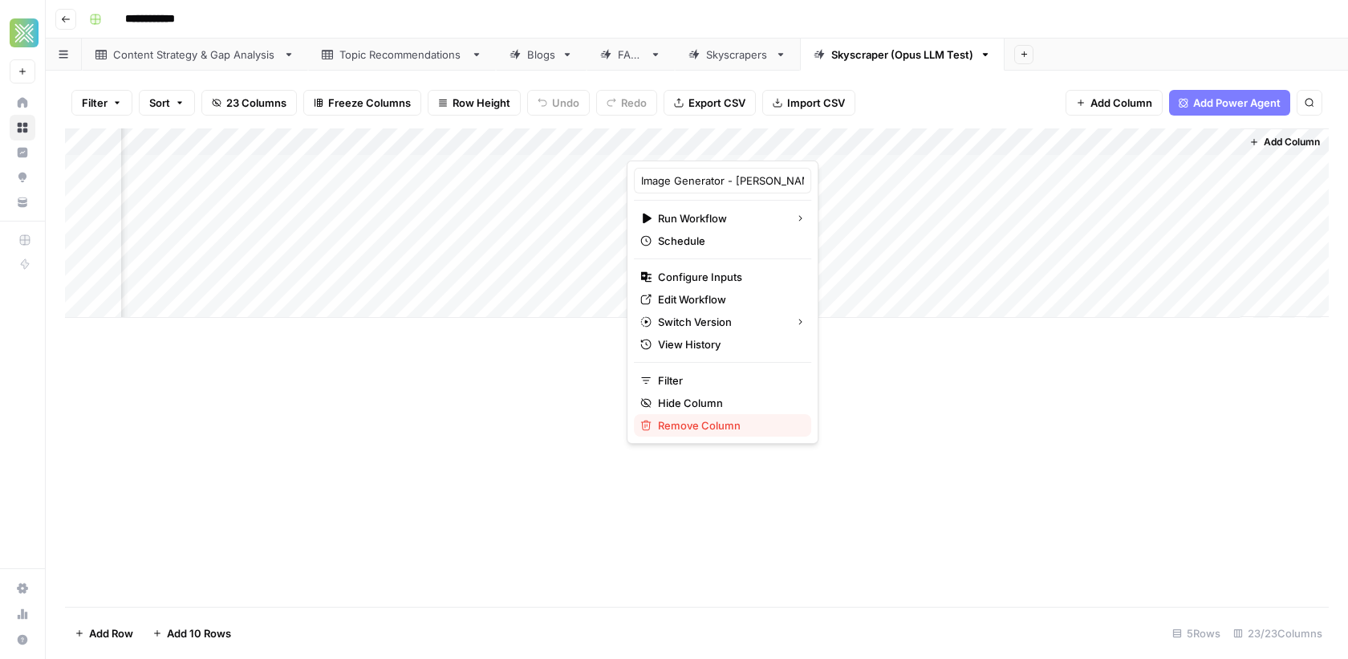
click at [706, 417] on span "Remove Column" at bounding box center [728, 425] width 140 height 16
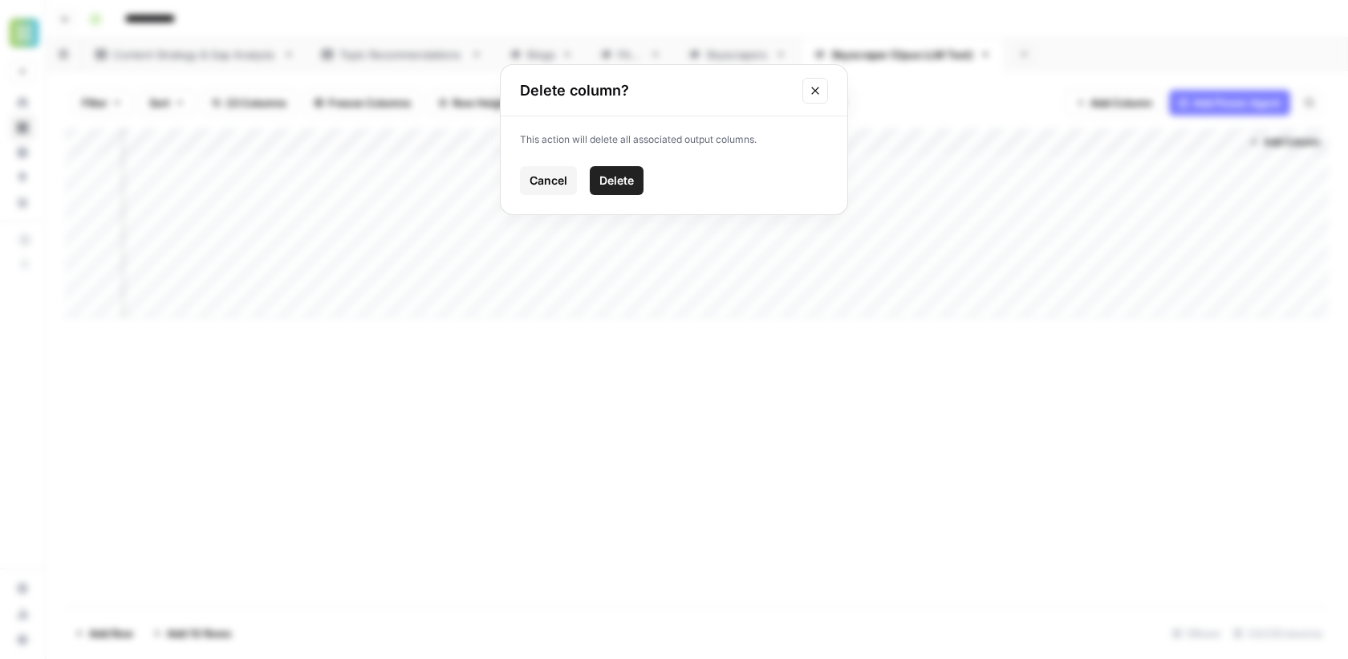
click at [607, 181] on span "Delete" at bounding box center [616, 181] width 35 height 16
click at [942, 137] on div "Add Column" at bounding box center [697, 222] width 1264 height 189
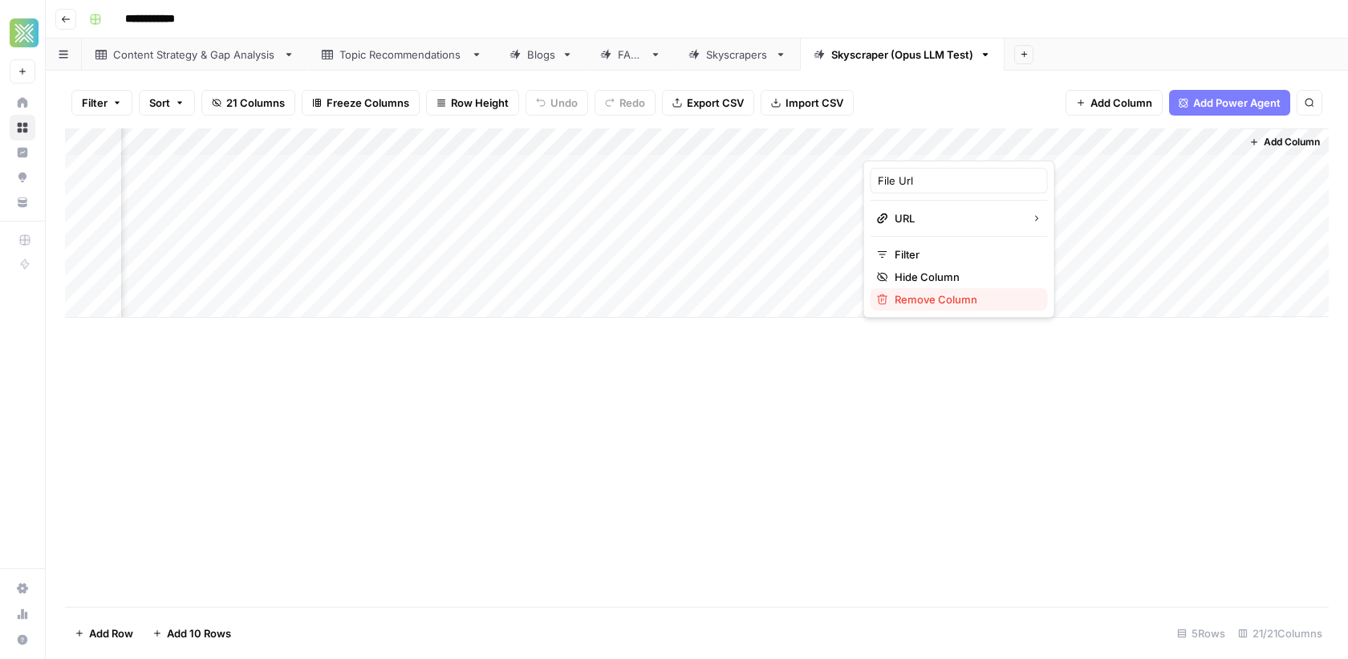
click at [911, 302] on span "Remove Column" at bounding box center [965, 299] width 140 height 16
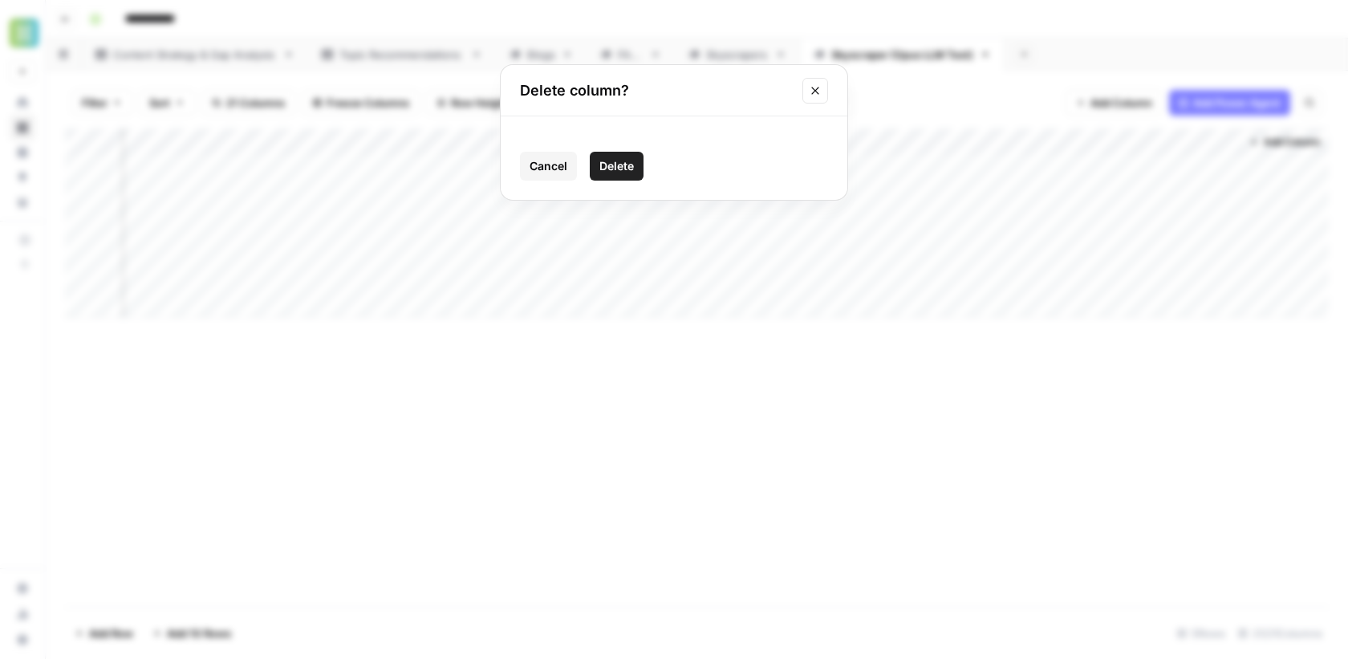
click at [627, 155] on button "Delete" at bounding box center [617, 166] width 54 height 29
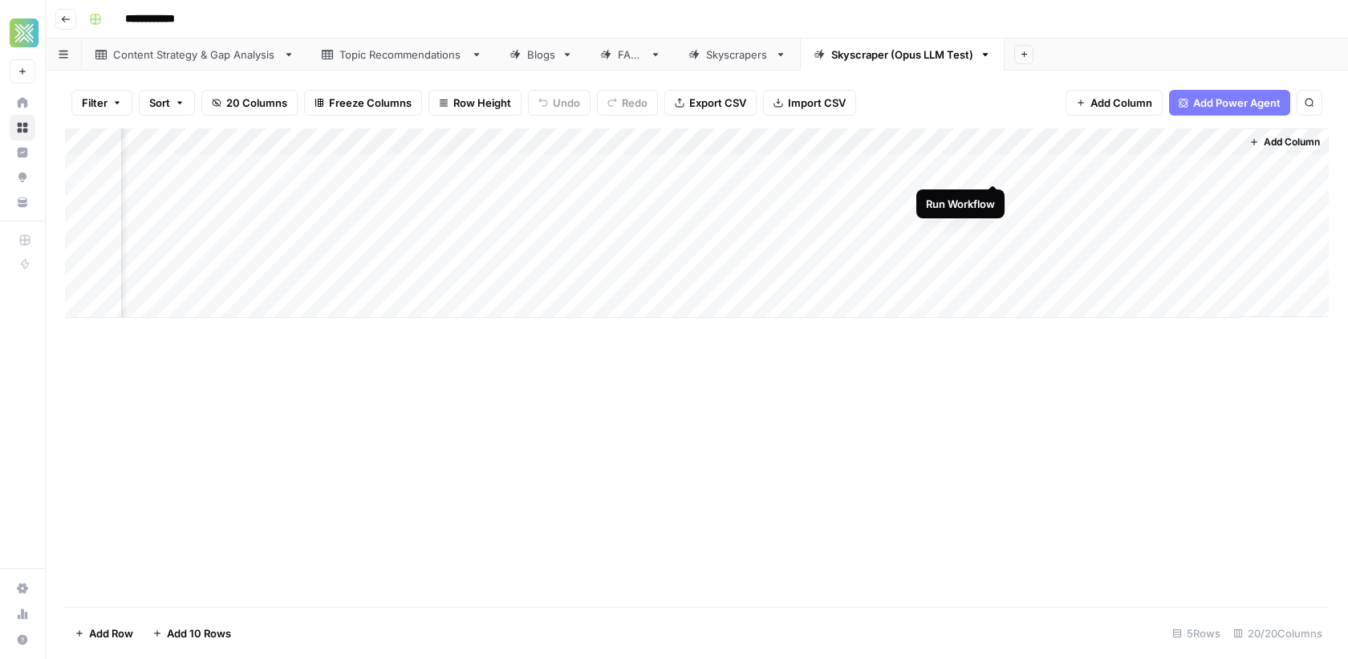
click at [993, 168] on div "Add Column" at bounding box center [697, 222] width 1264 height 189
click at [1230, 141] on div "Add Column" at bounding box center [697, 222] width 1264 height 189
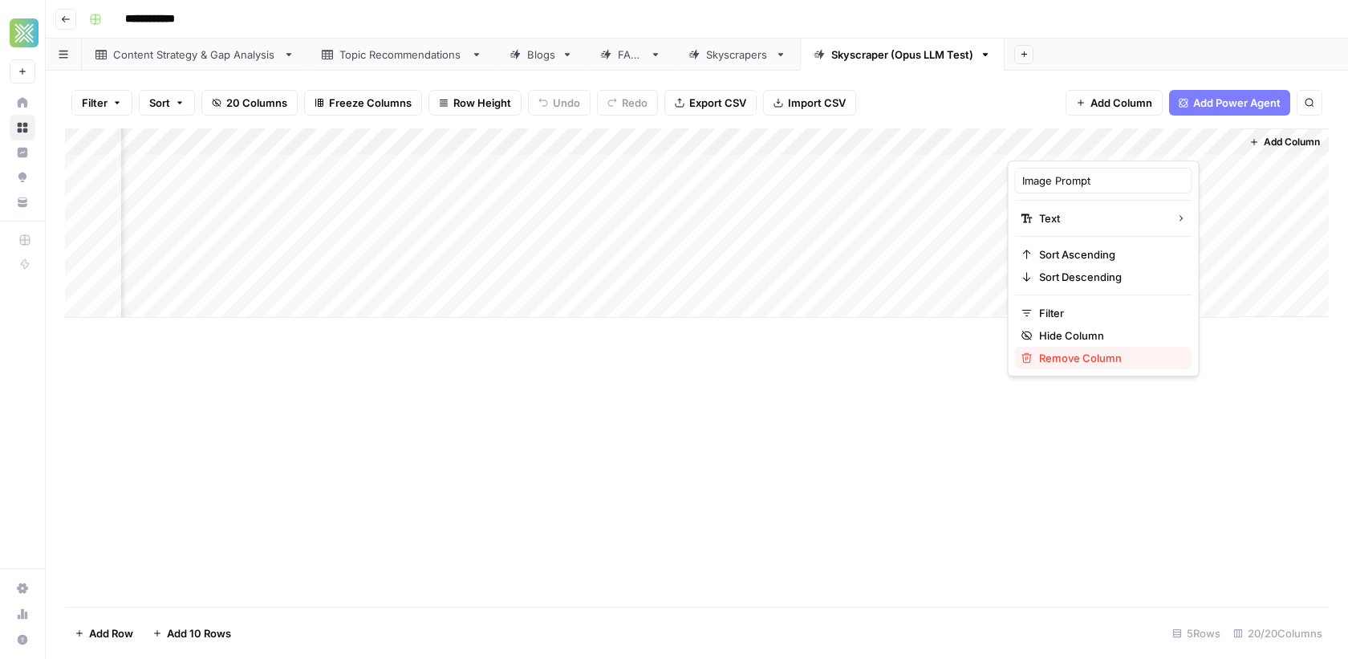
click at [1070, 358] on span "Remove Column" at bounding box center [1109, 358] width 140 height 16
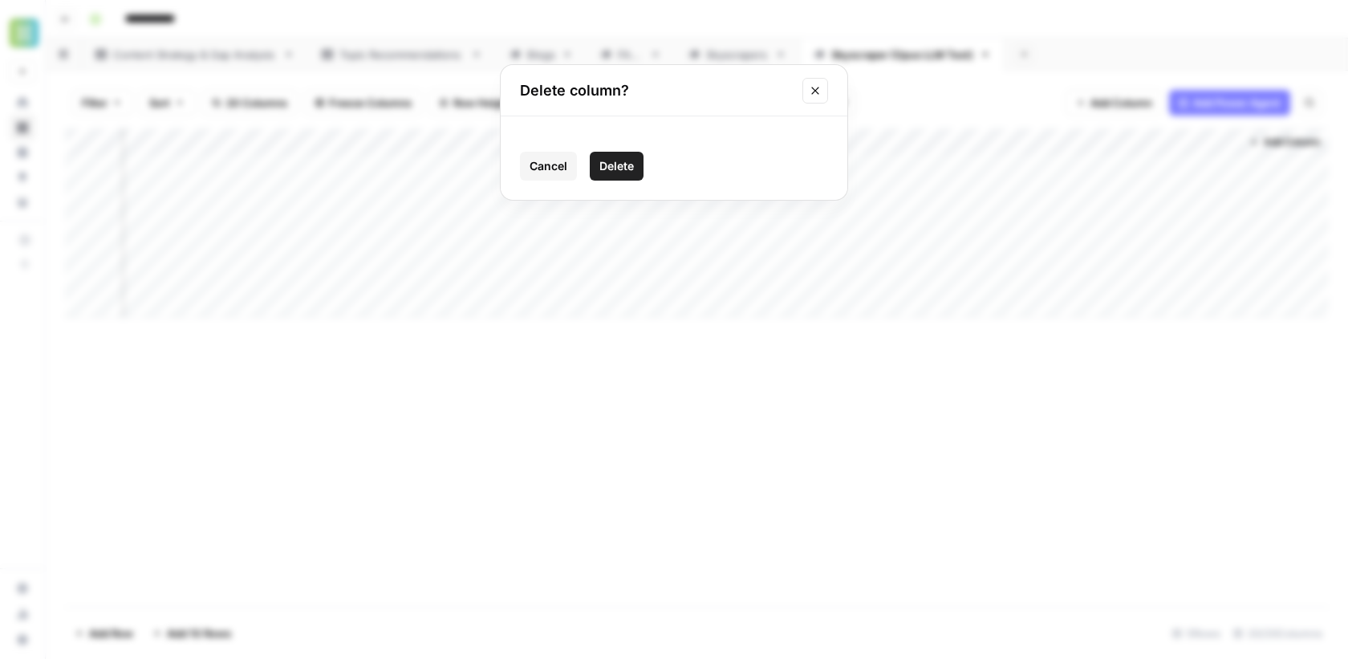
click at [621, 167] on span "Delete" at bounding box center [616, 166] width 35 height 16
drag, startPoint x: 390, startPoint y: 141, endPoint x: 459, endPoint y: 141, distance: 69.0
click at [460, 141] on div "Add Column" at bounding box center [697, 222] width 1264 height 189
click at [514, 217] on div "Add Column" at bounding box center [697, 222] width 1264 height 189
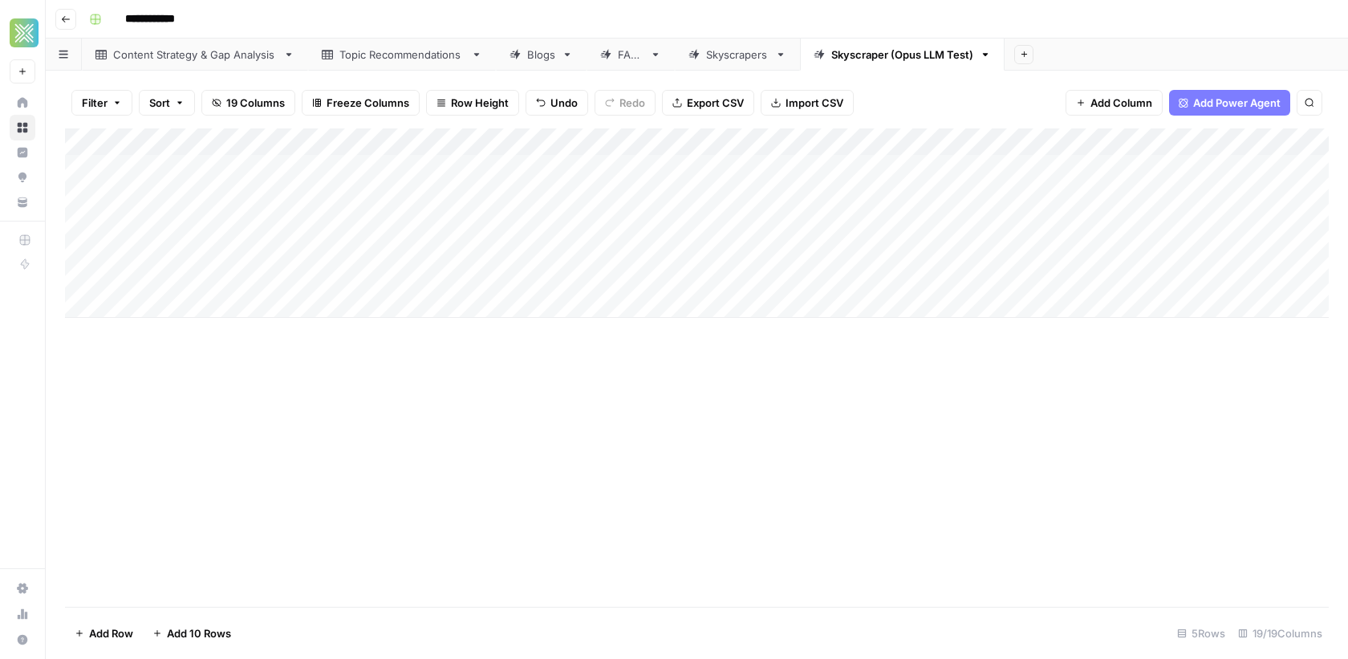
click at [222, 218] on div "Add Column" at bounding box center [697, 222] width 1264 height 189
click at [342, 220] on div "Add Column" at bounding box center [697, 222] width 1264 height 189
click at [331, 220] on textarea "**********" at bounding box center [290, 224] width 341 height 22
type textarea "**********"
click at [602, 198] on div "Add Column" at bounding box center [697, 222] width 1264 height 189
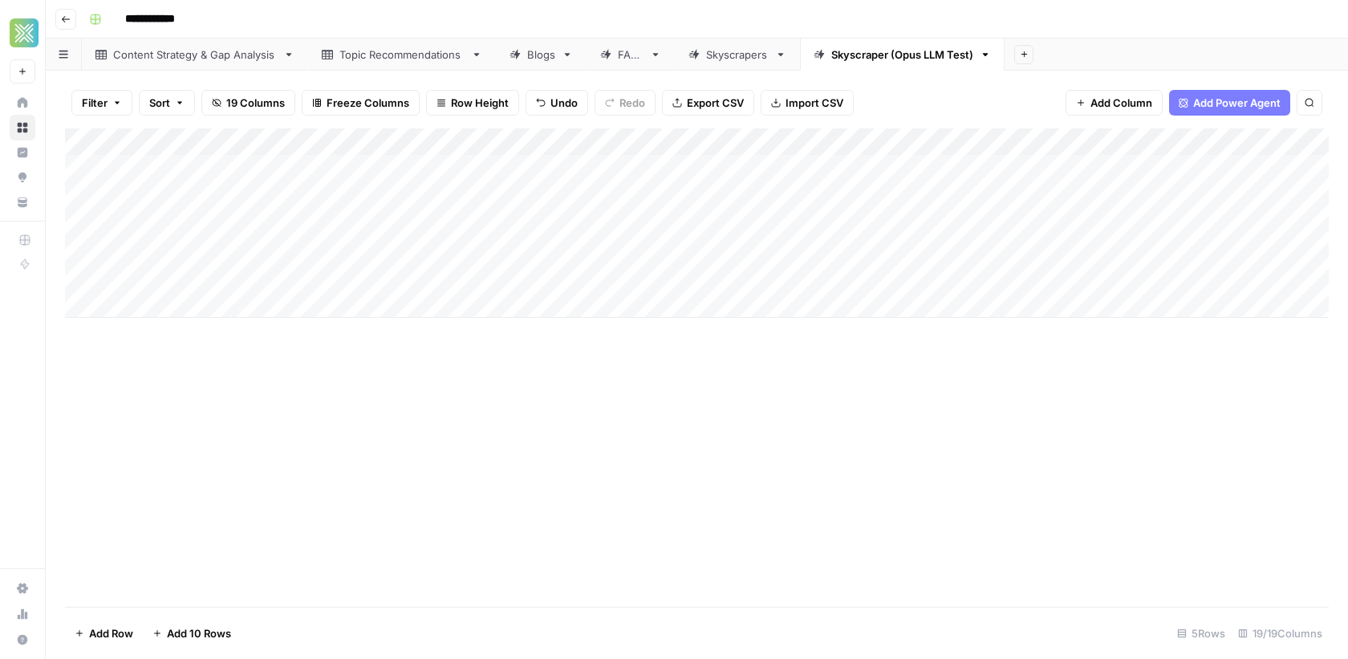
click at [615, 192] on div "Add Column" at bounding box center [697, 222] width 1264 height 189
type textarea "**********"
click at [629, 389] on div "Add Column" at bounding box center [697, 367] width 1264 height 478
drag, startPoint x: 460, startPoint y: 136, endPoint x: 537, endPoint y: 138, distance: 77.1
click at [537, 138] on div "Add Column" at bounding box center [697, 222] width 1264 height 189
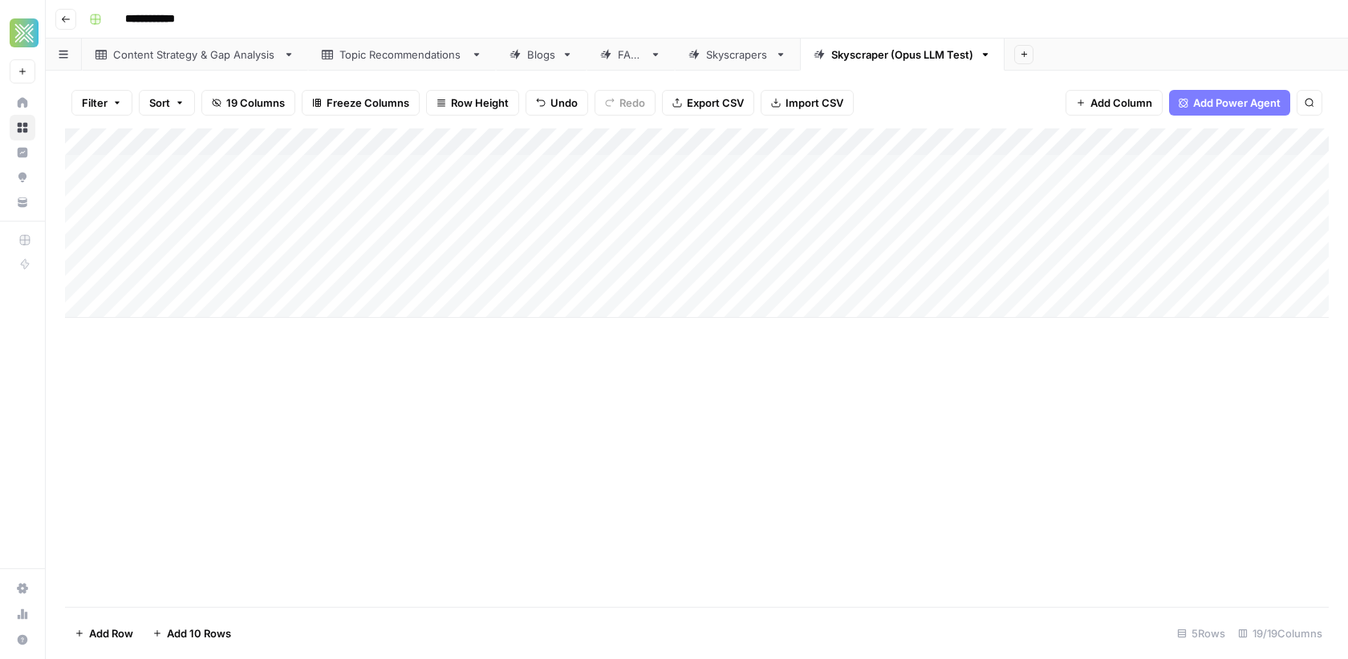
click at [254, 190] on div "Add Column" at bounding box center [697, 222] width 1264 height 189
drag, startPoint x: 286, startPoint y: 193, endPoint x: 235, endPoint y: 195, distance: 50.6
click at [235, 195] on div "Add Column" at bounding box center [697, 222] width 1264 height 189
click at [640, 201] on div "Add Column" at bounding box center [697, 222] width 1264 height 189
click at [540, 201] on textarea "**********" at bounding box center [675, 196] width 278 height 22
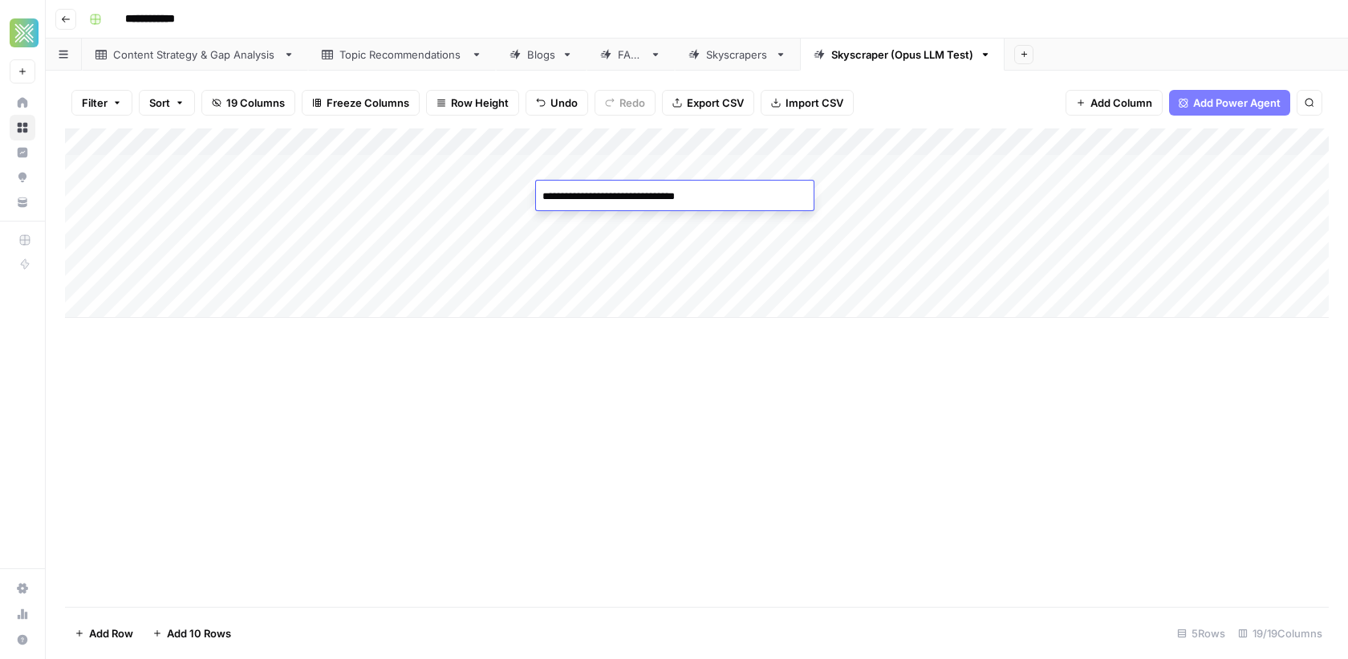
click at [729, 197] on textarea "**********" at bounding box center [675, 196] width 278 height 22
type textarea "**********"
click at [676, 219] on div "Add Column" at bounding box center [697, 222] width 1264 height 189
click at [617, 220] on div "Add Column" at bounding box center [697, 222] width 1264 height 189
click at [684, 226] on textarea "**********" at bounding box center [675, 224] width 278 height 22
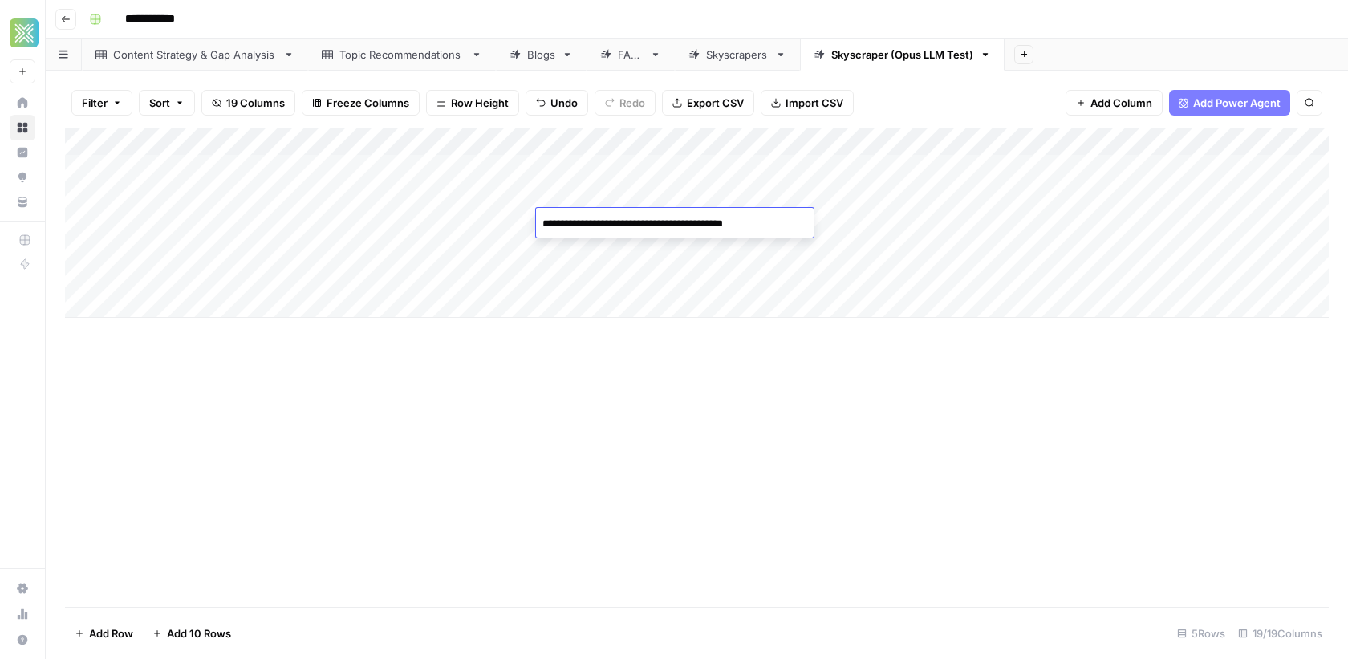
type textarea "**********"
click at [596, 460] on div "Add Column" at bounding box center [697, 367] width 1264 height 478
click at [644, 195] on div "Add Column" at bounding box center [697, 222] width 1264 height 189
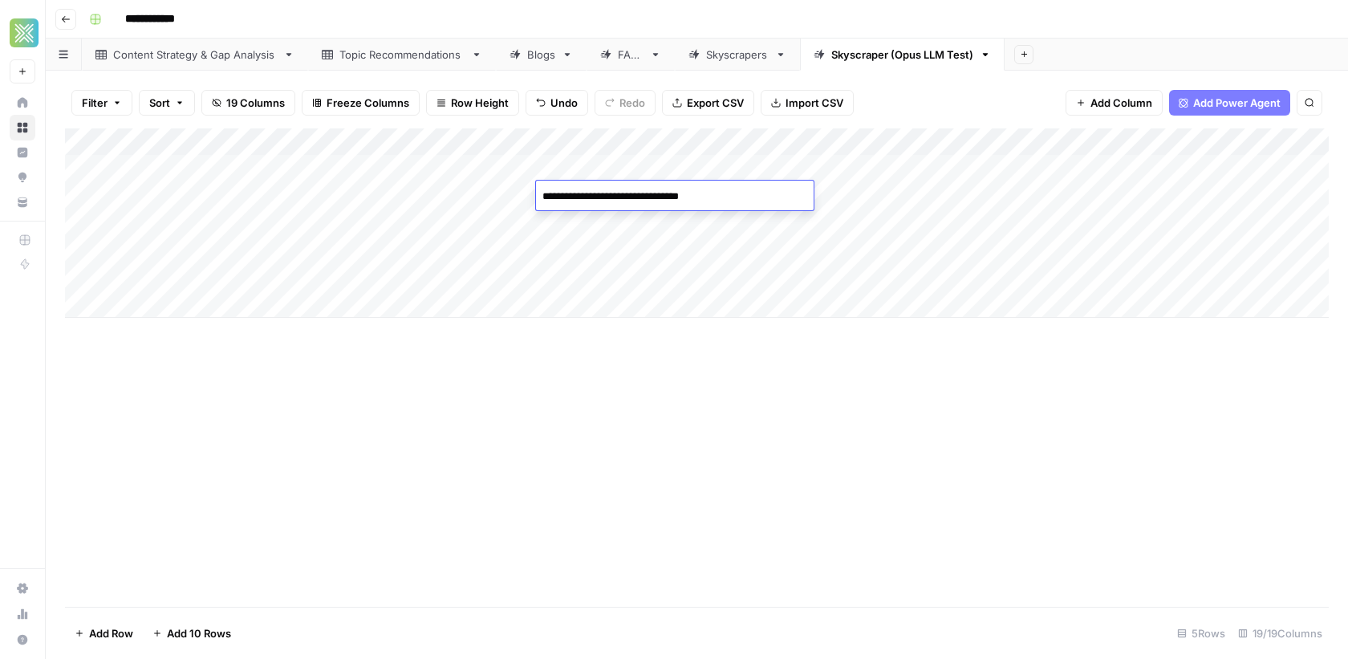
click at [644, 195] on textarea "**********" at bounding box center [675, 196] width 278 height 22
click at [656, 197] on textarea "**********" at bounding box center [675, 196] width 278 height 22
click at [550, 197] on textarea "**********" at bounding box center [675, 196] width 278 height 22
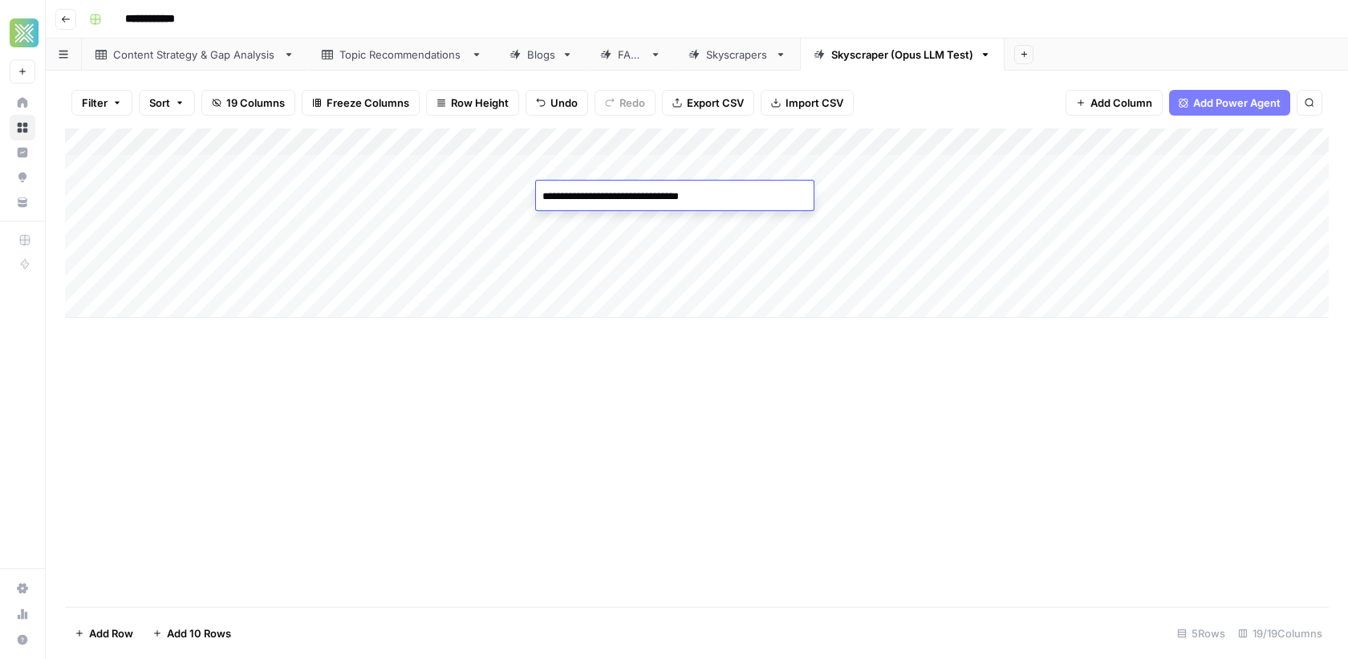
click at [550, 197] on textarea "**********" at bounding box center [675, 196] width 278 height 22
click at [687, 197] on textarea "**********" at bounding box center [675, 196] width 278 height 22
type textarea "**********"
click at [615, 439] on div "Add Column" at bounding box center [697, 367] width 1264 height 478
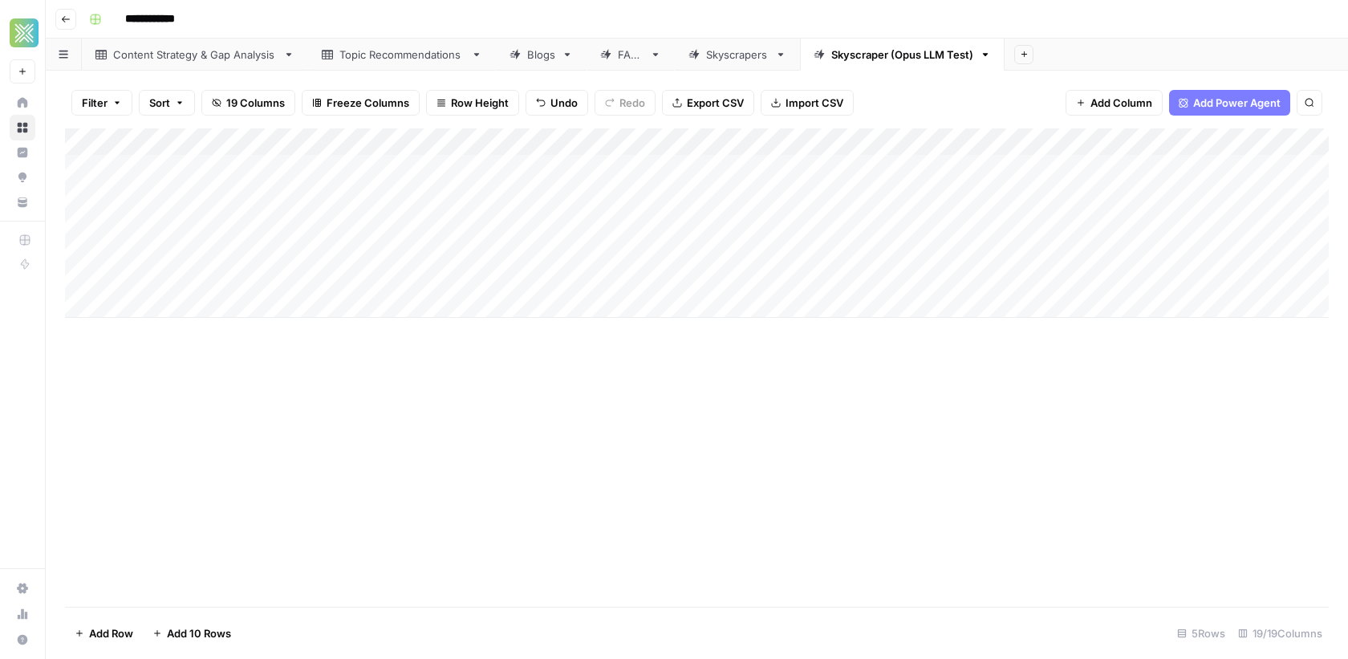
click at [642, 195] on div "Add Column" at bounding box center [697, 222] width 1264 height 189
click at [640, 195] on textarea "**********" at bounding box center [680, 196] width 288 height 22
click at [643, 197] on textarea "**********" at bounding box center [680, 196] width 288 height 22
click at [571, 199] on textarea "**********" at bounding box center [675, 196] width 278 height 22
click at [569, 197] on textarea "**********" at bounding box center [675, 196] width 278 height 22
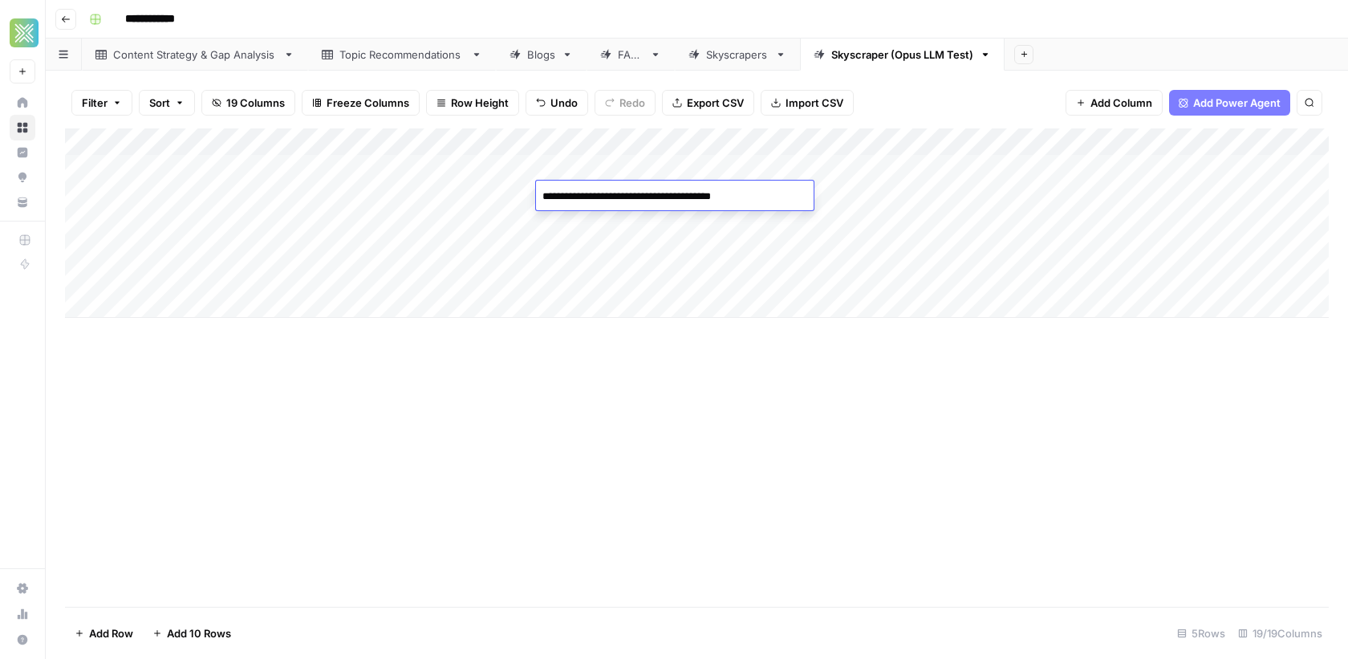
click at [616, 195] on textarea "**********" at bounding box center [675, 196] width 278 height 22
click at [612, 197] on textarea "**********" at bounding box center [675, 196] width 278 height 22
click at [631, 192] on textarea "**********" at bounding box center [675, 196] width 278 height 22
click at [739, 201] on textarea "**********" at bounding box center [675, 196] width 278 height 22
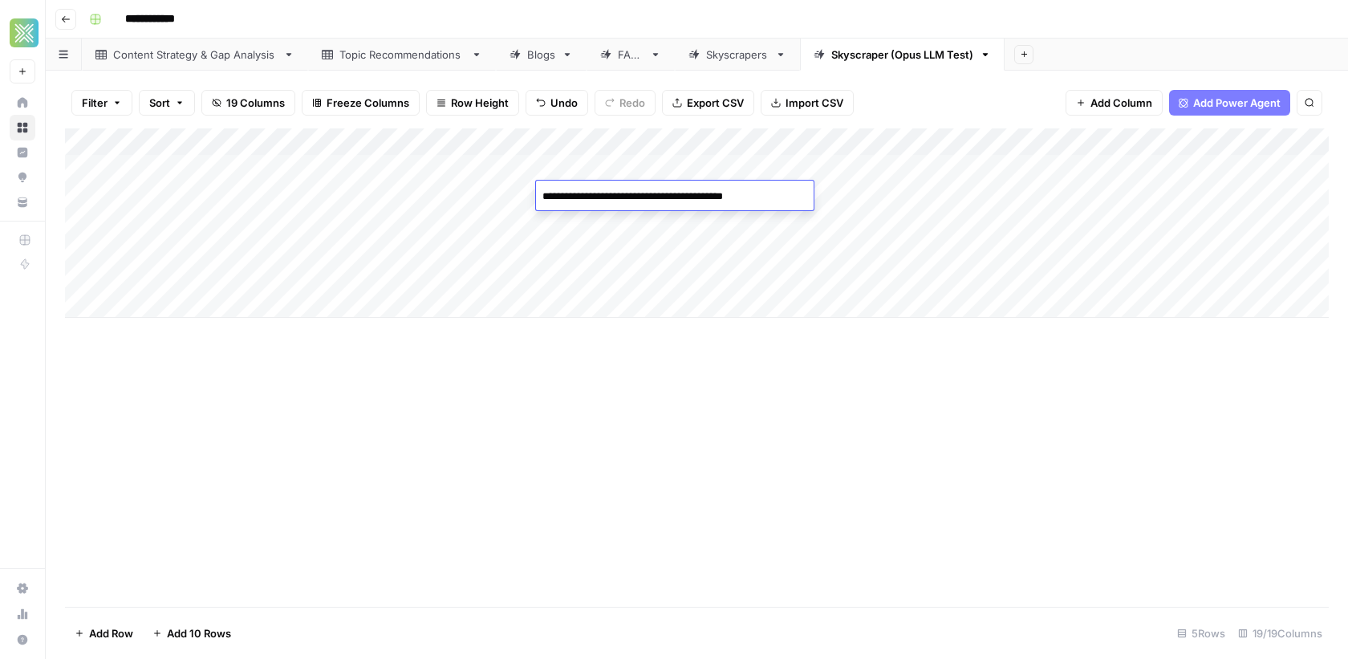
type textarea "**********"
click at [660, 351] on div "Add Column" at bounding box center [697, 367] width 1264 height 478
click at [709, 225] on div "Add Column" at bounding box center [697, 222] width 1264 height 189
click at [104, 195] on div "Add Column" at bounding box center [697, 222] width 1264 height 189
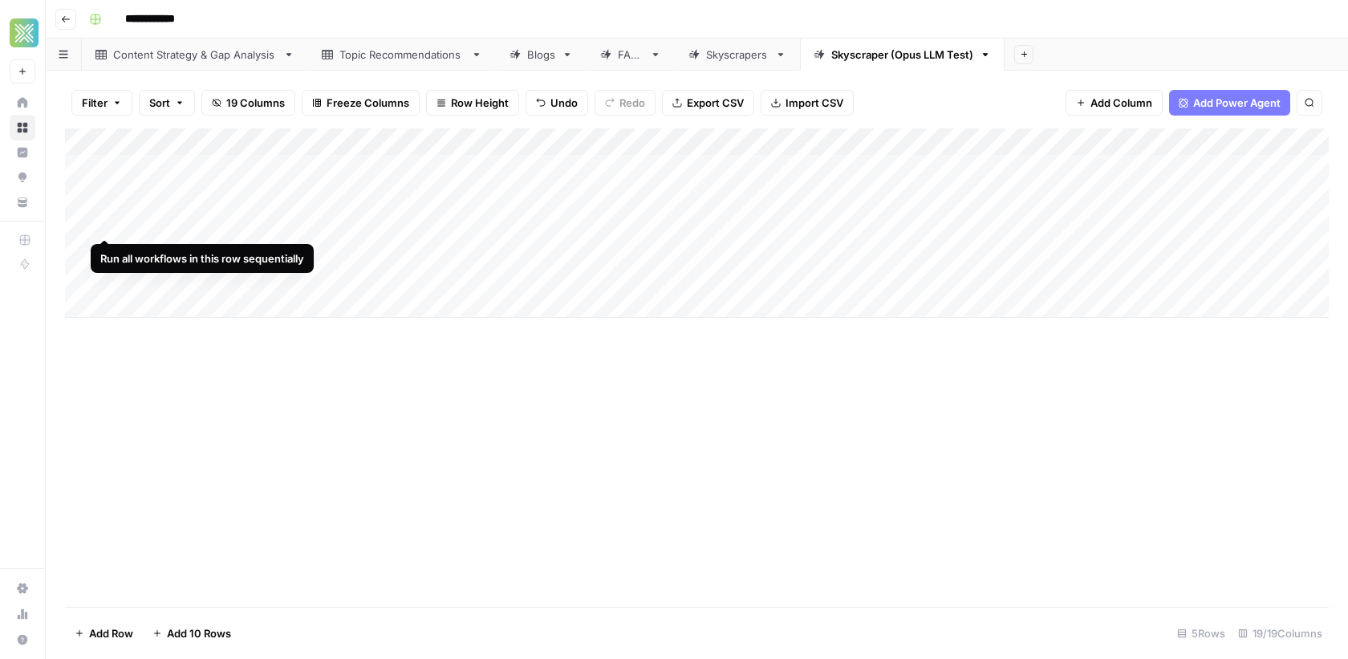
click at [107, 220] on div "Add Column" at bounding box center [697, 222] width 1264 height 189
click at [972, 155] on div "Add Column" at bounding box center [697, 222] width 1264 height 189
drag, startPoint x: 1041, startPoint y: 177, endPoint x: 1037, endPoint y: 231, distance: 53.9
click at [1037, 231] on div "Add Column" at bounding box center [697, 222] width 1264 height 189
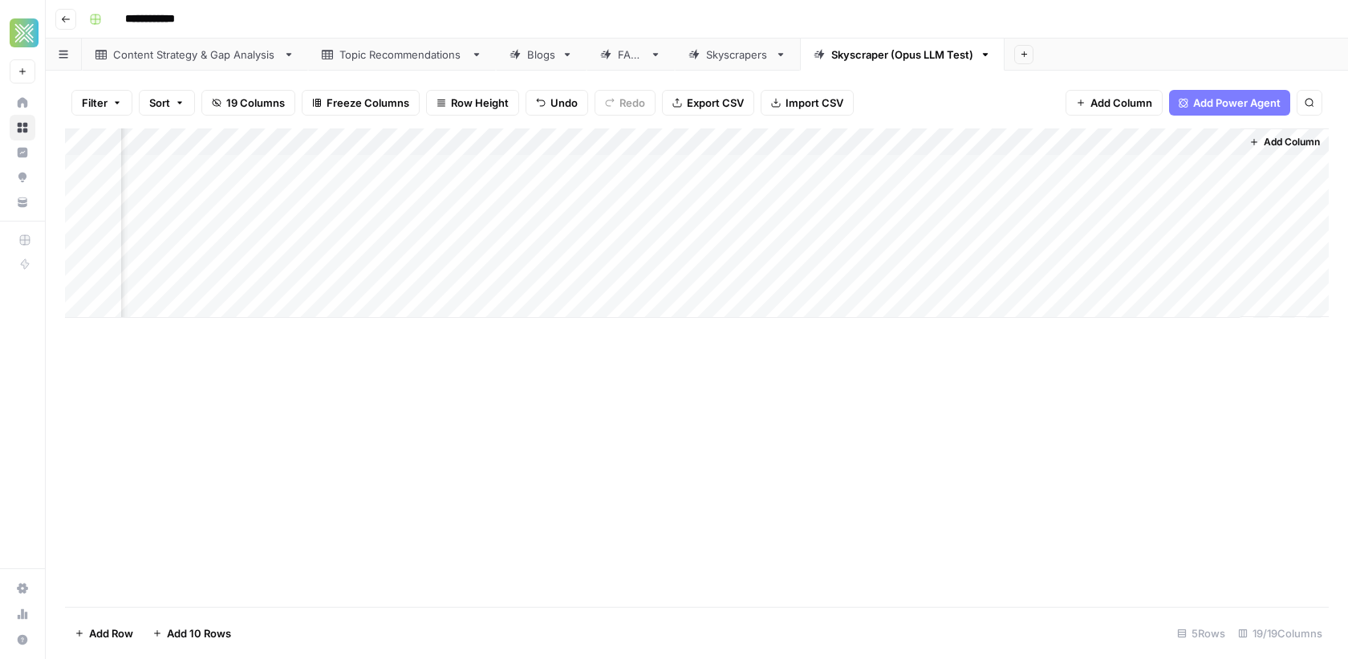
click at [988, 173] on div "Add Column" at bounding box center [697, 222] width 1264 height 189
click at [924, 249] on div "Add Column" at bounding box center [697, 222] width 1264 height 189
click at [919, 197] on div "Add Column" at bounding box center [697, 222] width 1264 height 189
click at [978, 185] on div "Add Column" at bounding box center [697, 222] width 1264 height 189
click at [1326, 596] on icon "close" at bounding box center [1325, 590] width 11 height 13
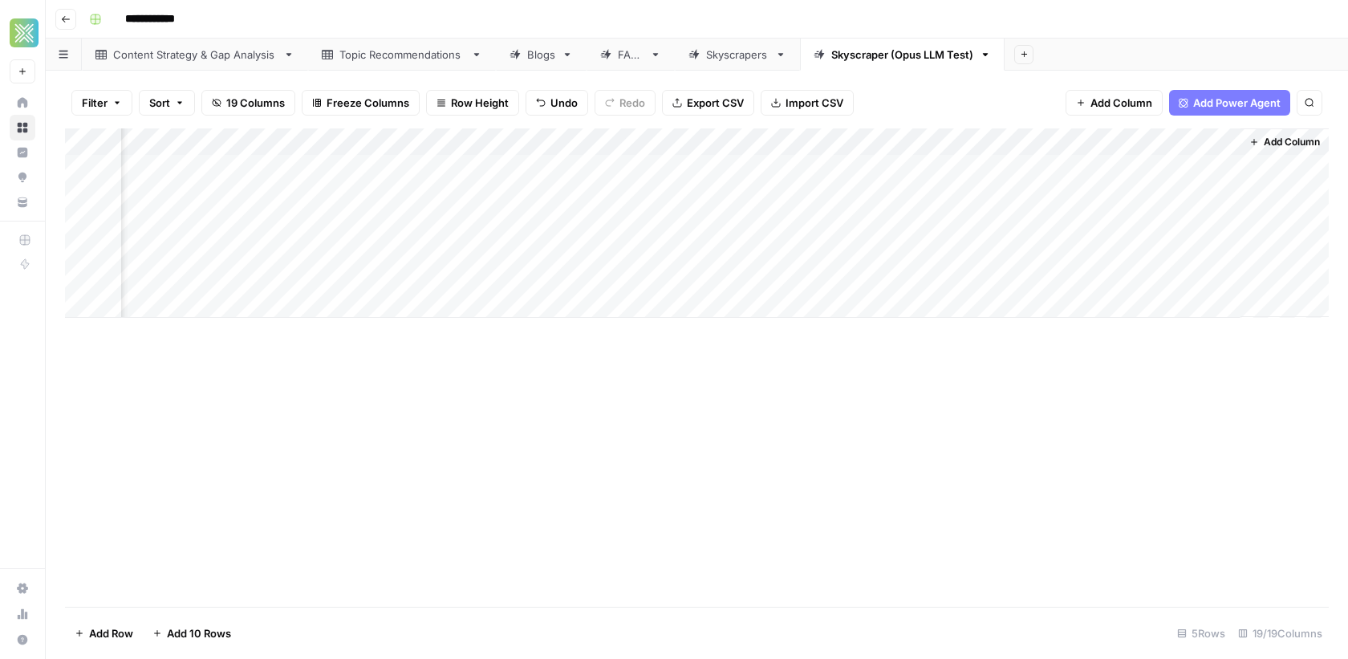
click at [1227, 188] on div "Add Column" at bounding box center [697, 222] width 1264 height 189
click at [1224, 217] on div "Add Column" at bounding box center [697, 222] width 1264 height 189
click at [937, 152] on div "Add Column" at bounding box center [697, 222] width 1264 height 189
click at [983, 171] on div "Add Column" at bounding box center [697, 222] width 1264 height 189
drag, startPoint x: 1043, startPoint y: 179, endPoint x: 1043, endPoint y: 228, distance: 48.9
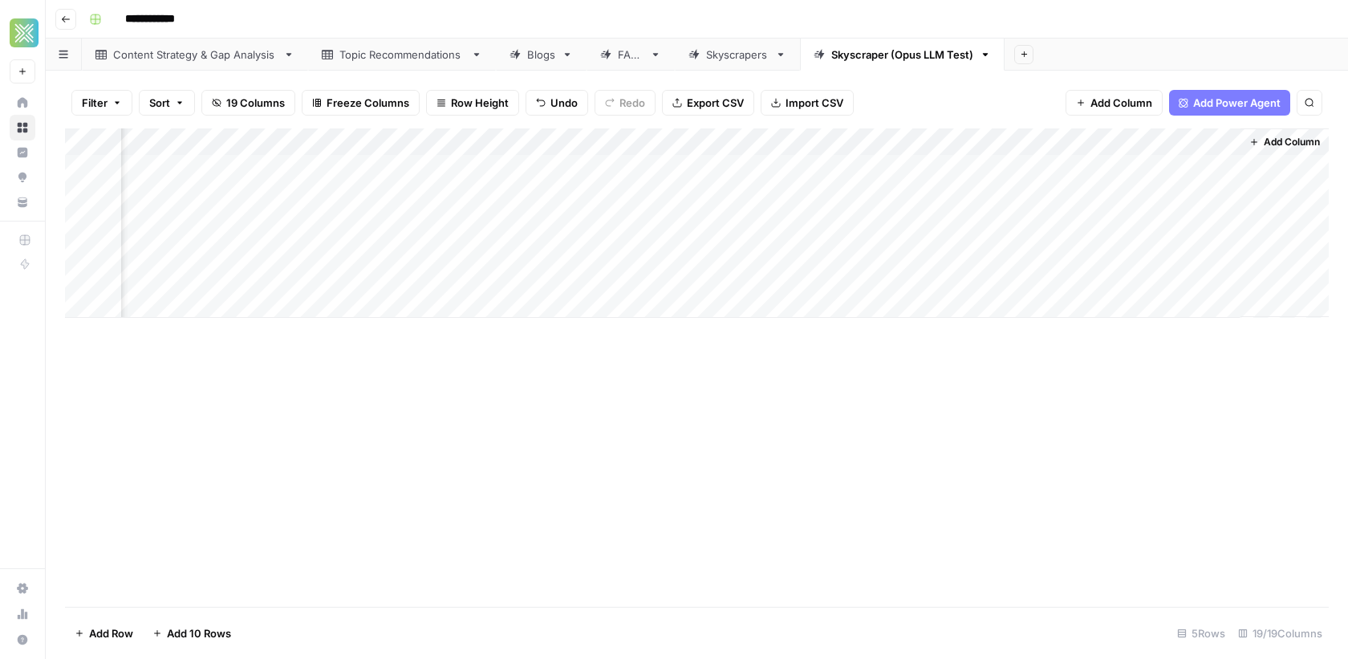
click at [1043, 228] on div "Add Column" at bounding box center [697, 222] width 1264 height 189
click at [917, 436] on div "Add Column" at bounding box center [697, 367] width 1264 height 478
click at [84, 193] on div "Add Column" at bounding box center [697, 222] width 1264 height 189
click at [85, 217] on div "Add Column" at bounding box center [697, 222] width 1264 height 189
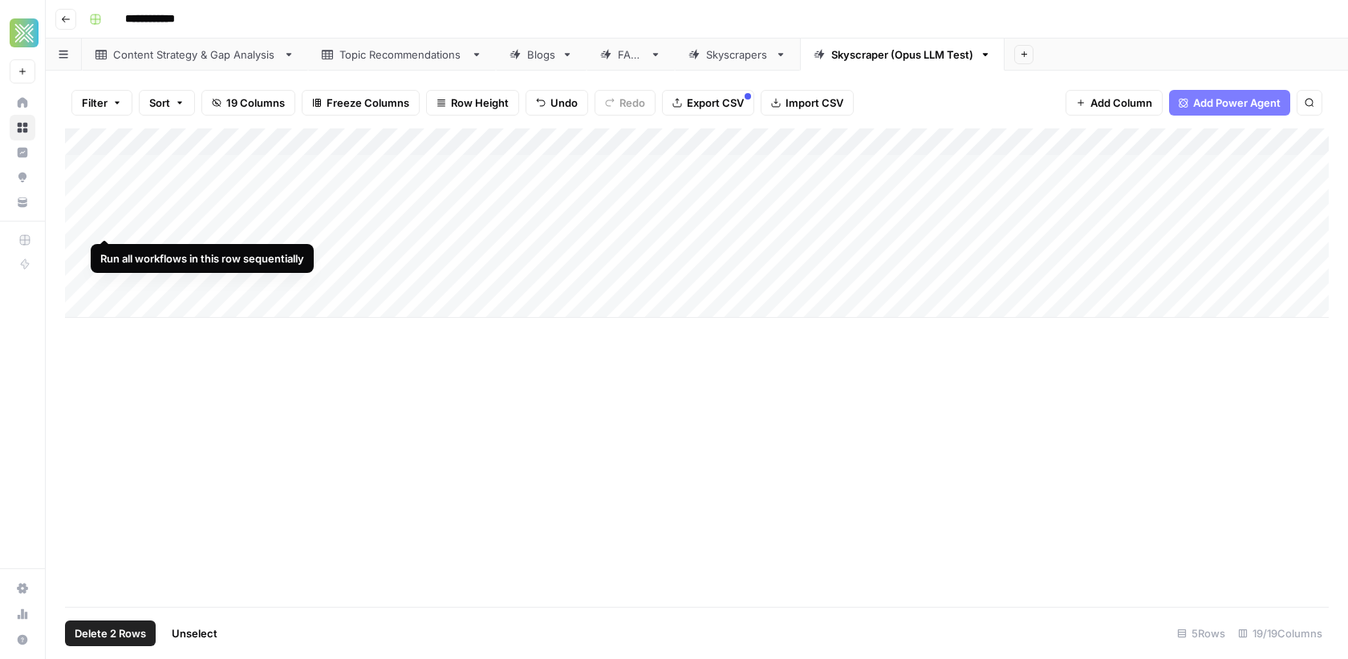
click at [108, 220] on div "Add Column" at bounding box center [697, 222] width 1264 height 189
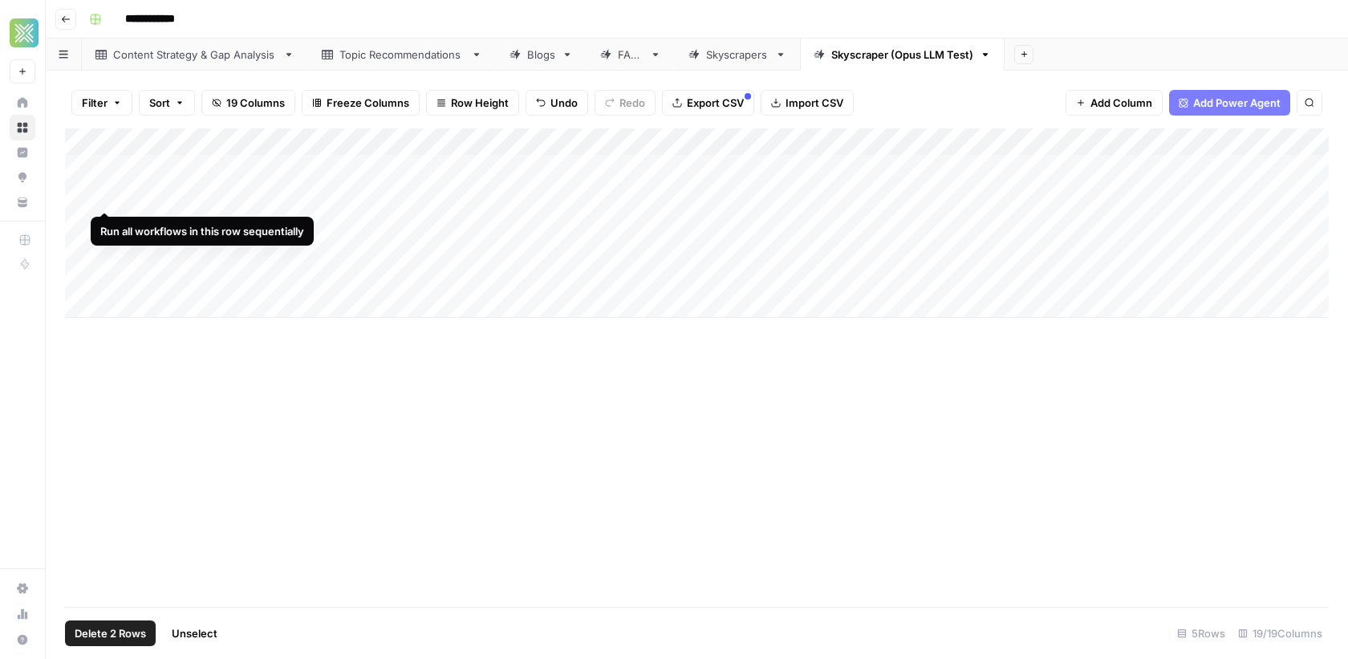
click at [106, 193] on div "Add Column" at bounding box center [697, 222] width 1264 height 189
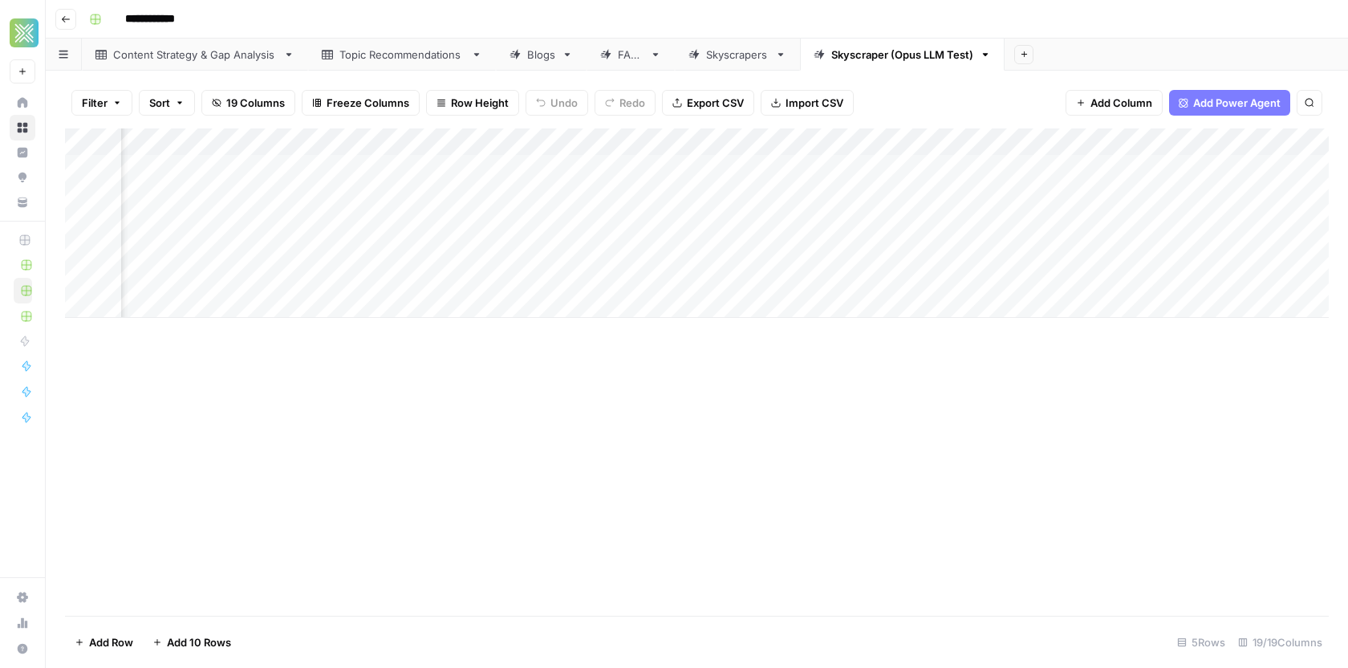
scroll to position [0, 2369]
click at [1208, 193] on div "Add Column" at bounding box center [697, 222] width 1264 height 189
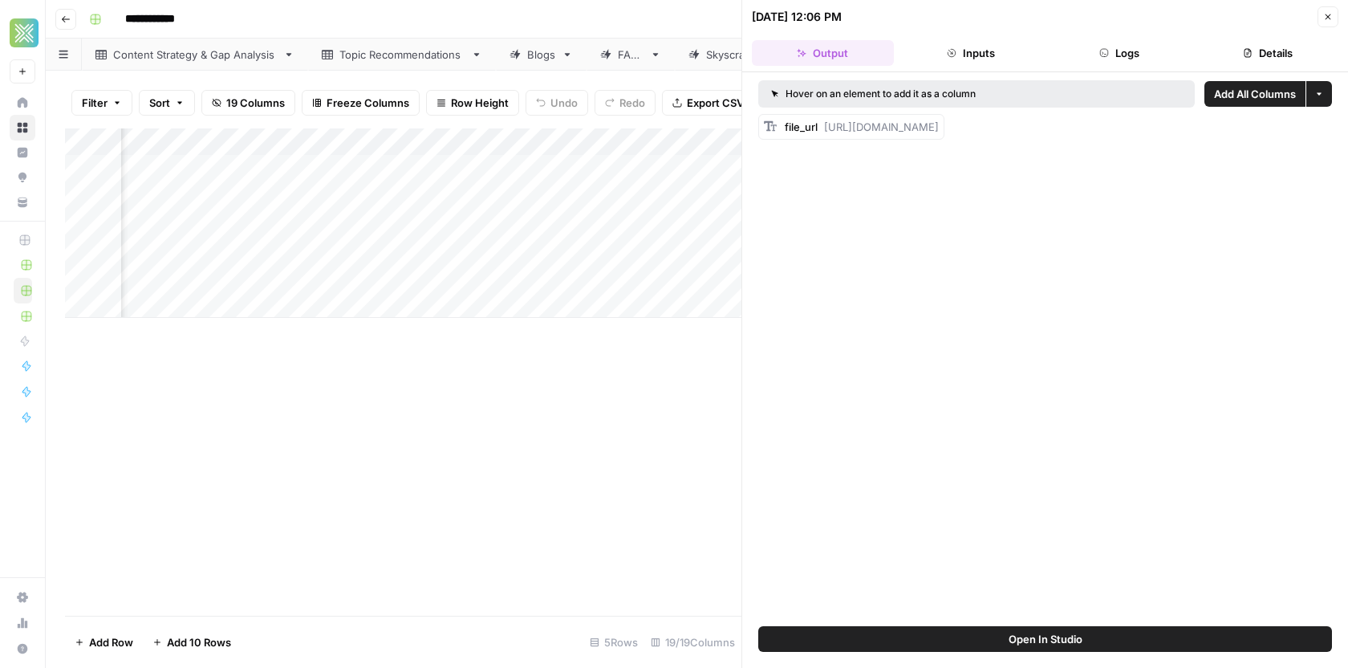
click at [1212, 94] on span "Add All Columns" at bounding box center [1255, 94] width 82 height 16
click at [1212, 13] on icon "button" at bounding box center [1328, 17] width 10 height 10
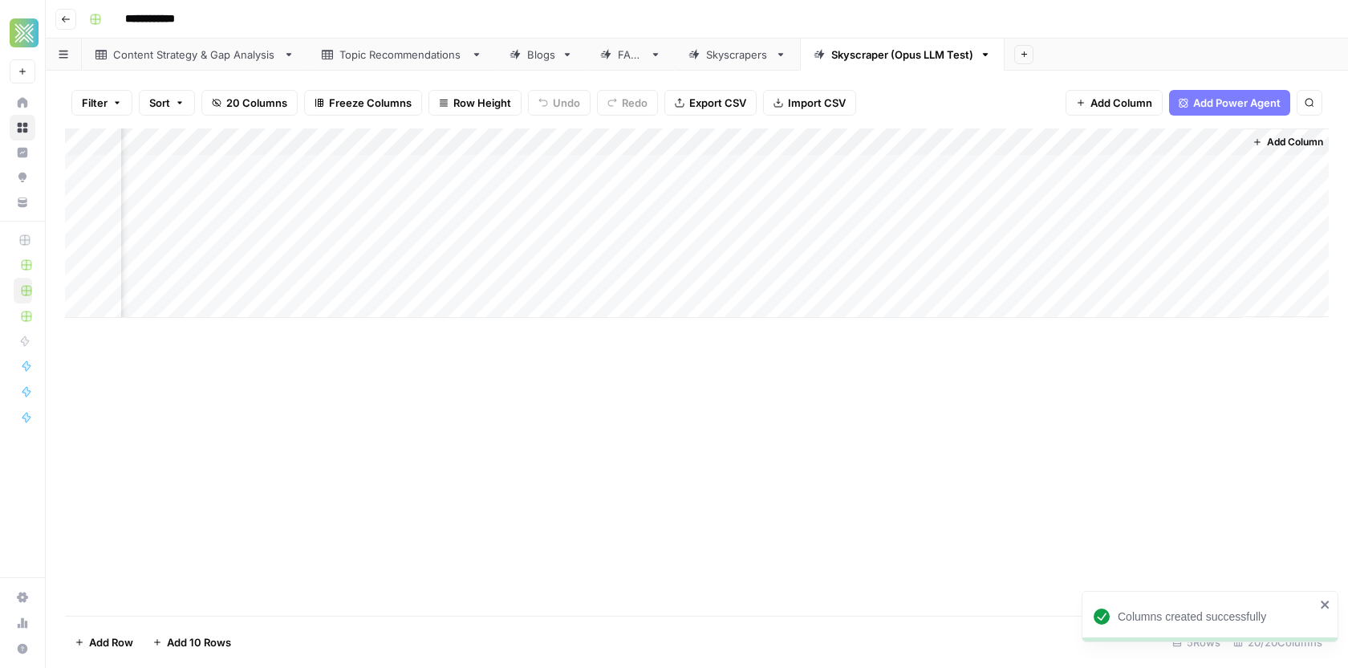
scroll to position [0, 2495]
click at [1212, 168] on div "Add Column" at bounding box center [697, 222] width 1264 height 189
click at [1212, 193] on div "Add Column" at bounding box center [697, 222] width 1264 height 189
click at [1212, 225] on div "Add Column" at bounding box center [697, 222] width 1264 height 189
click at [1212, 172] on div "Add Column" at bounding box center [697, 222] width 1264 height 189
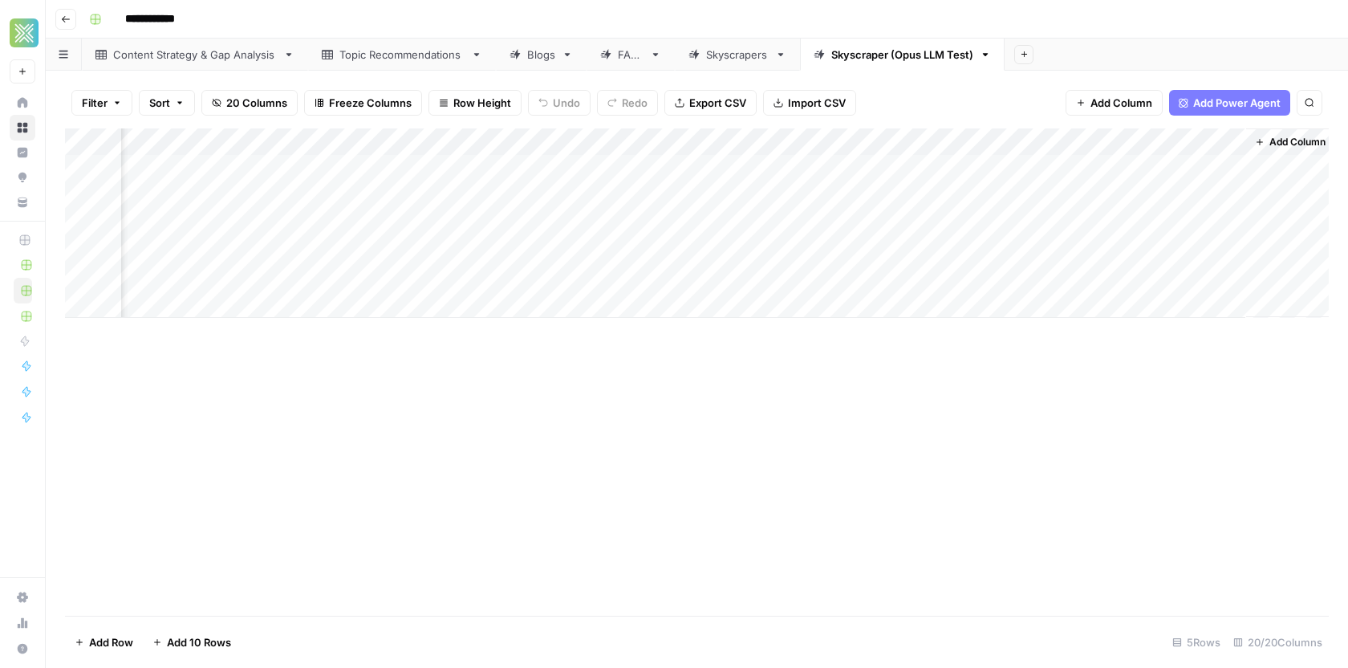
scroll to position [0, 2509]
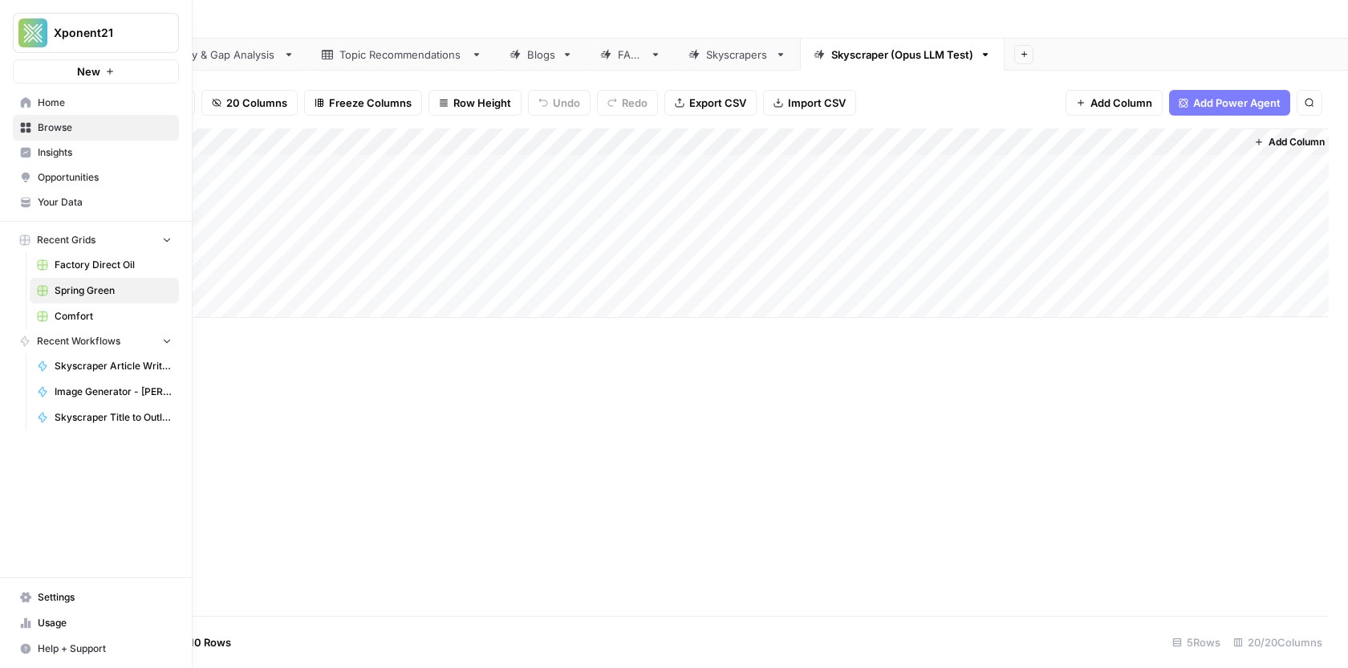
click at [58, 129] on span "Browse" at bounding box center [105, 127] width 134 height 14
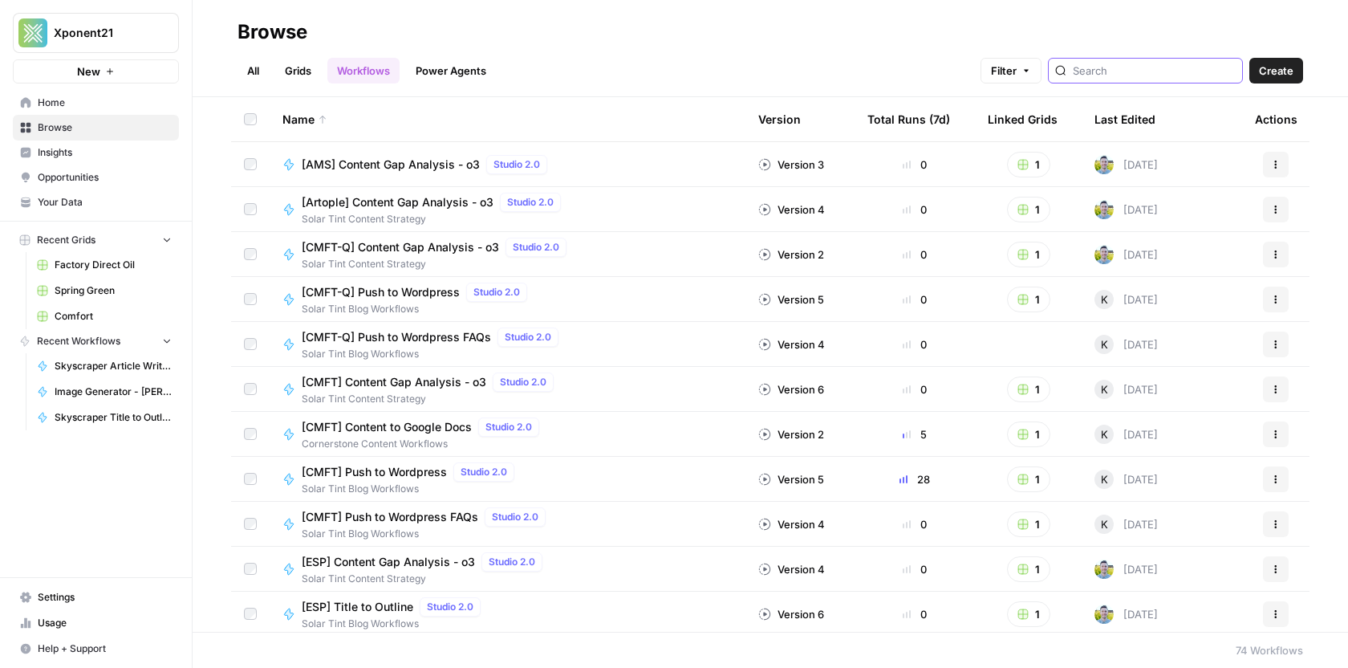
click at [1134, 77] on input "search" at bounding box center [1154, 71] width 163 height 16
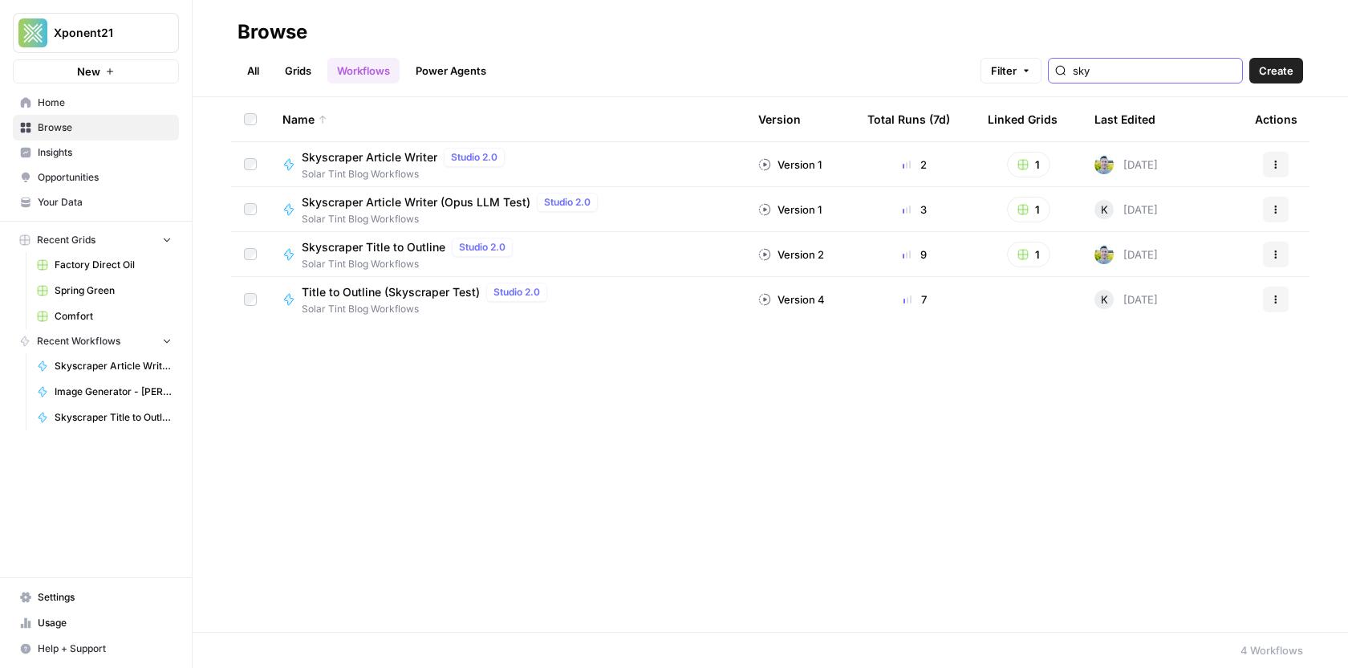
type input "sky"
click at [505, 197] on span "Skyscraper Article Writer (Opus LLM Test)" at bounding box center [416, 202] width 229 height 16
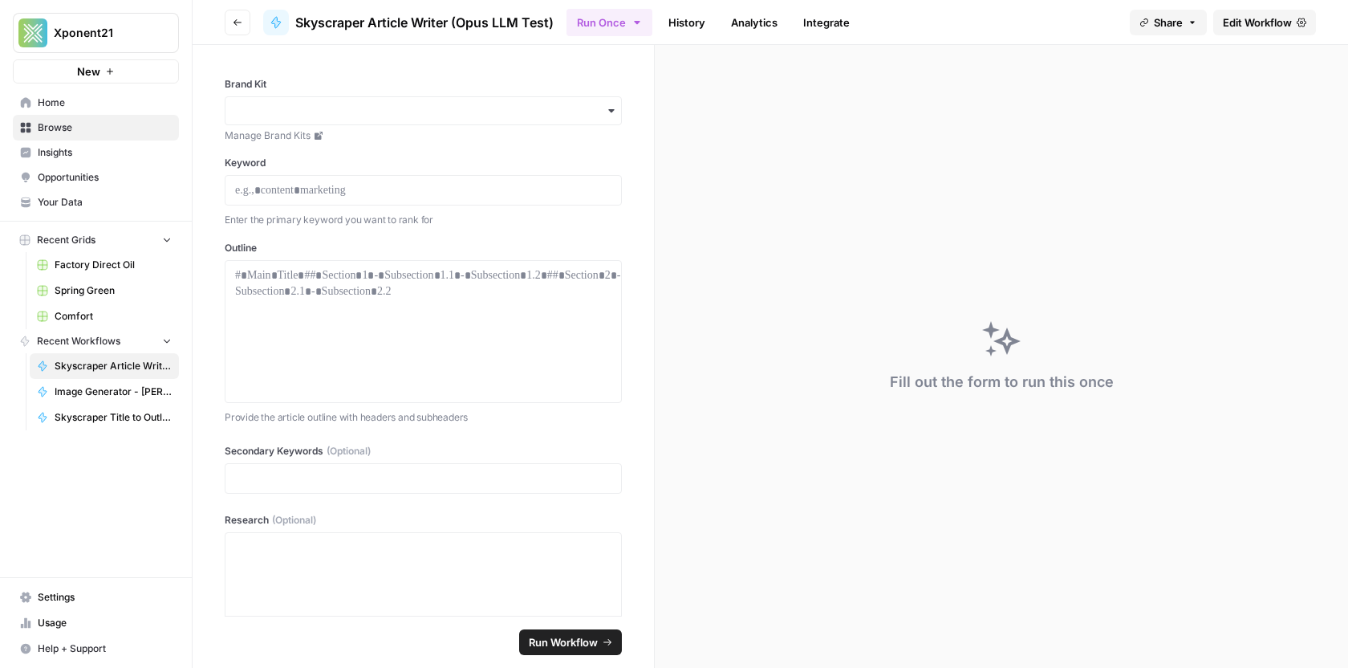
click at [542, 14] on span "Skyscraper Article Writer (Opus LLM Test)" at bounding box center [424, 22] width 258 height 19
click at [1212, 15] on span "Edit Workflow" at bounding box center [1257, 22] width 69 height 16
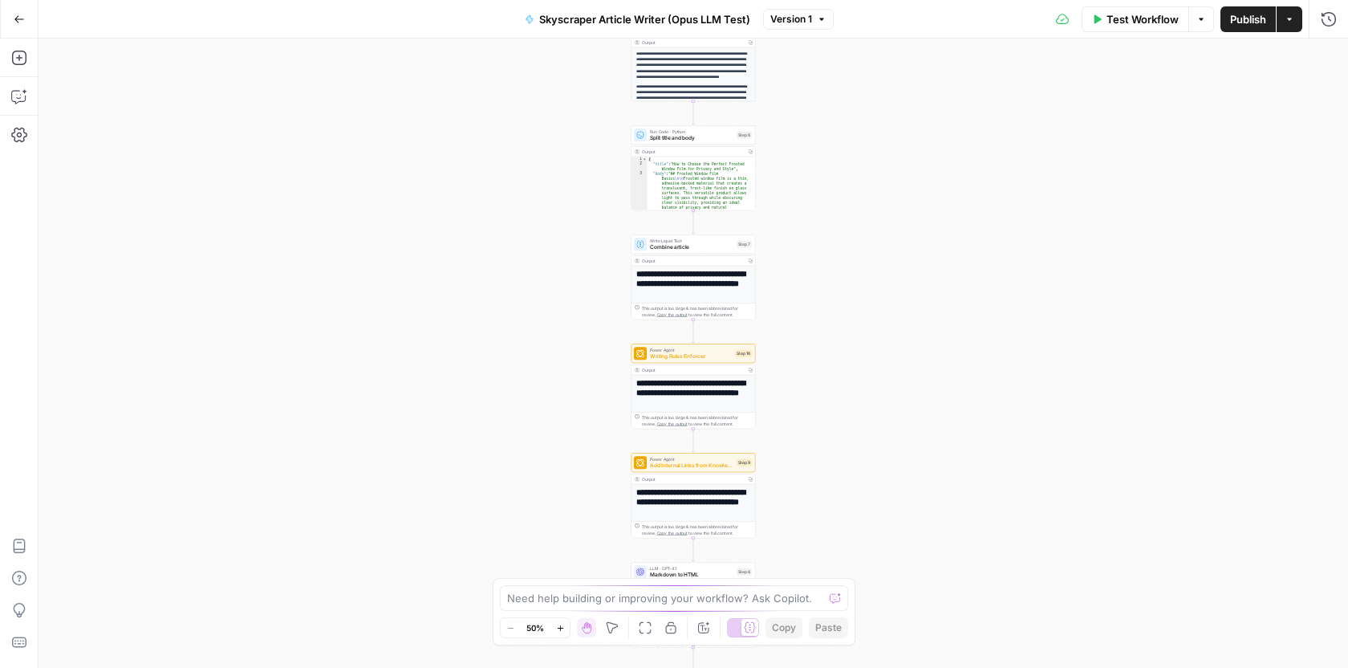
click at [738, 9] on button "Skyscraper Article Writer (Opus LLM Test)" at bounding box center [637, 19] width 245 height 26
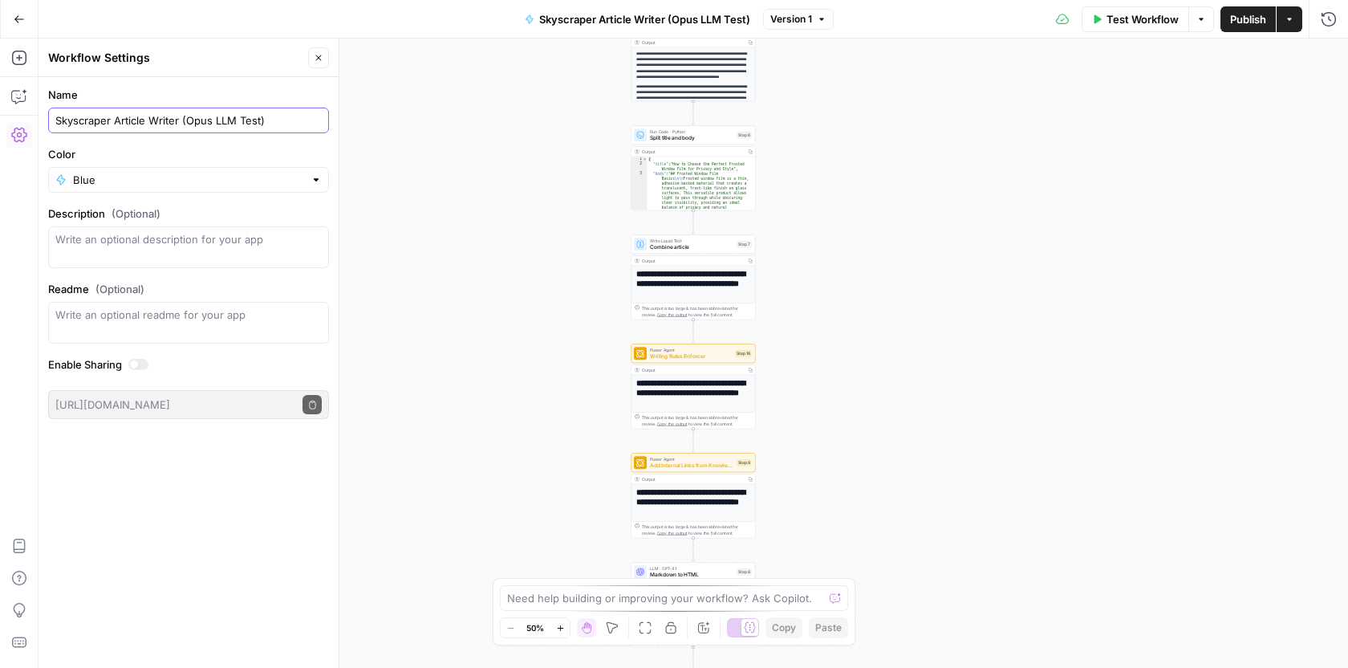
click at [253, 120] on input "Skyscraper Article Writer (Opus LLM Test)" at bounding box center [188, 120] width 266 height 16
type input "Skyscraper Article Writer (Opus LLM)"
click at [1197, 125] on div "**********" at bounding box center [693, 353] width 1309 height 629
click at [1212, 39] on div "**********" at bounding box center [693, 353] width 1309 height 629
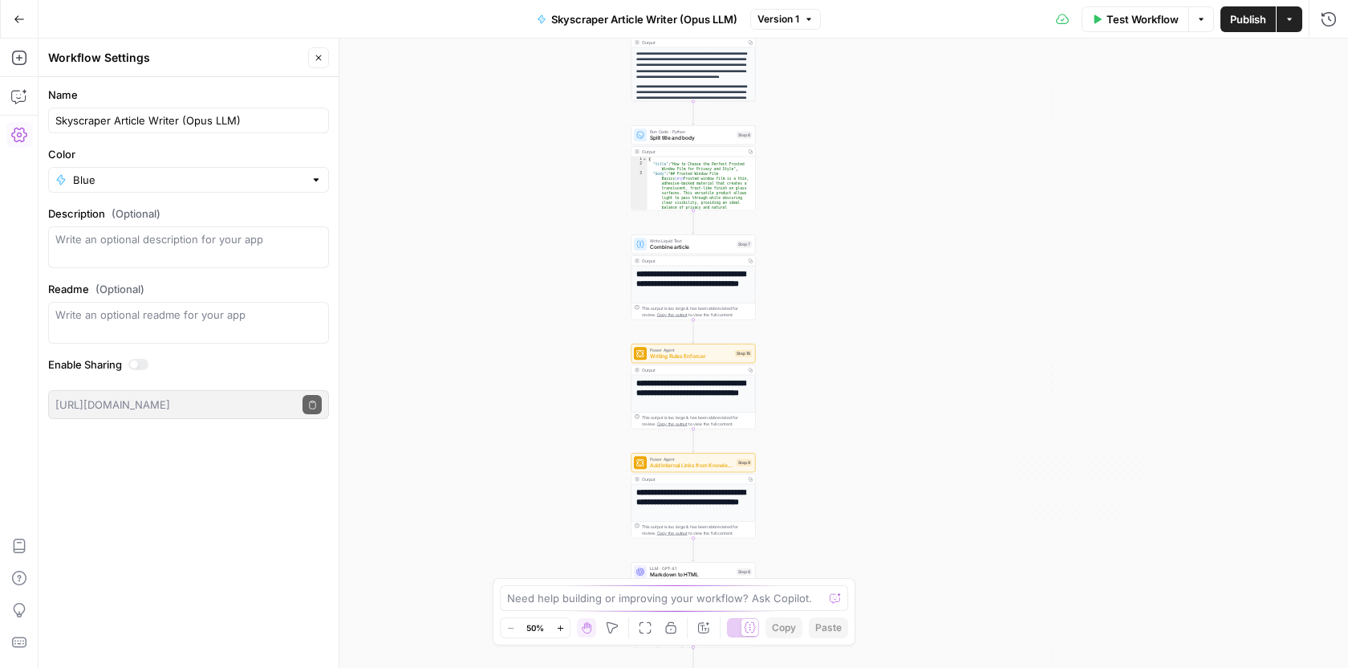
click at [1212, 25] on span "Publish" at bounding box center [1248, 19] width 36 height 16
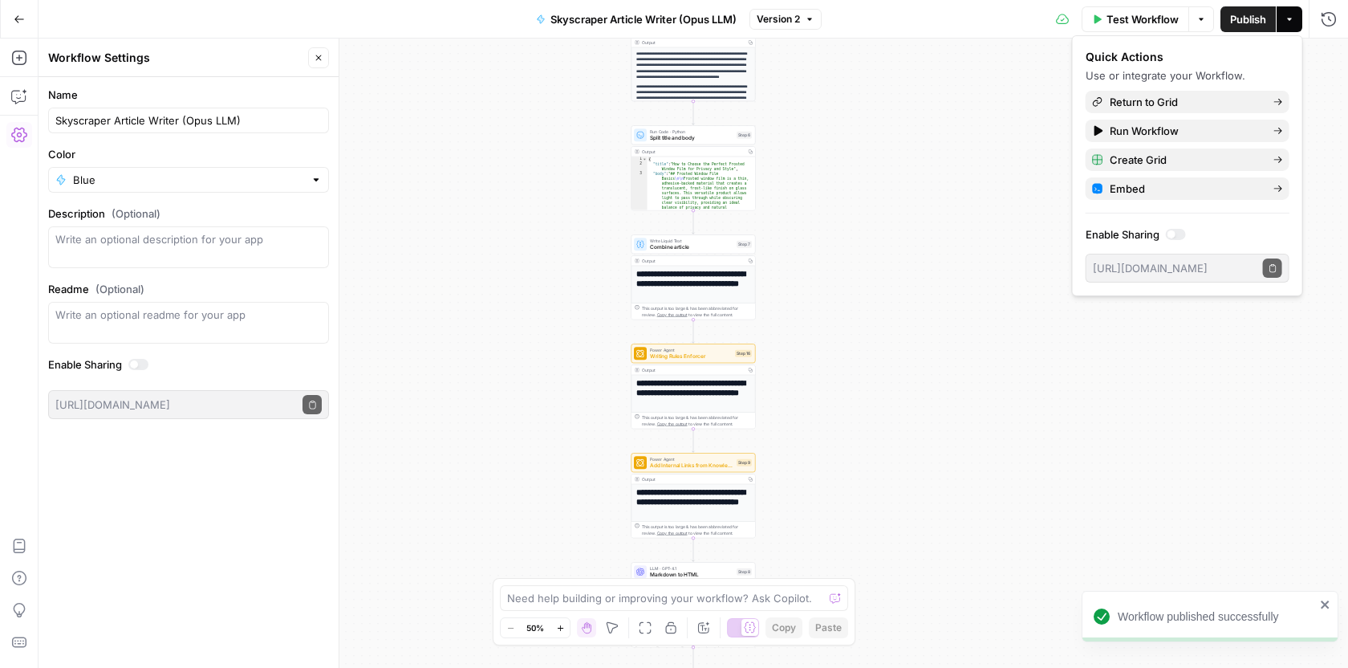
click at [18, 23] on icon "button" at bounding box center [19, 19] width 11 height 11
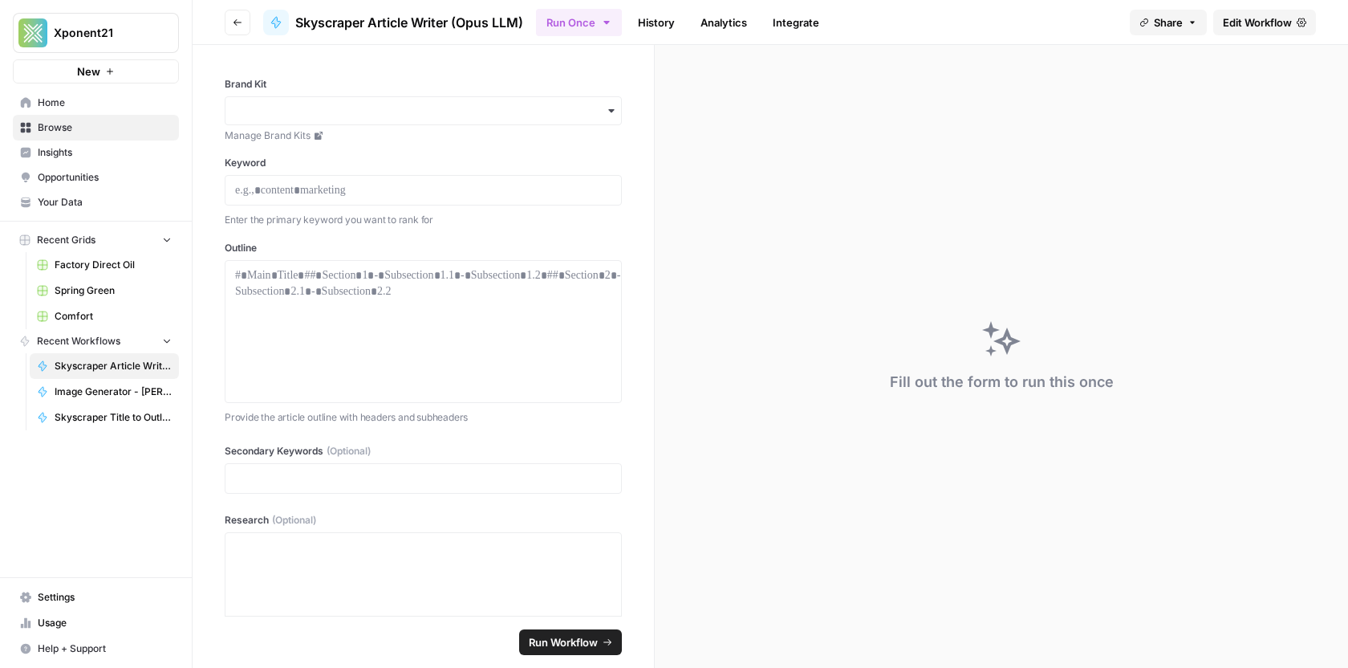
click at [91, 274] on link "Factory Direct Oil" at bounding box center [104, 265] width 149 height 26
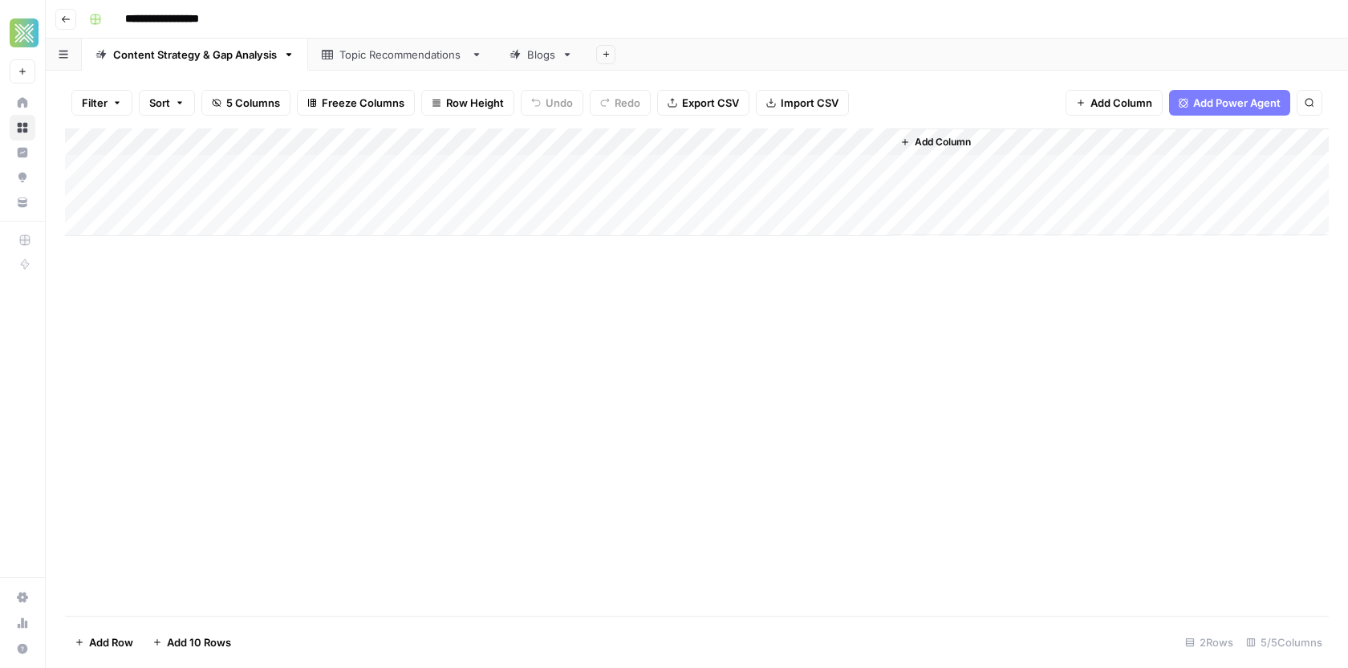
click at [19, 125] on icon at bounding box center [22, 127] width 11 height 11
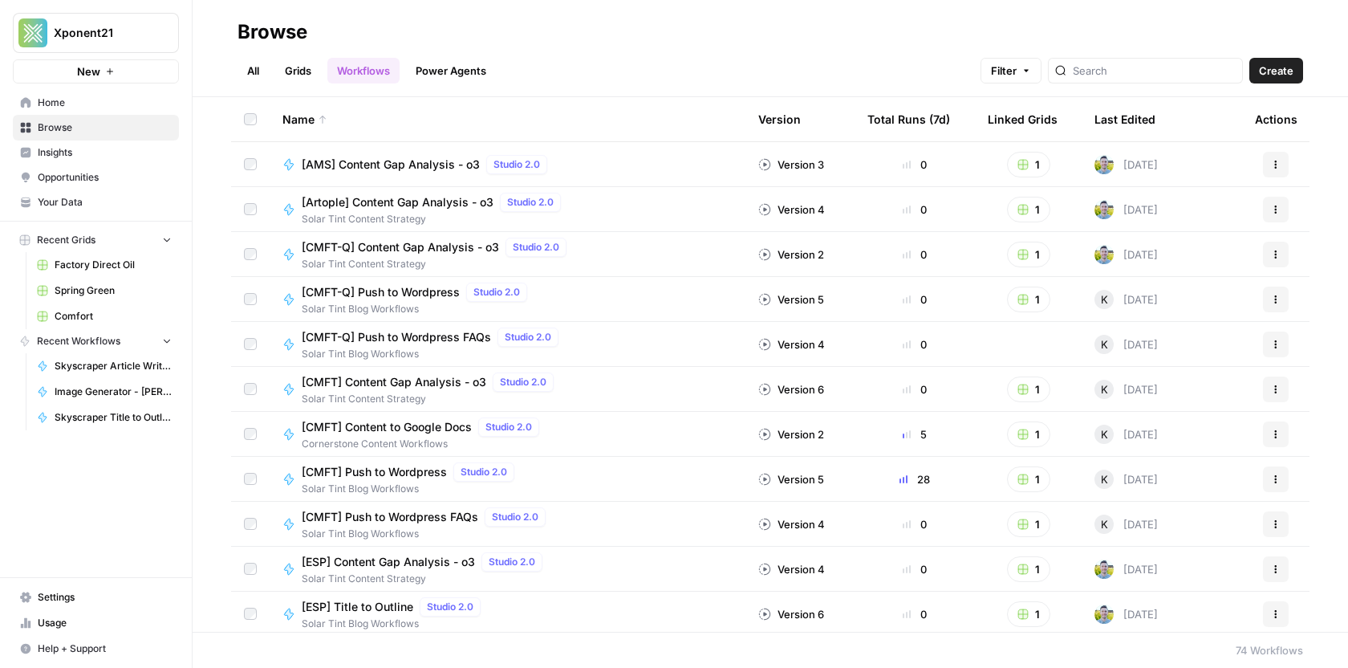
click at [78, 290] on span "Spring Green" at bounding box center [113, 290] width 117 height 14
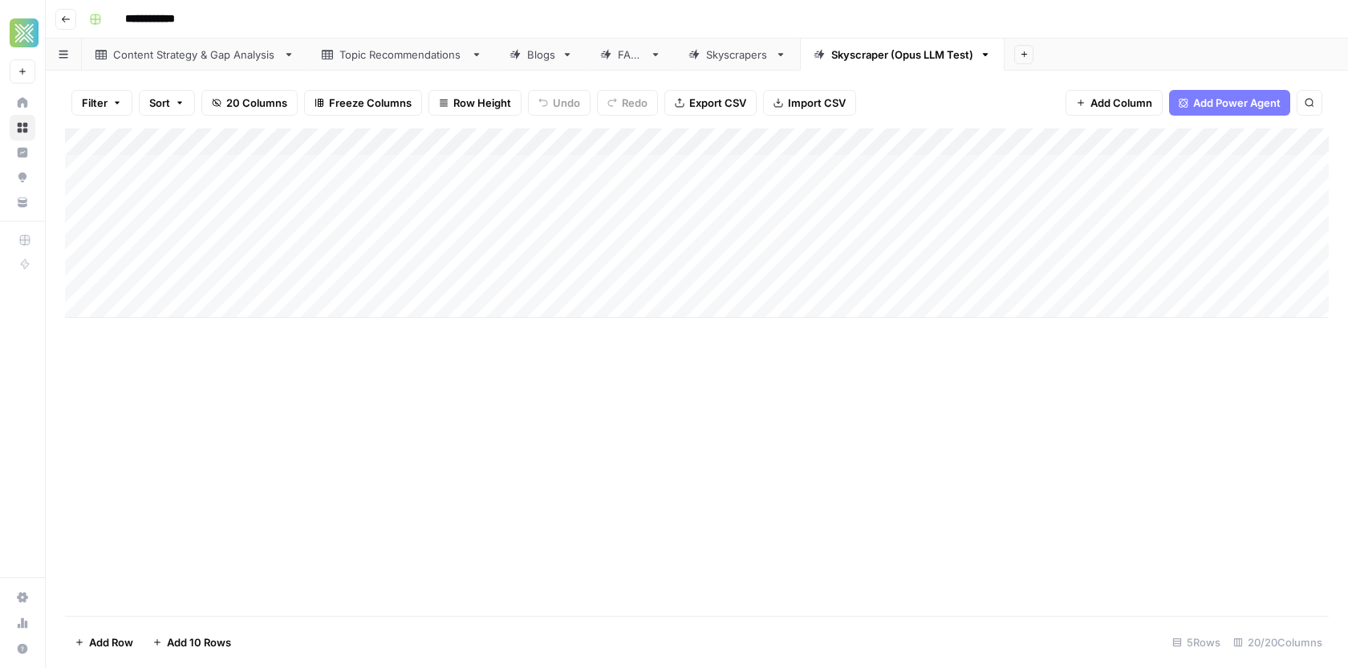
click at [944, 60] on div "Skyscraper (Opus LLM Test)" at bounding box center [902, 55] width 142 height 16
click at [968, 59] on input "**********" at bounding box center [903, 54] width 145 height 21
type input "**********"
click at [713, 470] on div "Add Column" at bounding box center [697, 371] width 1264 height 487
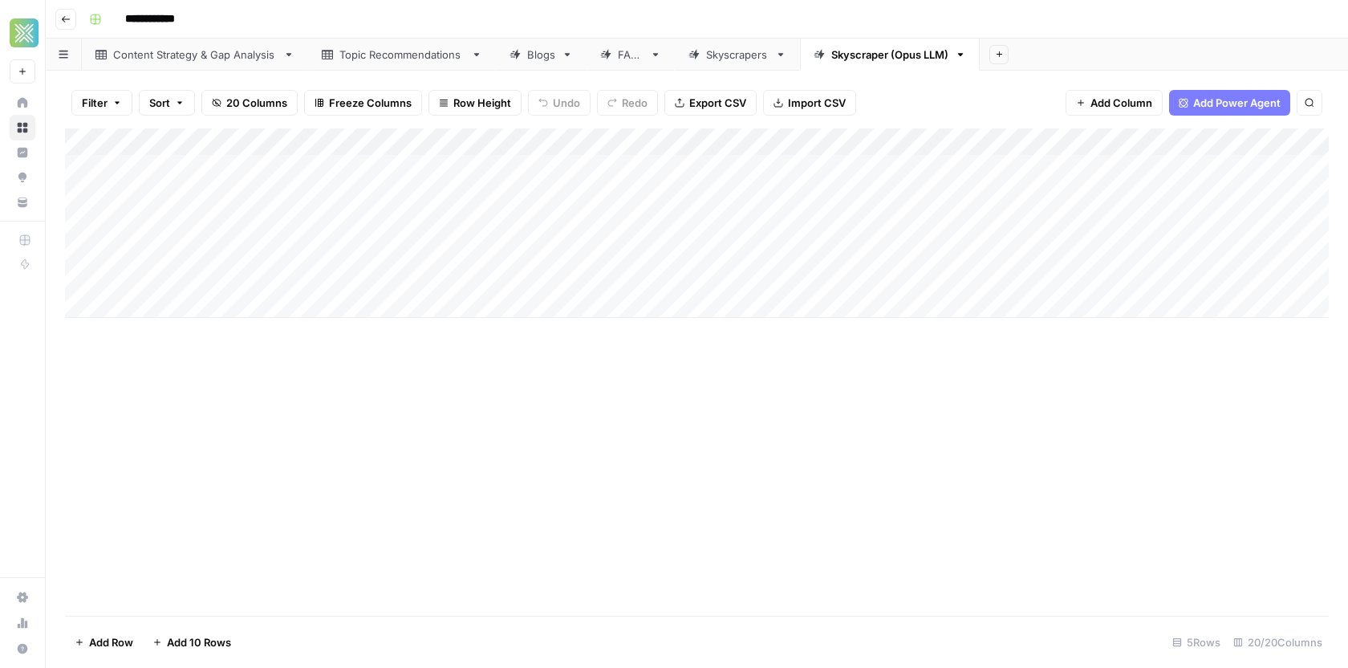
click at [347, 230] on div "Add Column" at bounding box center [697, 222] width 1264 height 189
click at [327, 224] on div "Add Column" at bounding box center [697, 222] width 1264 height 189
click at [327, 224] on body "**********" at bounding box center [674, 334] width 1348 height 668
click at [327, 224] on textarea "**********" at bounding box center [329, 224] width 418 height 22
click at [326, 221] on textarea "**********" at bounding box center [329, 224] width 418 height 22
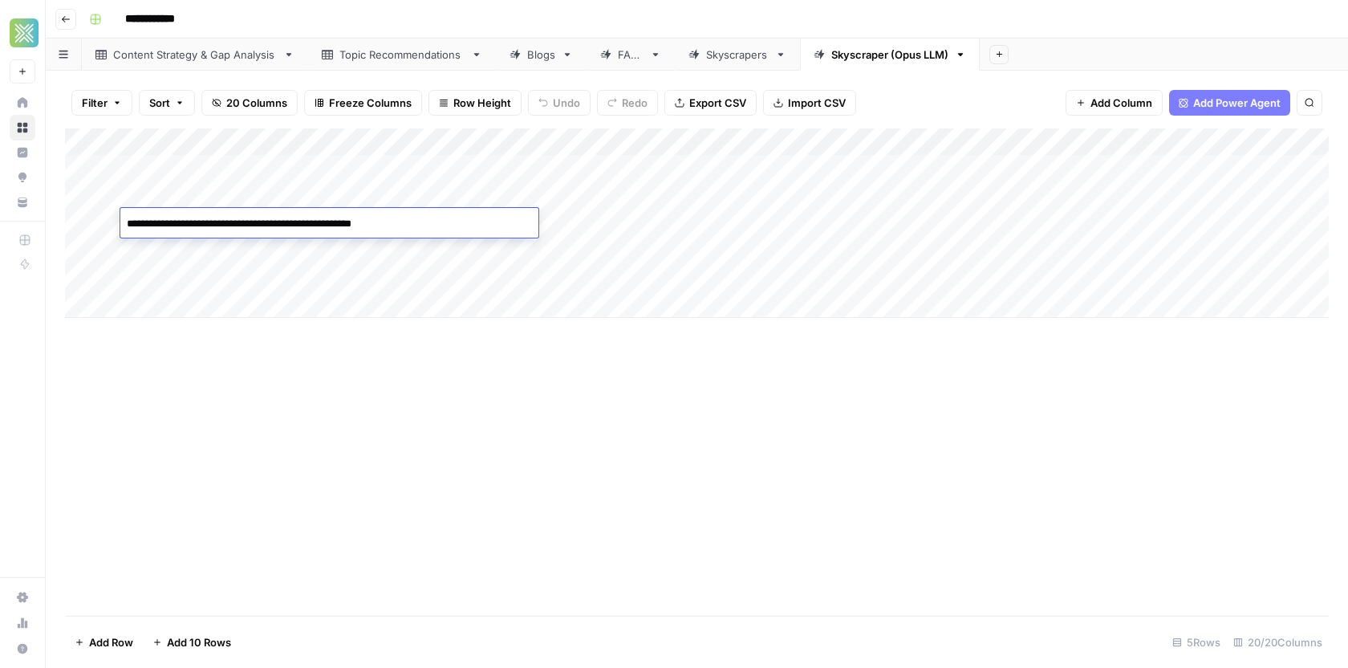
click at [331, 225] on textarea "**********" at bounding box center [329, 224] width 418 height 22
type textarea "**********"
click at [371, 386] on div "Add Column" at bounding box center [697, 371] width 1264 height 487
click at [362, 274] on div "Add Column" at bounding box center [697, 222] width 1264 height 189
click at [328, 226] on div "Add Column" at bounding box center [697, 222] width 1264 height 189
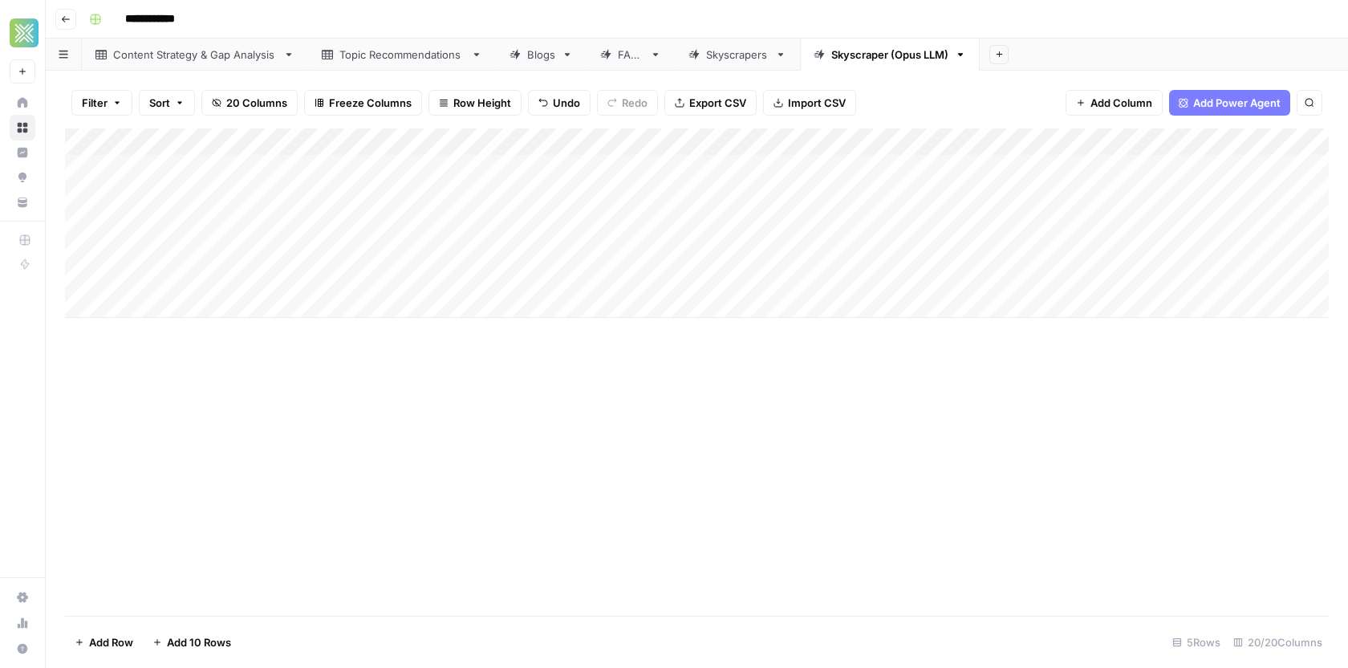
click at [328, 226] on div "Add Column" at bounding box center [697, 222] width 1264 height 189
click at [329, 224] on textarea "**********" at bounding box center [329, 224] width 418 height 22
type textarea "**********"
click at [435, 242] on div "Add Column" at bounding box center [697, 222] width 1264 height 189
click at [514, 214] on div "Add Column" at bounding box center [697, 222] width 1264 height 189
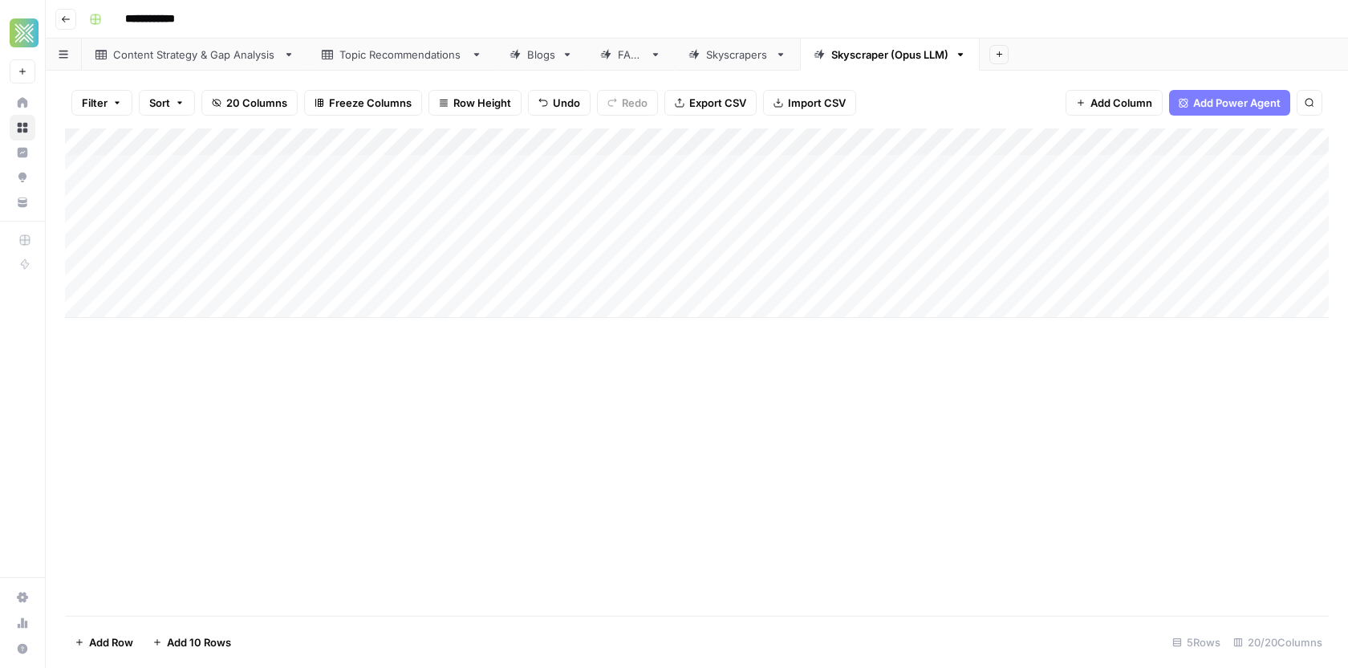
drag, startPoint x: 536, startPoint y: 233, endPoint x: 536, endPoint y: 255, distance: 21.7
click at [536, 255] on div "Add Column" at bounding box center [697, 222] width 1264 height 189
click at [331, 251] on div "Add Column" at bounding box center [697, 222] width 1264 height 189
click at [331, 248] on div "Add Column" at bounding box center [697, 222] width 1264 height 189
click at [330, 250] on textarea "**********" at bounding box center [329, 251] width 418 height 22
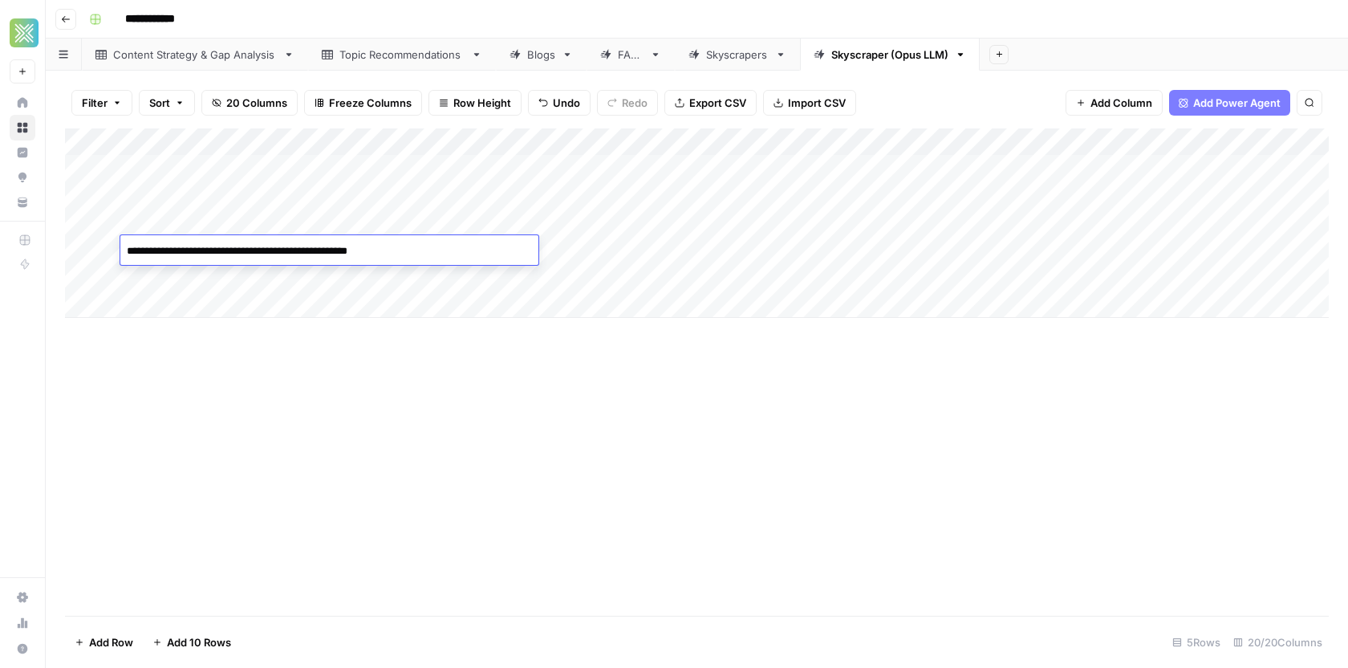
type textarea "**********"
click at [693, 218] on div "Add Column" at bounding box center [697, 222] width 1264 height 189
click at [683, 248] on div "Add Column" at bounding box center [697, 222] width 1264 height 189
click at [107, 246] on div "Add Column" at bounding box center [697, 222] width 1264 height 189
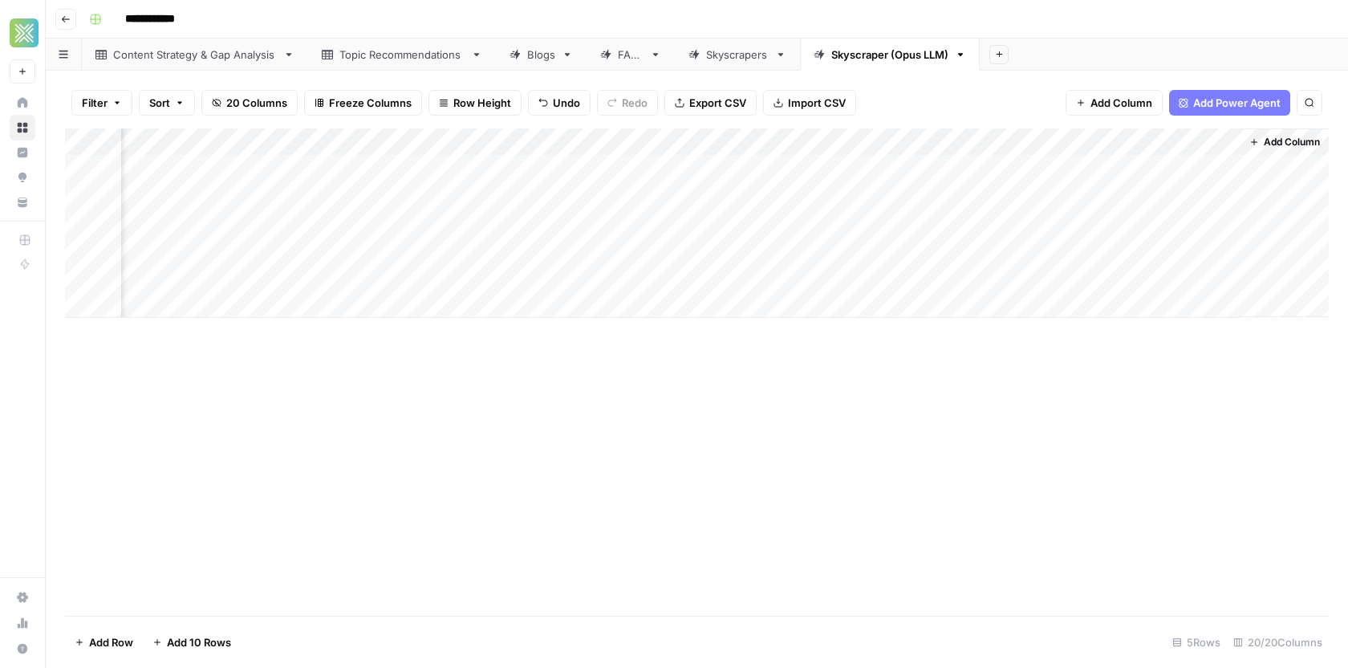
click at [1212, 196] on div "Add Column" at bounding box center [697, 222] width 1264 height 189
click at [604, 56] on icon at bounding box center [605, 54] width 10 height 10
click at [642, 164] on div "Add Column" at bounding box center [697, 195] width 1264 height 135
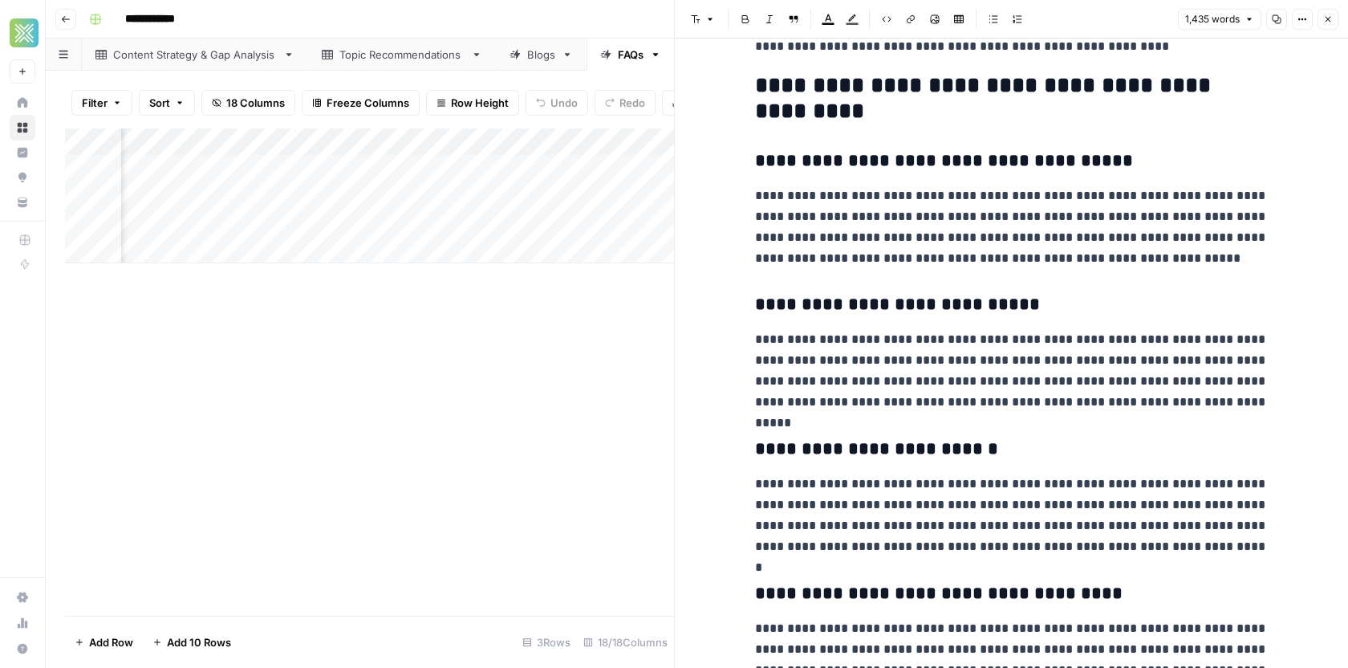
scroll to position [3584, 0]
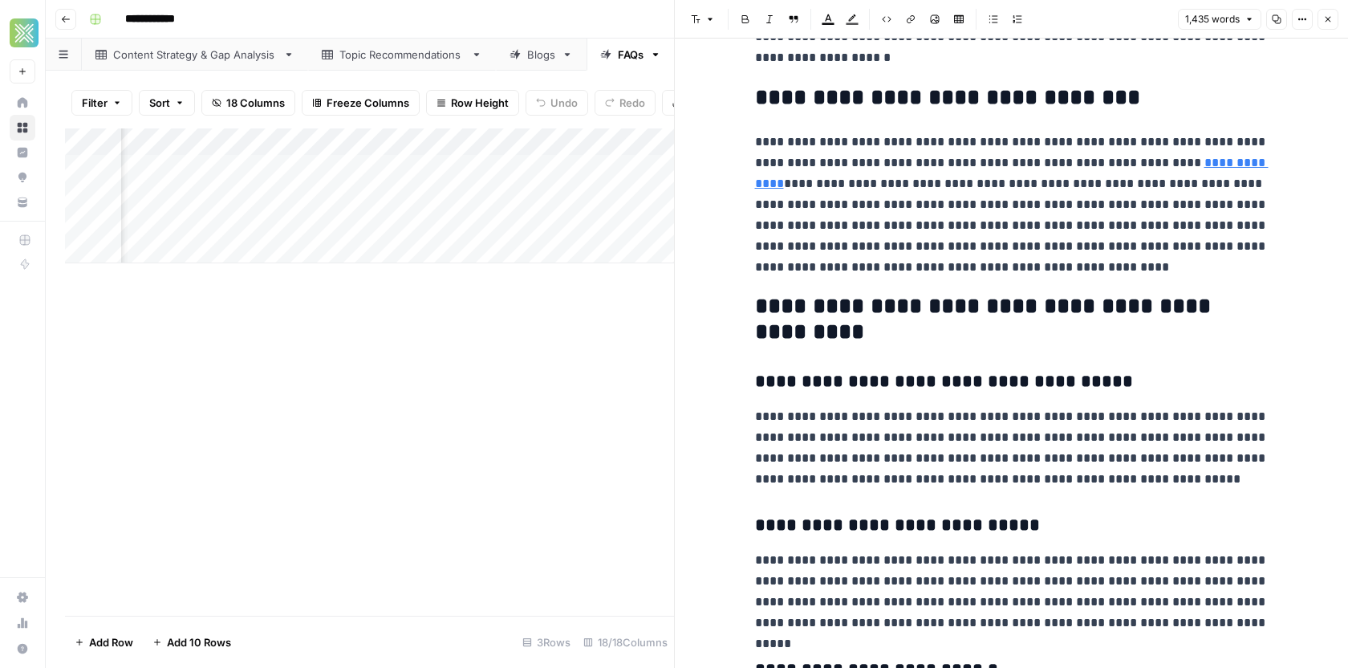
click at [418, 330] on div "Add Column" at bounding box center [369, 371] width 609 height 487
click at [1212, 12] on button "Close" at bounding box center [1327, 19] width 21 height 21
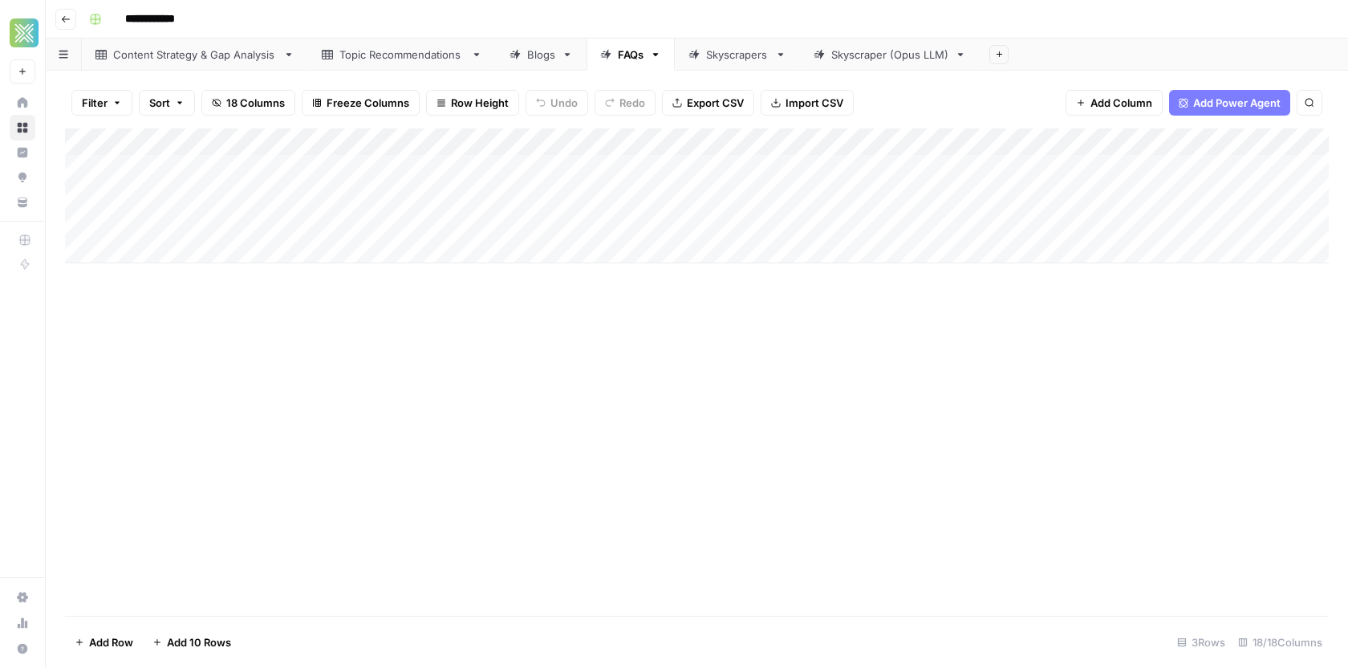
drag, startPoint x: 331, startPoint y: 166, endPoint x: 480, endPoint y: 197, distance: 151.5
click at [480, 197] on div "Add Column" at bounding box center [697, 195] width 1264 height 135
click at [340, 222] on div "Add Column" at bounding box center [697, 195] width 1264 height 135
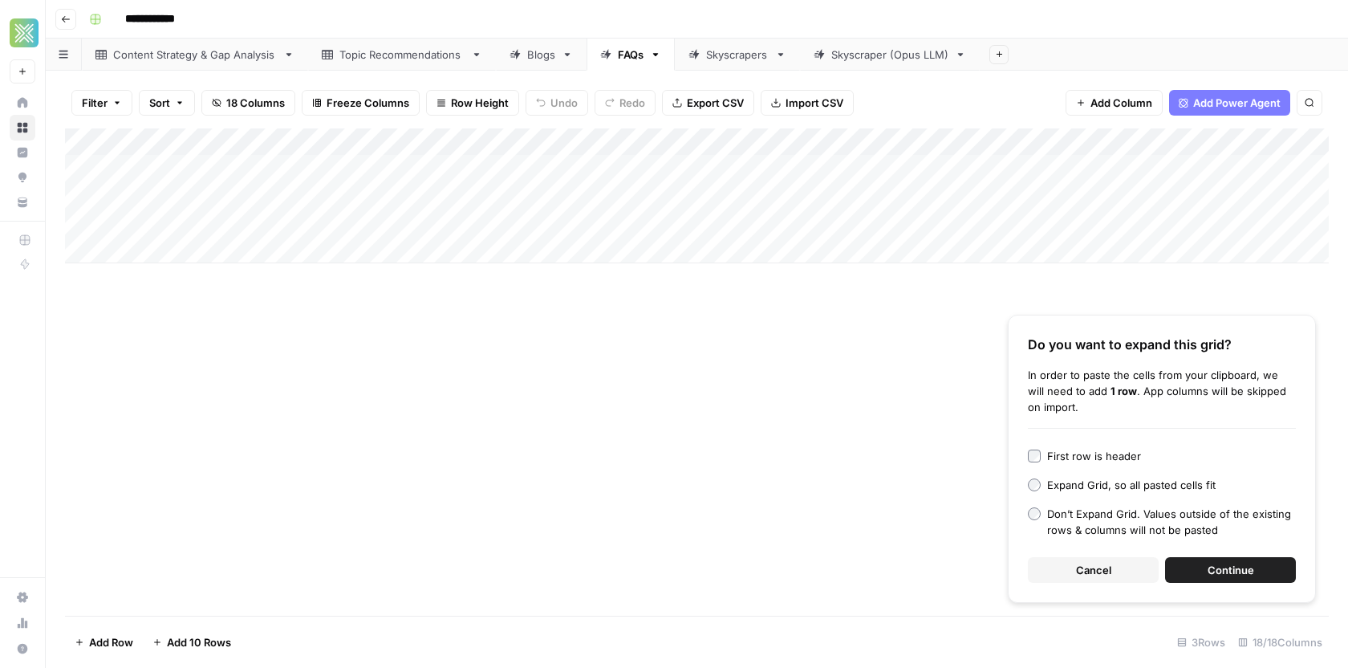
click at [1201, 576] on button "Continue" at bounding box center [1230, 570] width 131 height 26
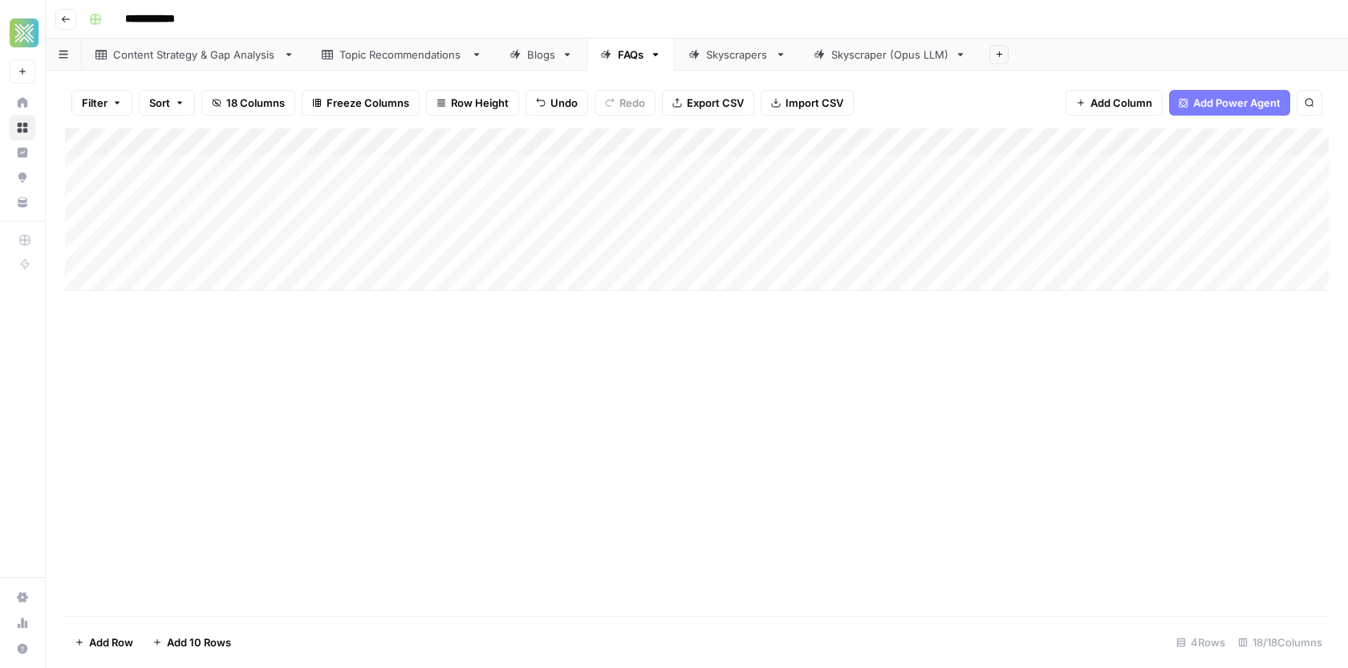
click at [111, 222] on div "Add Column" at bounding box center [697, 209] width 1264 height 162
click at [111, 248] on div "Add Column" at bounding box center [697, 209] width 1264 height 162
click at [868, 66] on link "Skyscraper (Opus LLM)" at bounding box center [890, 55] width 180 height 32
click at [1212, 243] on div "Add Column" at bounding box center [697, 222] width 1264 height 189
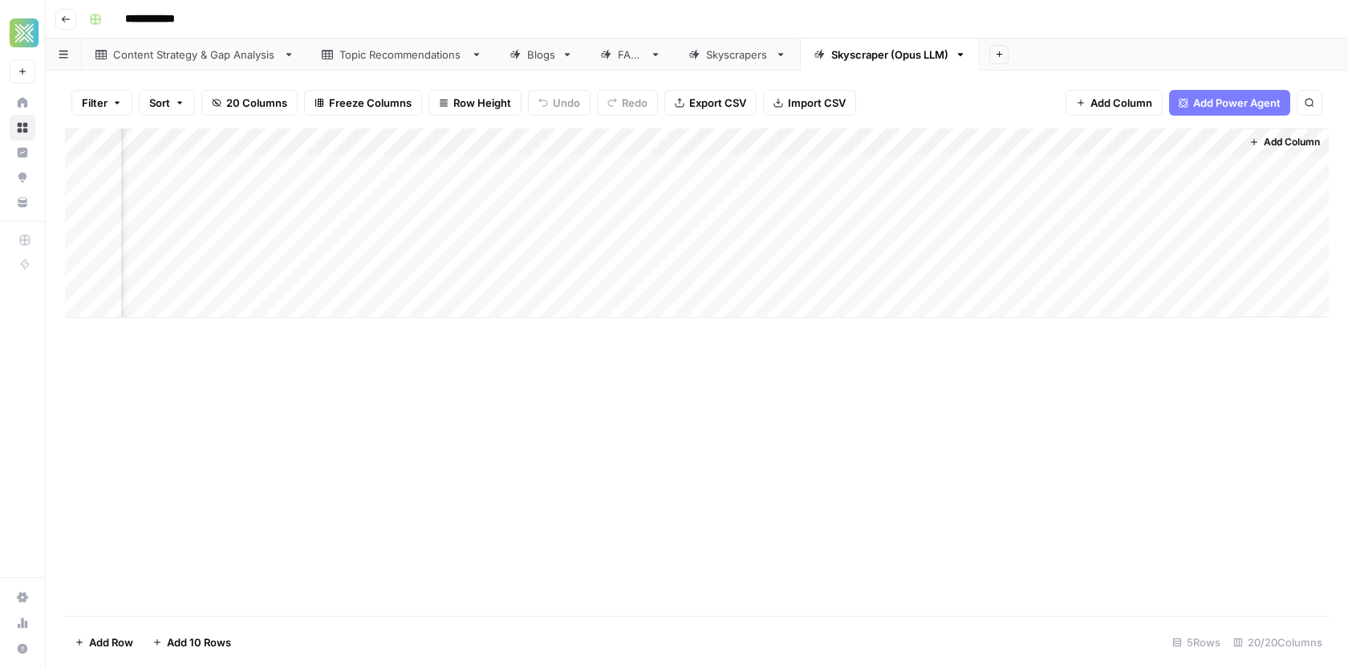
click at [833, 224] on div "Add Column" at bounding box center [697, 222] width 1264 height 189
drag, startPoint x: 900, startPoint y: 234, endPoint x: 900, endPoint y: 254, distance: 19.3
click at [901, 254] on div "Add Column" at bounding box center [697, 222] width 1264 height 189
click at [1081, 250] on div "Add Column" at bounding box center [697, 222] width 1264 height 189
click at [1212, 250] on div "Add Column" at bounding box center [697, 222] width 1264 height 189
